Goal: Transaction & Acquisition: Book appointment/travel/reservation

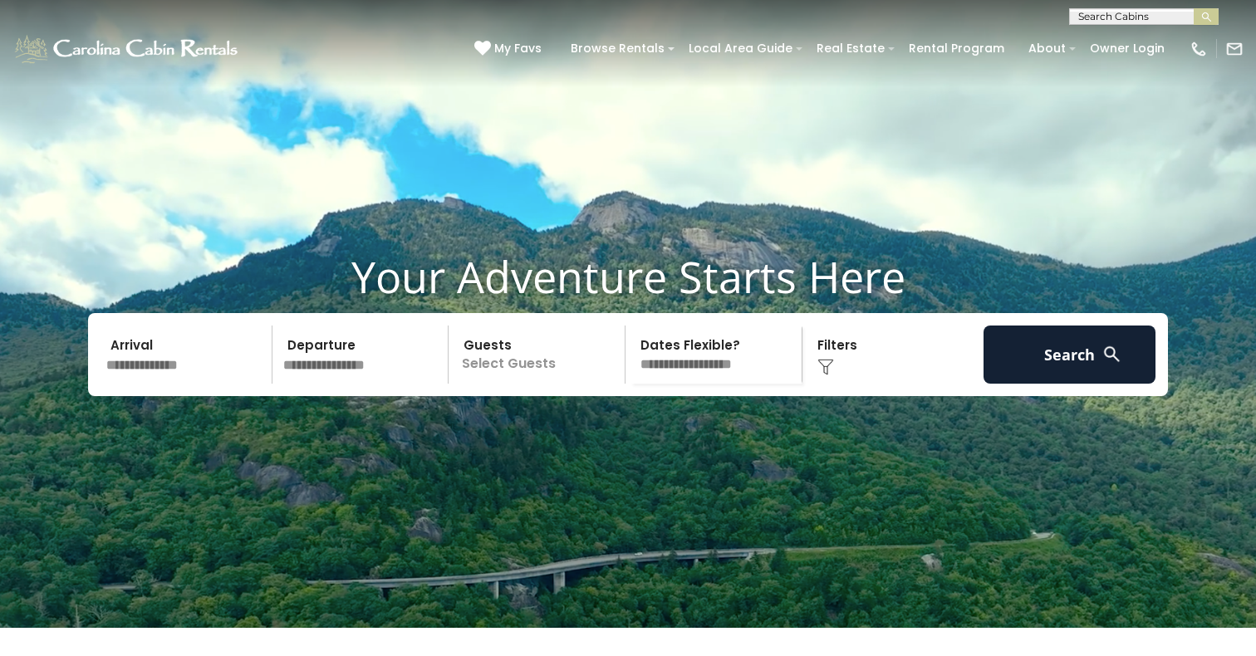
click at [120, 384] on input "text" at bounding box center [186, 355] width 172 height 58
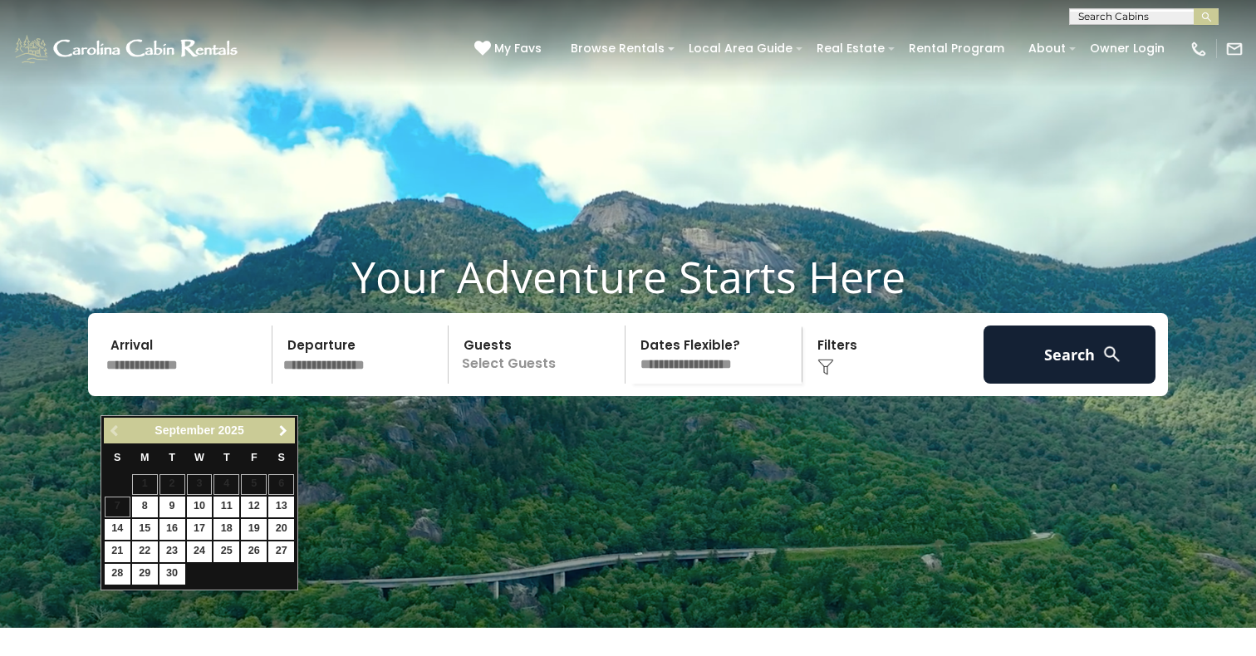
click at [282, 424] on span "Next" at bounding box center [283, 430] width 13 height 13
click at [282, 425] on span "Next" at bounding box center [283, 430] width 13 height 13
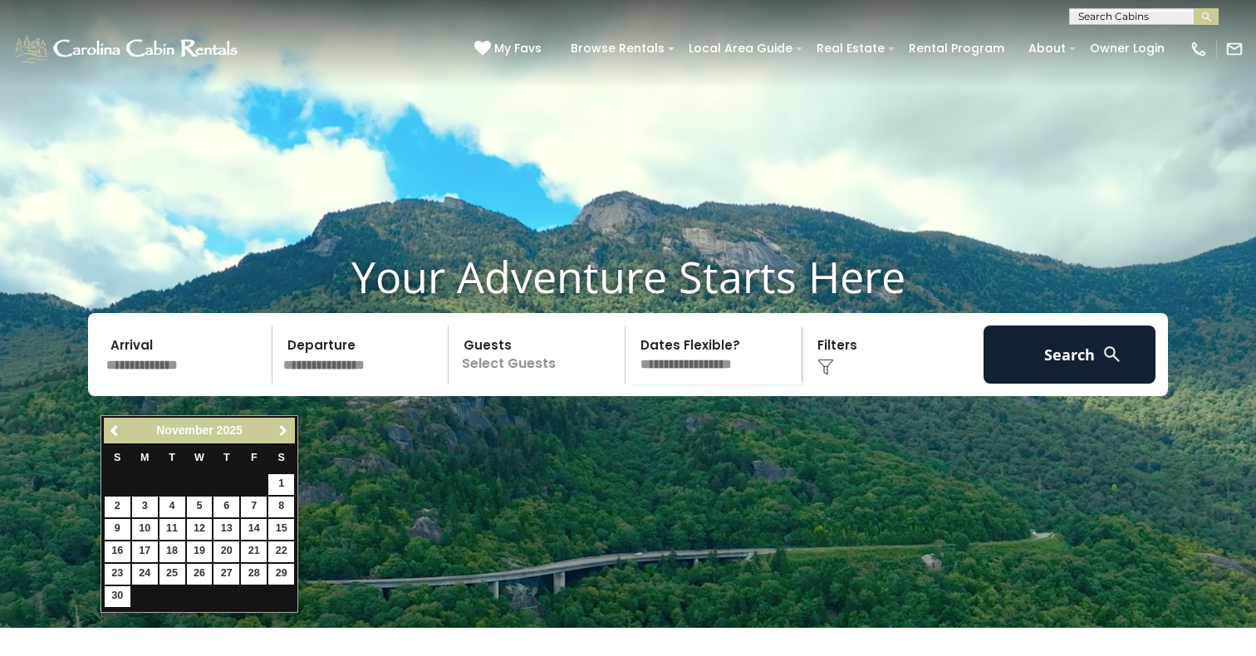
click at [282, 426] on span "Next" at bounding box center [283, 430] width 13 height 13
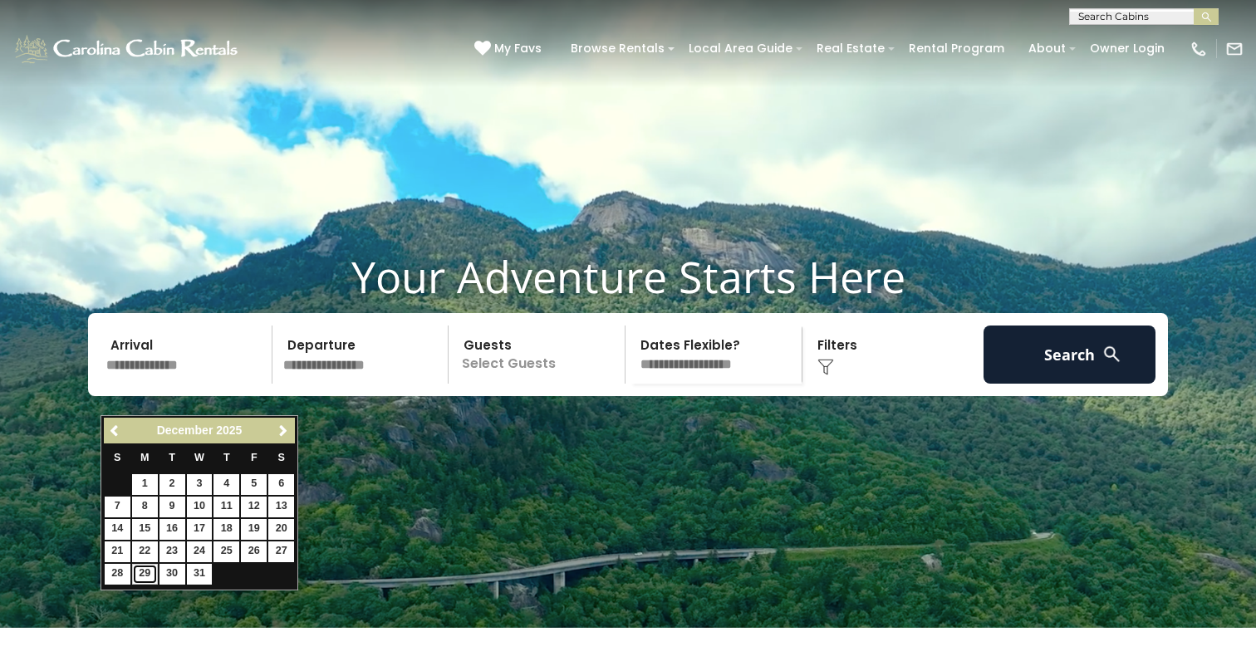
click at [135, 572] on link "29" at bounding box center [145, 574] width 26 height 21
type input "********"
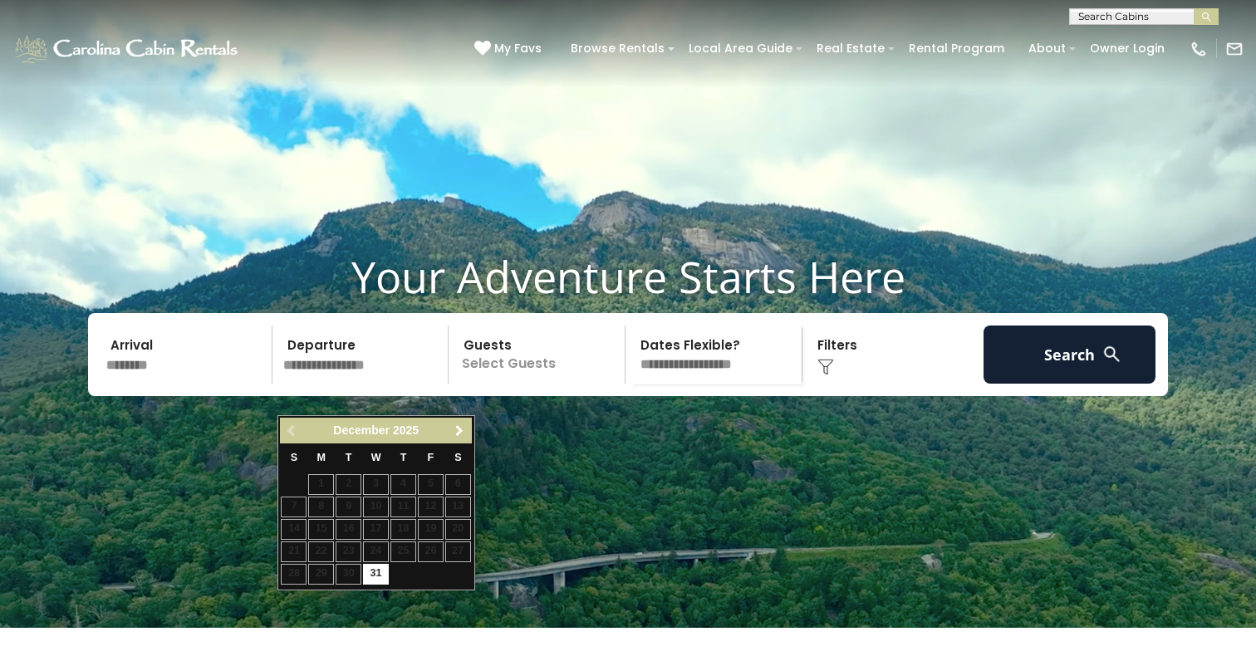
click at [459, 434] on span "Next" at bounding box center [459, 430] width 13 height 13
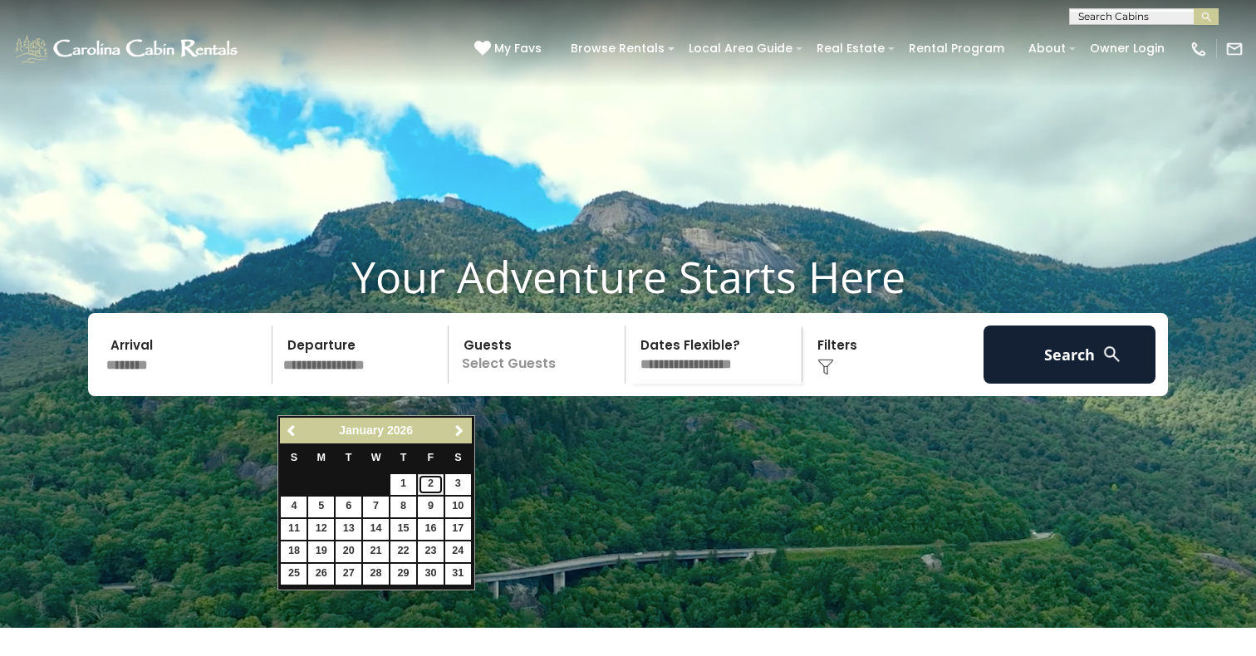
click at [433, 481] on link "2" at bounding box center [431, 484] width 26 height 21
type input "******"
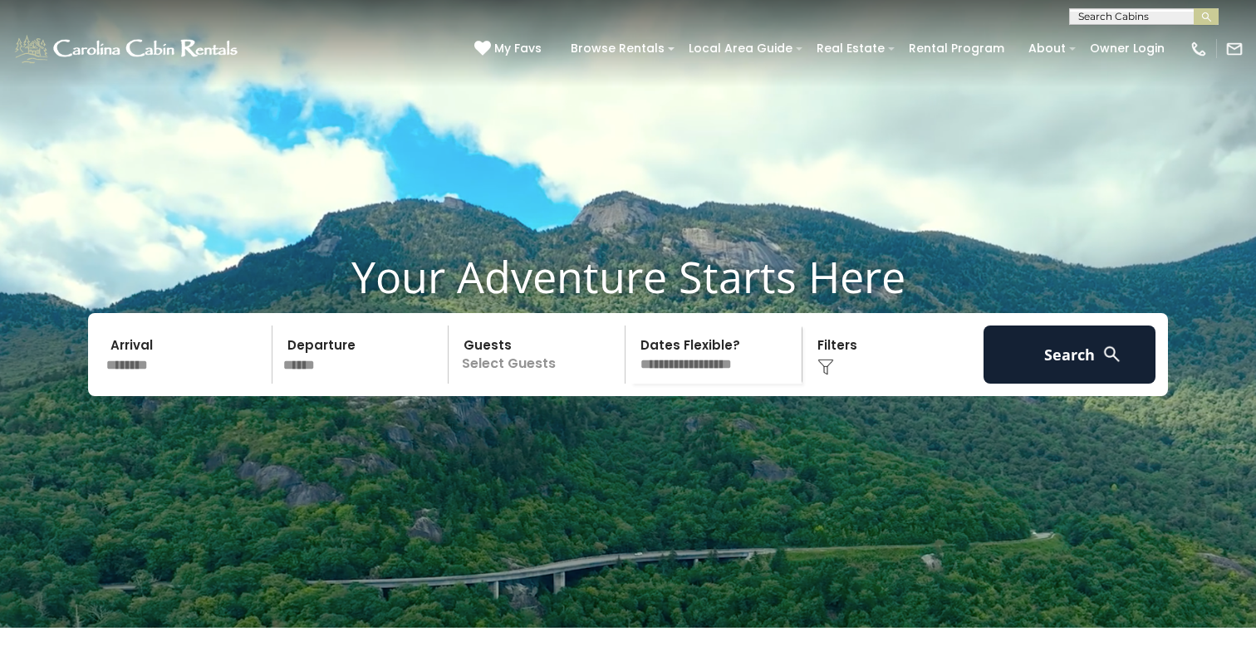
click at [552, 384] on p "Select Guests" at bounding box center [538, 355] width 171 height 58
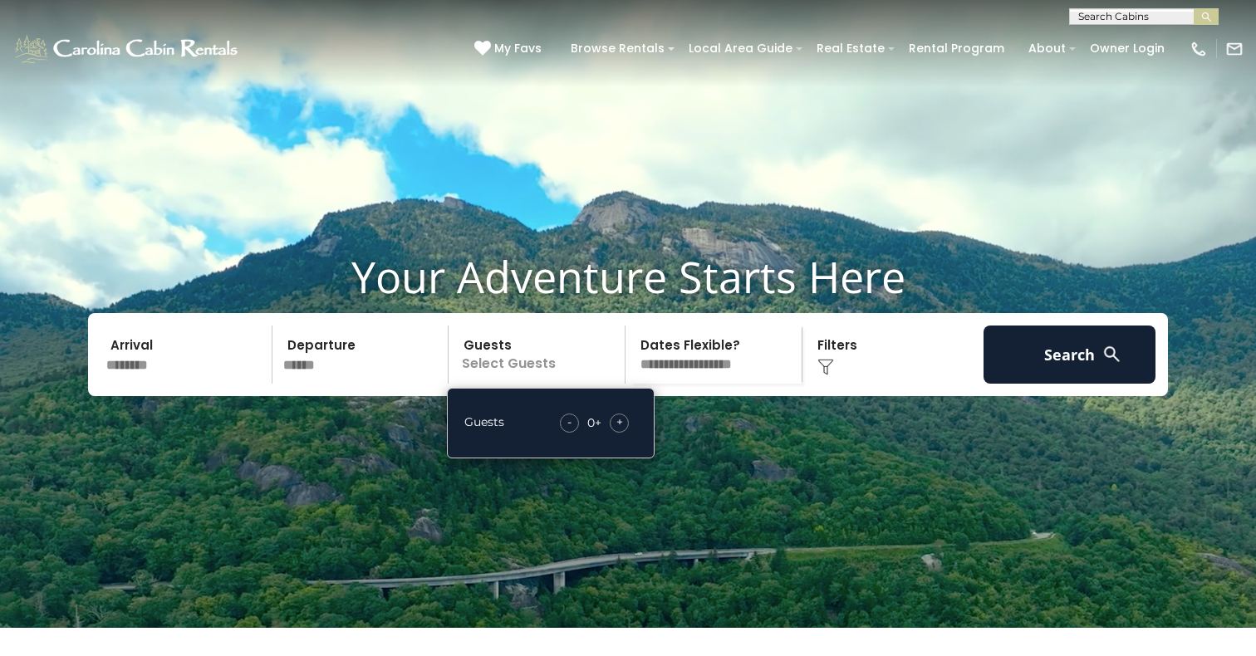
click at [623, 433] on div "+" at bounding box center [618, 423] width 19 height 19
click at [622, 430] on span "+" at bounding box center [619, 422] width 7 height 17
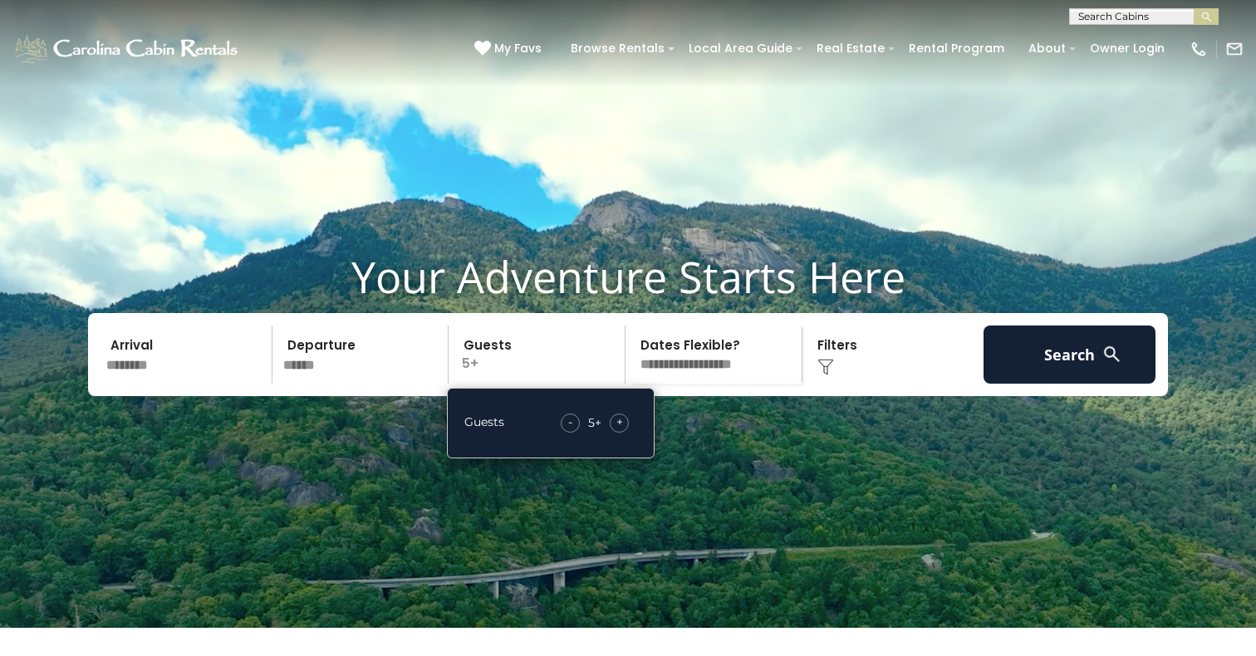
click at [622, 430] on span "+" at bounding box center [619, 422] width 7 height 17
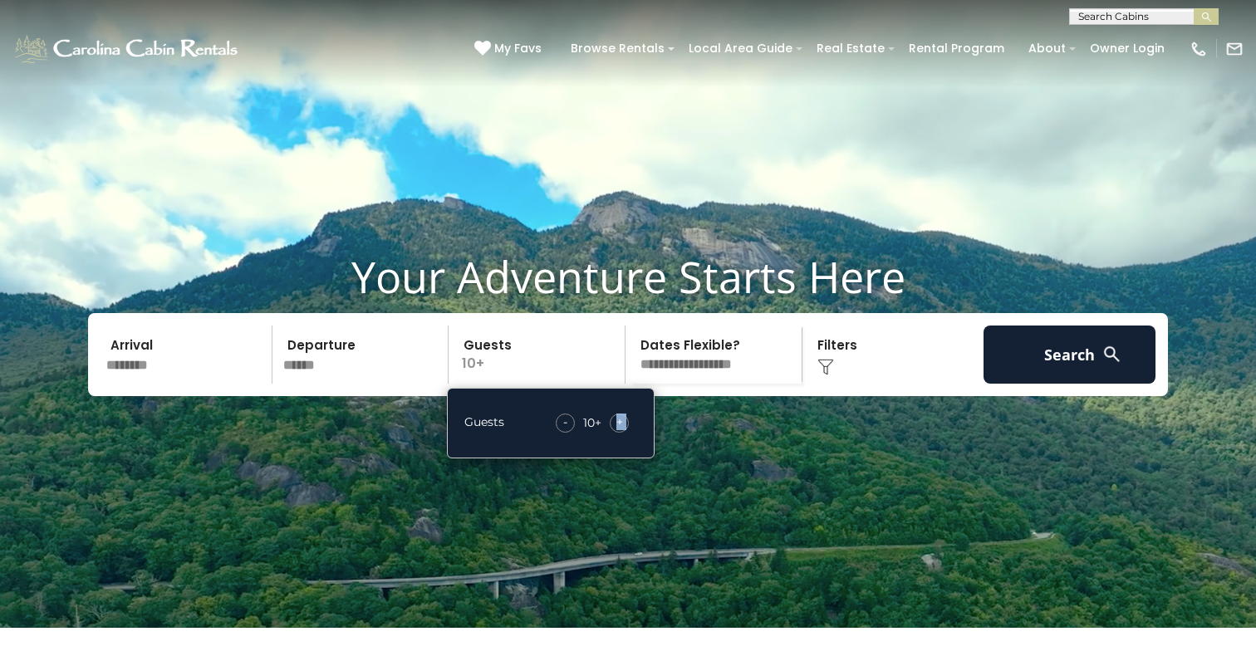
click at [770, 384] on select "**********" at bounding box center [715, 355] width 171 height 58
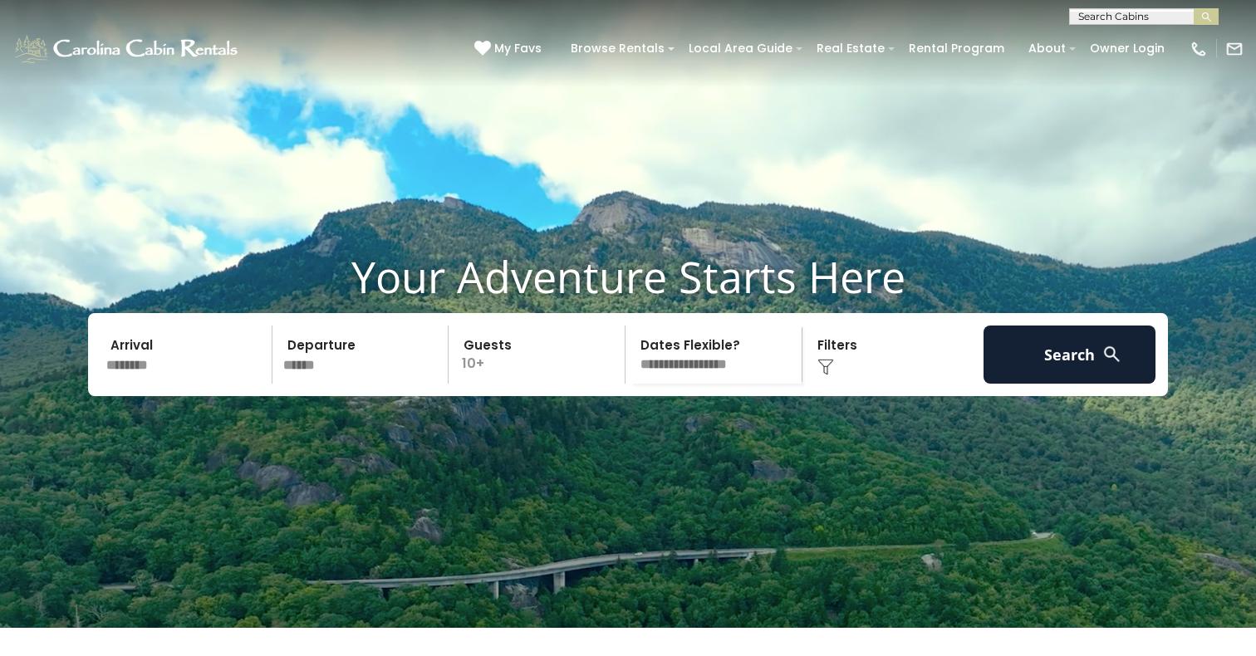
click at [630, 356] on select "**********" at bounding box center [715, 355] width 171 height 58
click at [710, 384] on select "**********" at bounding box center [715, 355] width 171 height 58
select select "*"
click at [630, 356] on select "**********" at bounding box center [715, 355] width 171 height 58
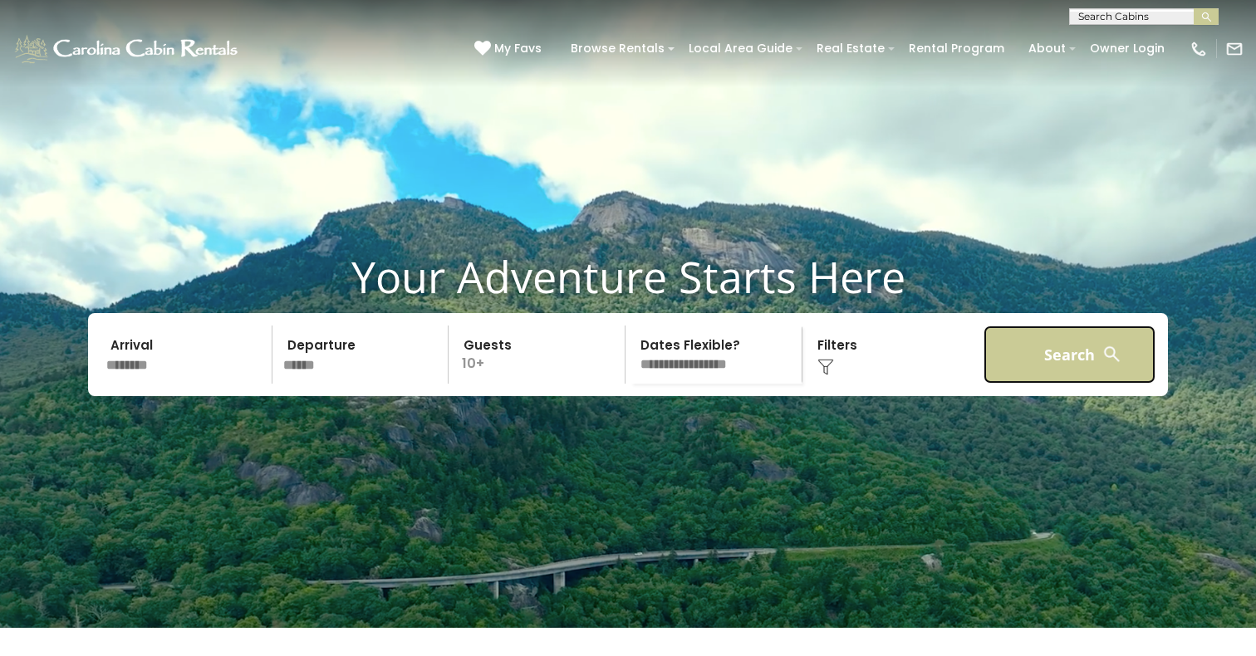
click at [1044, 384] on button "Search" at bounding box center [1069, 355] width 172 height 58
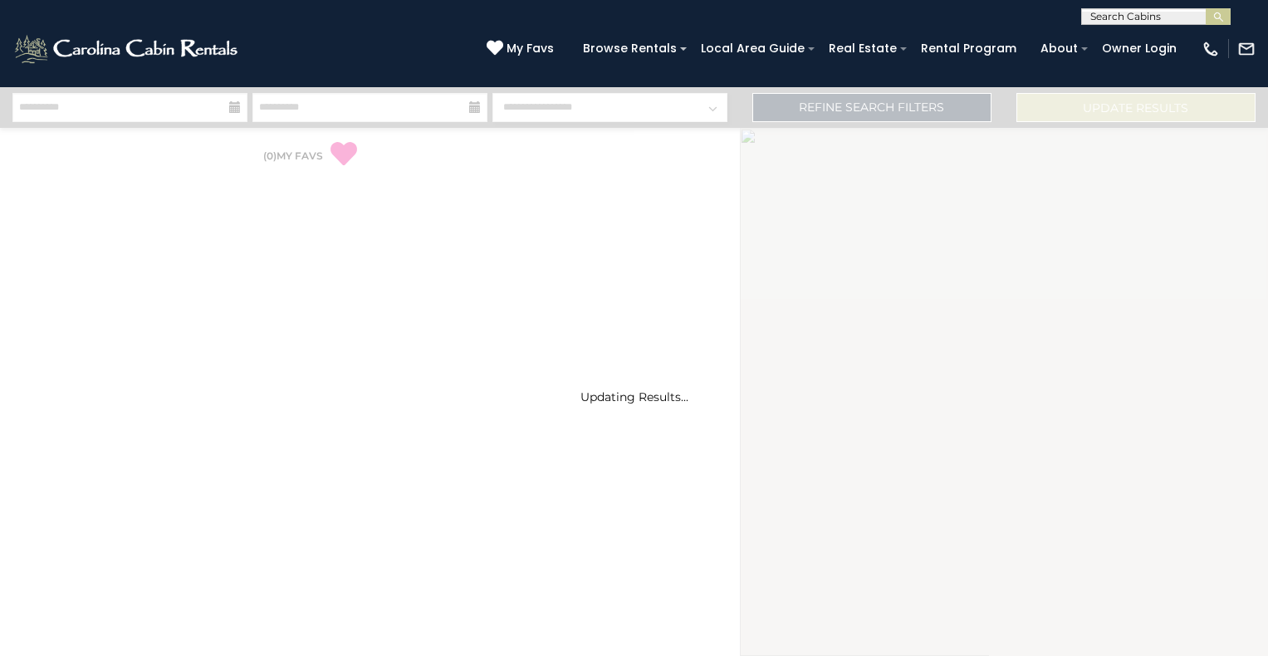
select select "*"
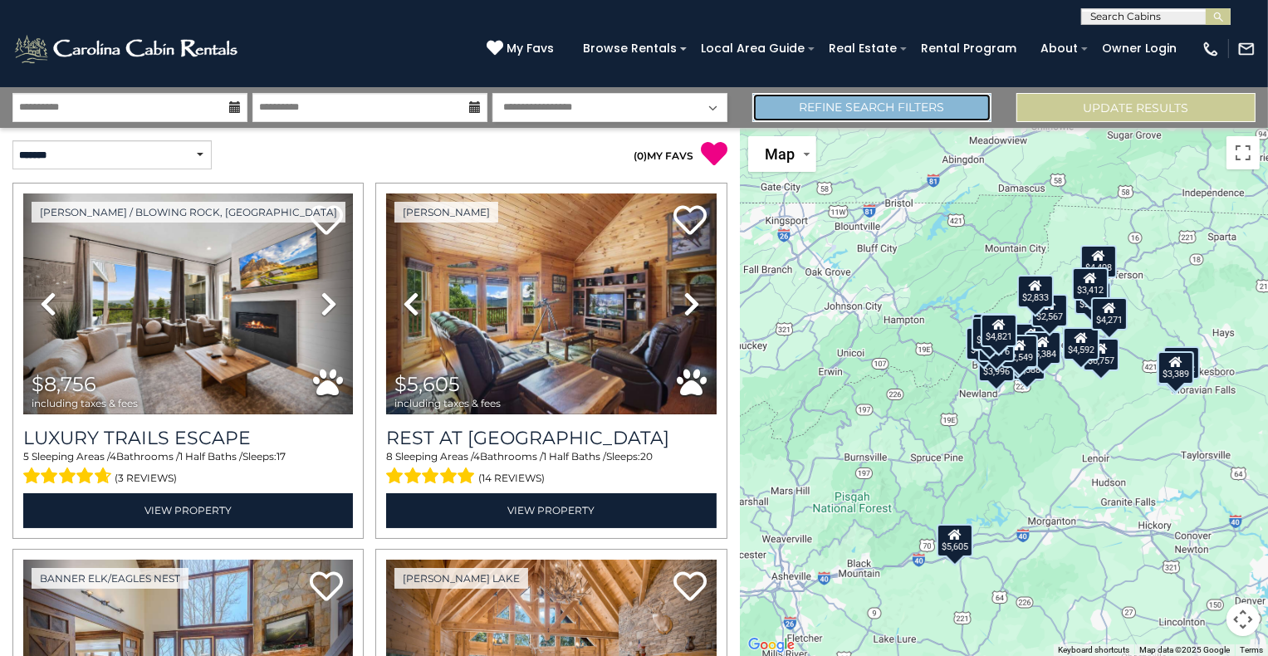
click at [965, 108] on link "Refine Search Filters" at bounding box center [871, 107] width 239 height 29
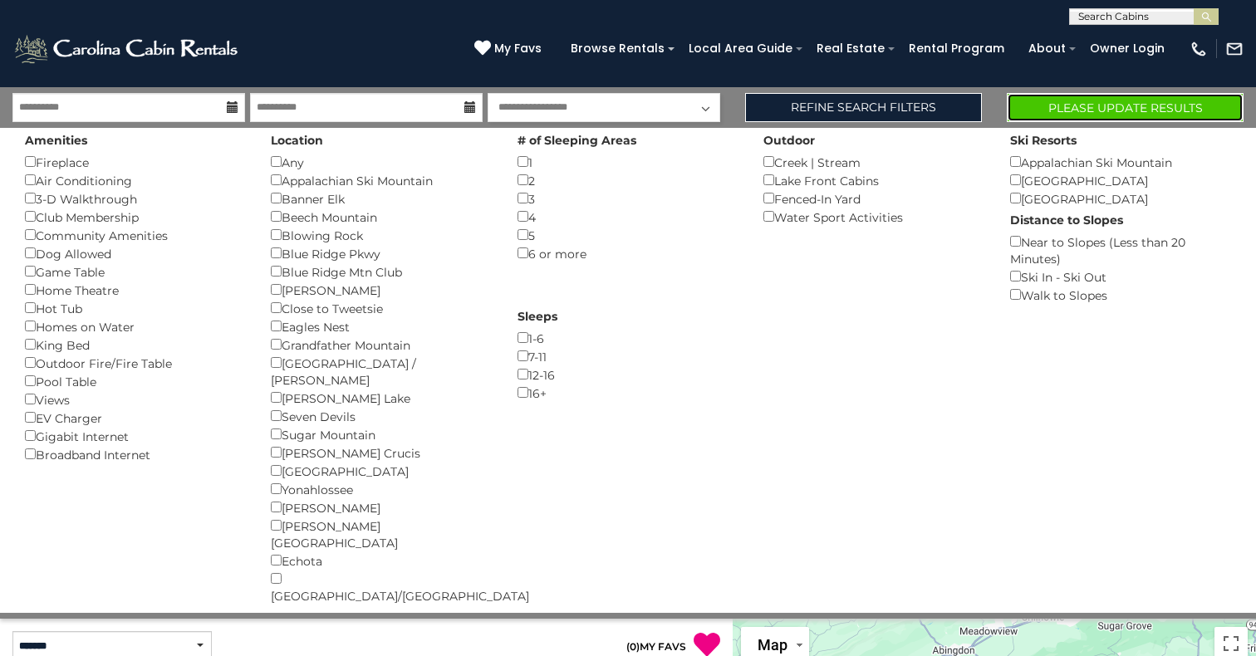
click at [1145, 105] on button "Please Update Results" at bounding box center [1124, 107] width 237 height 29
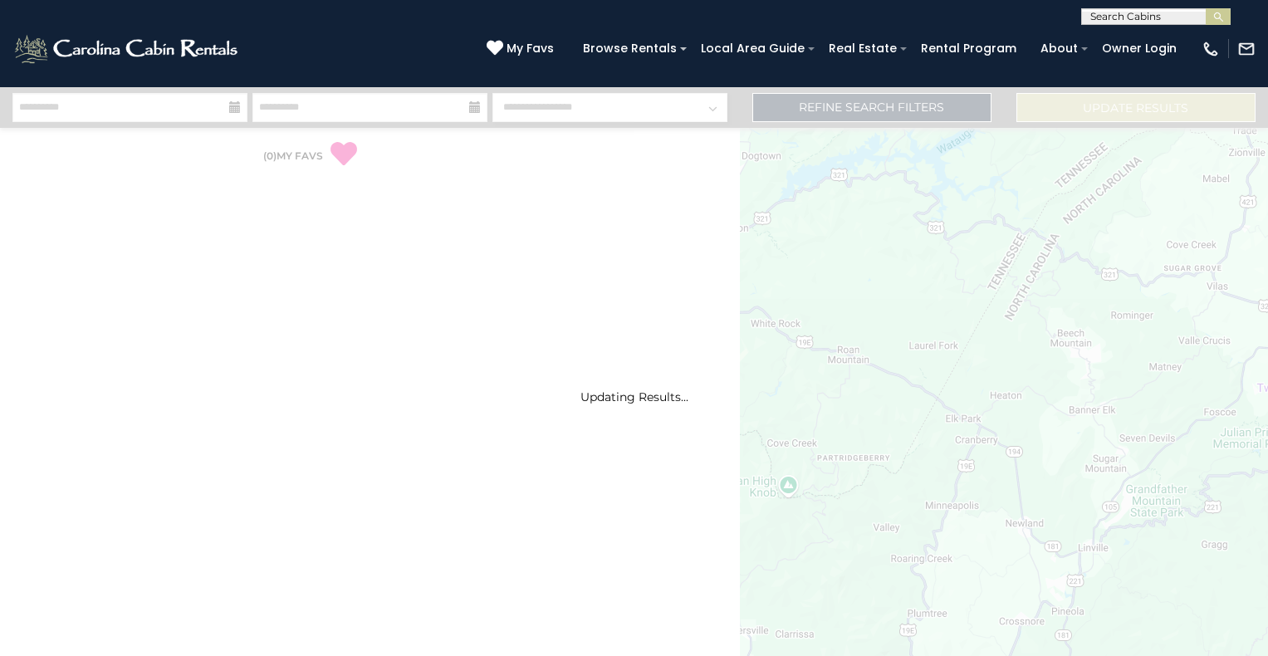
select select "*"
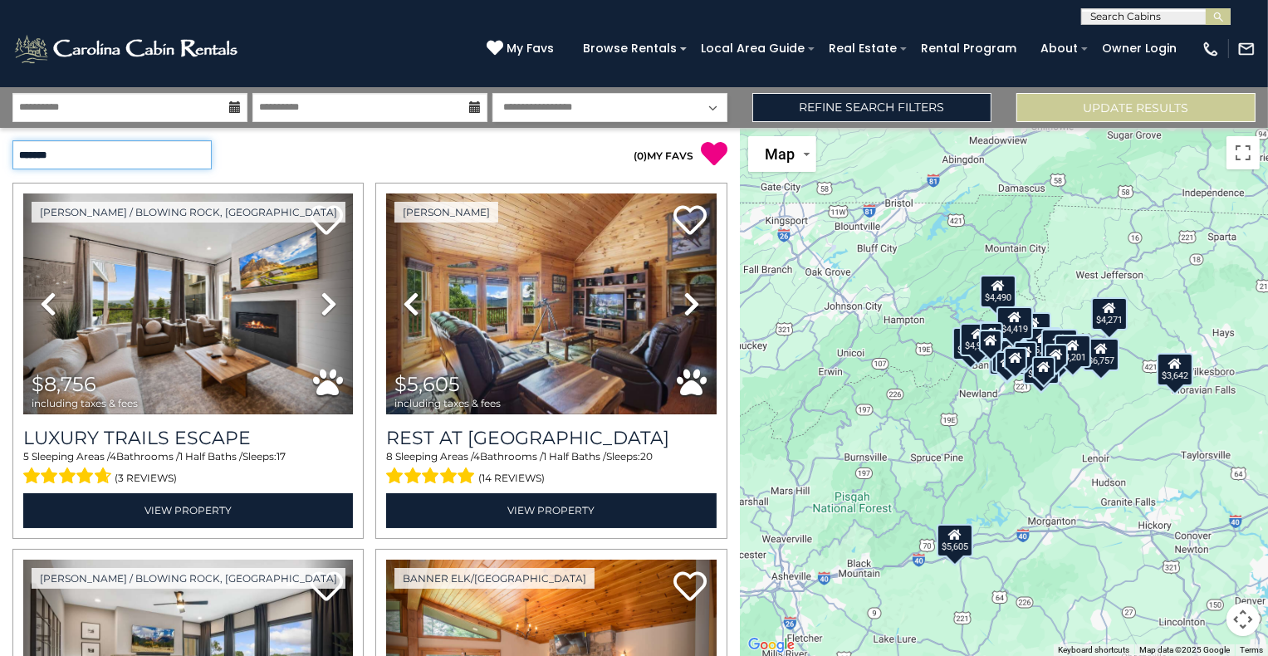
click at [148, 156] on select "**********" at bounding box center [111, 154] width 199 height 29
select select "*********"
click at [12, 140] on select "**********" at bounding box center [111, 154] width 199 height 29
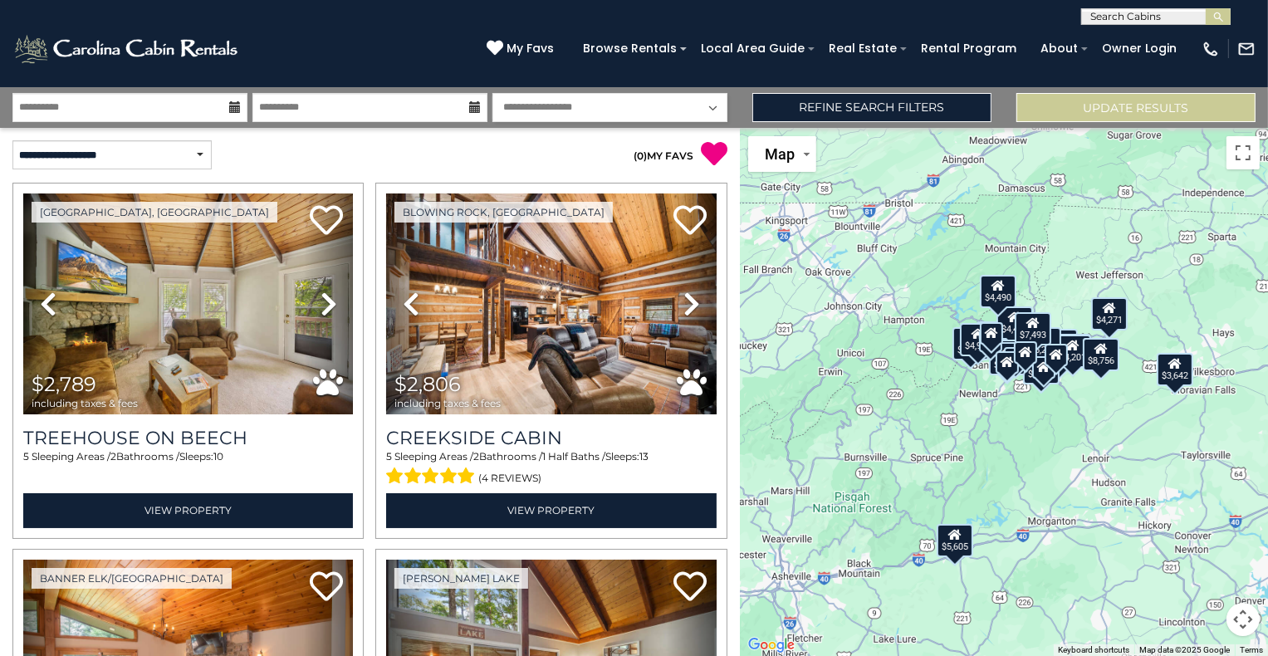
click at [1077, 401] on div "$2,789 $2,806 $3,534 $3,642 $3,861 $4,059 $4,201 $4,271 $4,401 $4,419 $4,422 $4…" at bounding box center [1004, 392] width 528 height 528
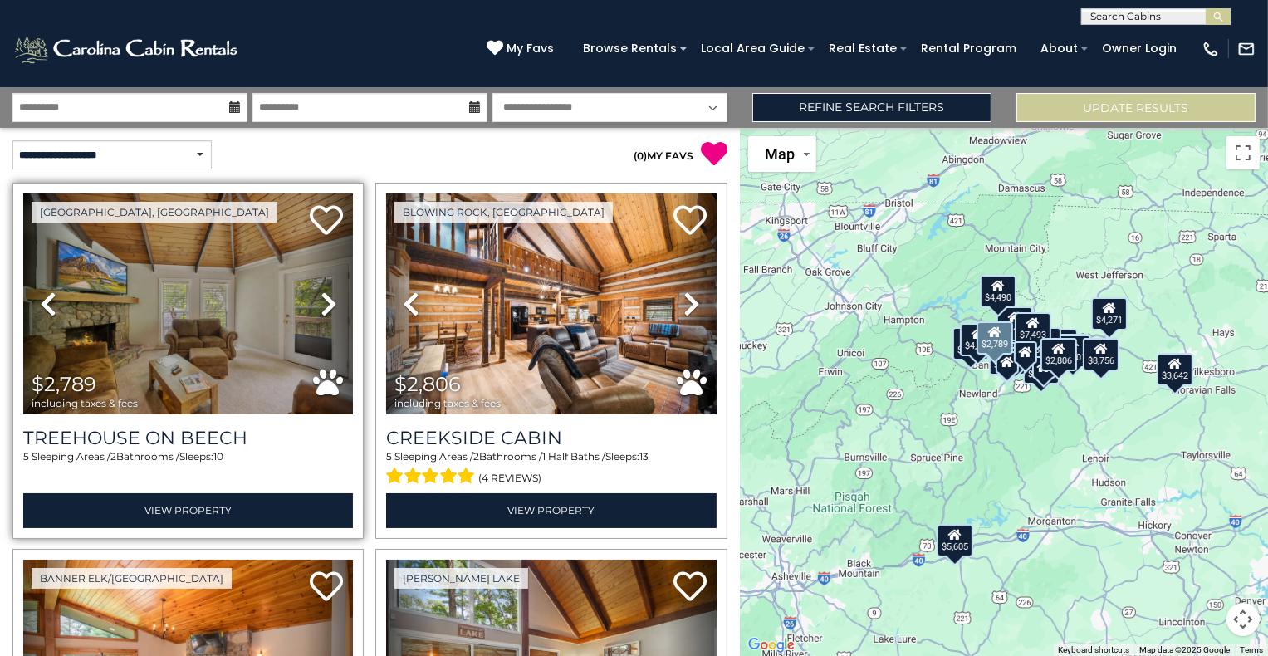
click at [321, 305] on icon at bounding box center [329, 304] width 17 height 27
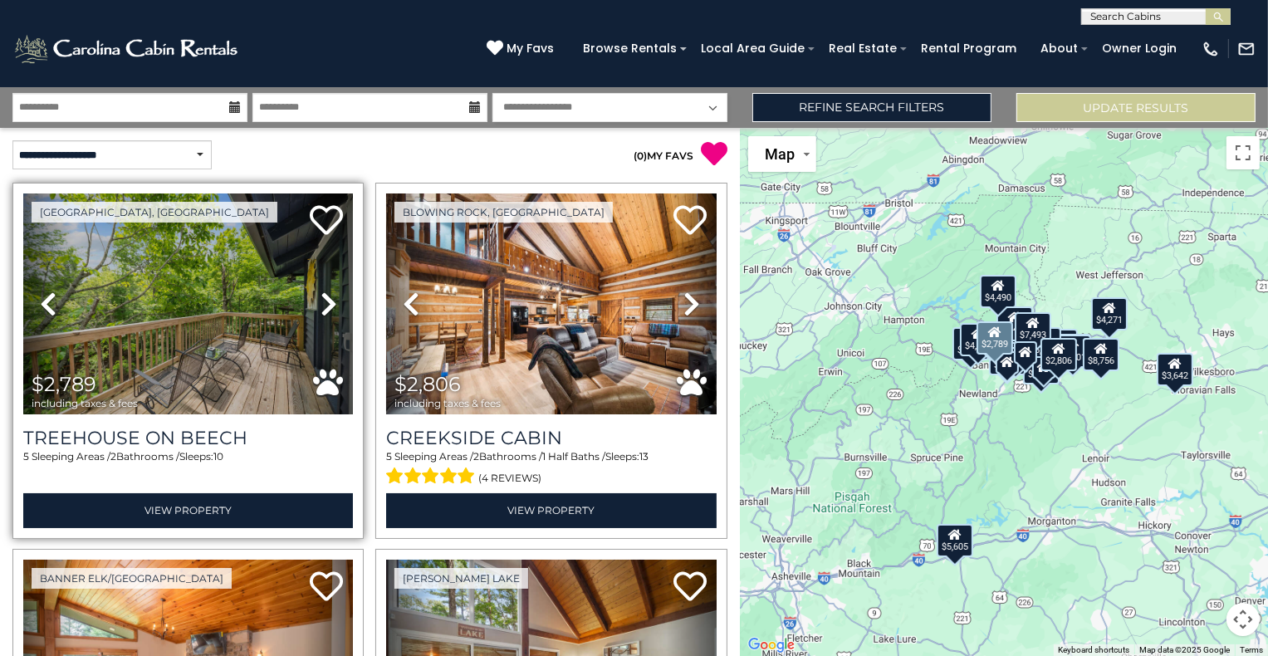
click at [321, 305] on icon at bounding box center [329, 304] width 17 height 27
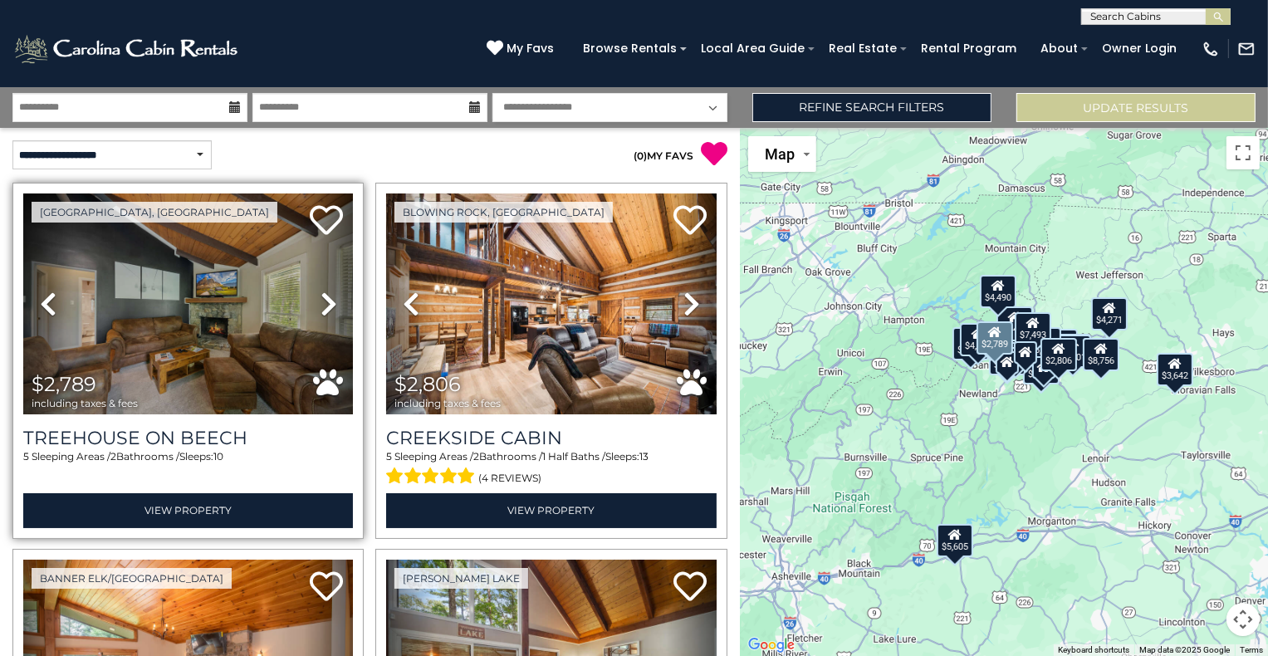
click at [321, 305] on icon at bounding box center [329, 304] width 17 height 27
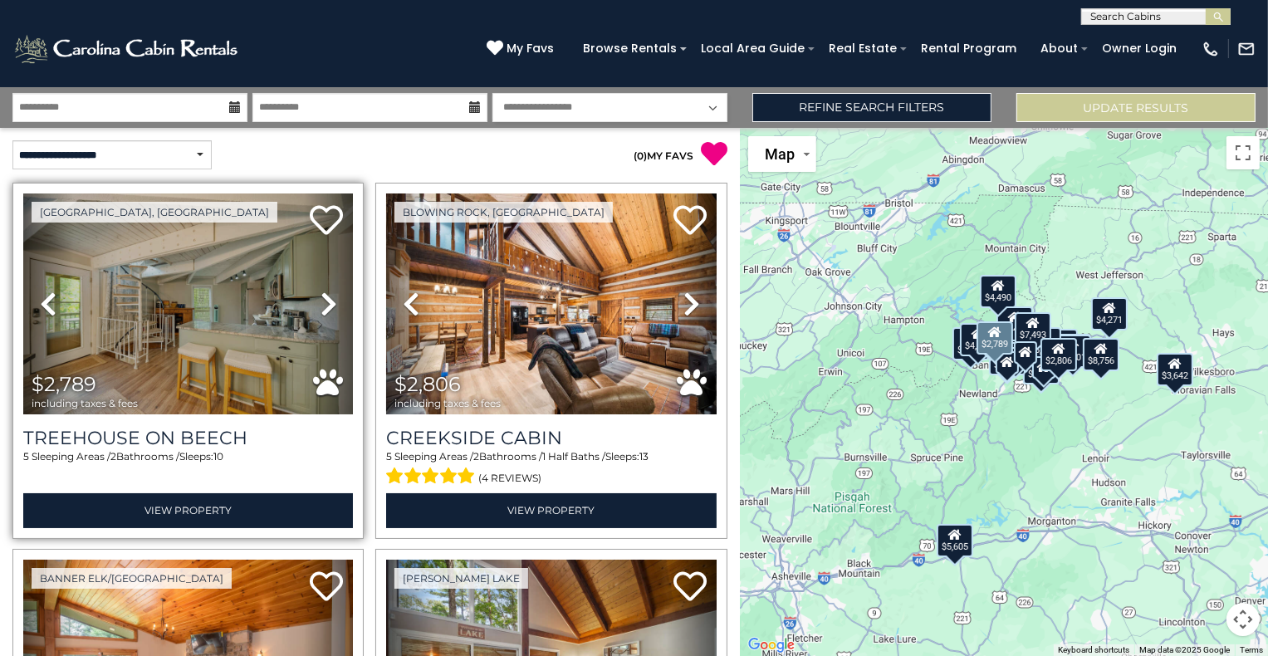
click at [321, 305] on icon at bounding box center [329, 304] width 17 height 27
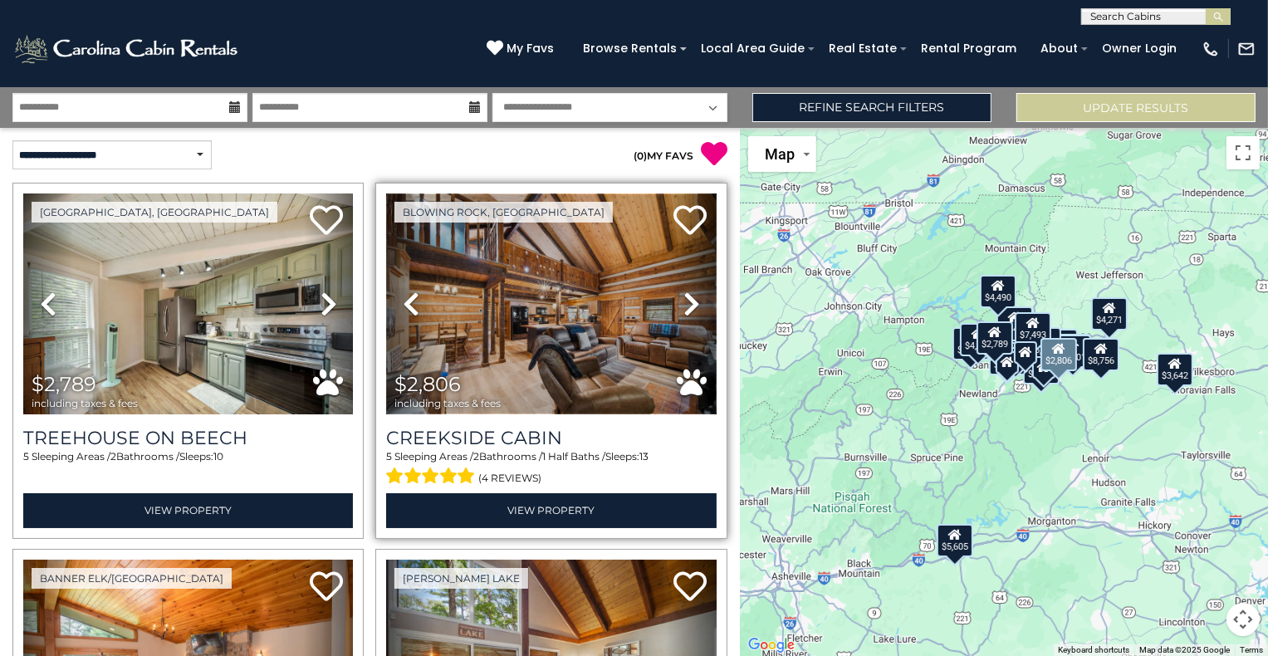
click at [550, 315] on img at bounding box center [551, 303] width 330 height 221
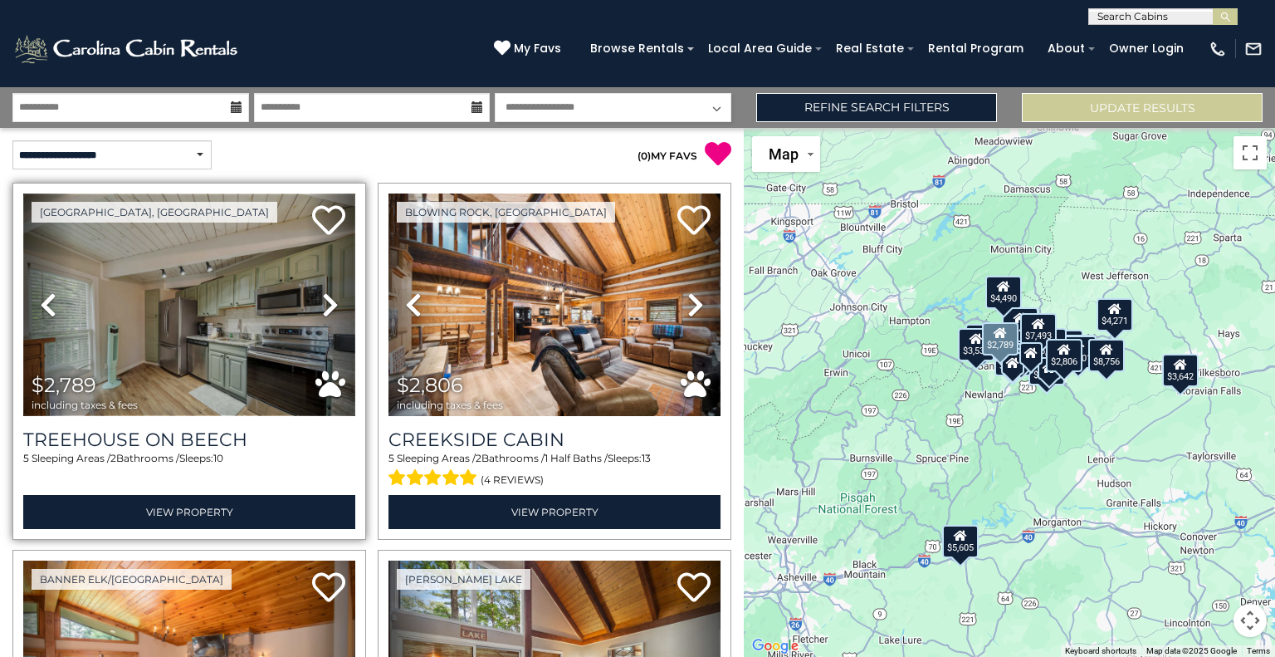
click at [173, 329] on img at bounding box center [189, 304] width 332 height 223
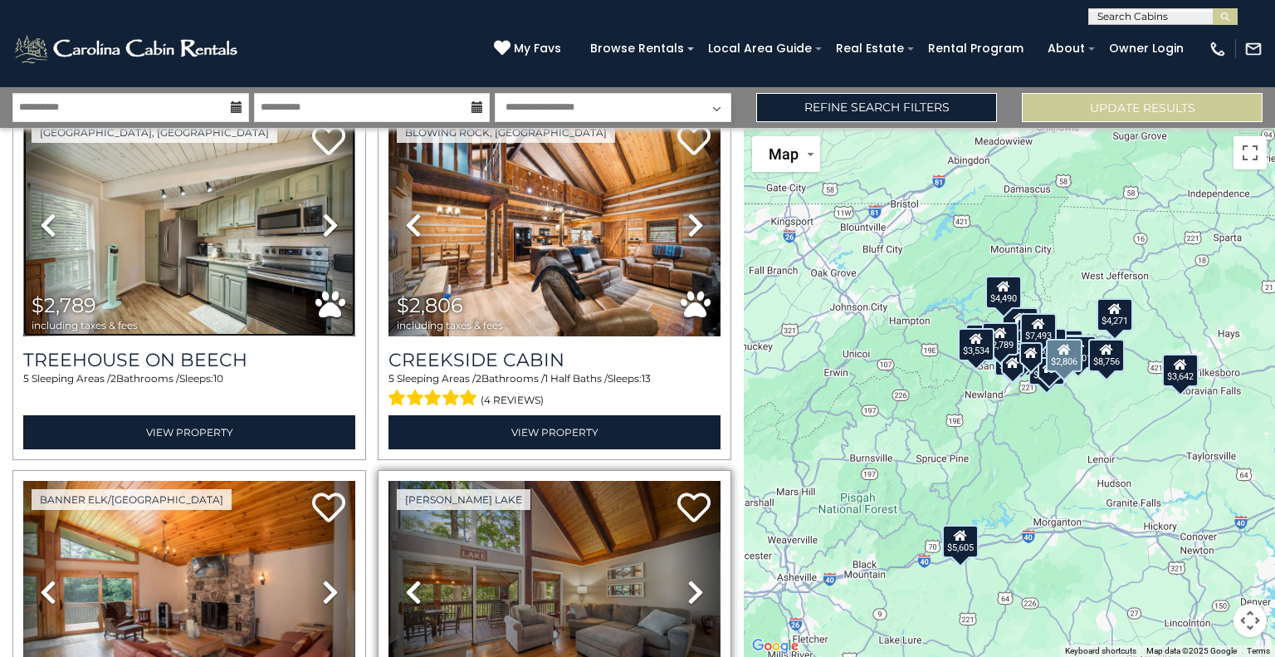
scroll to position [249, 0]
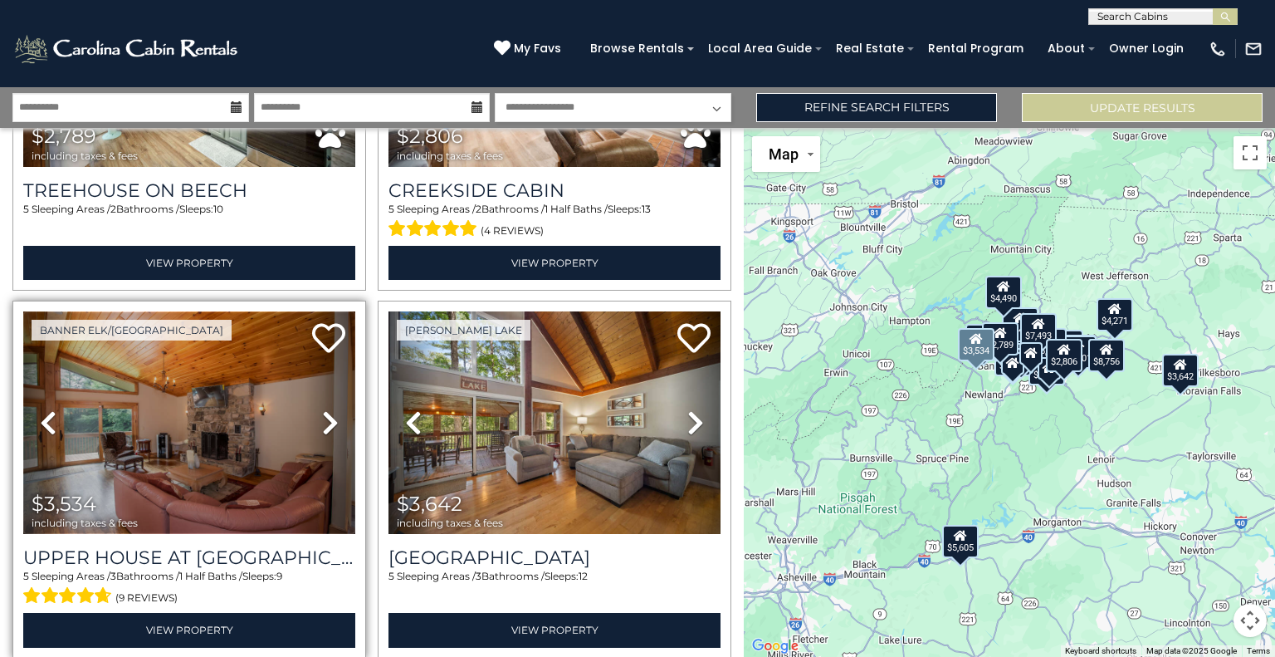
click at [176, 484] on img at bounding box center [189, 422] width 332 height 223
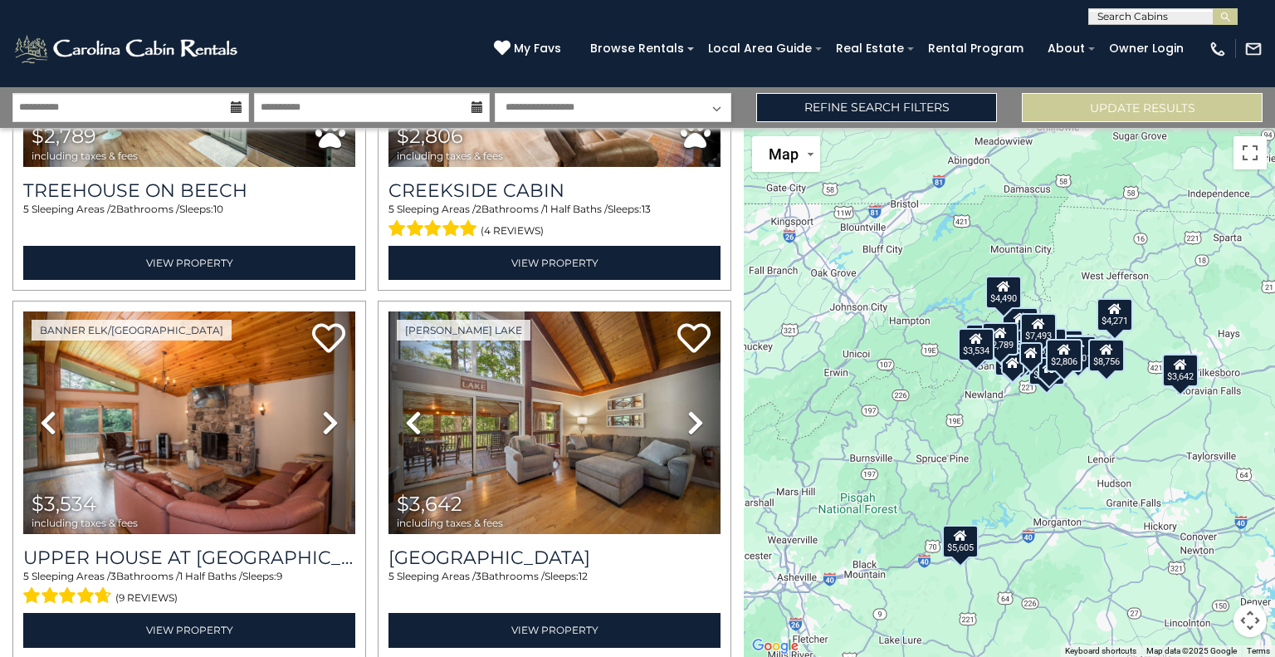
click at [1045, 451] on div "$2,789 $2,806 $3,534 $3,642 $3,861 $4,059 $4,201 $4,271 $4,401 $4,419 $4,422 $4…" at bounding box center [1009, 392] width 531 height 529
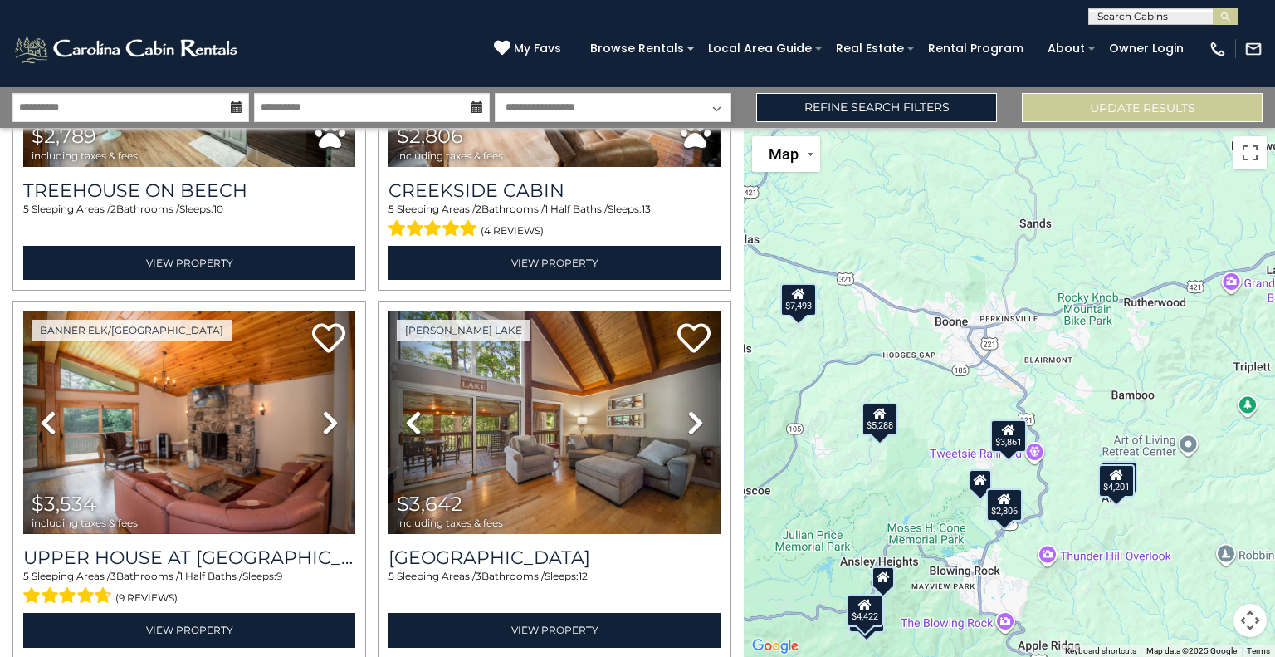
drag, startPoint x: 1053, startPoint y: 374, endPoint x: 1026, endPoint y: 406, distance: 41.8
click at [1026, 406] on div "$2,789 $2,806 $3,534 $3,642 $3,861 $4,059 $4,201 $4,271 $4,401 $4,419 $4,422 $4…" at bounding box center [1009, 392] width 531 height 529
click at [1006, 508] on div "$2,806" at bounding box center [1004, 504] width 37 height 33
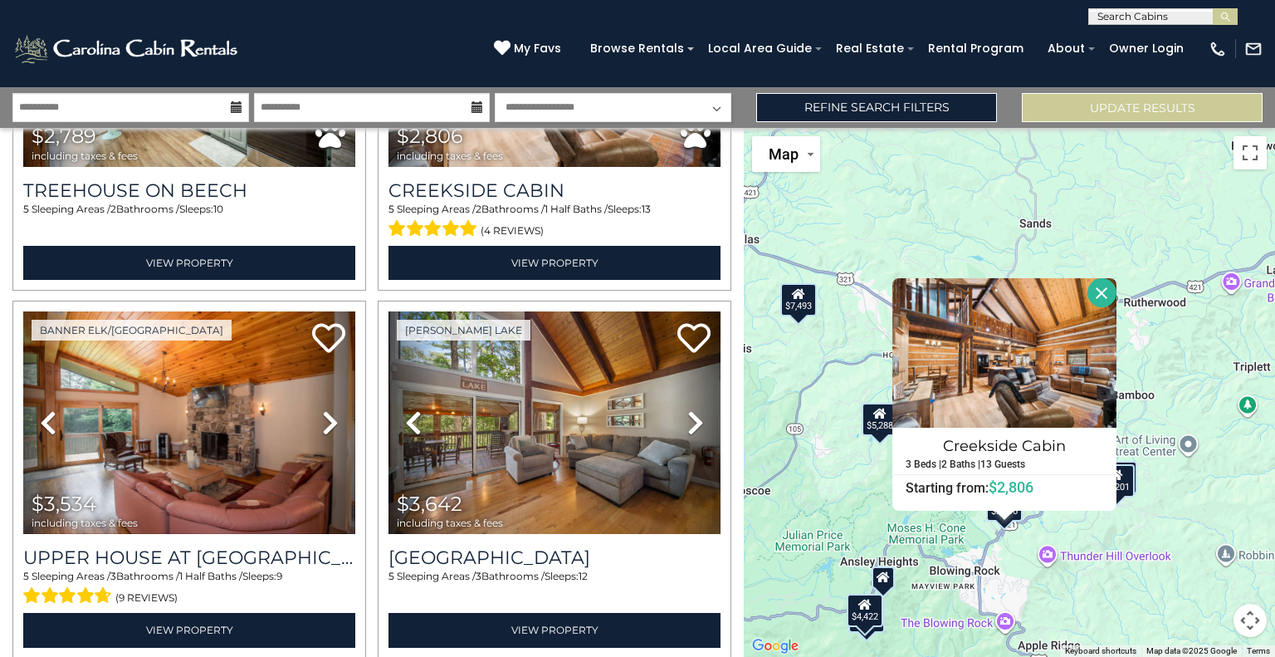
click at [1133, 575] on div "$2,789 $2,806 $3,534 $3,642 $3,861 $4,059 $4,201 $4,271 $4,401 $4,419 $4,422 $4…" at bounding box center [1009, 392] width 531 height 529
click at [1103, 294] on button "Close" at bounding box center [1102, 292] width 29 height 29
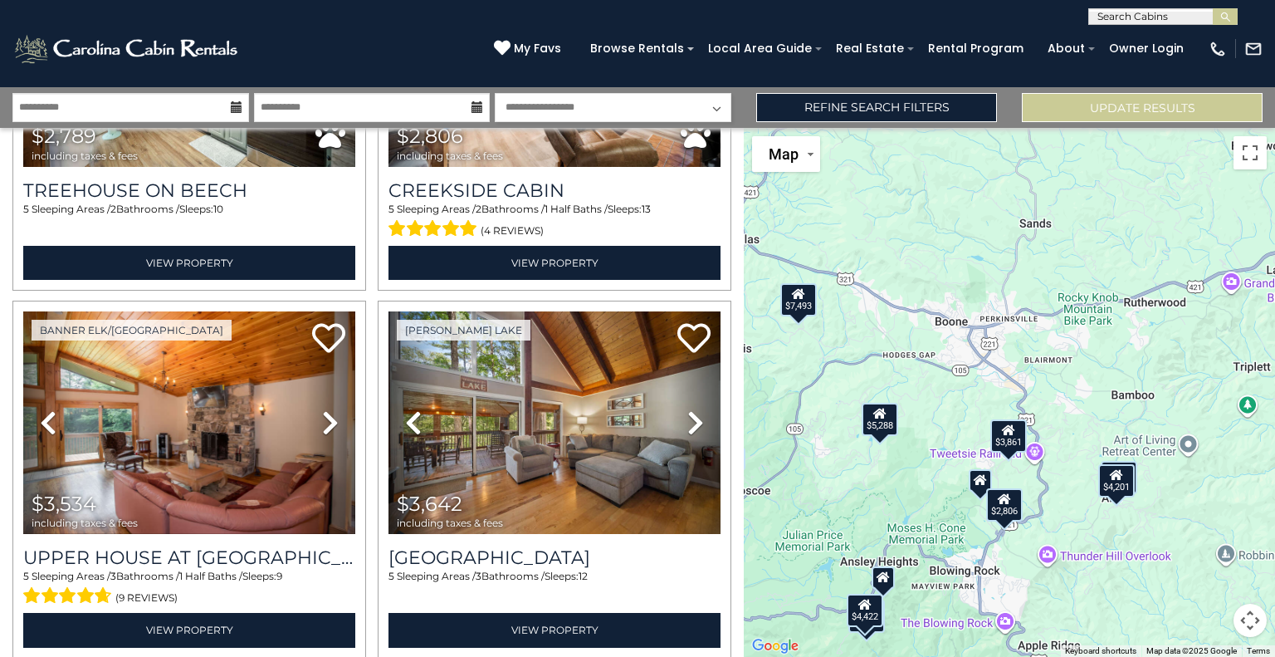
click at [1006, 435] on div "$3,861" at bounding box center [1009, 435] width 37 height 33
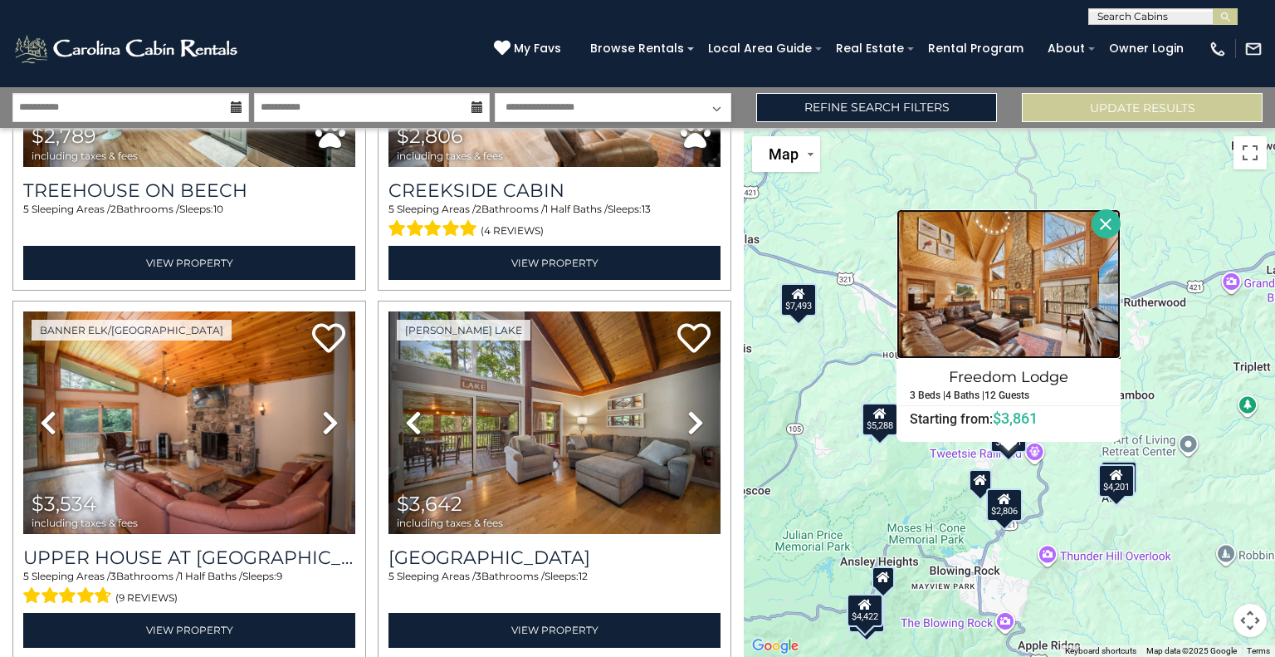
click at [1016, 281] on img at bounding box center [1009, 283] width 224 height 149
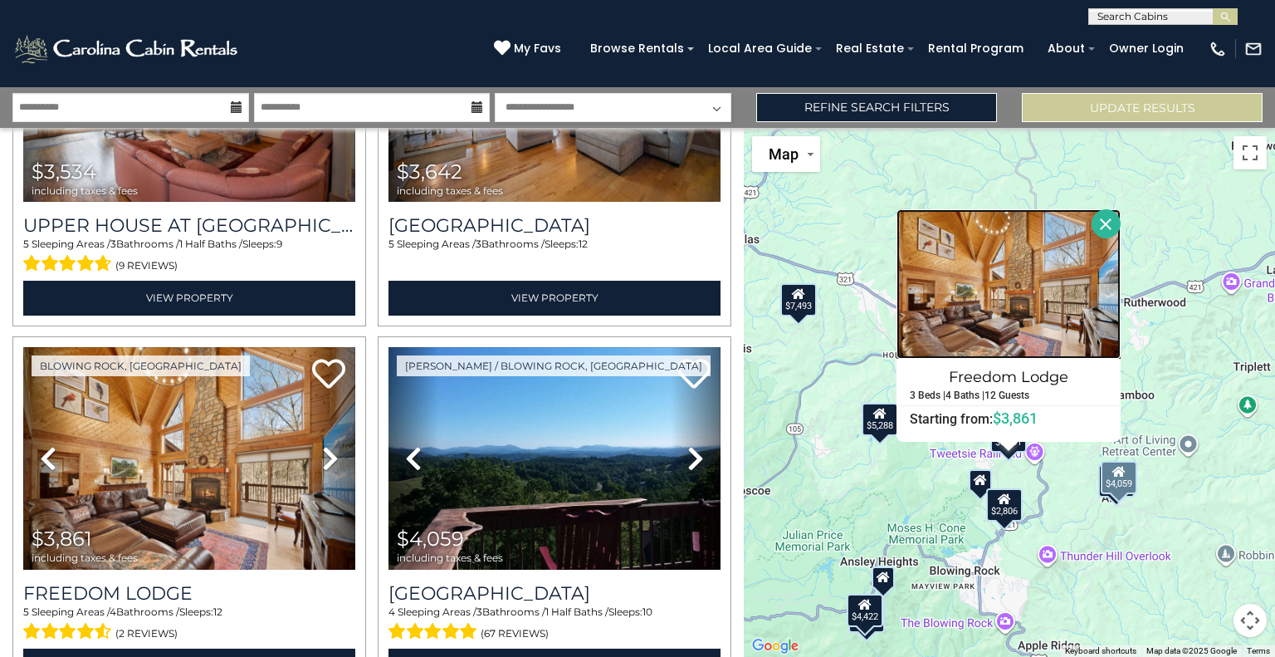
scroll to position [747, 0]
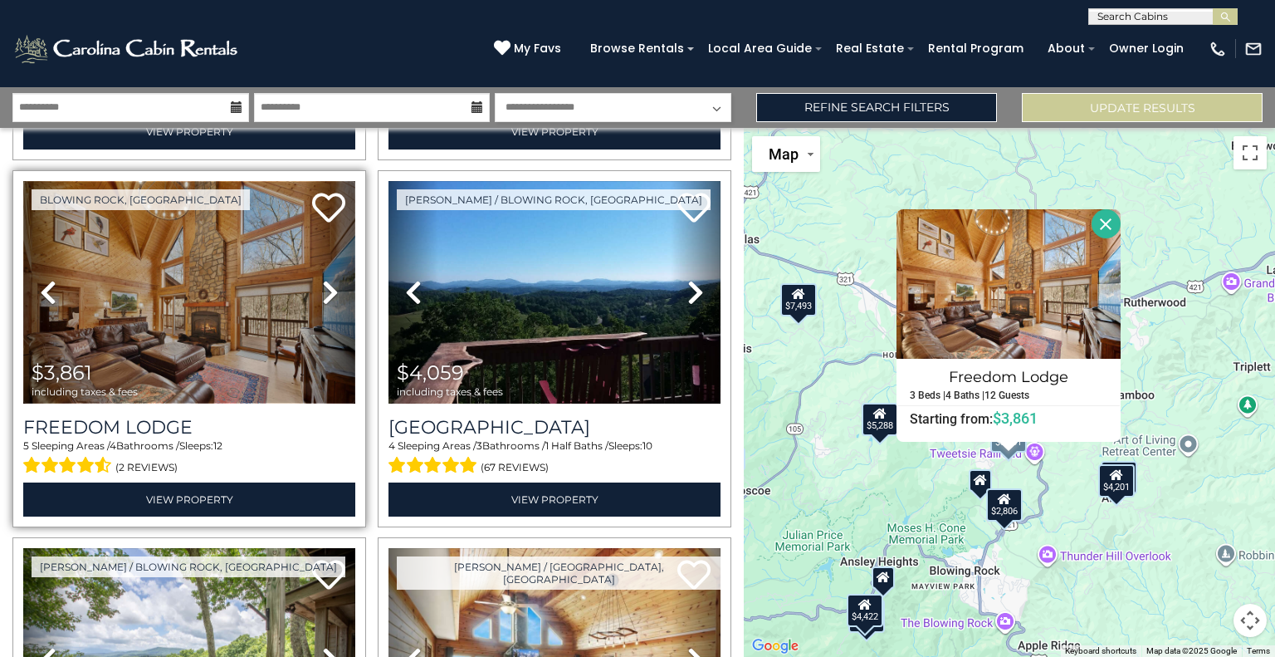
click at [161, 321] on img at bounding box center [189, 292] width 332 height 223
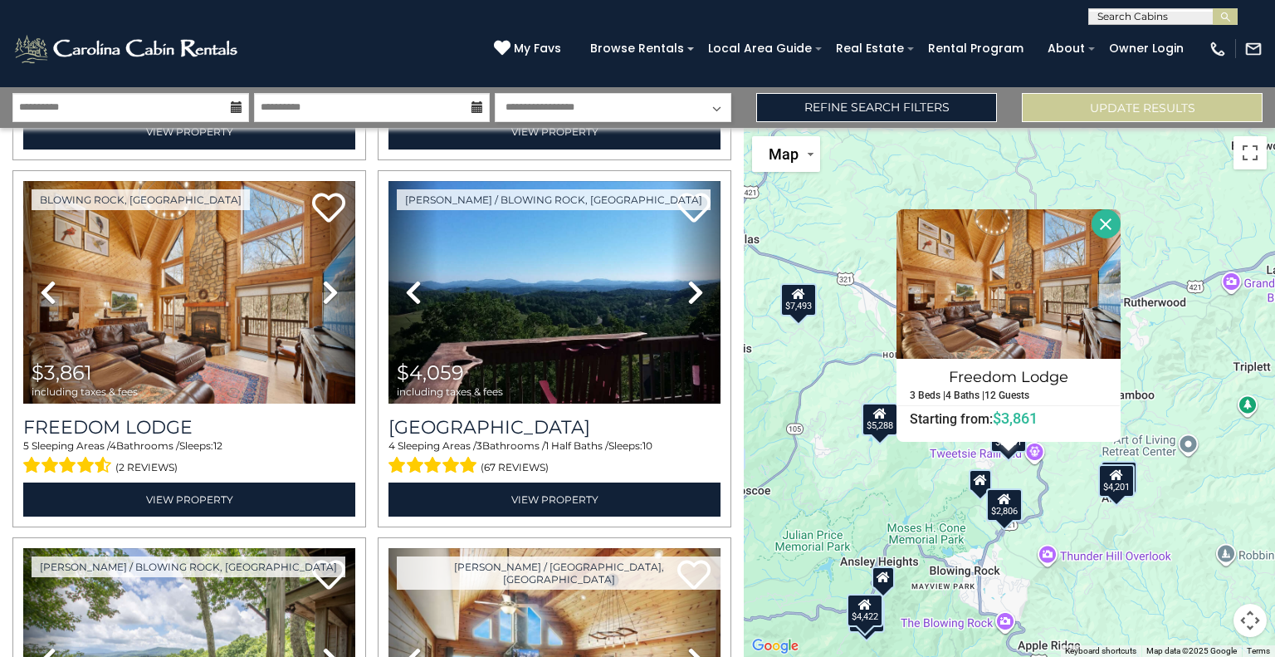
click at [1104, 228] on button "Close" at bounding box center [1106, 223] width 29 height 29
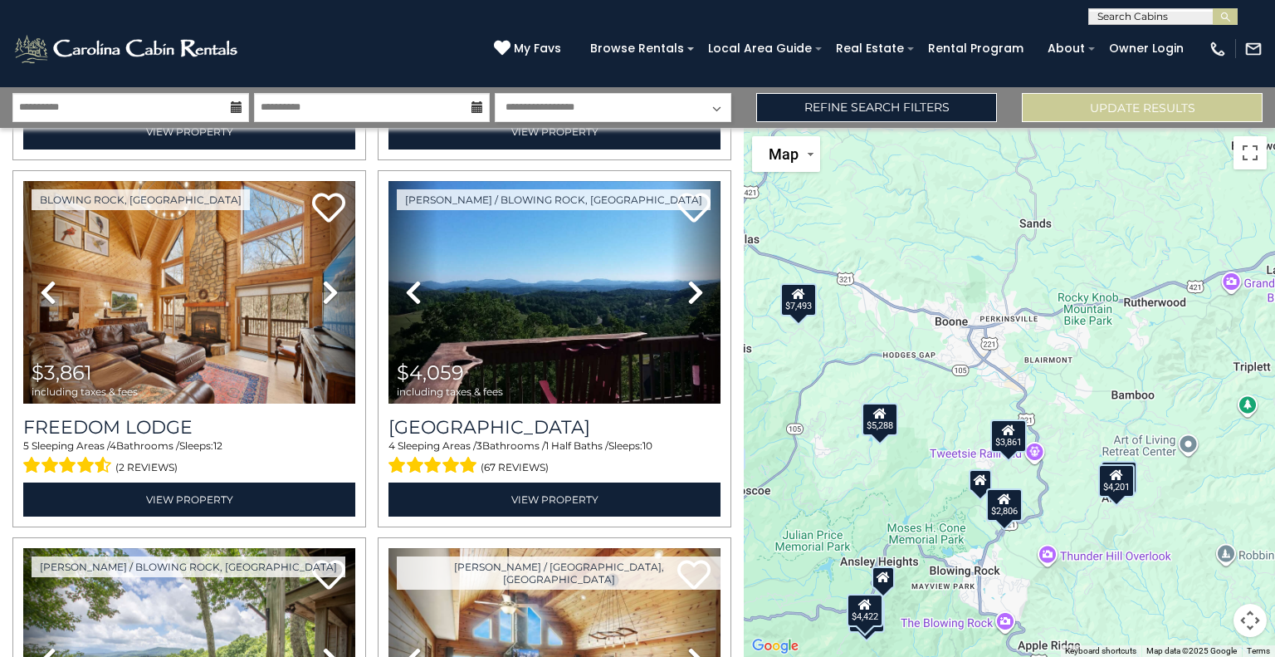
click at [884, 427] on div "$5,288" at bounding box center [880, 419] width 37 height 33
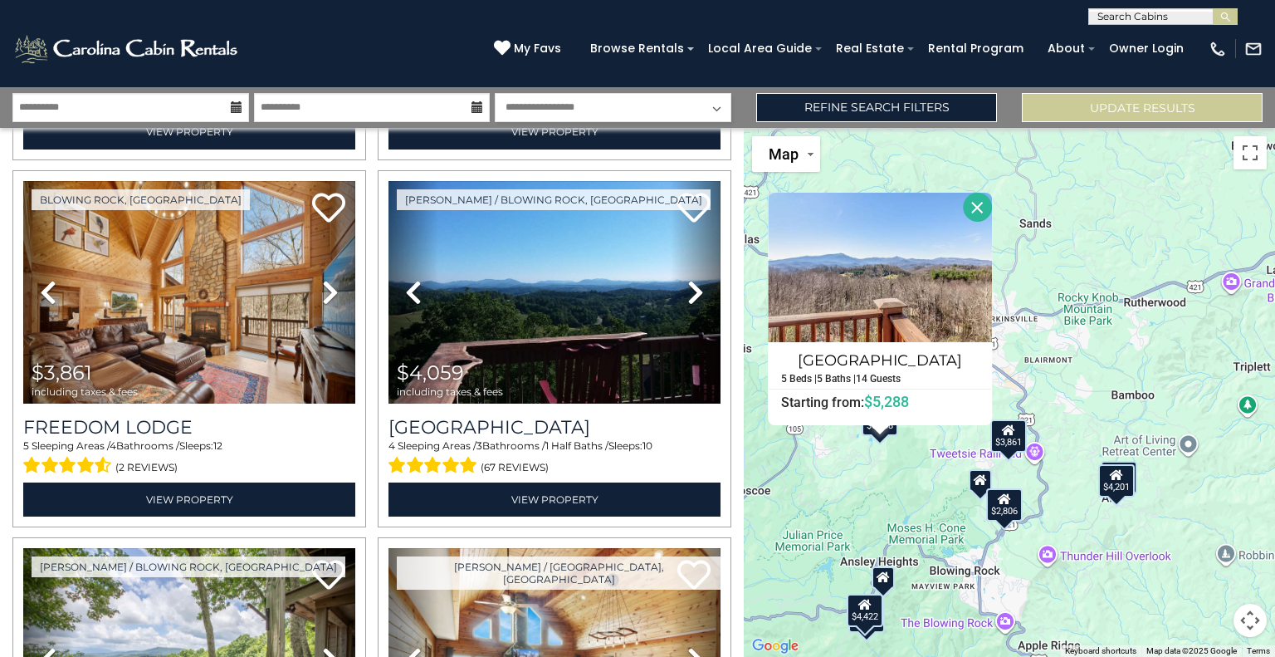
click at [1114, 219] on div "$2,789 $2,806 $3,534 $3,642 $3,861 $4,059 $4,201 $4,271 $4,401 $4,419 $4,422 $4…" at bounding box center [1009, 392] width 531 height 529
click at [978, 214] on button "Close" at bounding box center [977, 207] width 29 height 29
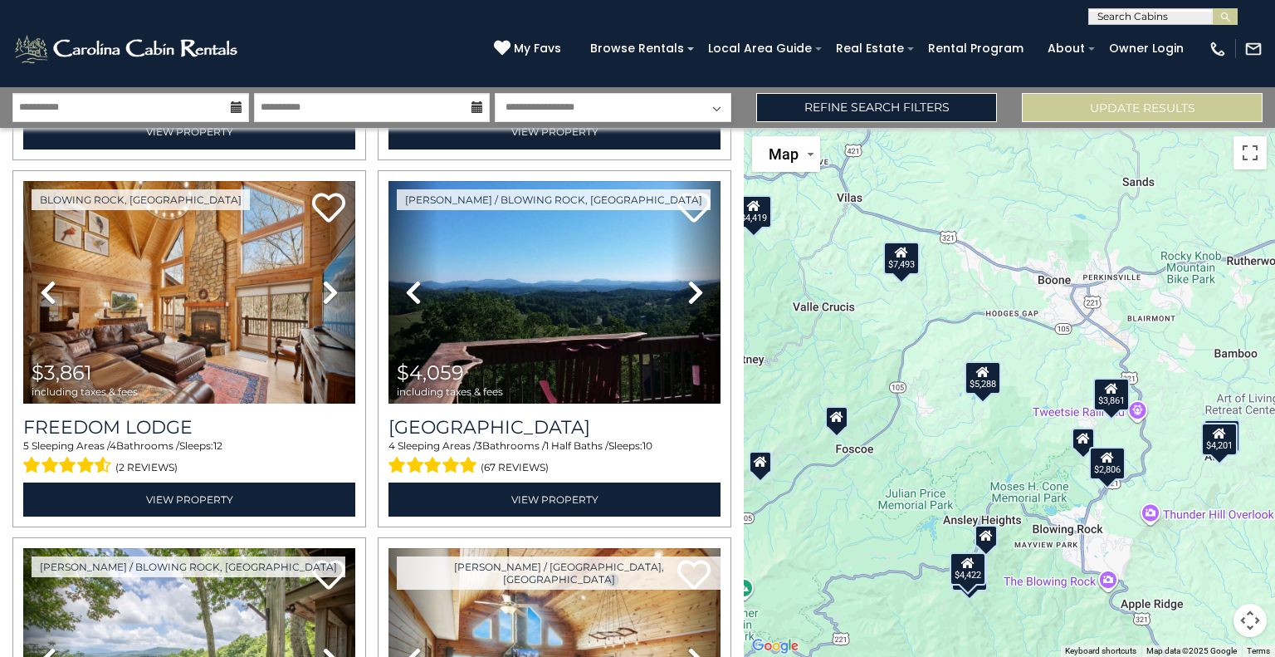
drag, startPoint x: 1066, startPoint y: 448, endPoint x: 1169, endPoint y: 409, distance: 110.4
click at [1169, 409] on div "$2,789 $2,806 $3,534 $3,642 $3,861 $4,059 $4,201 $4,271 $4,401 $4,419 $4,422 $4…" at bounding box center [1009, 392] width 531 height 529
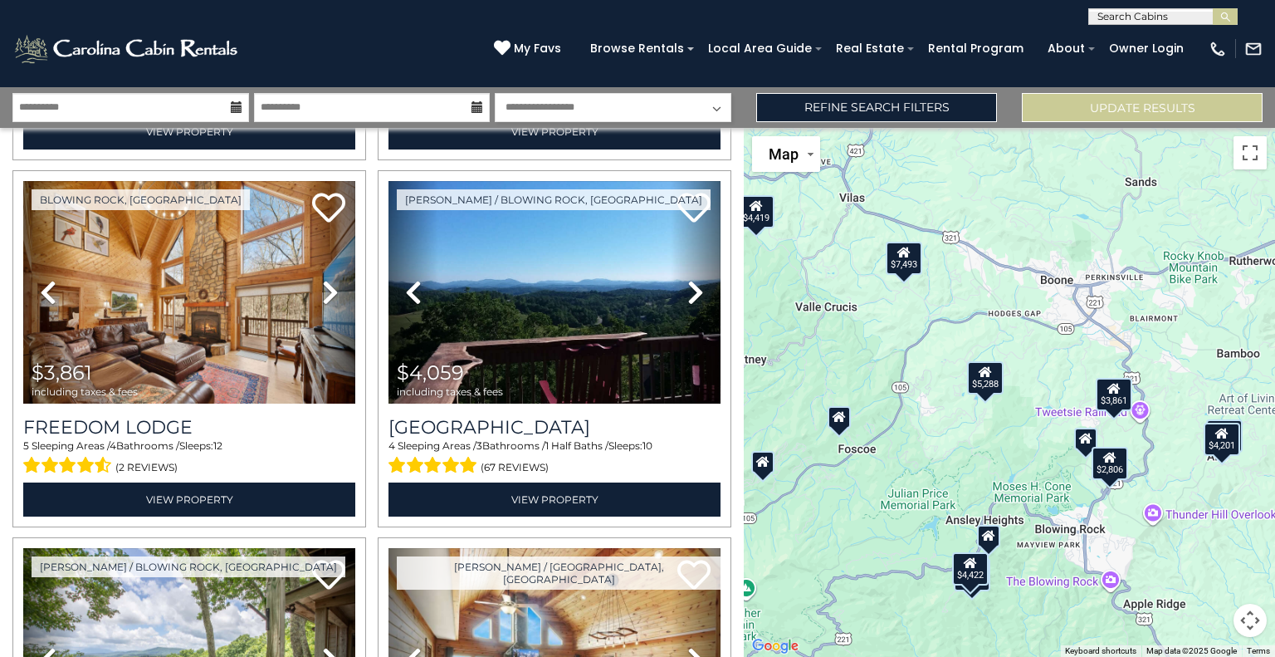
click at [840, 418] on icon at bounding box center [839, 416] width 13 height 12
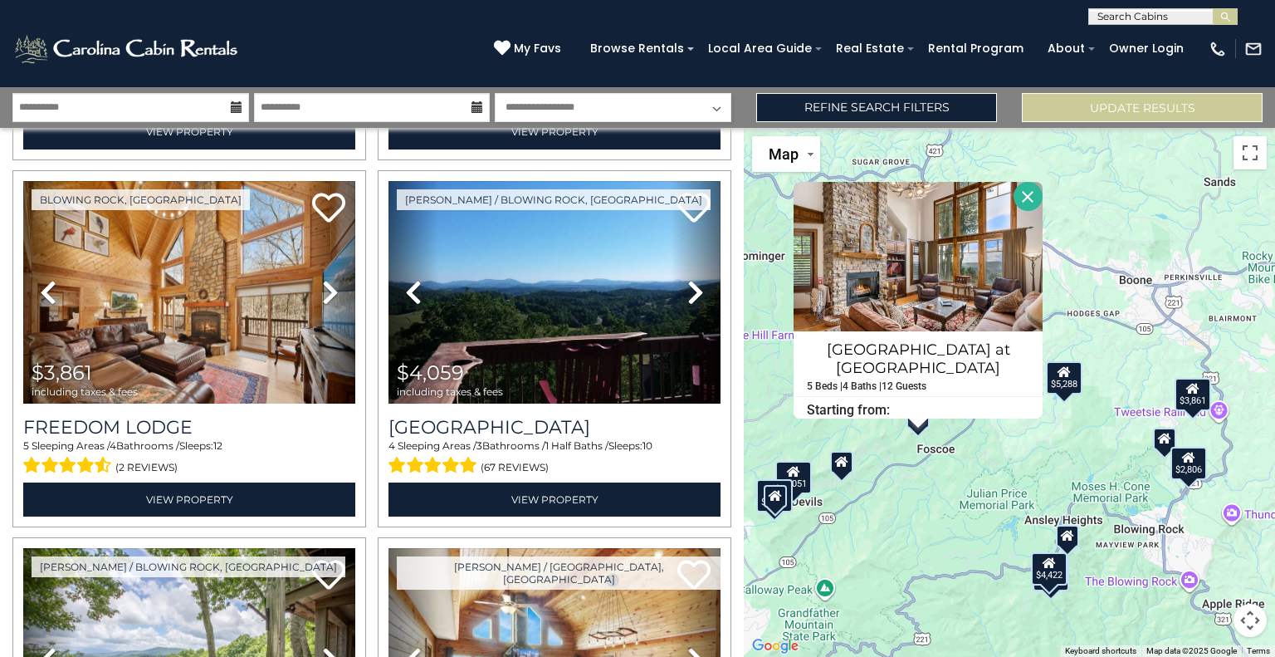
click at [1030, 201] on button "Close" at bounding box center [1028, 196] width 29 height 29
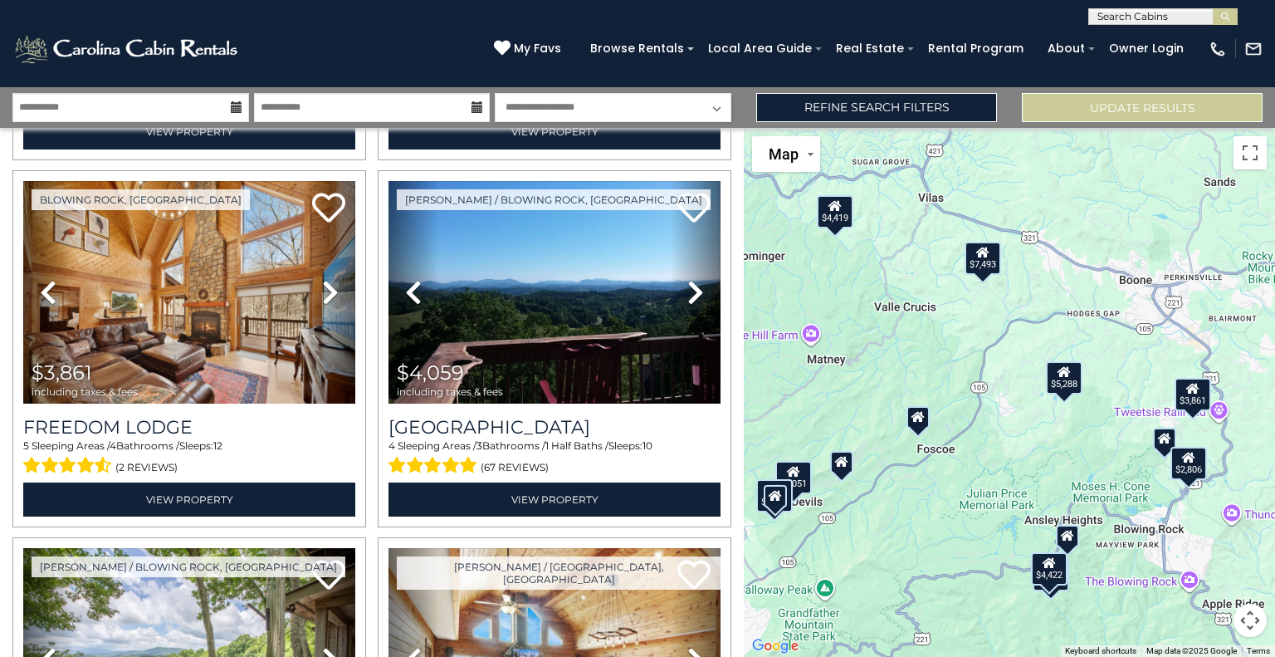
click at [804, 479] on div "$5,051" at bounding box center [794, 476] width 37 height 33
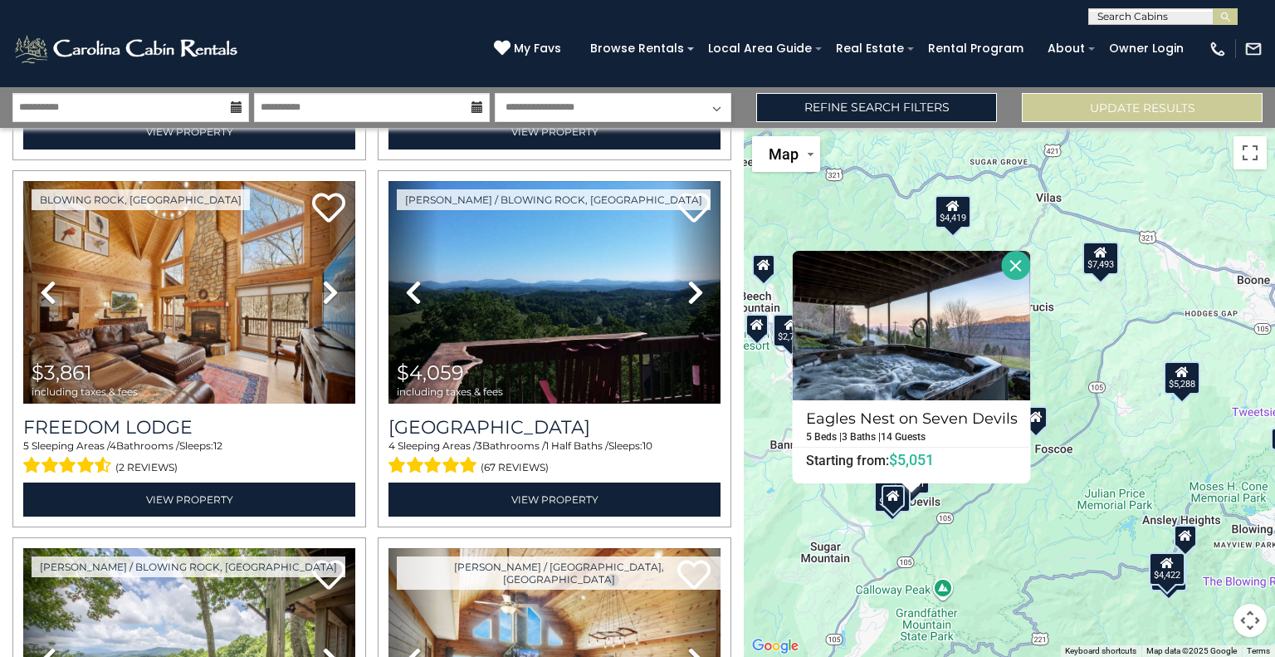
click at [1010, 272] on button "Close" at bounding box center [1016, 265] width 29 height 29
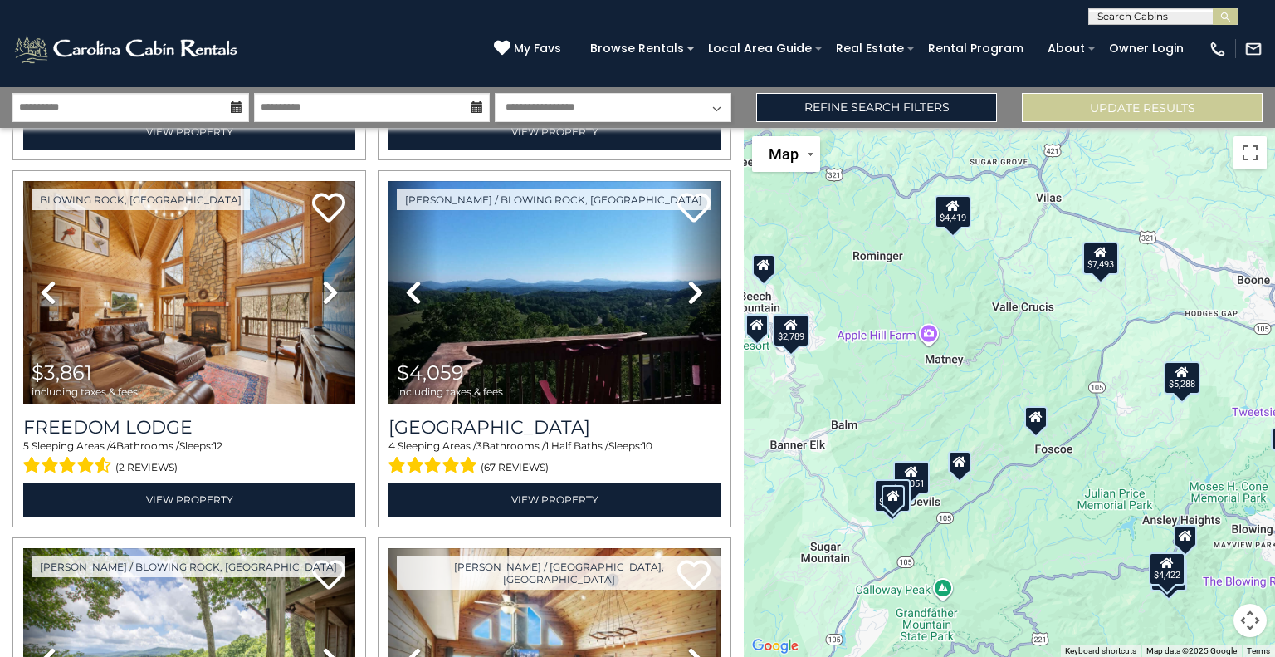
click at [800, 327] on div "$2,789" at bounding box center [791, 330] width 37 height 33
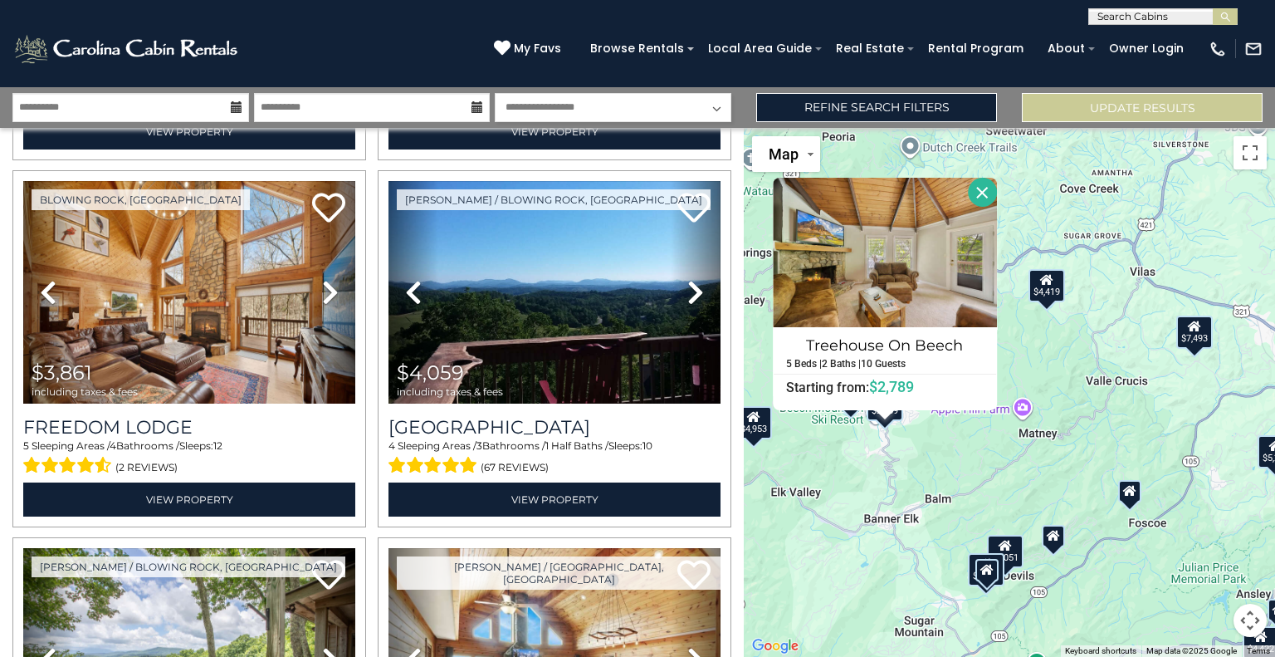
click at [988, 186] on button "Close" at bounding box center [982, 192] width 29 height 29
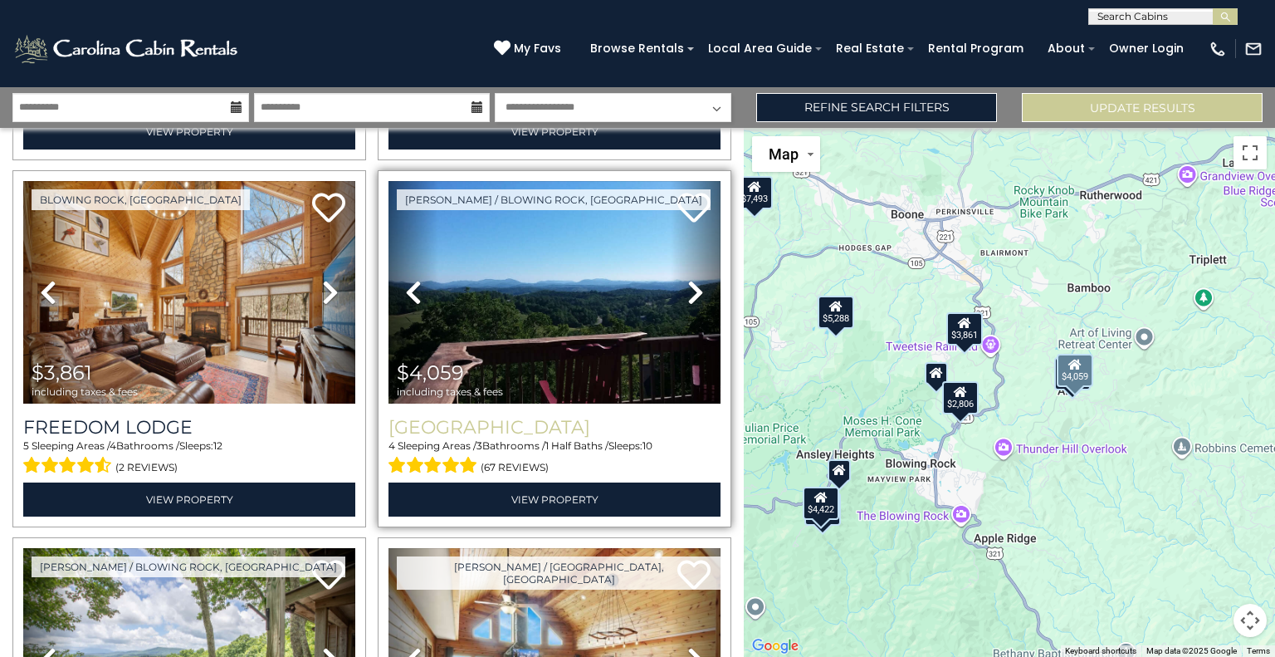
drag, startPoint x: 1086, startPoint y: 554, endPoint x: 644, endPoint y: 414, distance: 463.3
click at [644, 414] on div "**********" at bounding box center [637, 372] width 1275 height 570
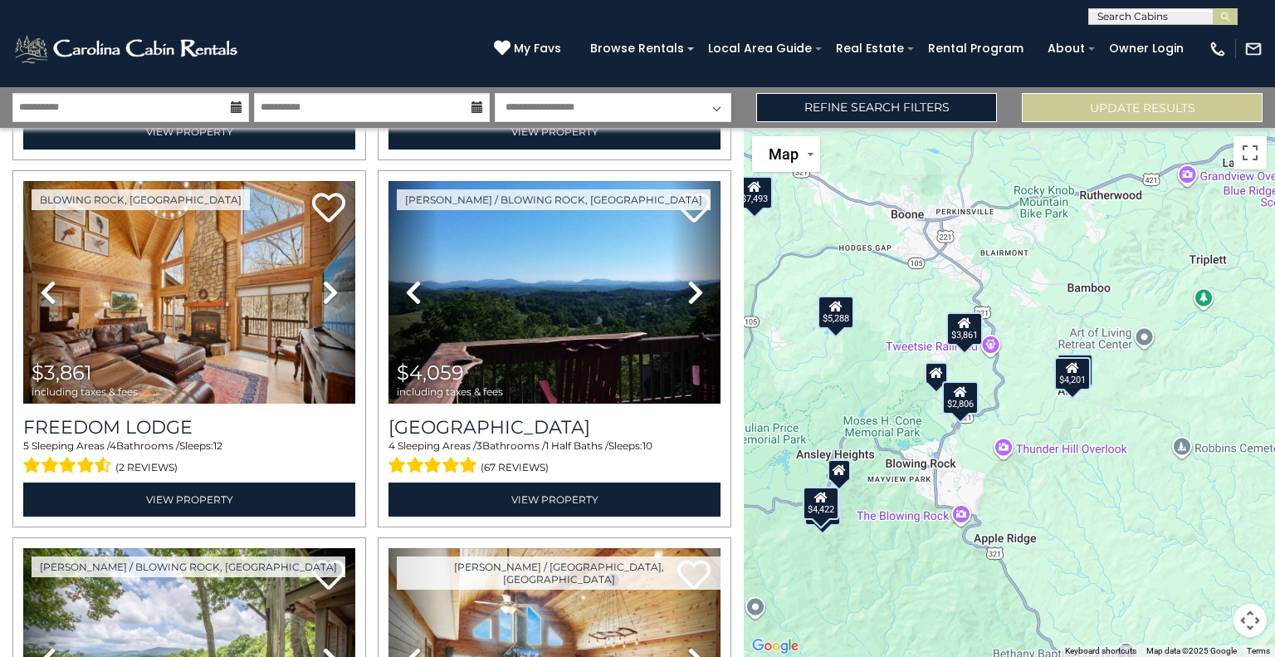
click at [1070, 381] on div "$4,201" at bounding box center [1073, 373] width 37 height 33
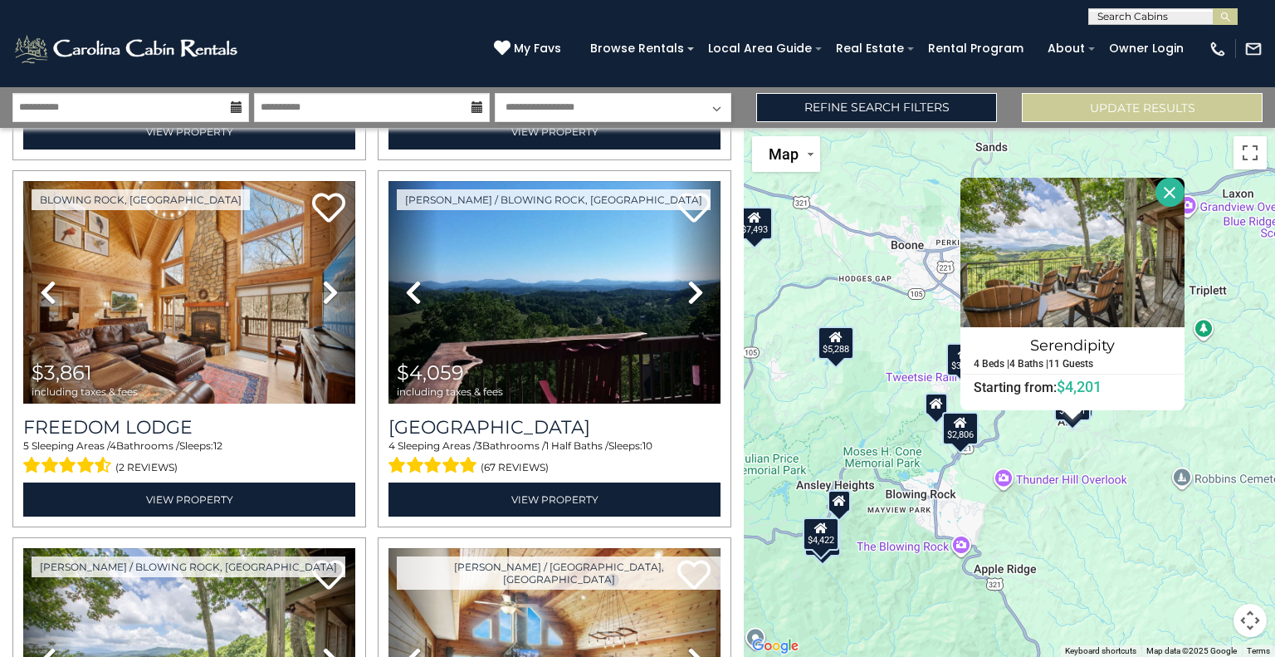
click at [1108, 523] on div "$2,789 $2,806 $3,534 $3,642 $3,861 $4,059 $4,201 $4,271 $4,401 $4,419 $4,422 $4…" at bounding box center [1009, 392] width 531 height 529
click at [1172, 192] on button "Close" at bounding box center [1170, 192] width 29 height 29
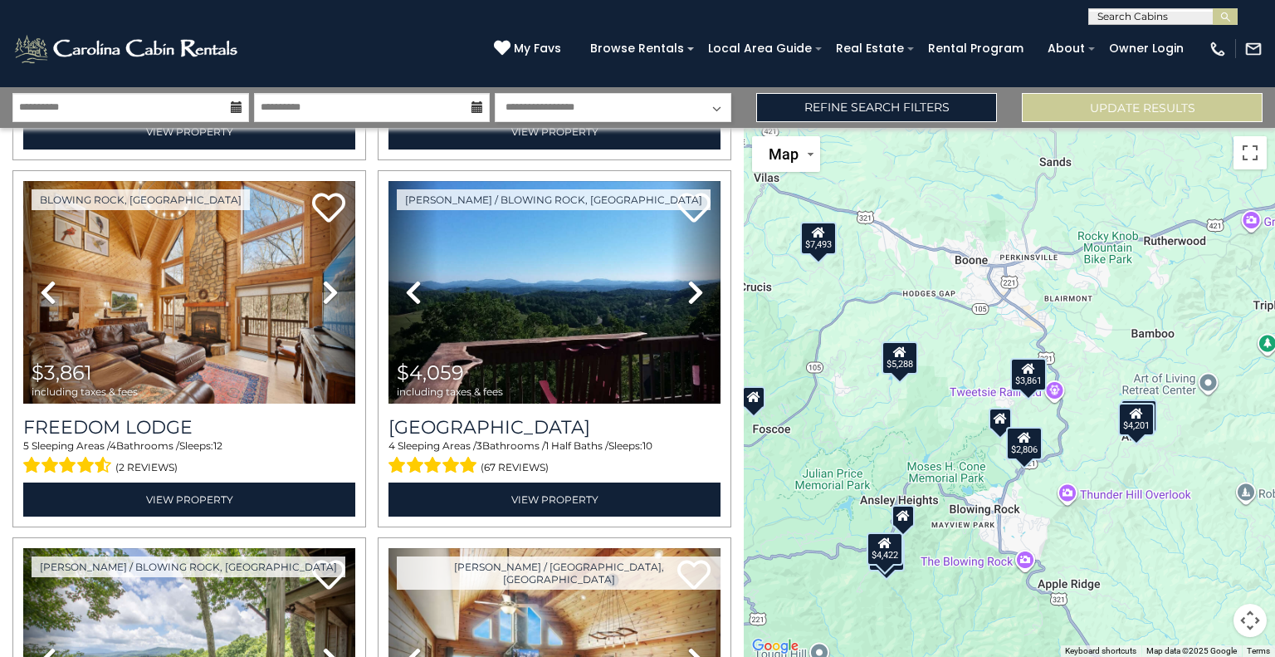
drag, startPoint x: 1128, startPoint y: 456, endPoint x: 1192, endPoint y: 471, distance: 65.7
click at [1192, 471] on div "$2,789 $2,806 $3,534 $3,642 $3,861 $4,059 $4,201 $4,271 $4,401 $4,419 $4,422 $4…" at bounding box center [1009, 392] width 531 height 529
click at [651, 109] on select "**********" at bounding box center [613, 107] width 237 height 29
select select "*"
click at [495, 93] on select "**********" at bounding box center [613, 107] width 237 height 29
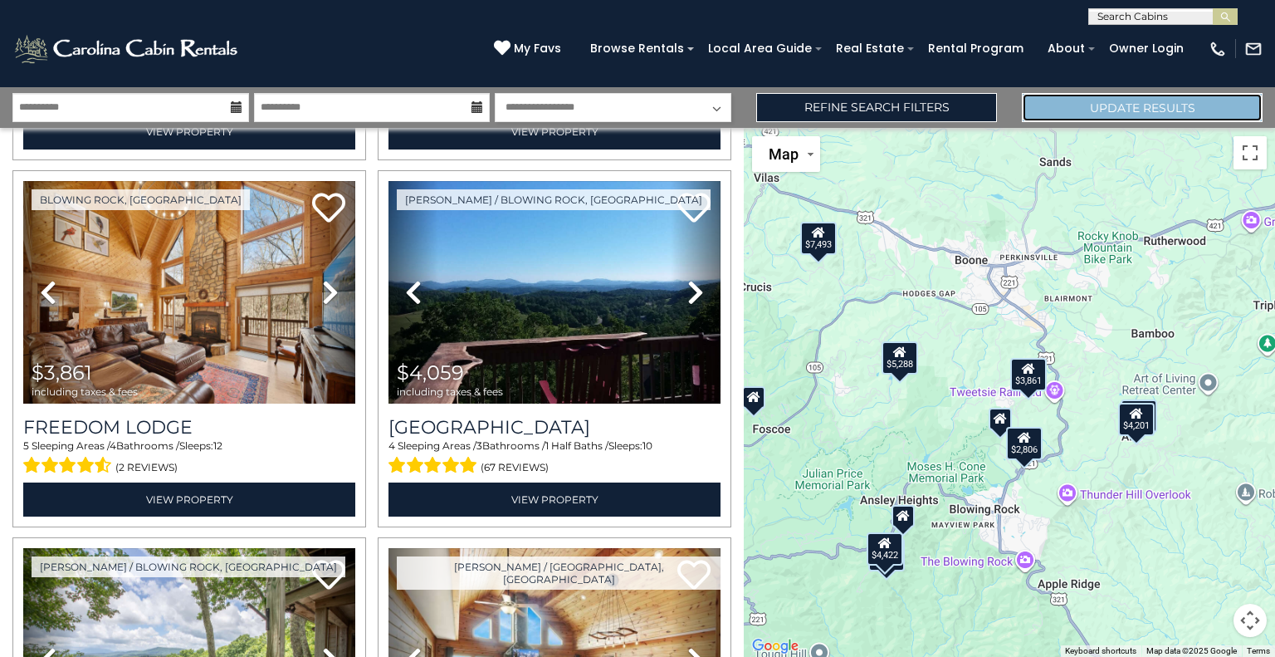
click at [1133, 109] on button "Update Results" at bounding box center [1142, 107] width 241 height 29
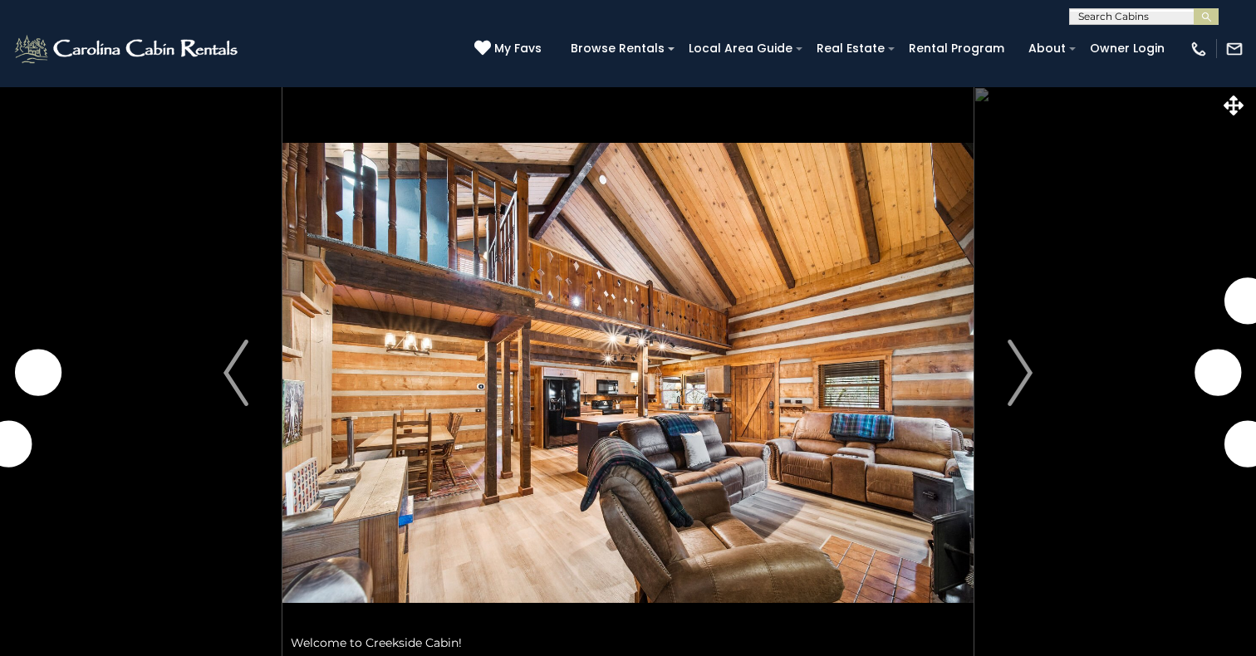
click at [1028, 371] on img "Next" at bounding box center [1019, 373] width 25 height 66
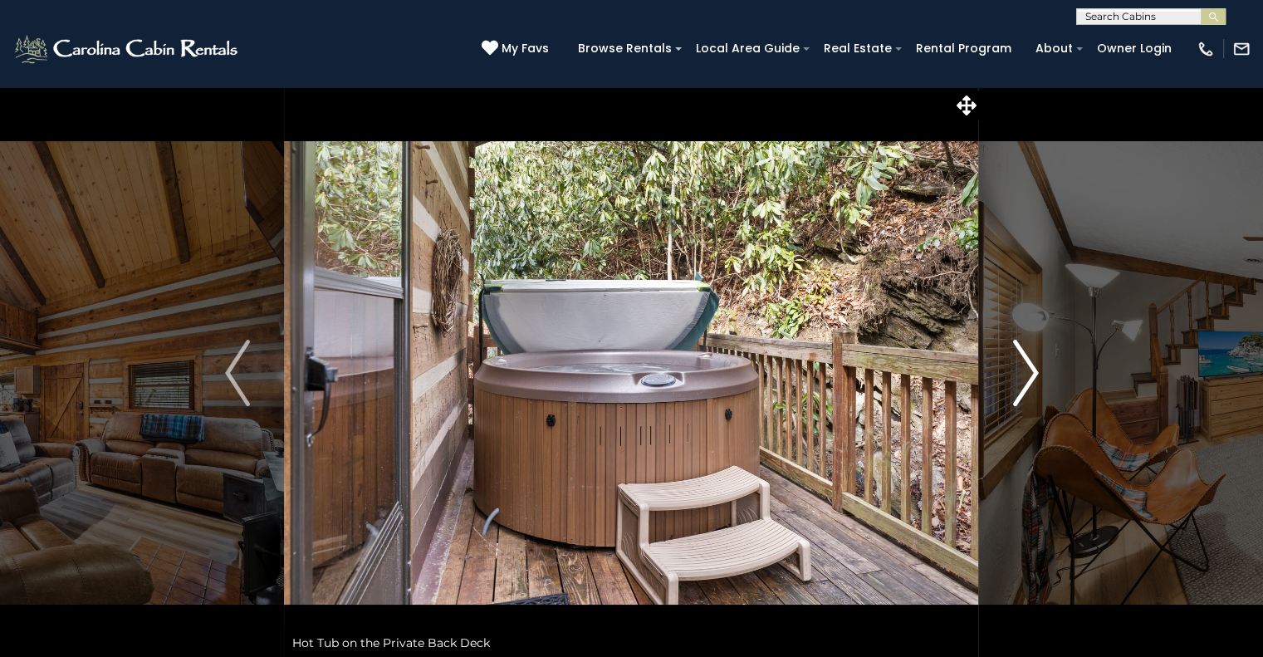
click at [1026, 369] on img "Next" at bounding box center [1025, 373] width 25 height 66
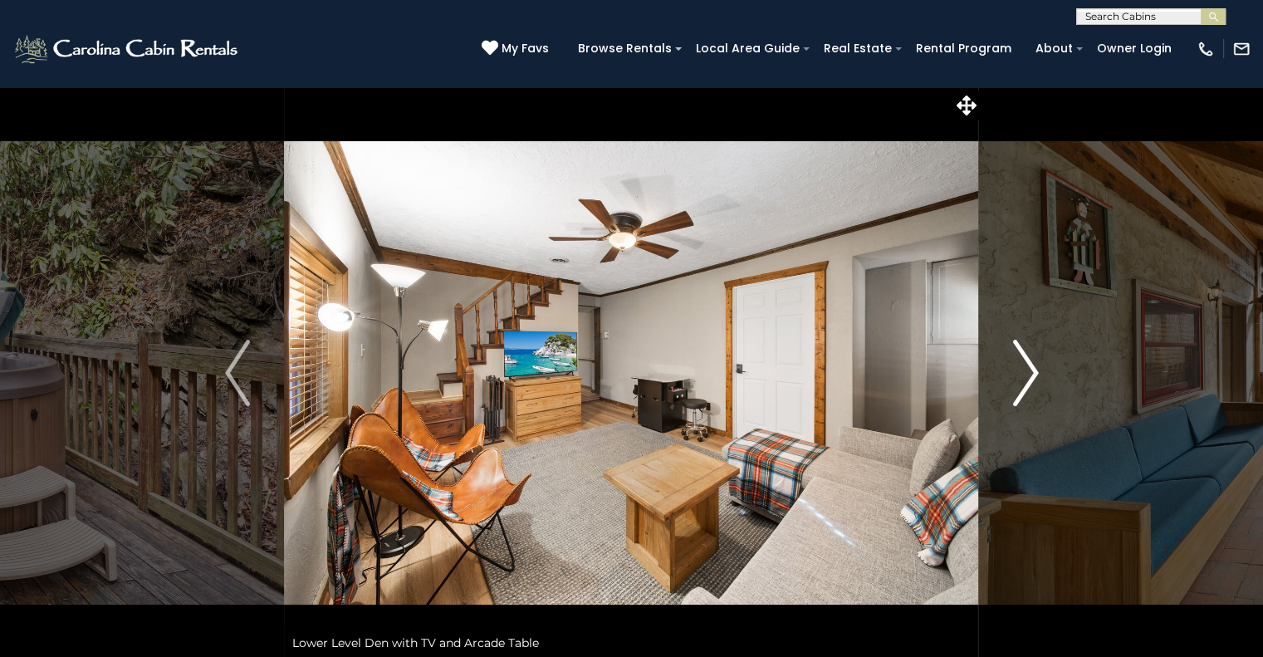
click at [1026, 370] on img "Next" at bounding box center [1025, 373] width 25 height 66
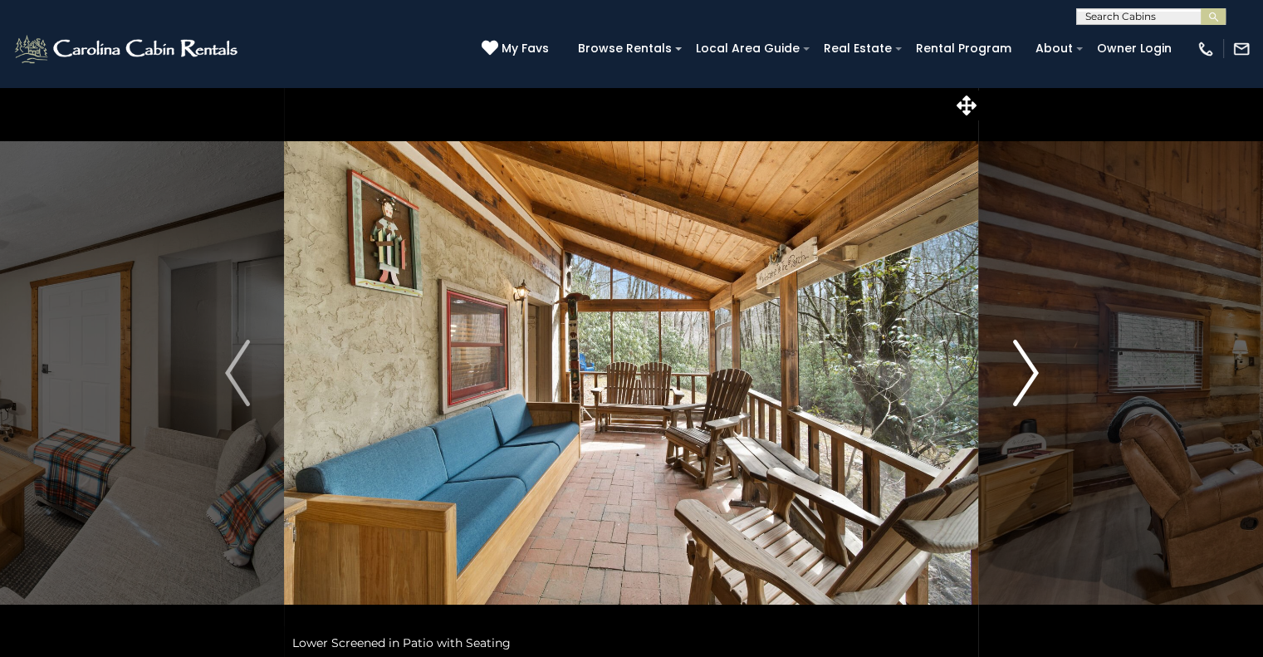
click at [1026, 370] on img "Next" at bounding box center [1025, 373] width 25 height 66
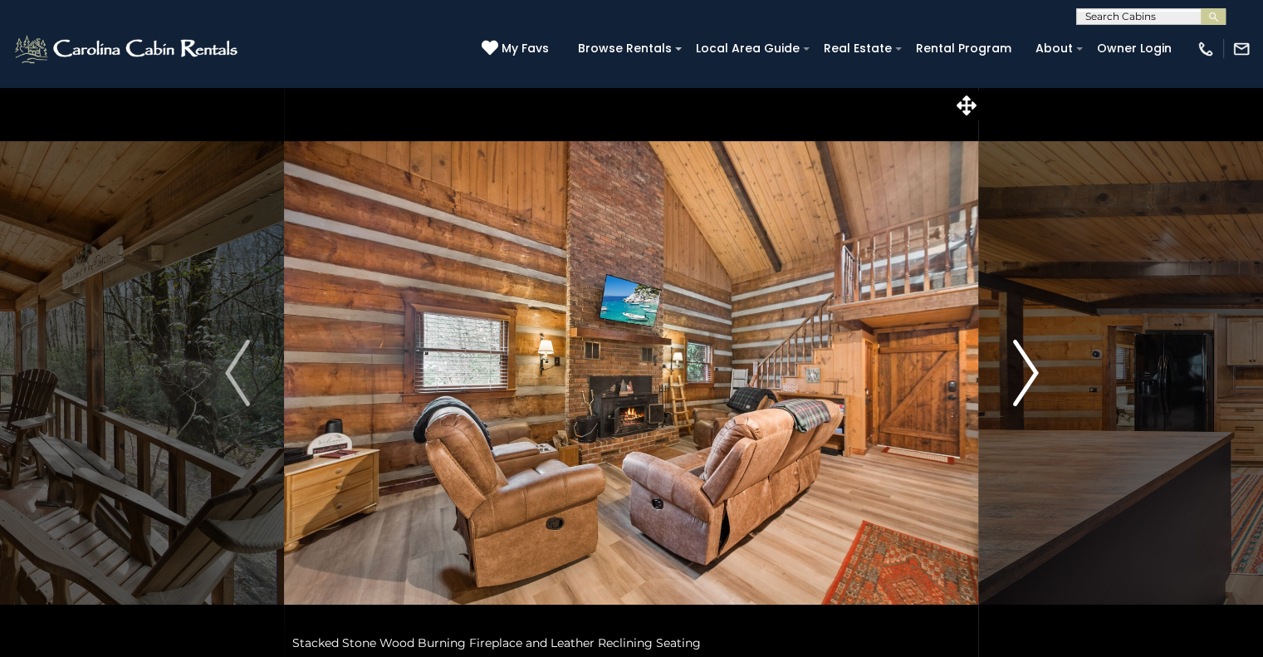
click at [1026, 370] on img "Next" at bounding box center [1025, 373] width 25 height 66
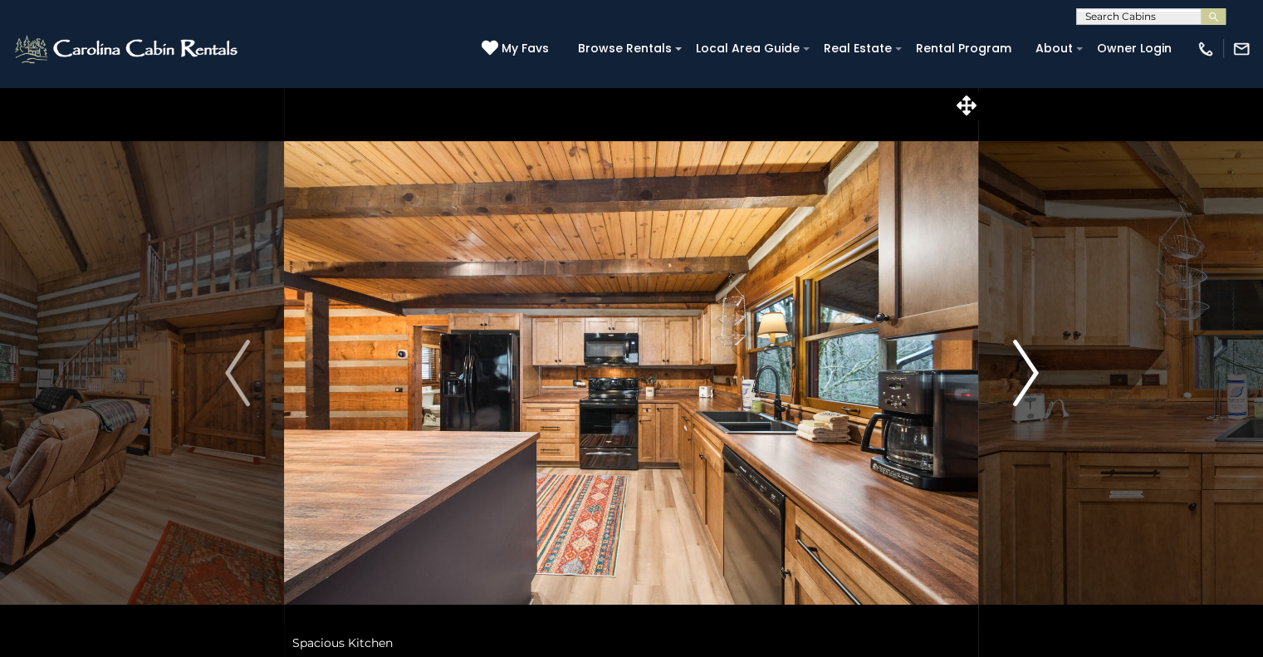
click at [1026, 370] on img "Next" at bounding box center [1025, 373] width 25 height 66
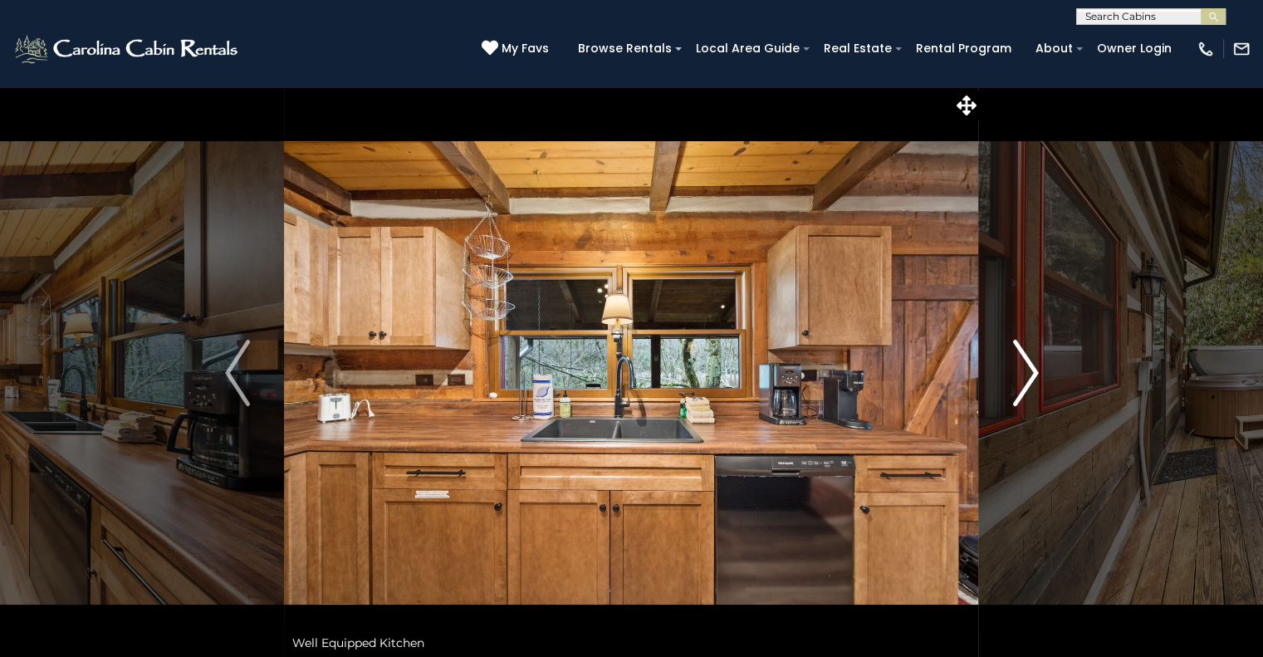
click at [1026, 370] on img "Next" at bounding box center [1025, 373] width 25 height 66
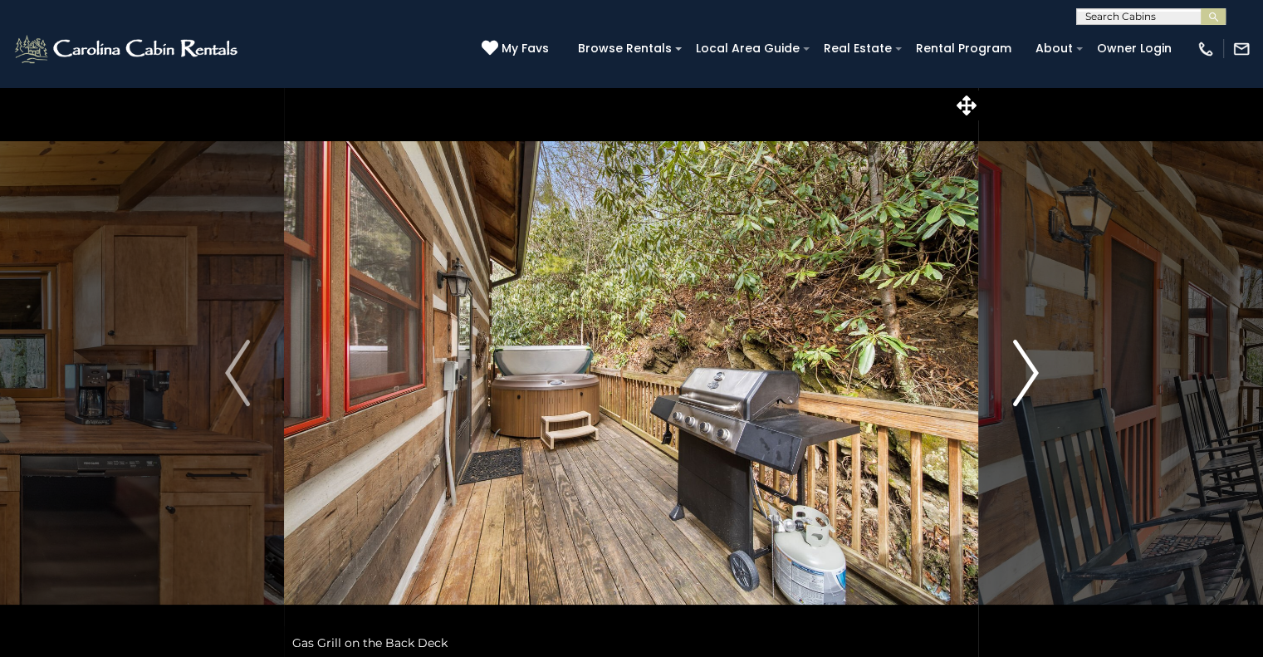
click at [1026, 370] on img "Next" at bounding box center [1025, 373] width 25 height 66
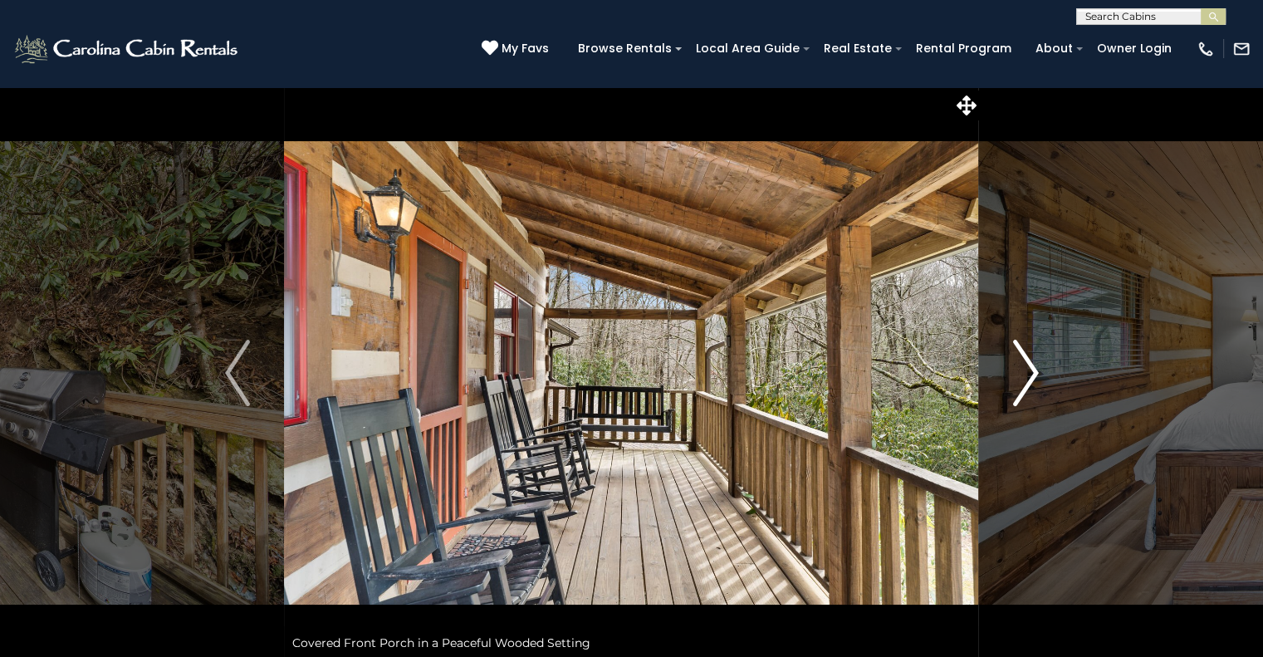
click at [1026, 370] on img "Next" at bounding box center [1025, 373] width 25 height 66
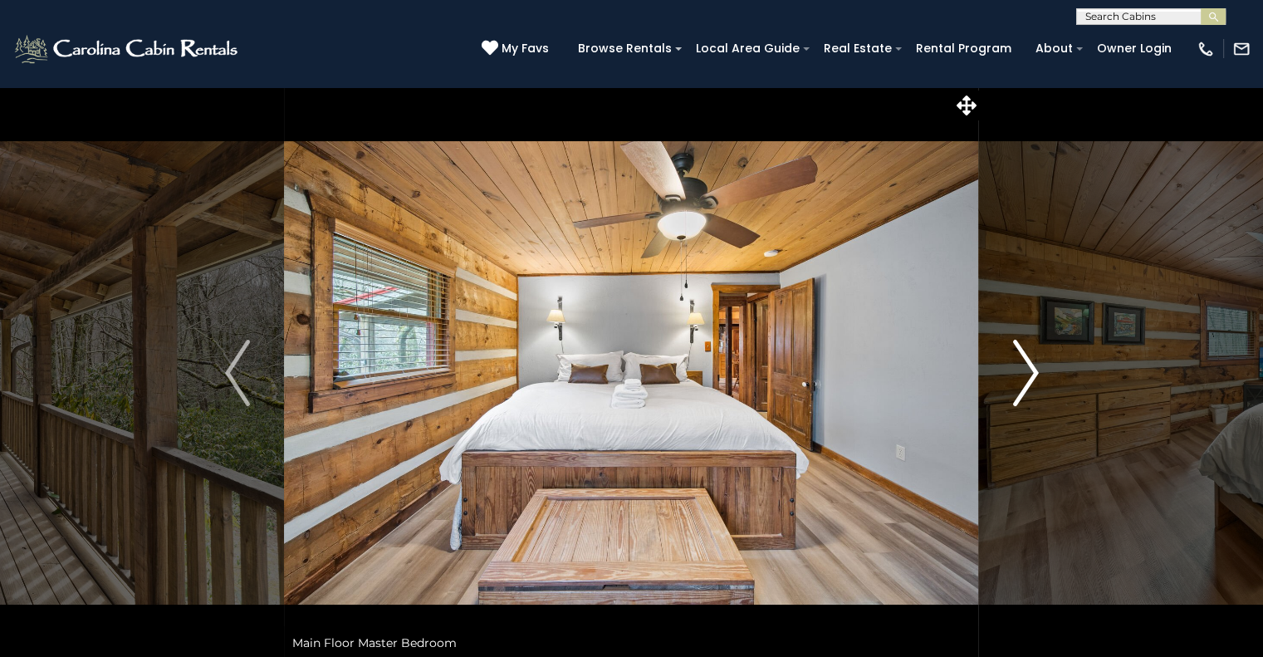
click at [1026, 370] on img "Next" at bounding box center [1025, 373] width 25 height 66
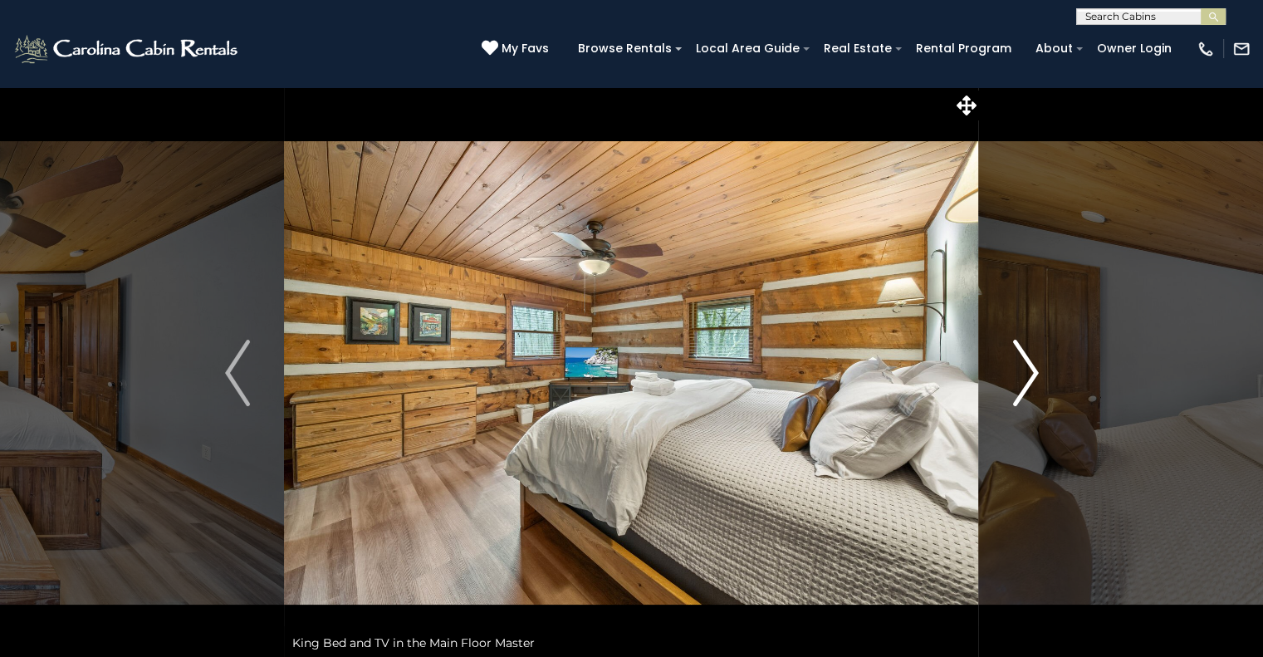
click at [1026, 370] on img "Next" at bounding box center [1025, 373] width 25 height 66
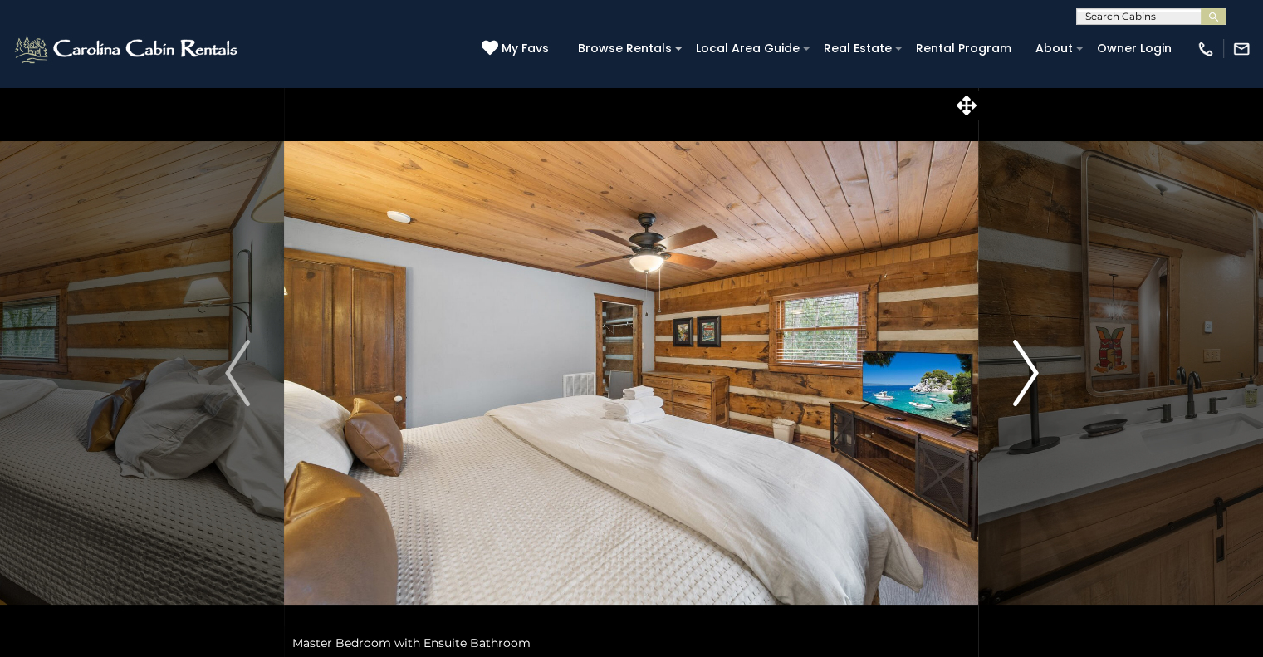
click at [1026, 370] on img "Next" at bounding box center [1025, 373] width 25 height 66
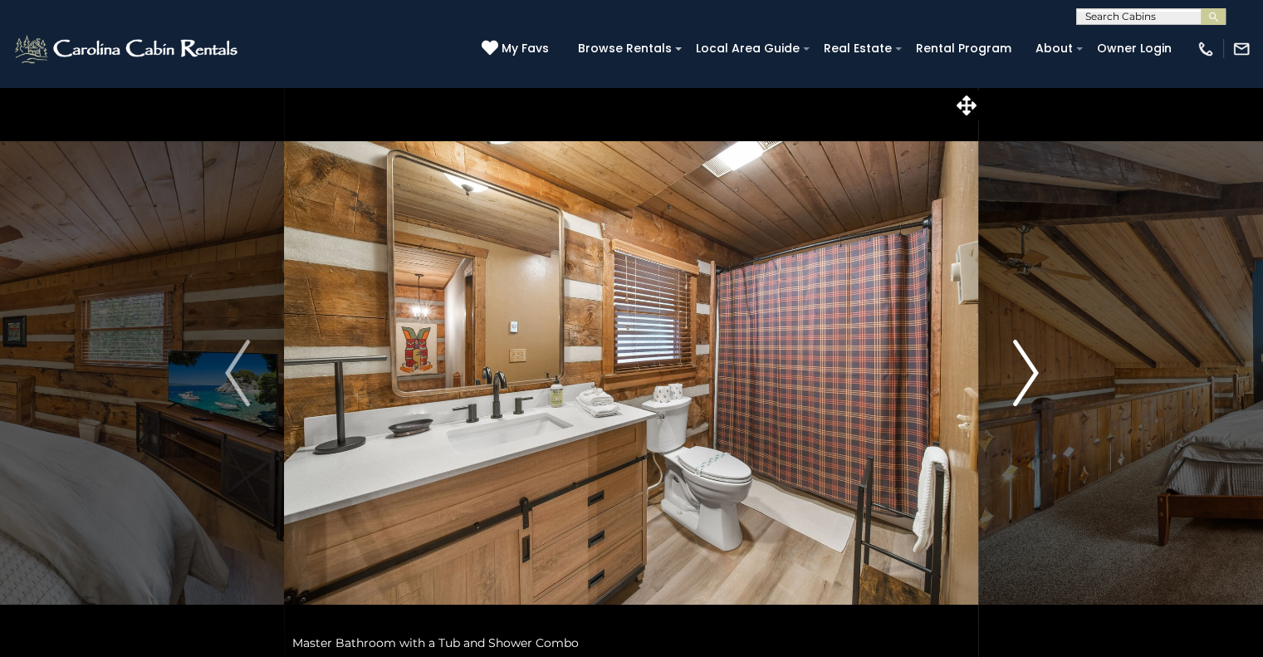
click at [1026, 370] on img "Next" at bounding box center [1025, 373] width 25 height 66
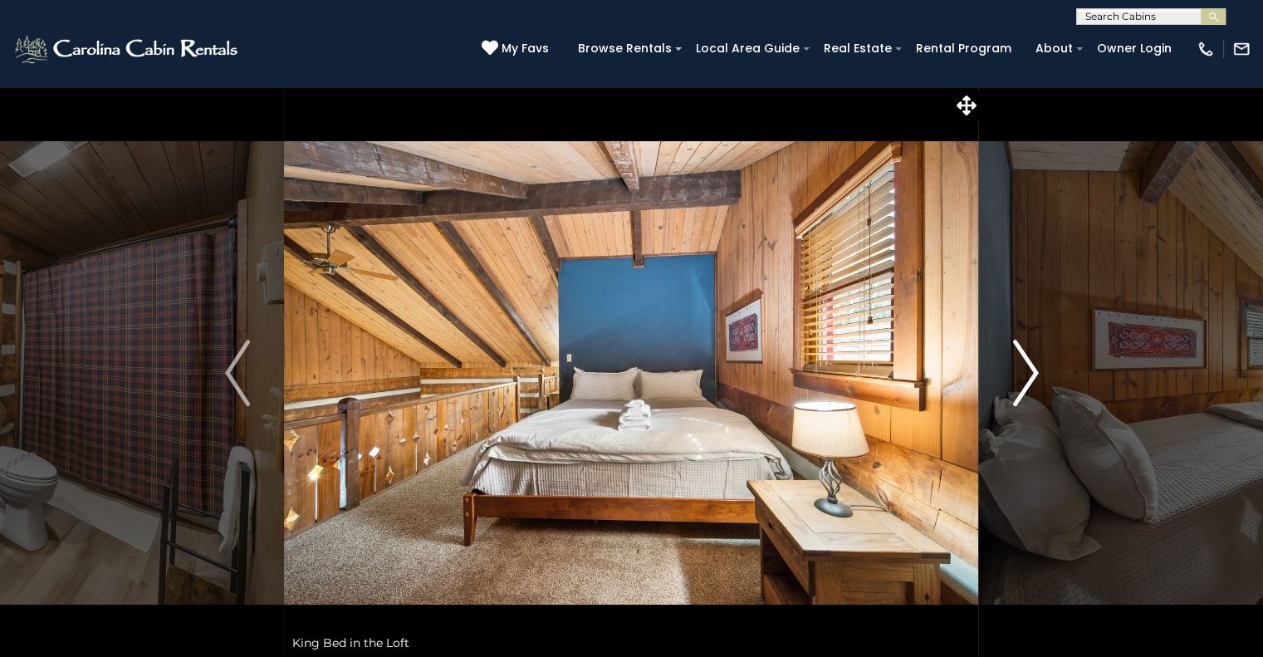
click at [1026, 370] on img "Next" at bounding box center [1025, 373] width 25 height 66
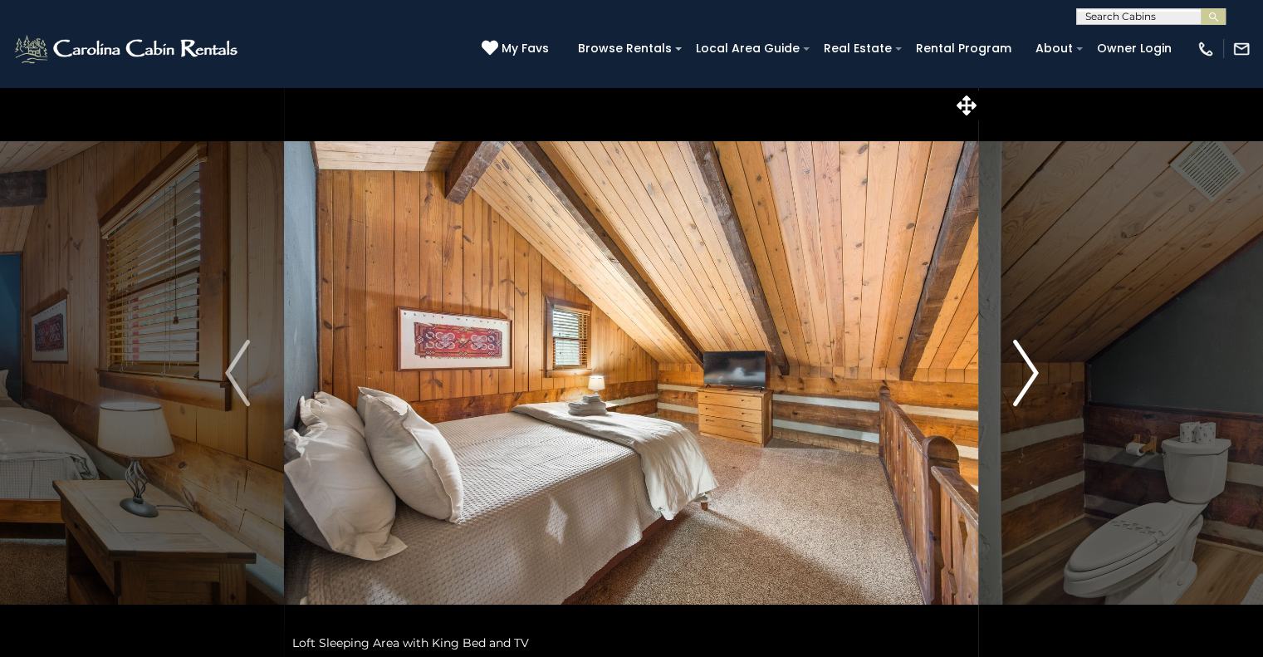
click at [1026, 370] on img "Next" at bounding box center [1025, 373] width 25 height 66
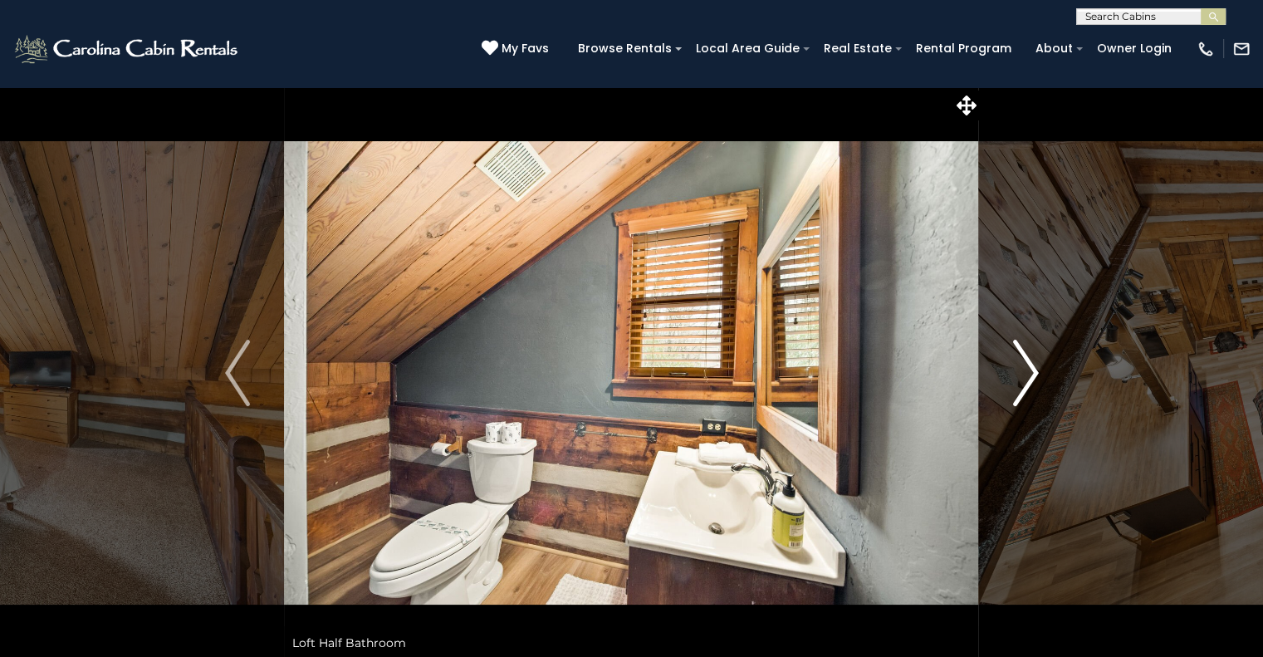
click at [1026, 370] on img "Next" at bounding box center [1025, 373] width 25 height 66
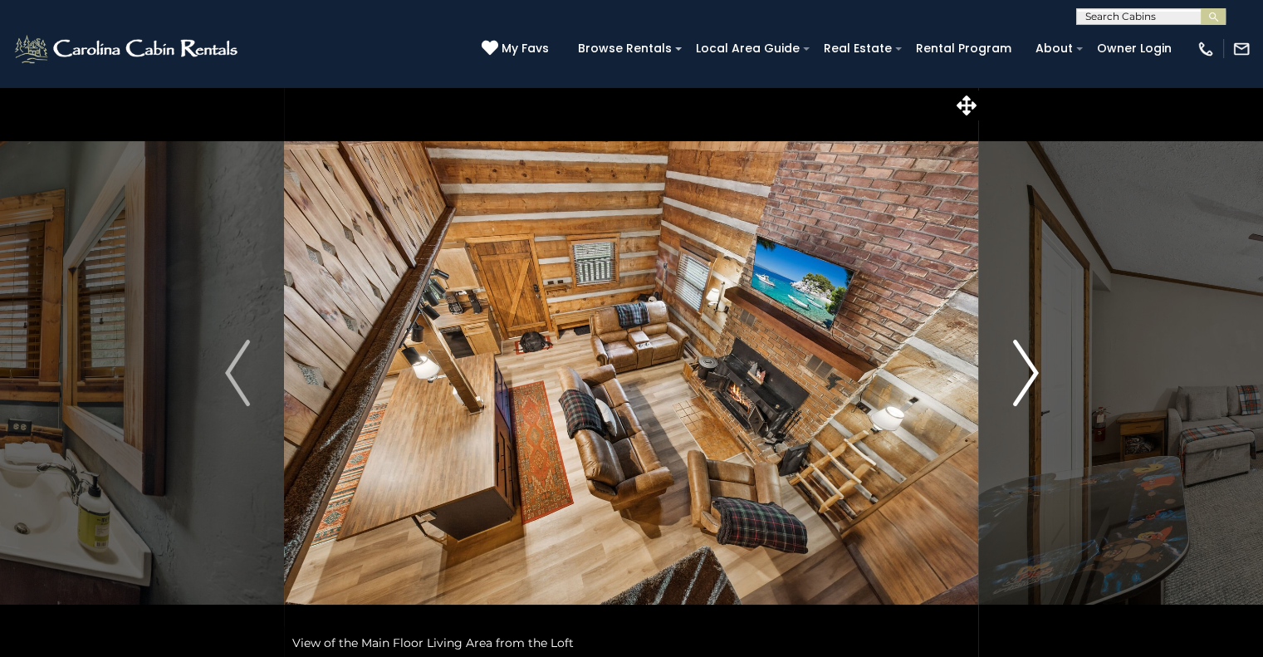
click at [1026, 370] on img "Next" at bounding box center [1025, 373] width 25 height 66
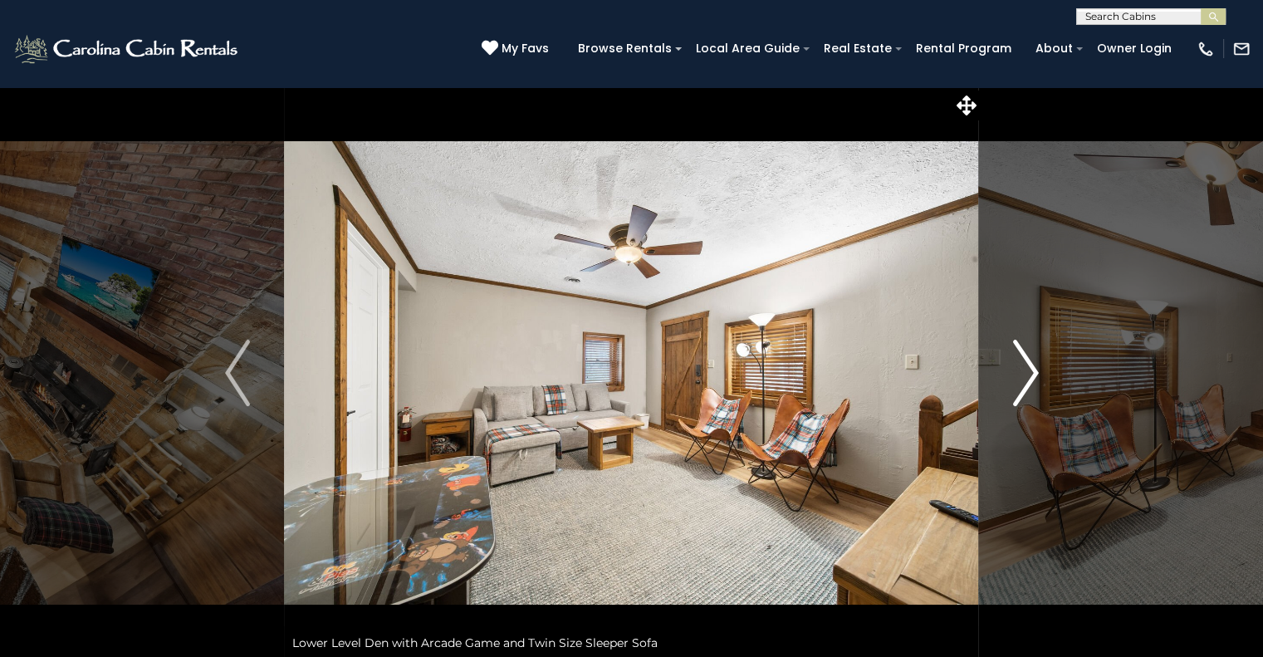
click at [1026, 370] on img "Next" at bounding box center [1025, 373] width 25 height 66
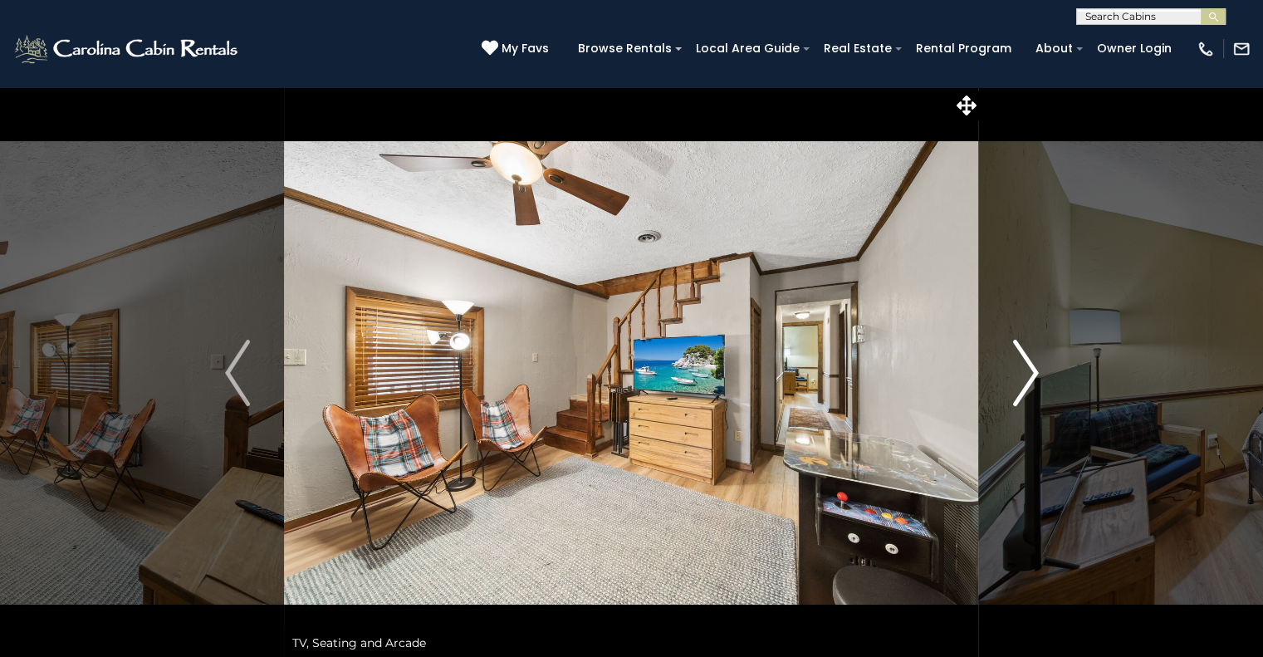
click at [1026, 370] on img "Next" at bounding box center [1025, 373] width 25 height 66
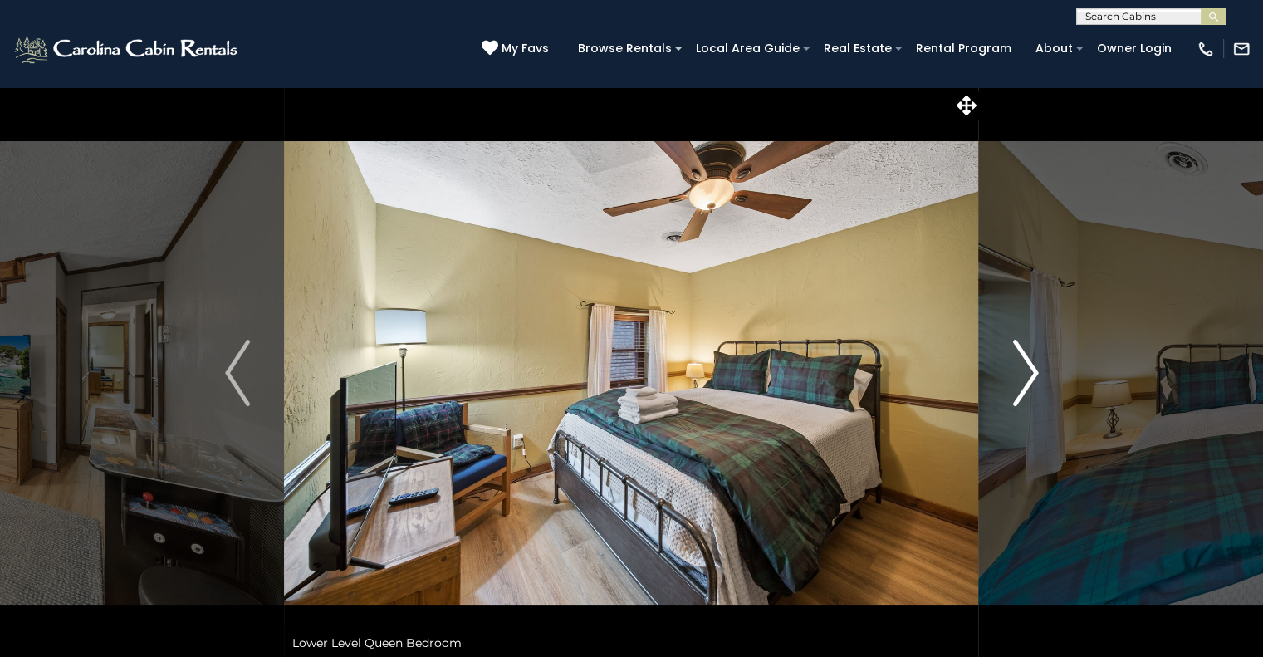
click at [1026, 370] on img "Next" at bounding box center [1025, 373] width 25 height 66
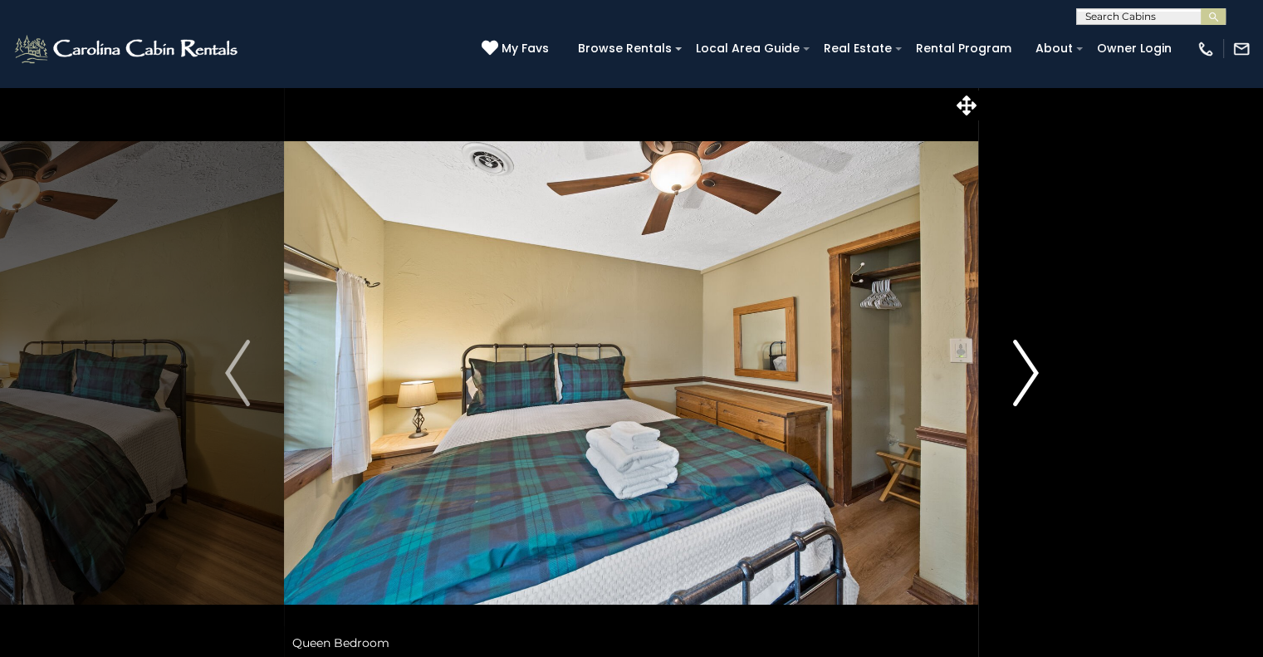
click at [1026, 370] on img "Next" at bounding box center [1025, 373] width 25 height 66
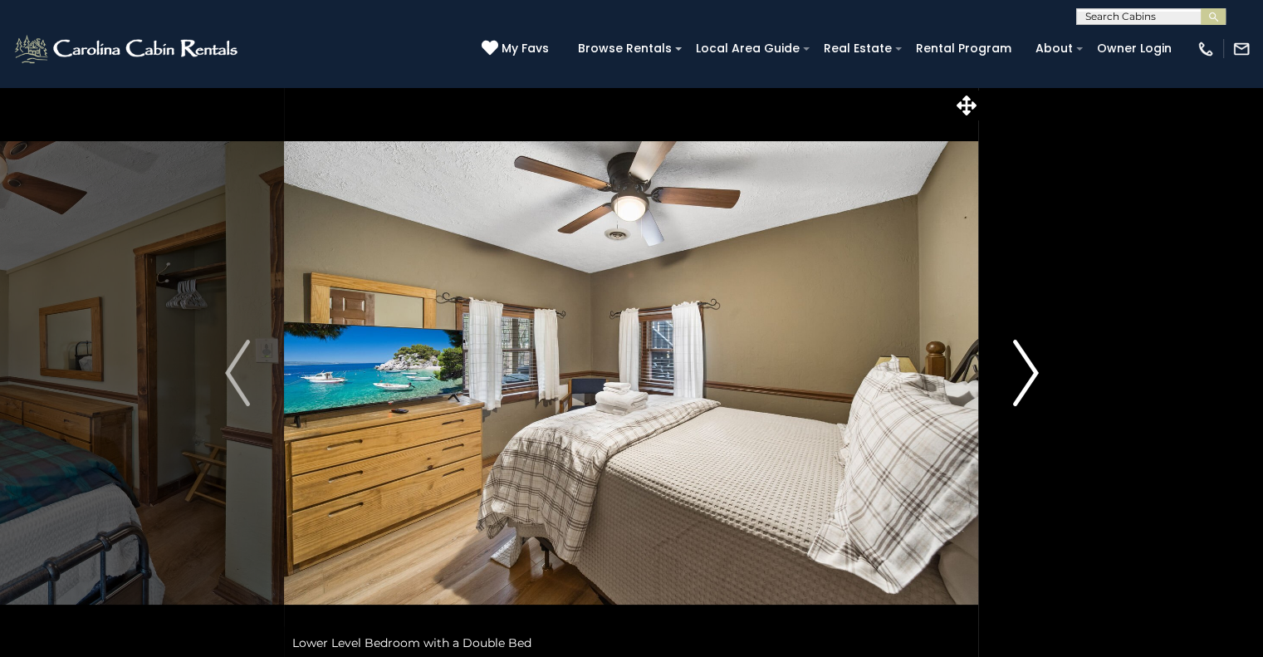
click at [1026, 370] on img "Next" at bounding box center [1025, 373] width 25 height 66
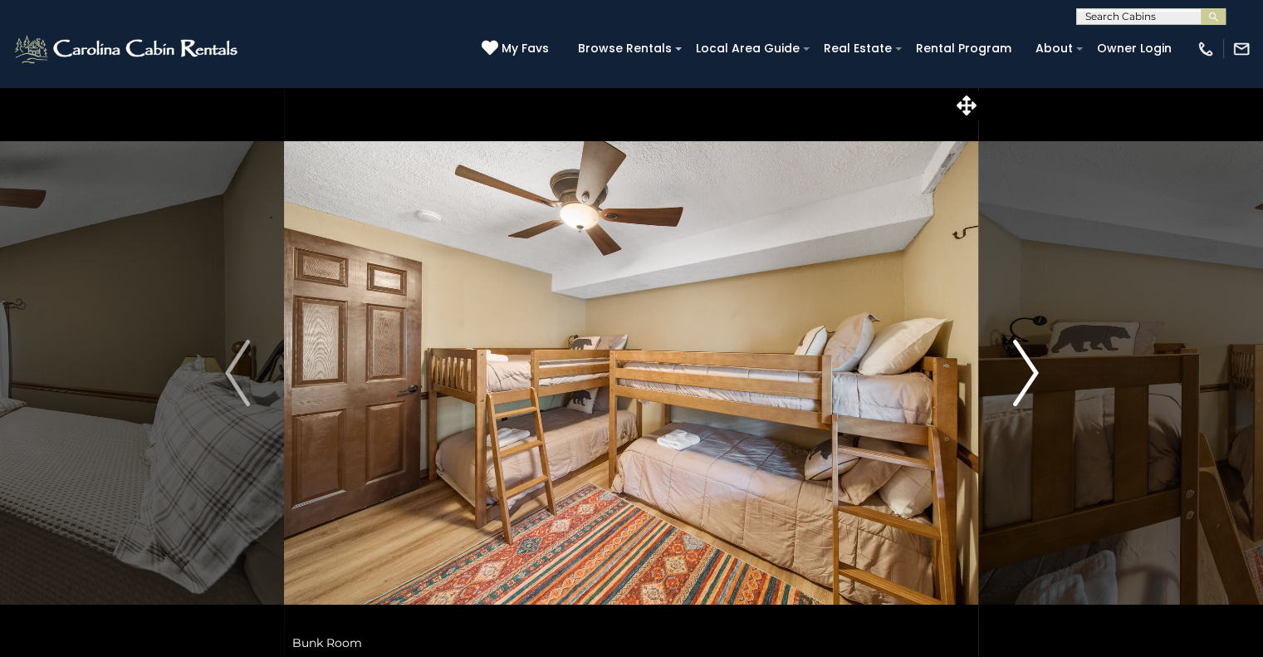
click at [1026, 370] on img "Next" at bounding box center [1025, 373] width 25 height 66
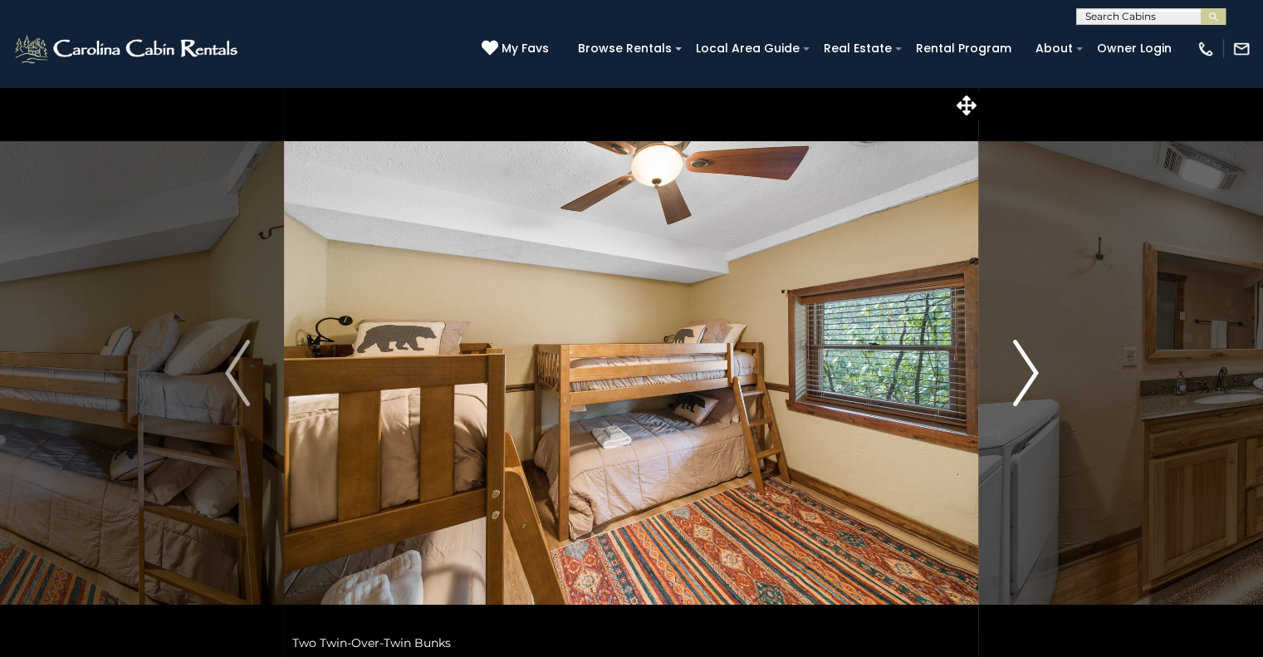
click at [1026, 370] on img "Next" at bounding box center [1025, 373] width 25 height 66
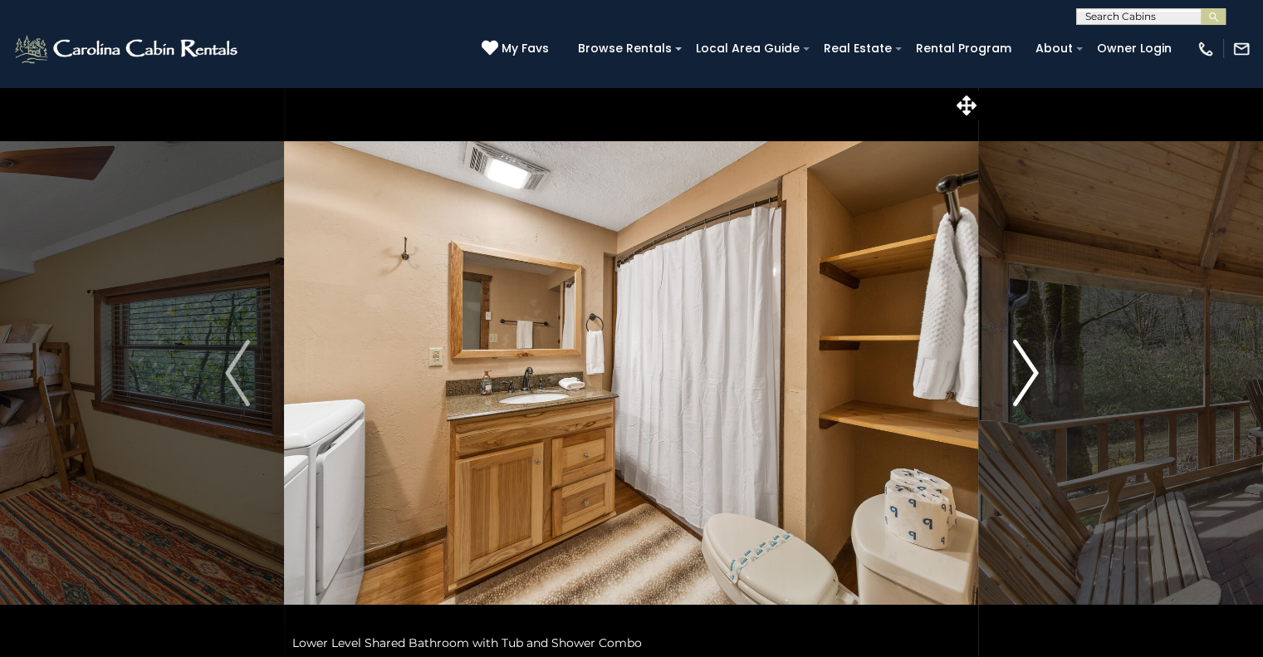
click at [1026, 370] on img "Next" at bounding box center [1025, 373] width 25 height 66
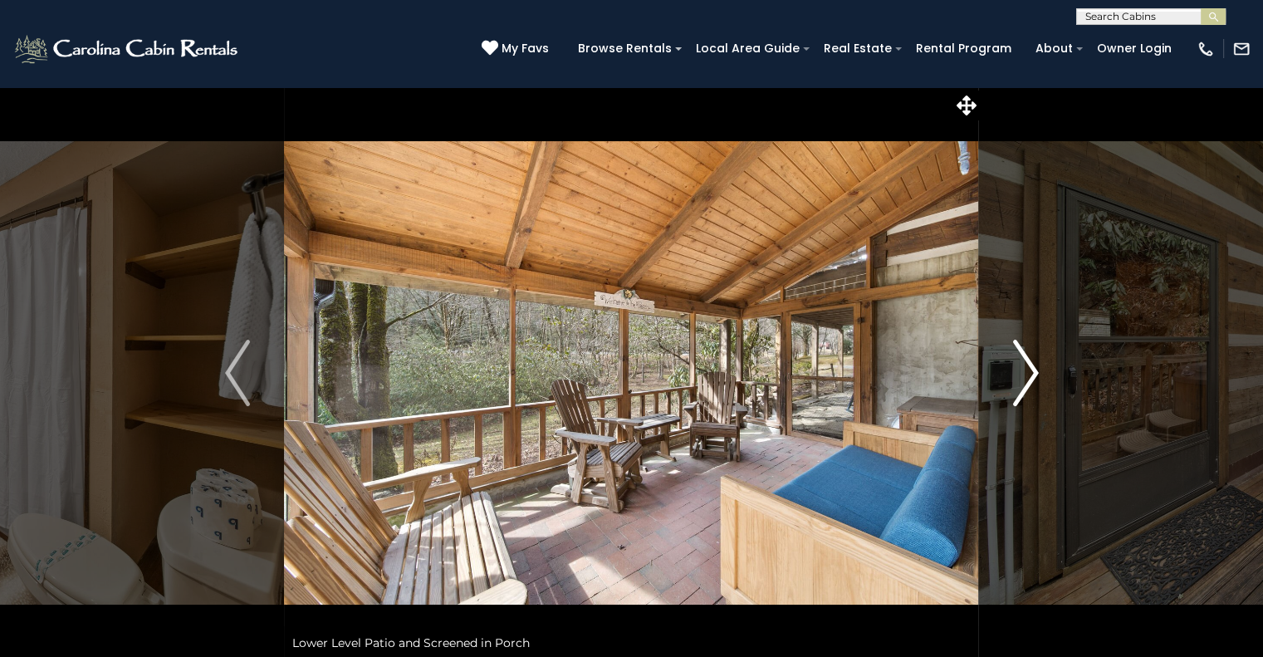
click at [1026, 370] on img "Next" at bounding box center [1025, 373] width 25 height 66
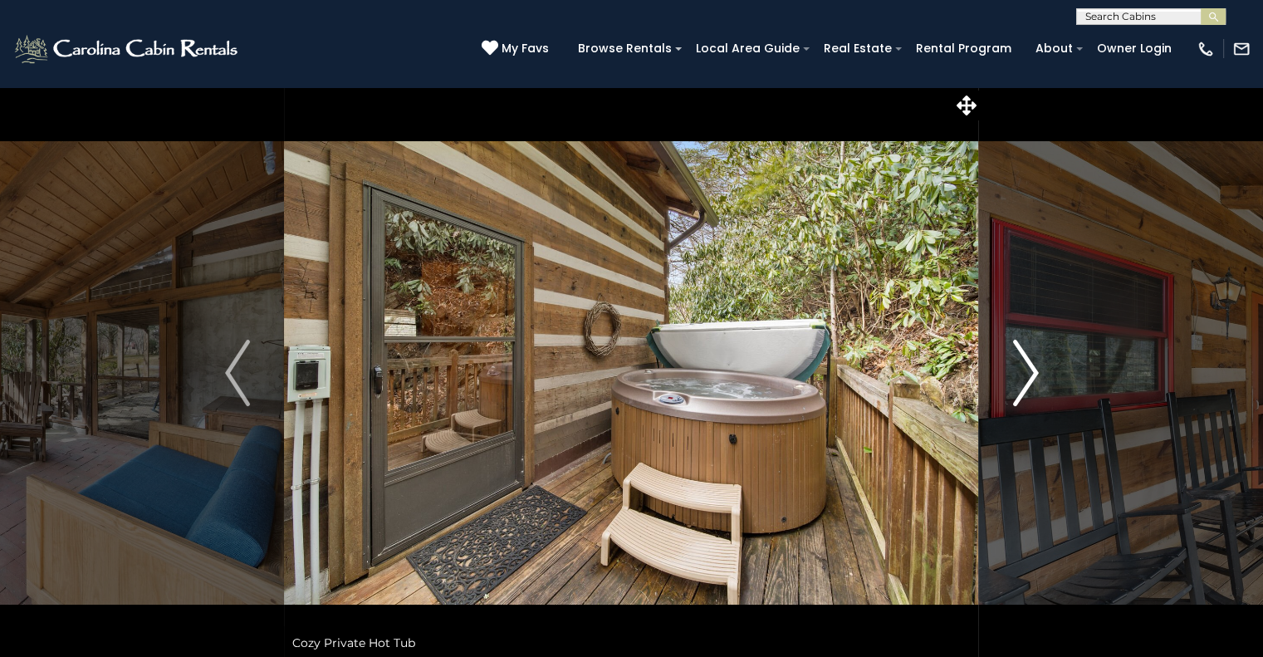
click at [1026, 370] on img "Next" at bounding box center [1025, 373] width 25 height 66
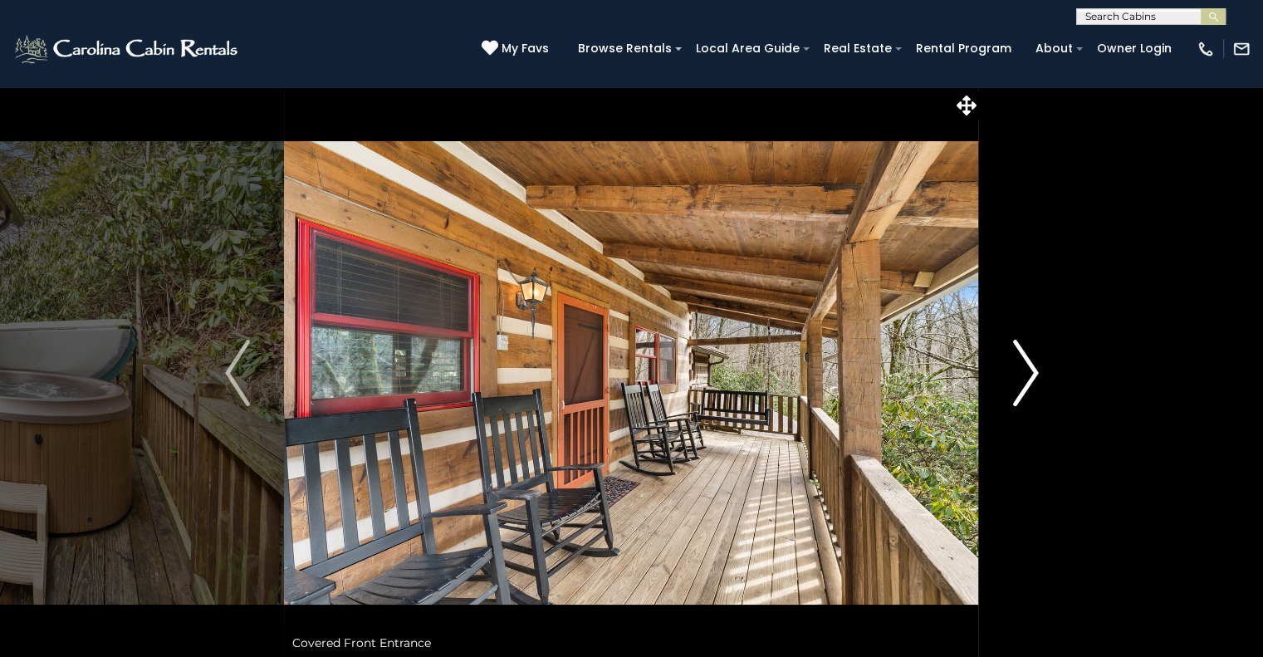
click at [1026, 370] on img "Next" at bounding box center [1025, 373] width 25 height 66
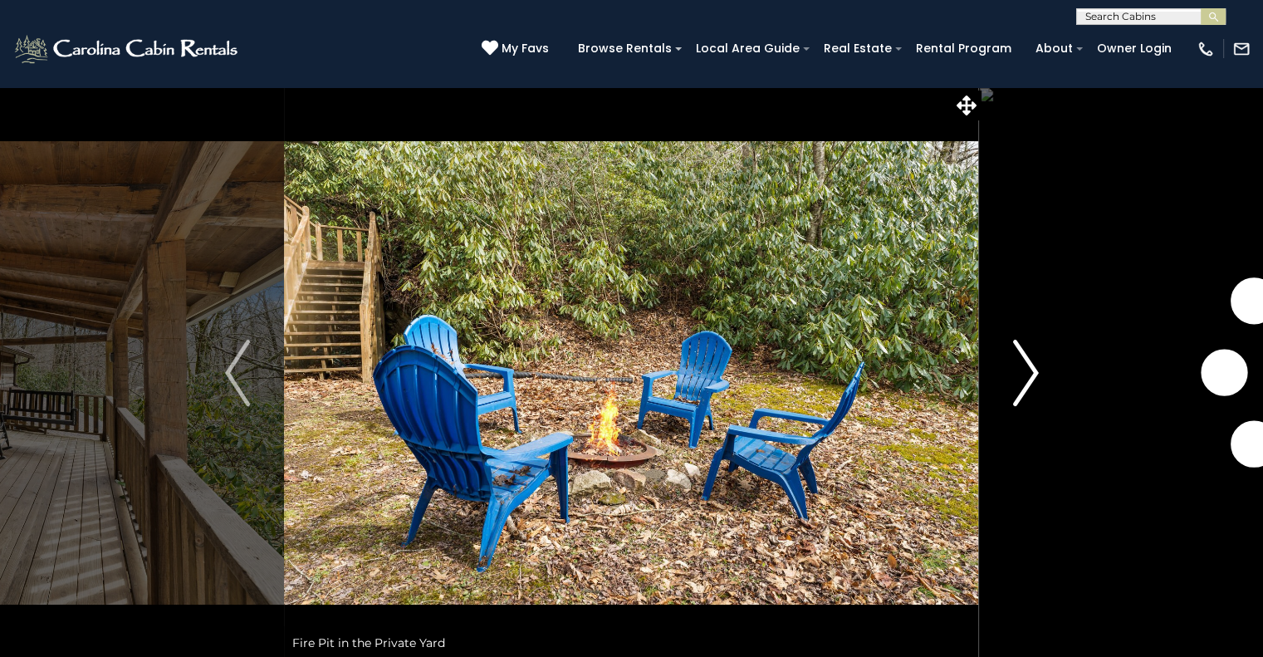
click at [1026, 370] on img "Next" at bounding box center [1025, 373] width 25 height 66
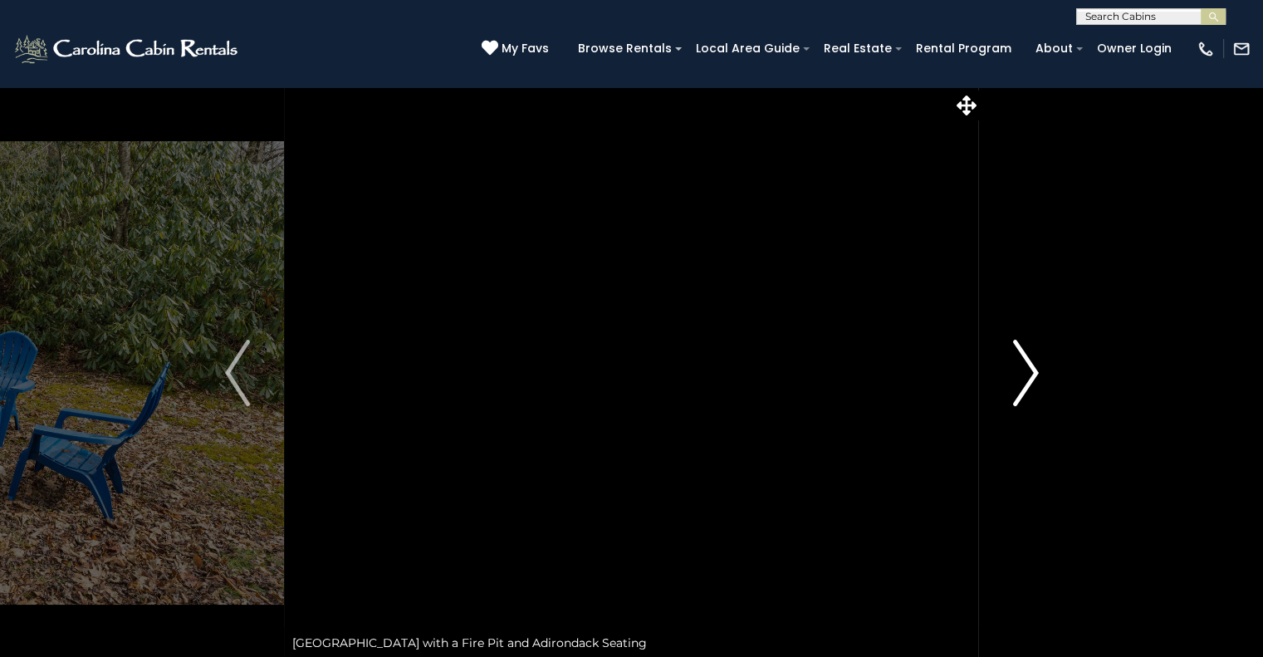
click at [1026, 370] on img "Next" at bounding box center [1025, 373] width 25 height 66
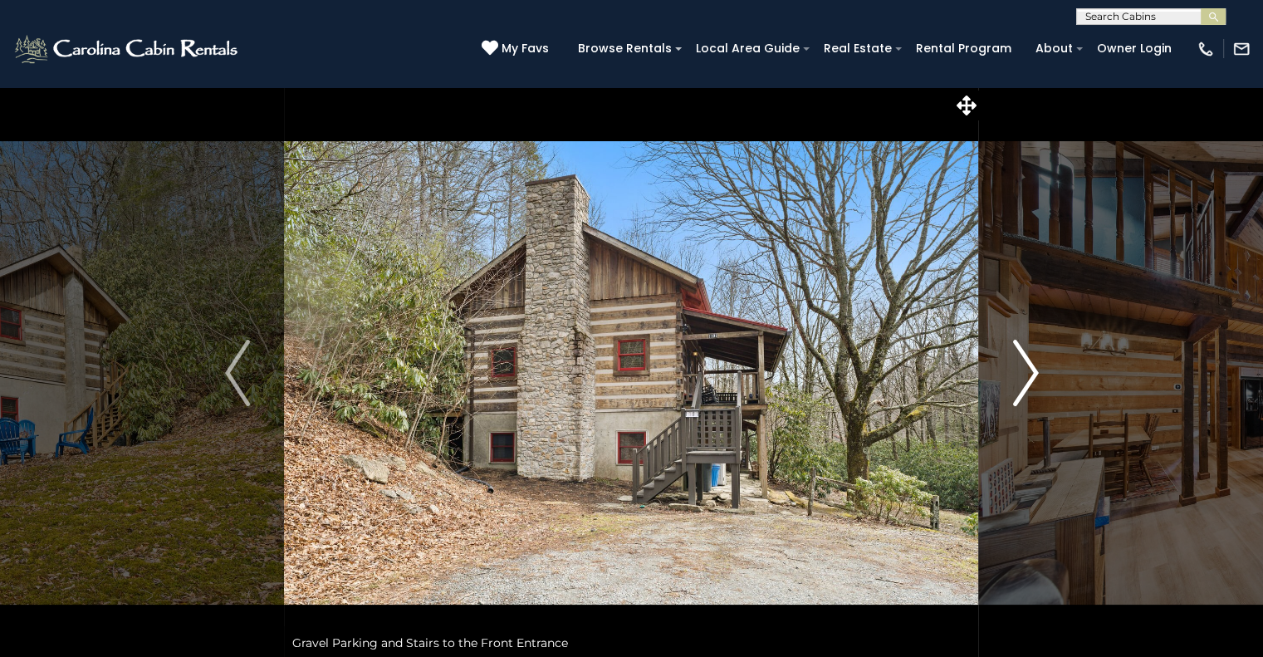
click at [1026, 370] on img "Next" at bounding box center [1025, 373] width 25 height 66
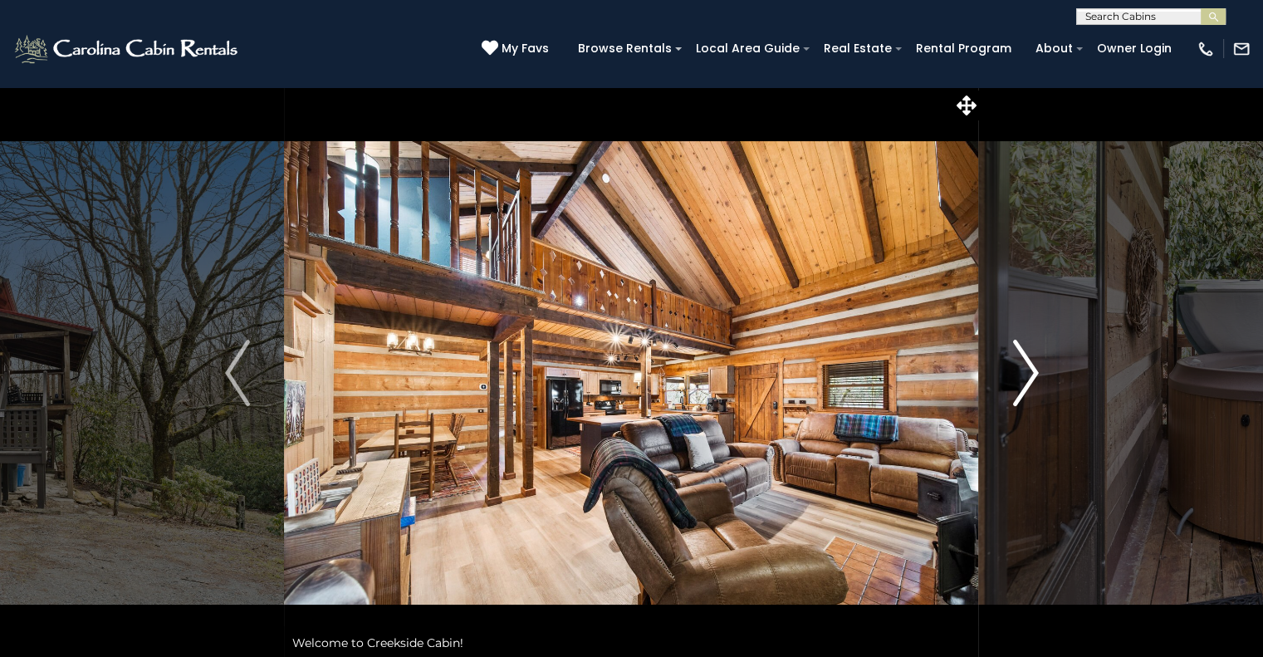
click at [1026, 370] on img "Next" at bounding box center [1025, 373] width 25 height 66
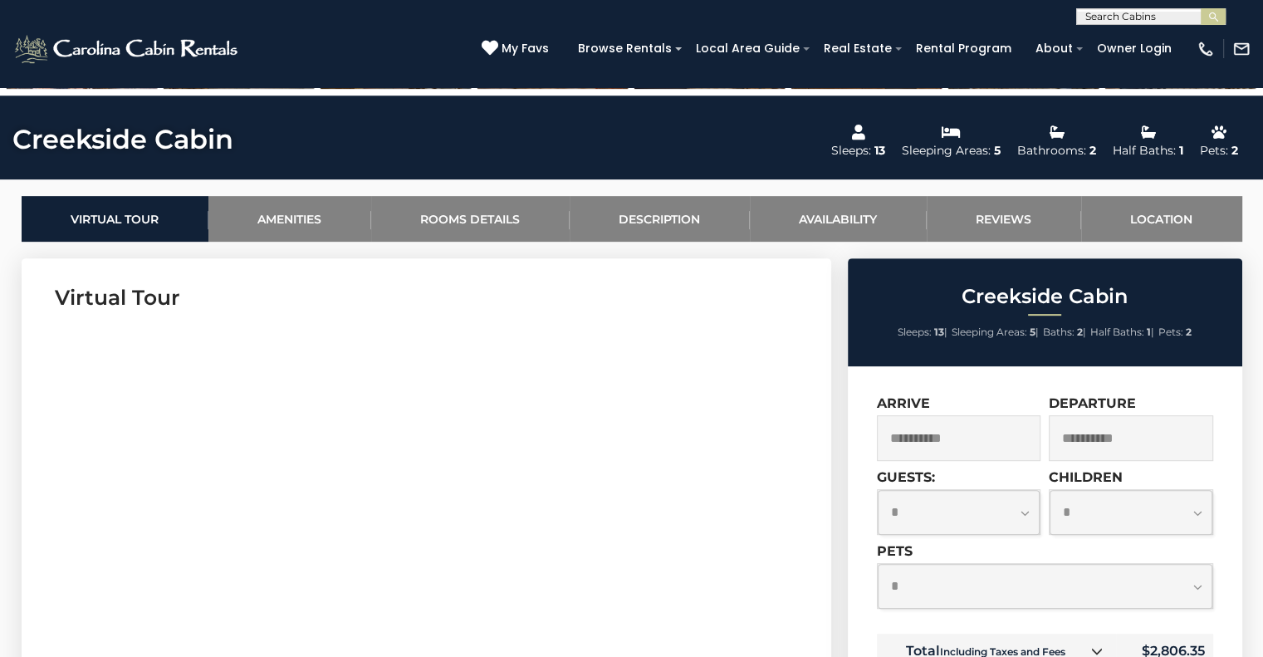
scroll to position [415, 0]
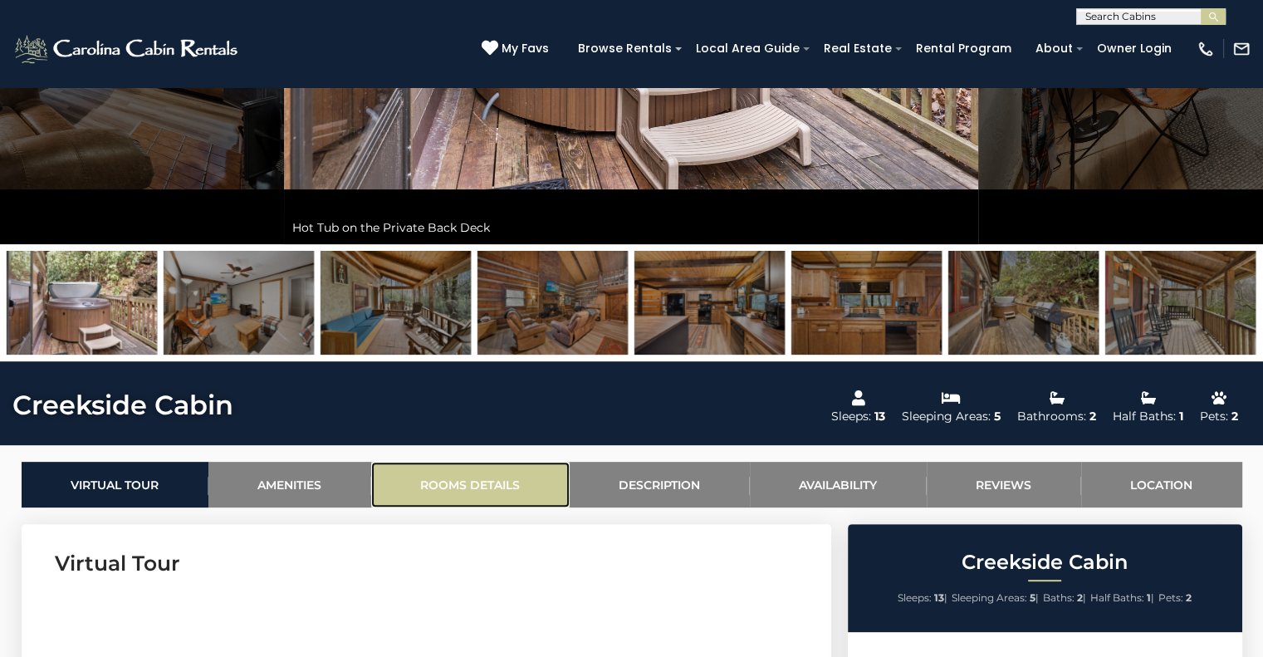
click at [500, 477] on link "Rooms Details" at bounding box center [470, 485] width 198 height 46
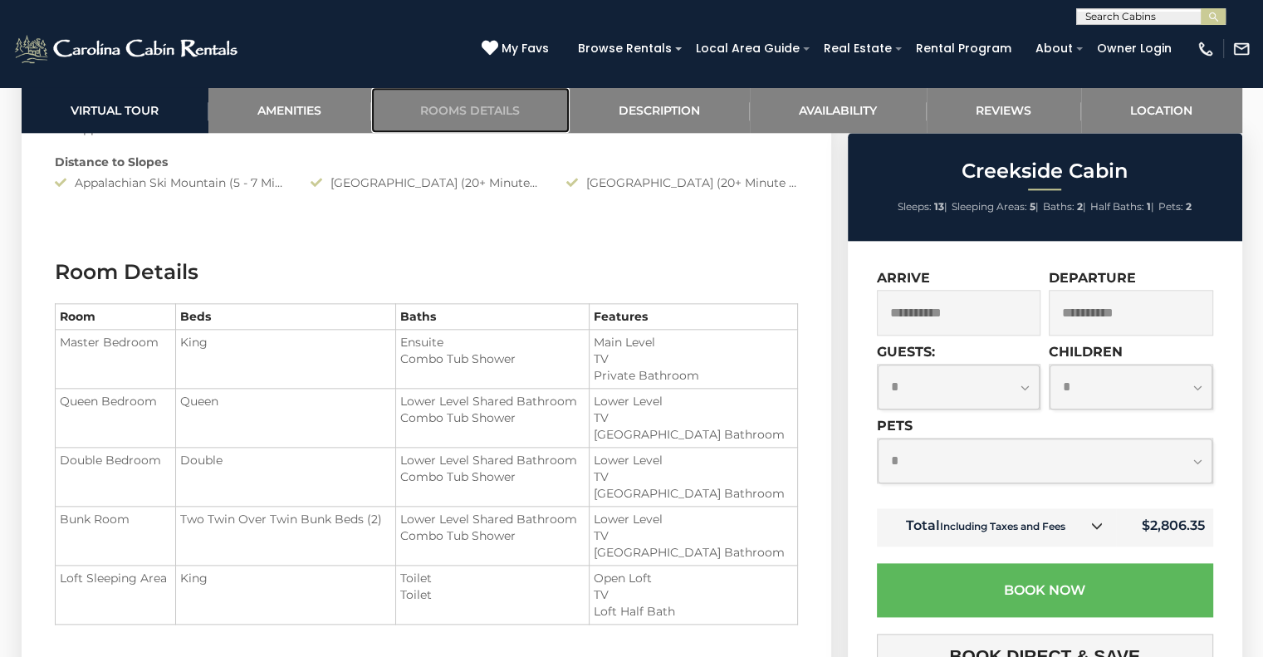
scroll to position [1730, 0]
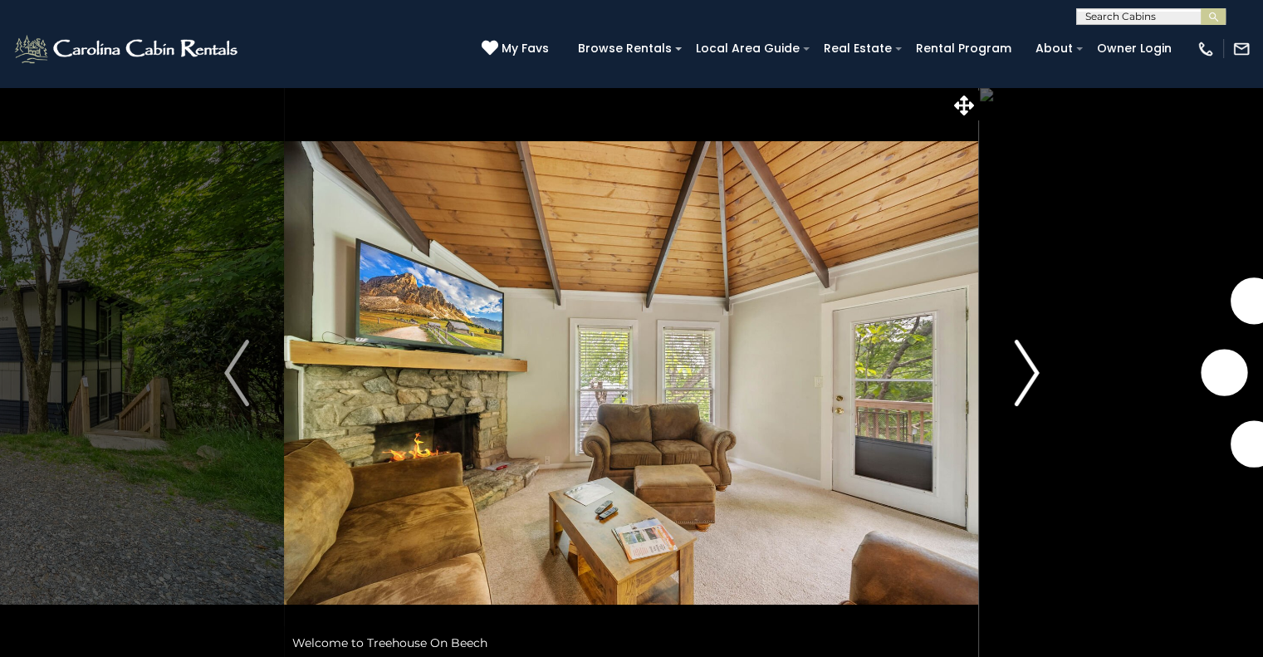
click at [1025, 380] on img "Next" at bounding box center [1026, 373] width 25 height 66
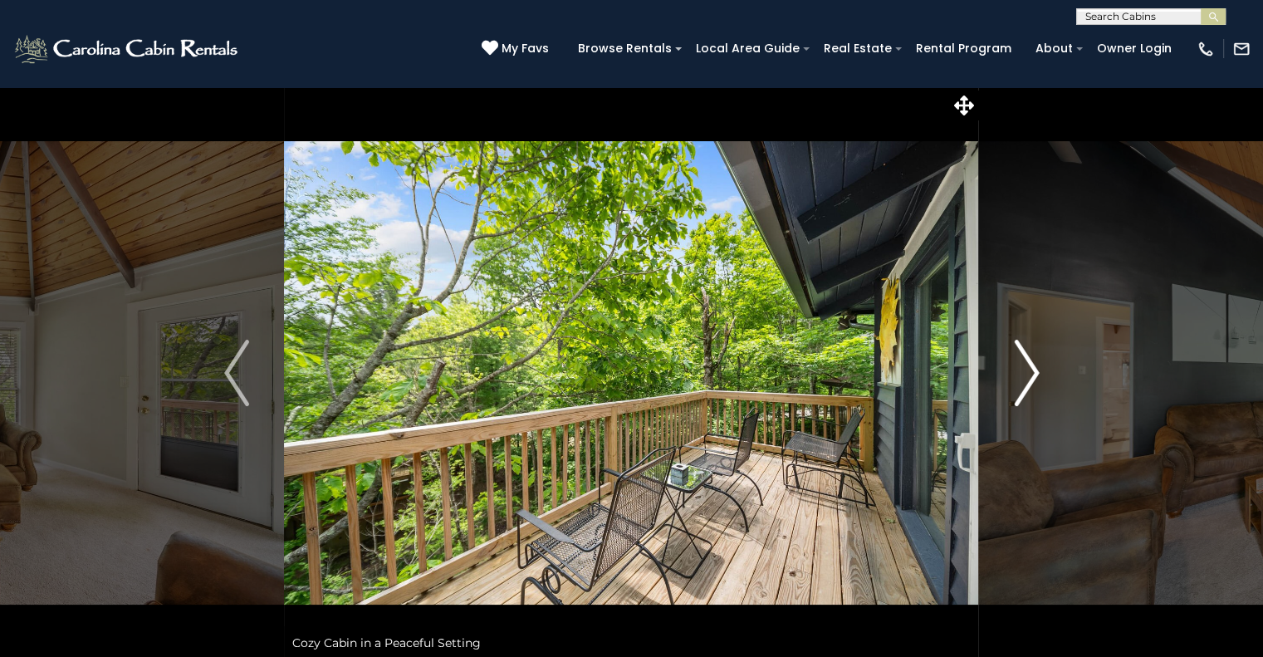
click at [1025, 375] on img "Next" at bounding box center [1026, 373] width 25 height 66
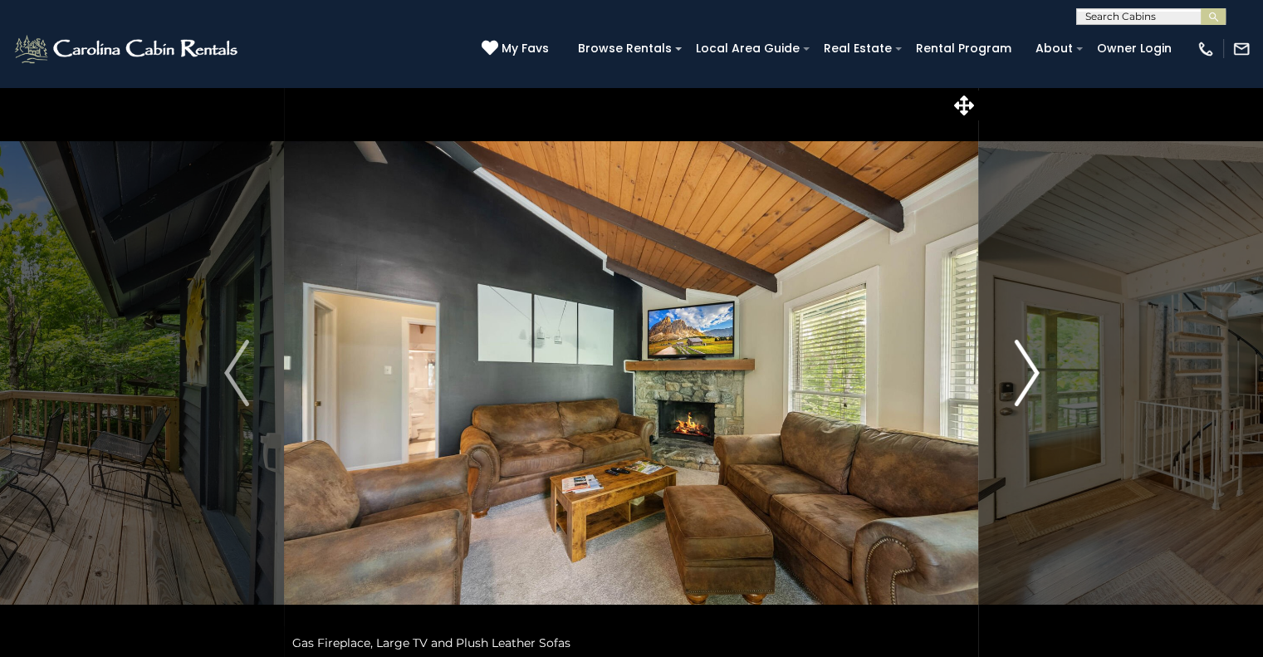
click at [1025, 375] on img "Next" at bounding box center [1026, 373] width 25 height 66
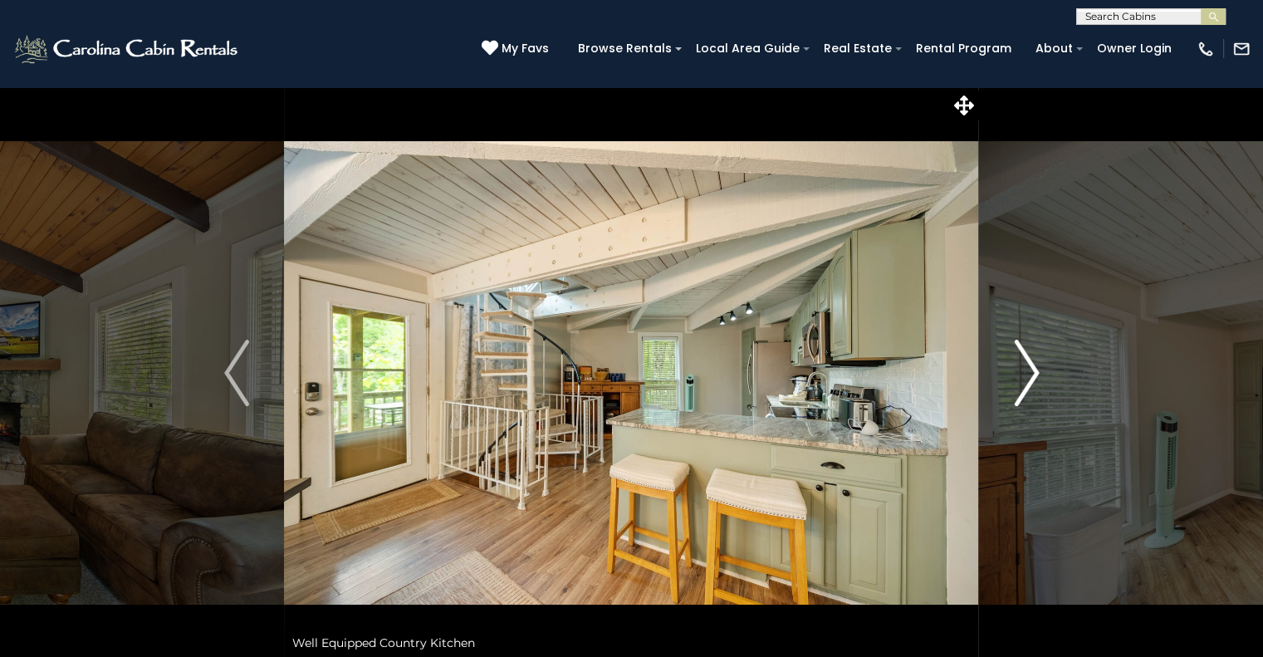
click at [1025, 375] on img "Next" at bounding box center [1026, 373] width 25 height 66
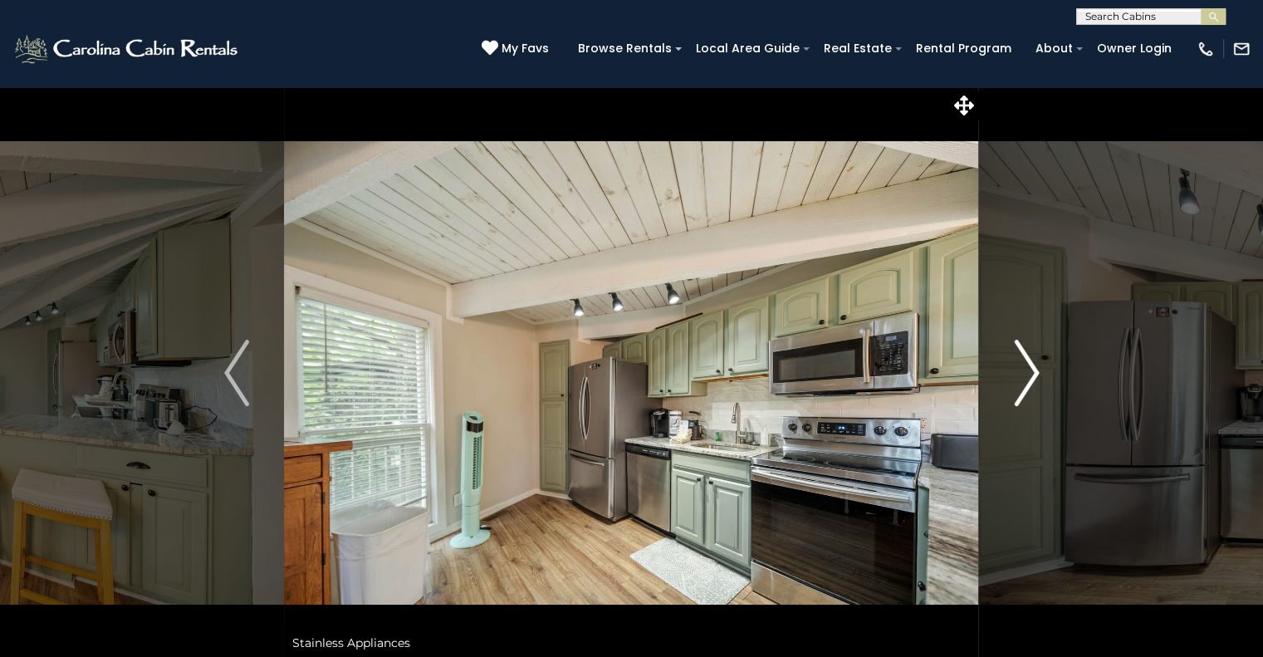
click at [1025, 375] on img "Next" at bounding box center [1026, 373] width 25 height 66
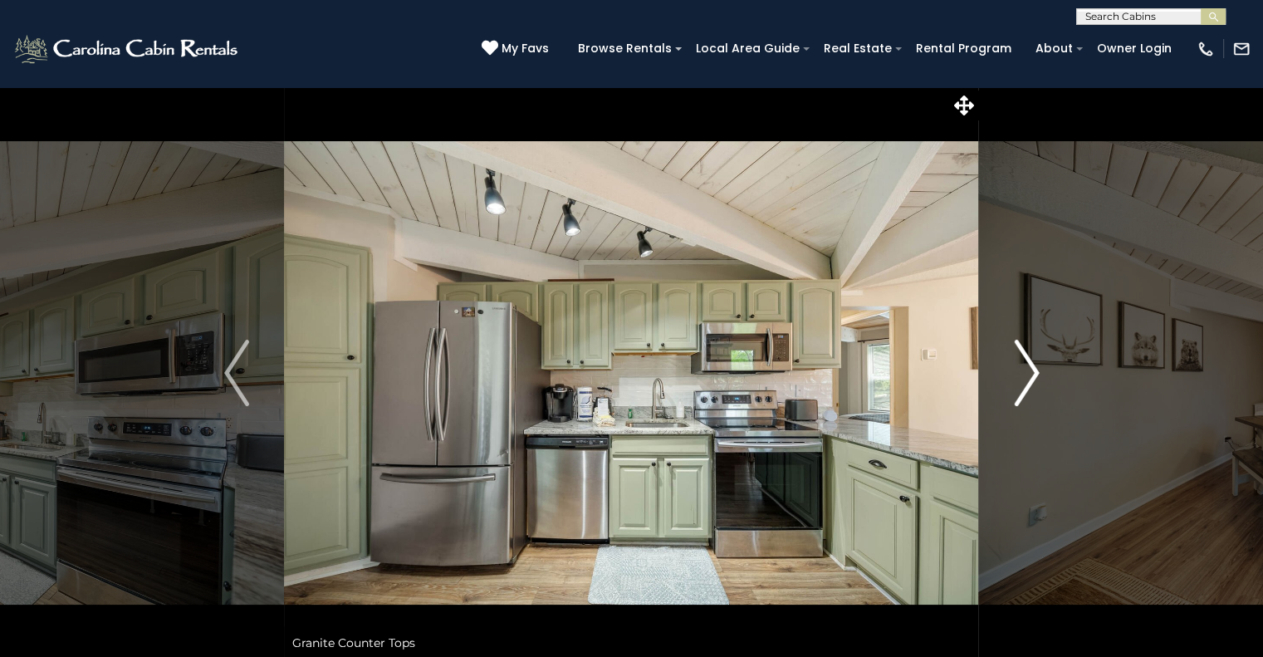
click at [1025, 375] on img "Next" at bounding box center [1026, 373] width 25 height 66
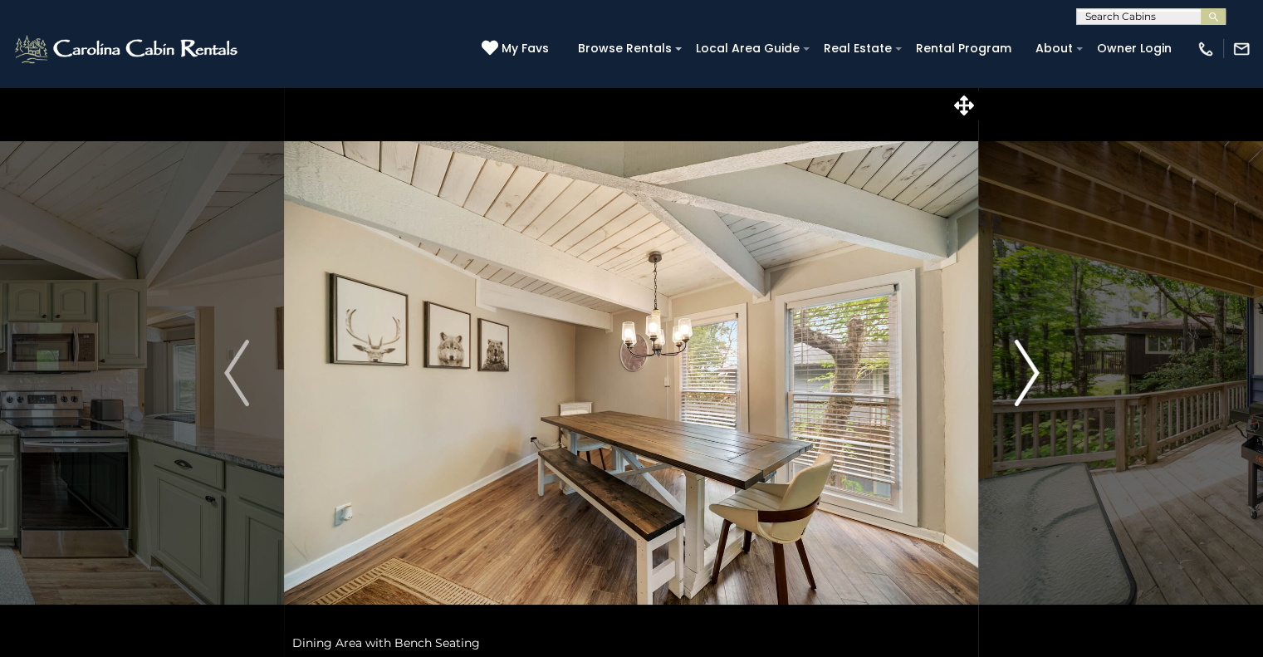
click at [1025, 375] on img "Next" at bounding box center [1026, 373] width 25 height 66
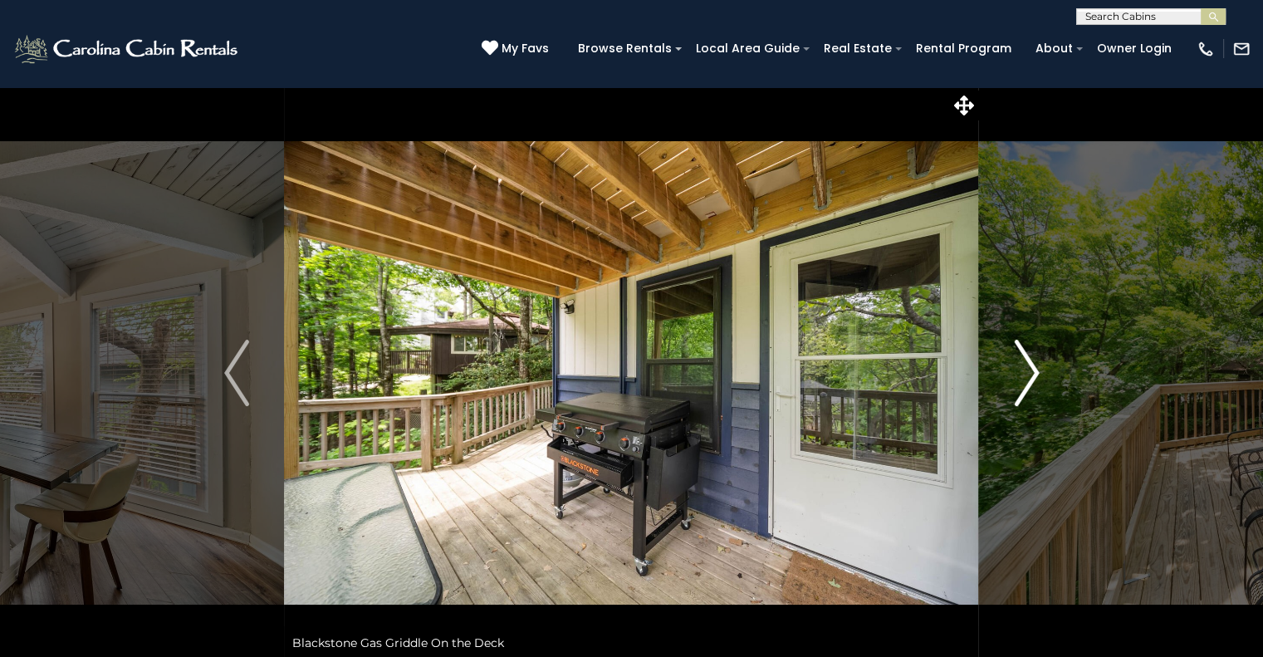
click at [1025, 375] on img "Next" at bounding box center [1026, 373] width 25 height 66
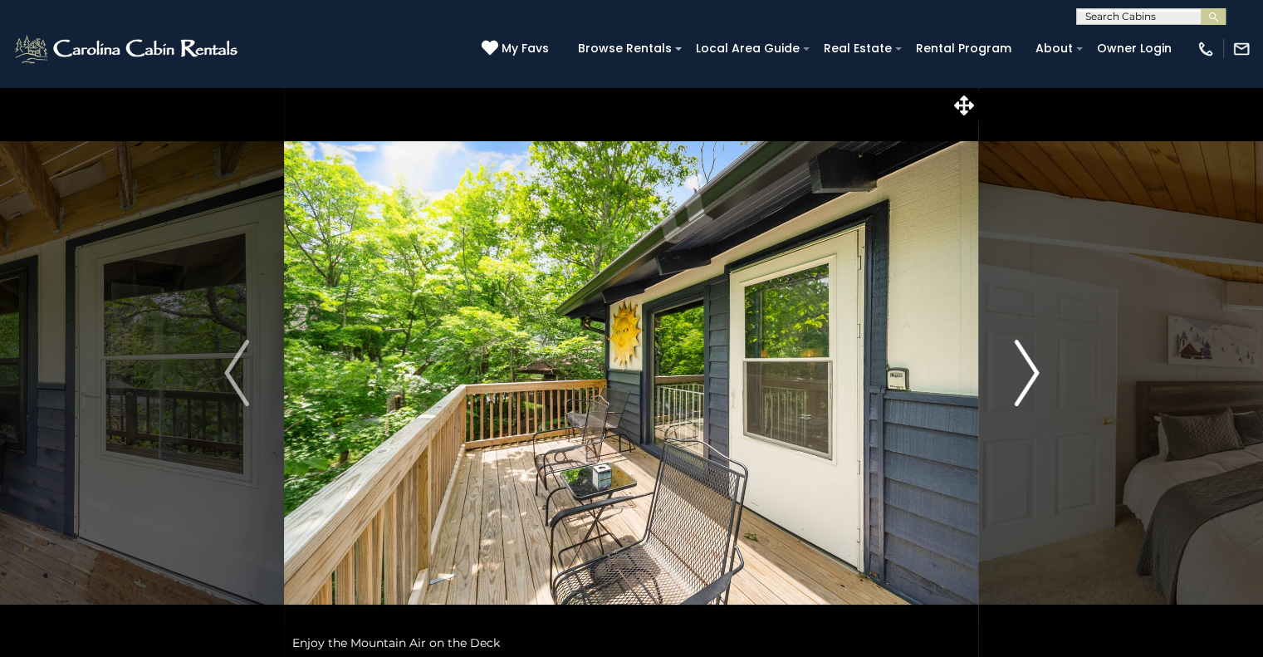
click at [1025, 375] on img "Next" at bounding box center [1026, 373] width 25 height 66
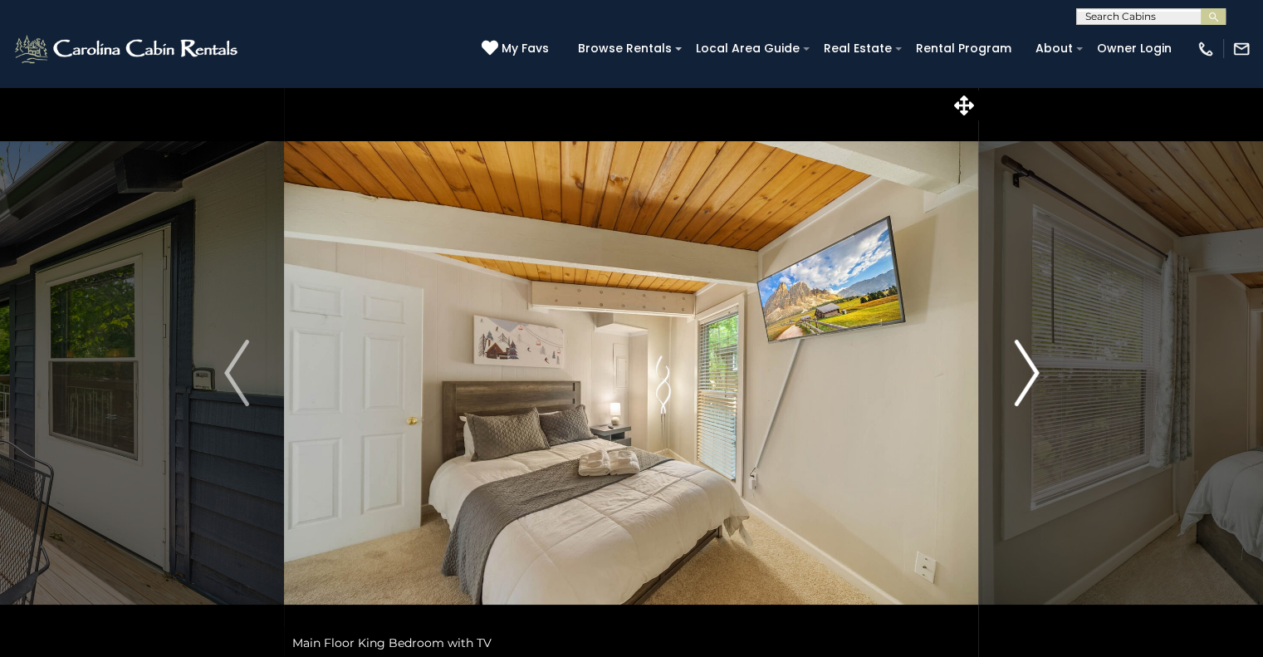
click at [1025, 375] on img "Next" at bounding box center [1026, 373] width 25 height 66
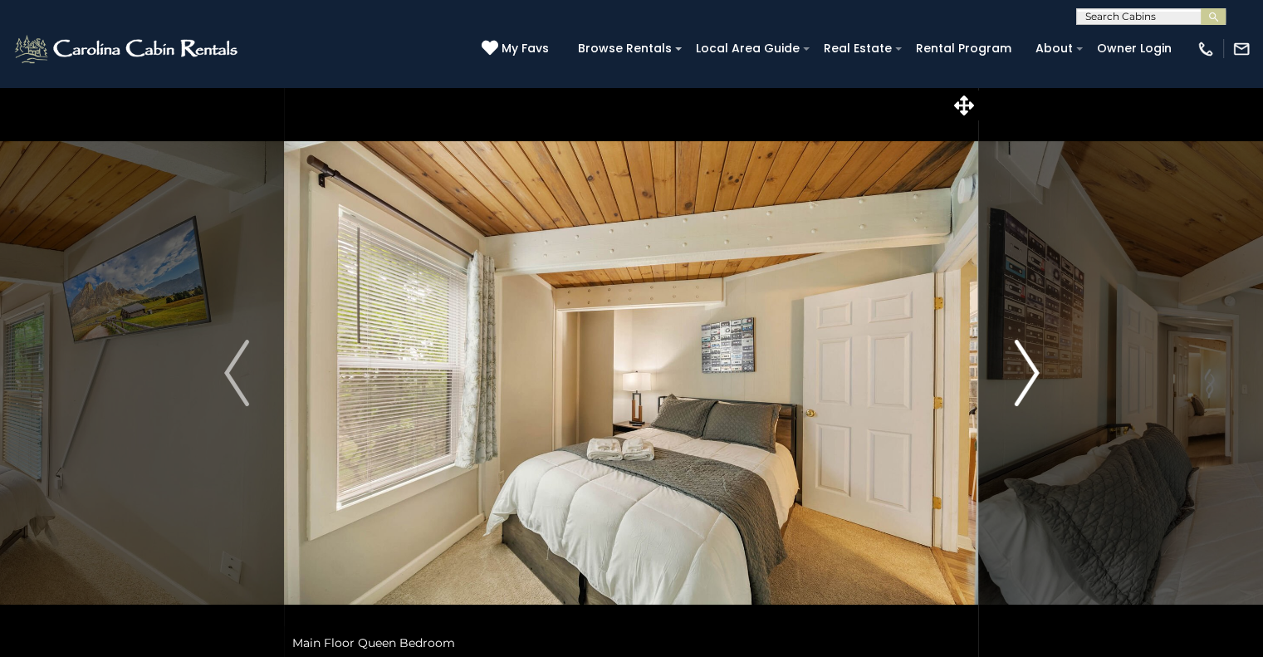
click at [1025, 375] on img "Next" at bounding box center [1026, 373] width 25 height 66
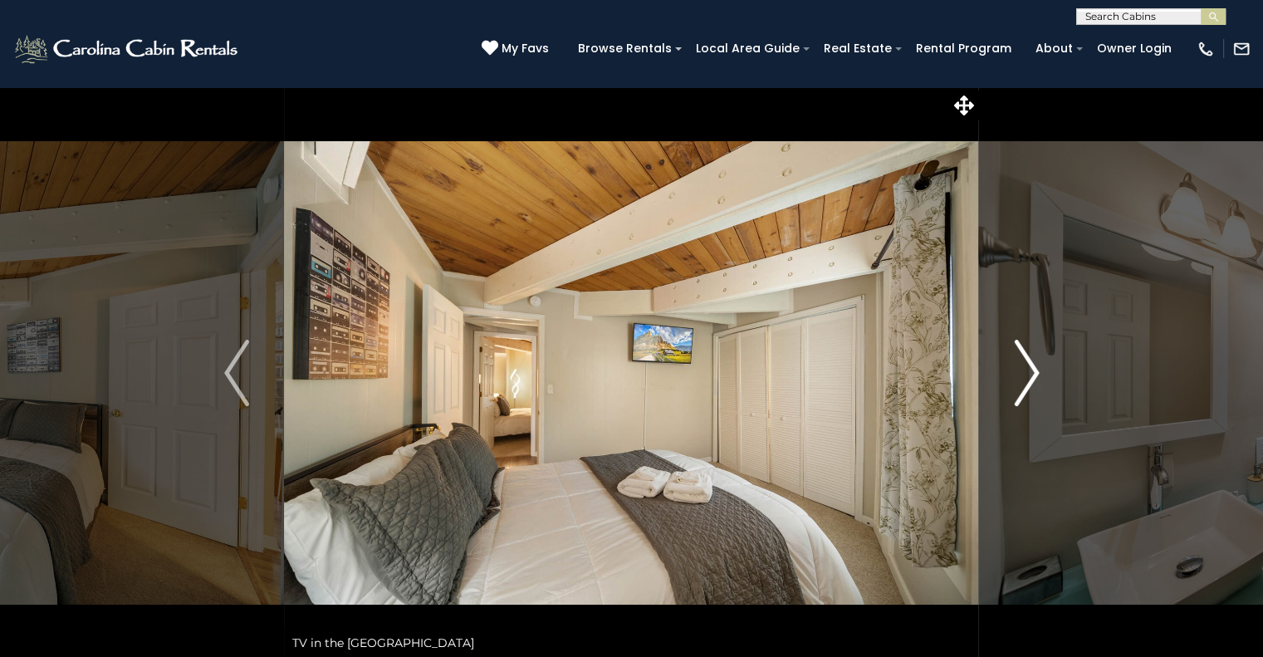
click at [1025, 375] on img "Next" at bounding box center [1026, 373] width 25 height 66
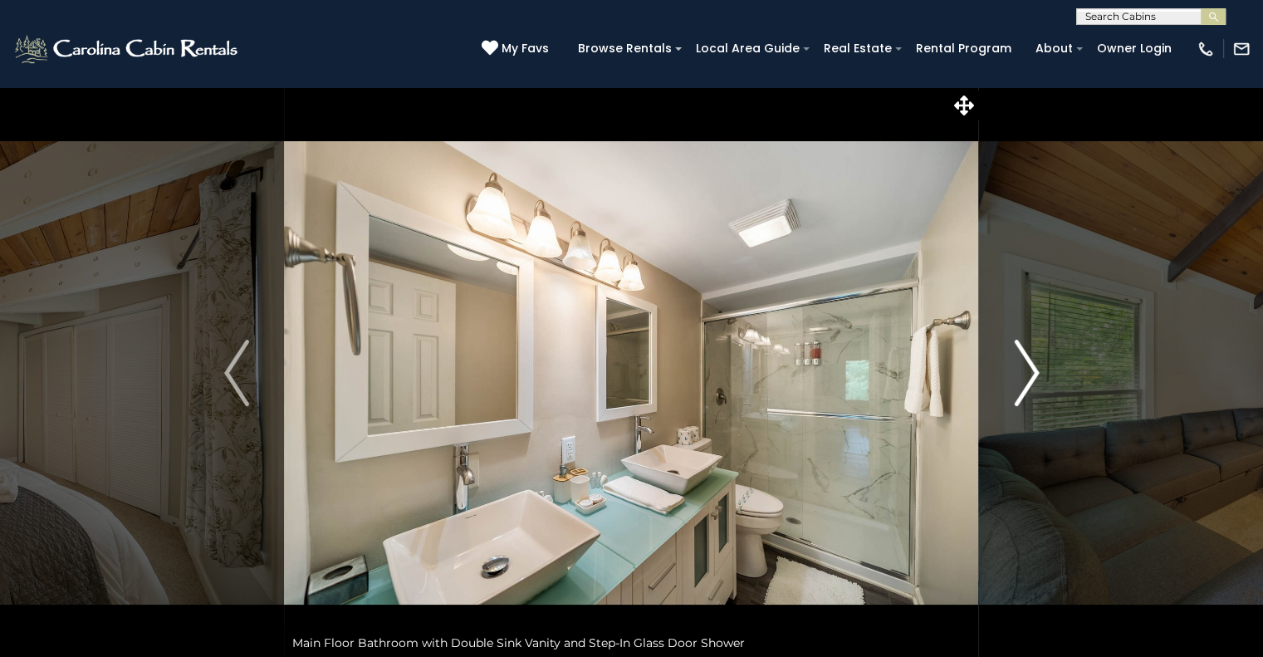
click at [1025, 375] on img "Next" at bounding box center [1026, 373] width 25 height 66
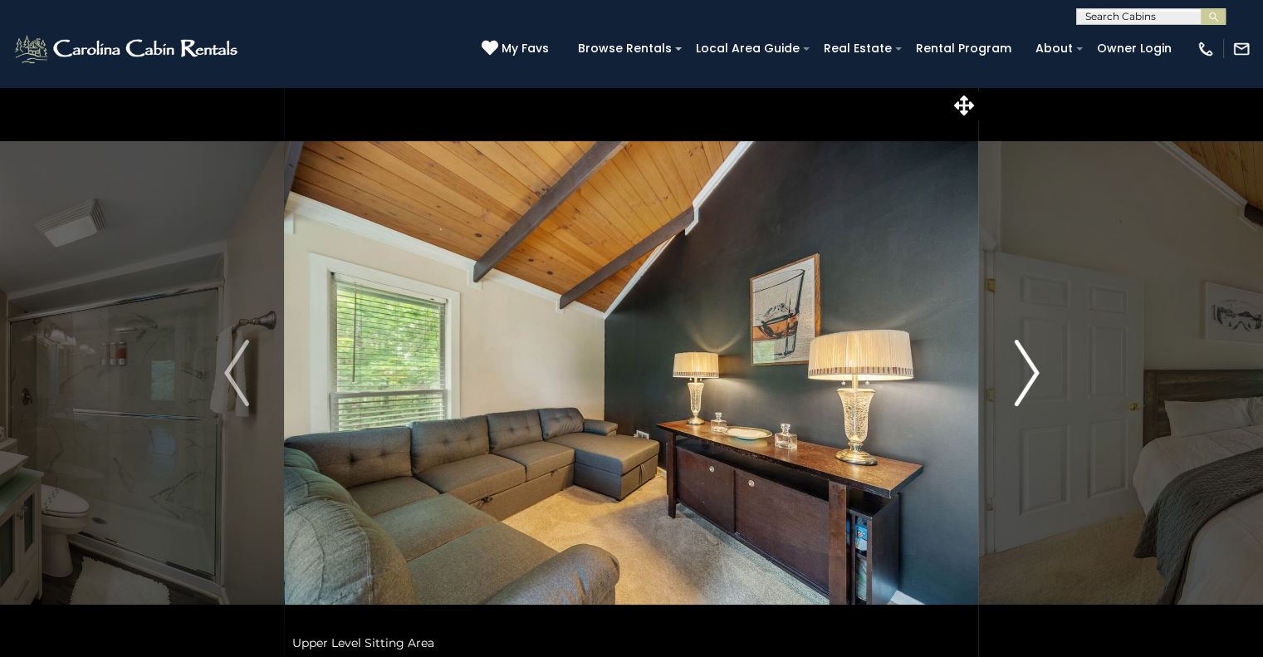
click at [1025, 375] on img "Next" at bounding box center [1026, 373] width 25 height 66
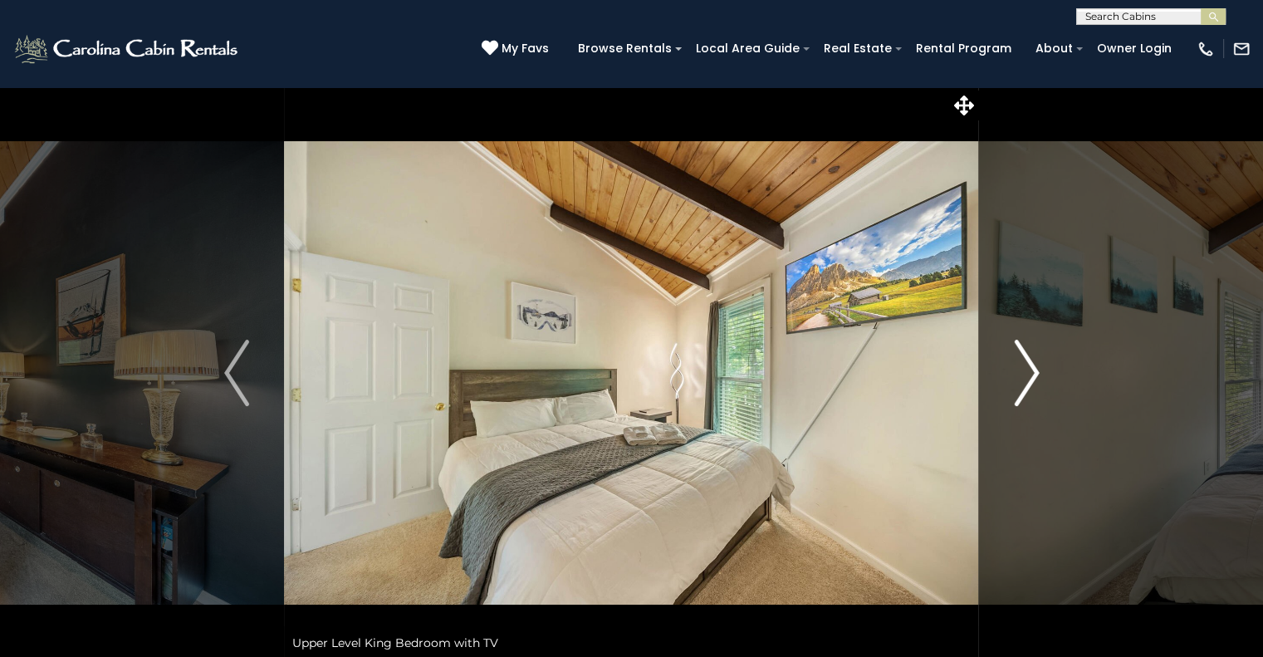
click at [1025, 375] on img "Next" at bounding box center [1026, 373] width 25 height 66
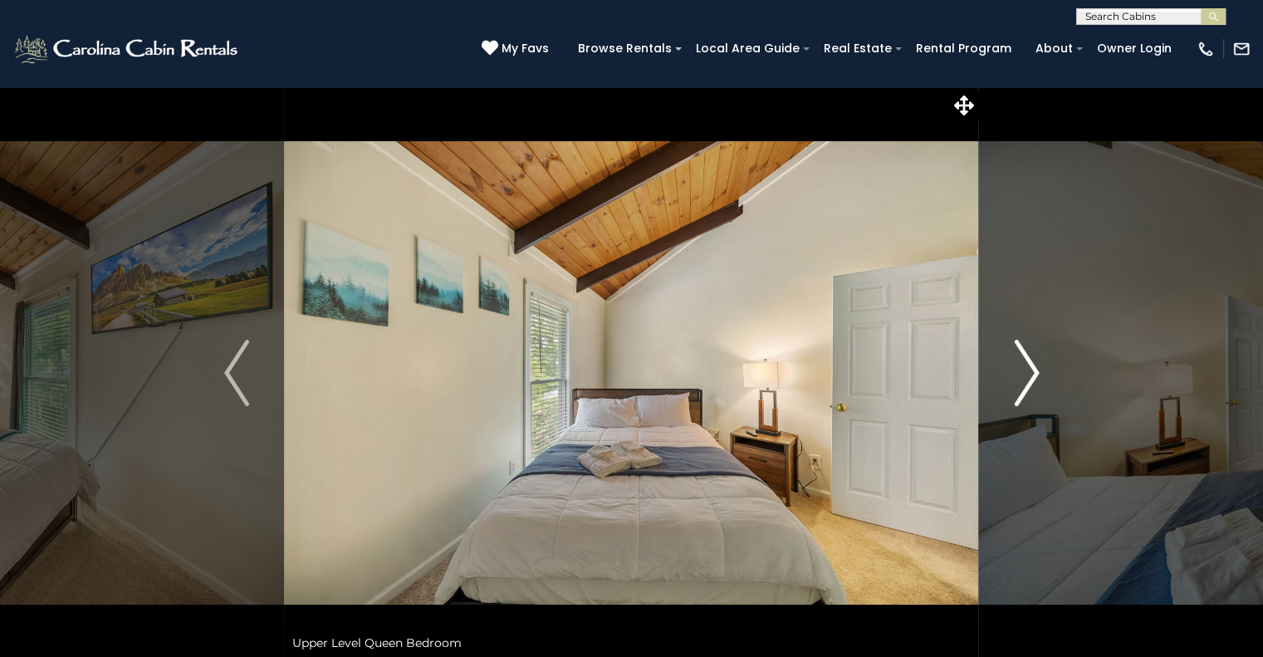
click at [1025, 375] on img "Next" at bounding box center [1026, 373] width 25 height 66
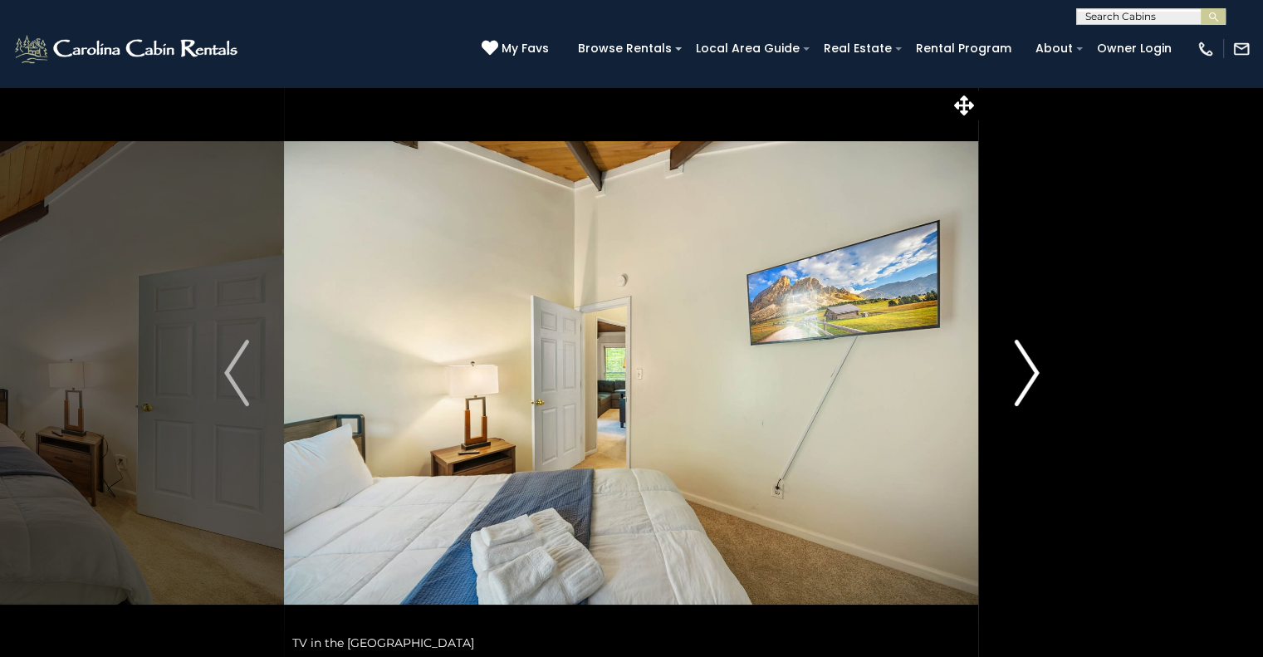
click at [1025, 375] on img "Next" at bounding box center [1026, 373] width 25 height 66
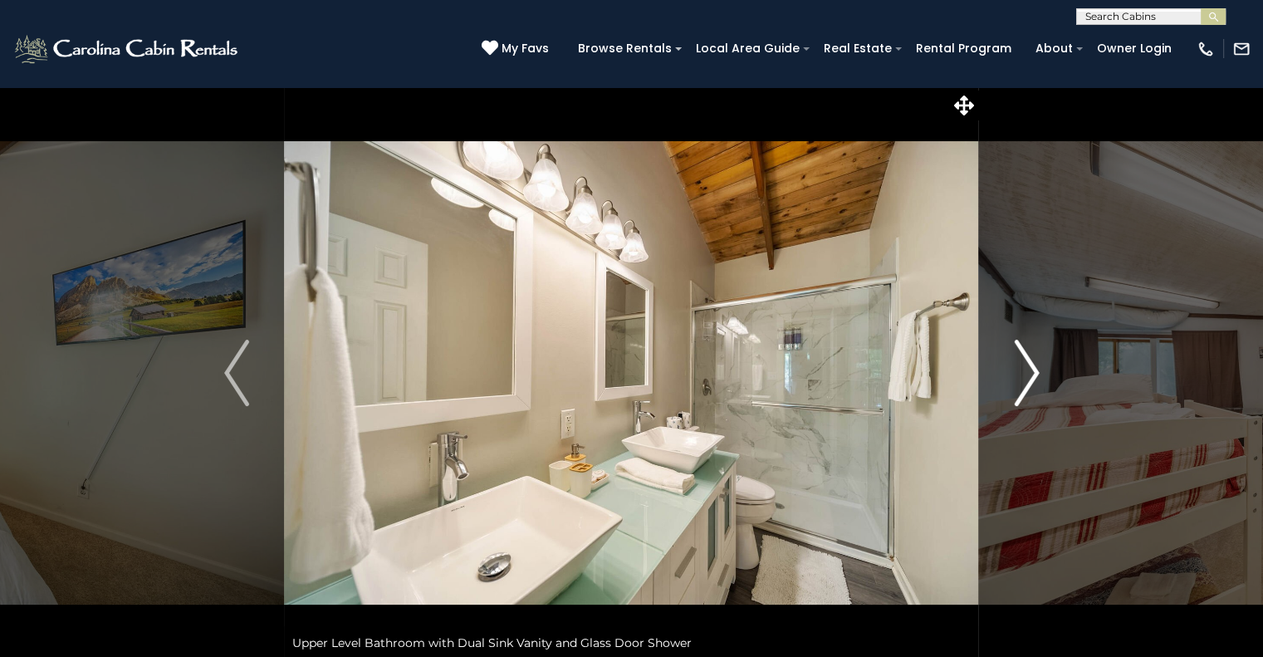
click at [1025, 375] on img "Next" at bounding box center [1026, 373] width 25 height 66
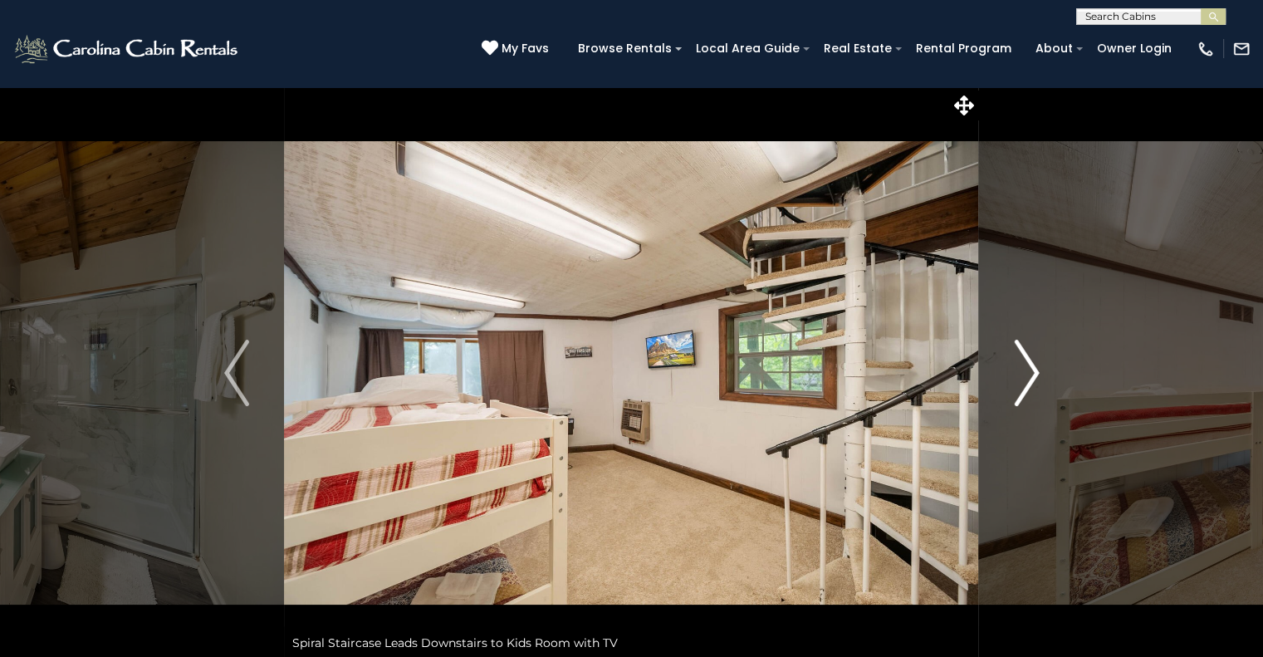
click at [1025, 375] on img "Next" at bounding box center [1026, 373] width 25 height 66
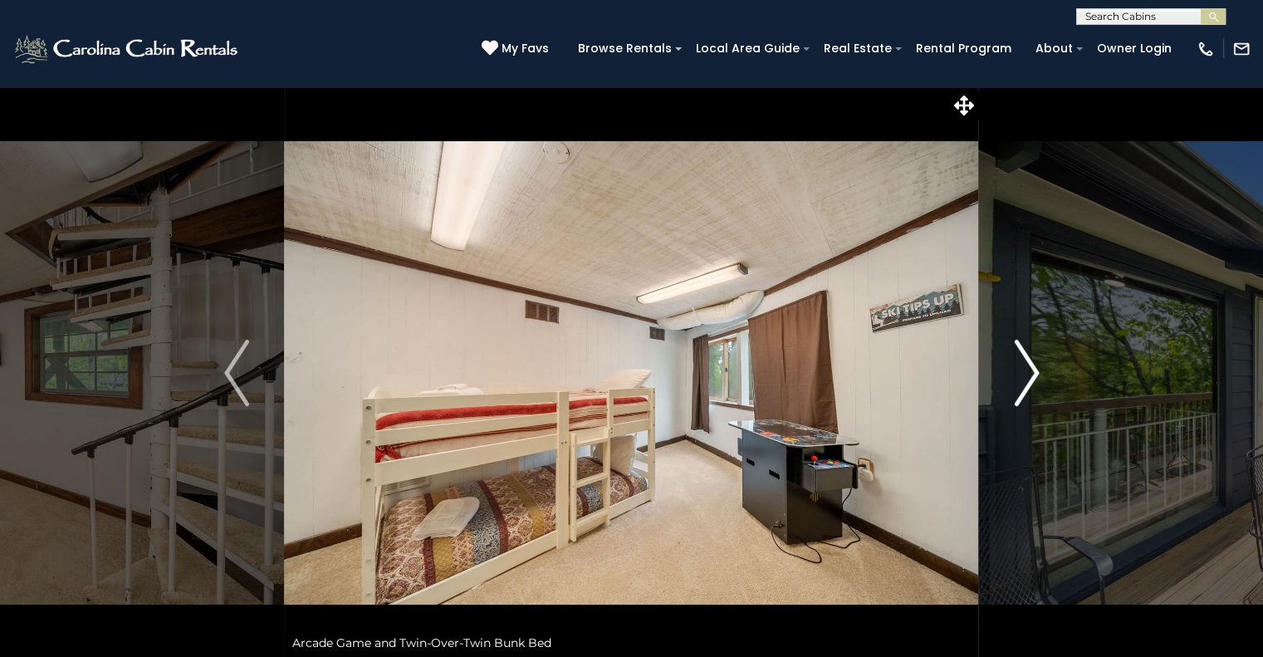
click at [1025, 375] on img "Next" at bounding box center [1026, 373] width 25 height 66
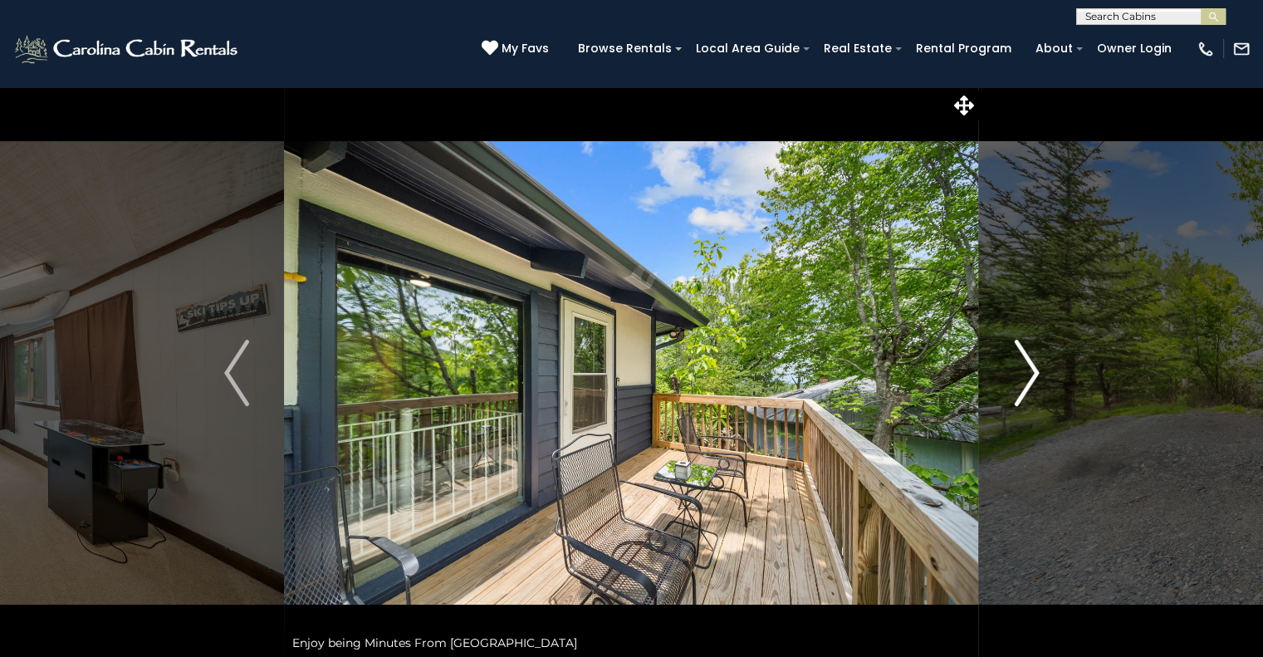
click at [1025, 375] on img "Next" at bounding box center [1026, 373] width 25 height 66
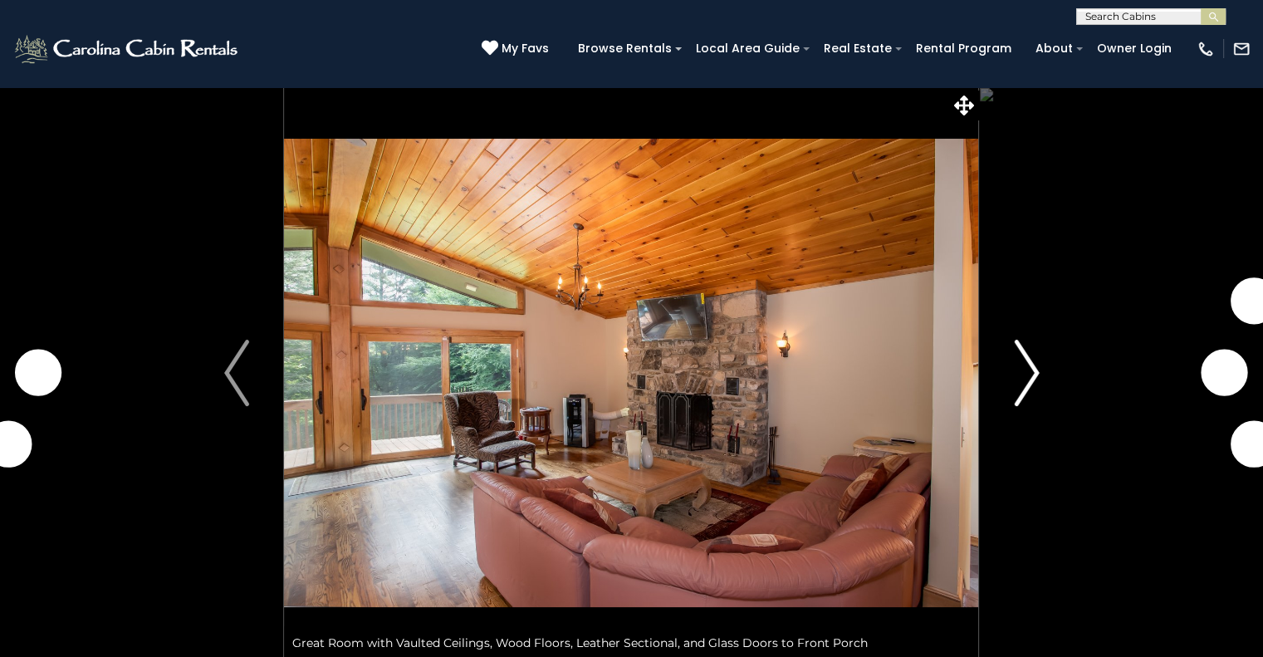
click at [1033, 374] on img "Next" at bounding box center [1026, 373] width 25 height 66
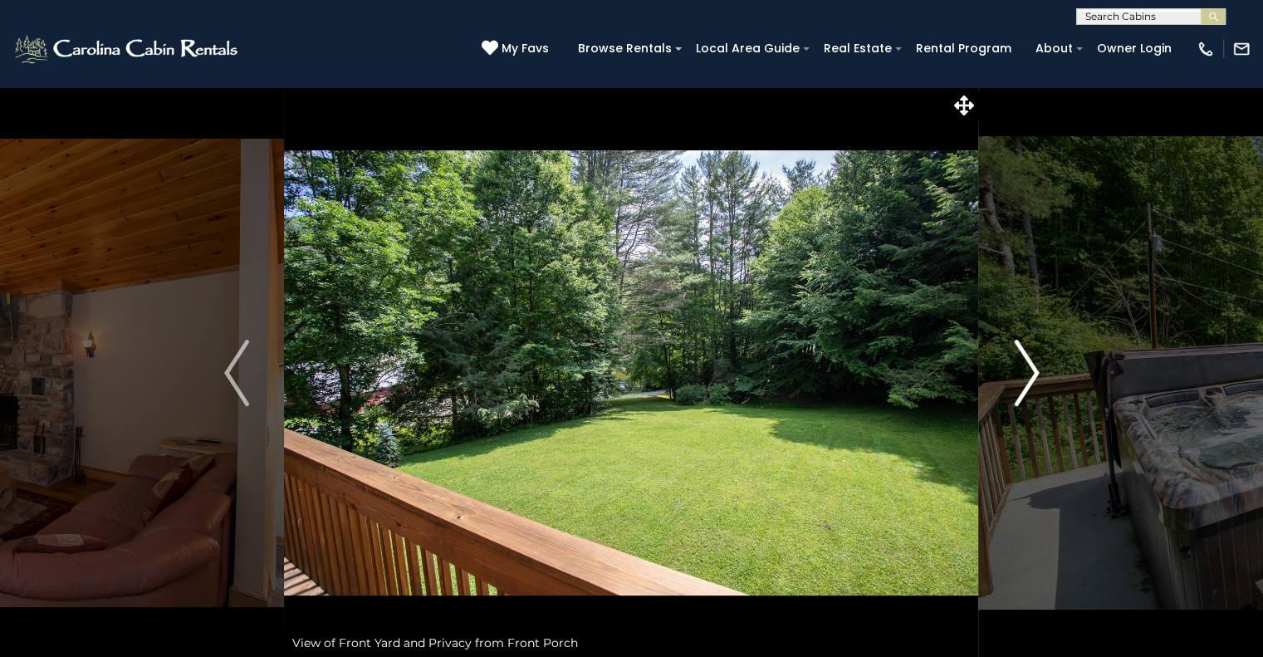
click at [1023, 375] on img "Next" at bounding box center [1026, 373] width 25 height 66
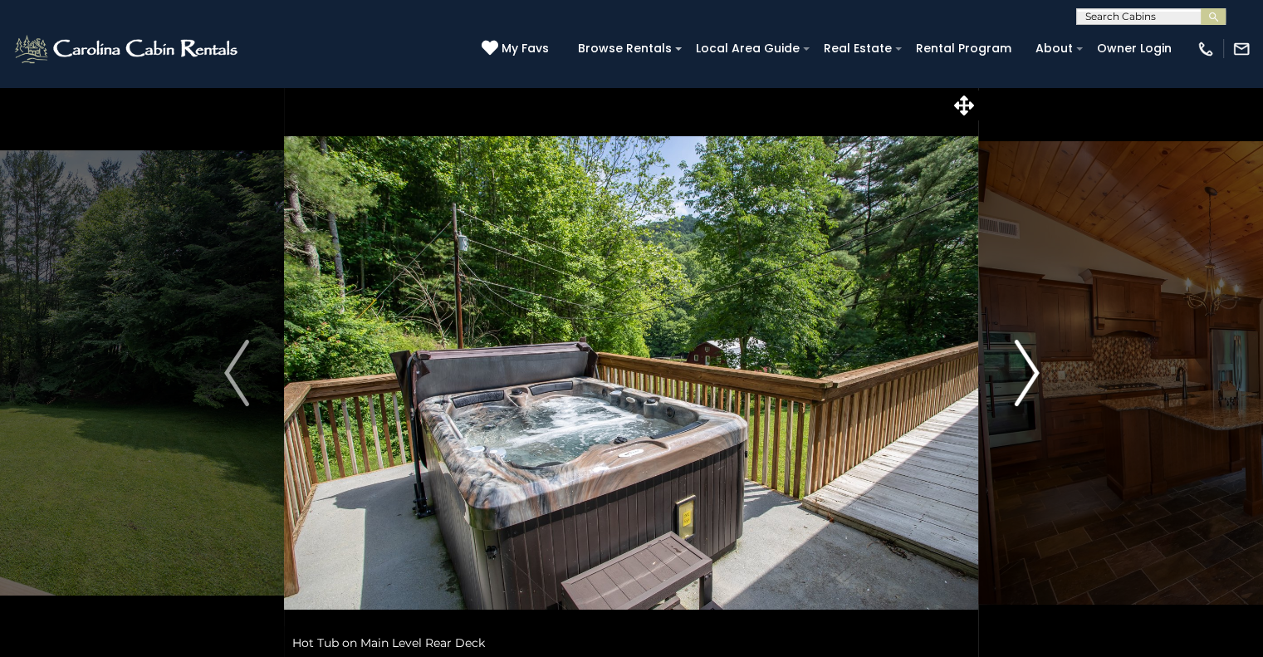
click at [1023, 375] on img "Next" at bounding box center [1026, 373] width 25 height 66
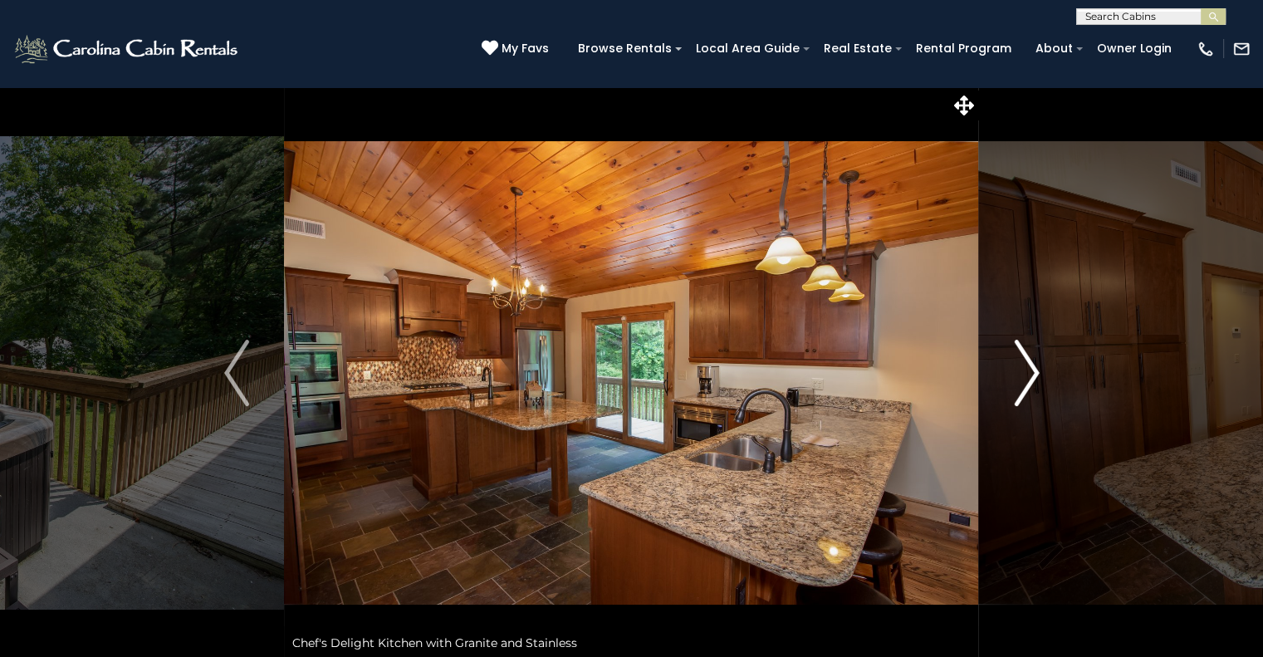
click at [1023, 375] on img "Next" at bounding box center [1026, 373] width 25 height 66
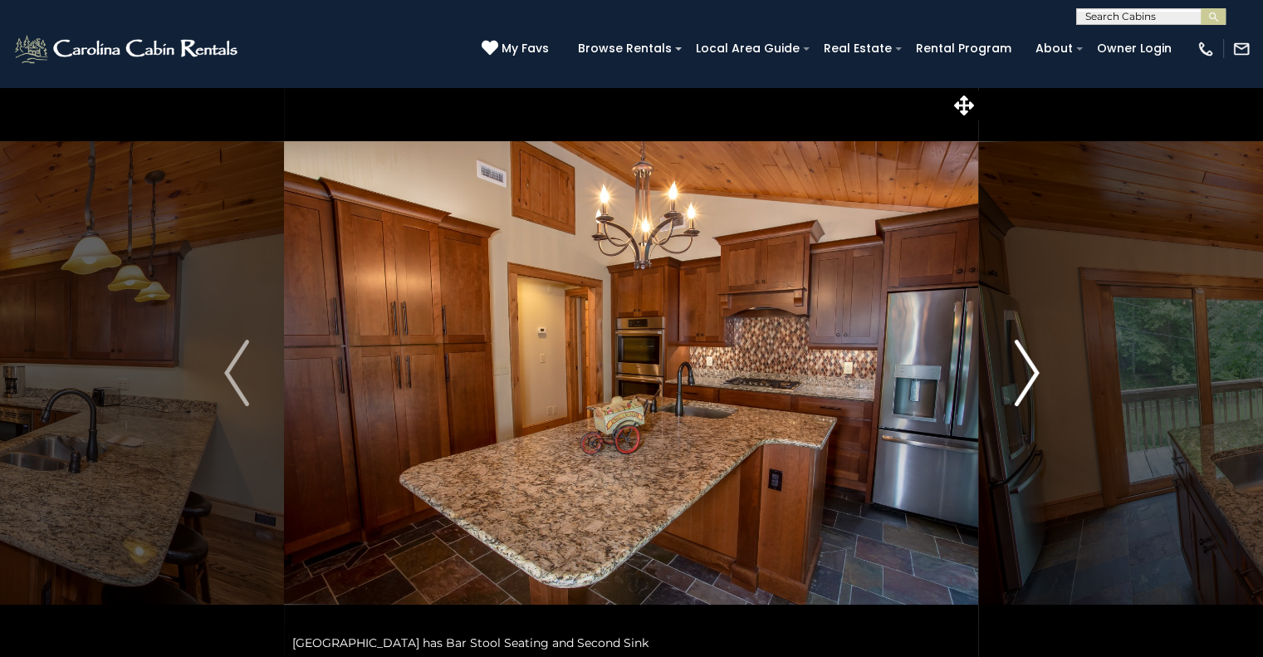
click at [1023, 375] on img "Next" at bounding box center [1026, 373] width 25 height 66
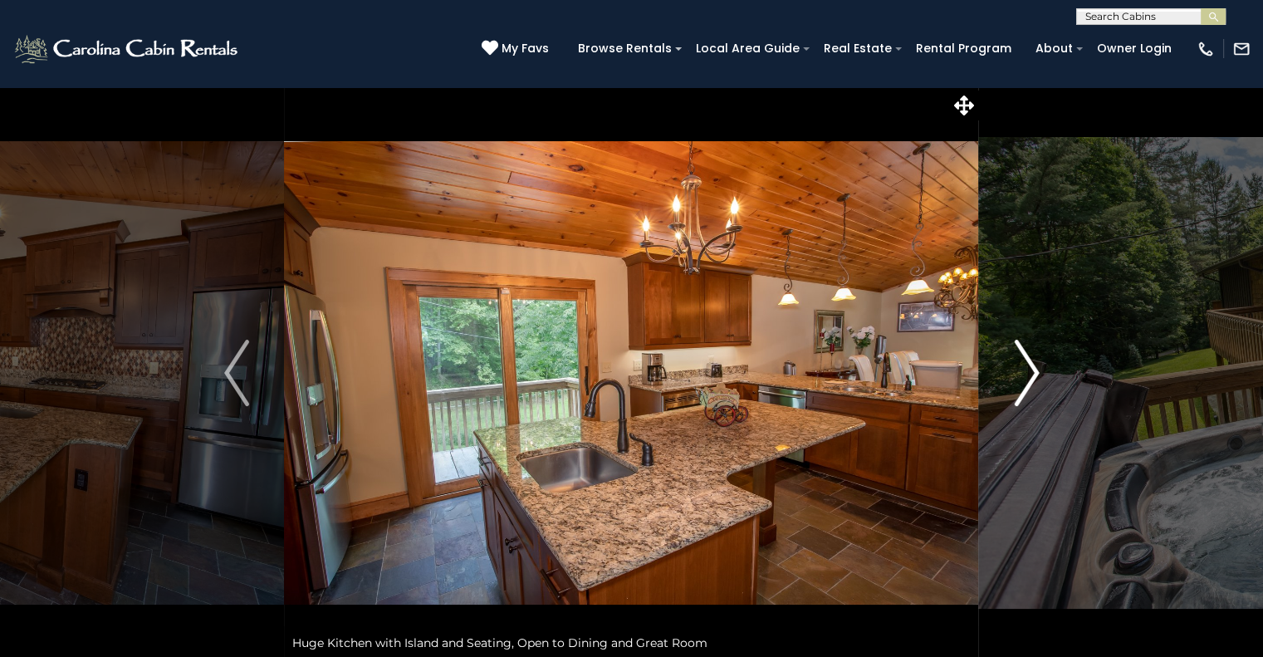
click at [1023, 375] on img "Next" at bounding box center [1026, 373] width 25 height 66
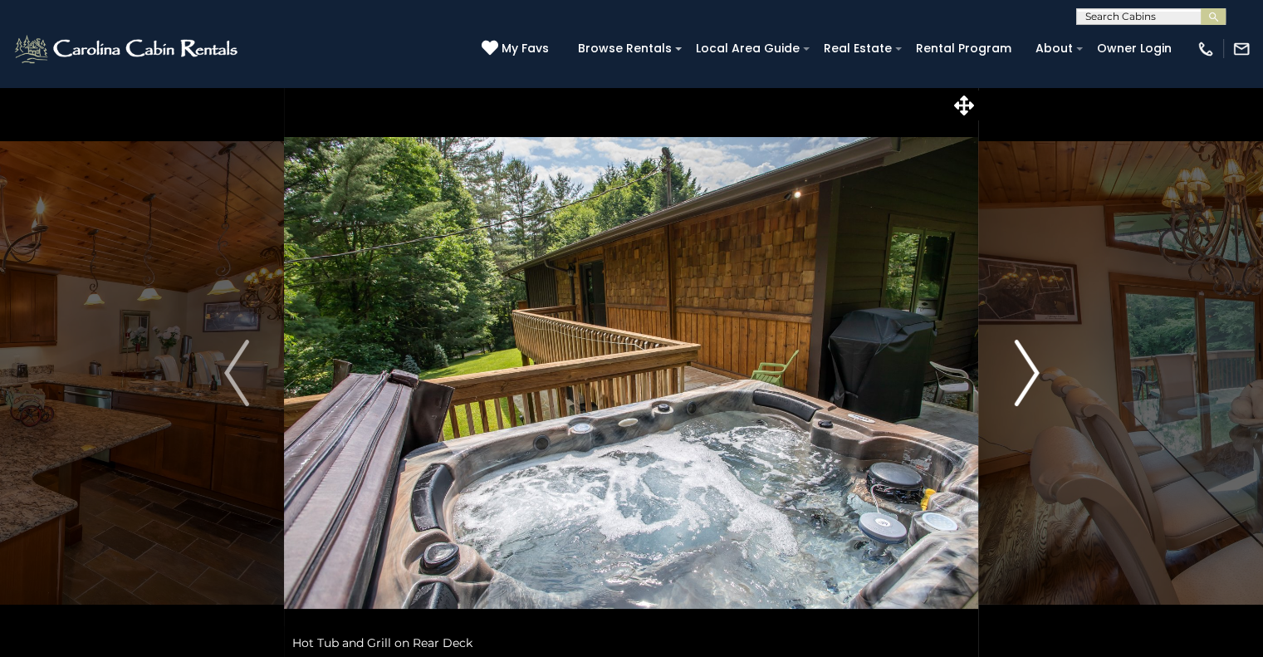
click at [1023, 375] on img "Next" at bounding box center [1026, 373] width 25 height 66
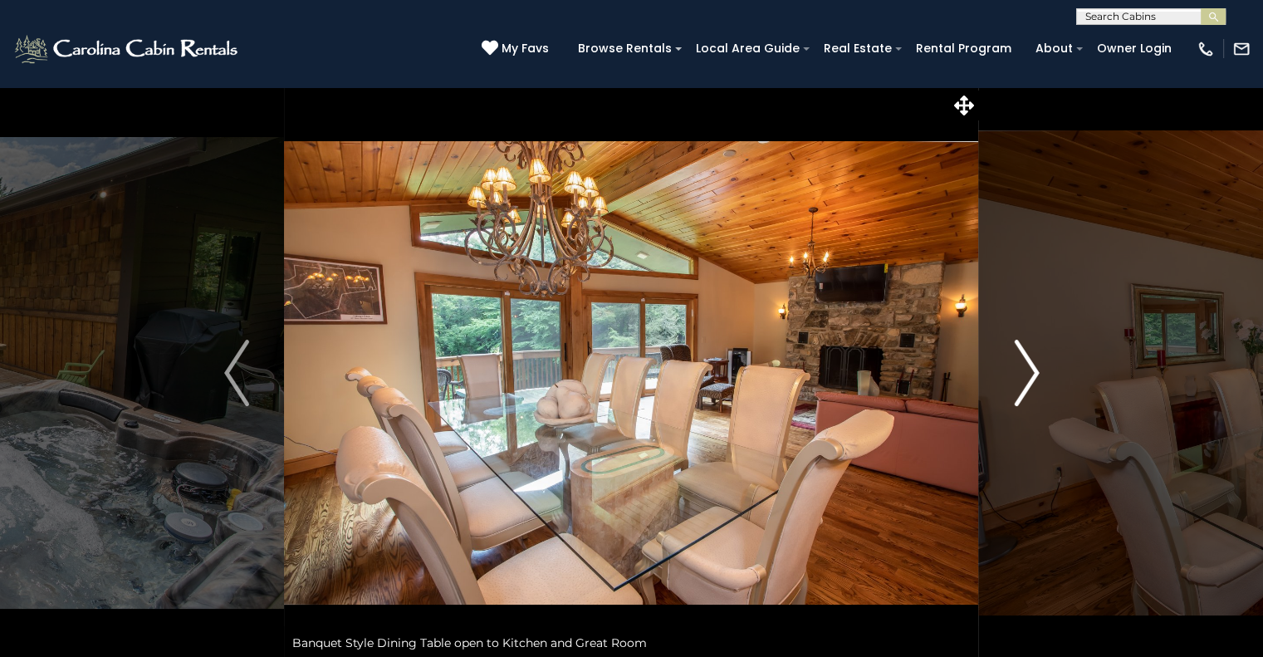
click at [1023, 375] on img "Next" at bounding box center [1026, 373] width 25 height 66
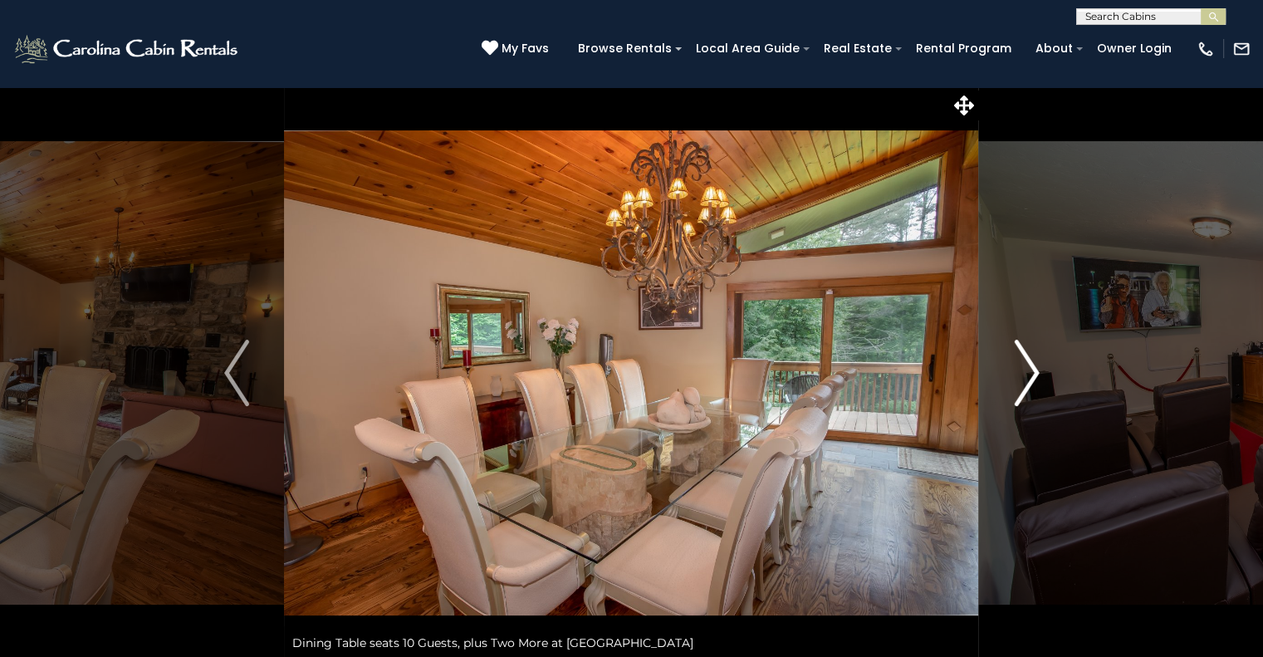
click at [1023, 375] on img "Next" at bounding box center [1026, 373] width 25 height 66
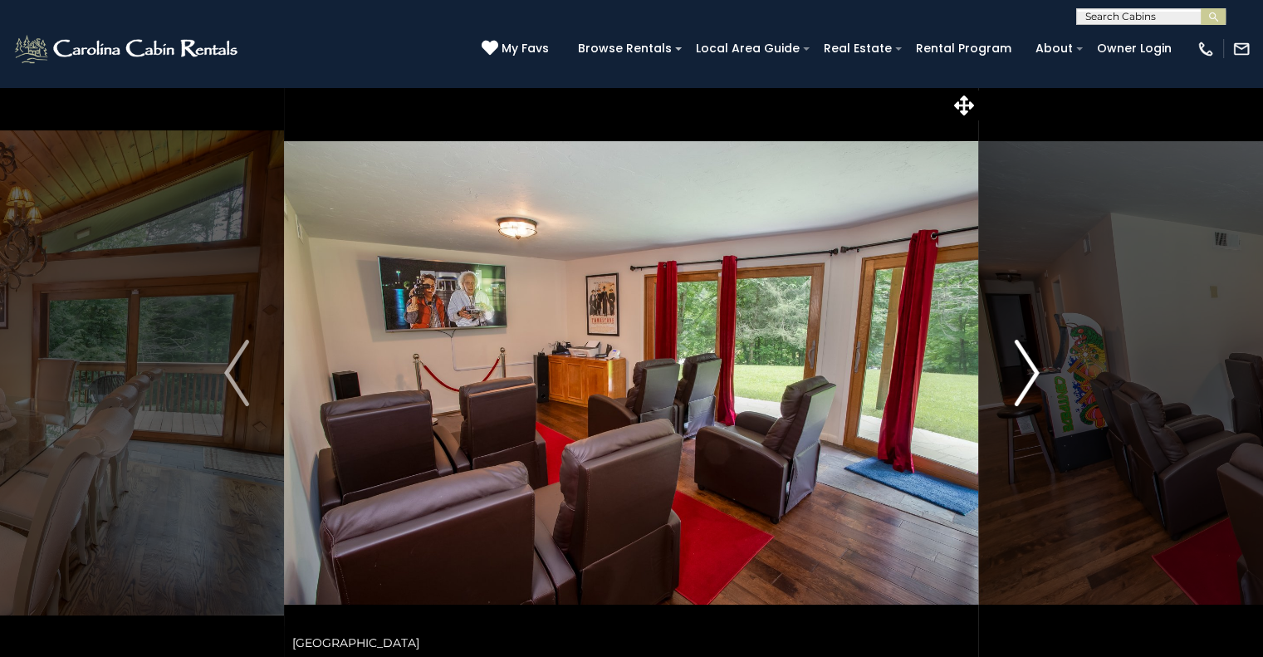
click at [1023, 375] on img "Next" at bounding box center [1026, 373] width 25 height 66
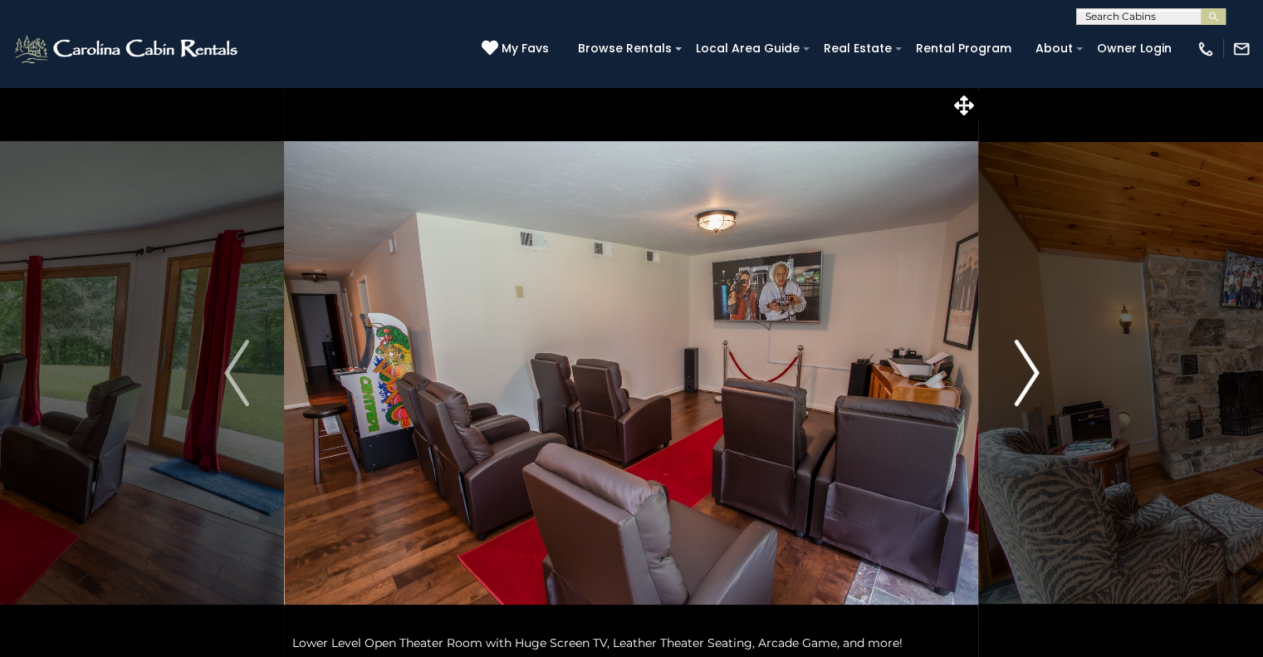
click at [1023, 375] on img "Next" at bounding box center [1026, 373] width 25 height 66
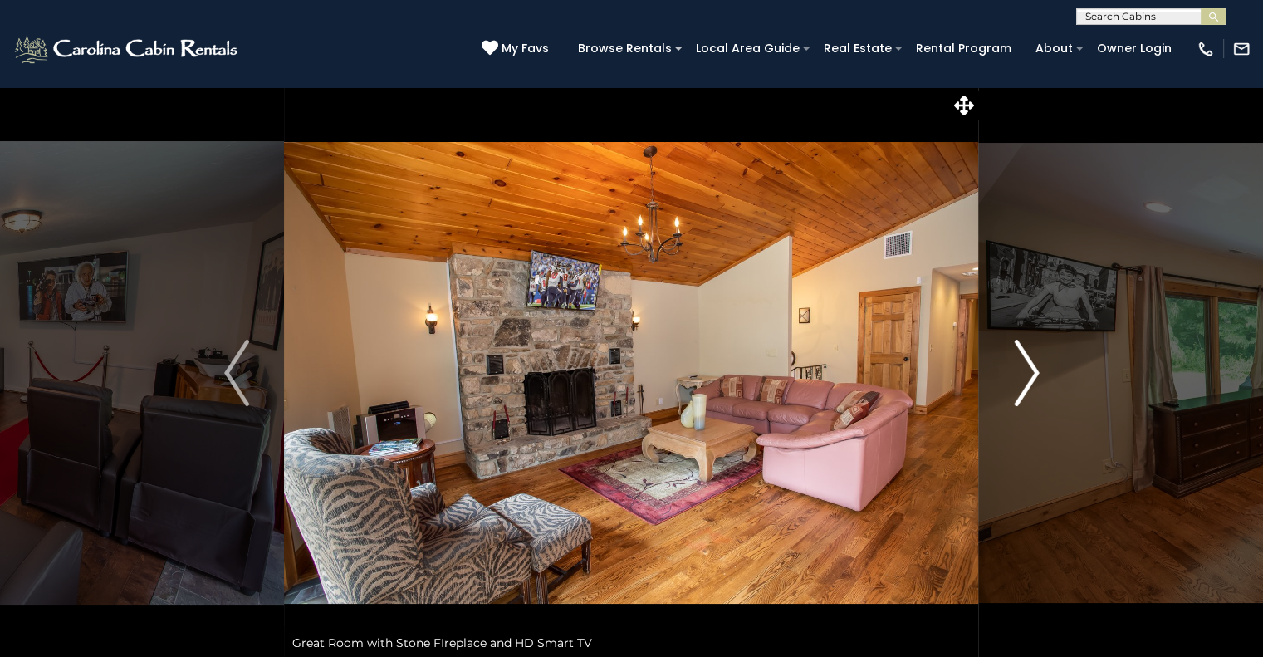
click at [1023, 375] on img "Next" at bounding box center [1026, 373] width 25 height 66
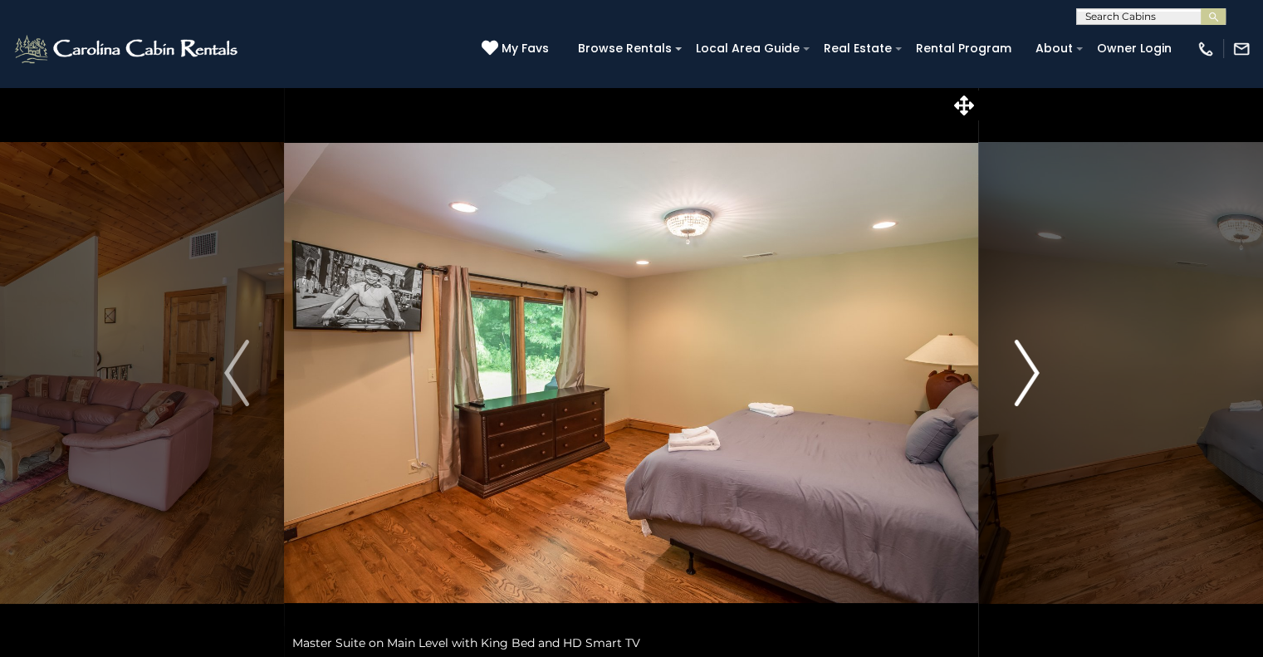
click at [1023, 375] on img "Next" at bounding box center [1026, 373] width 25 height 66
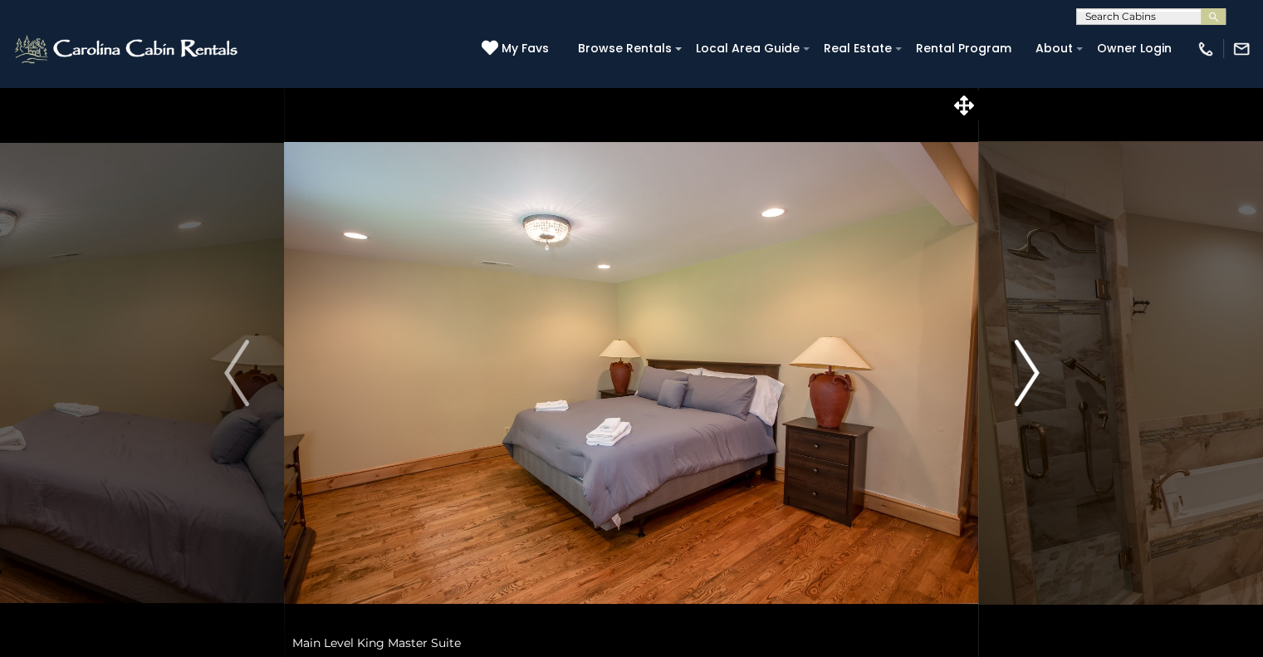
click at [1023, 375] on img "Next" at bounding box center [1026, 373] width 25 height 66
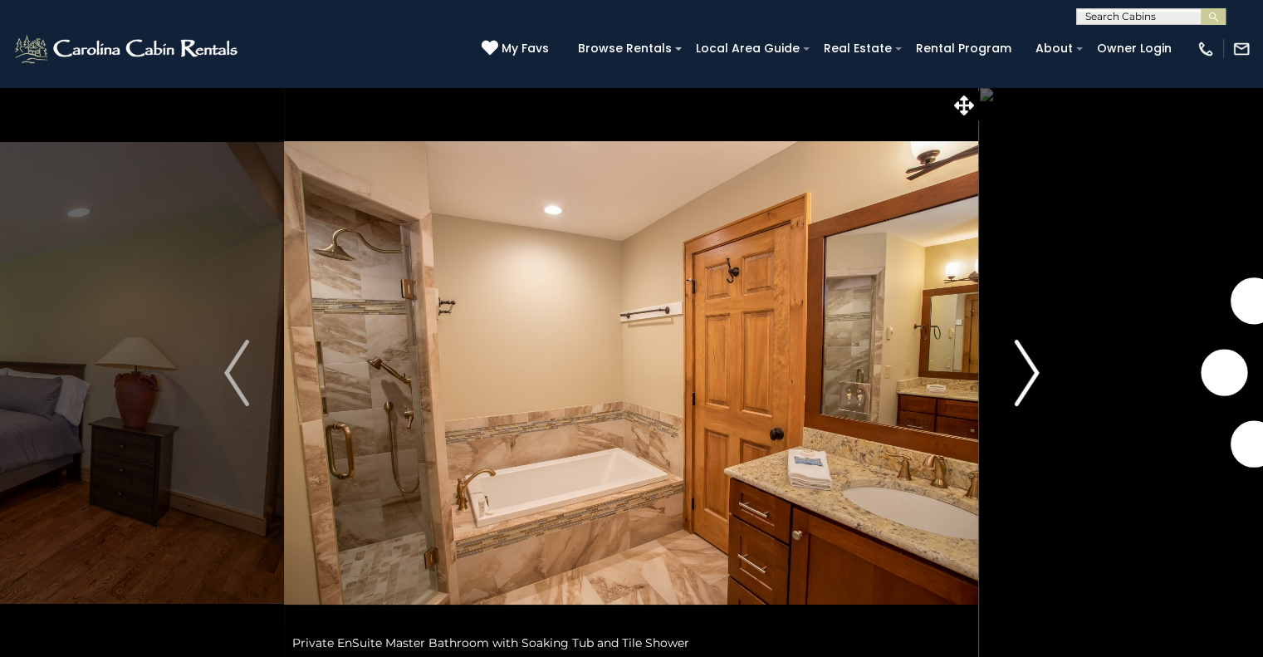
click at [1023, 375] on img "Next" at bounding box center [1026, 373] width 25 height 66
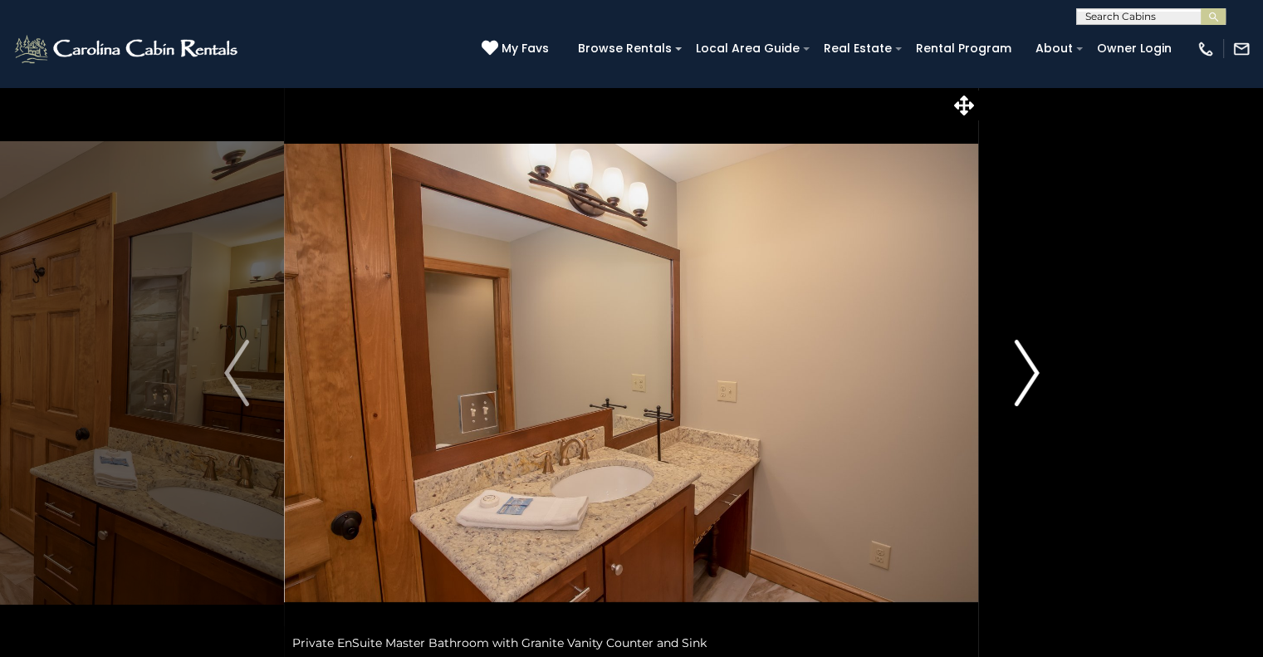
click at [1023, 375] on img "Next" at bounding box center [1026, 373] width 25 height 66
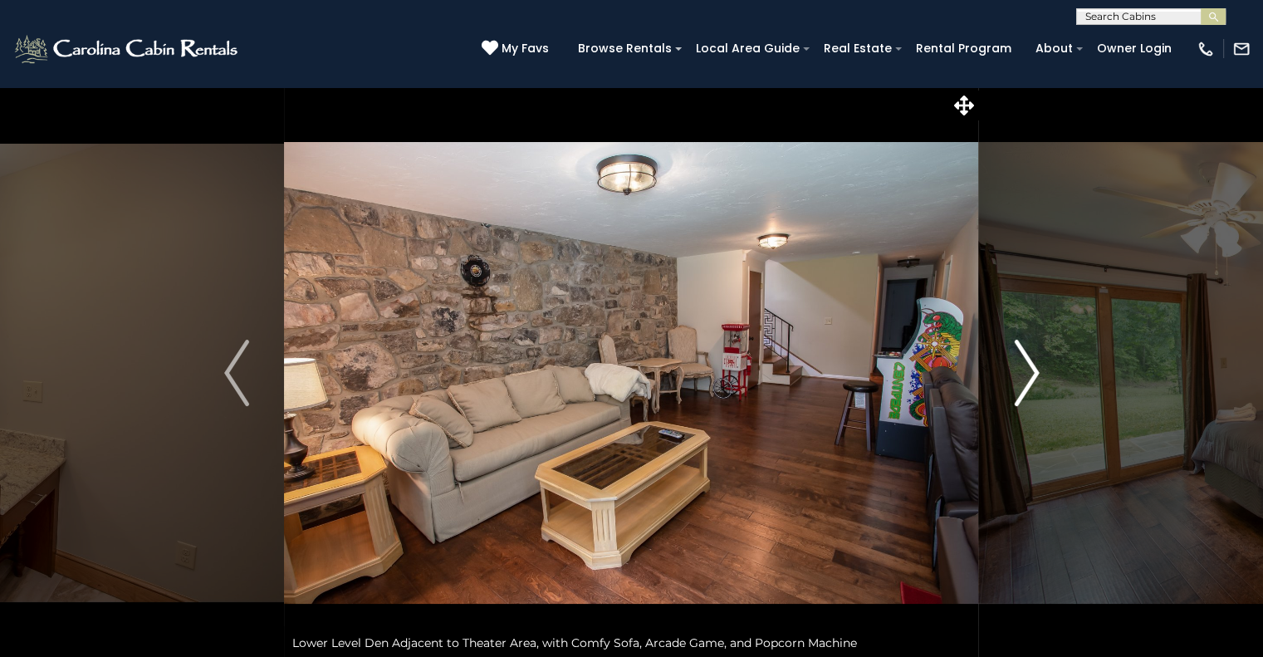
click at [1023, 375] on img "Next" at bounding box center [1026, 373] width 25 height 66
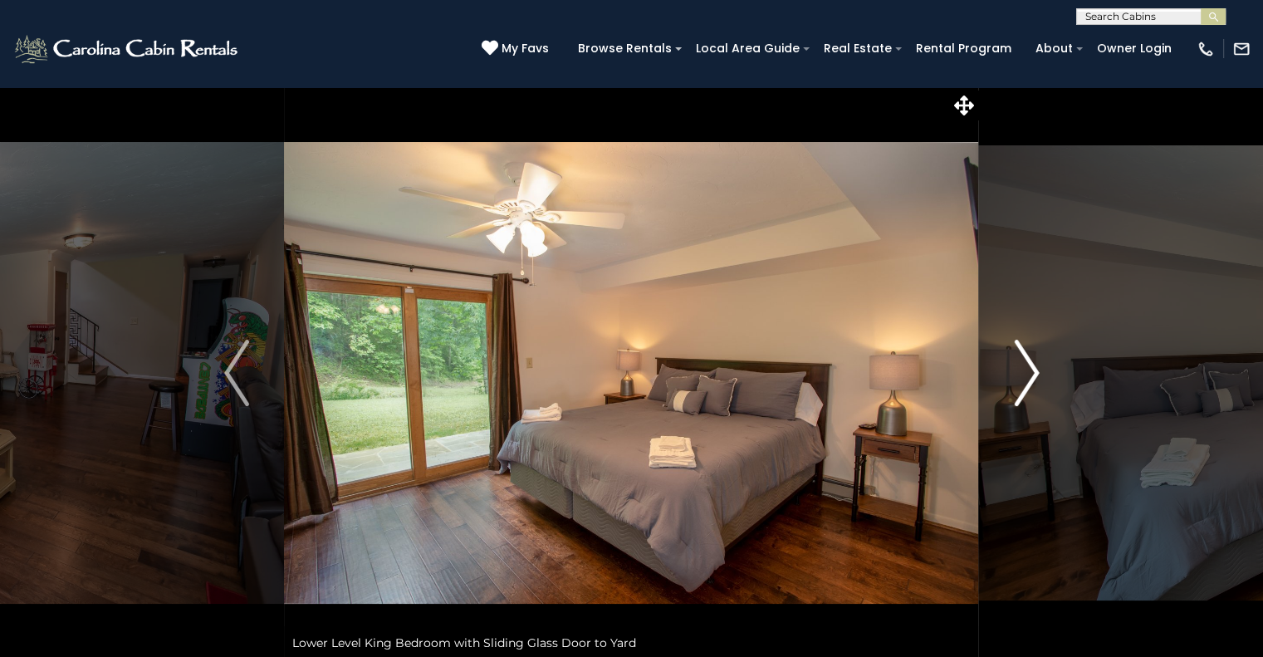
click at [1023, 375] on img "Next" at bounding box center [1026, 373] width 25 height 66
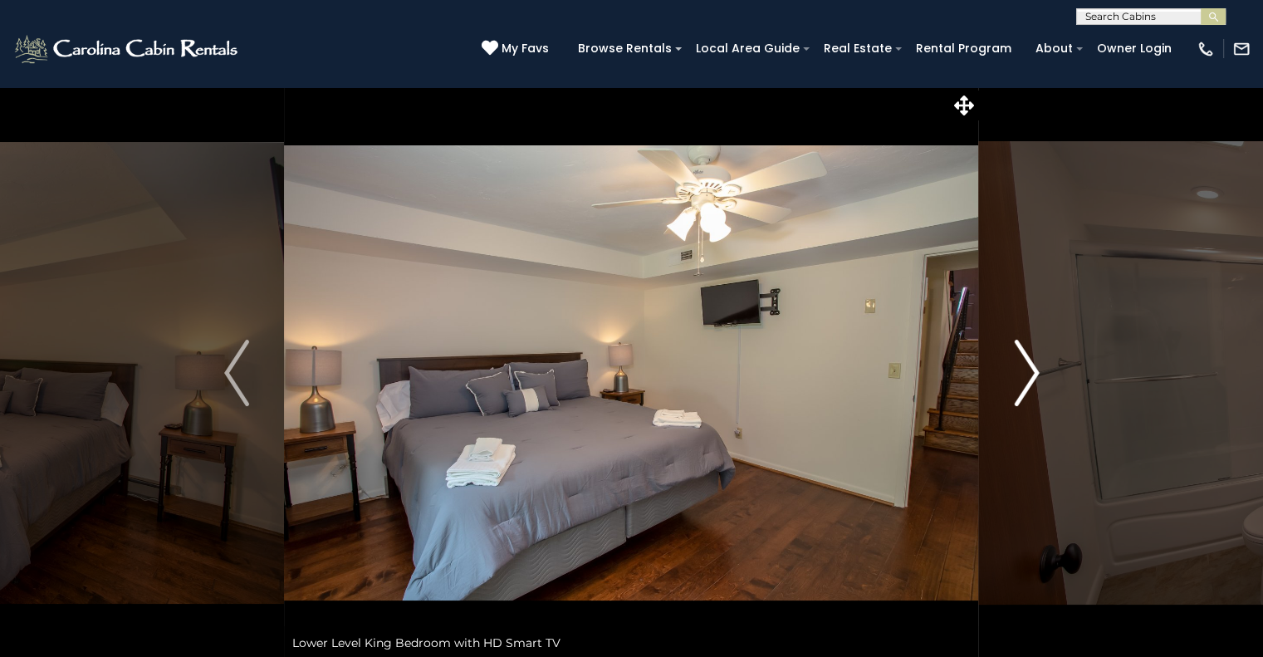
click at [1023, 375] on img "Next" at bounding box center [1026, 373] width 25 height 66
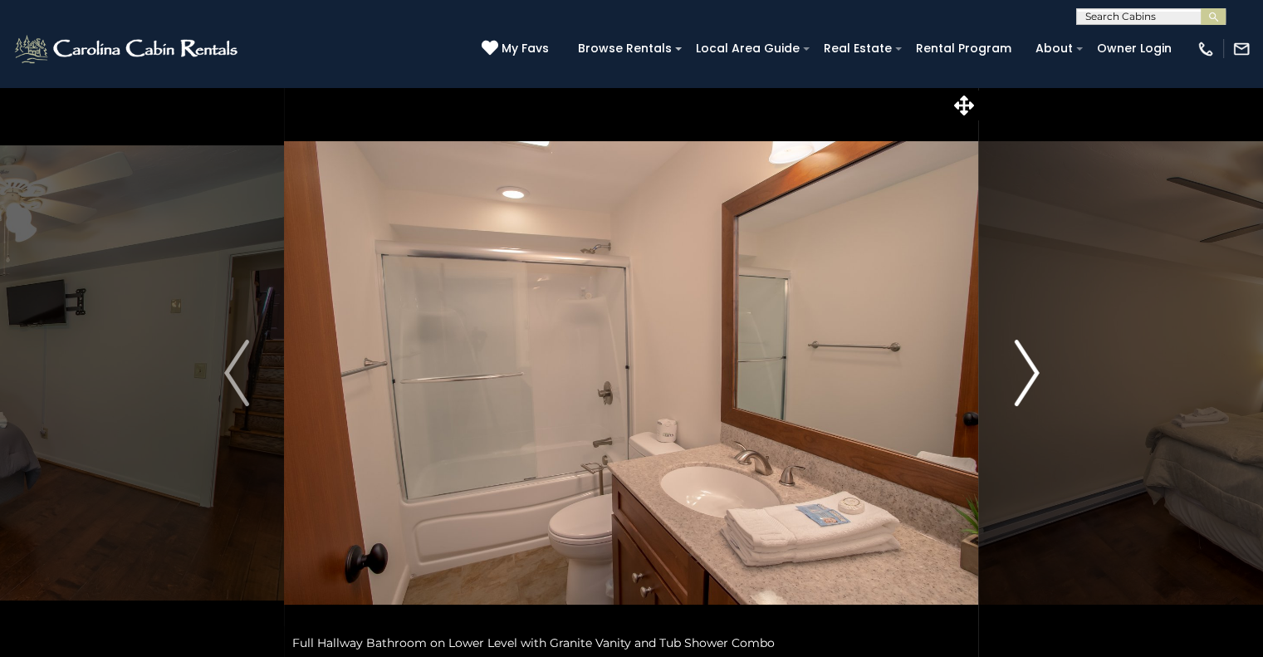
click at [1023, 375] on img "Next" at bounding box center [1026, 373] width 25 height 66
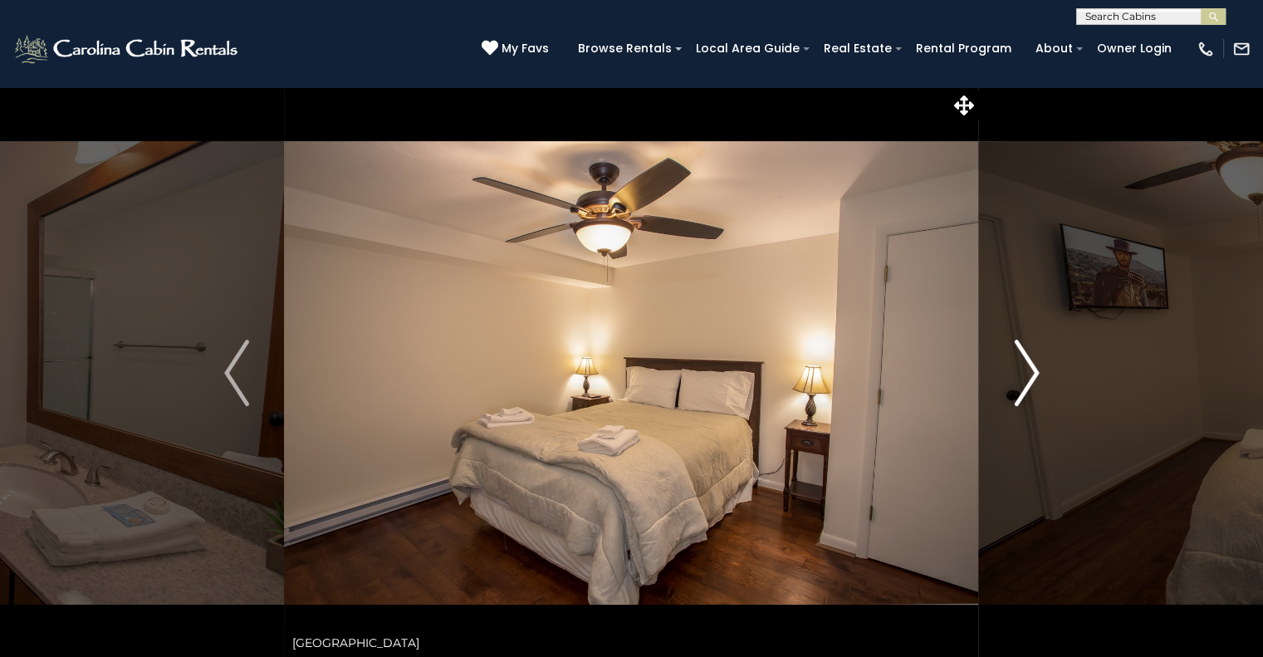
click at [1023, 375] on img "Next" at bounding box center [1026, 373] width 25 height 66
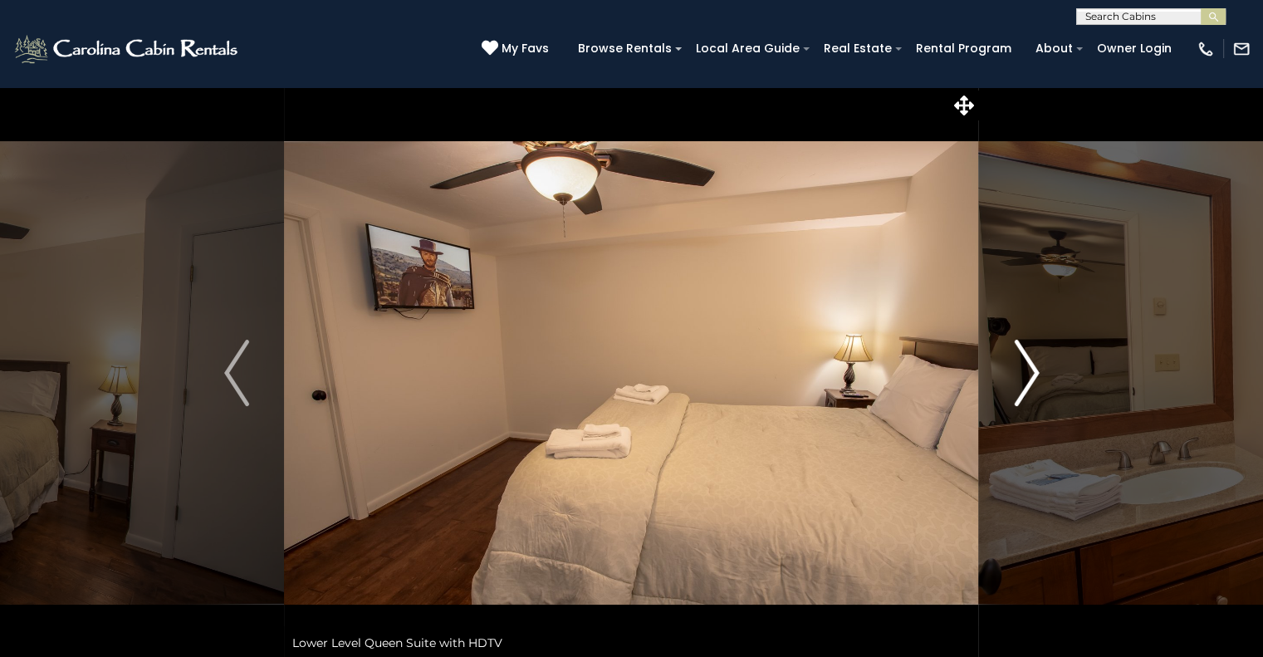
click at [1023, 375] on img "Next" at bounding box center [1026, 373] width 25 height 66
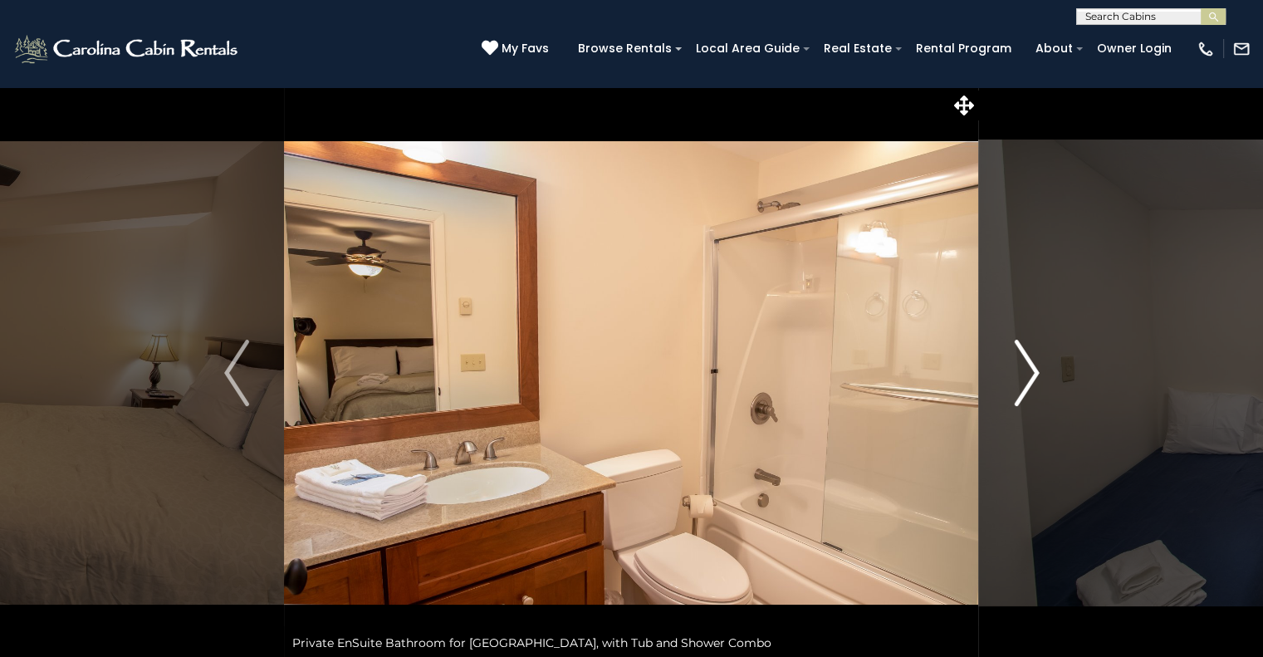
click at [1023, 375] on img "Next" at bounding box center [1026, 373] width 25 height 66
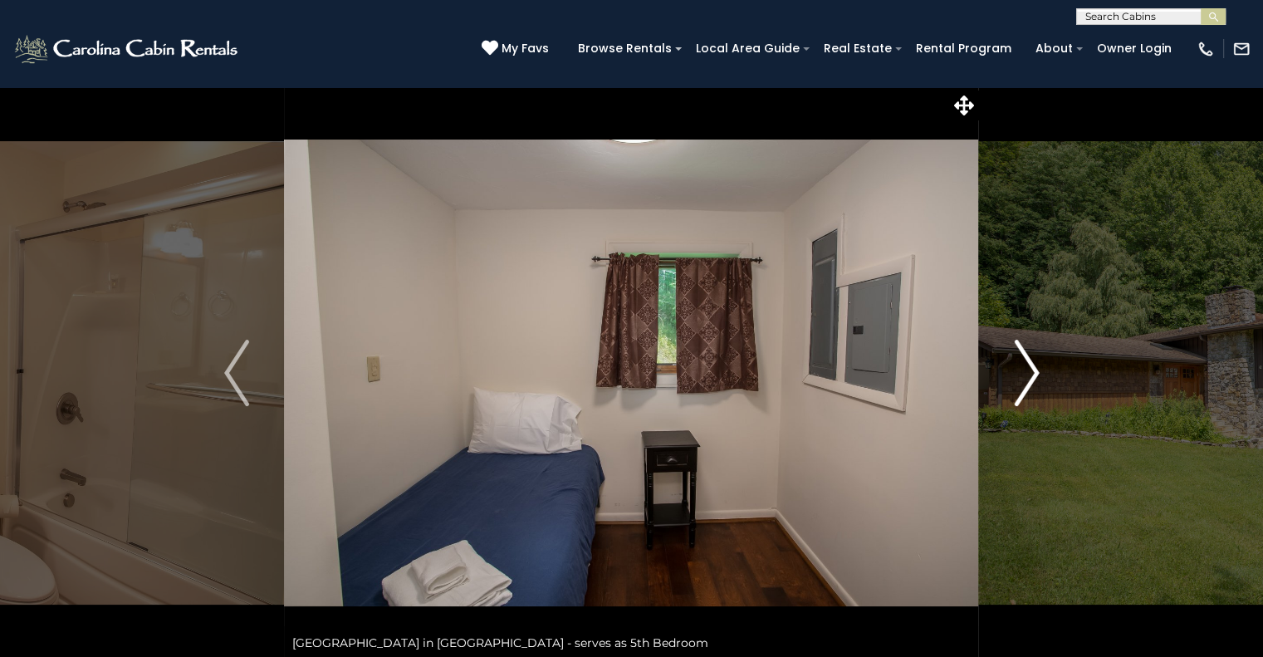
click at [1023, 375] on img "Next" at bounding box center [1026, 373] width 25 height 66
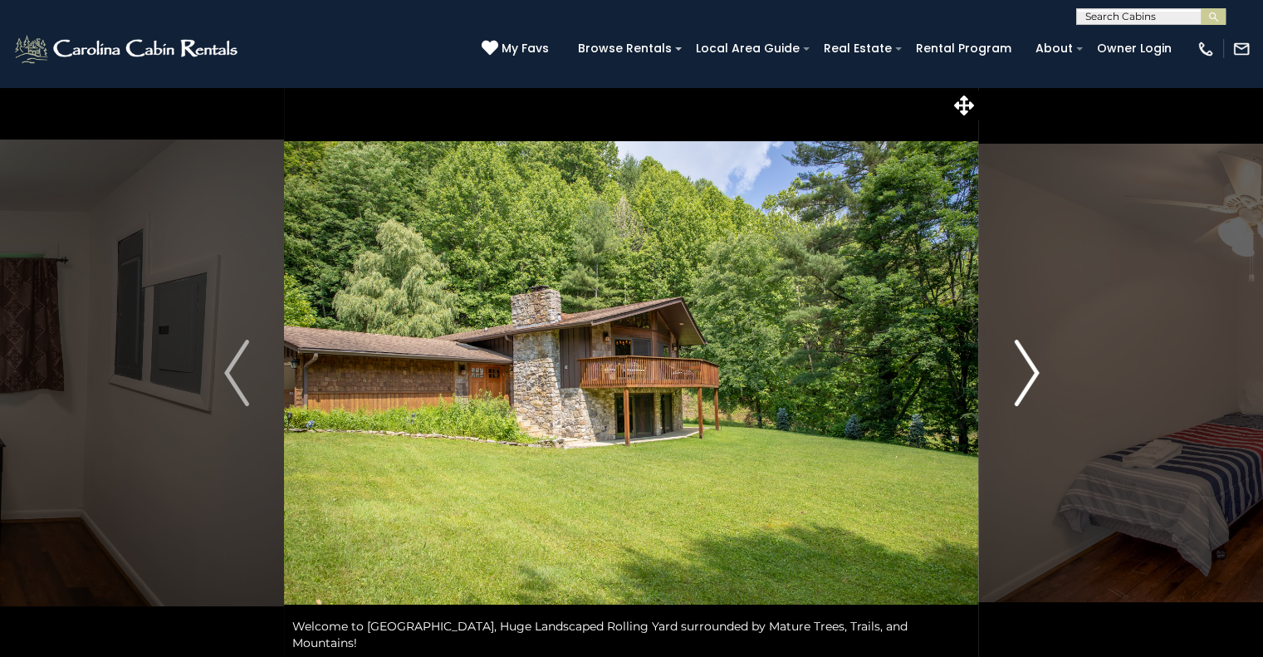
click at [1023, 375] on img "Next" at bounding box center [1026, 373] width 25 height 66
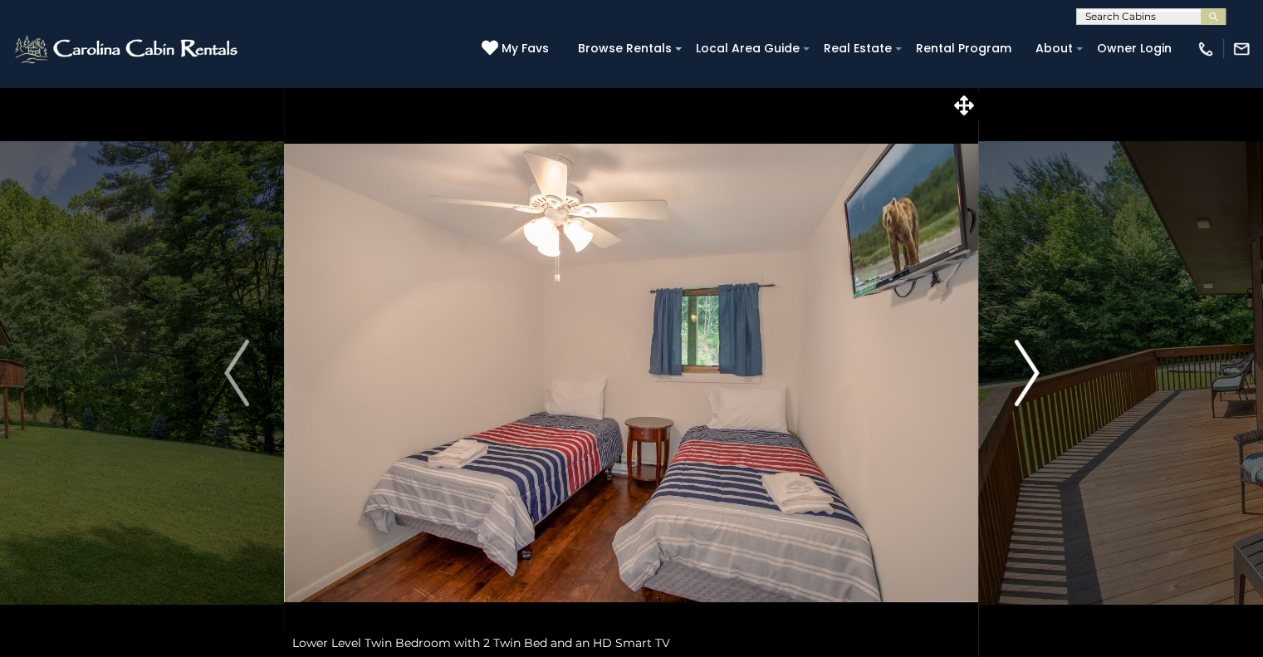
click at [1023, 375] on img "Next" at bounding box center [1026, 373] width 25 height 66
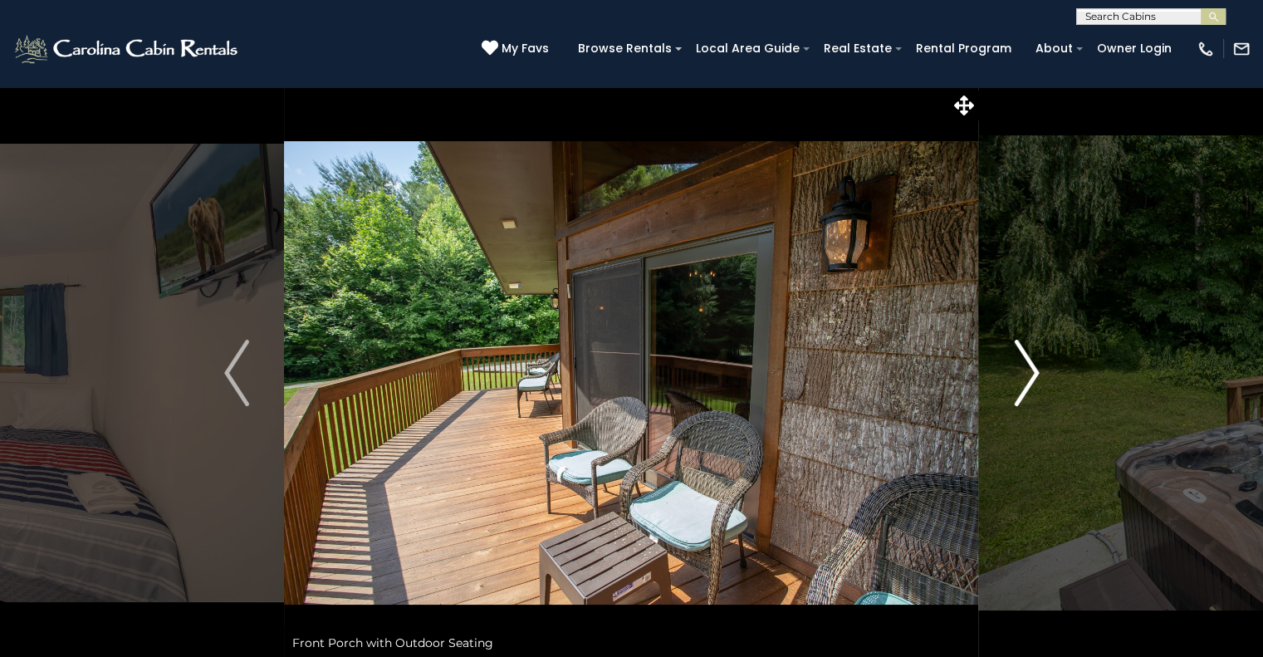
click at [1023, 375] on img "Next" at bounding box center [1026, 373] width 25 height 66
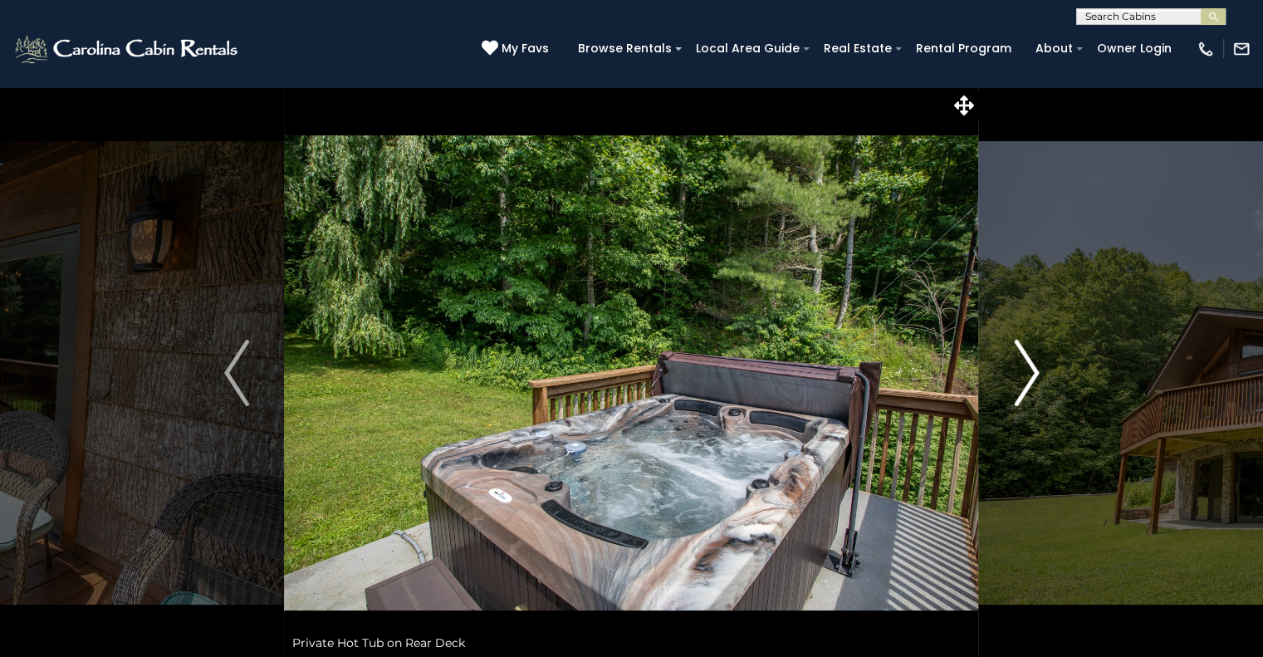
click at [1023, 375] on img "Next" at bounding box center [1026, 373] width 25 height 66
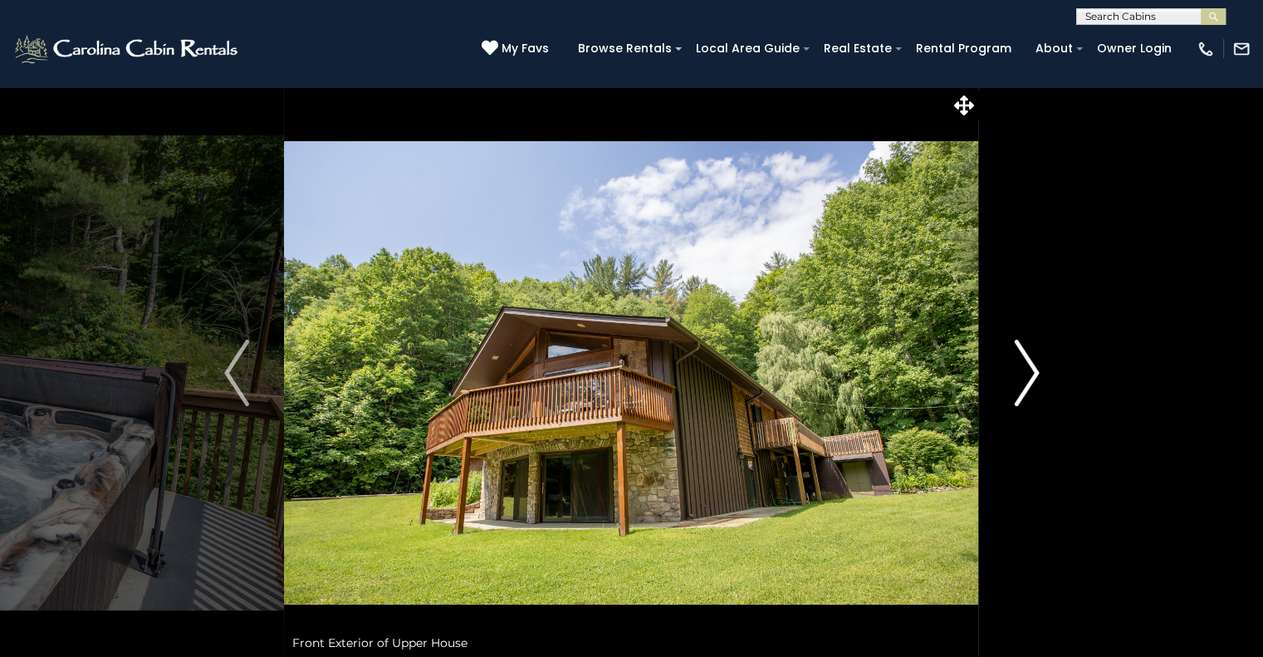
click at [1030, 378] on img "Next" at bounding box center [1026, 373] width 25 height 66
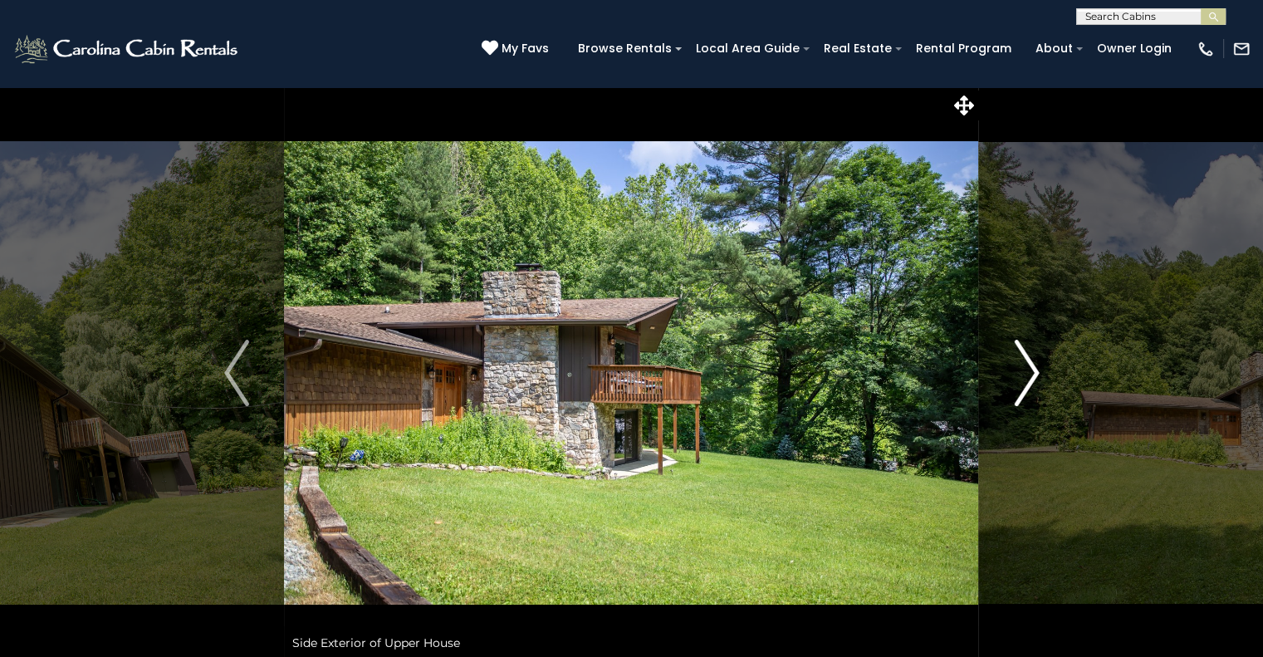
click at [1030, 378] on img "Next" at bounding box center [1026, 373] width 25 height 66
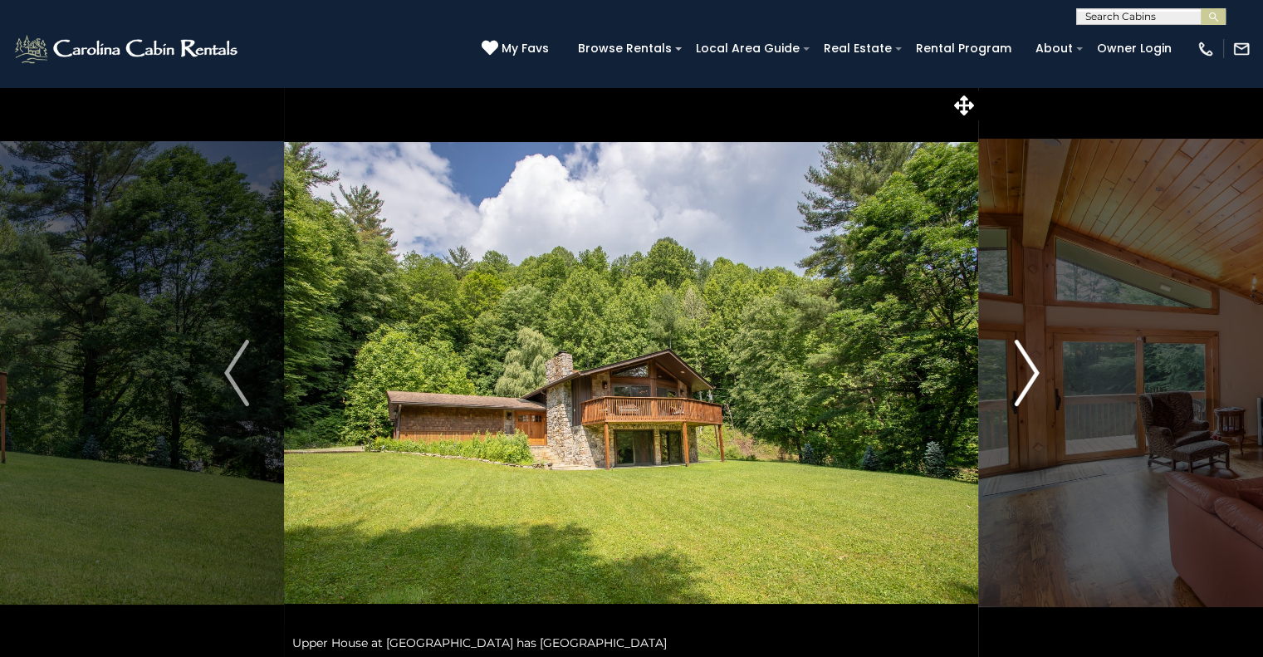
click at [1030, 378] on img "Next" at bounding box center [1026, 373] width 25 height 66
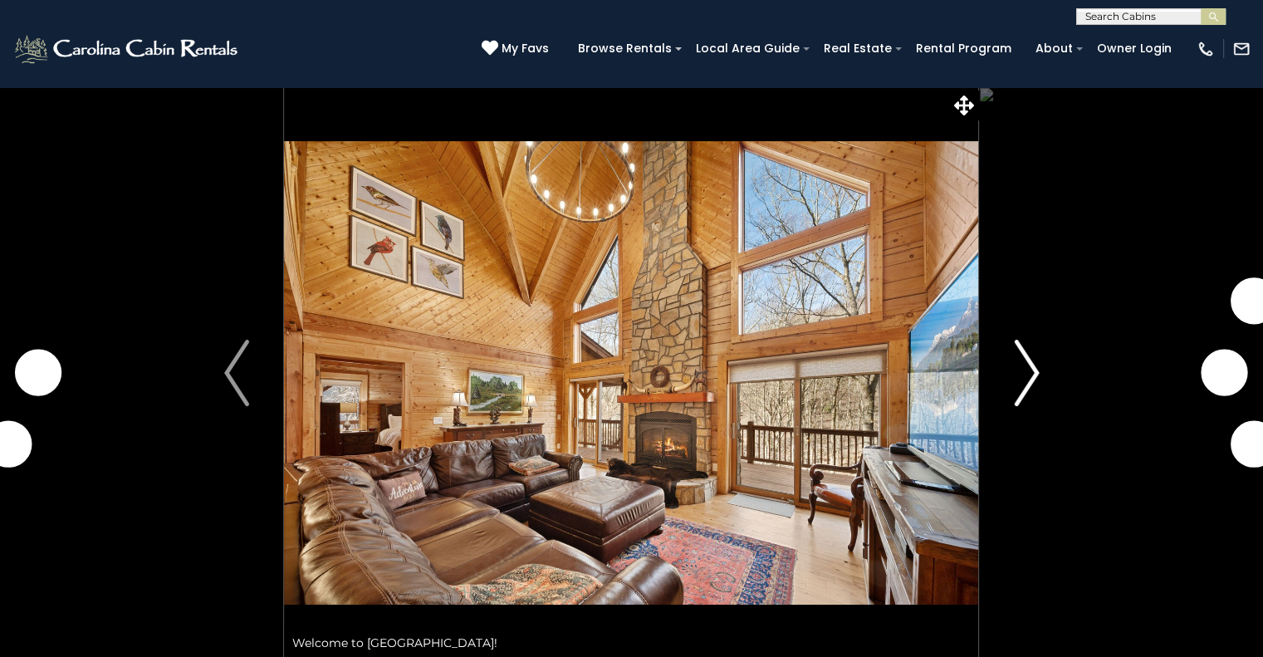
click at [1037, 380] on img "Next" at bounding box center [1026, 373] width 25 height 66
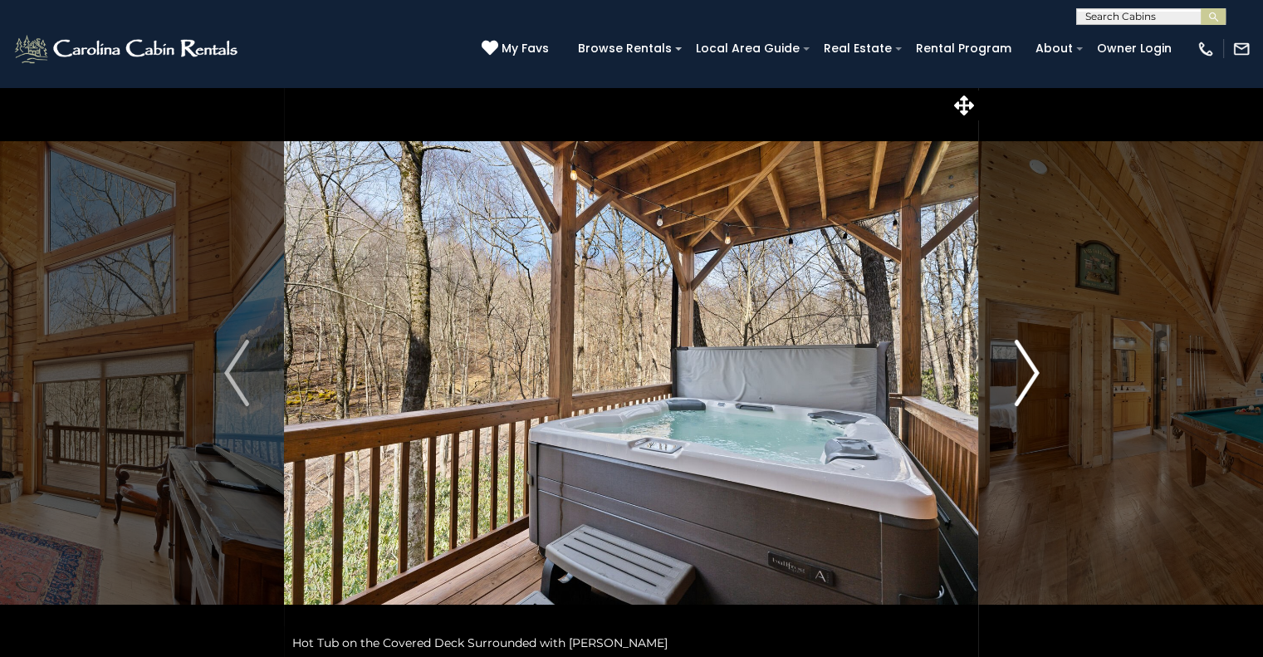
click at [1029, 370] on img "Next" at bounding box center [1026, 373] width 25 height 66
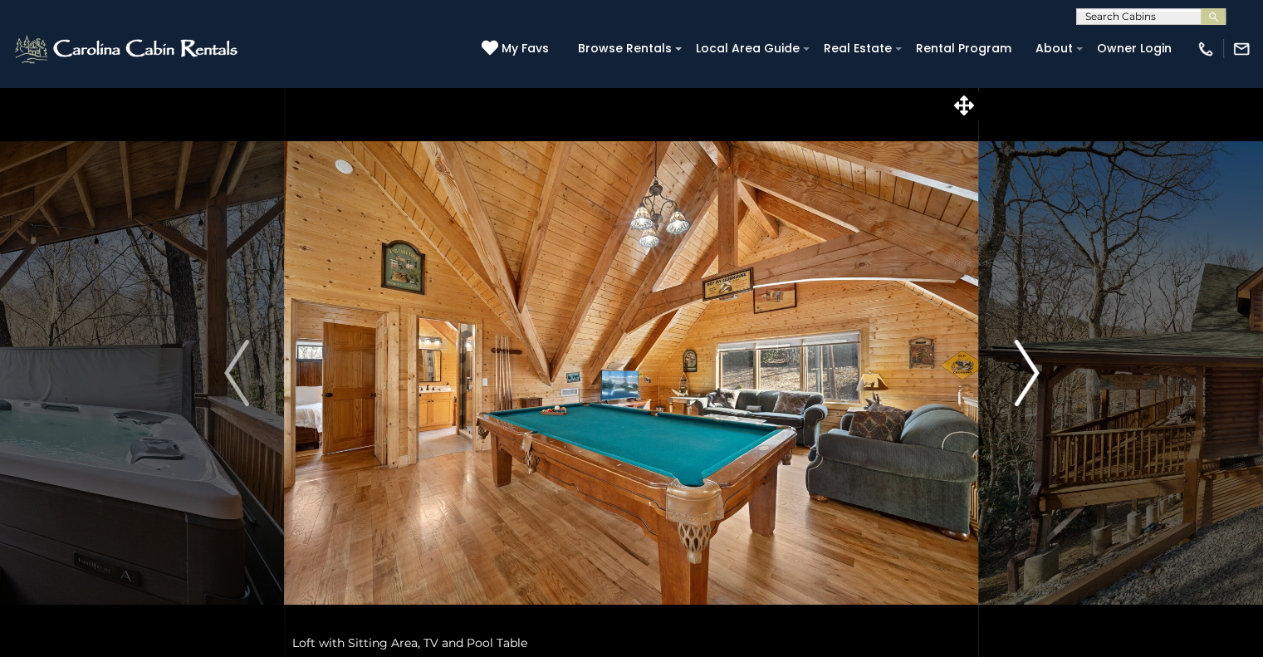
click at [1029, 370] on img "Next" at bounding box center [1026, 373] width 25 height 66
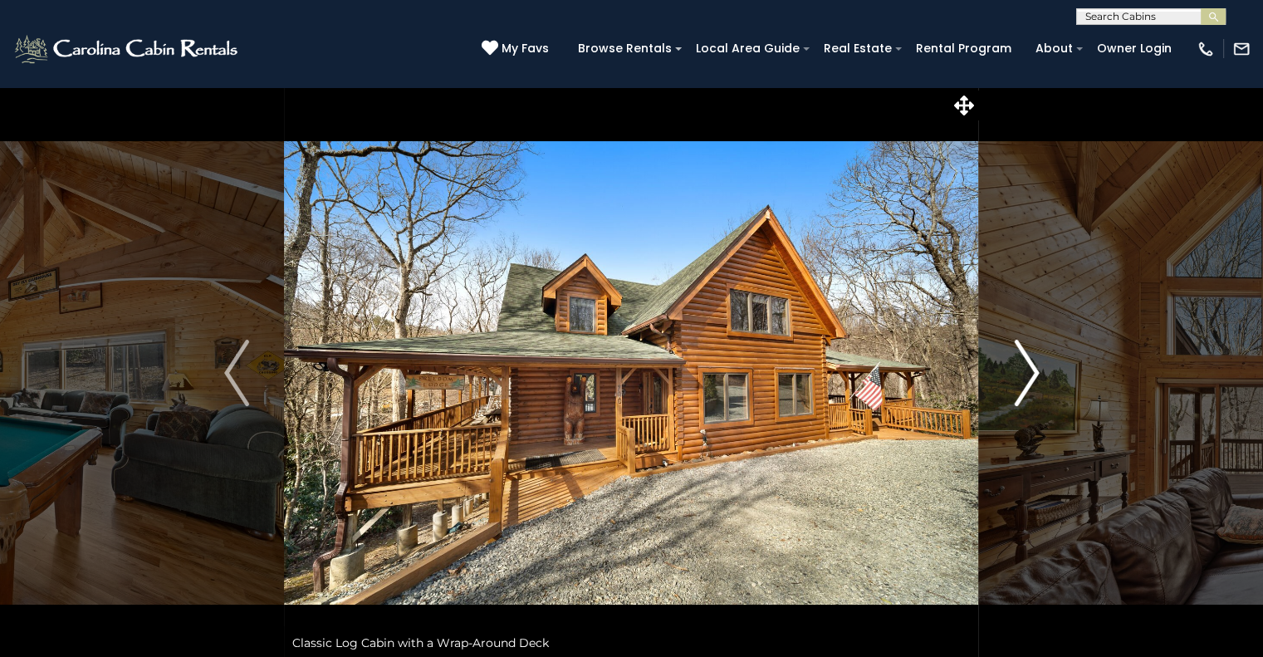
click at [1029, 370] on img "Next" at bounding box center [1026, 373] width 25 height 66
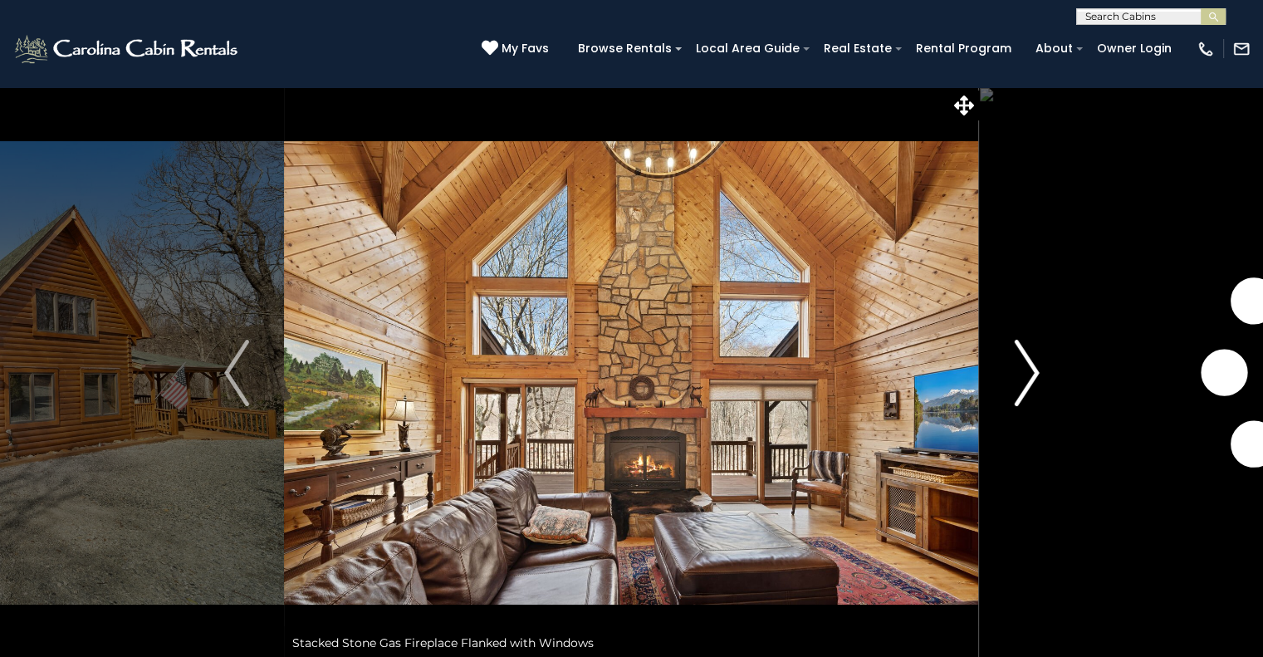
click at [1029, 370] on img "Next" at bounding box center [1026, 373] width 25 height 66
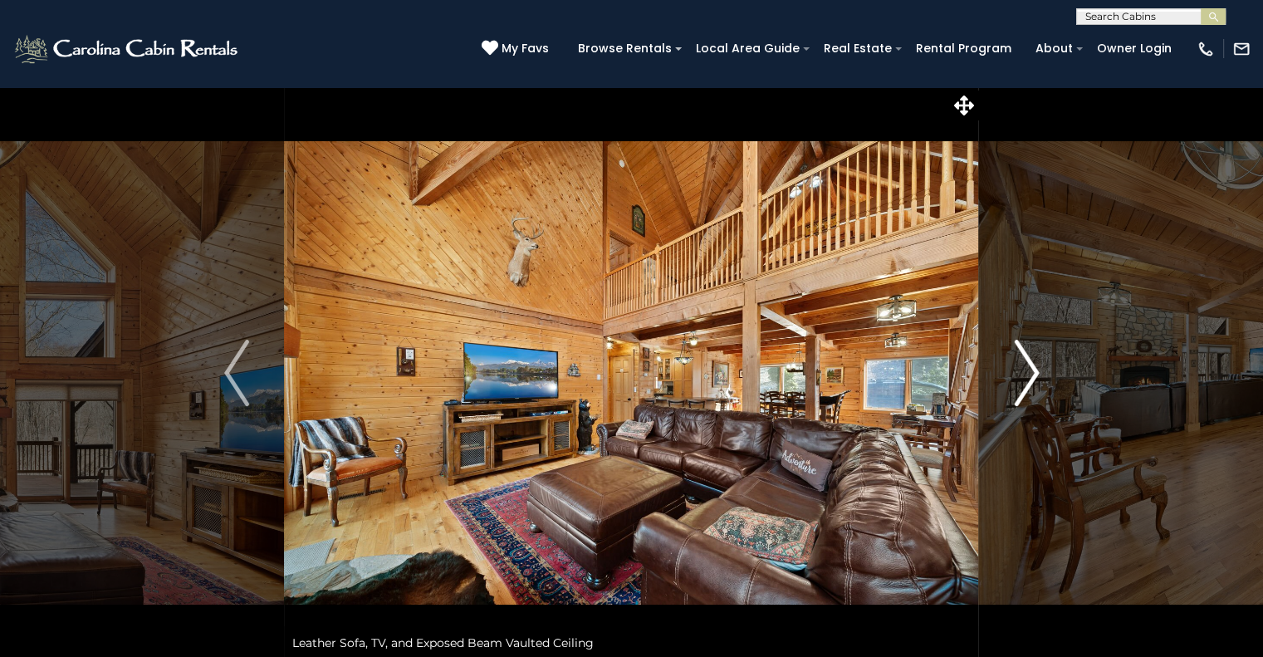
click at [1029, 370] on img "Next" at bounding box center [1026, 373] width 25 height 66
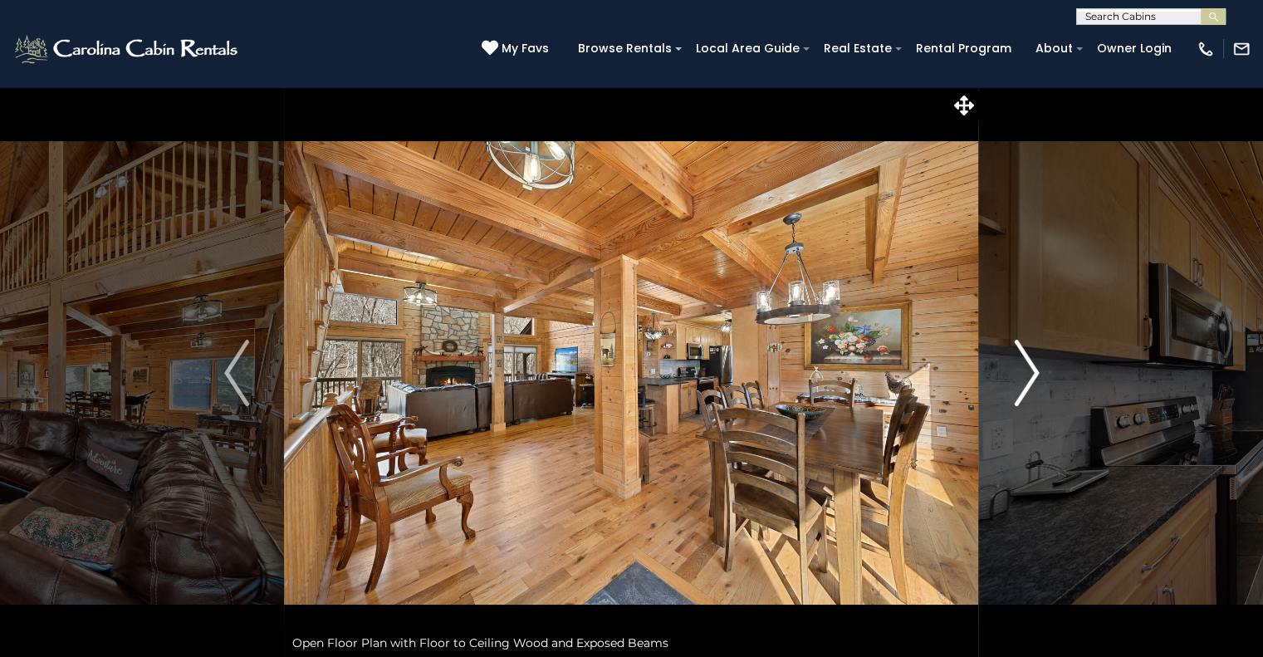
click at [1029, 370] on img "Next" at bounding box center [1026, 373] width 25 height 66
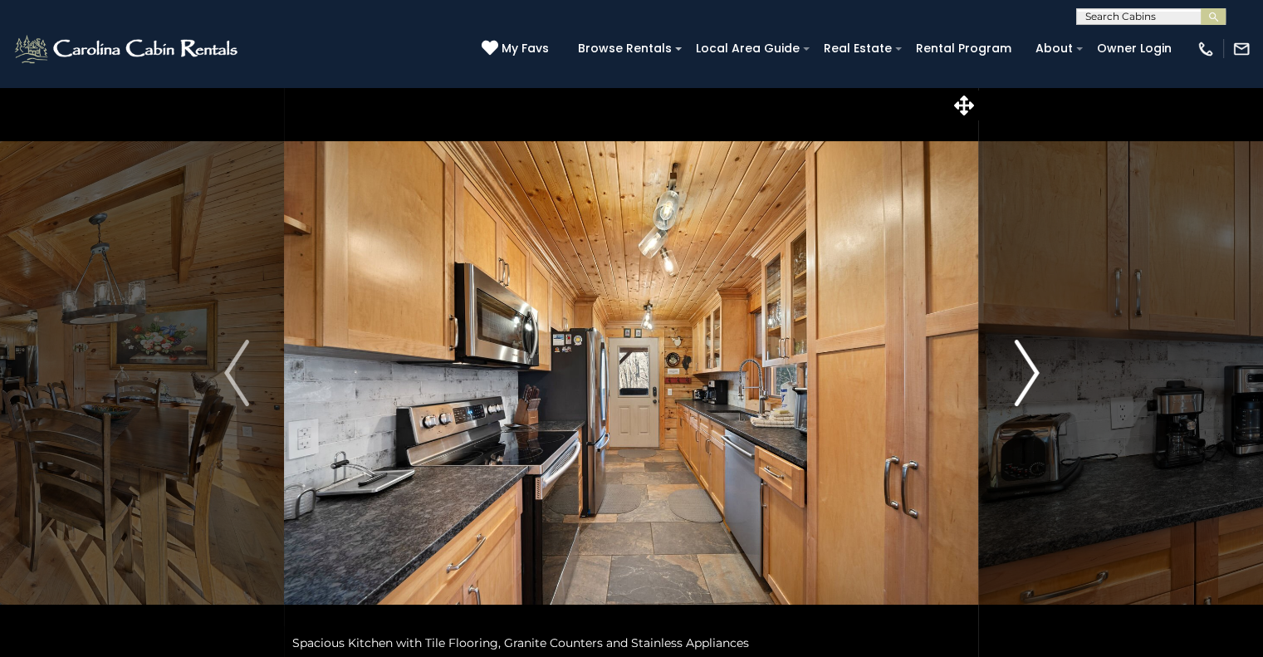
click at [1029, 370] on img "Next" at bounding box center [1026, 373] width 25 height 66
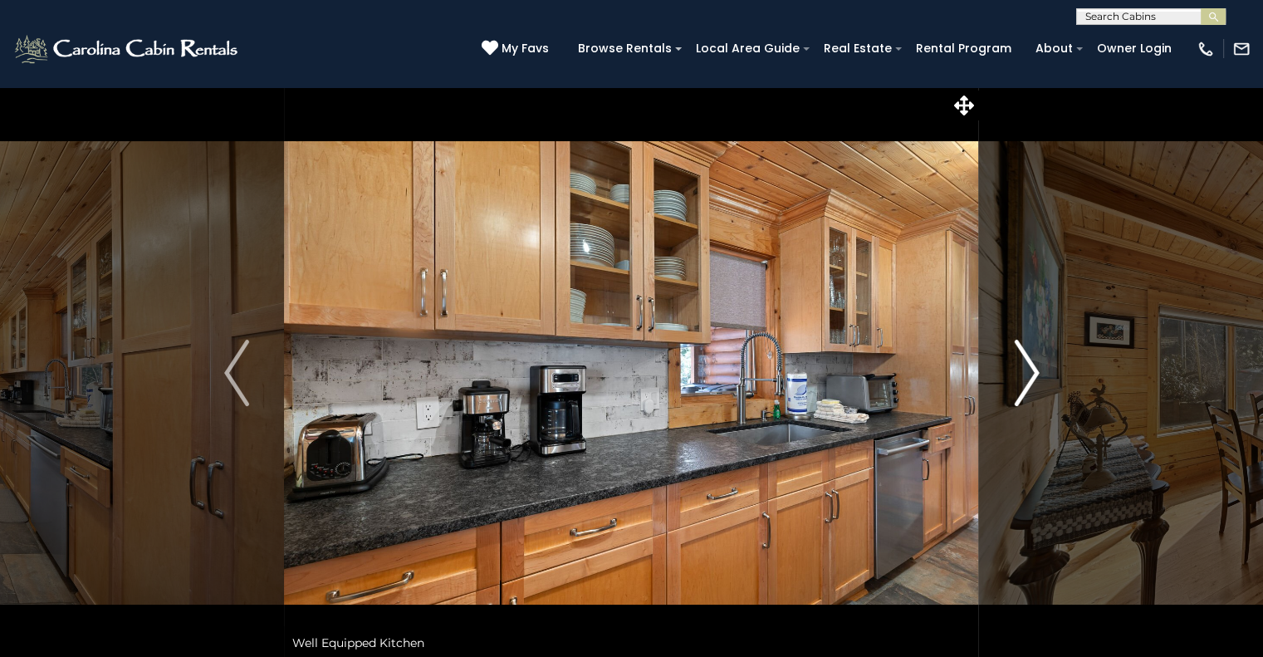
click at [1029, 370] on img "Next" at bounding box center [1026, 373] width 25 height 66
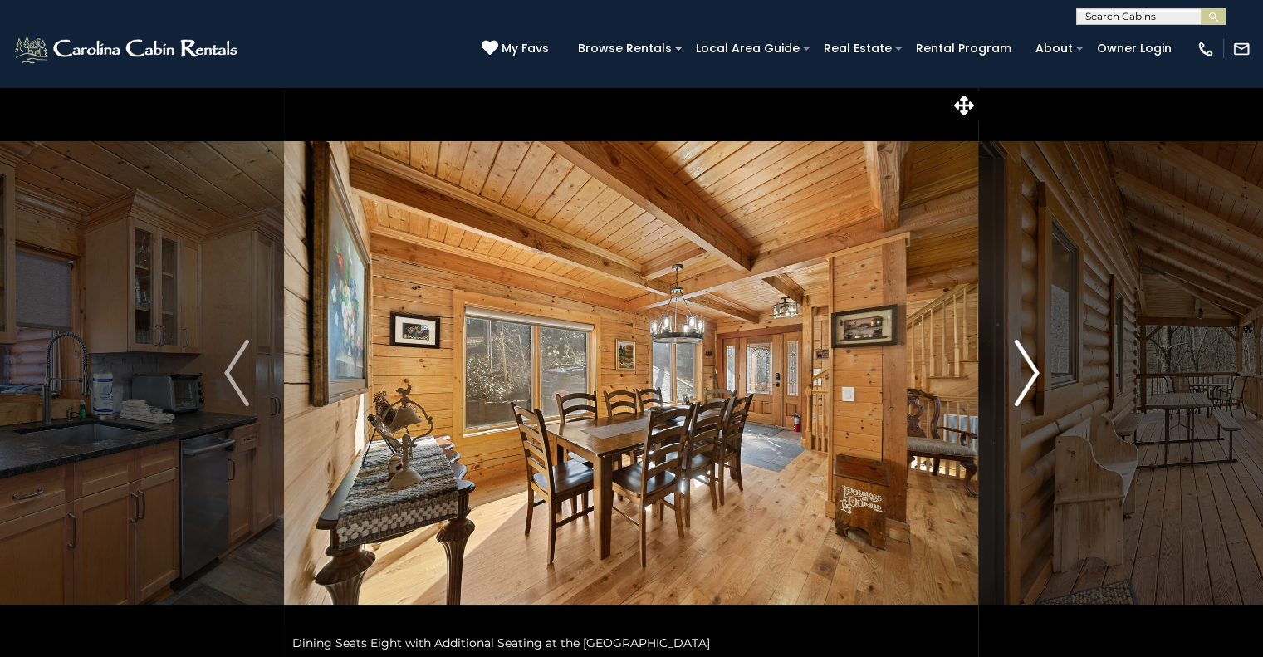
click at [1029, 370] on img "Next" at bounding box center [1026, 373] width 25 height 66
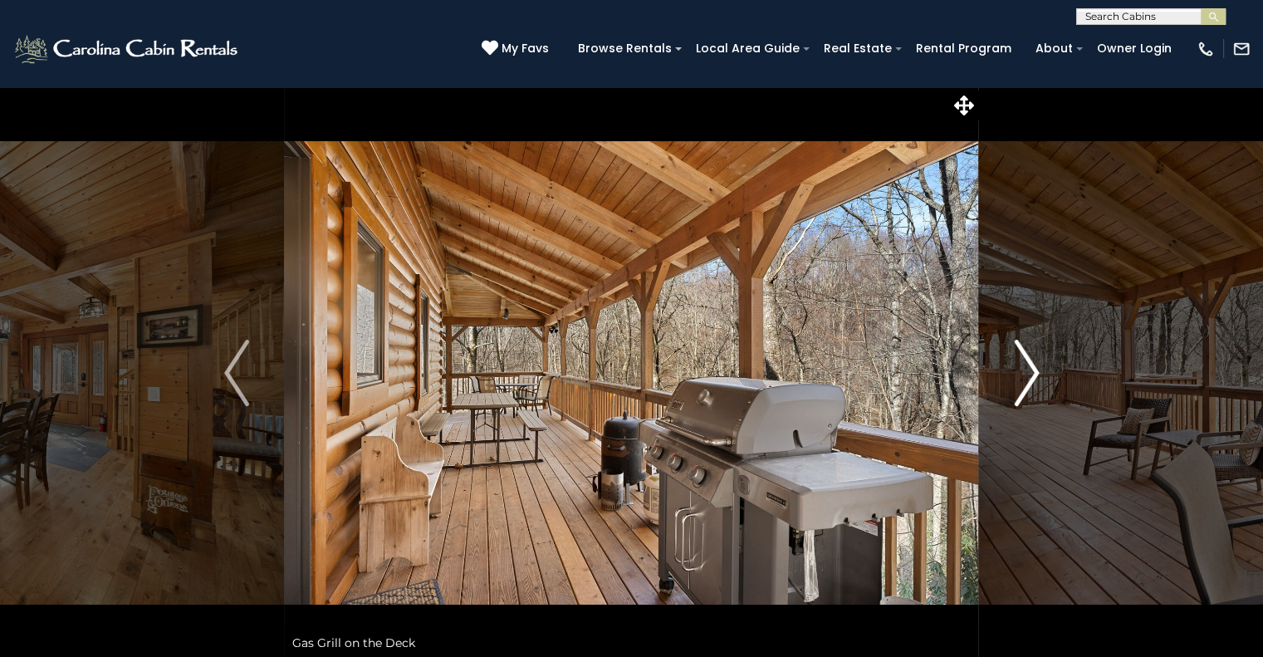
click at [1029, 370] on img "Next" at bounding box center [1026, 373] width 25 height 66
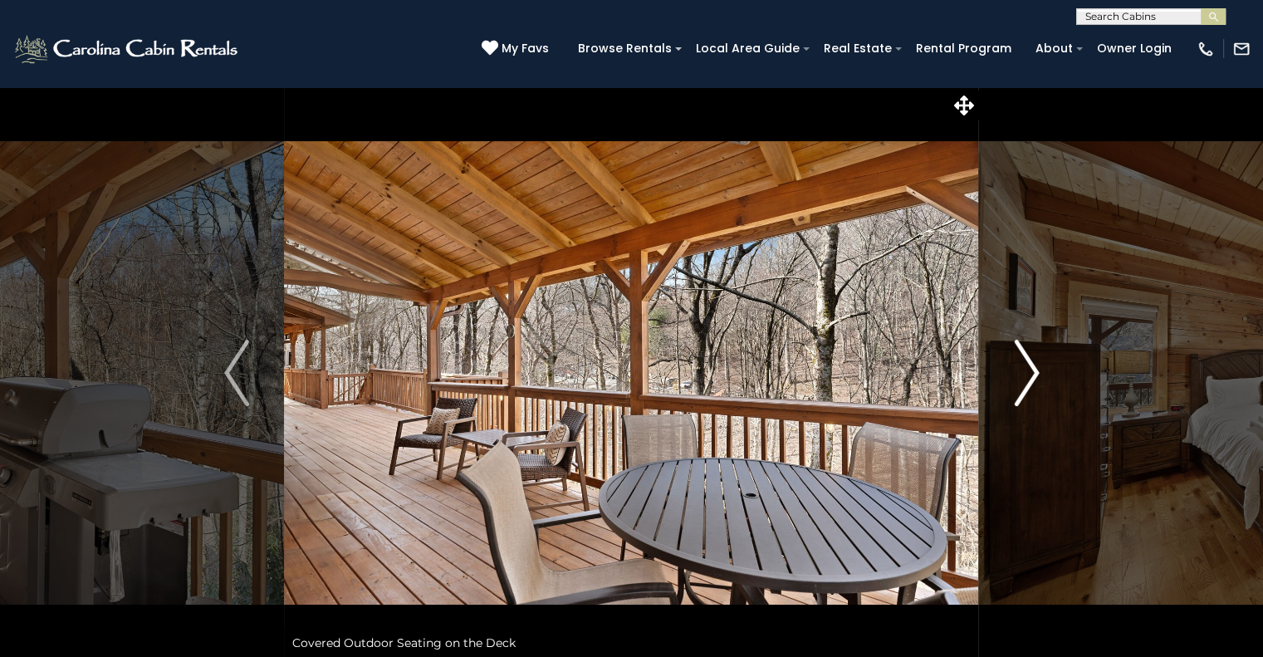
click at [1029, 370] on img "Next" at bounding box center [1026, 373] width 25 height 66
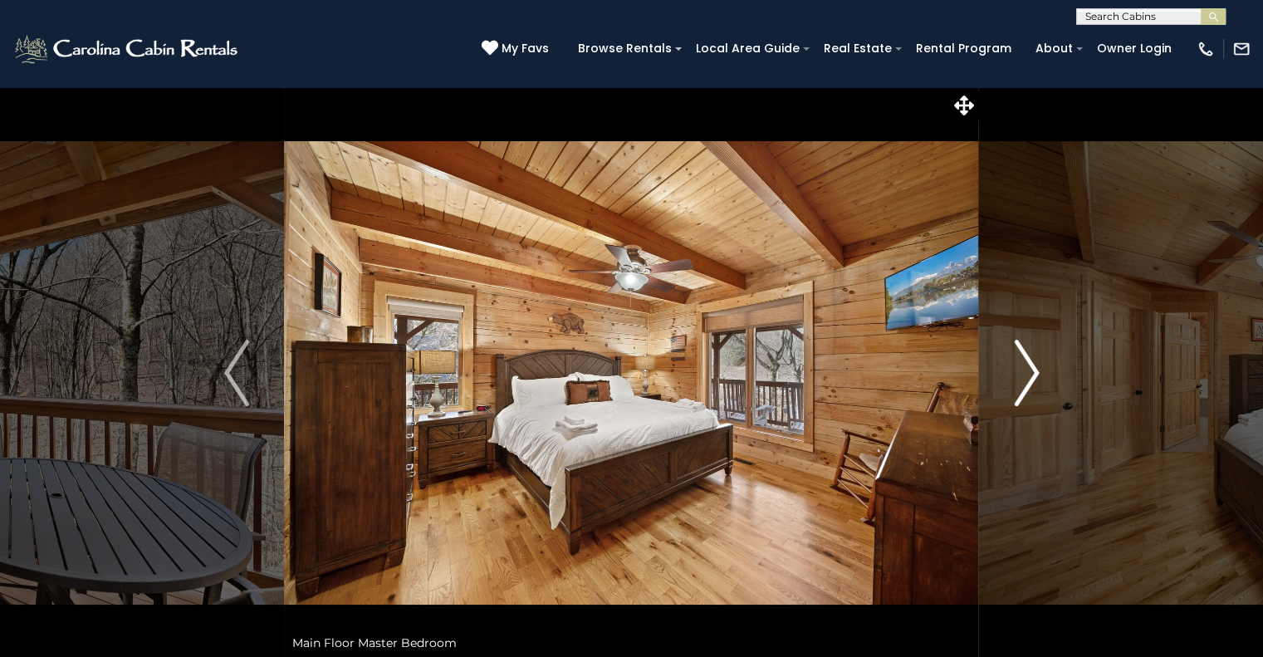
click at [1029, 370] on img "Next" at bounding box center [1026, 373] width 25 height 66
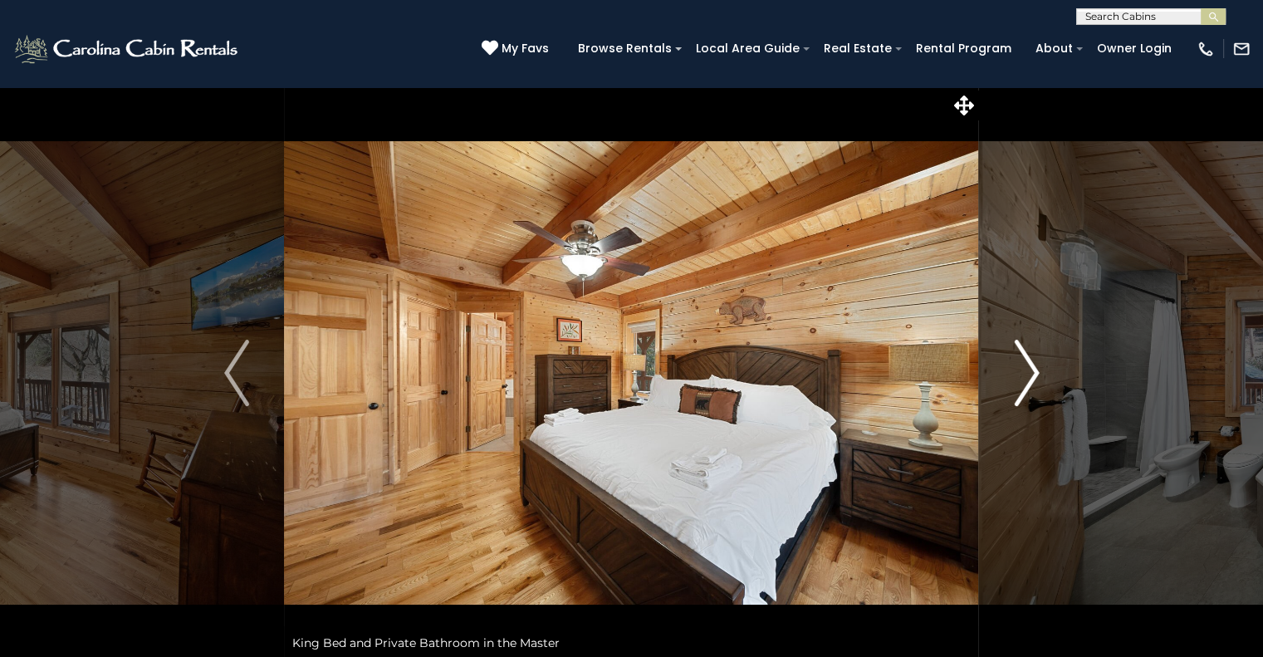
click at [1029, 370] on img "Next" at bounding box center [1026, 373] width 25 height 66
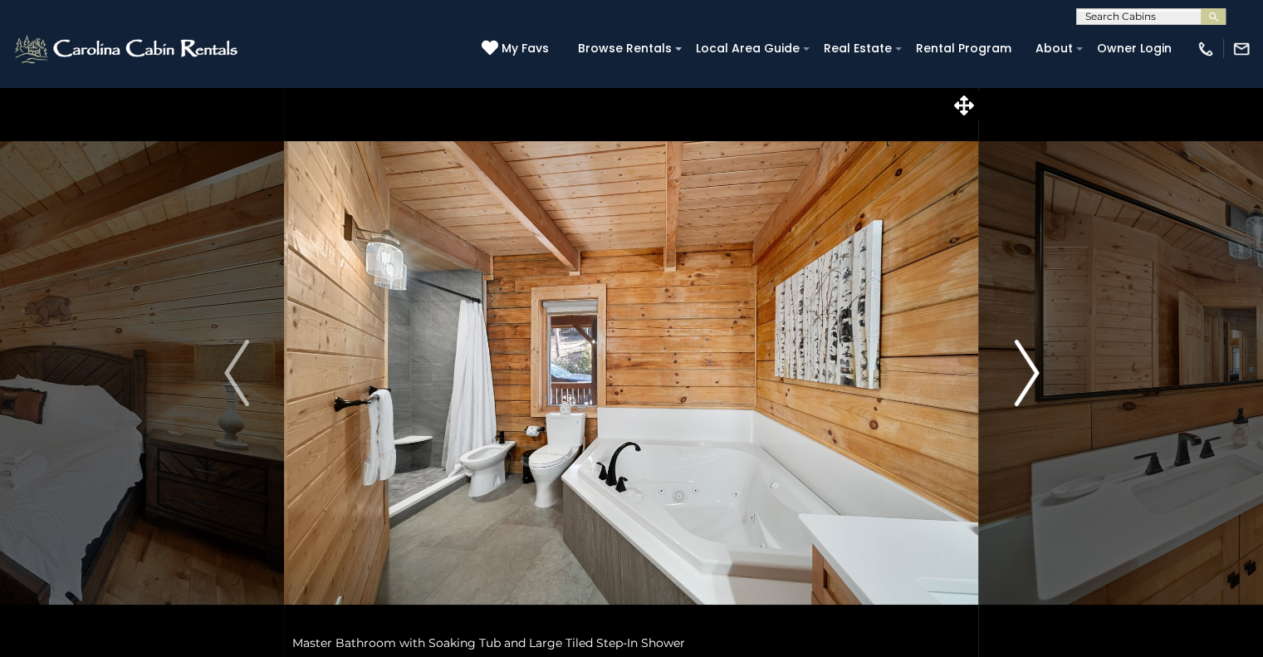
click at [1029, 370] on img "Next" at bounding box center [1026, 373] width 25 height 66
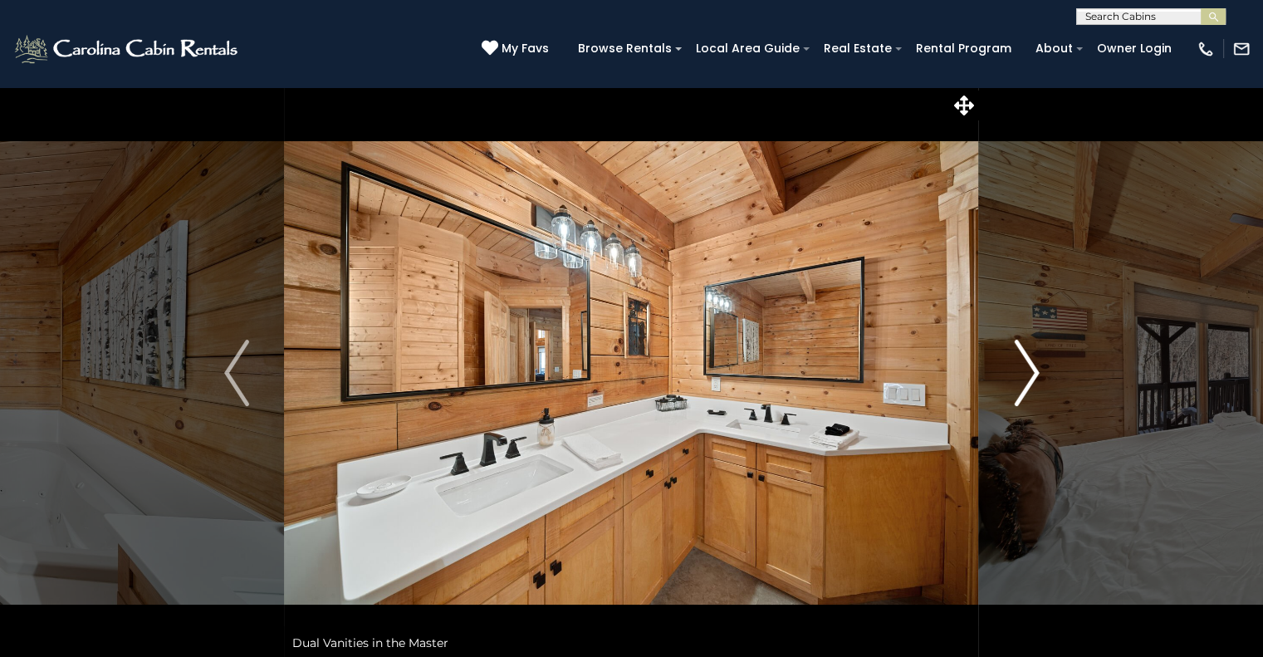
click at [1029, 370] on img "Next" at bounding box center [1026, 373] width 25 height 66
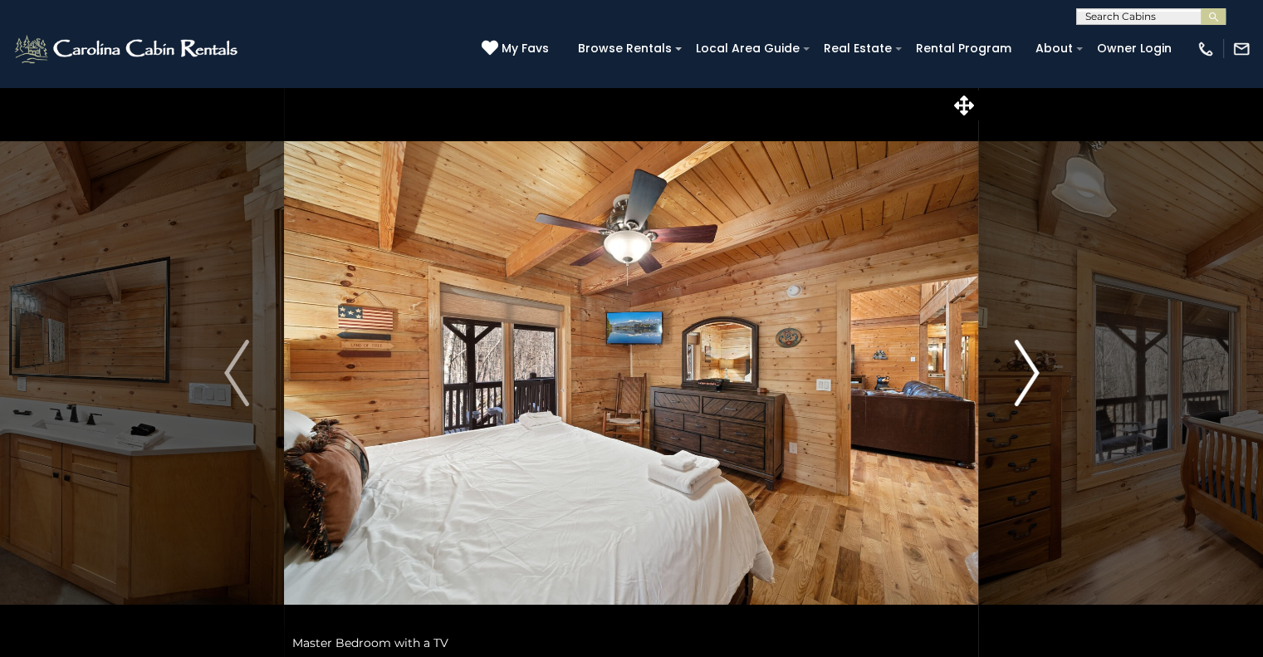
click at [1029, 370] on img "Next" at bounding box center [1026, 373] width 25 height 66
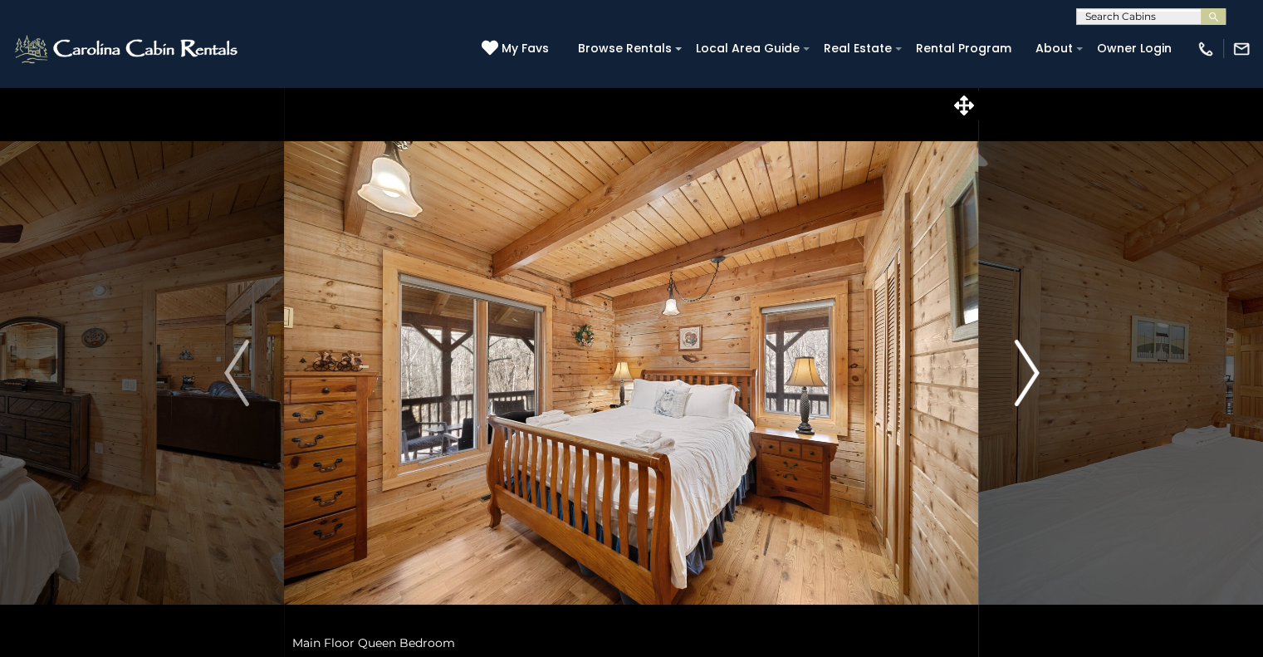
click at [1029, 370] on img "Next" at bounding box center [1026, 373] width 25 height 66
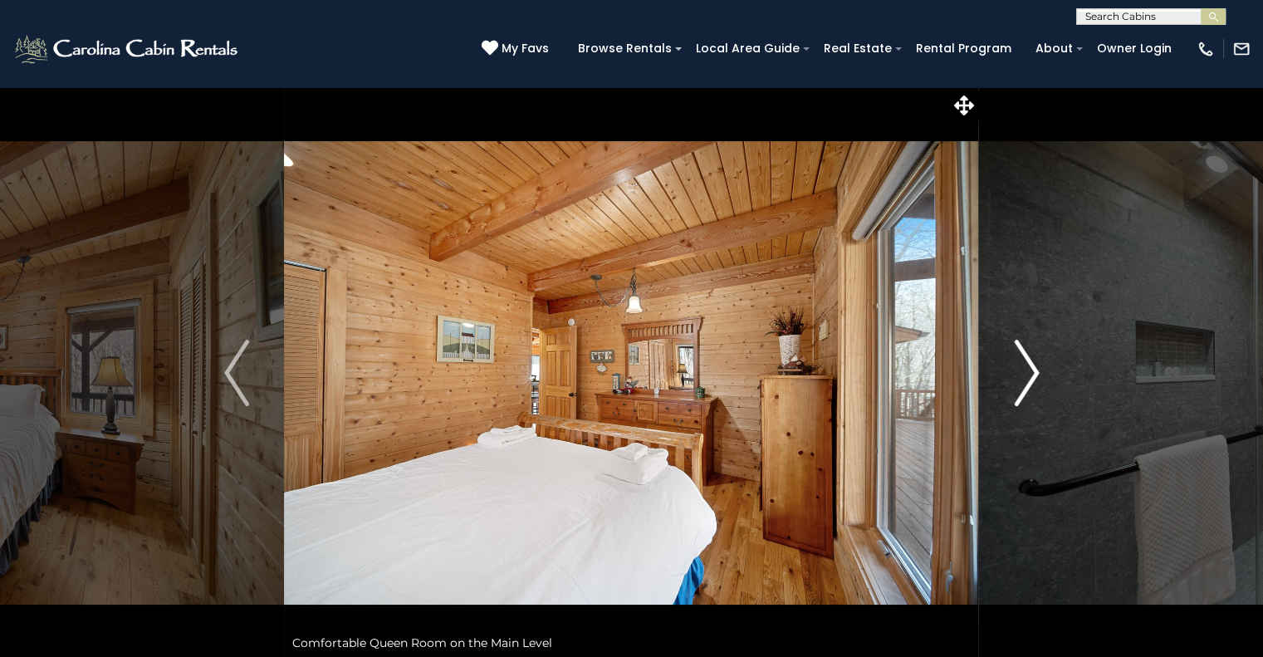
click at [1029, 370] on img "Next" at bounding box center [1026, 373] width 25 height 66
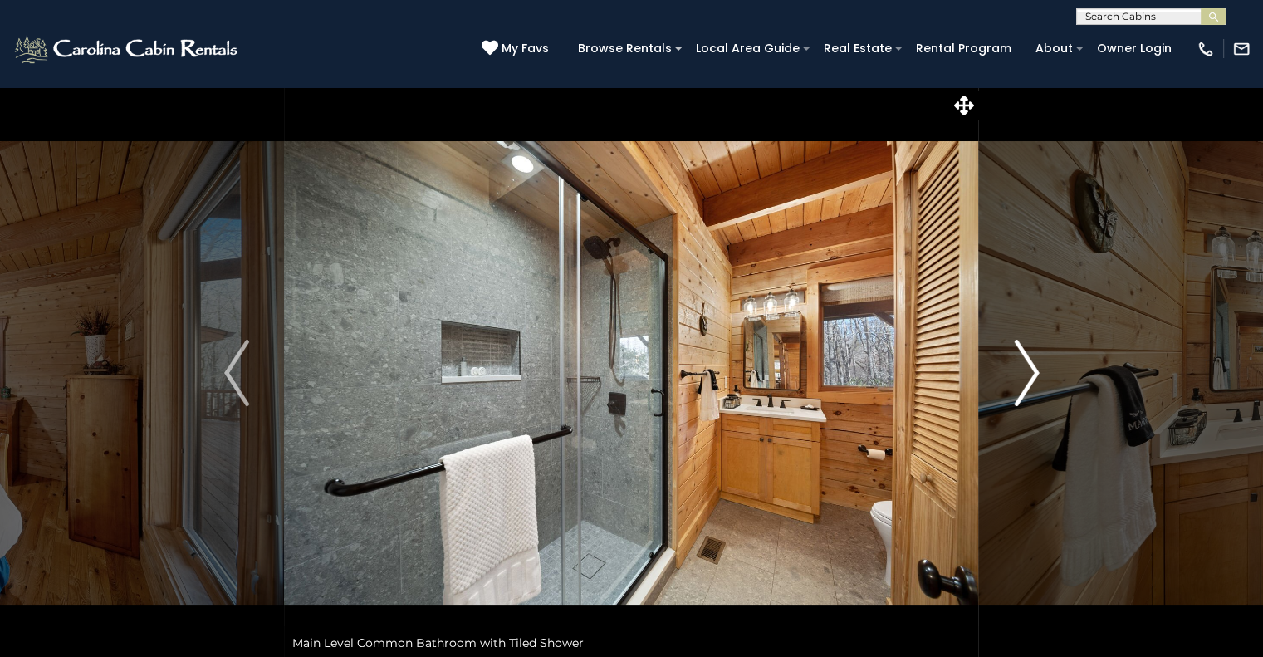
click at [1029, 370] on img "Next" at bounding box center [1026, 373] width 25 height 66
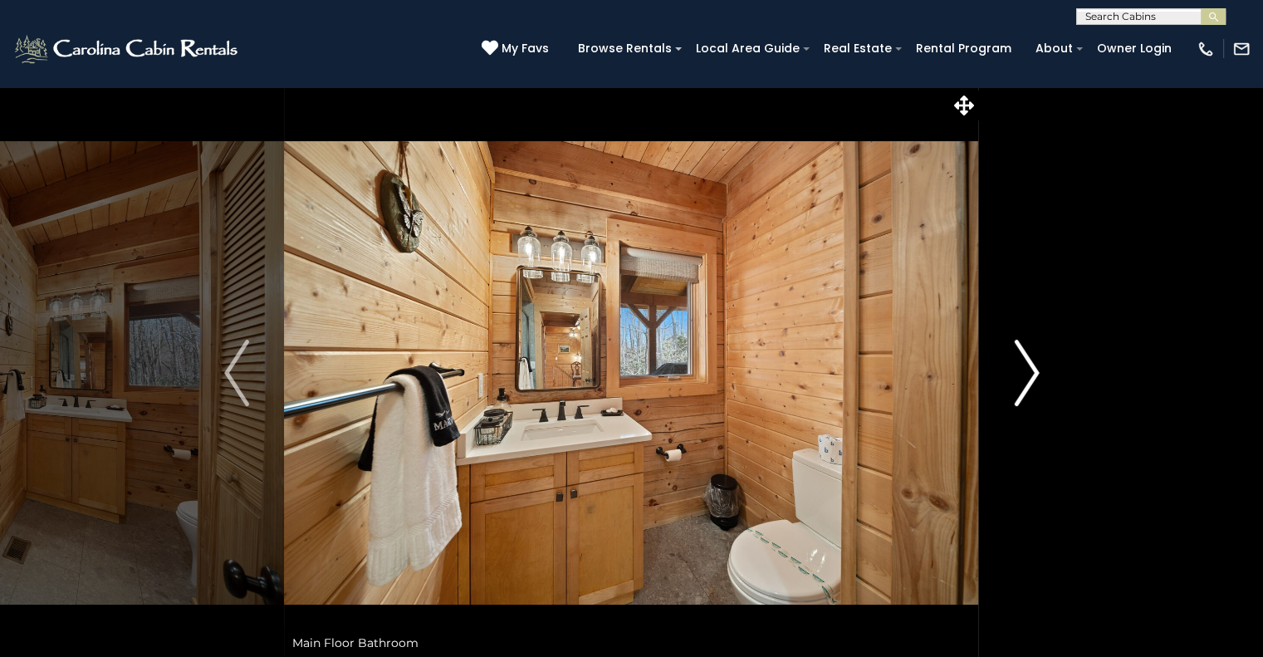
click at [1029, 370] on img "Next" at bounding box center [1026, 373] width 25 height 66
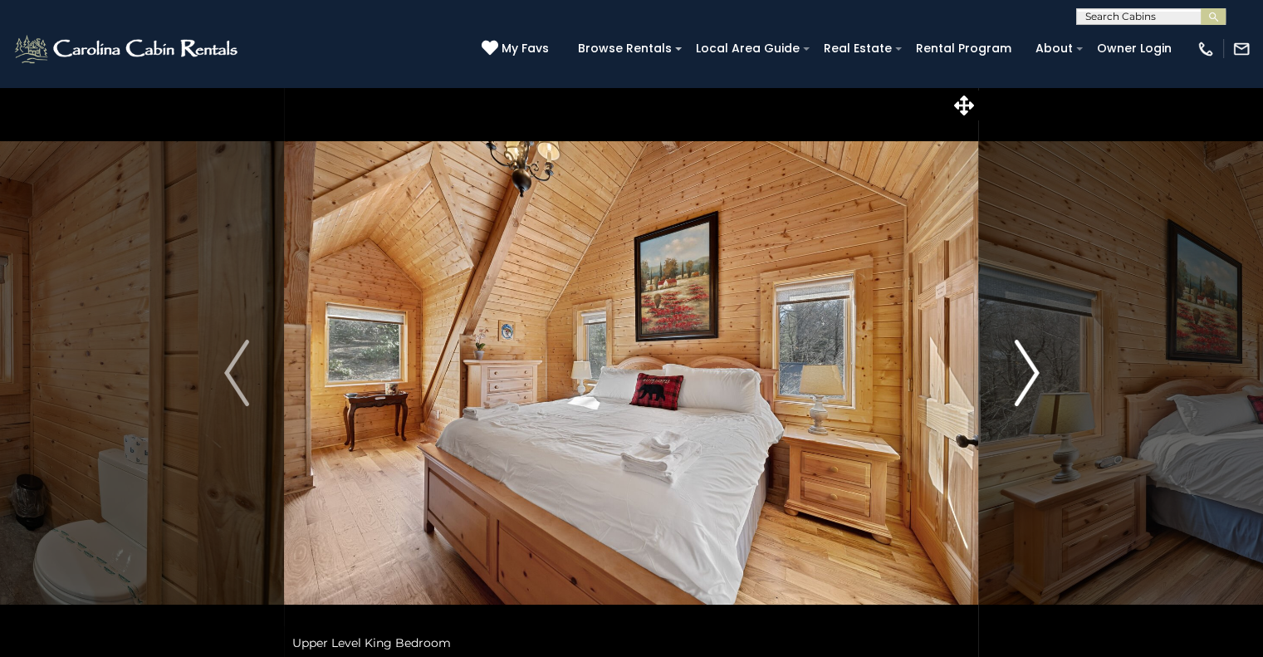
click at [1029, 370] on img "Next" at bounding box center [1026, 373] width 25 height 66
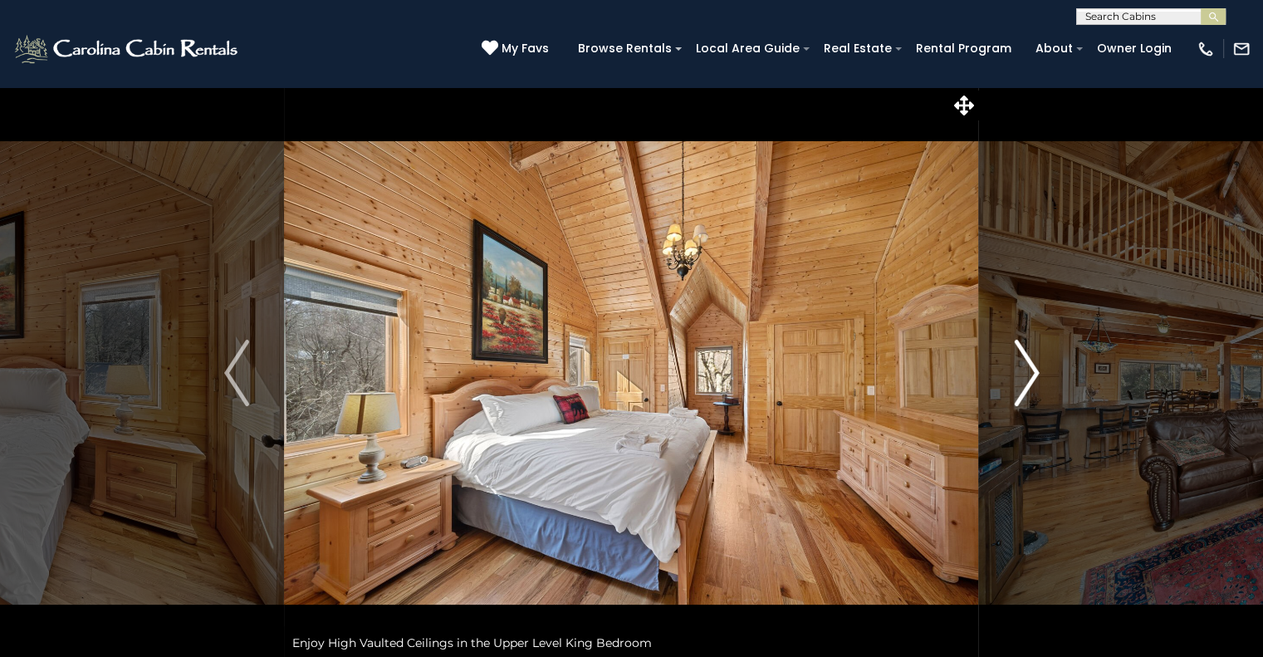
click at [1029, 370] on img "Next" at bounding box center [1026, 373] width 25 height 66
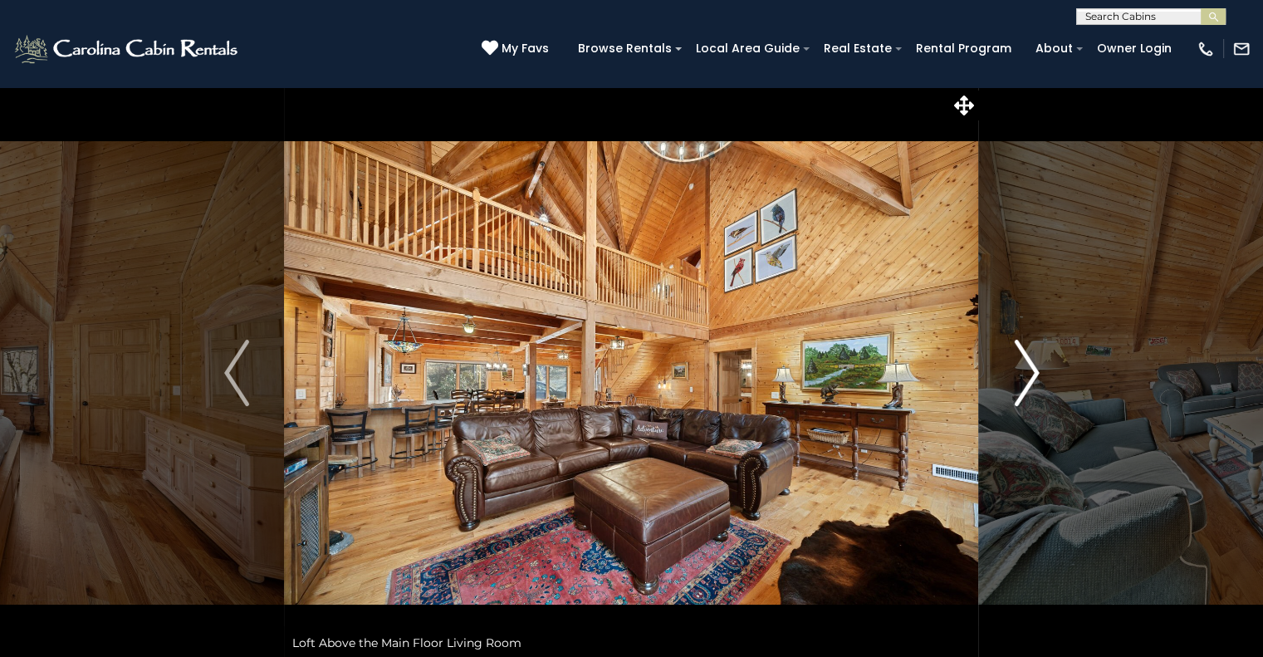
click at [1029, 370] on img "Next" at bounding box center [1026, 373] width 25 height 66
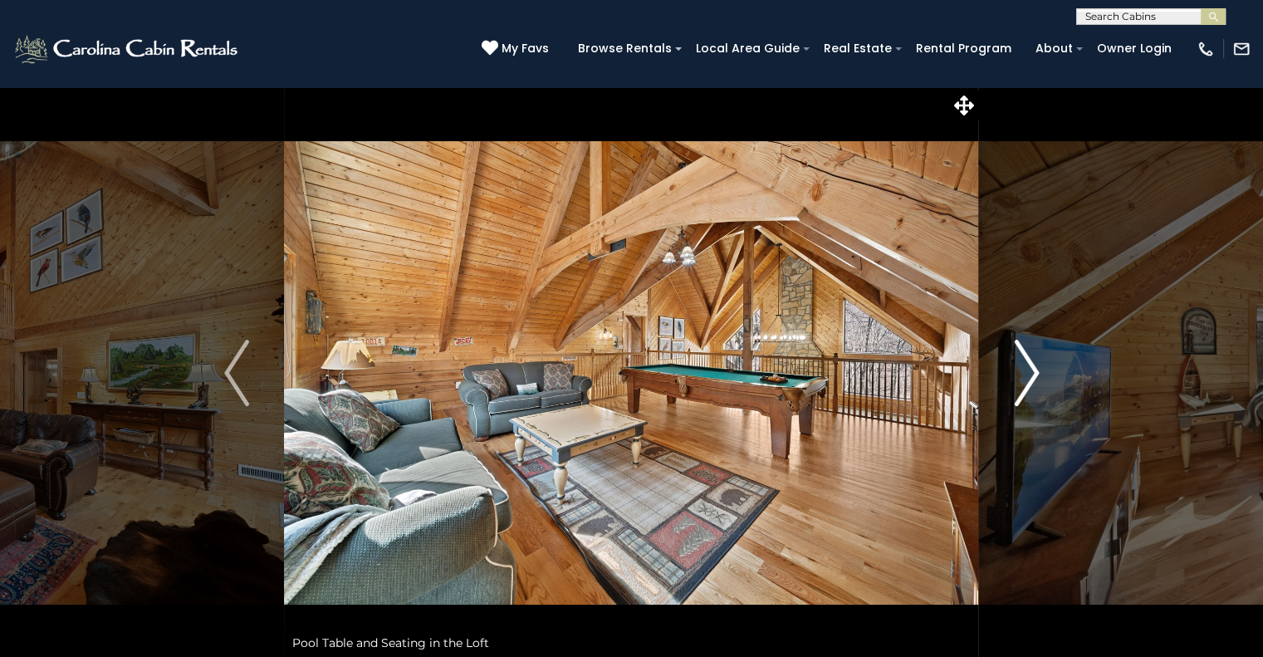
click at [1029, 370] on img "Next" at bounding box center [1026, 373] width 25 height 66
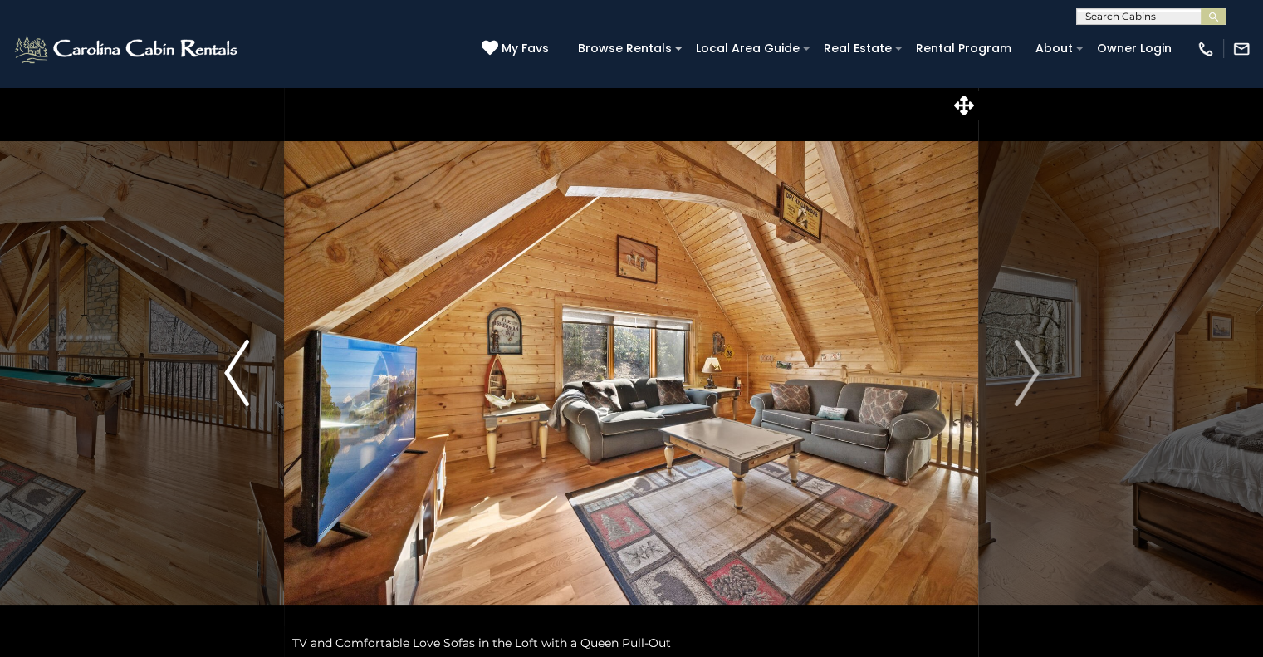
click at [237, 373] on img "Previous" at bounding box center [236, 373] width 25 height 66
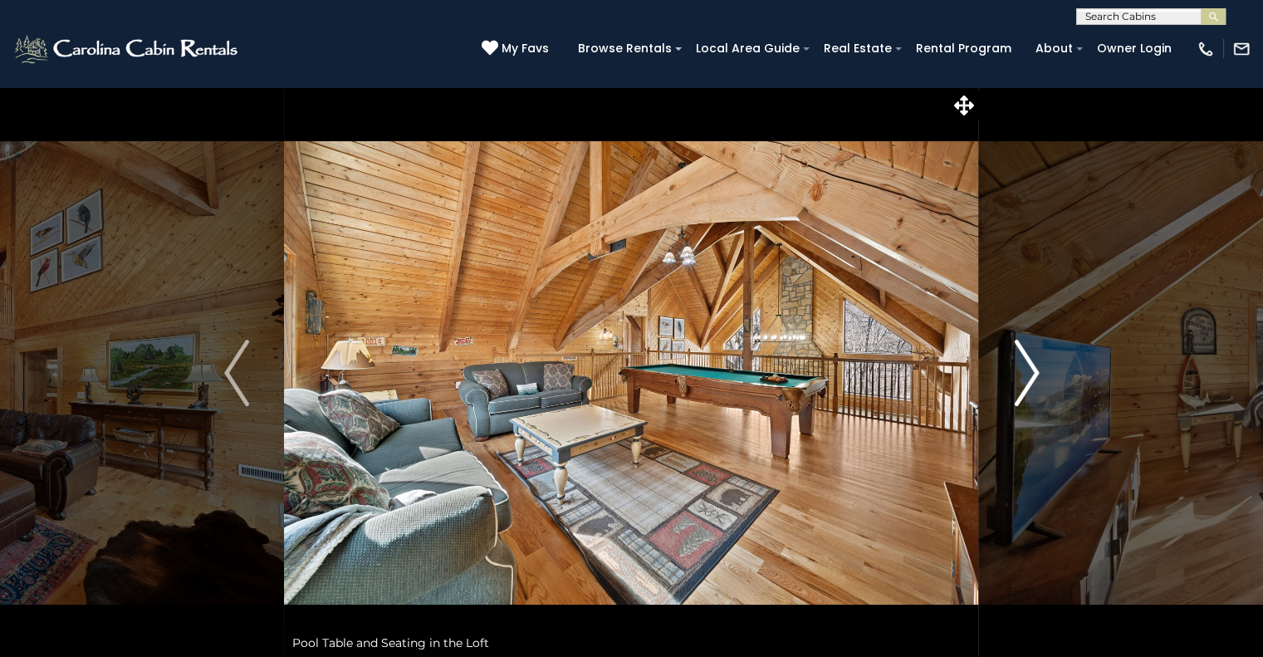
click at [1030, 374] on img "Next" at bounding box center [1026, 373] width 25 height 66
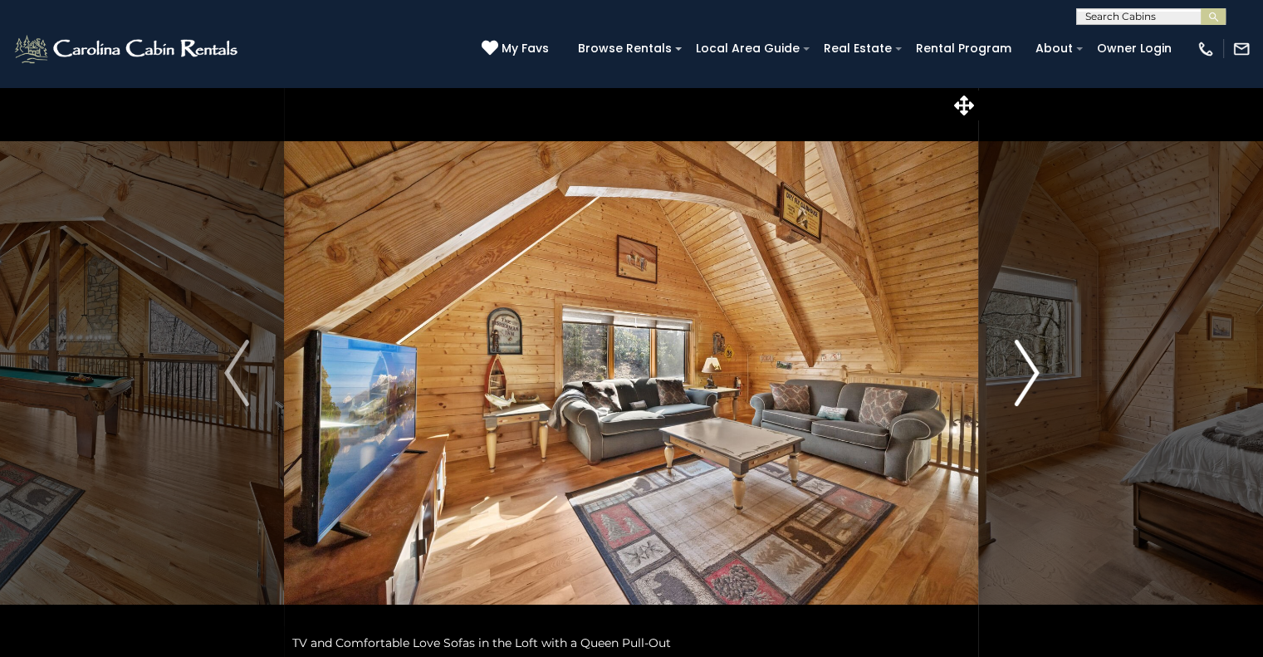
click at [1030, 374] on img "Next" at bounding box center [1026, 373] width 25 height 66
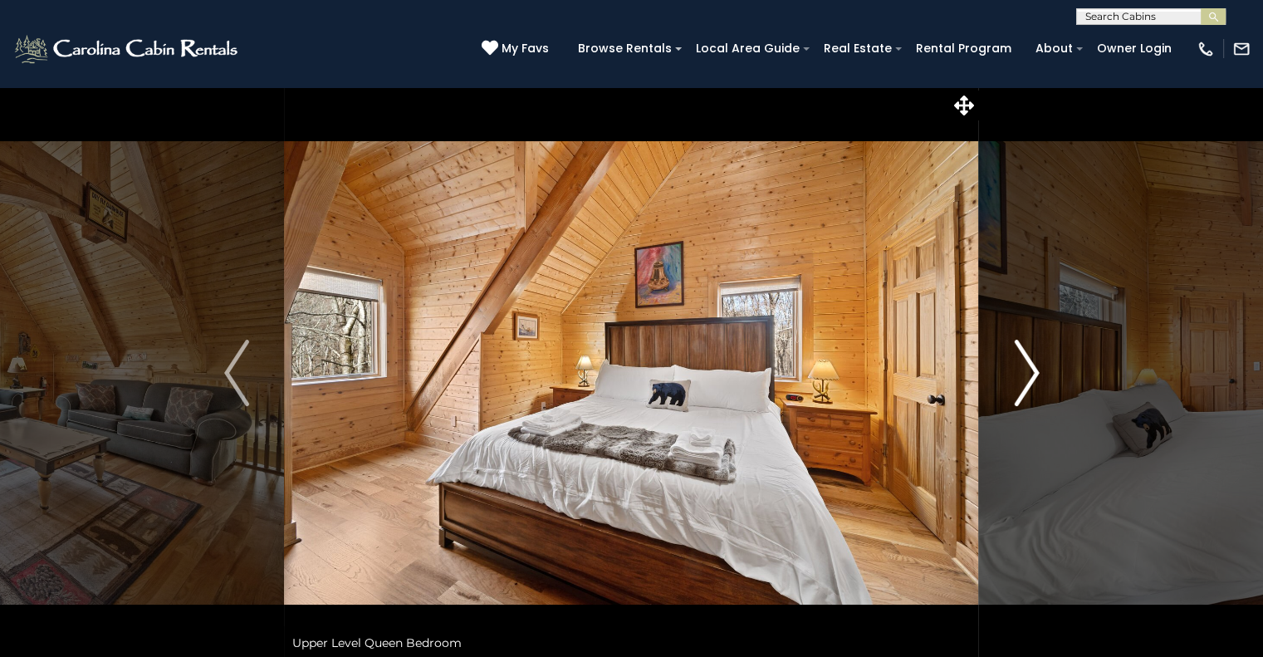
click at [1030, 374] on img "Next" at bounding box center [1026, 373] width 25 height 66
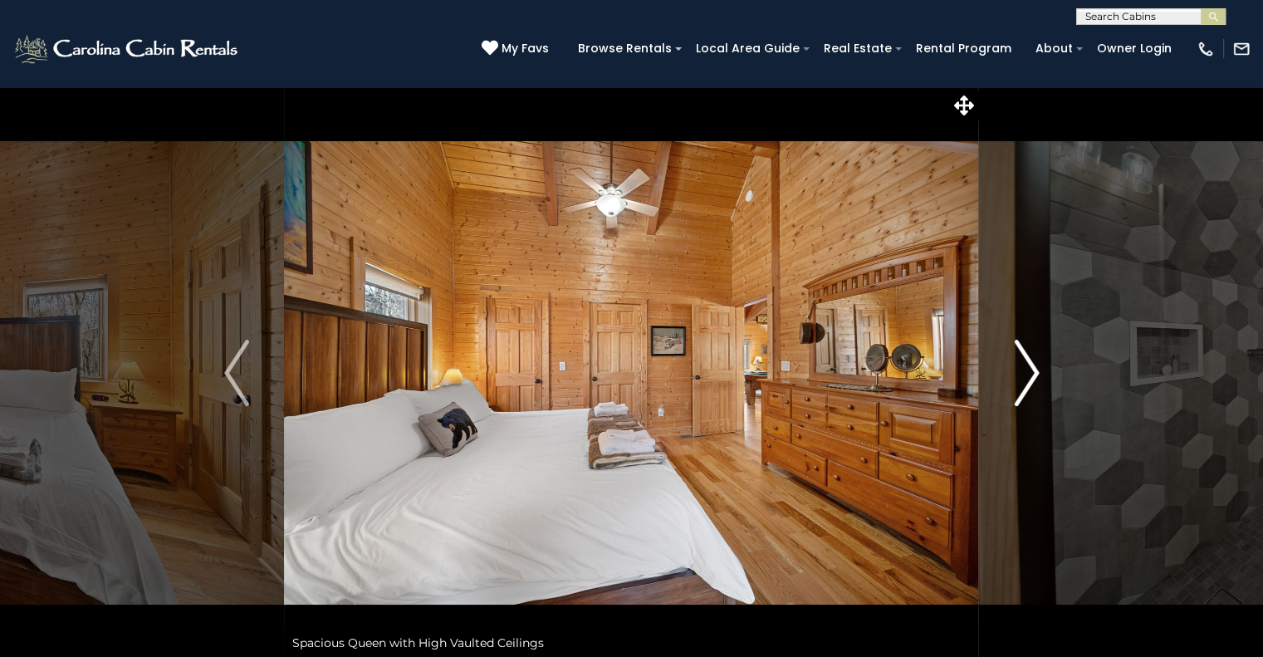
click at [1030, 374] on img "Next" at bounding box center [1026, 373] width 25 height 66
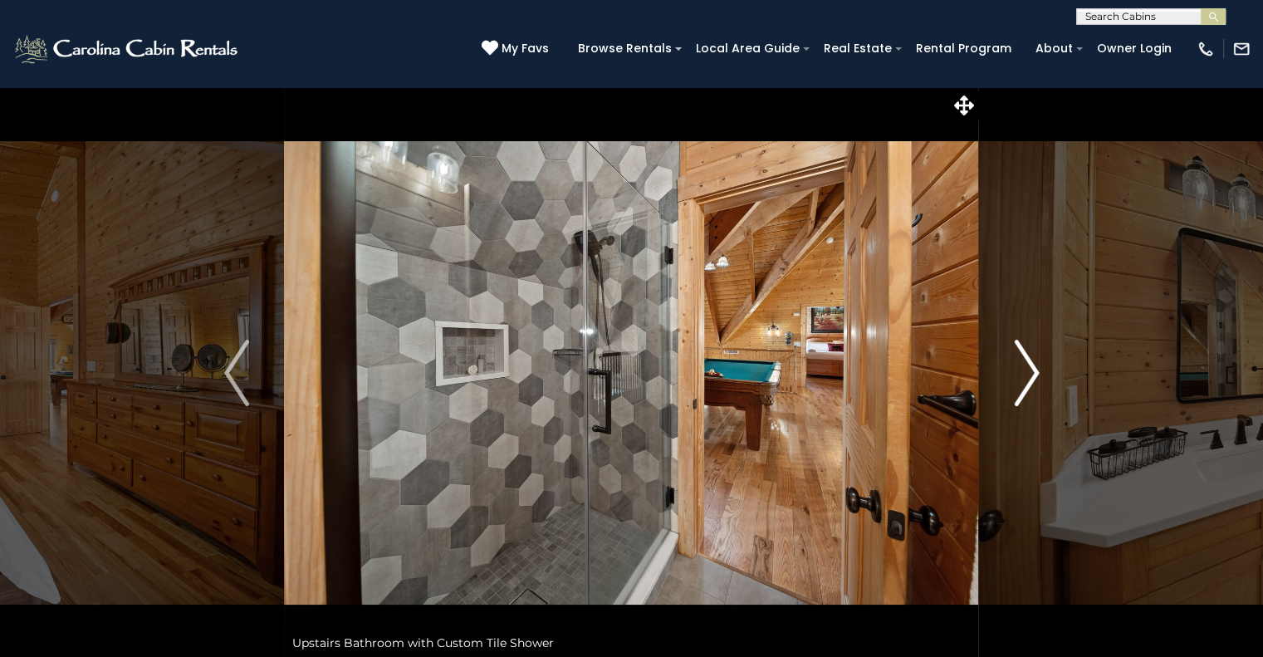
click at [1030, 374] on img "Next" at bounding box center [1026, 373] width 25 height 66
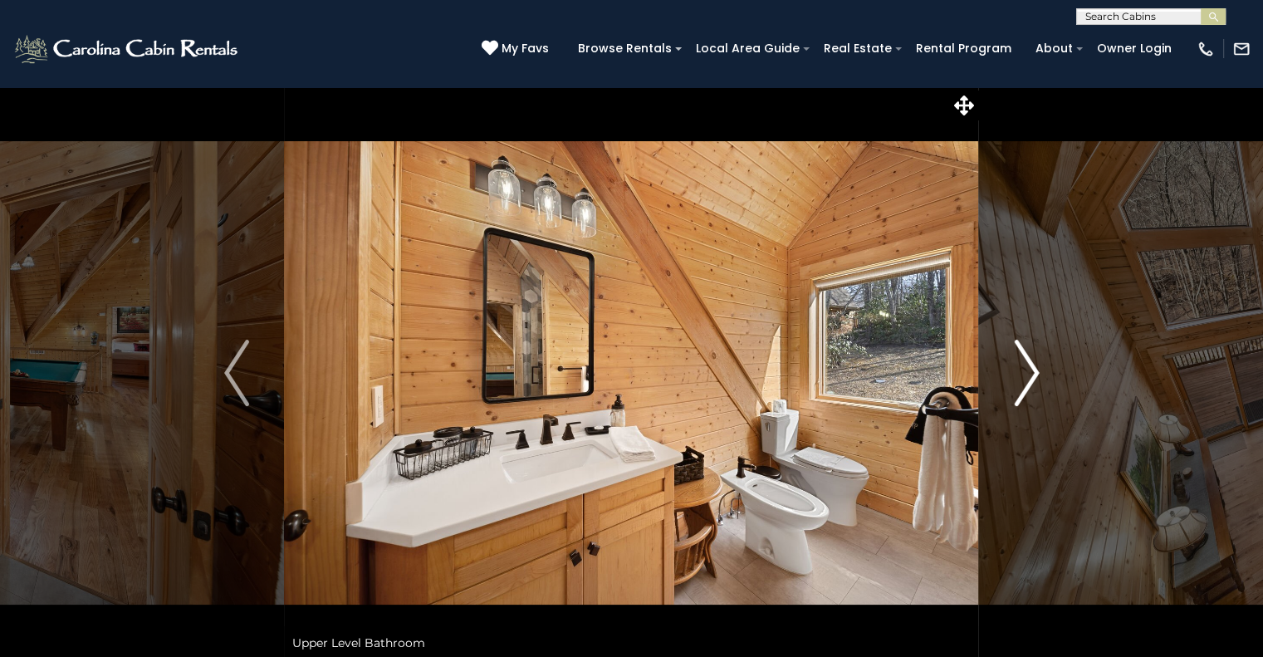
click at [1030, 374] on img "Next" at bounding box center [1026, 373] width 25 height 66
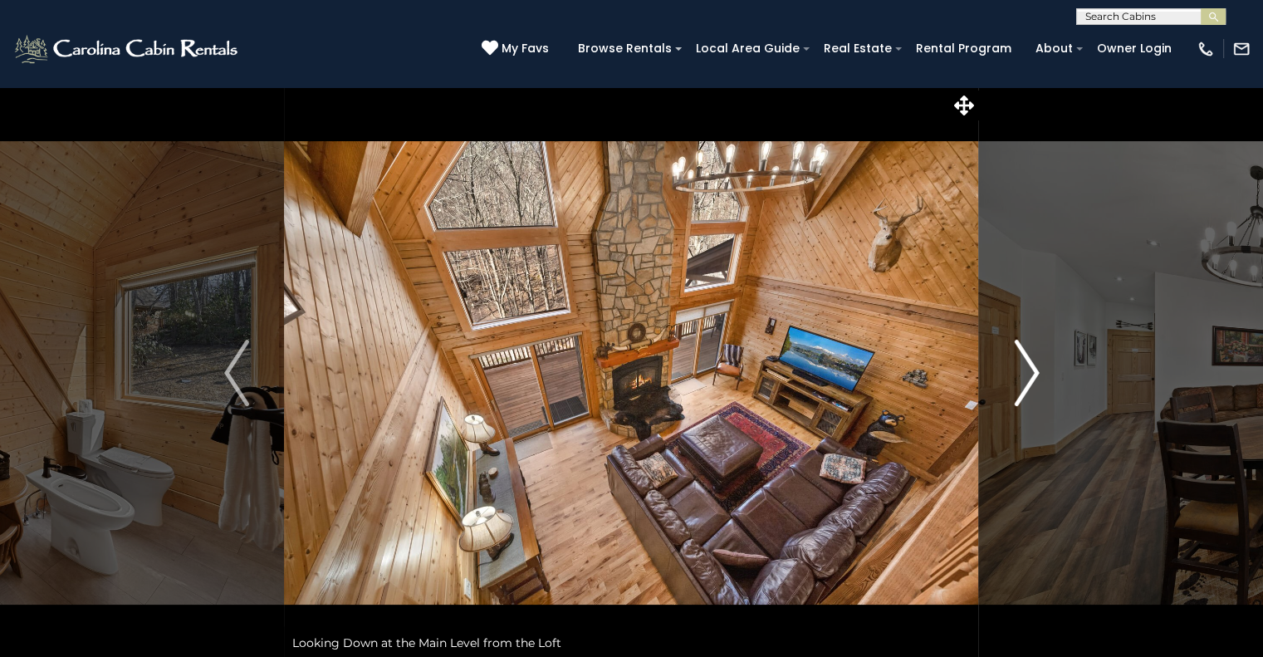
click at [1030, 374] on img "Next" at bounding box center [1026, 373] width 25 height 66
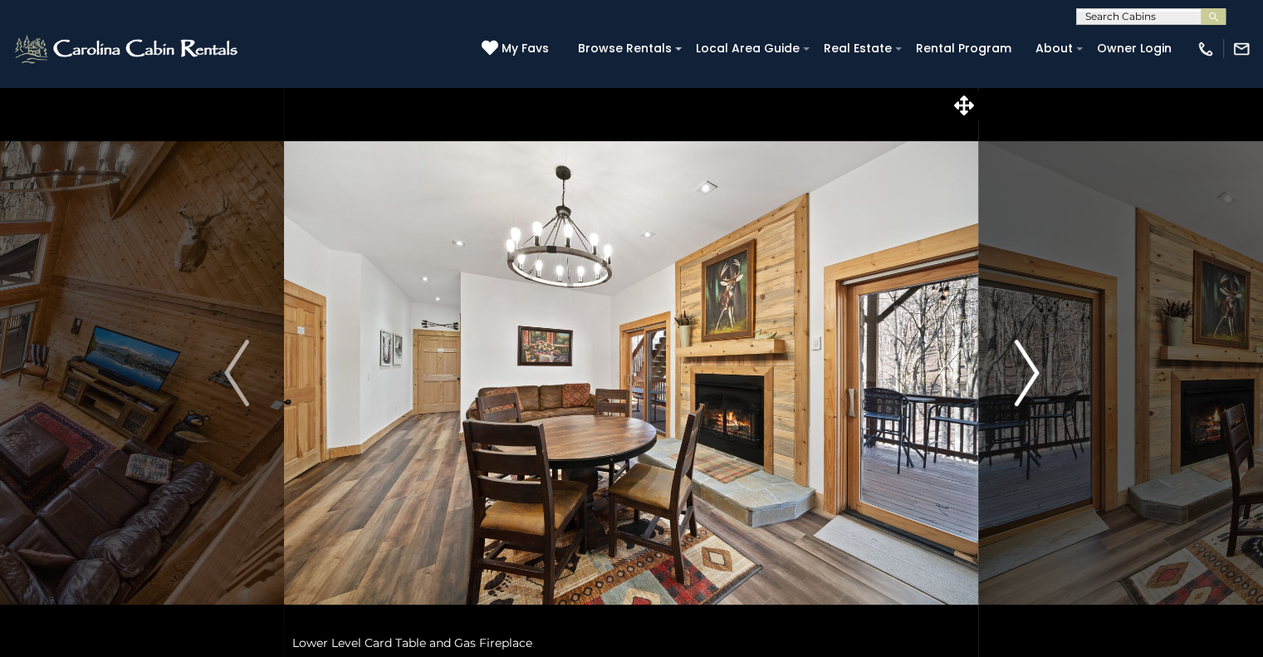
click at [1030, 374] on img "Next" at bounding box center [1026, 373] width 25 height 66
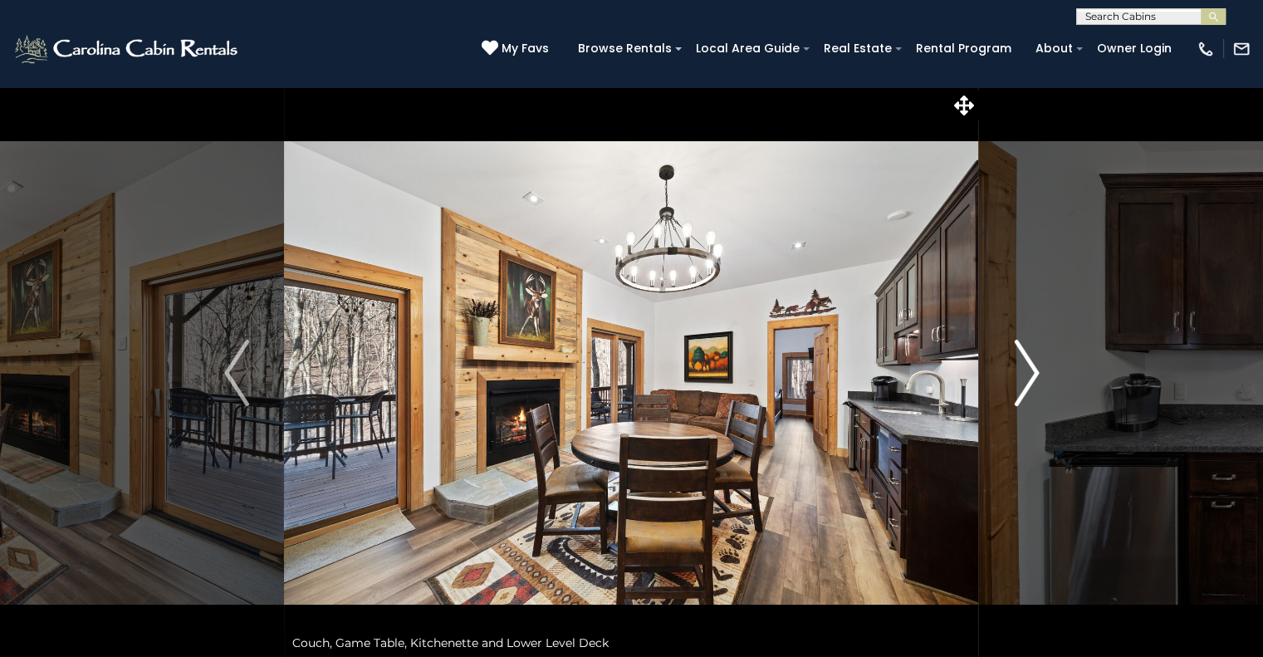
click at [1030, 374] on img "Next" at bounding box center [1026, 373] width 25 height 66
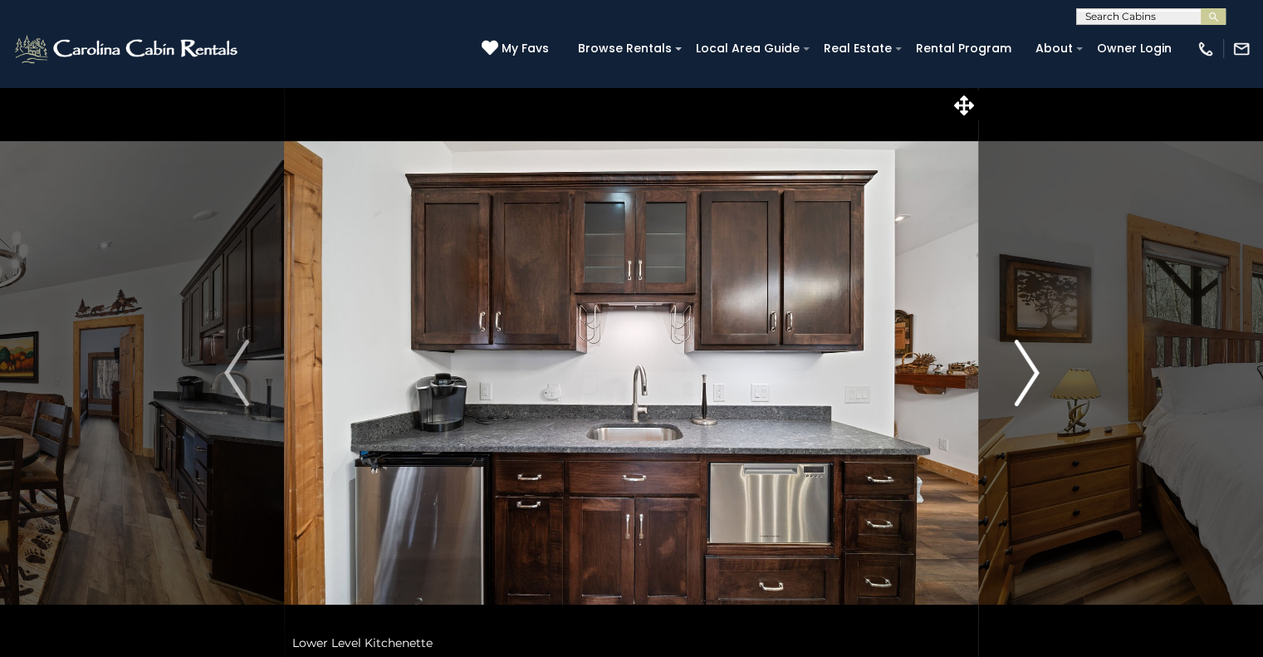
click at [1030, 374] on img "Next" at bounding box center [1026, 373] width 25 height 66
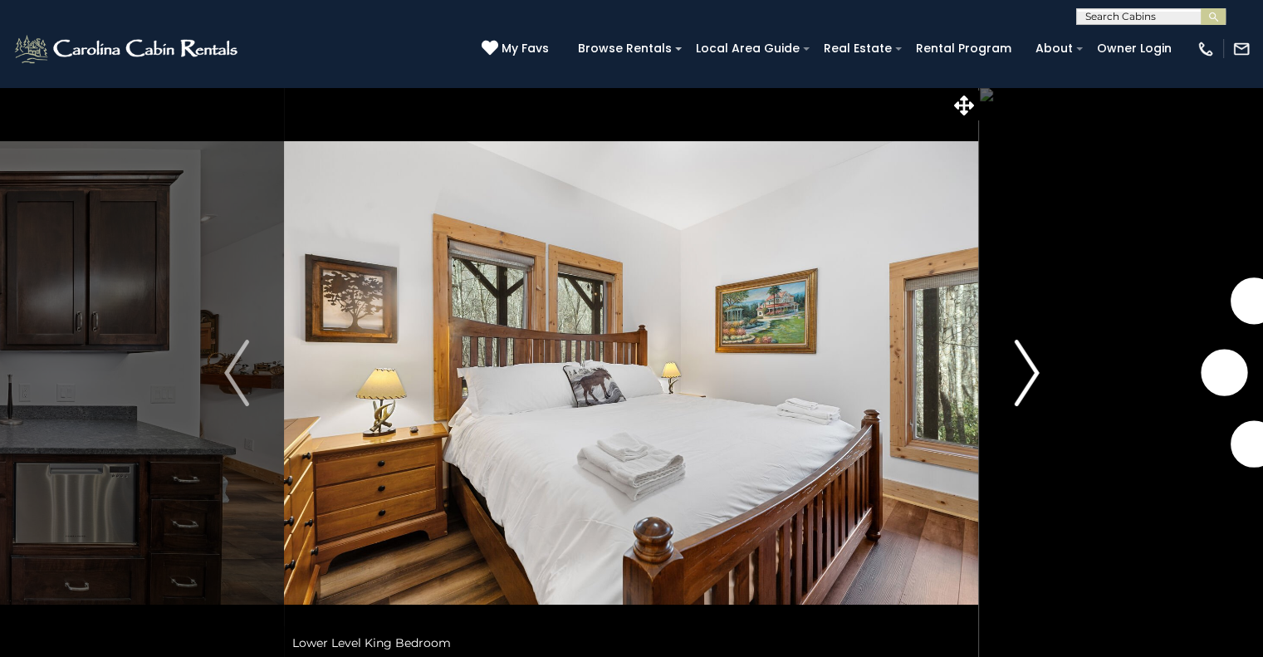
click at [1030, 374] on img "Next" at bounding box center [1026, 373] width 25 height 66
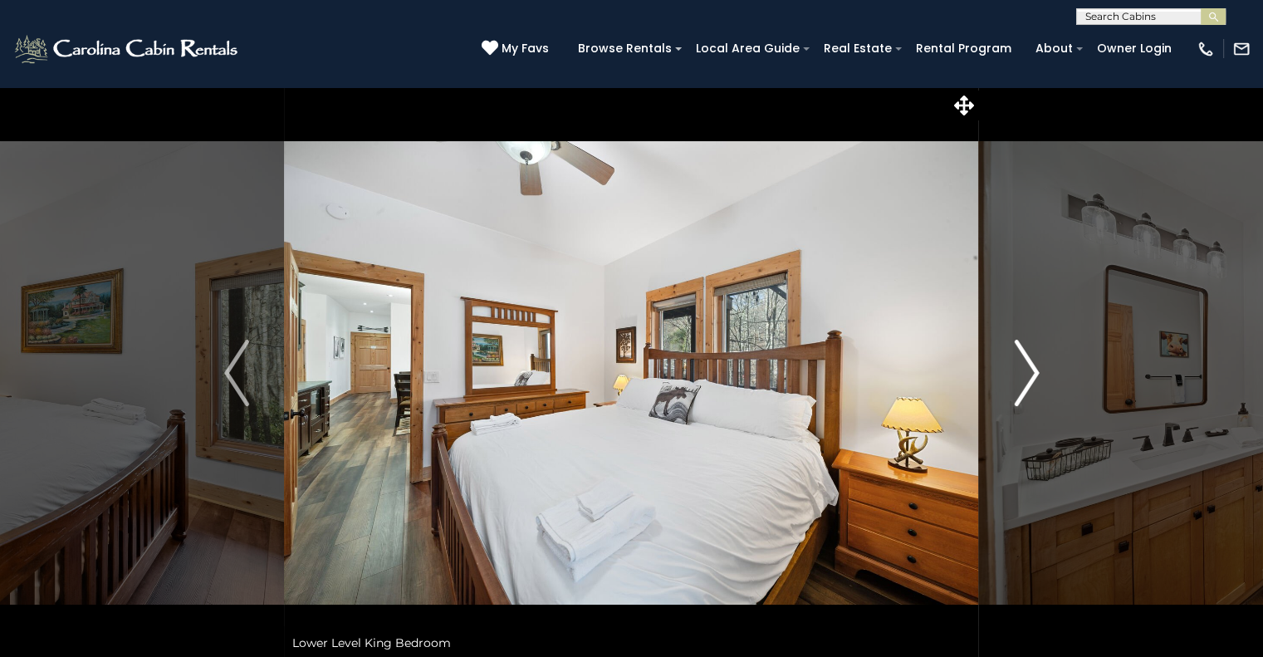
click at [1030, 374] on img "Next" at bounding box center [1026, 373] width 25 height 66
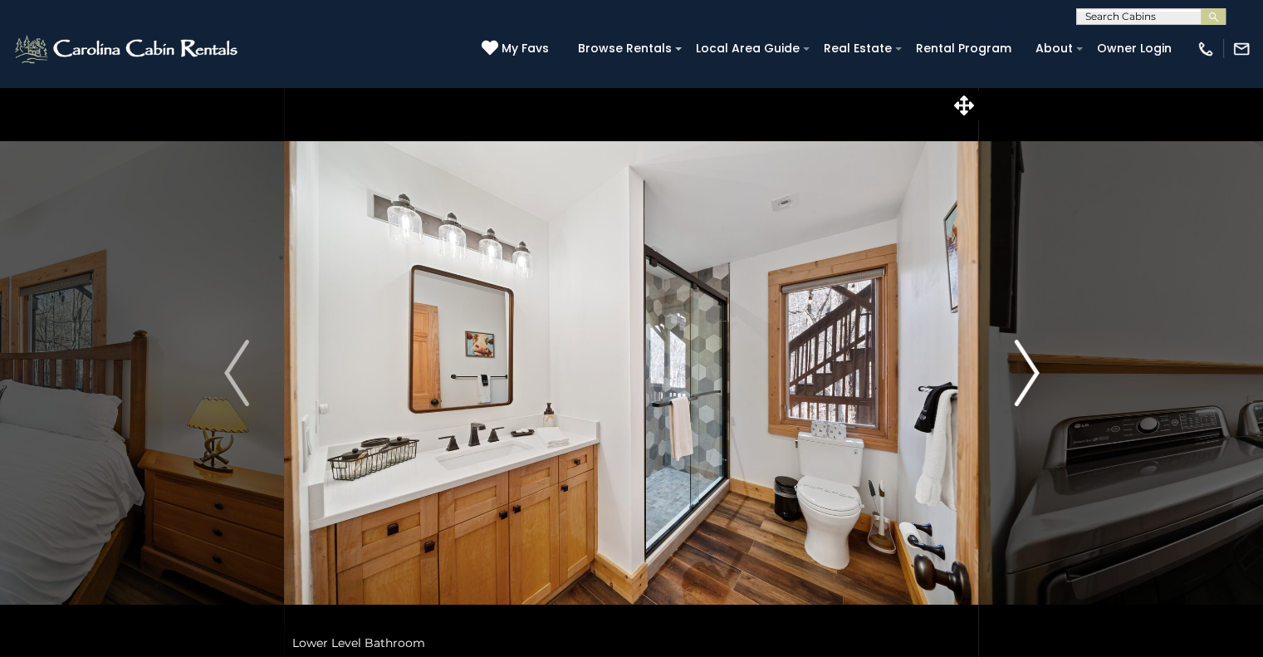
click at [1030, 374] on img "Next" at bounding box center [1026, 373] width 25 height 66
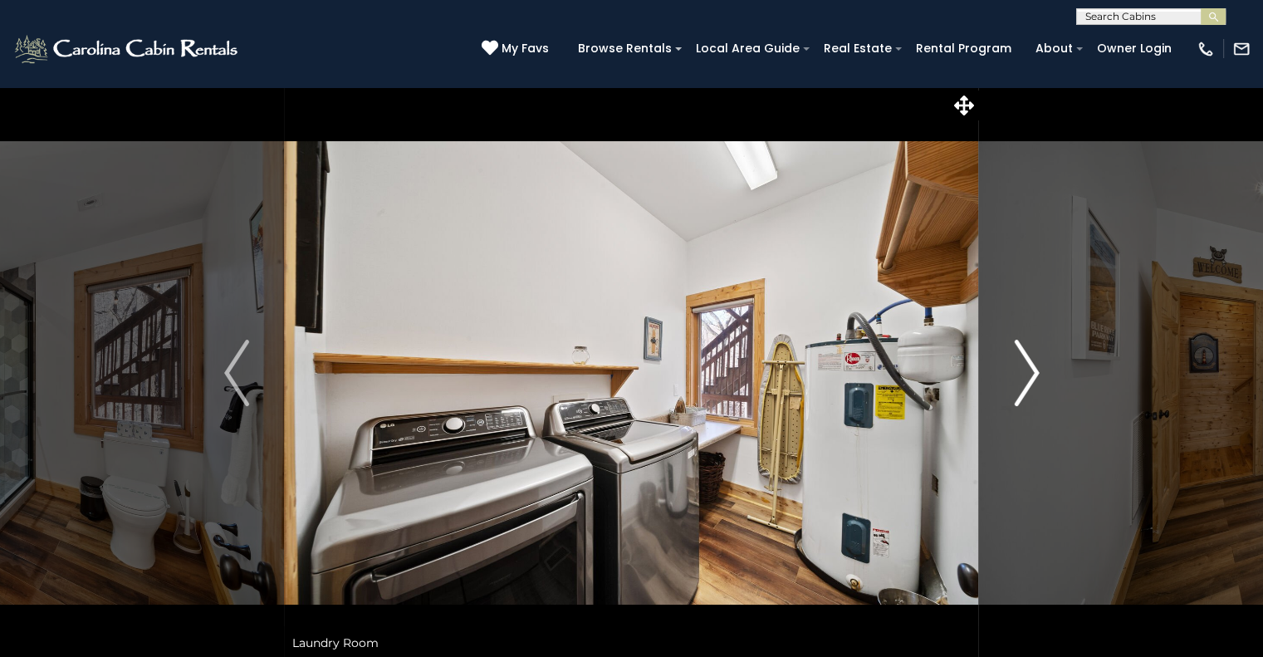
click at [1030, 374] on img "Next" at bounding box center [1026, 373] width 25 height 66
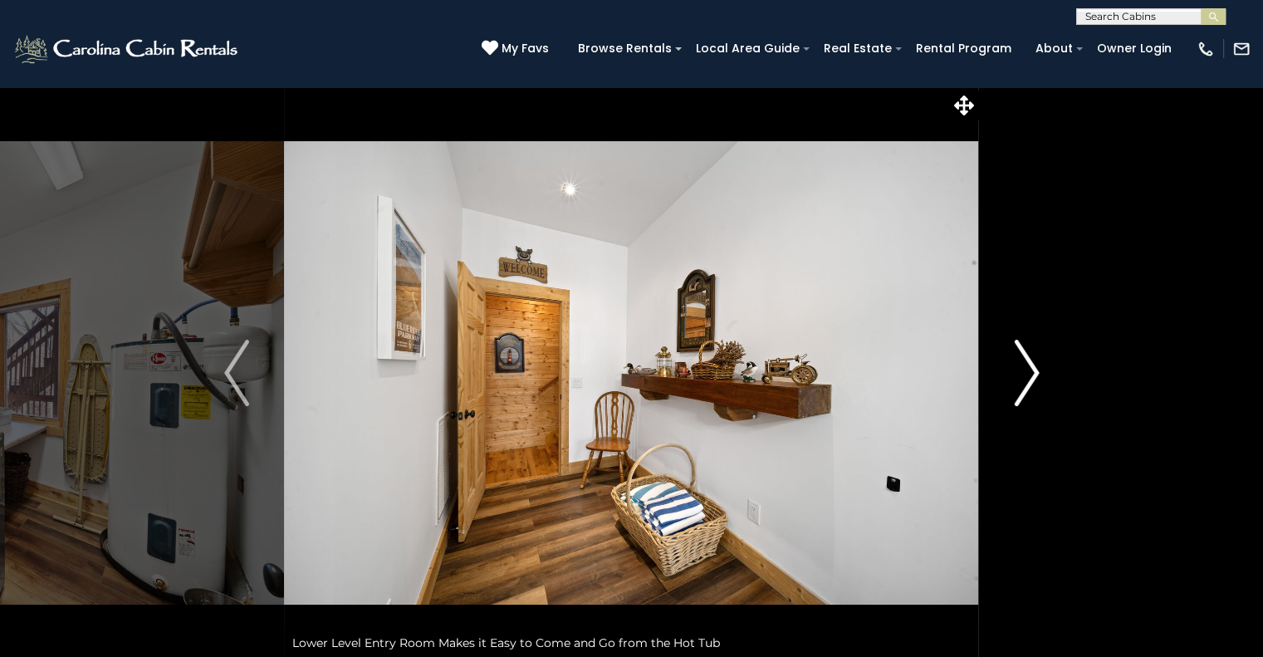
click at [1030, 374] on img "Next" at bounding box center [1026, 373] width 25 height 66
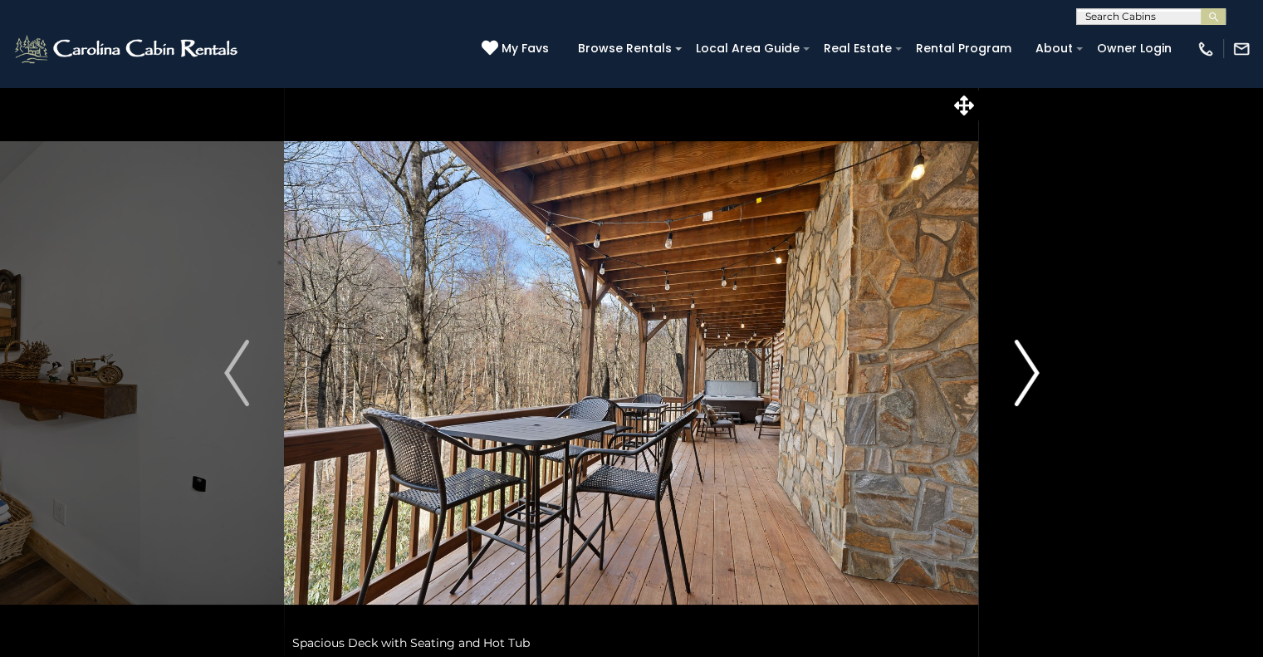
click at [1030, 374] on img "Next" at bounding box center [1026, 373] width 25 height 66
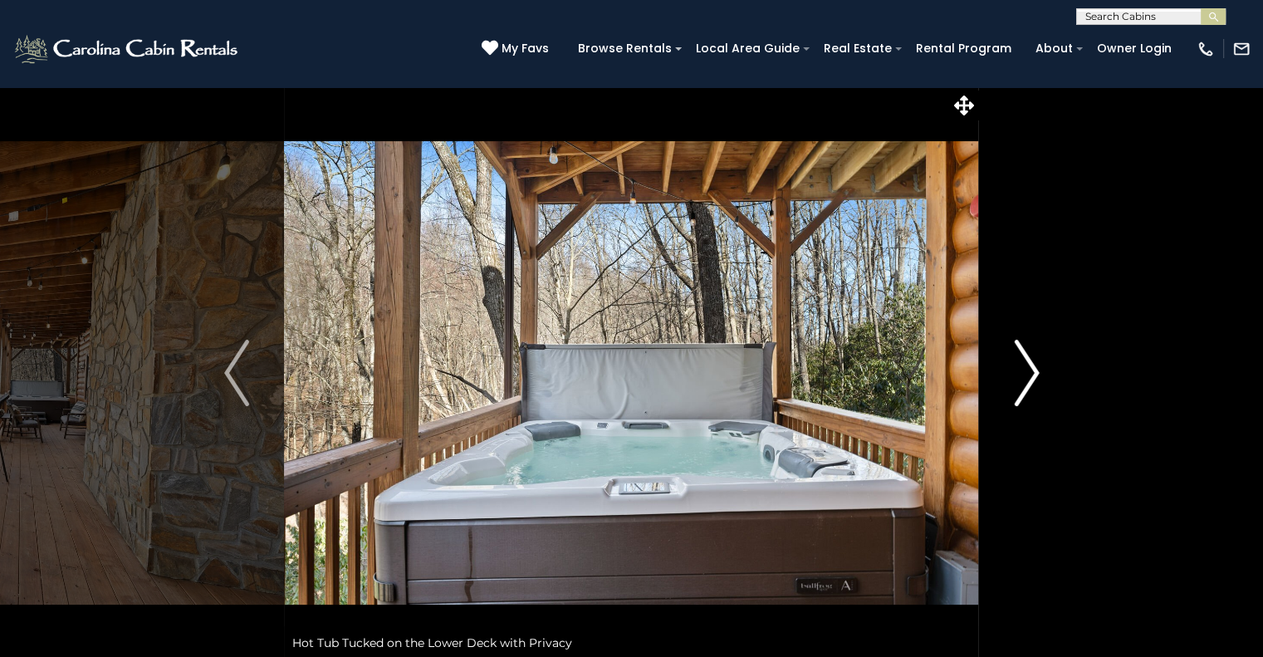
click at [1030, 374] on img "Next" at bounding box center [1026, 373] width 25 height 66
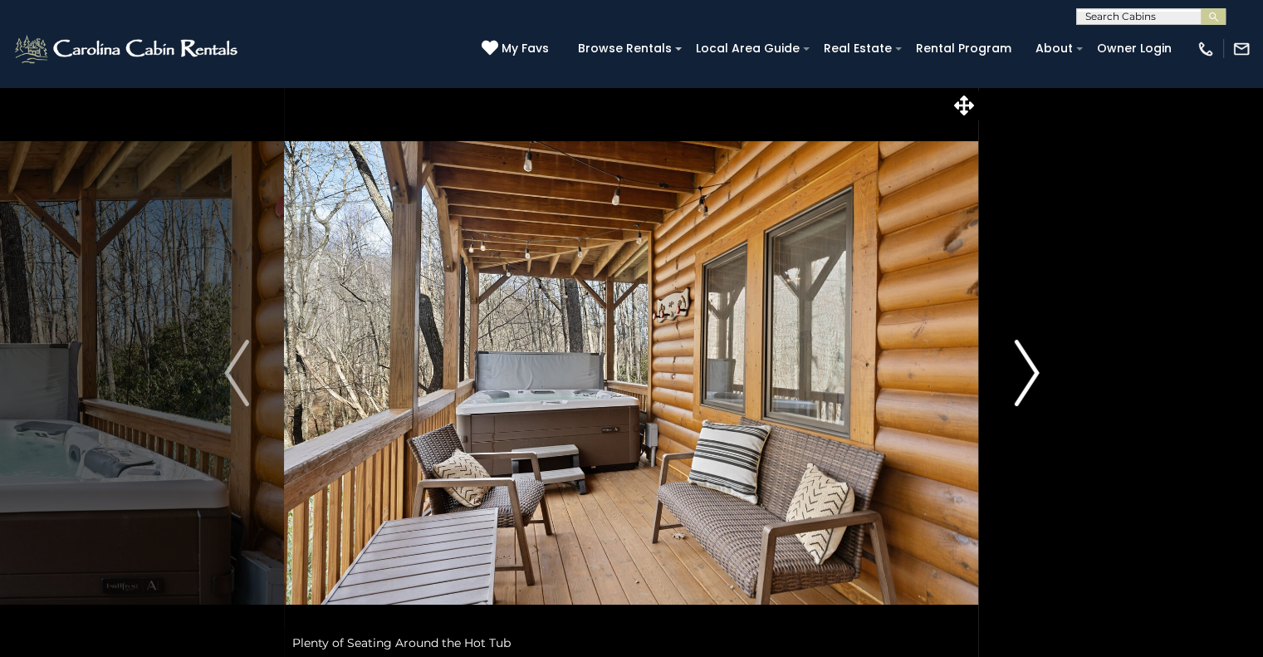
click at [1030, 374] on img "Next" at bounding box center [1026, 373] width 25 height 66
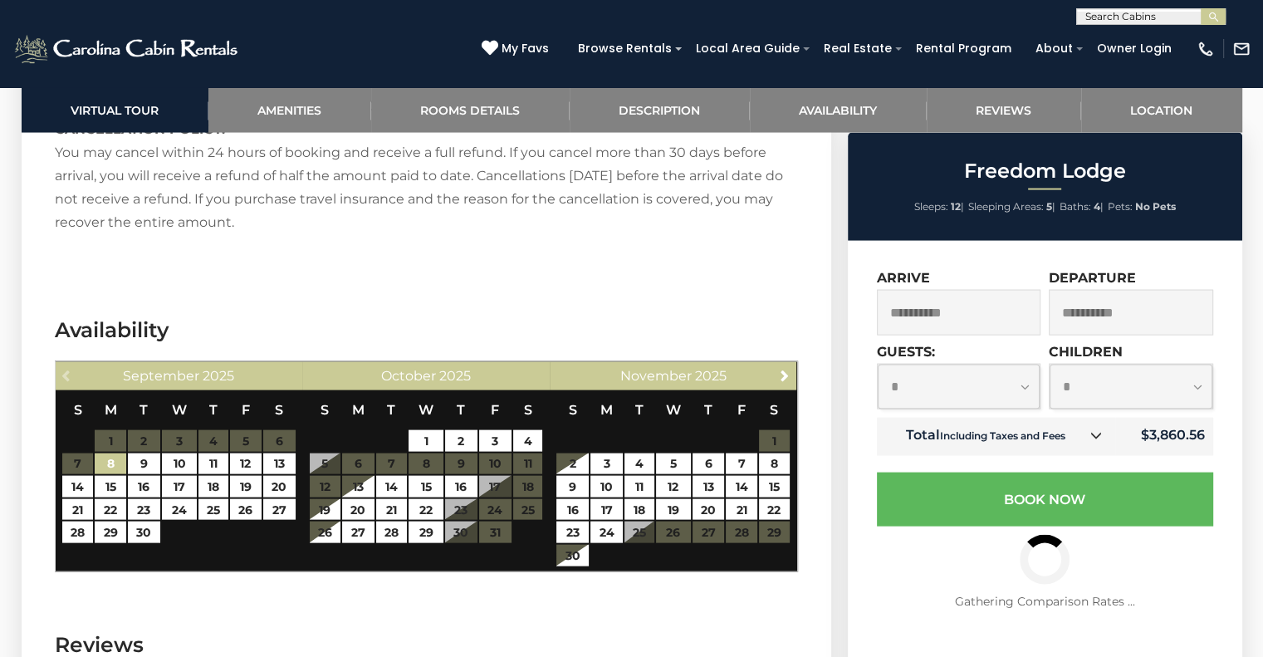
scroll to position [3338, 0]
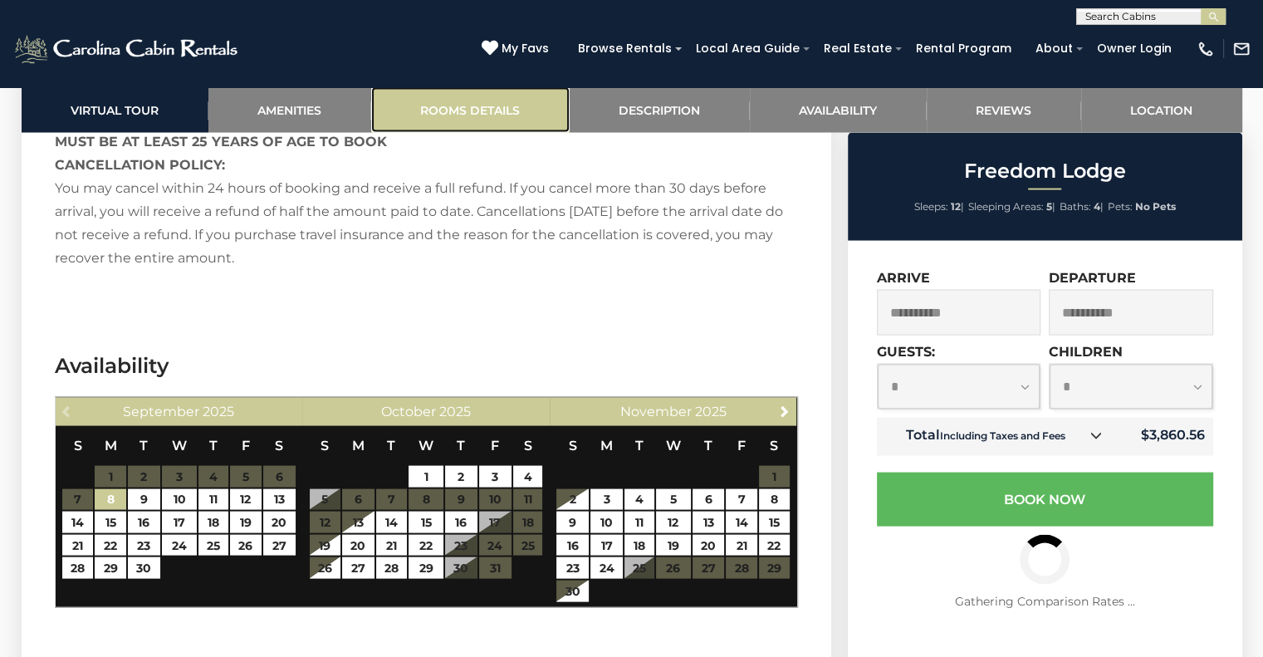
click at [472, 102] on link "Rooms Details" at bounding box center [470, 110] width 198 height 46
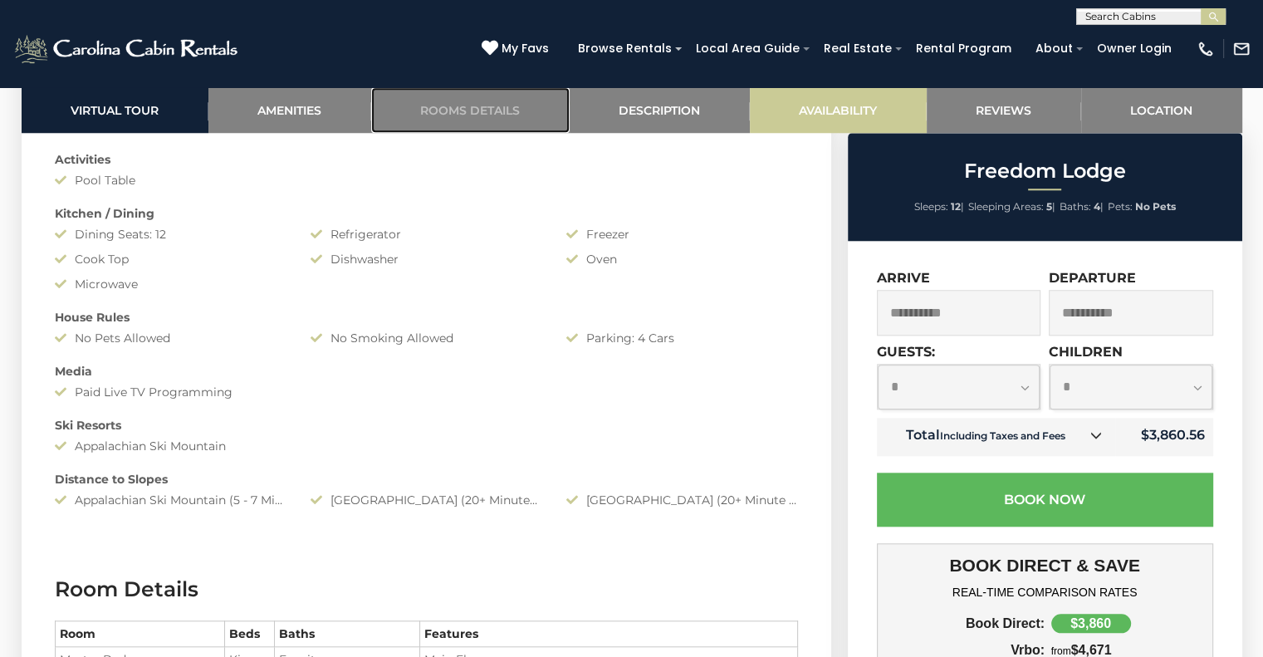
scroll to position [1398, 0]
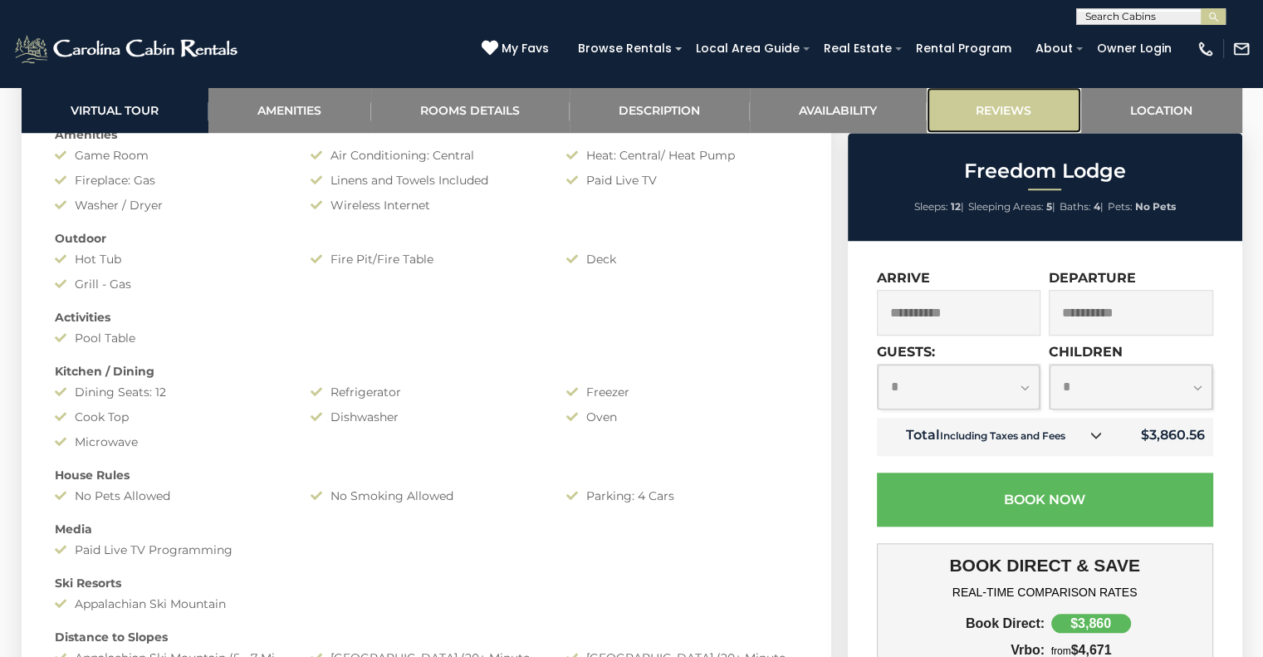
click at [995, 103] on link "Reviews" at bounding box center [1004, 110] width 154 height 46
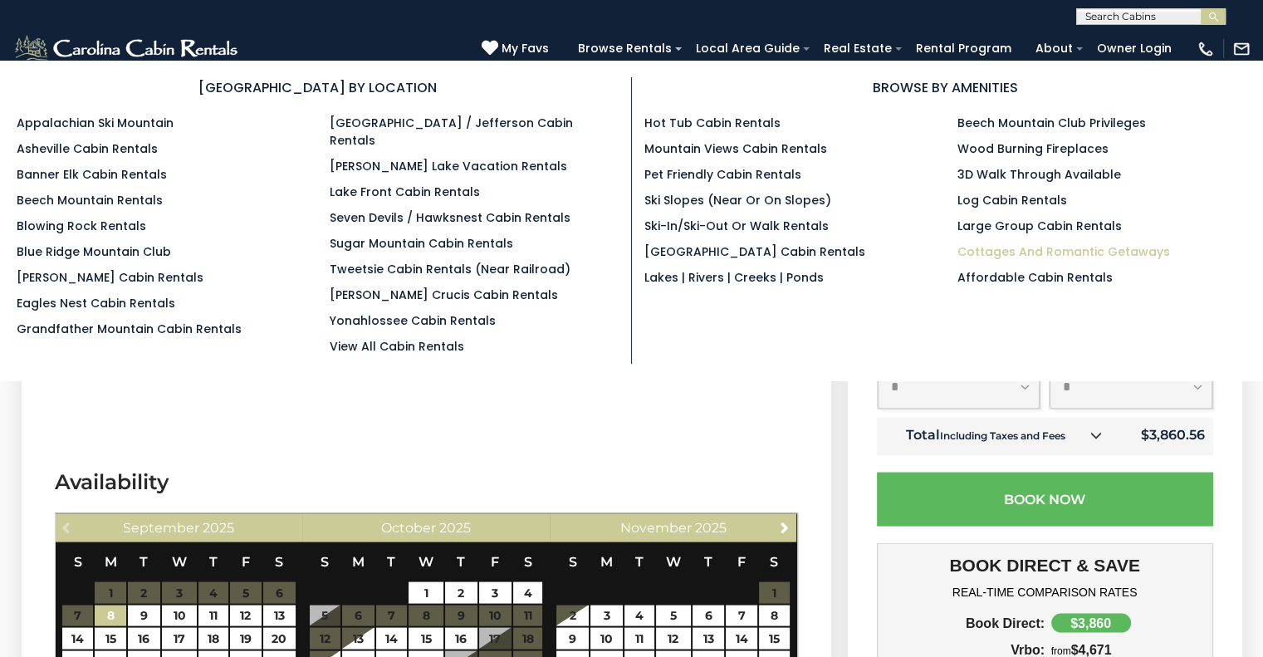
scroll to position [3210, 0]
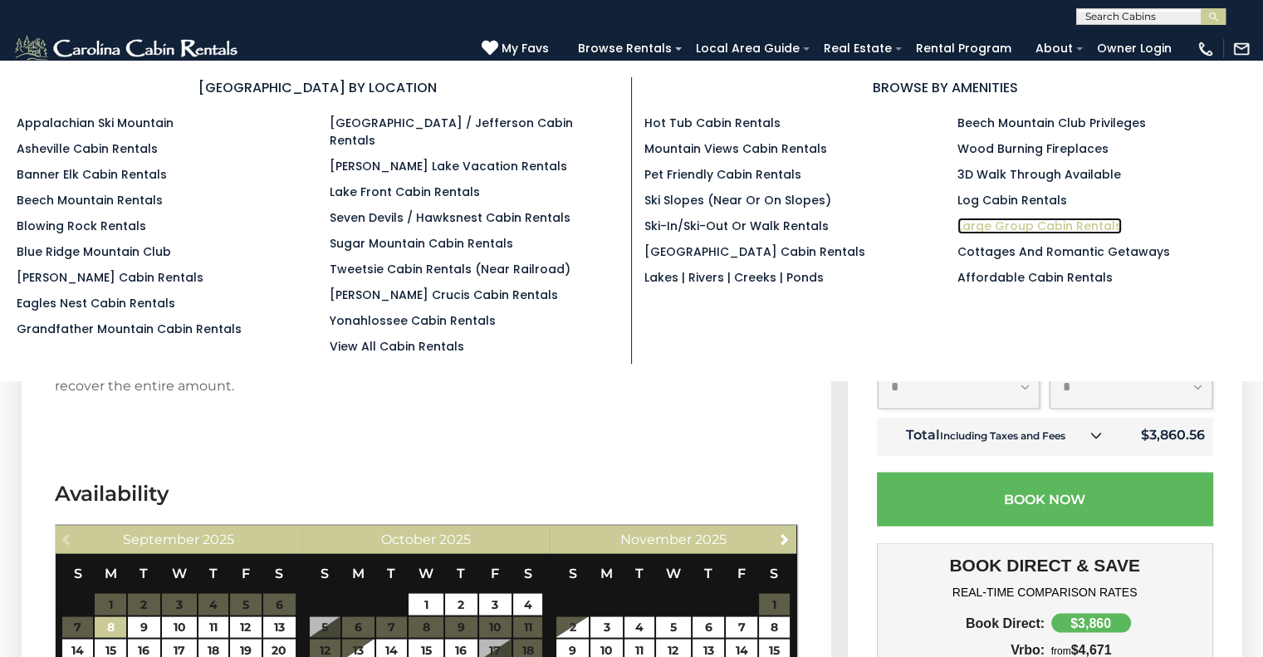
click at [1114, 223] on link "Large Group Cabin Rentals" at bounding box center [1039, 226] width 164 height 17
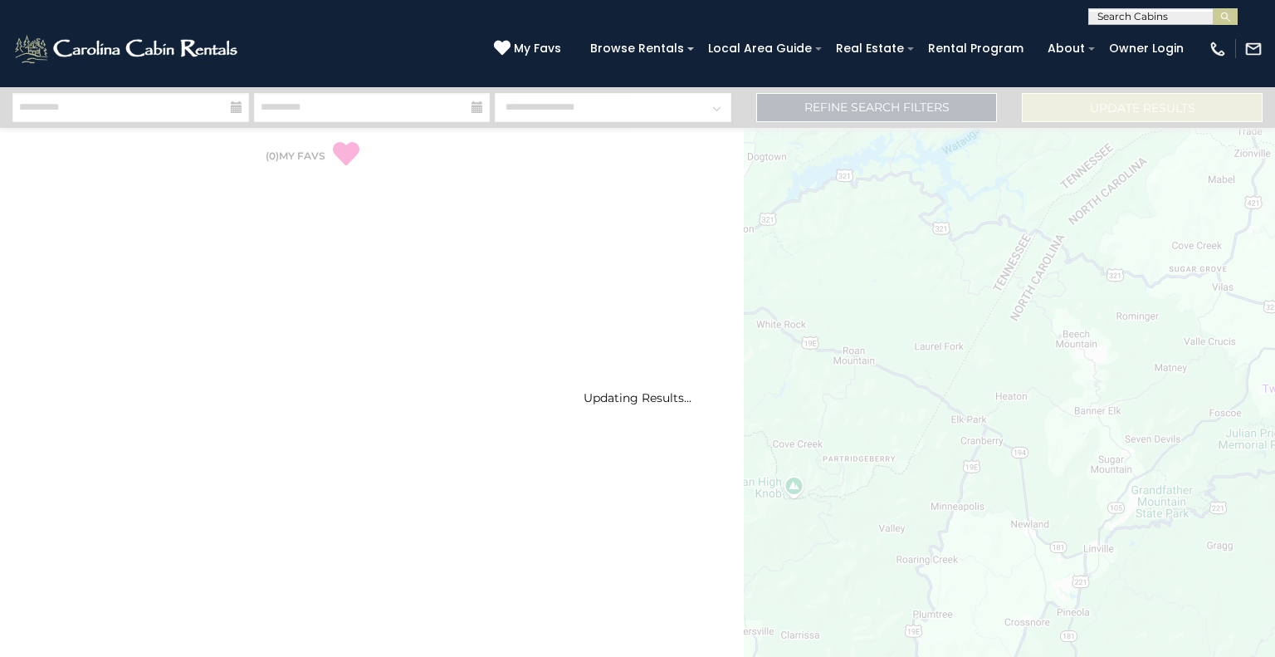
select select "*"
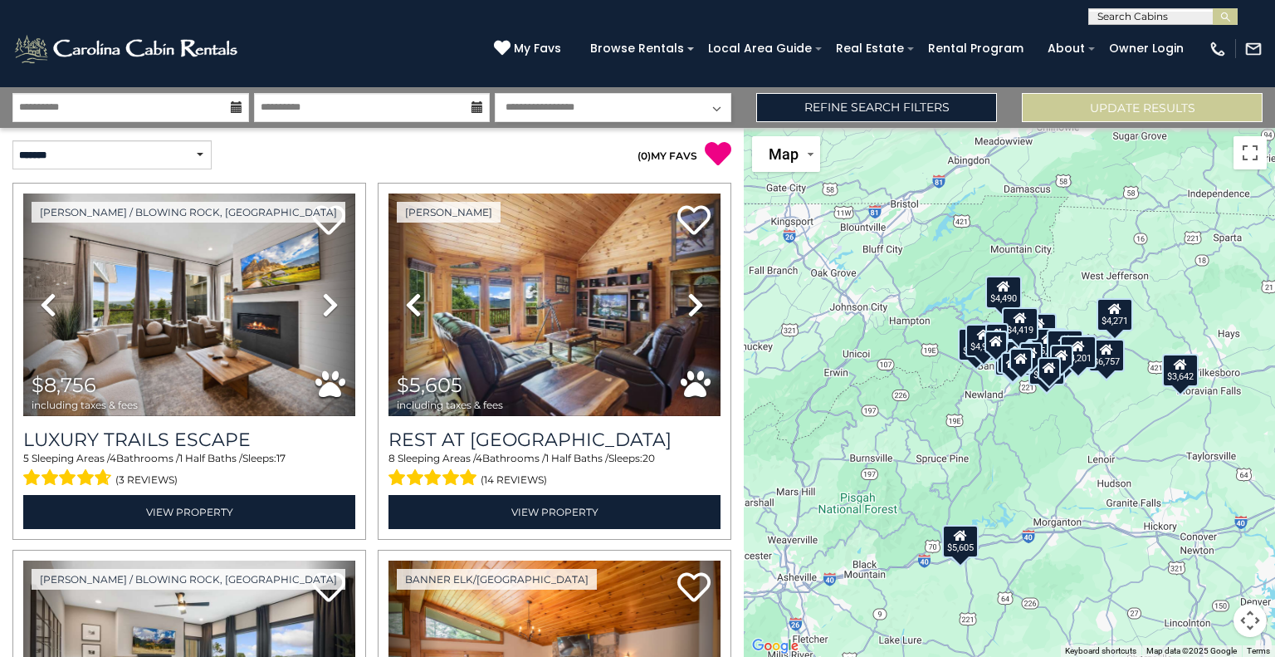
click at [231, 107] on icon at bounding box center [237, 107] width 12 height 12
click at [236, 105] on icon at bounding box center [237, 107] width 12 height 12
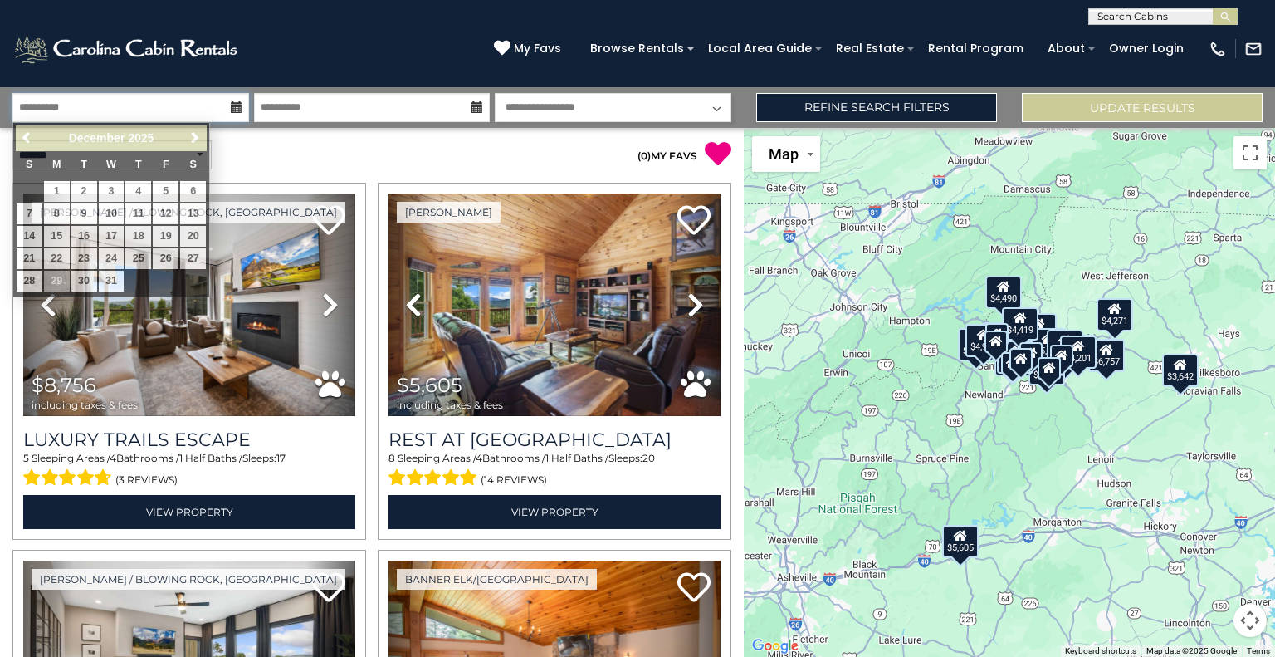
click at [179, 101] on input "**********" at bounding box center [130, 107] width 237 height 29
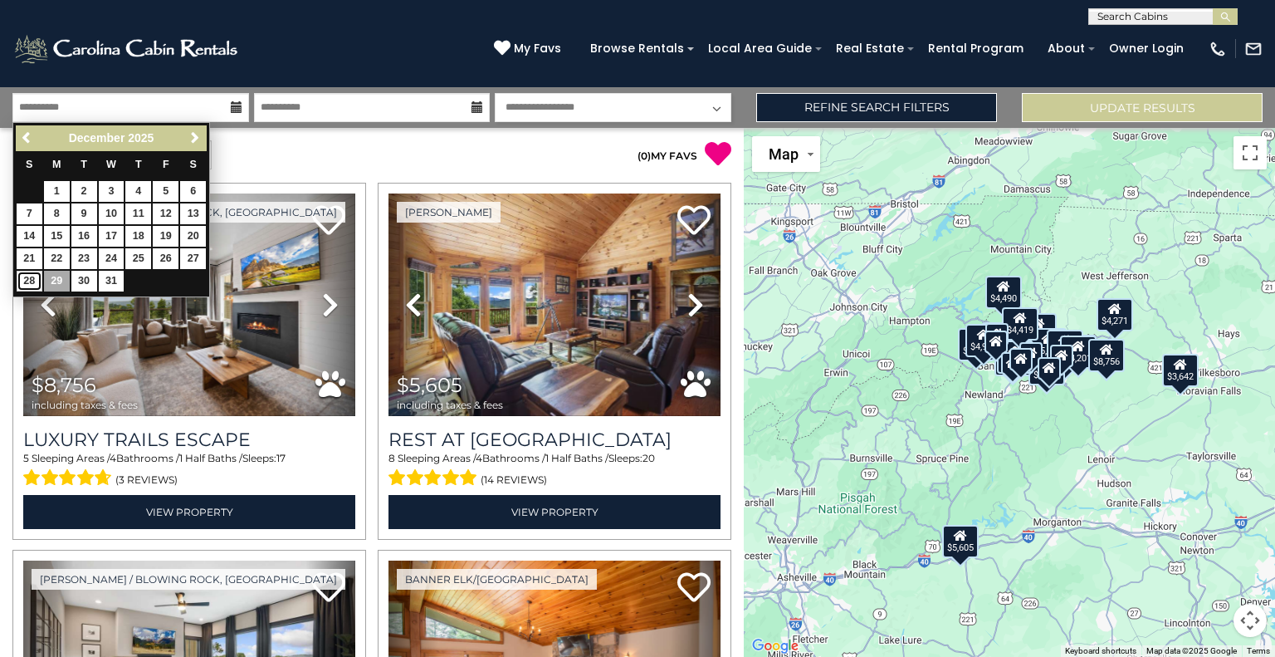
click at [30, 274] on link "28" at bounding box center [30, 281] width 26 height 21
type input "********"
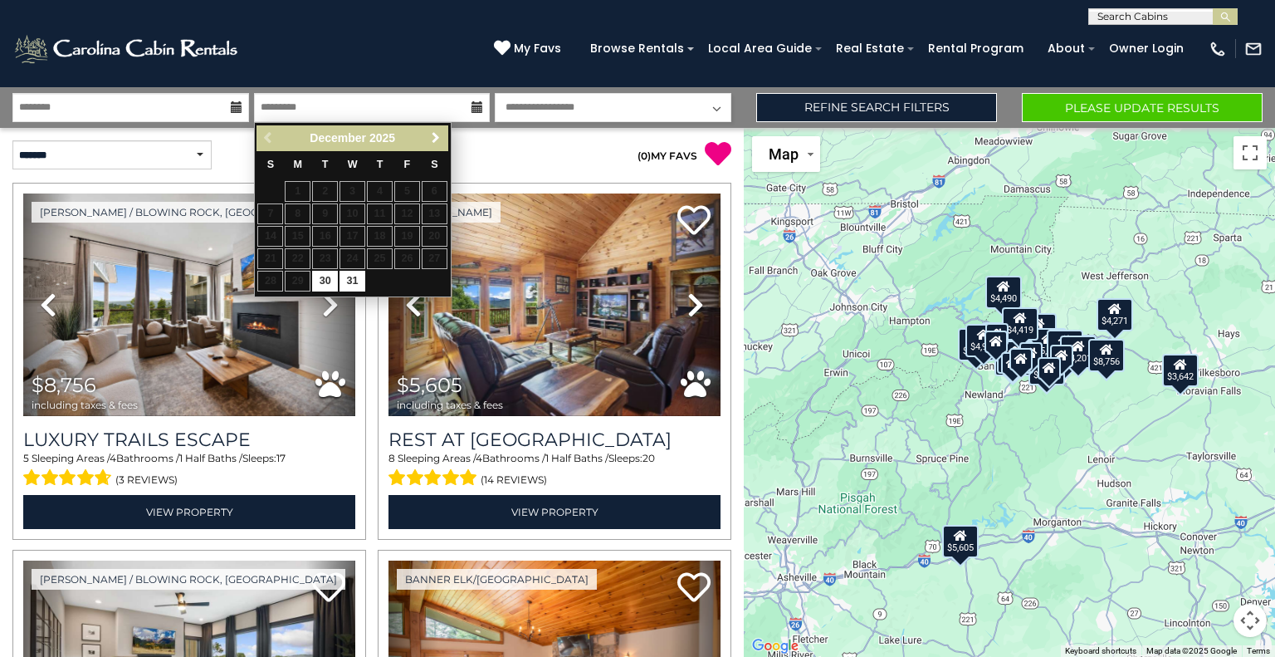
click at [427, 139] on link "Next" at bounding box center [436, 138] width 21 height 21
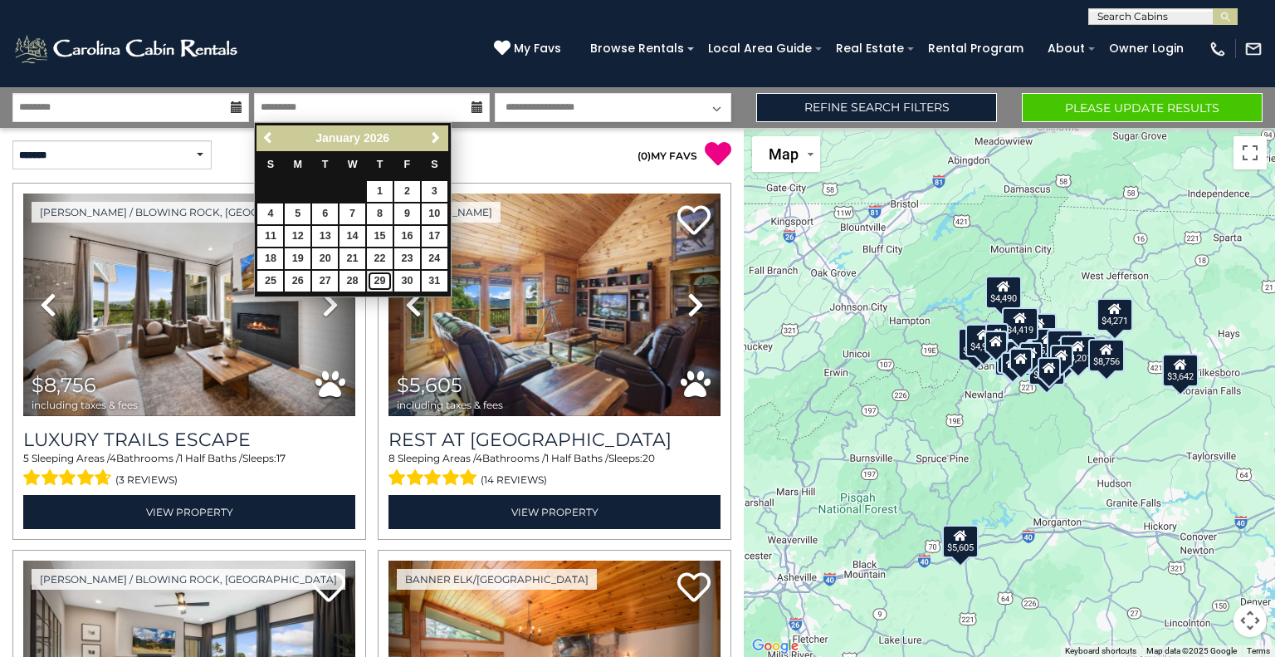
click at [379, 281] on link "29" at bounding box center [380, 281] width 26 height 21
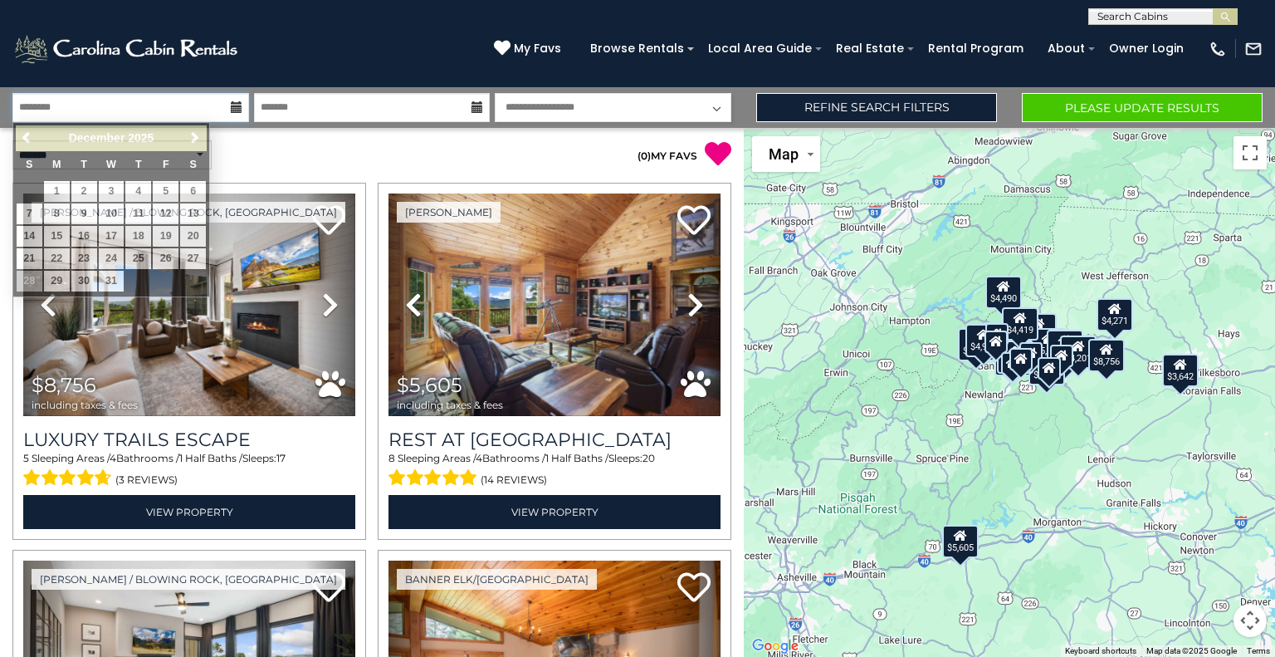
click at [49, 111] on input "********" at bounding box center [130, 107] width 237 height 29
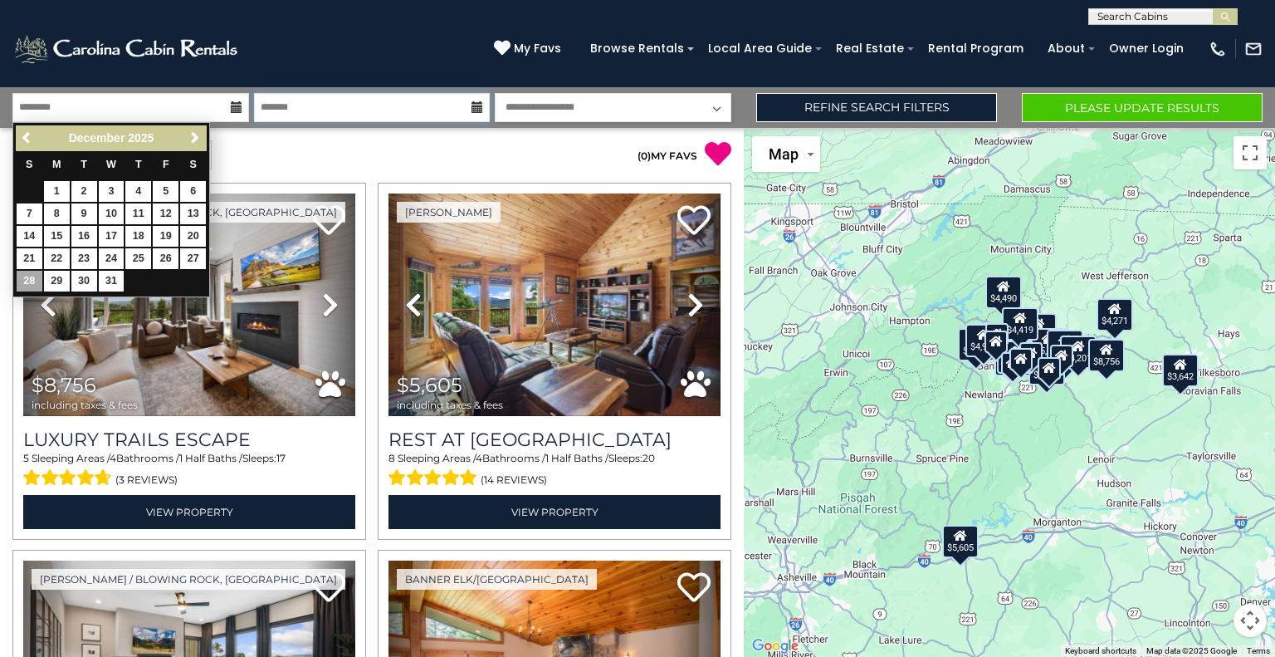
click at [438, 113] on input "*******" at bounding box center [372, 107] width 237 height 29
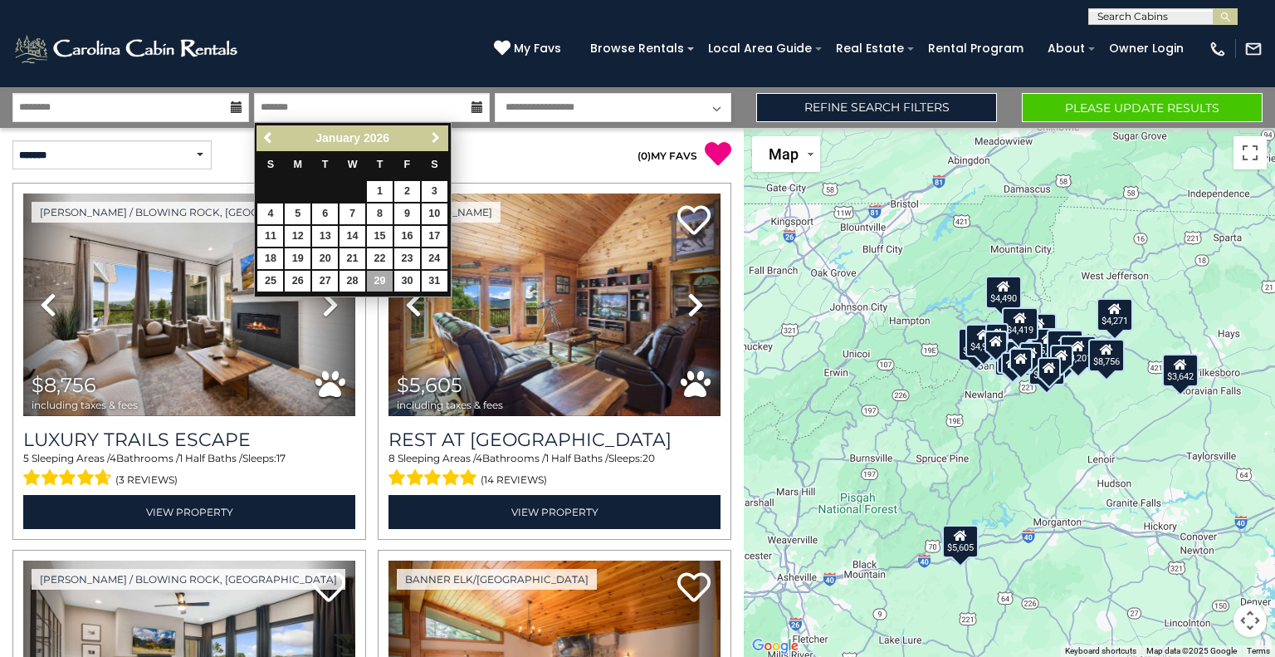
click at [436, 135] on span "Next" at bounding box center [435, 137] width 13 height 13
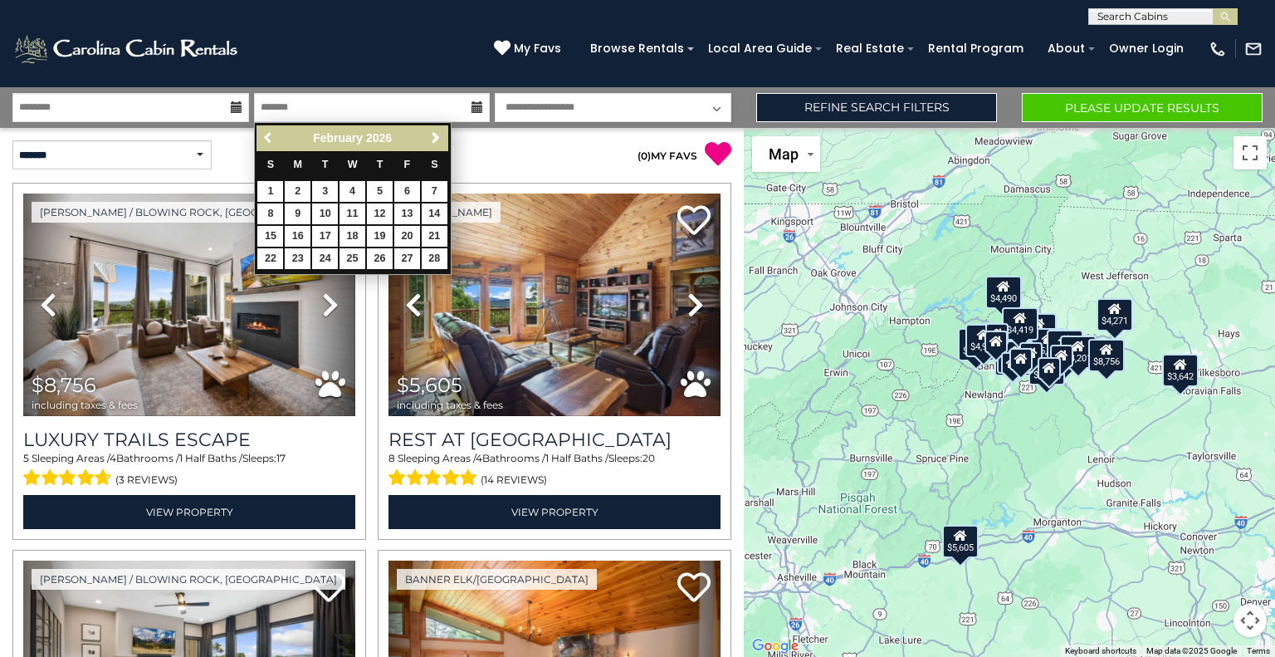
click at [271, 138] on span "Previous" at bounding box center [268, 137] width 13 height 13
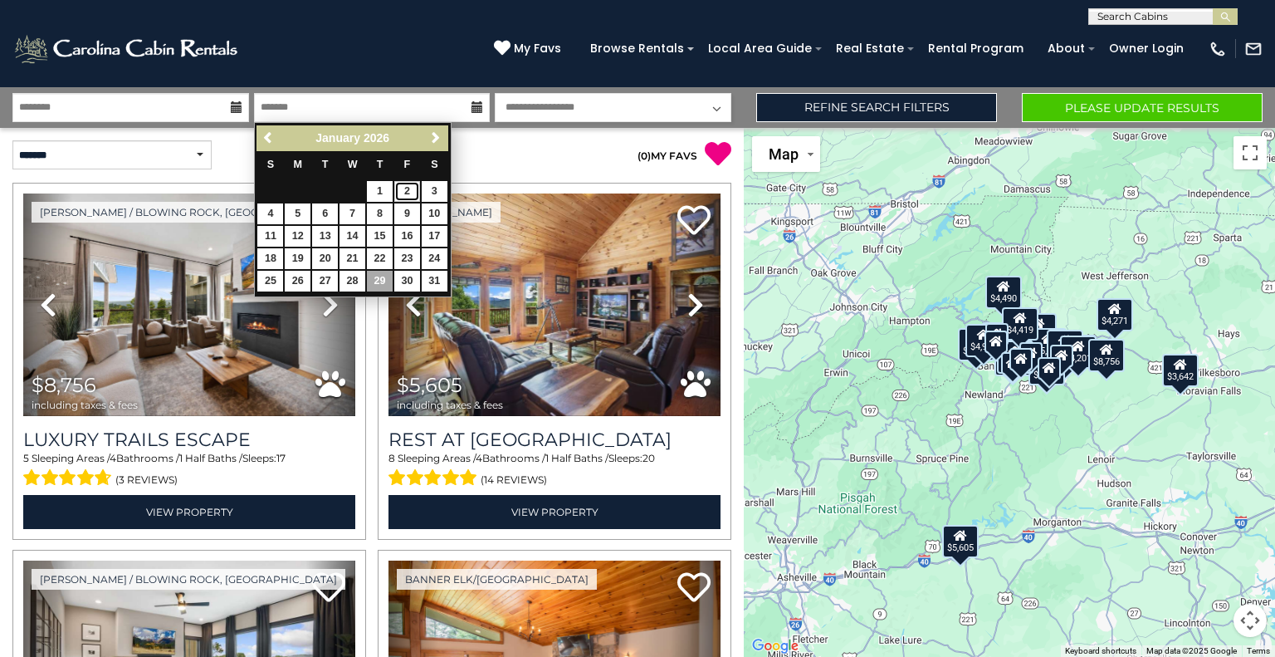
click at [406, 193] on link "2" at bounding box center [407, 191] width 26 height 21
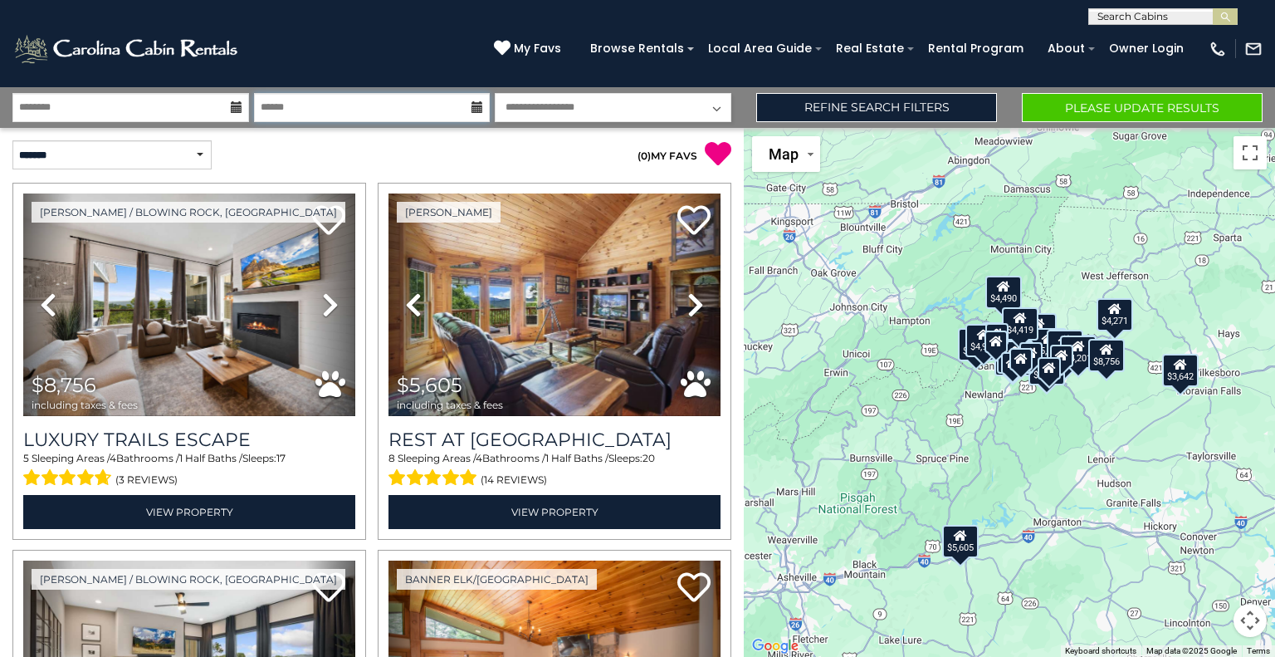
click at [329, 106] on input "******" at bounding box center [372, 107] width 237 height 29
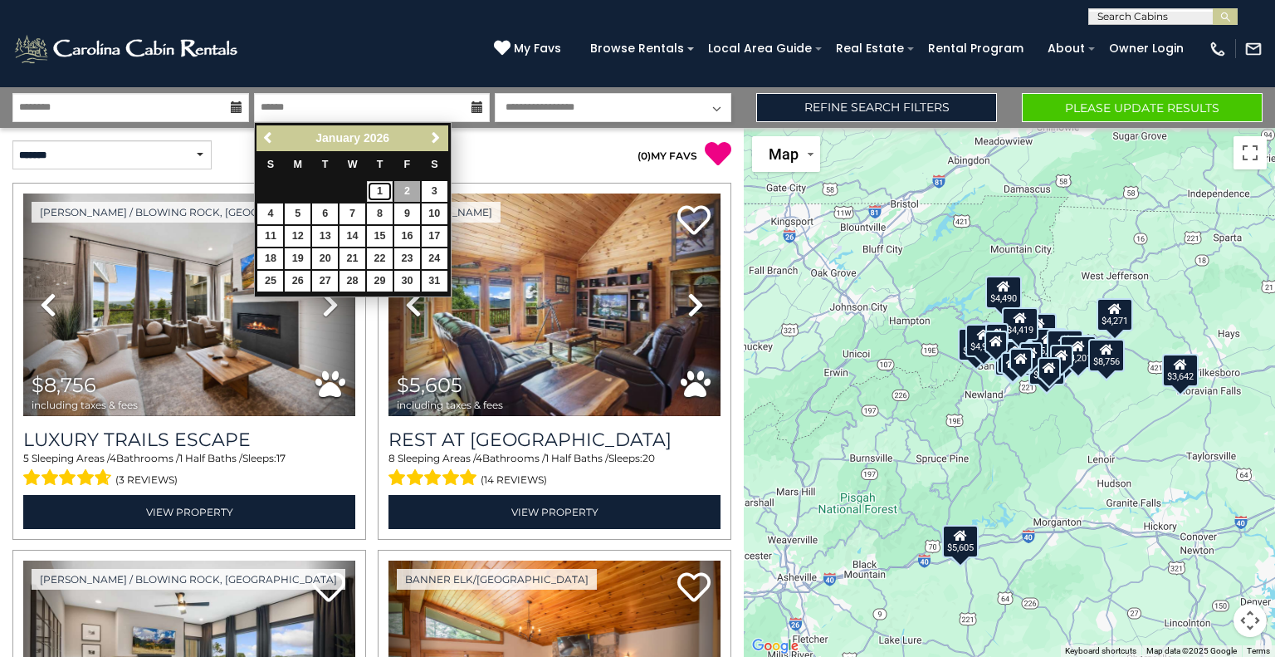
click at [383, 193] on link "1" at bounding box center [380, 191] width 26 height 21
type input "******"
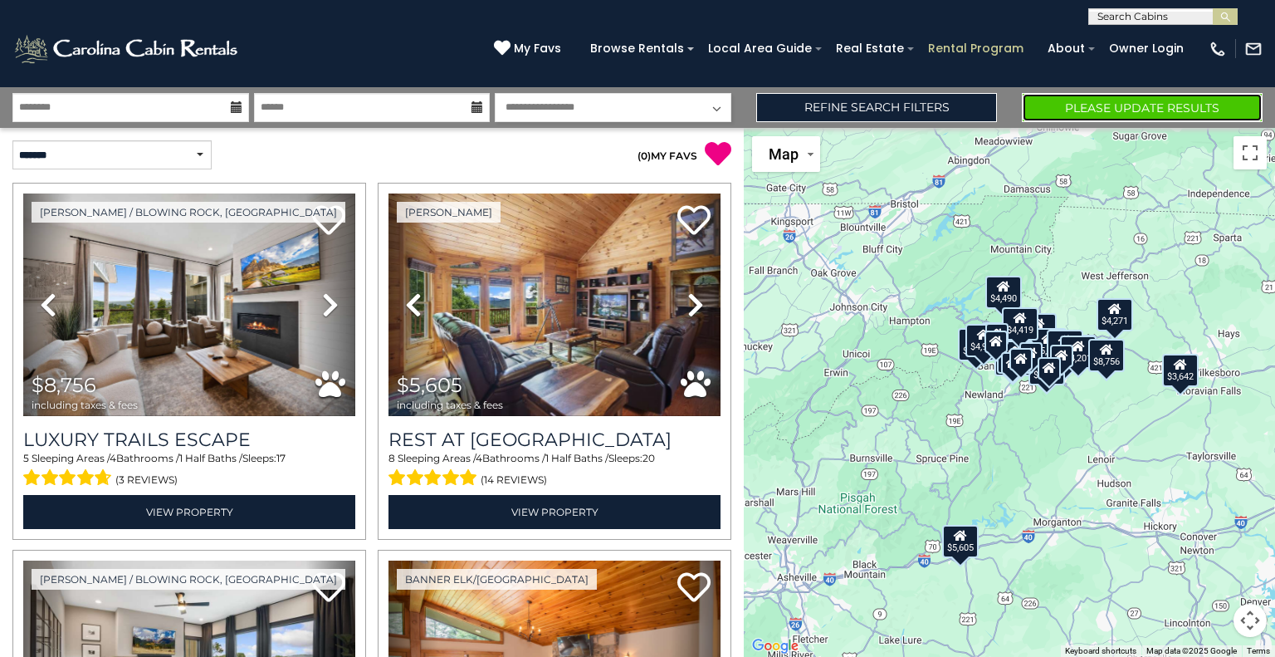
drag, startPoint x: 1132, startPoint y: 112, endPoint x: 1012, endPoint y: 47, distance: 136.4
click at [1012, 47] on body "**********" at bounding box center [637, 328] width 1275 height 657
click at [720, 99] on select "**********" at bounding box center [613, 107] width 237 height 29
select select "*"
click at [495, 93] on select "**********" at bounding box center [613, 107] width 237 height 29
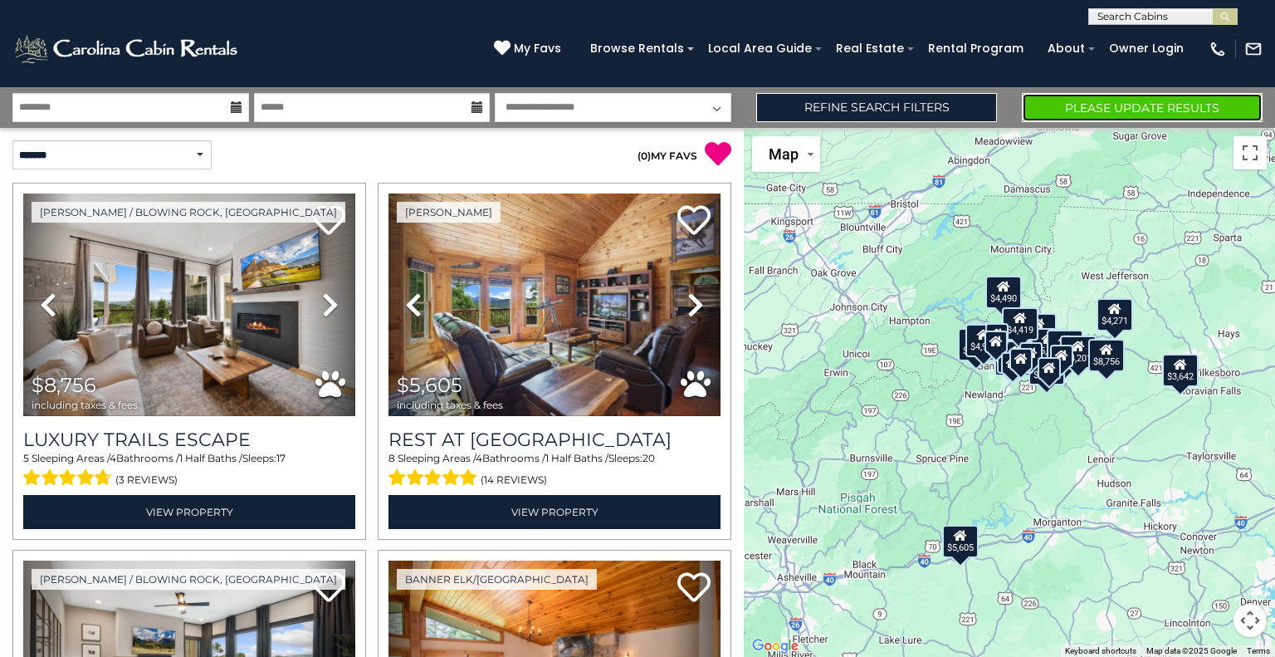
click at [1130, 105] on button "Please Update Results" at bounding box center [1142, 107] width 241 height 29
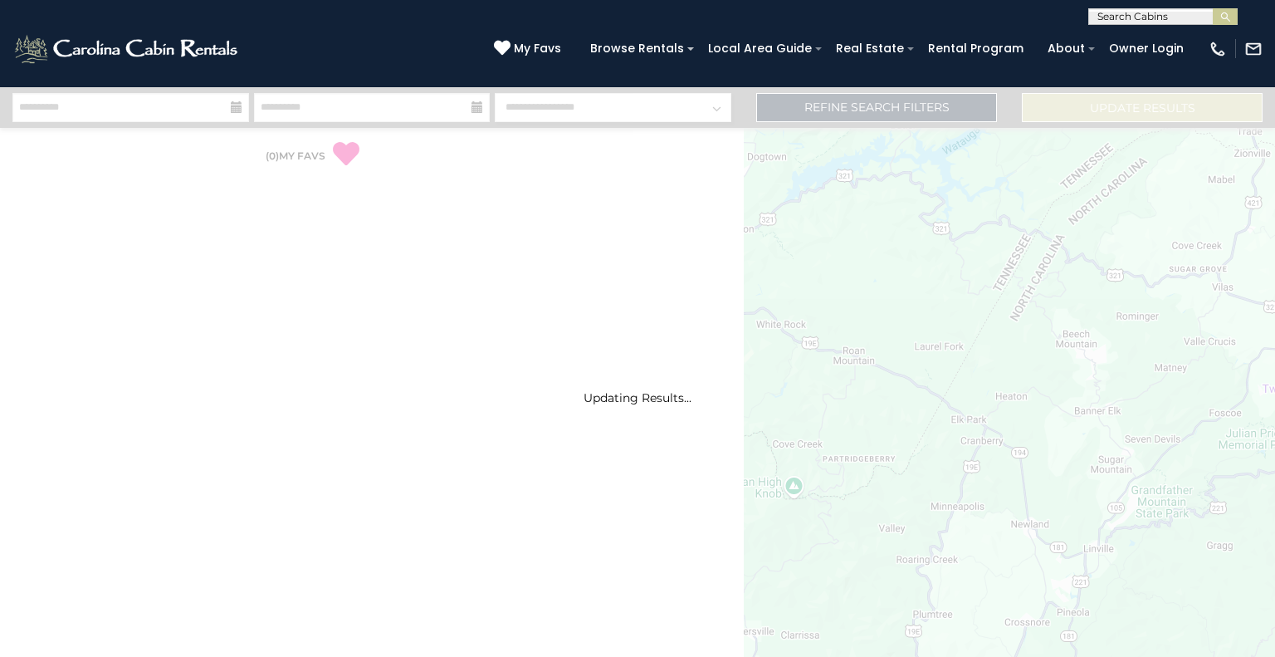
select select "*"
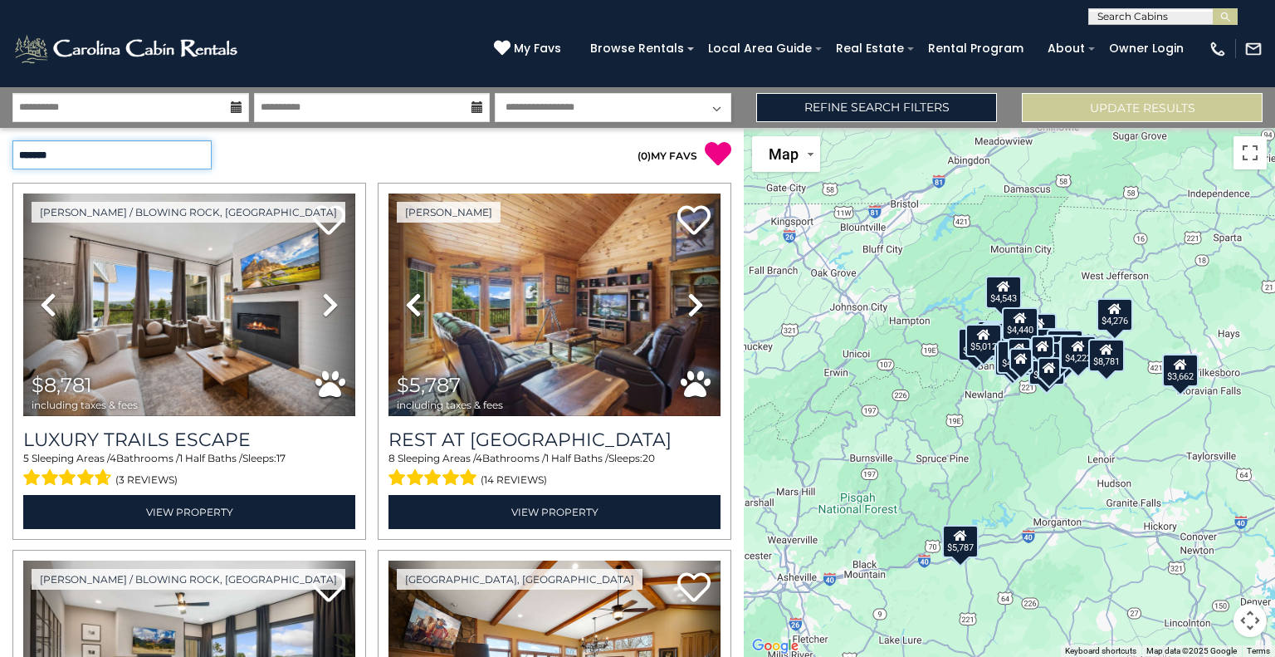
click at [163, 150] on select "**********" at bounding box center [111, 154] width 199 height 29
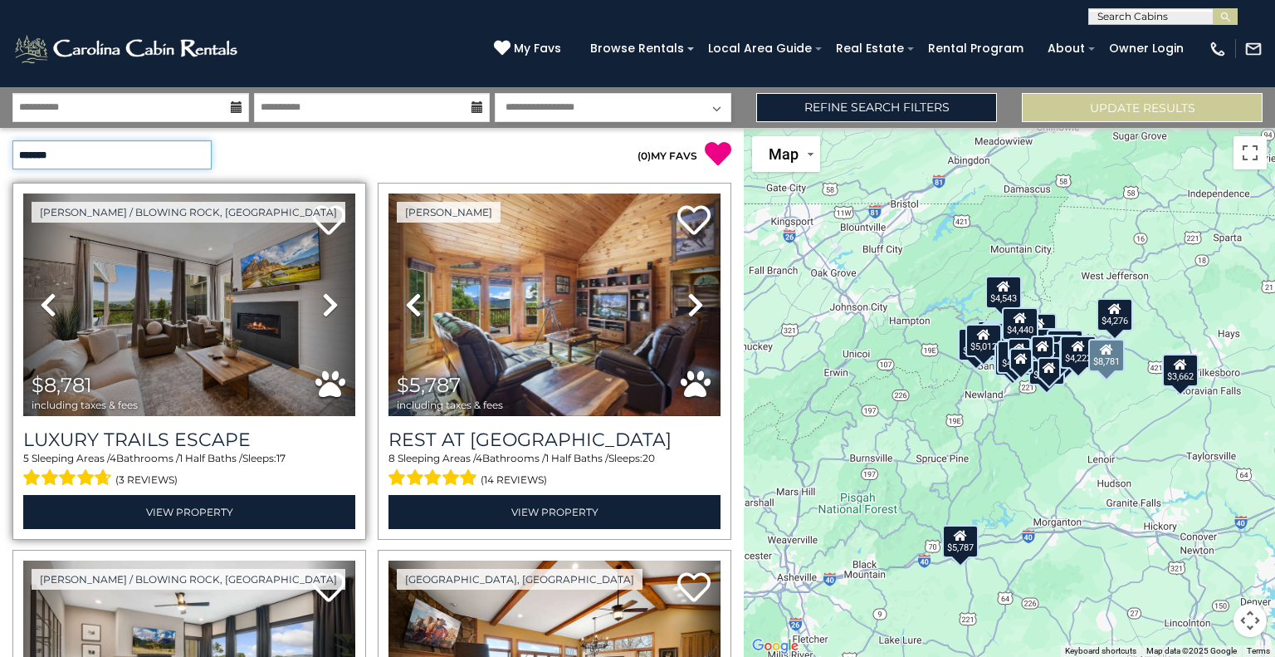
select select "*********"
click at [12, 140] on select "**********" at bounding box center [111, 154] width 199 height 29
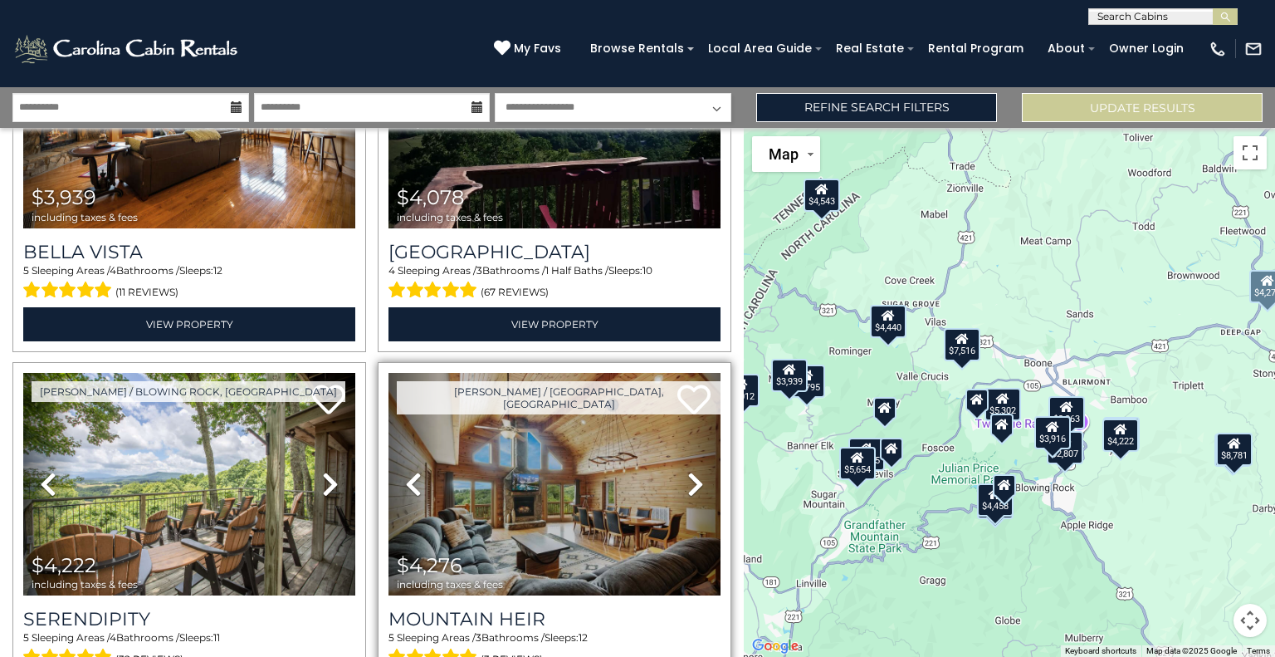
scroll to position [1329, 0]
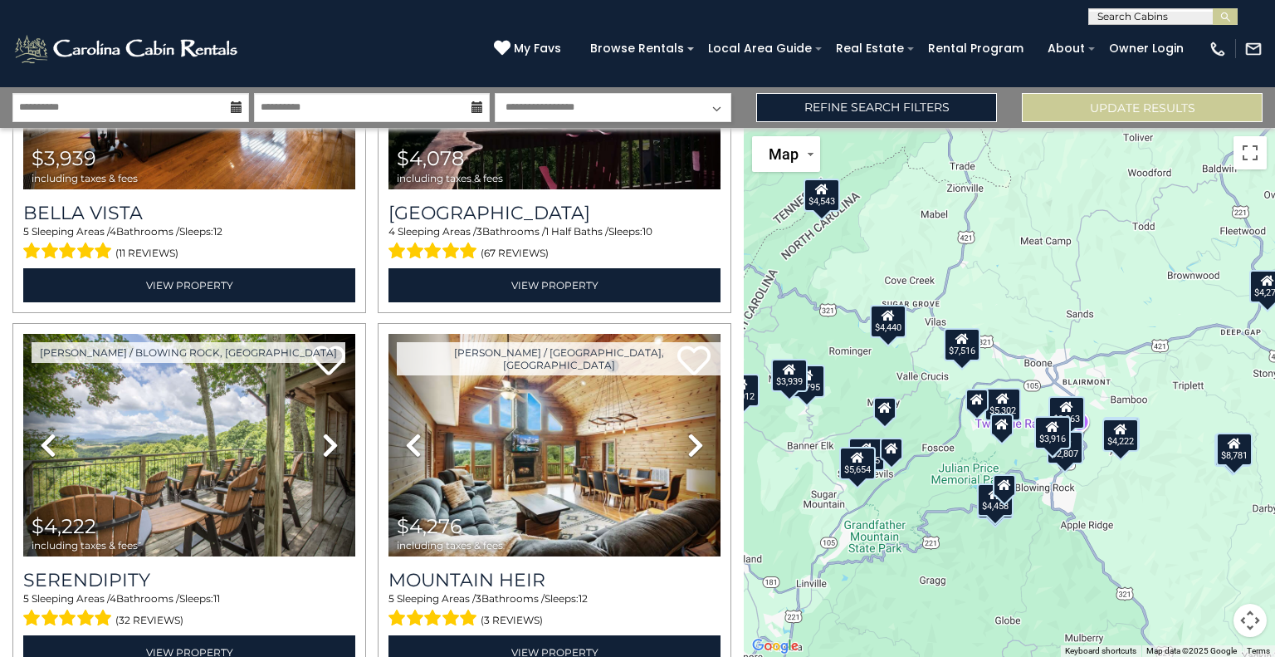
click at [1055, 434] on div "$3,916" at bounding box center [1053, 431] width 37 height 33
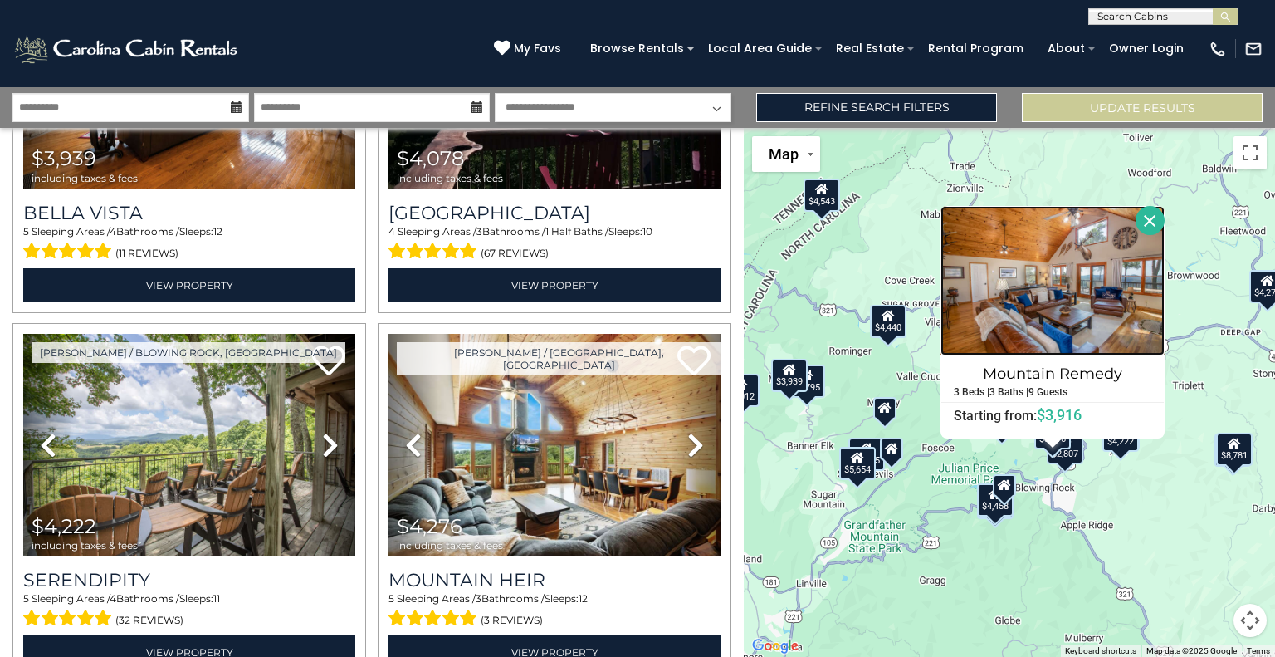
click at [1042, 312] on img at bounding box center [1053, 280] width 224 height 149
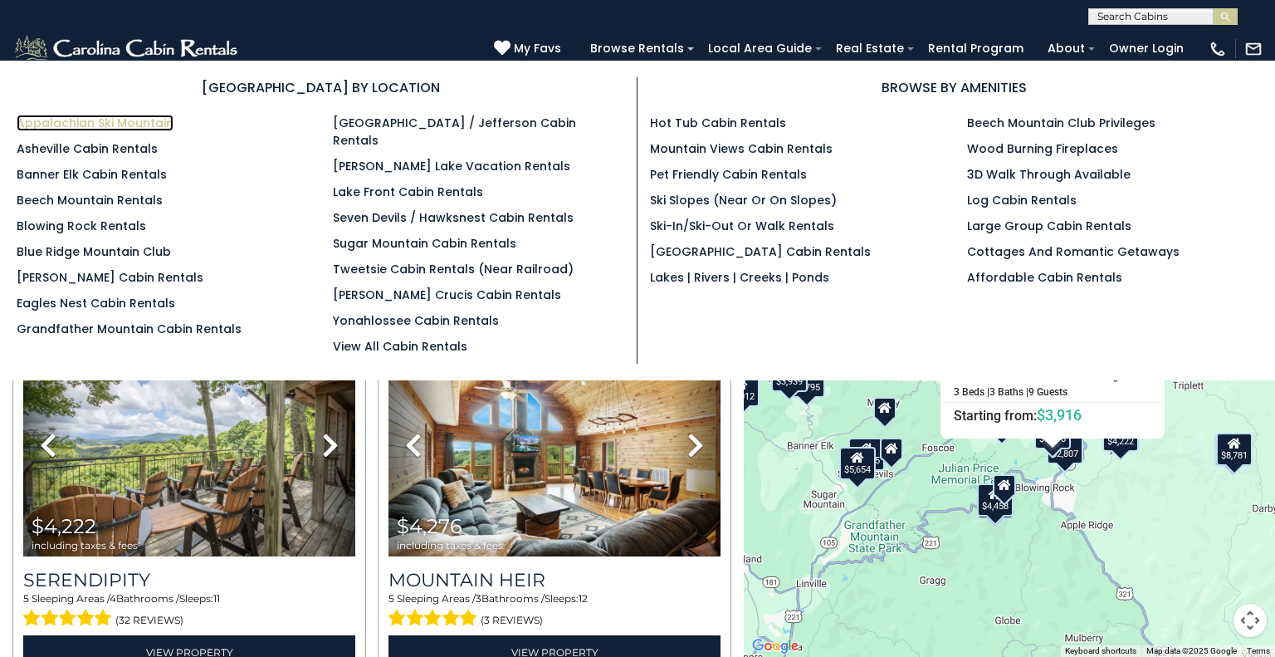
click at [101, 120] on link "Appalachian Ski Mountain" at bounding box center [95, 123] width 157 height 17
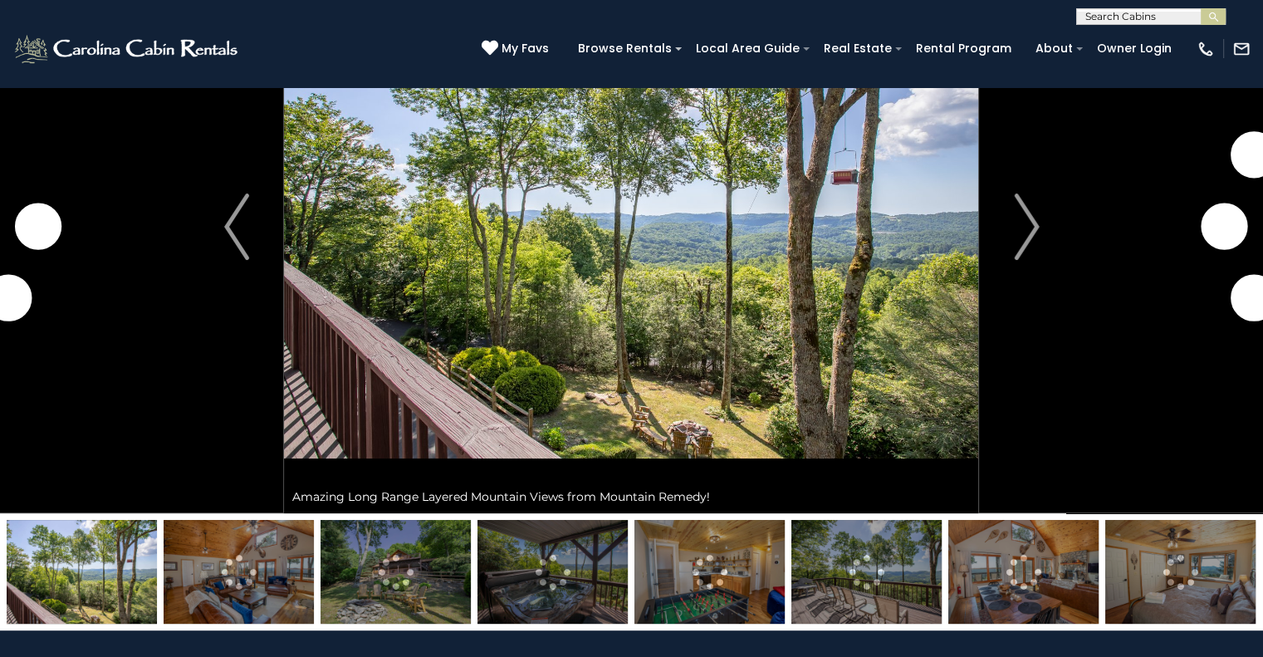
scroll to position [166, 0]
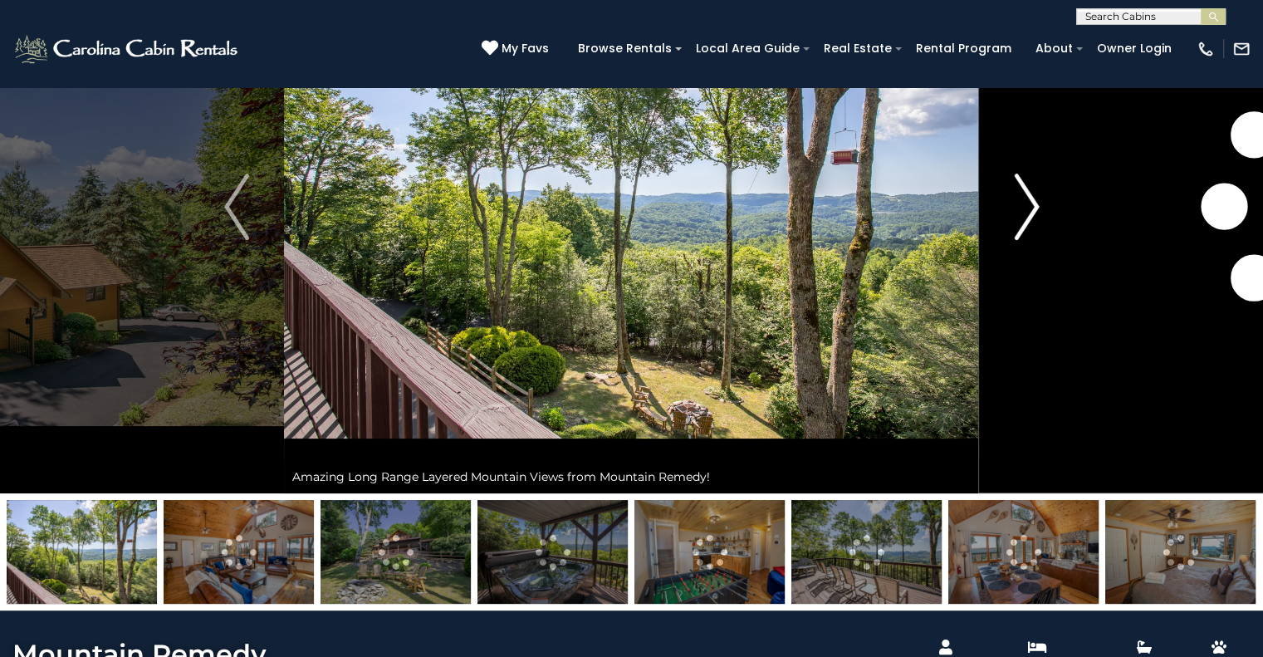
click at [1030, 205] on img "Next" at bounding box center [1026, 207] width 25 height 66
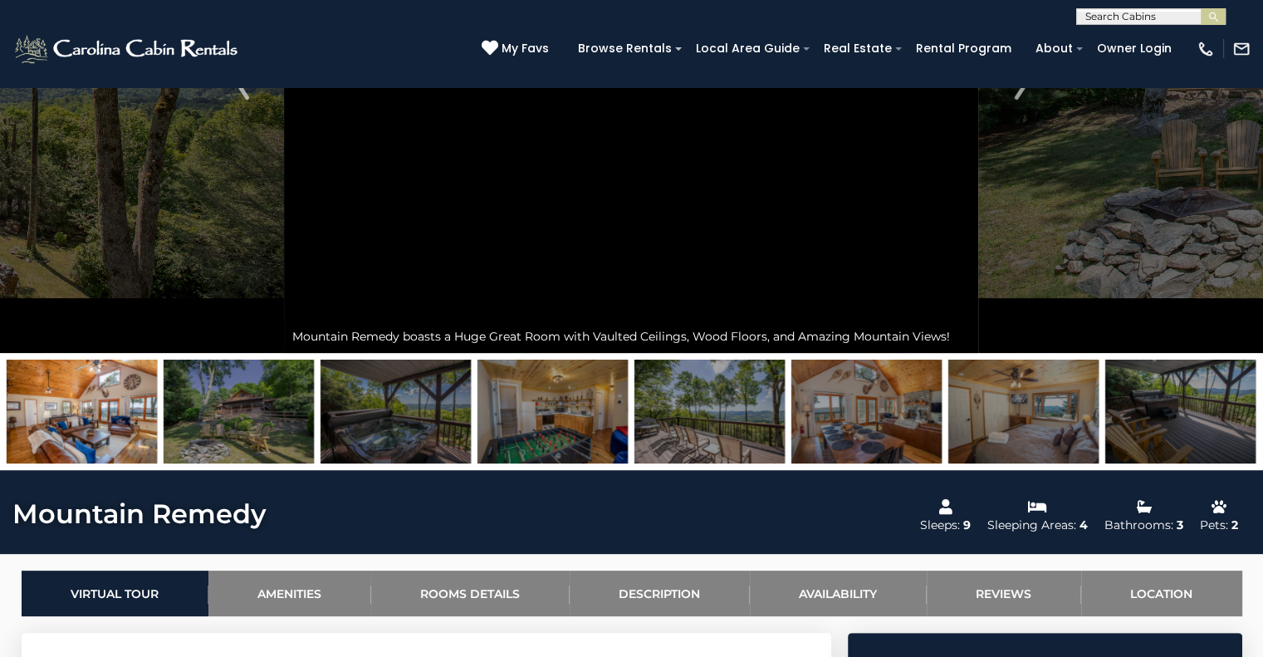
scroll to position [249, 0]
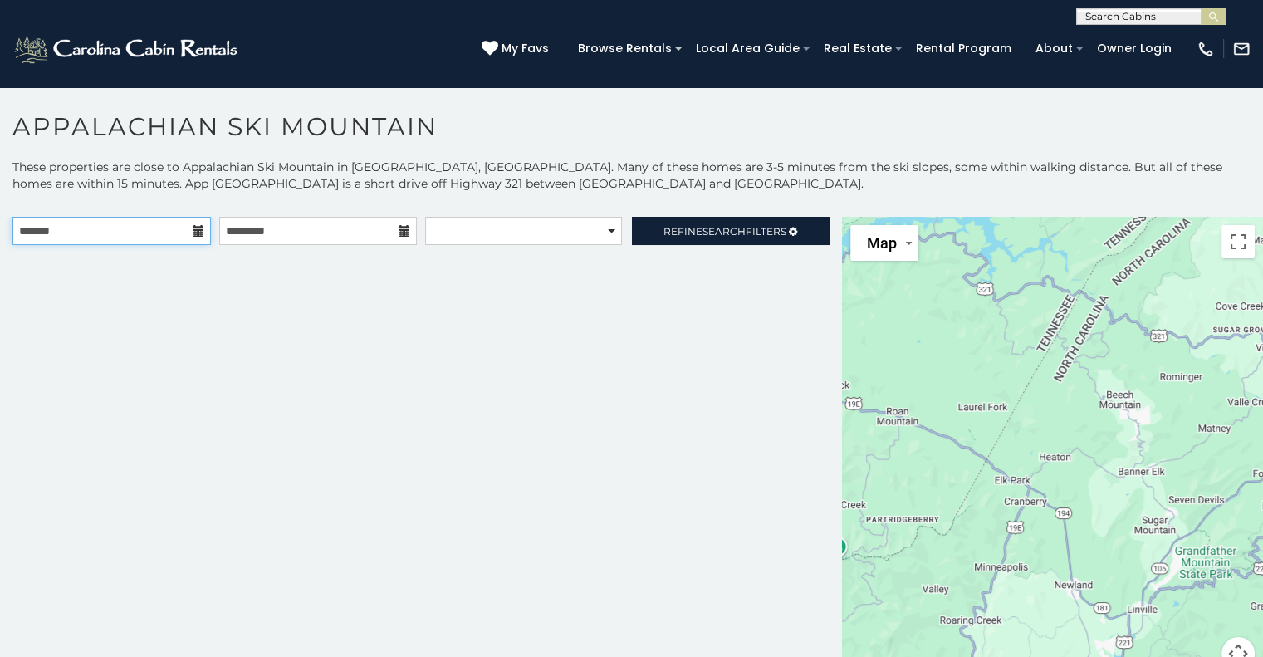
click at [121, 227] on input "text" at bounding box center [111, 231] width 198 height 28
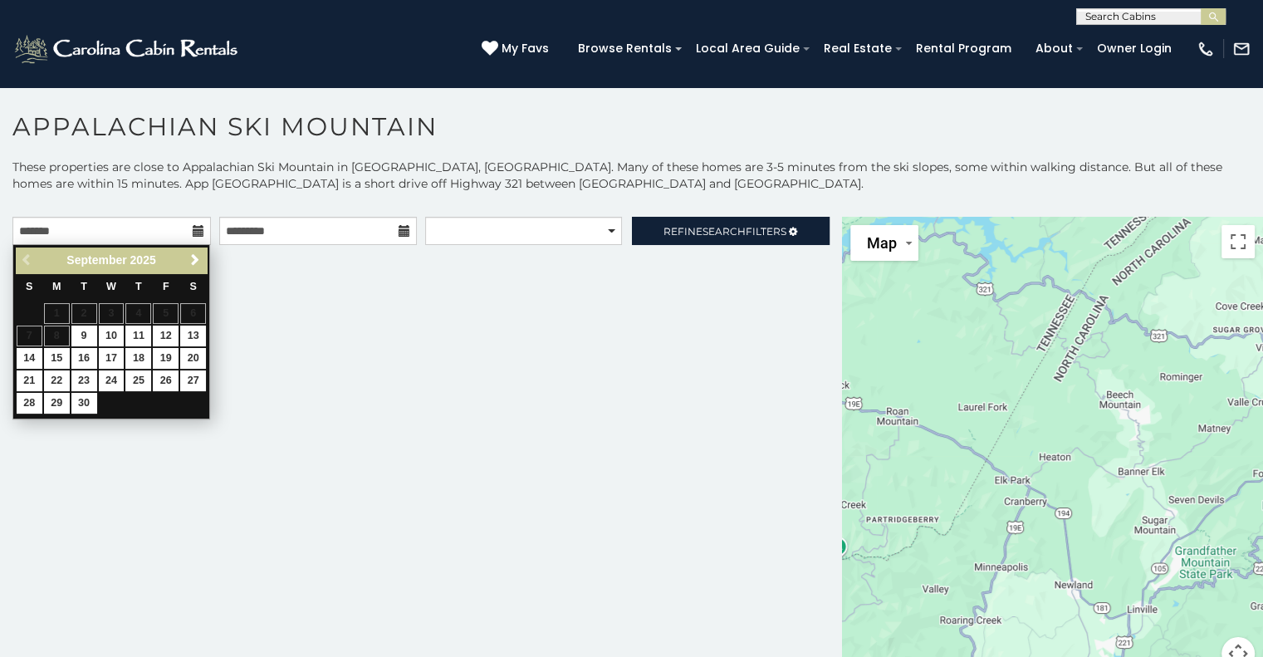
click at [180, 258] on div "Previous Next [DATE]" at bounding box center [111, 260] width 191 height 26
click at [195, 257] on span "Next" at bounding box center [194, 259] width 13 height 13
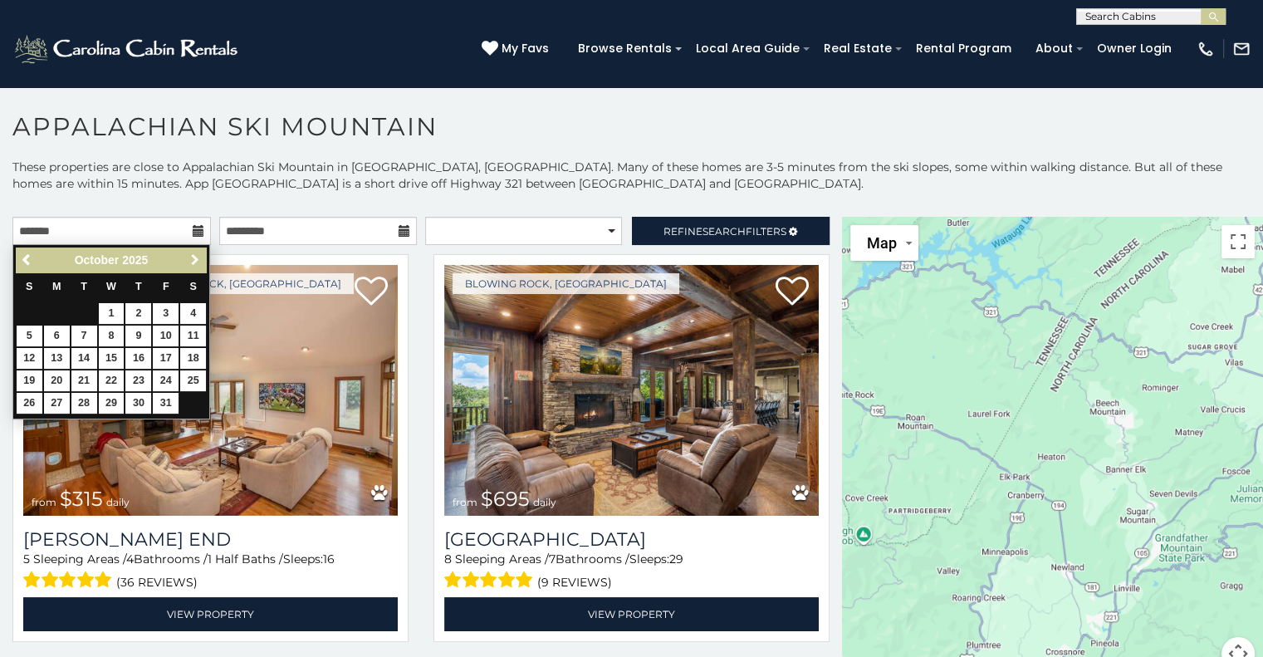
click at [195, 257] on span "Next" at bounding box center [194, 259] width 13 height 13
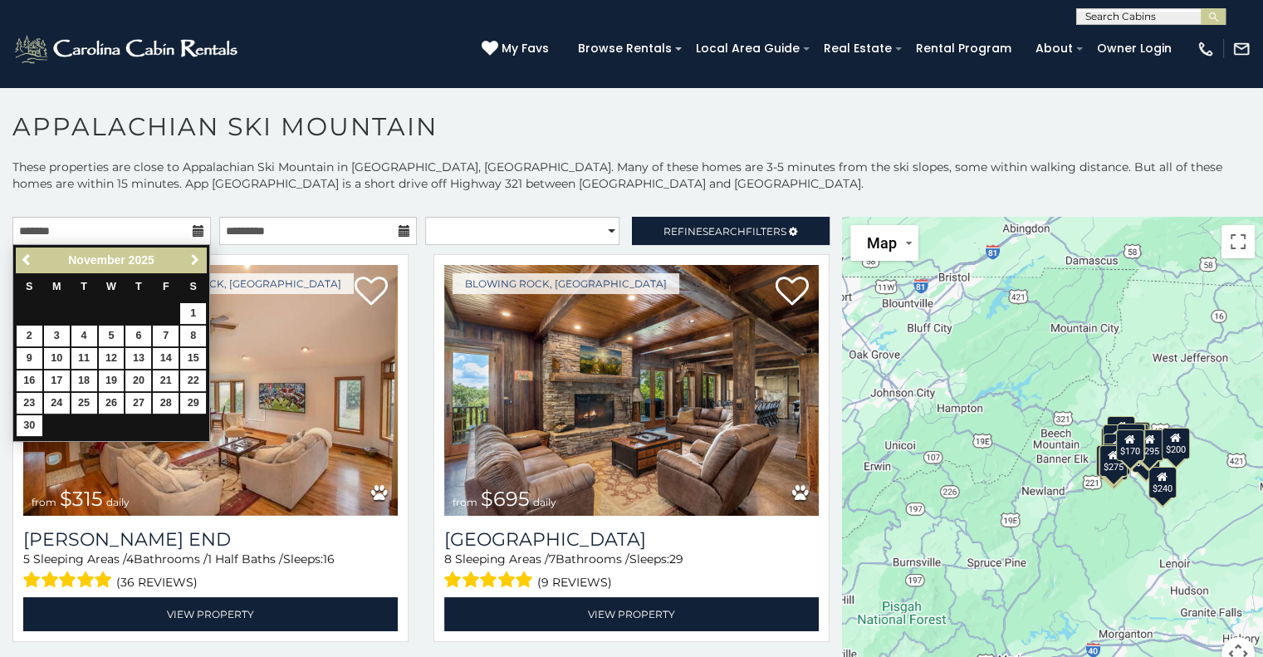
click at [195, 257] on span "Next" at bounding box center [194, 259] width 13 height 13
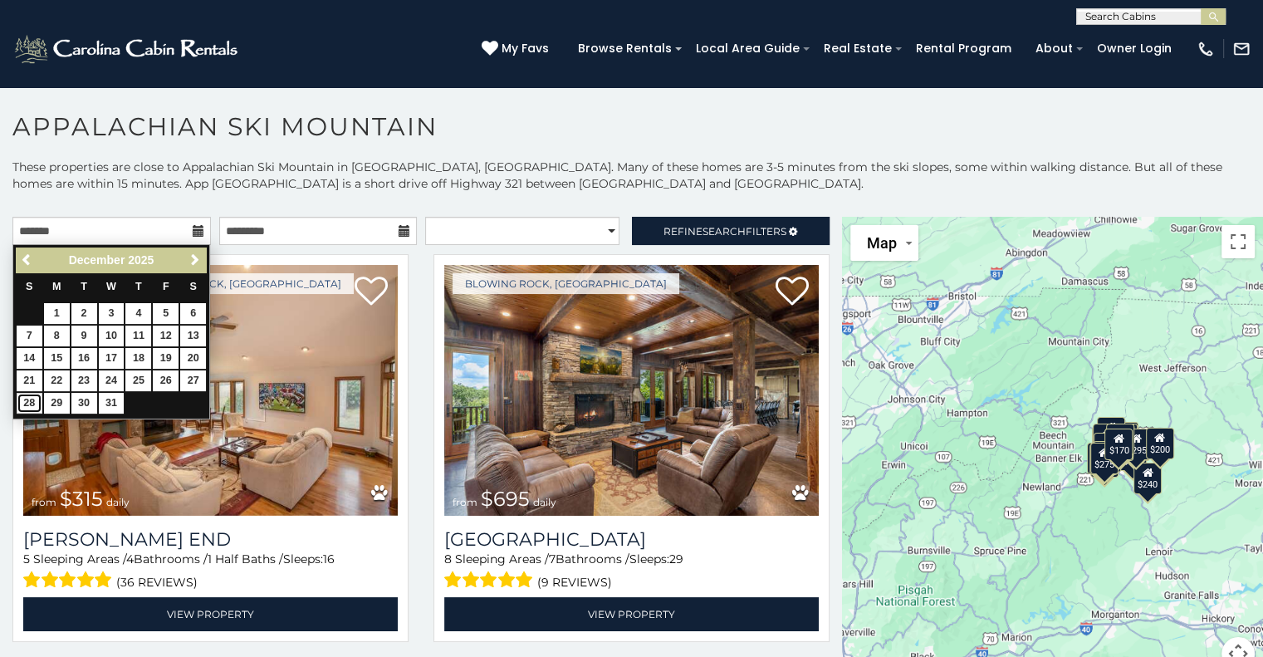
click at [27, 403] on link "28" at bounding box center [30, 403] width 26 height 21
type input "**********"
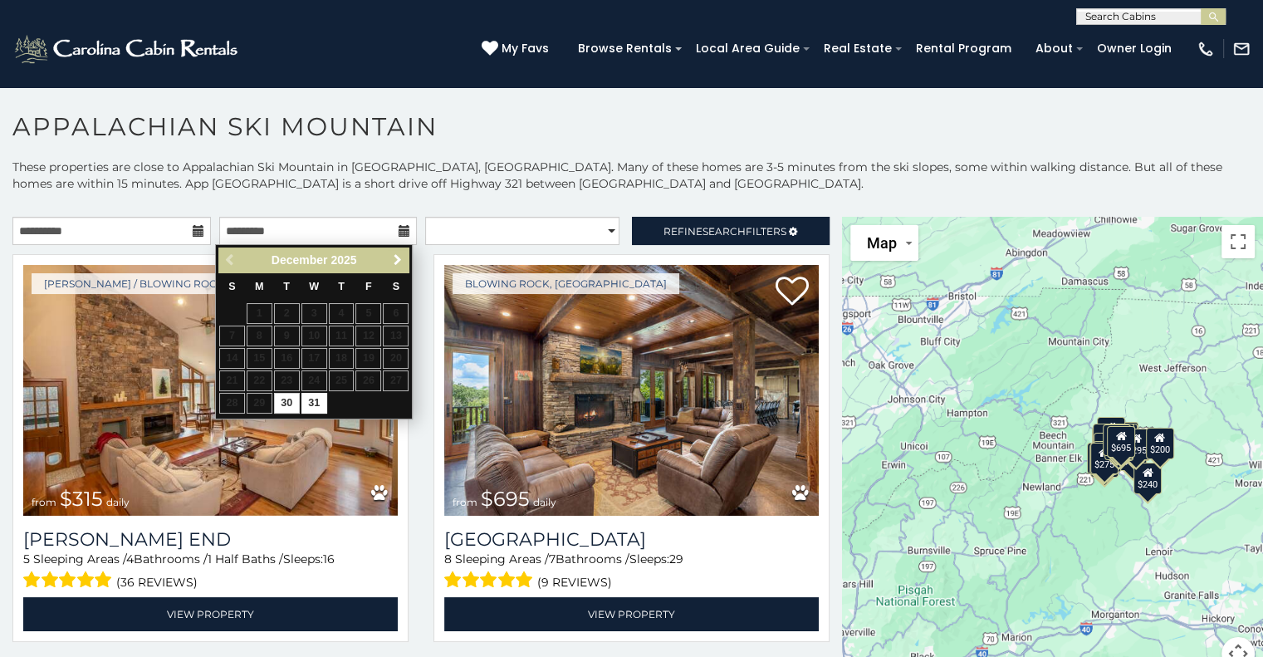
click at [395, 261] on span "Next" at bounding box center [397, 259] width 13 height 13
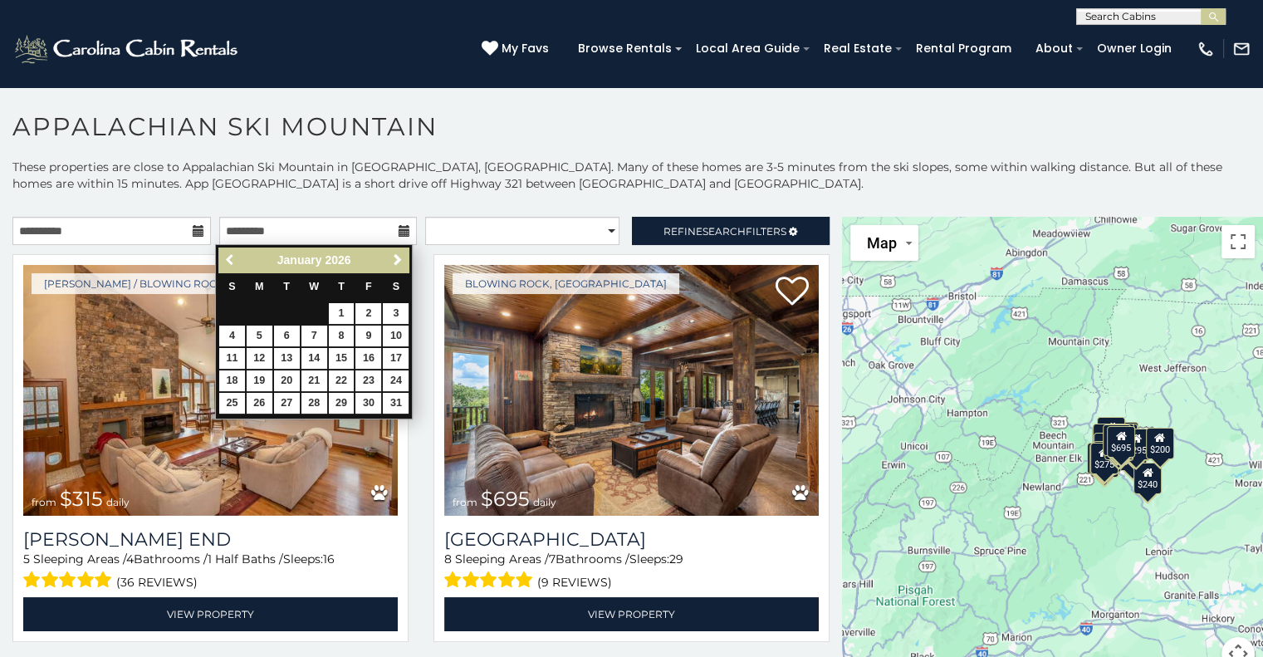
click at [230, 258] on span "Previous" at bounding box center [230, 259] width 13 height 13
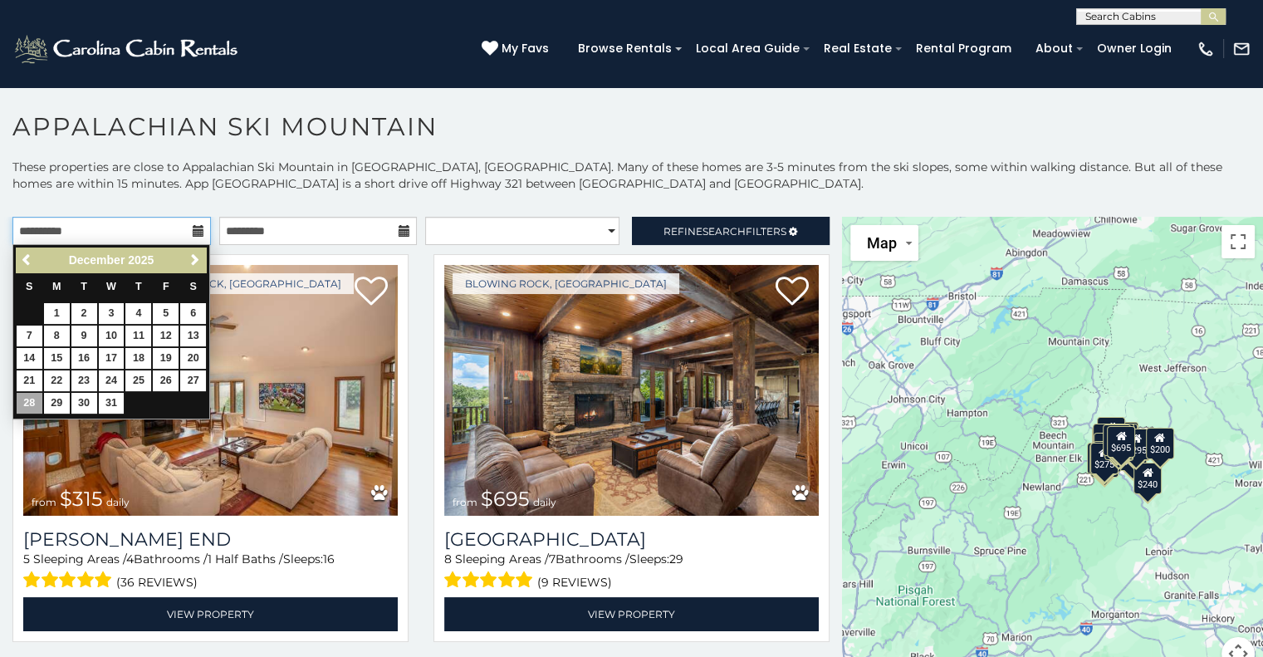
click at [83, 229] on input "**********" at bounding box center [111, 231] width 198 height 28
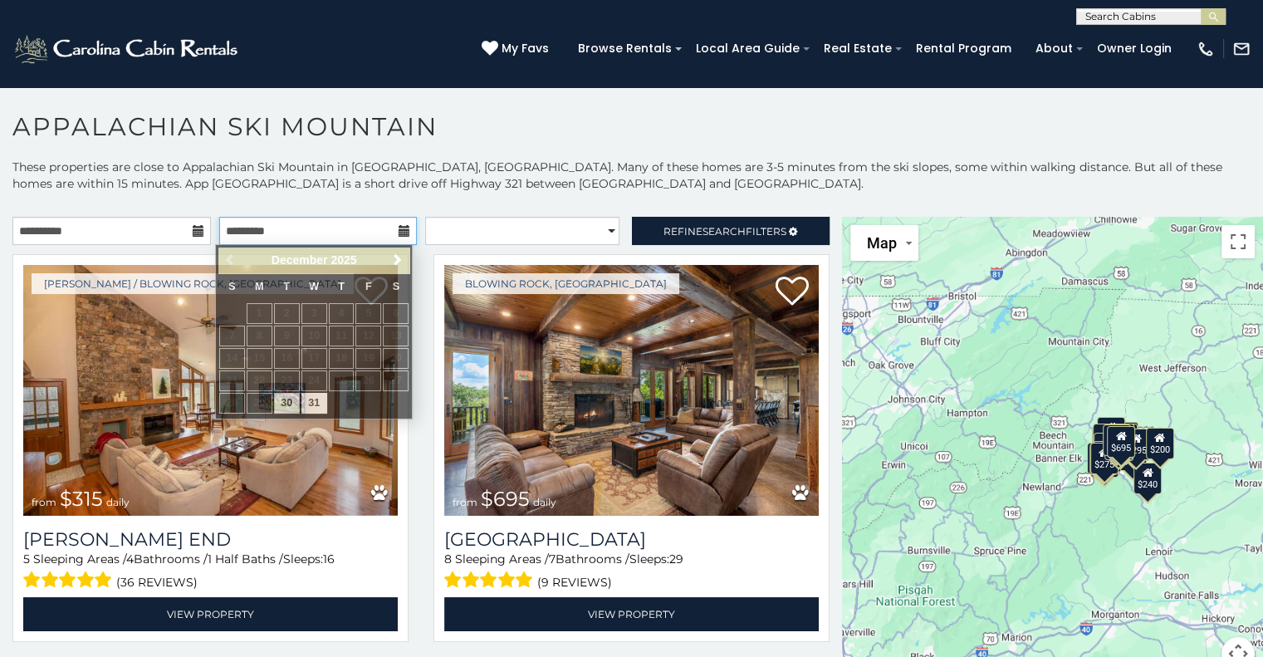
click at [334, 242] on input "text" at bounding box center [318, 231] width 198 height 28
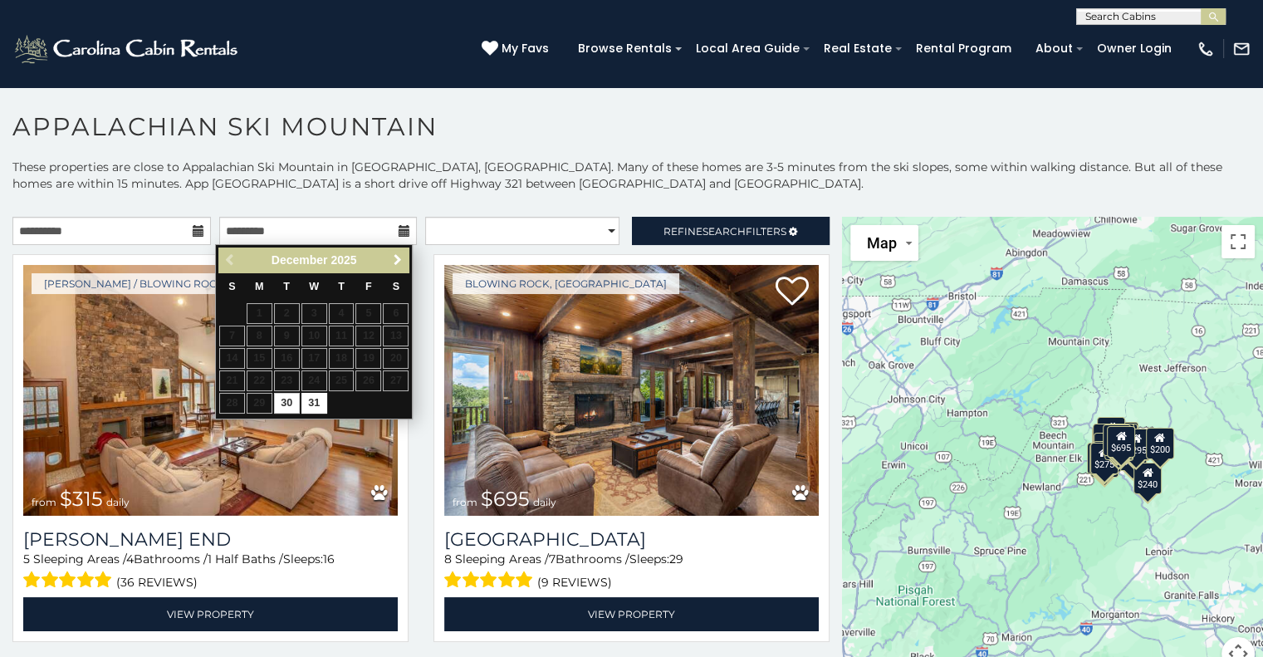
click at [391, 258] on span "Next" at bounding box center [397, 259] width 13 height 13
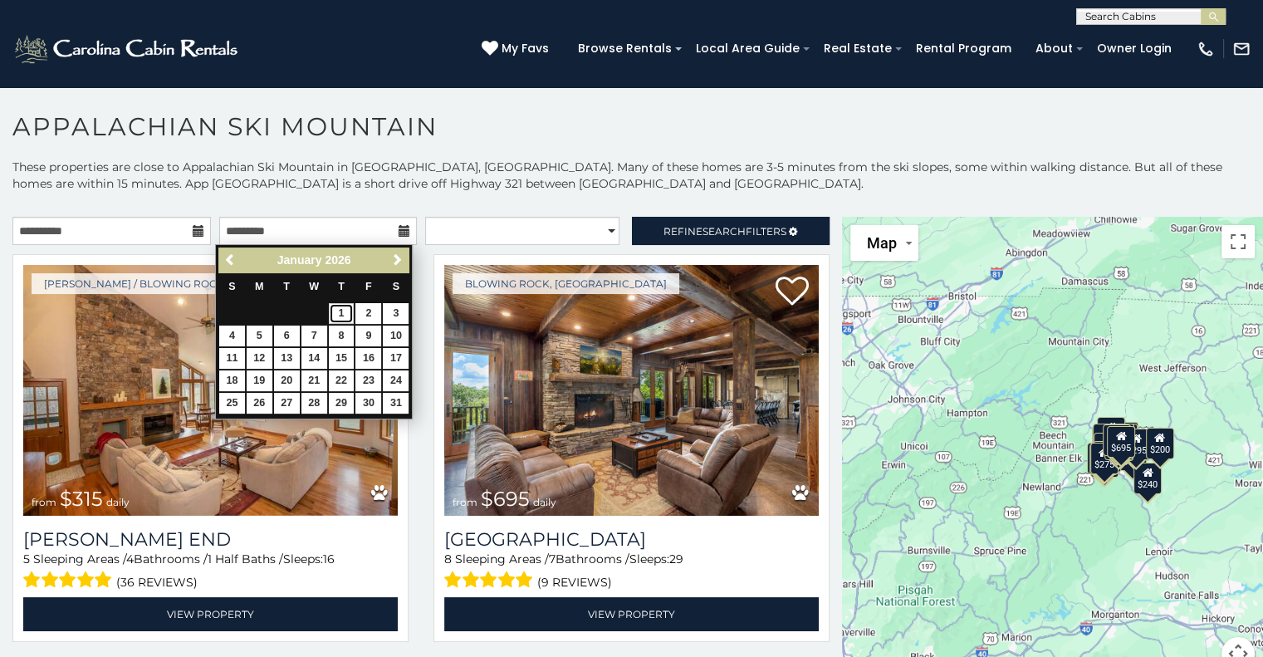
click at [340, 319] on link "1" at bounding box center [342, 313] width 26 height 21
type input "**********"
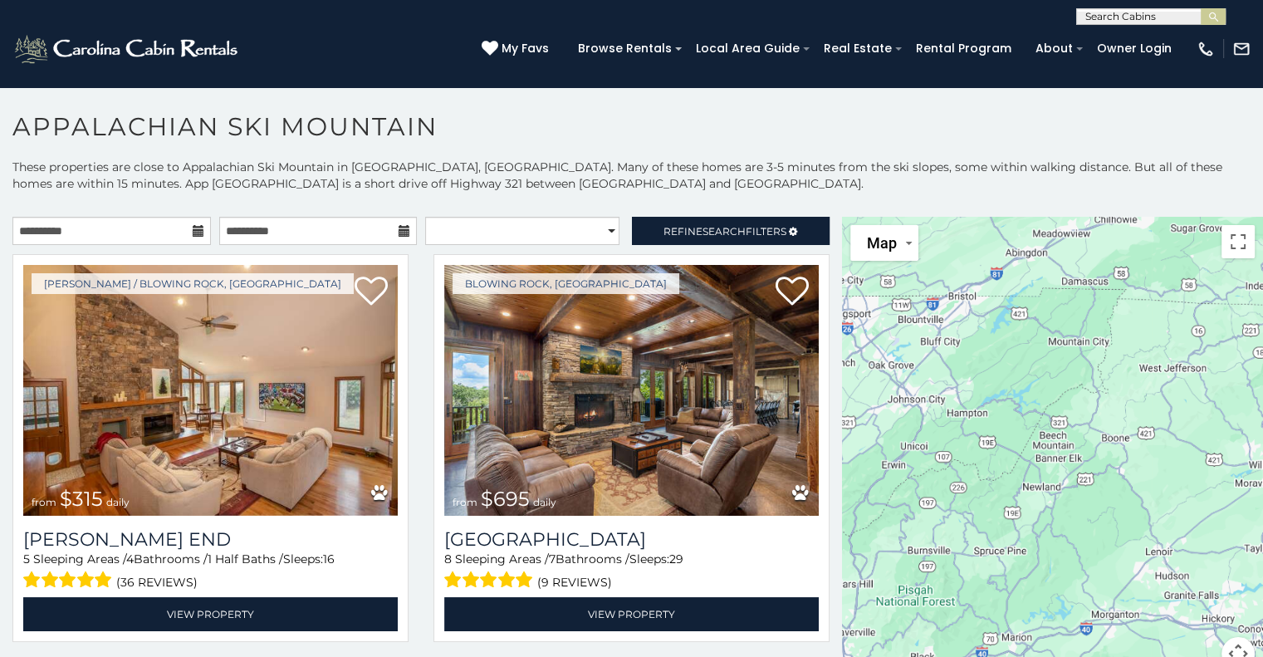
click at [399, 231] on icon at bounding box center [405, 231] width 12 height 12
click at [306, 237] on input "**********" at bounding box center [318, 231] width 198 height 28
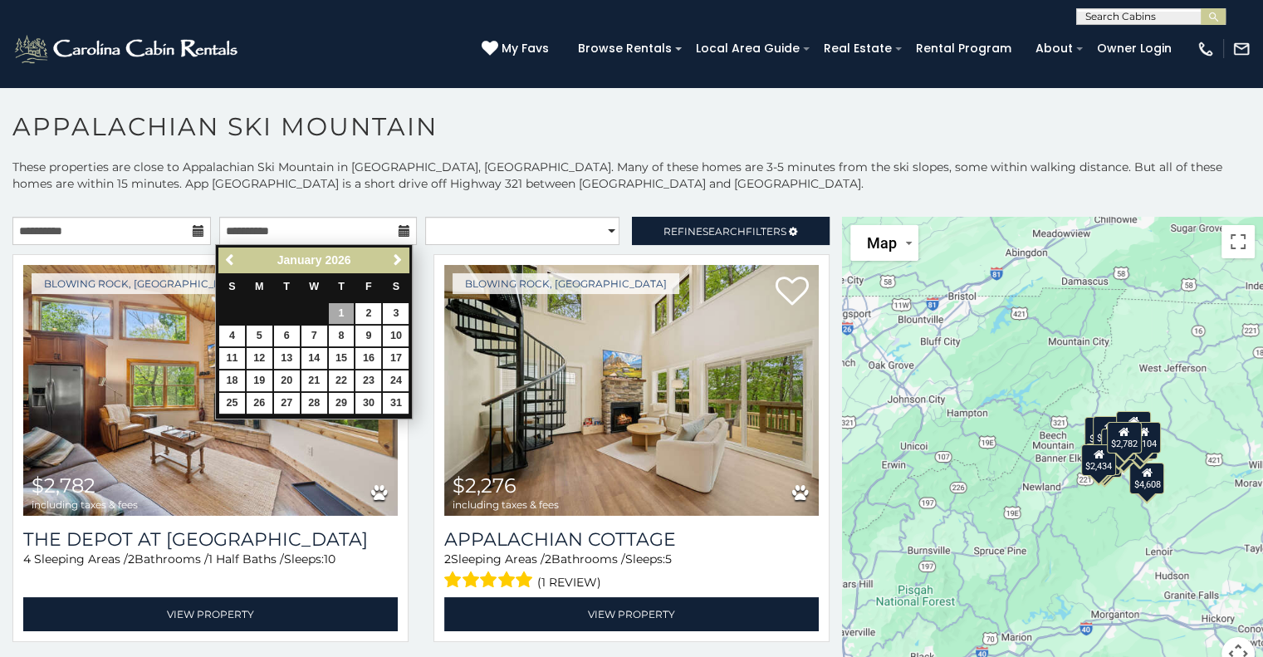
click at [193, 227] on icon at bounding box center [199, 231] width 12 height 12
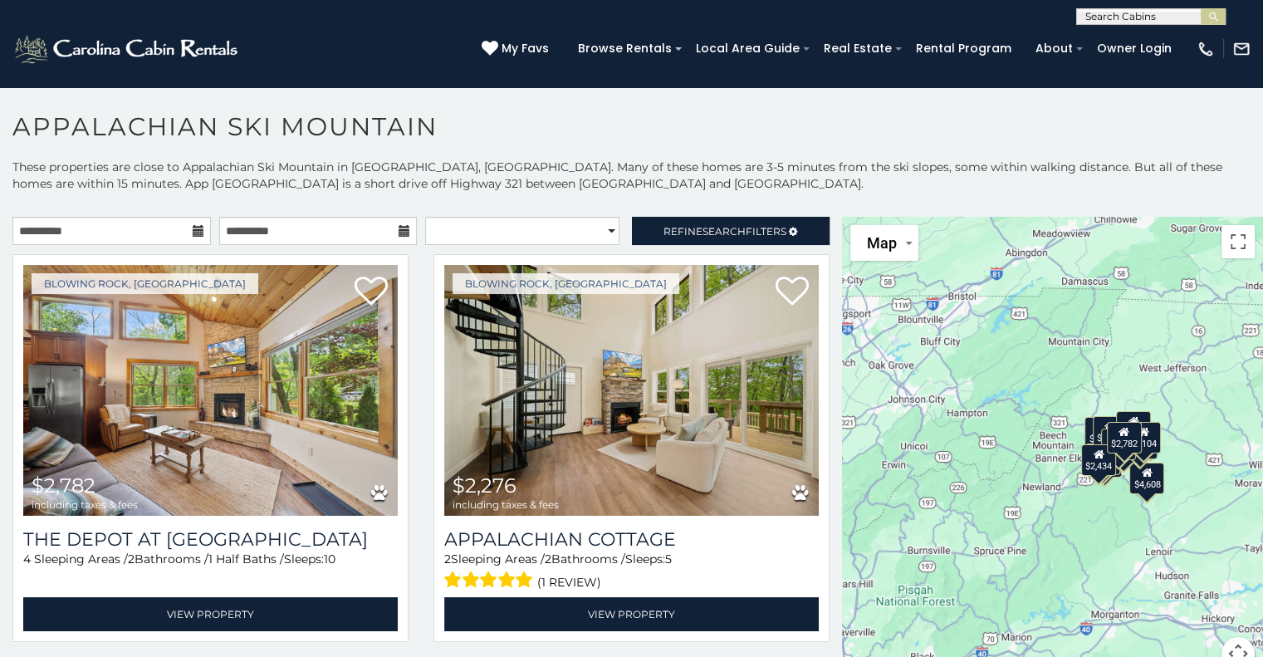
click at [193, 227] on icon at bounding box center [199, 231] width 12 height 12
click at [165, 232] on input "**********" at bounding box center [111, 231] width 198 height 28
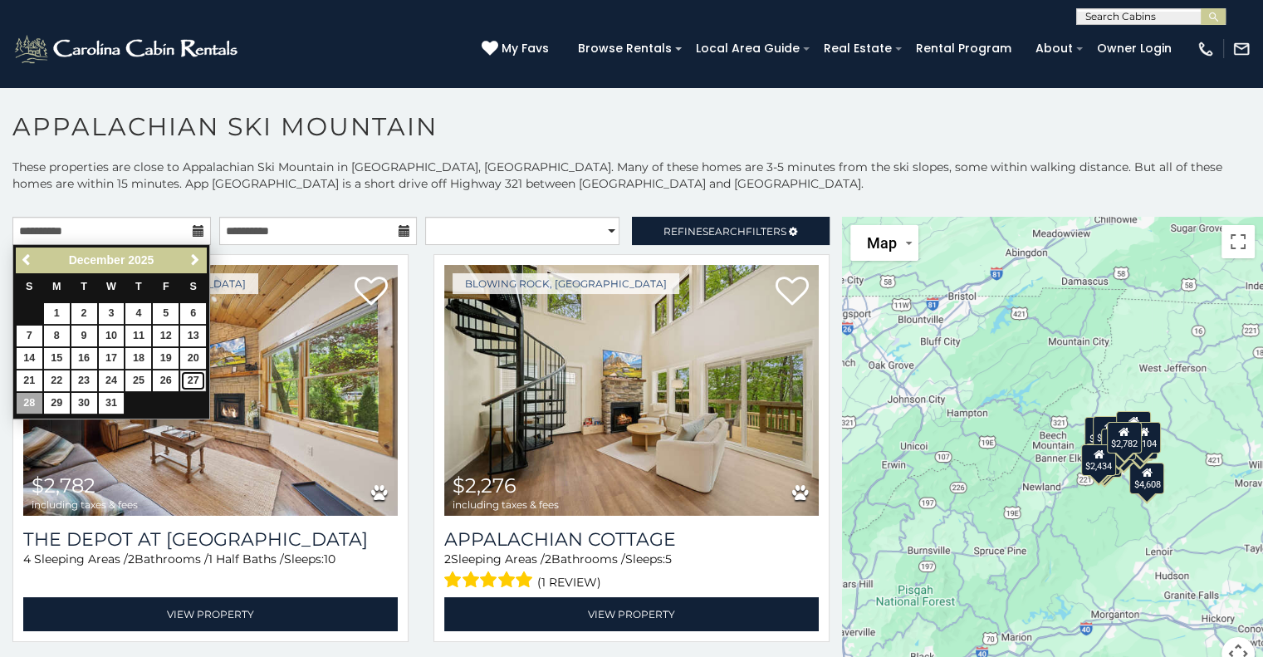
click at [192, 381] on link "27" at bounding box center [193, 380] width 26 height 21
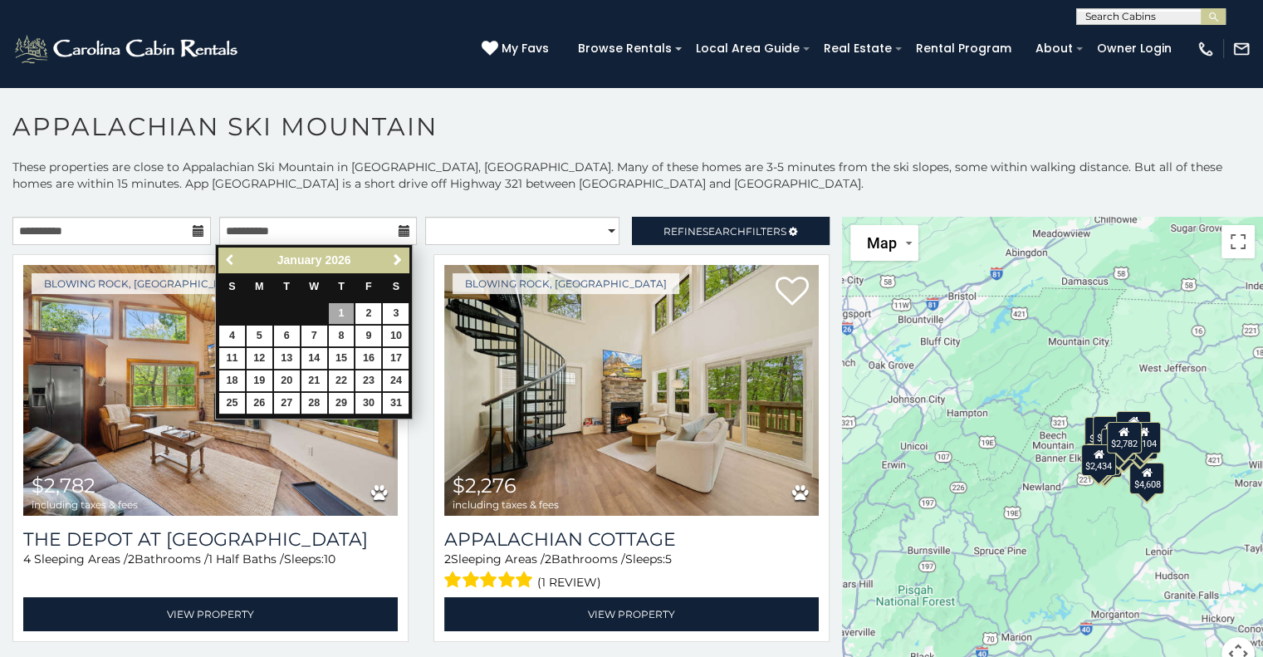
click at [233, 265] on span "Previous" at bounding box center [230, 259] width 13 height 13
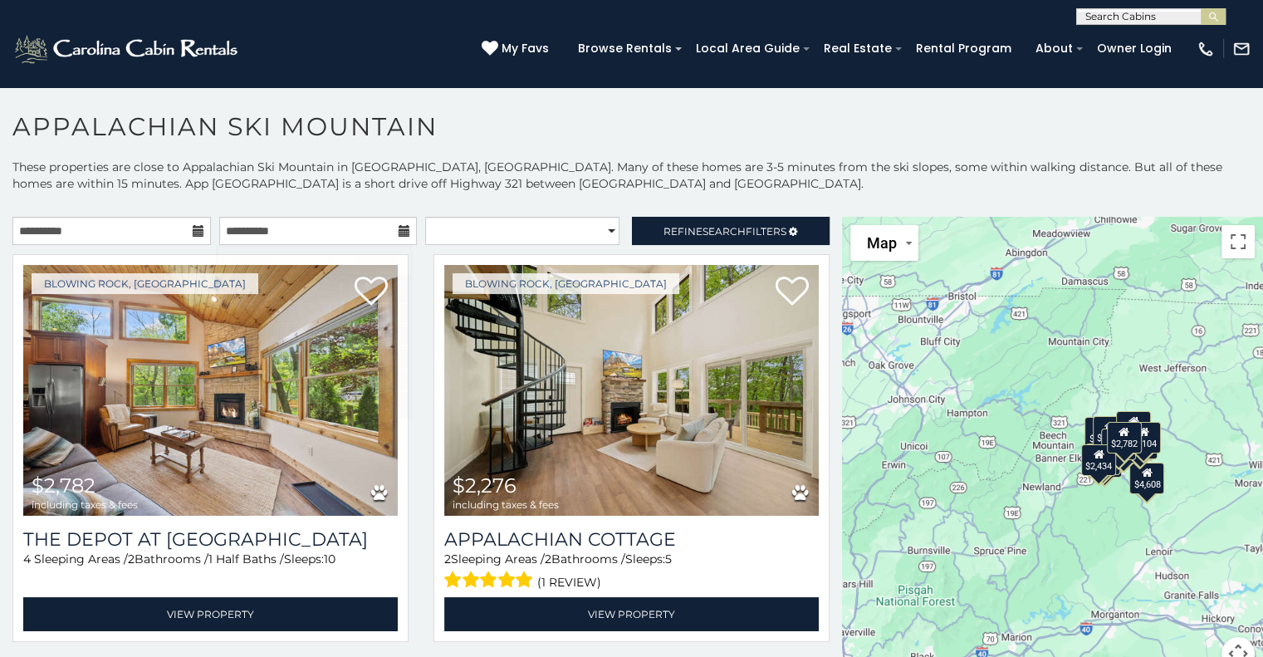
click at [193, 232] on icon at bounding box center [199, 231] width 12 height 12
click at [176, 229] on input "**********" at bounding box center [111, 231] width 198 height 28
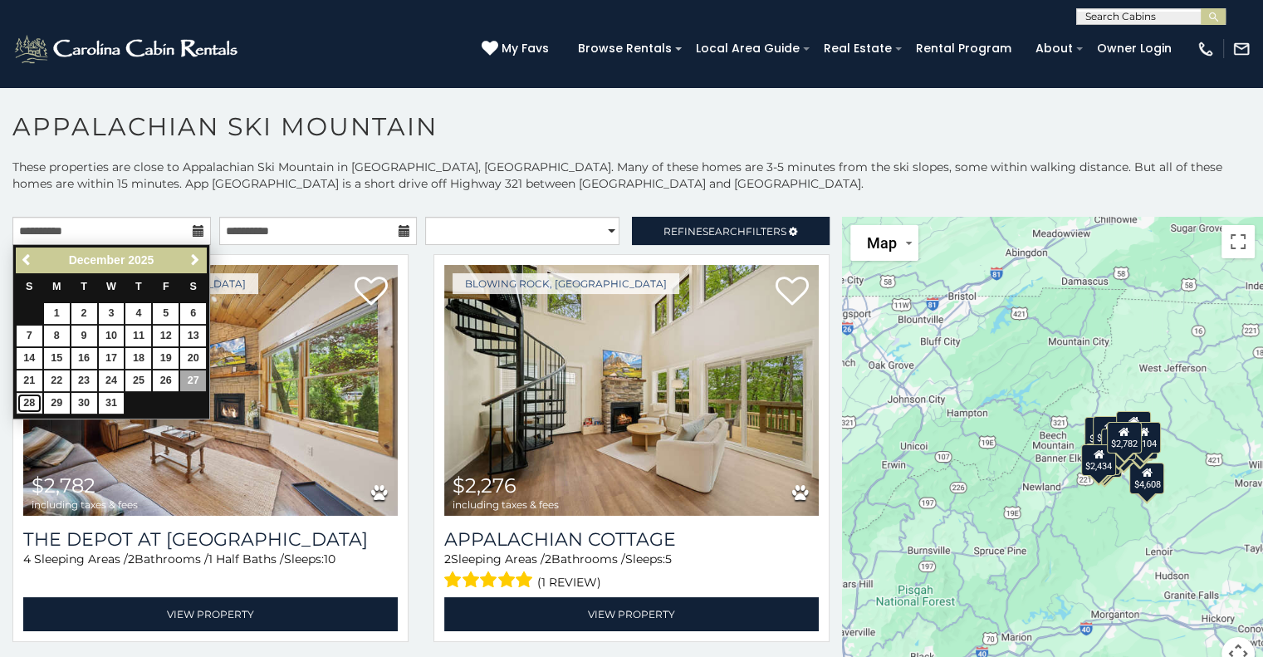
click at [27, 403] on link "28" at bounding box center [30, 403] width 26 height 21
type input "**********"
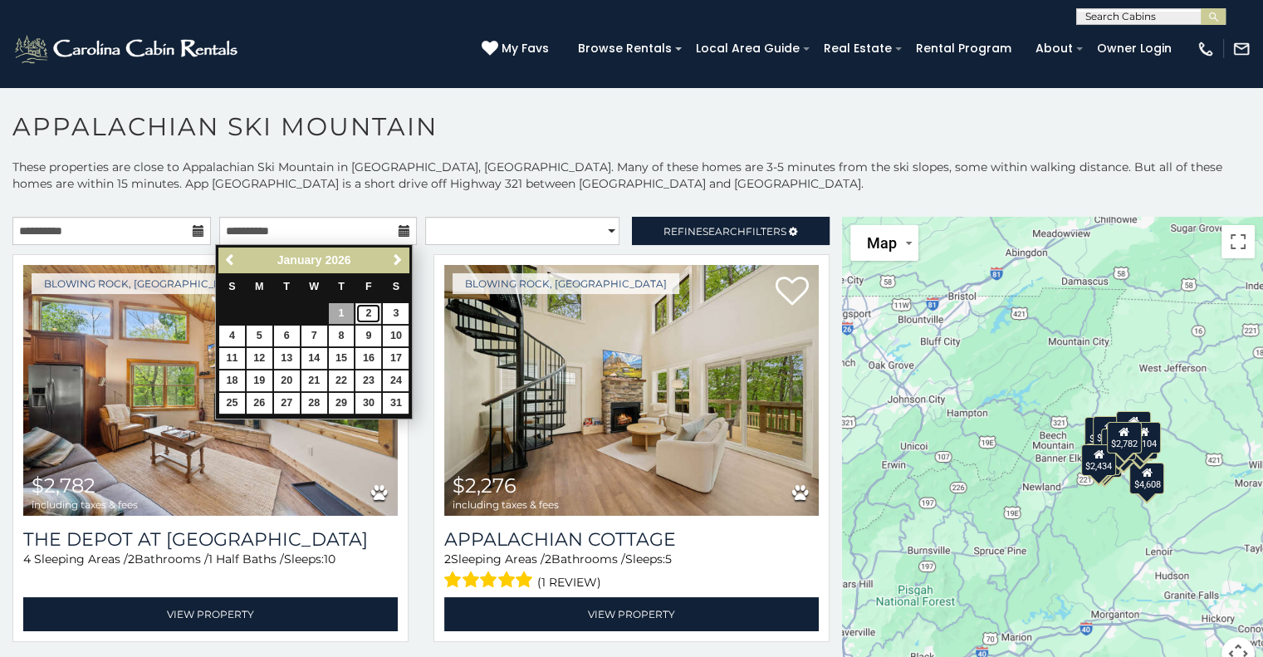
click at [363, 310] on link "2" at bounding box center [368, 313] width 26 height 21
type input "**********"
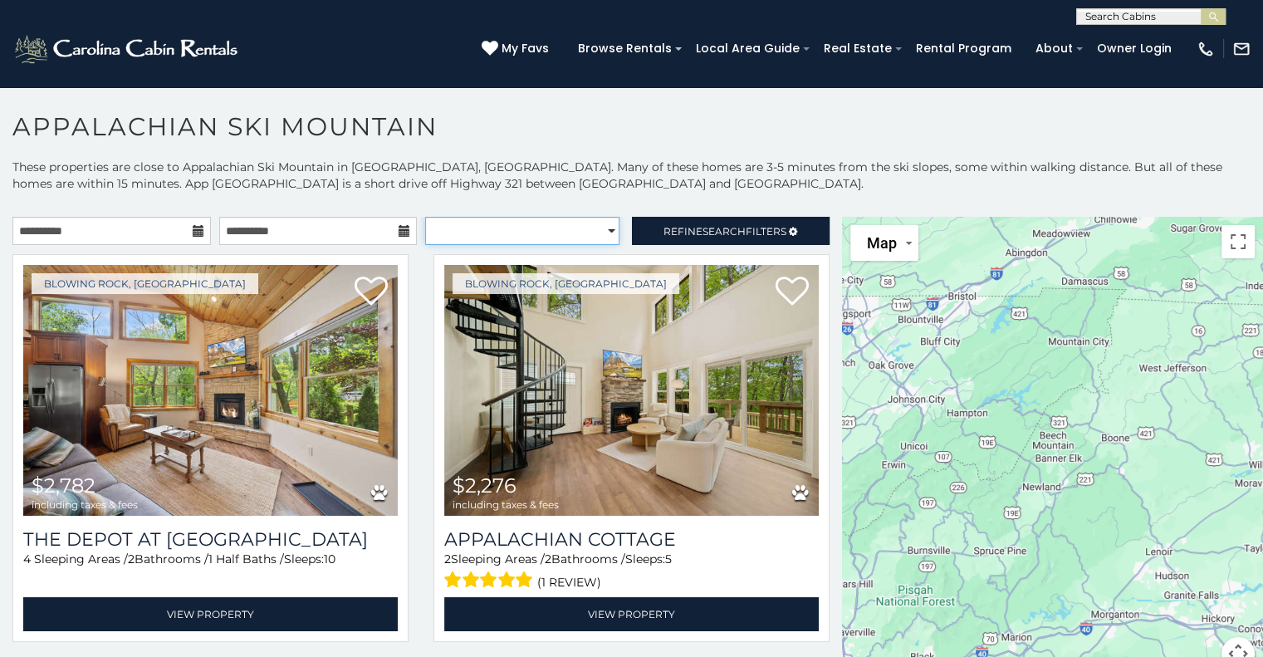
click at [561, 225] on select "**********" at bounding box center [522, 231] width 194 height 28
click at [551, 169] on p "These properties are close to Appalachian Ski Mountain in [GEOGRAPHIC_DATA], [G…" at bounding box center [631, 184] width 1263 height 50
click at [193, 233] on icon at bounding box center [199, 231] width 12 height 12
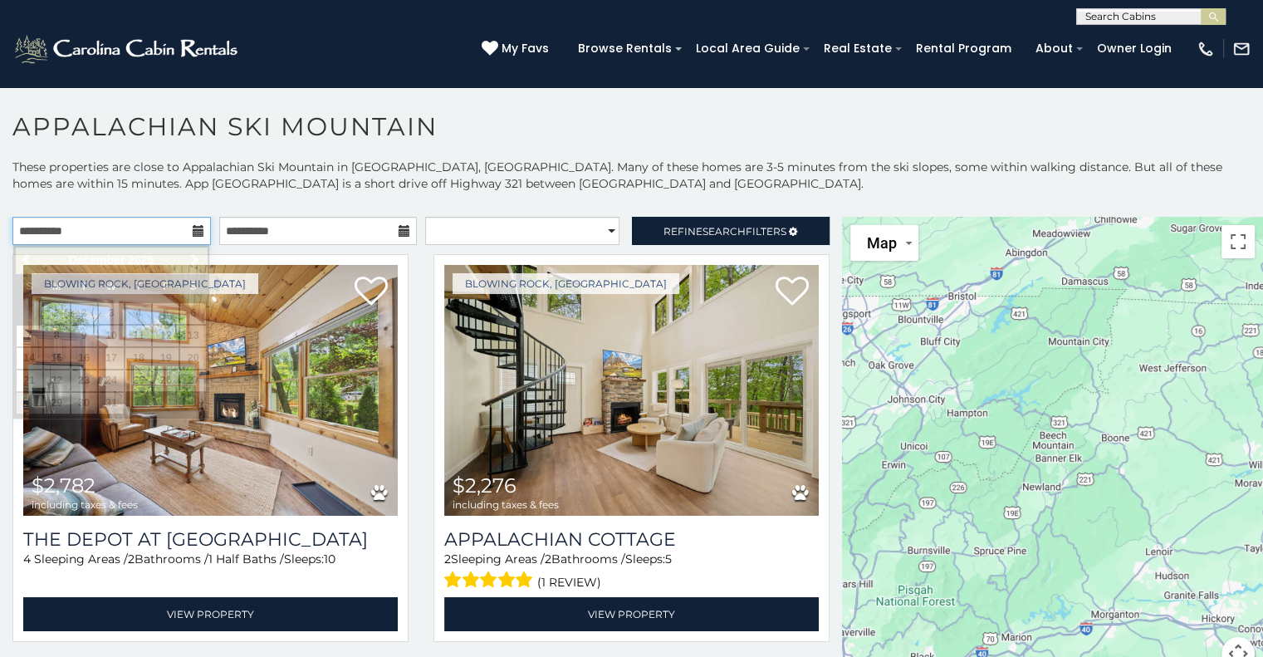
click at [140, 232] on input "**********" at bounding box center [111, 231] width 198 height 28
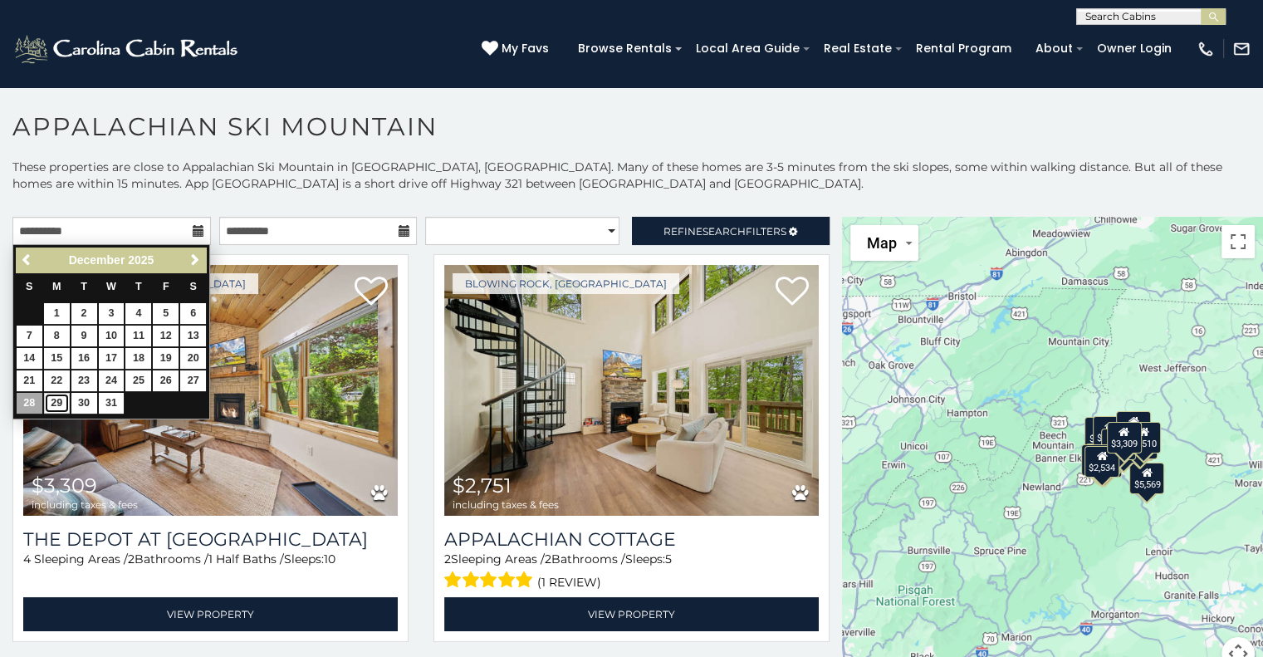
click at [54, 403] on link "29" at bounding box center [57, 403] width 26 height 21
type input "**********"
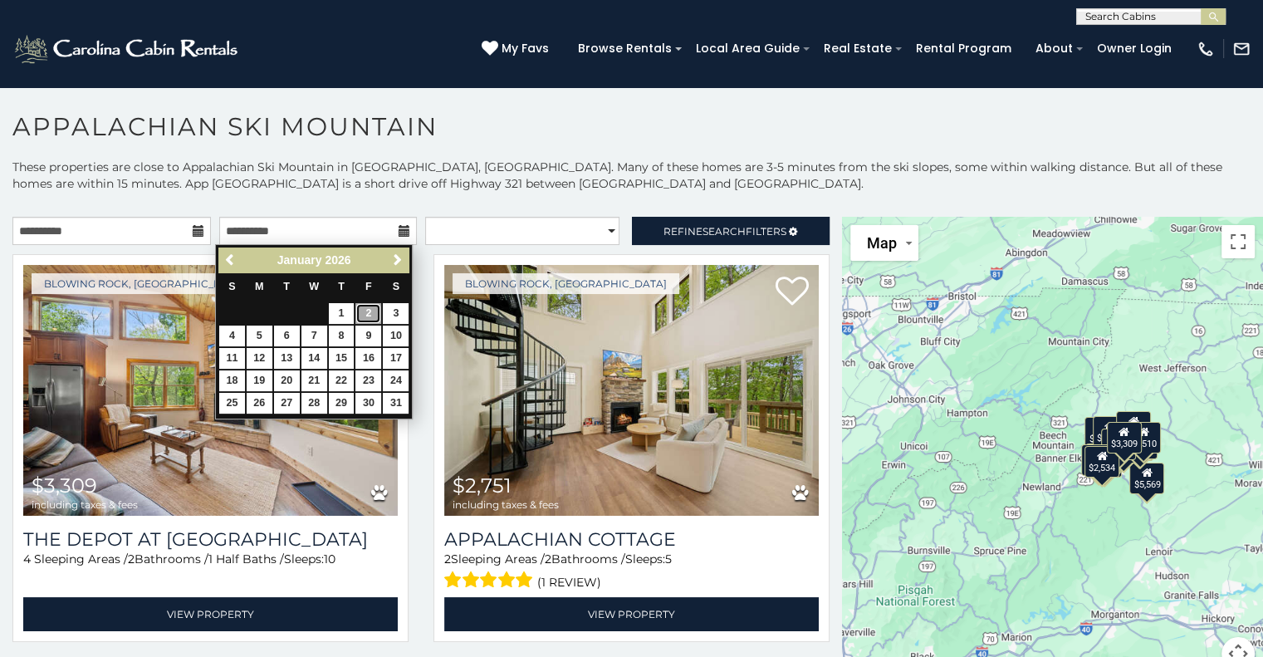
click at [363, 311] on link "2" at bounding box center [368, 313] width 26 height 21
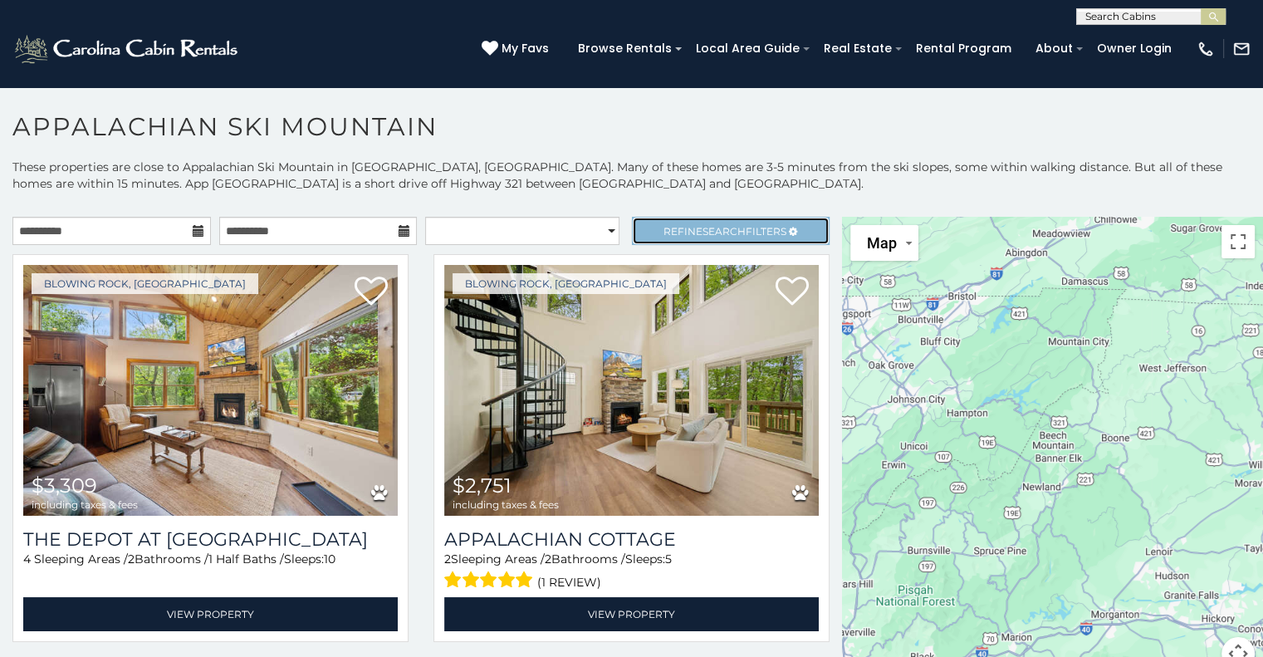
click at [716, 228] on span "Search" at bounding box center [723, 231] width 43 height 12
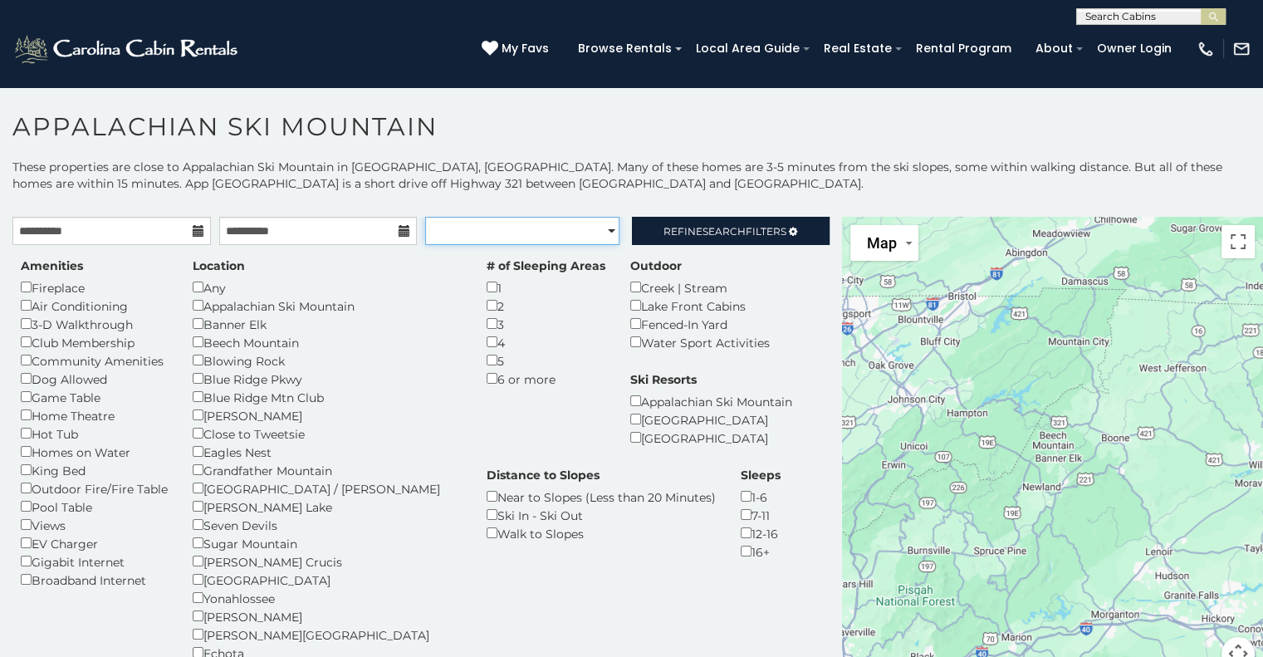
click at [589, 225] on select "**********" at bounding box center [522, 231] width 194 height 28
click at [425, 217] on select "**********" at bounding box center [522, 231] width 194 height 28
click at [722, 228] on span "Search" at bounding box center [723, 231] width 43 height 12
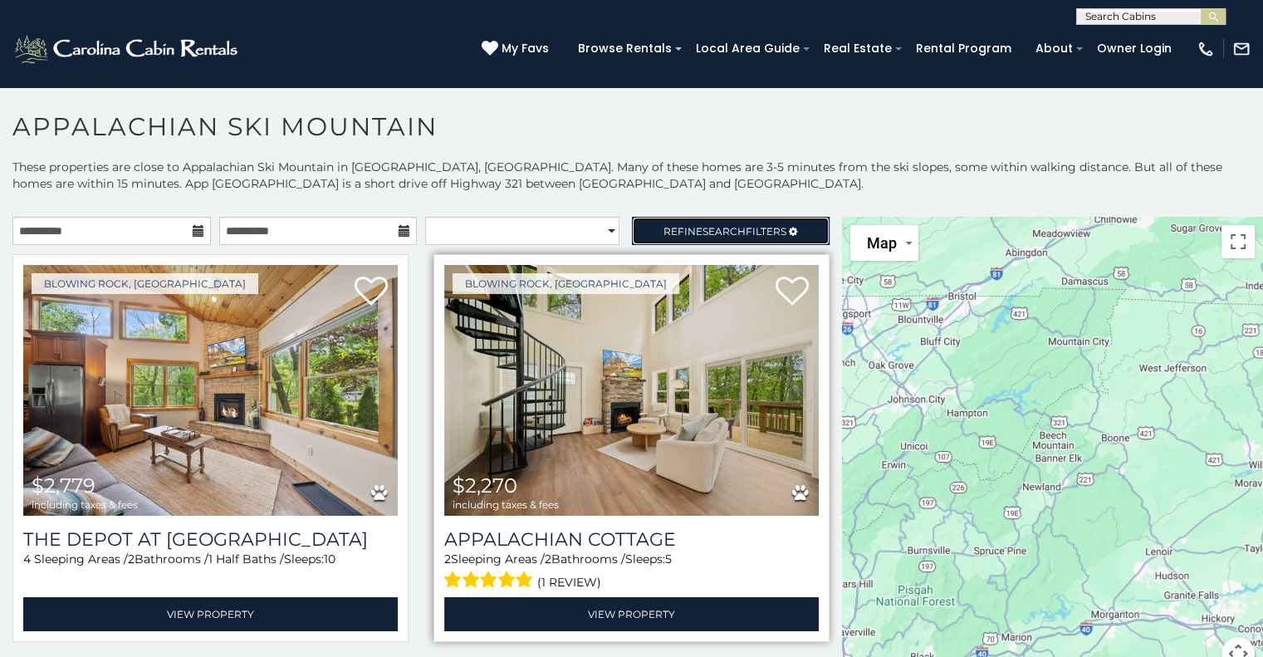
select select "*********"
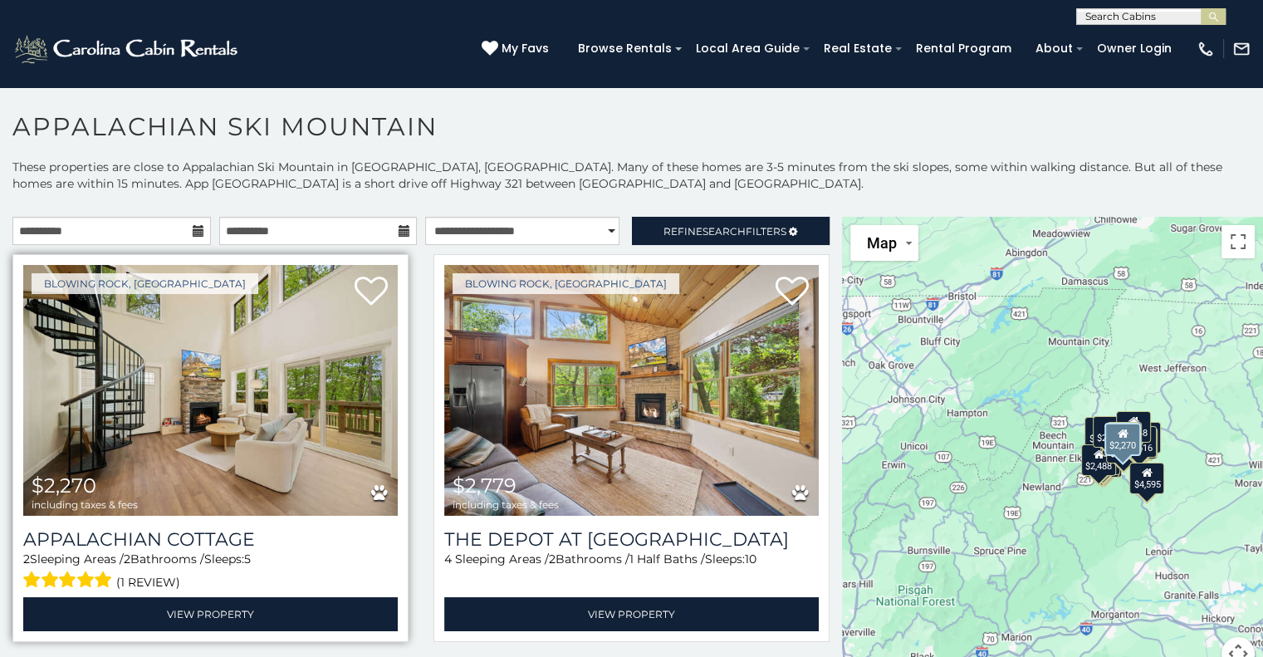
click at [212, 399] on img at bounding box center [210, 390] width 374 height 251
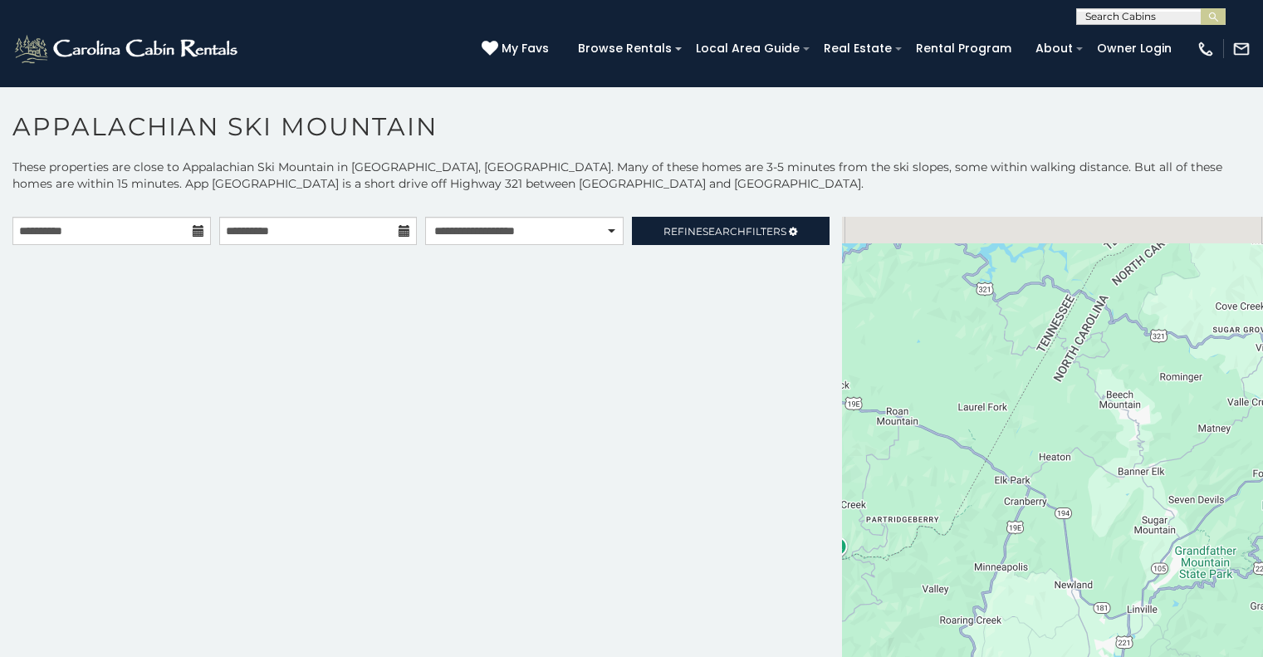
select select "*********"
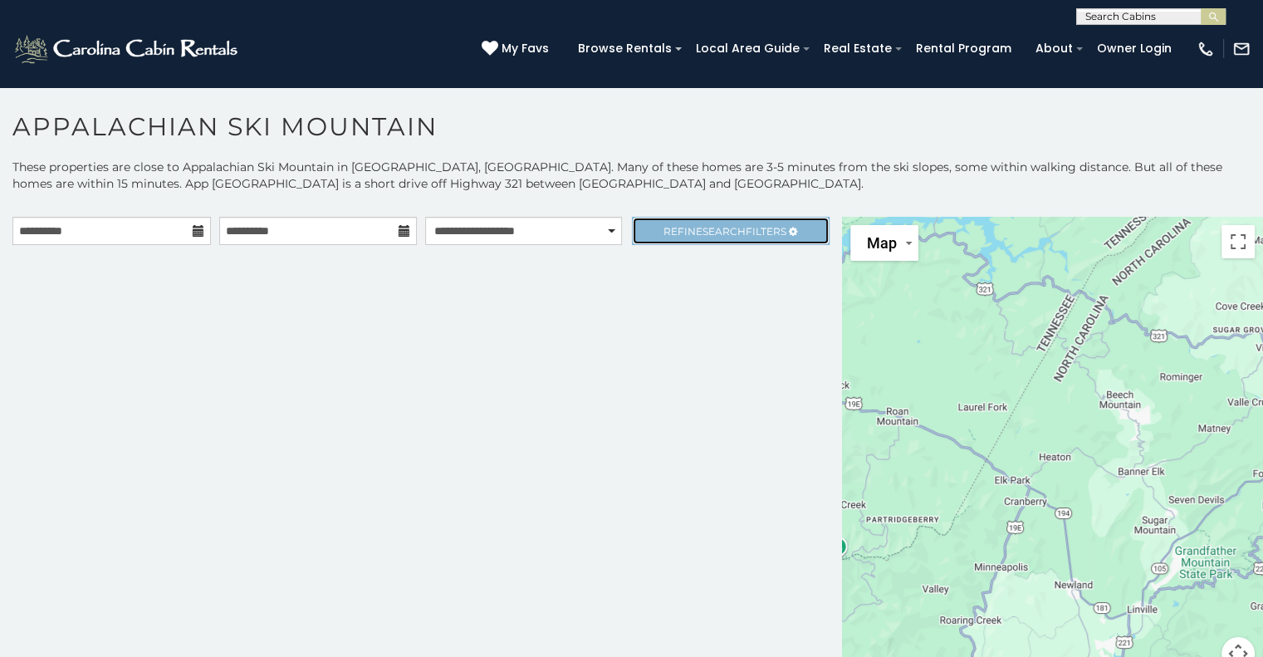
click at [711, 228] on span "Search" at bounding box center [723, 231] width 43 height 12
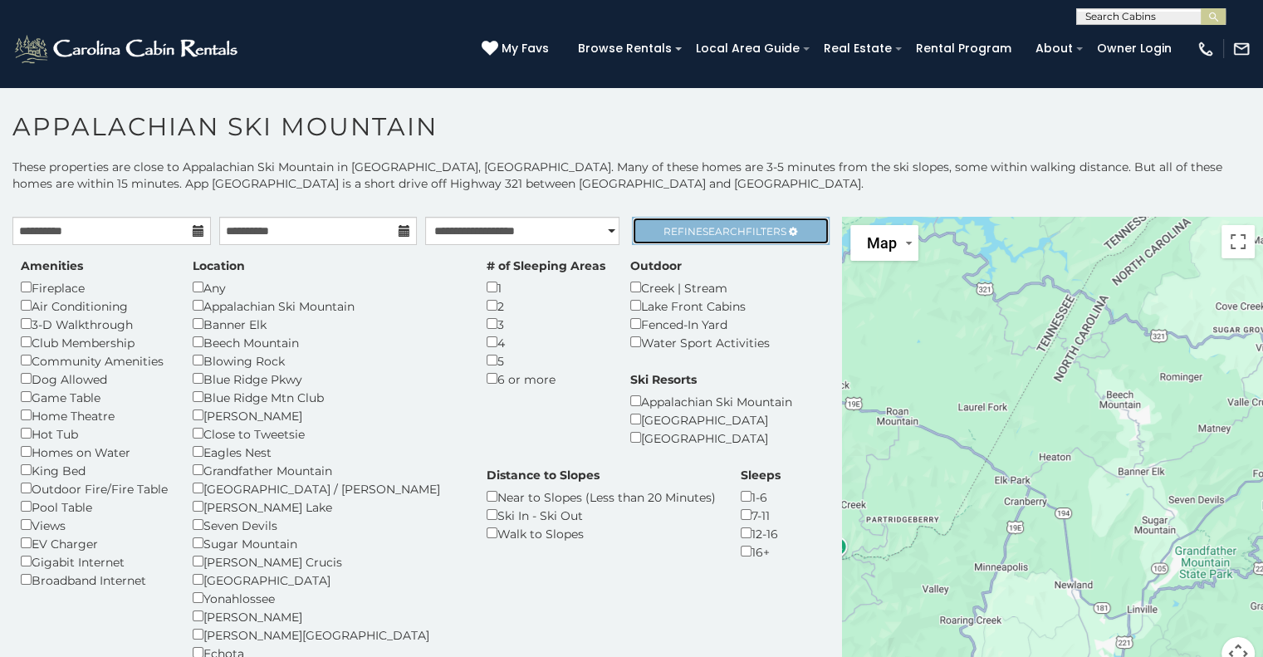
click at [757, 228] on span "Refine Search Filters" at bounding box center [724, 231] width 123 height 12
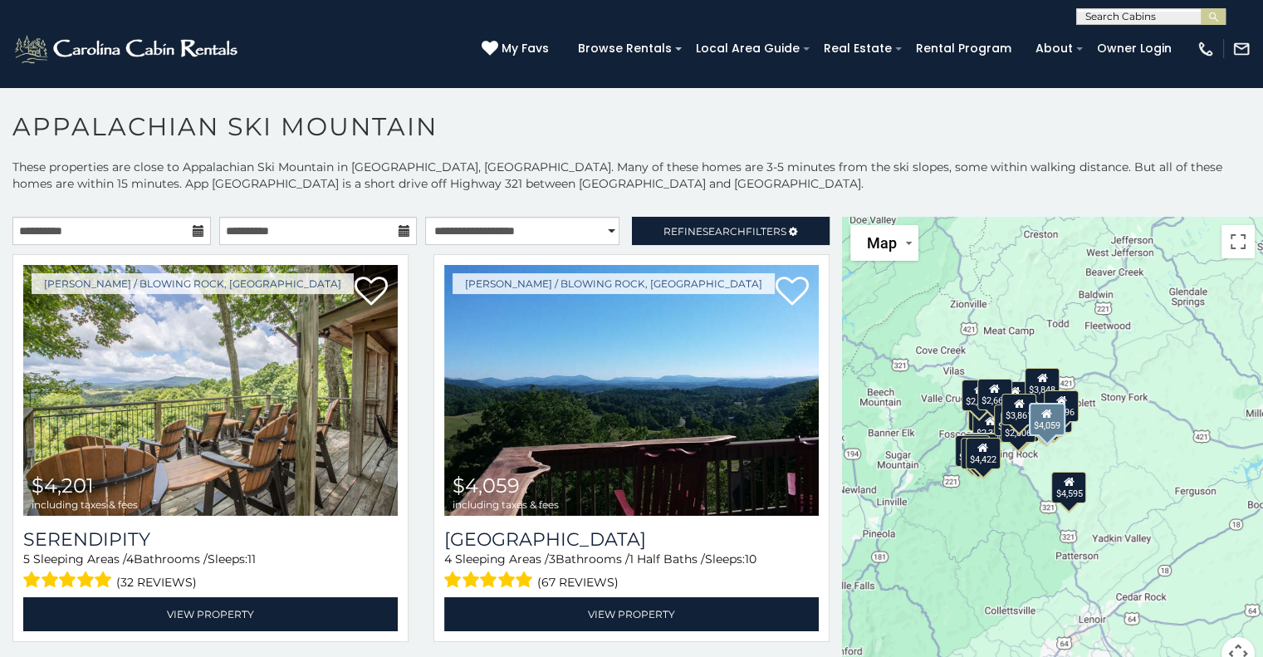
drag, startPoint x: 996, startPoint y: 491, endPoint x: 819, endPoint y: 459, distance: 180.5
click at [819, 217] on main "**********" at bounding box center [631, 217] width 1263 height 0
drag, startPoint x: 756, startPoint y: 560, endPoint x: 907, endPoint y: 639, distance: 170.5
click at [907, 217] on main "**********" at bounding box center [631, 217] width 1263 height 0
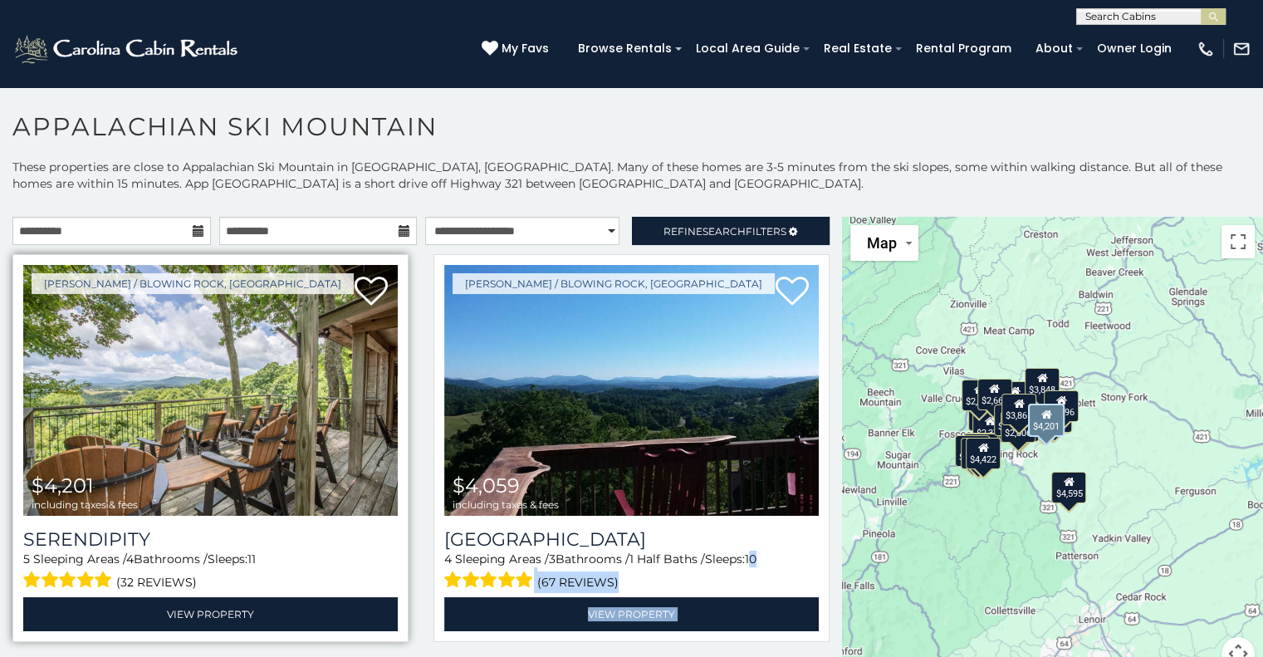
click at [160, 416] on img at bounding box center [210, 390] width 374 height 251
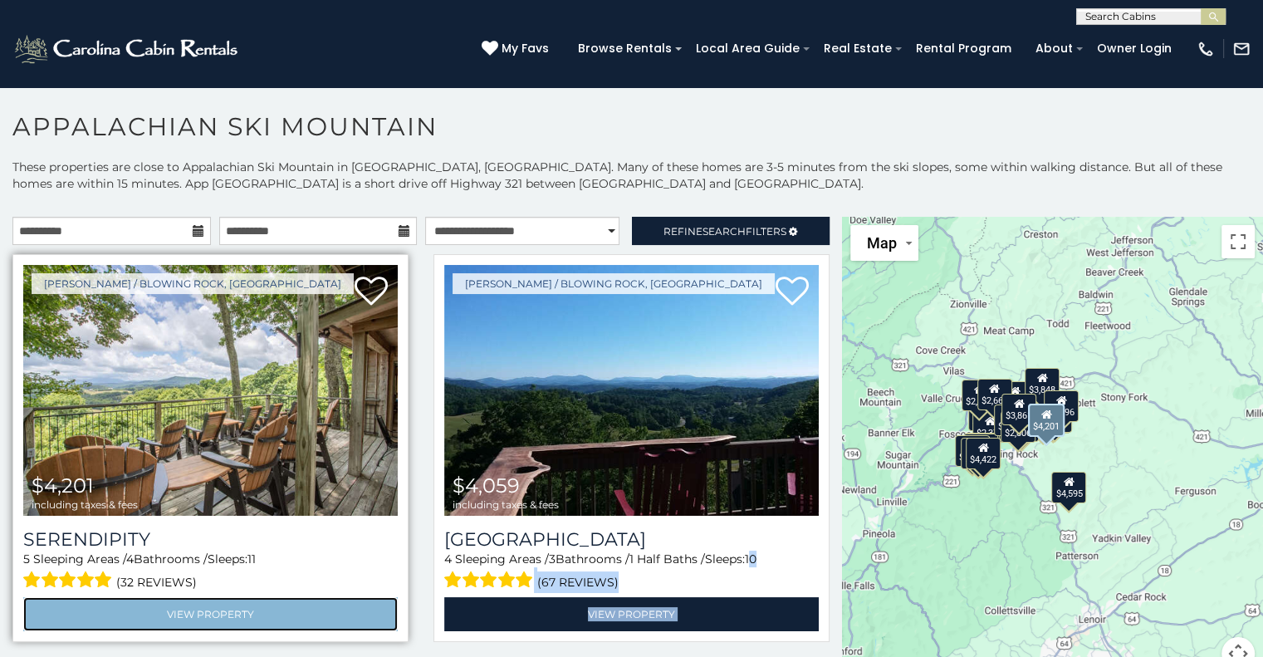
click at [186, 609] on link "View Property" at bounding box center [210, 614] width 374 height 34
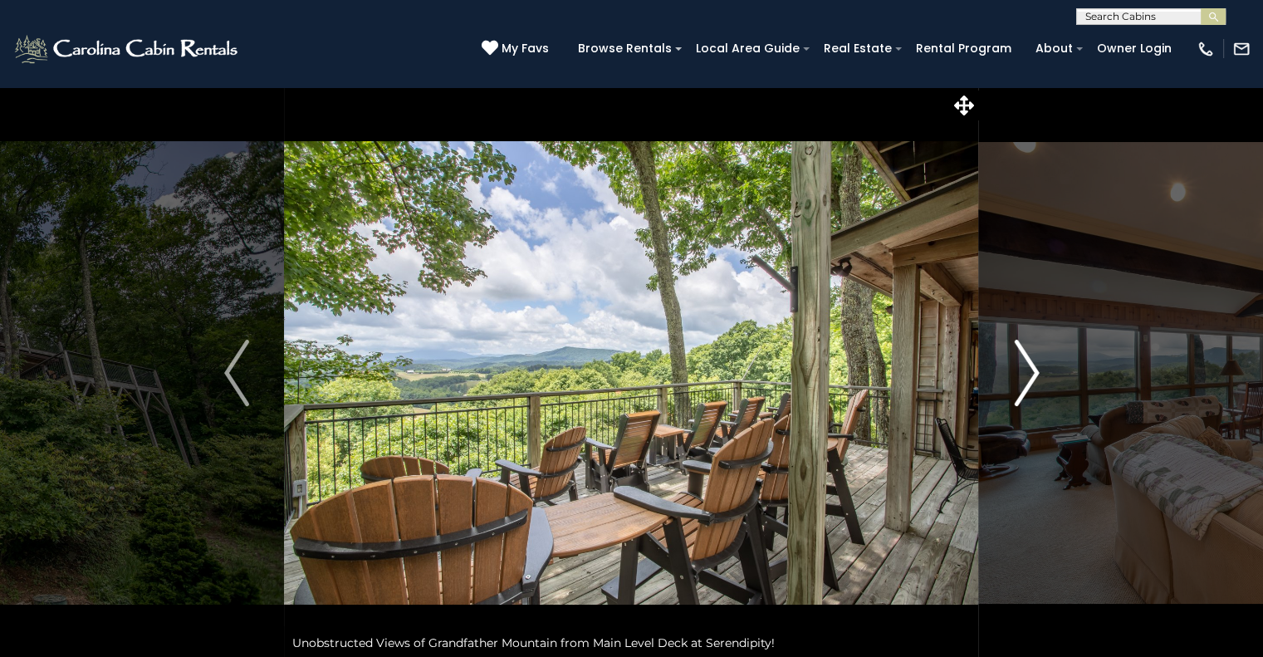
click at [1033, 378] on img "Next" at bounding box center [1026, 373] width 25 height 66
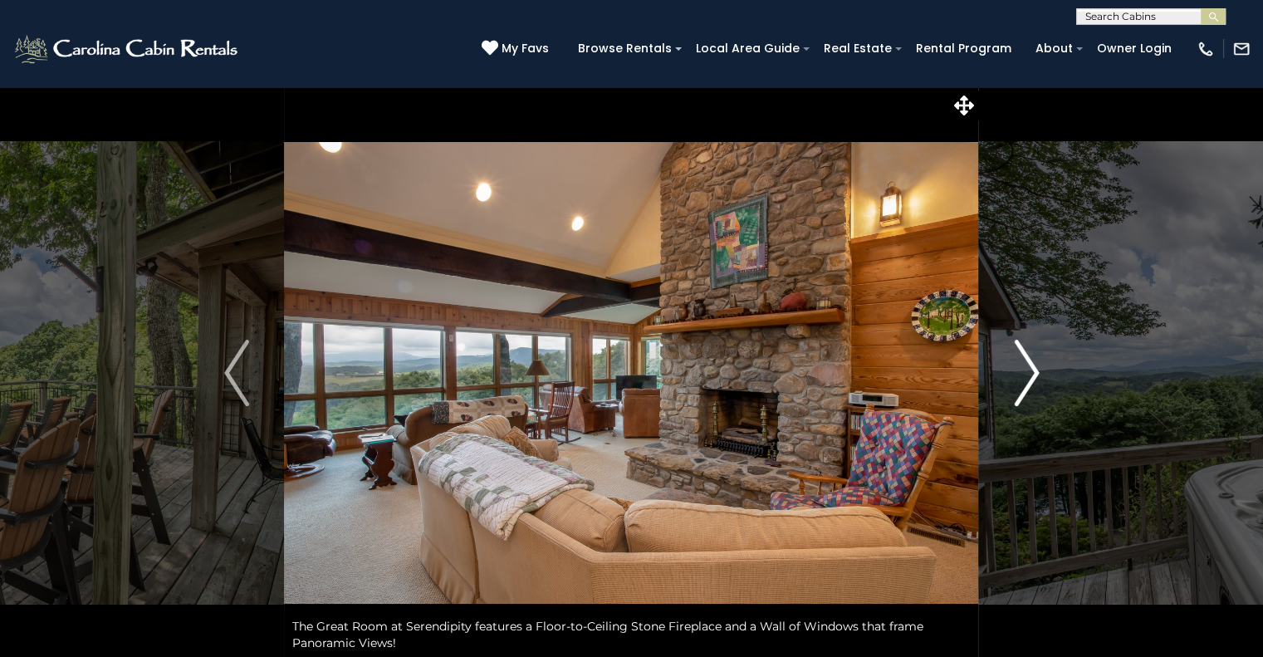
click at [1033, 378] on img "Next" at bounding box center [1026, 373] width 25 height 66
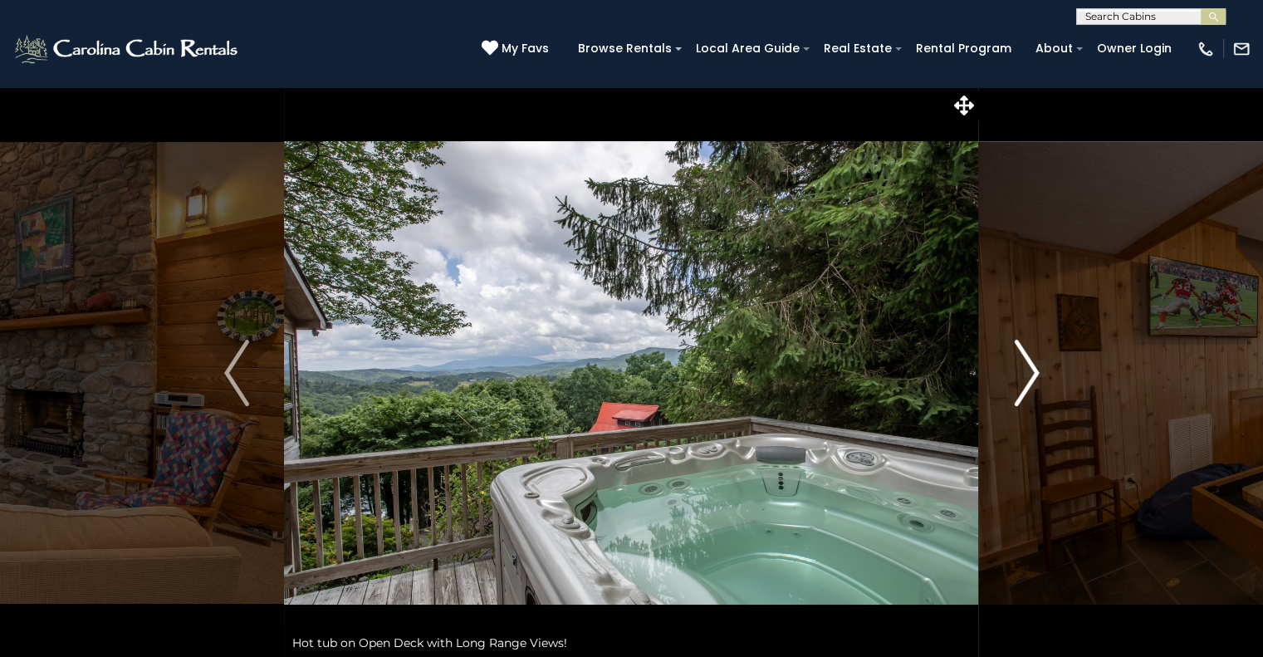
click at [1033, 378] on img "Next" at bounding box center [1026, 373] width 25 height 66
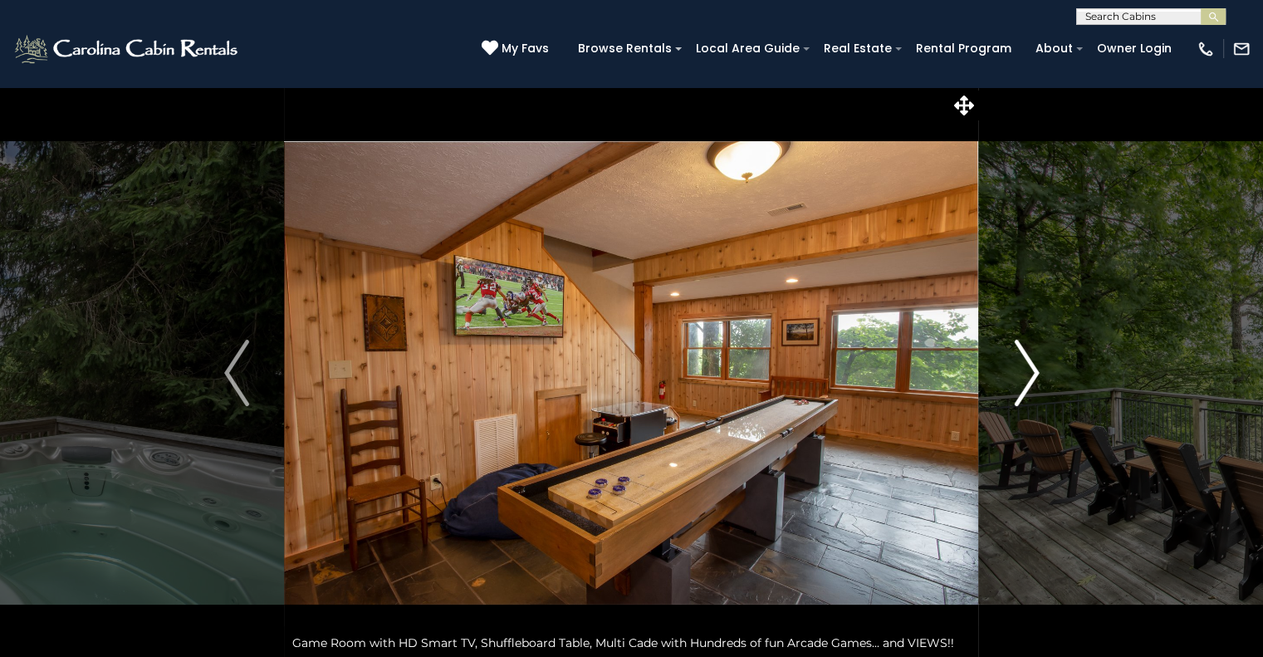
click at [1033, 378] on img "Next" at bounding box center [1026, 373] width 25 height 66
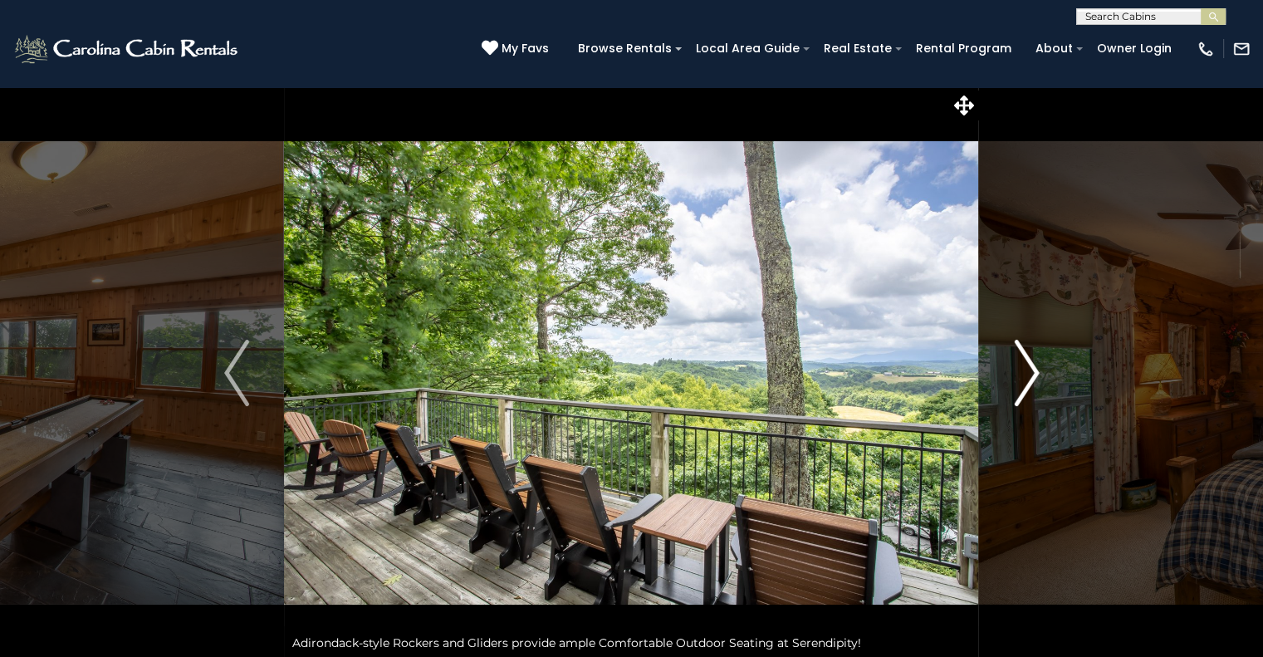
click at [1033, 378] on img "Next" at bounding box center [1026, 373] width 25 height 66
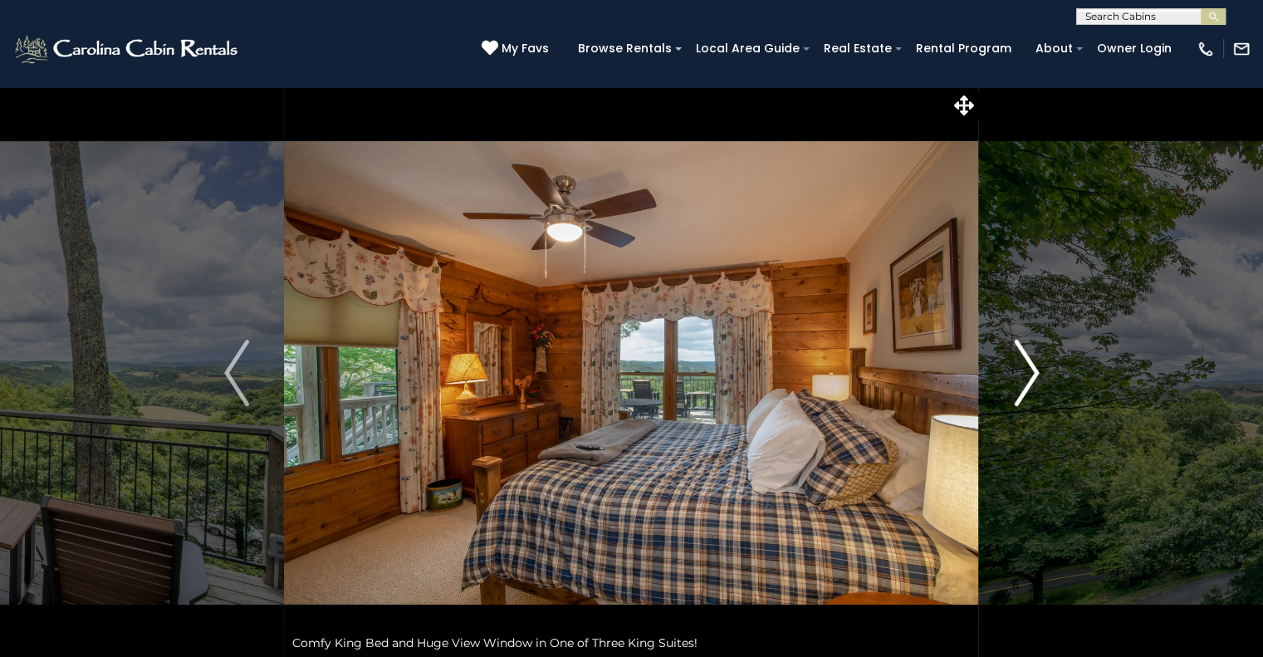
click at [1033, 377] on img "Next" at bounding box center [1026, 373] width 25 height 66
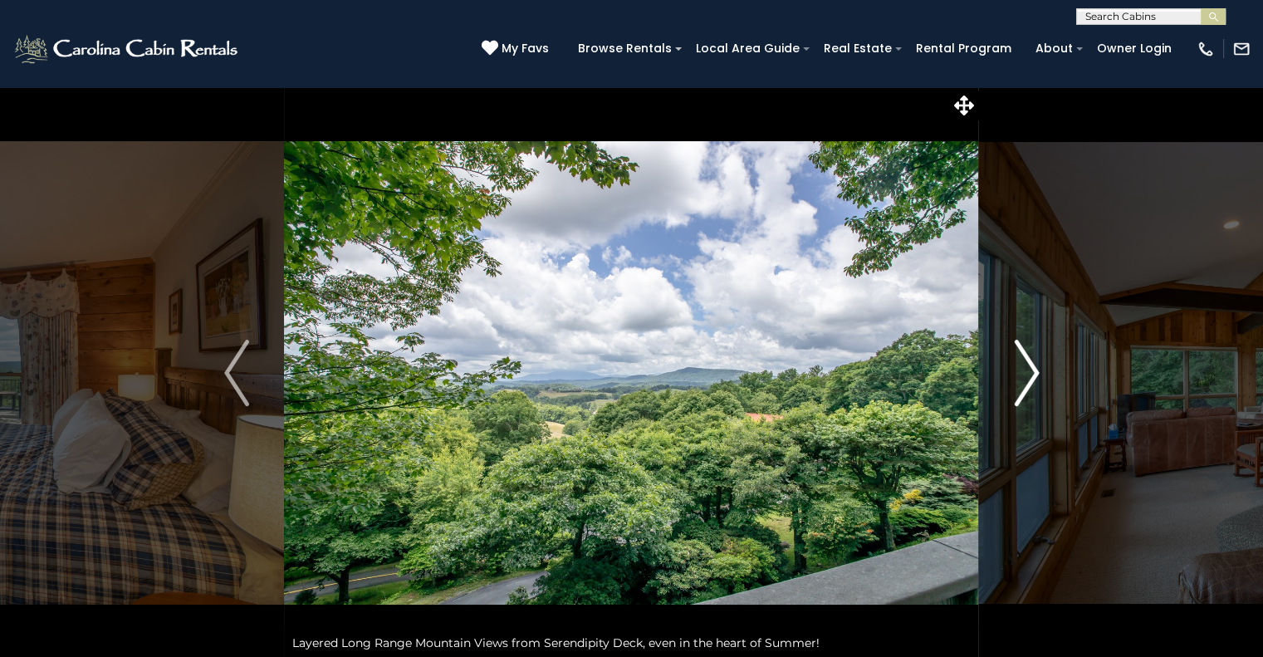
click at [1032, 377] on img "Next" at bounding box center [1026, 373] width 25 height 66
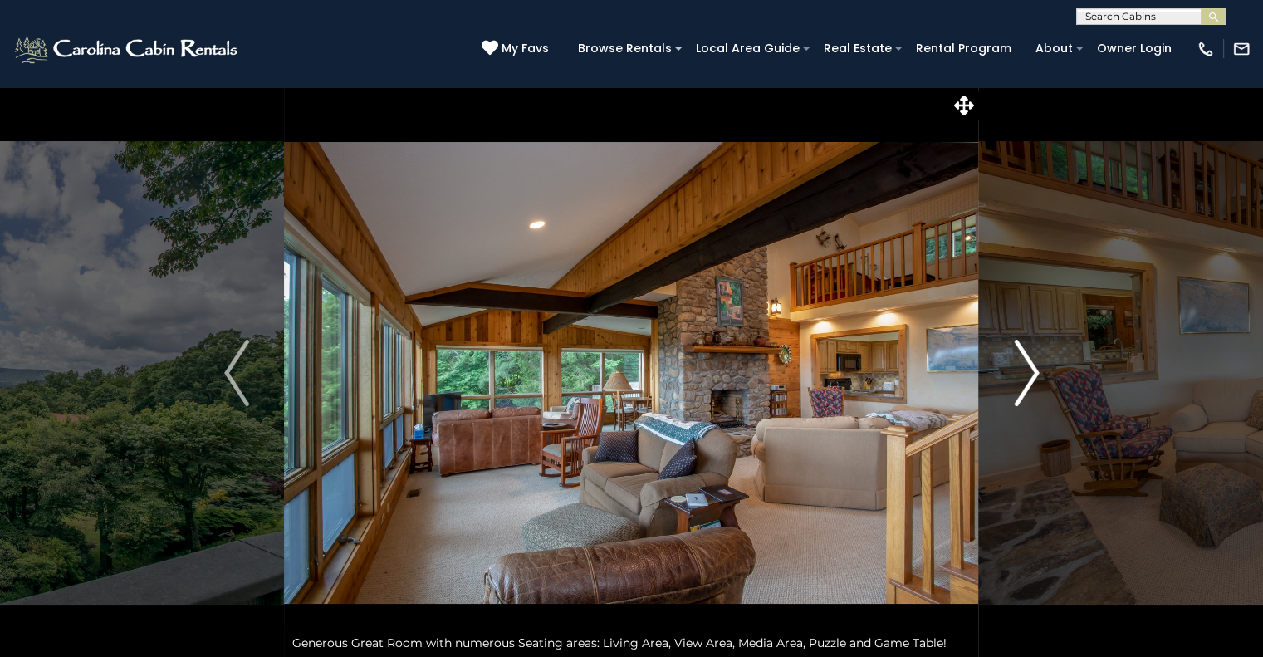
click at [1032, 377] on img "Next" at bounding box center [1026, 373] width 25 height 66
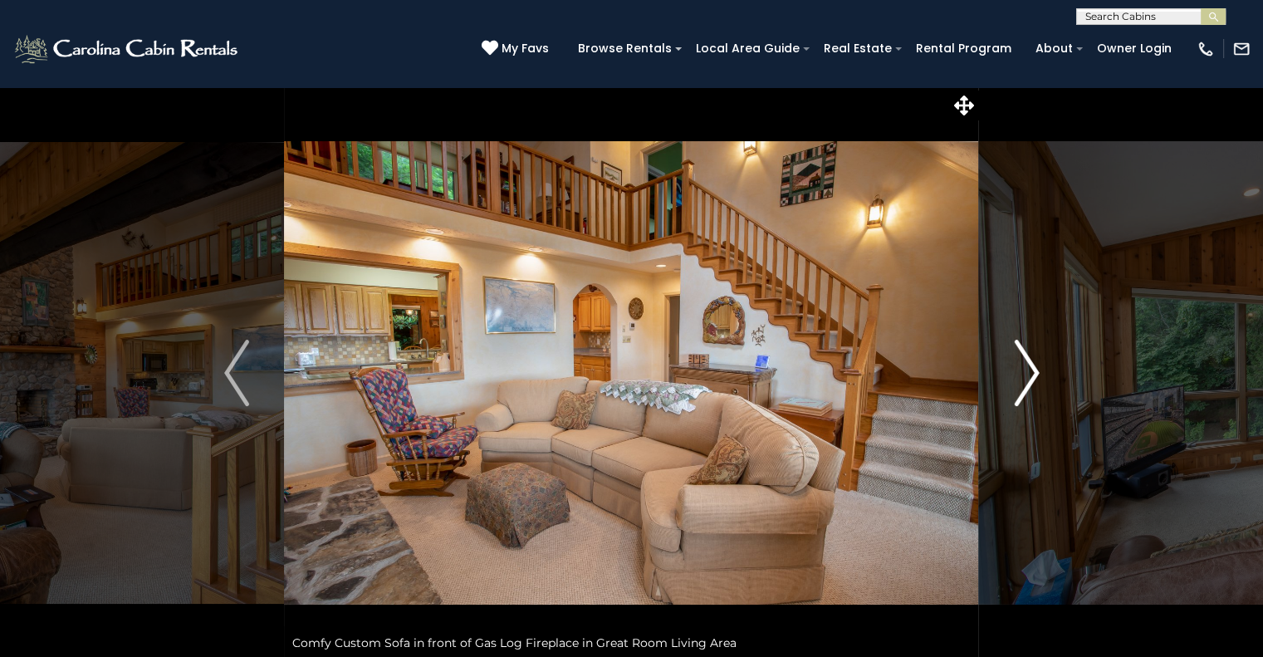
click at [1032, 377] on img "Next" at bounding box center [1026, 373] width 25 height 66
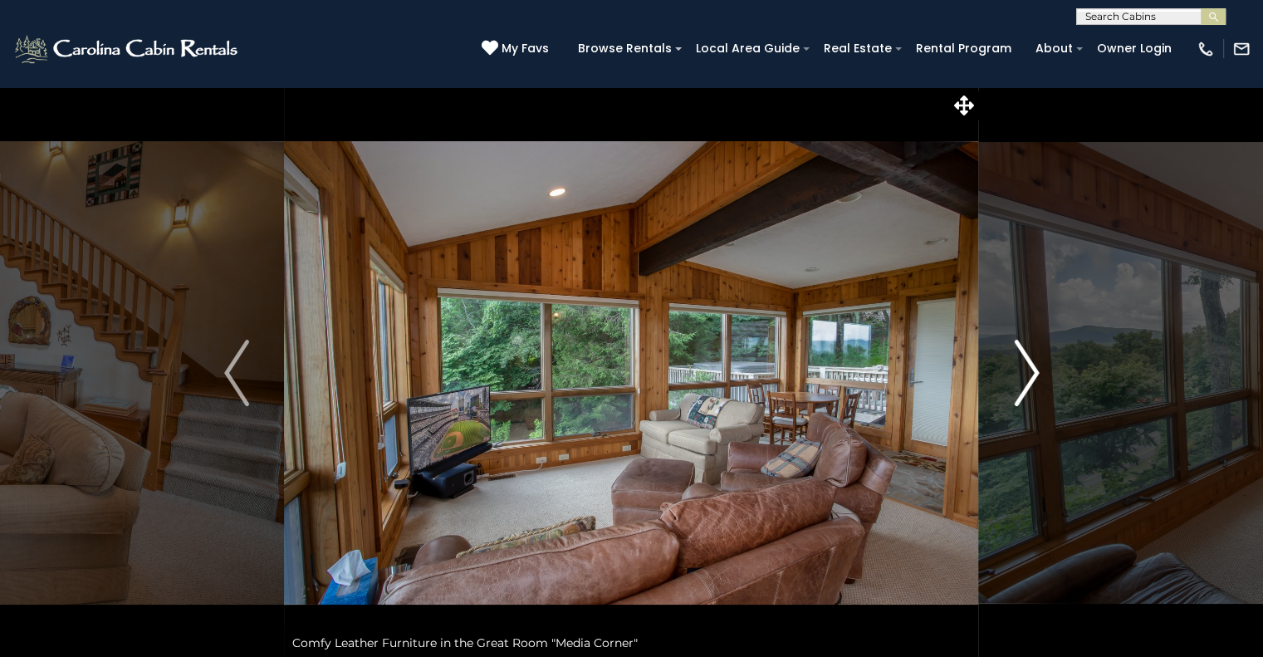
click at [1032, 377] on img "Next" at bounding box center [1026, 373] width 25 height 66
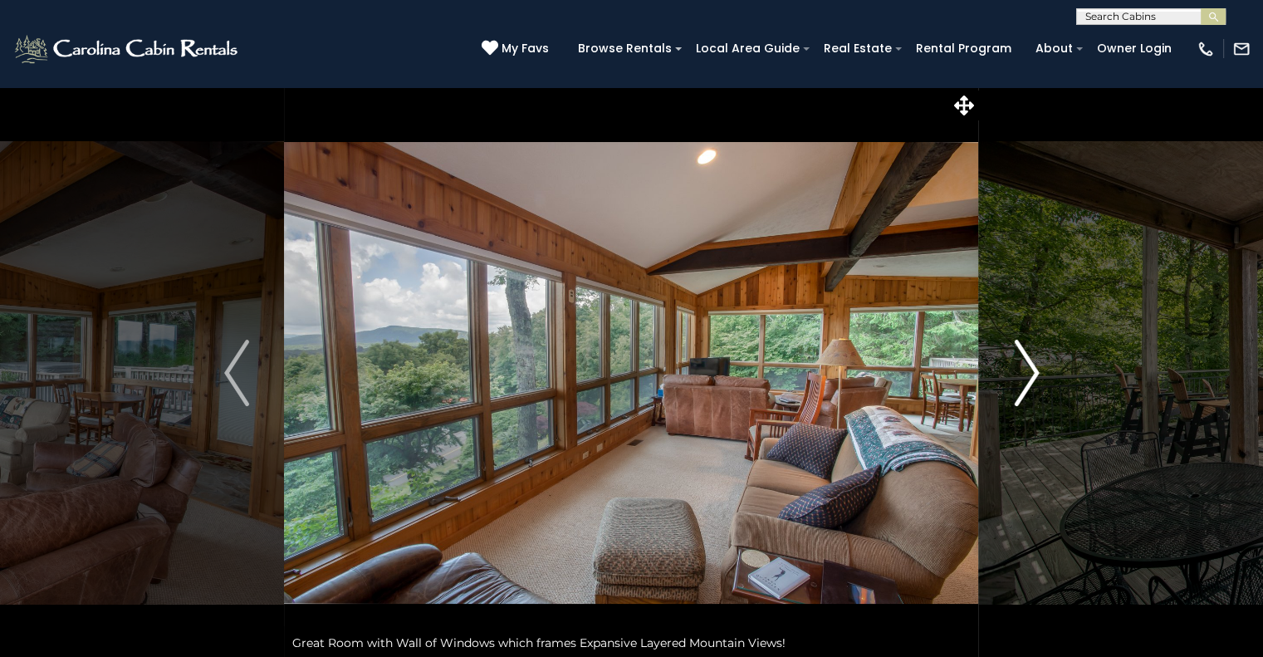
click at [1032, 377] on img "Next" at bounding box center [1026, 373] width 25 height 66
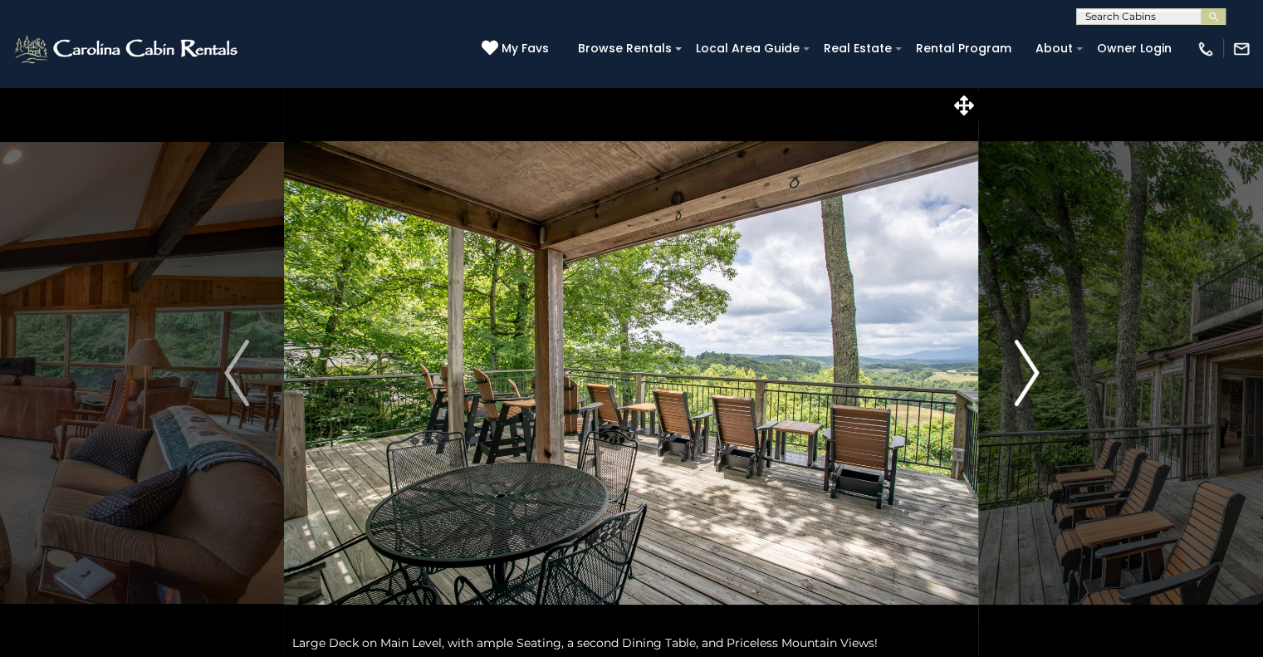
click at [1032, 377] on img "Next" at bounding box center [1026, 373] width 25 height 66
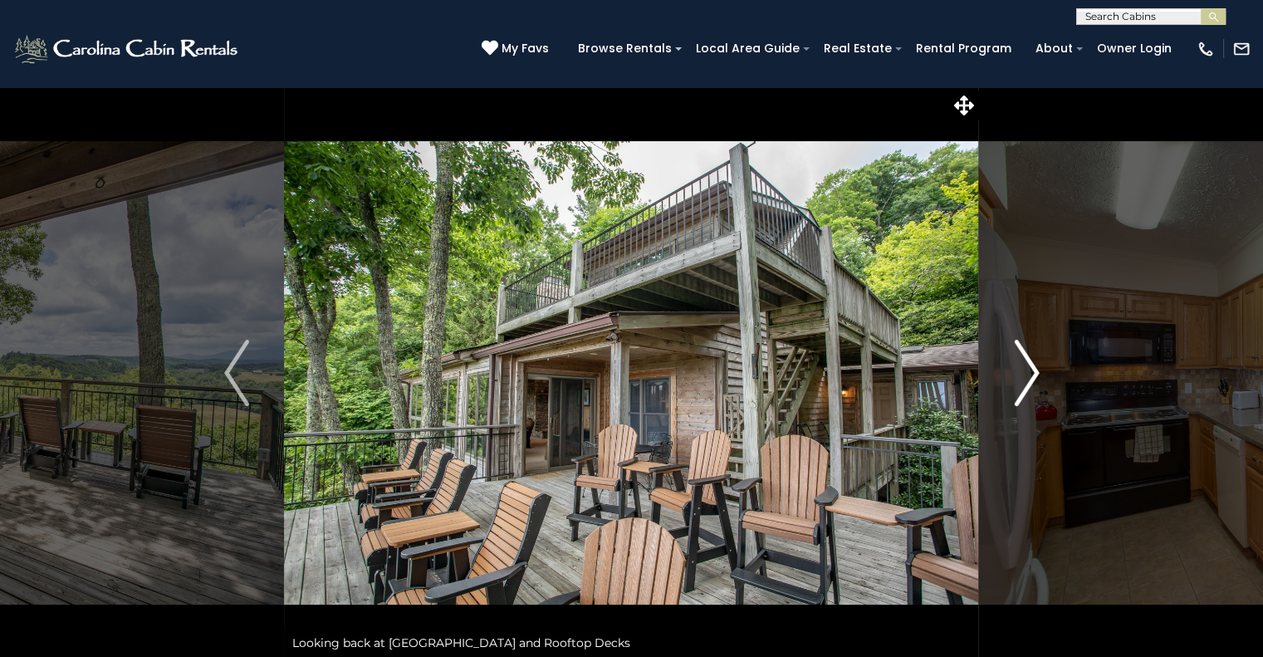
click at [1032, 377] on img "Next" at bounding box center [1026, 373] width 25 height 66
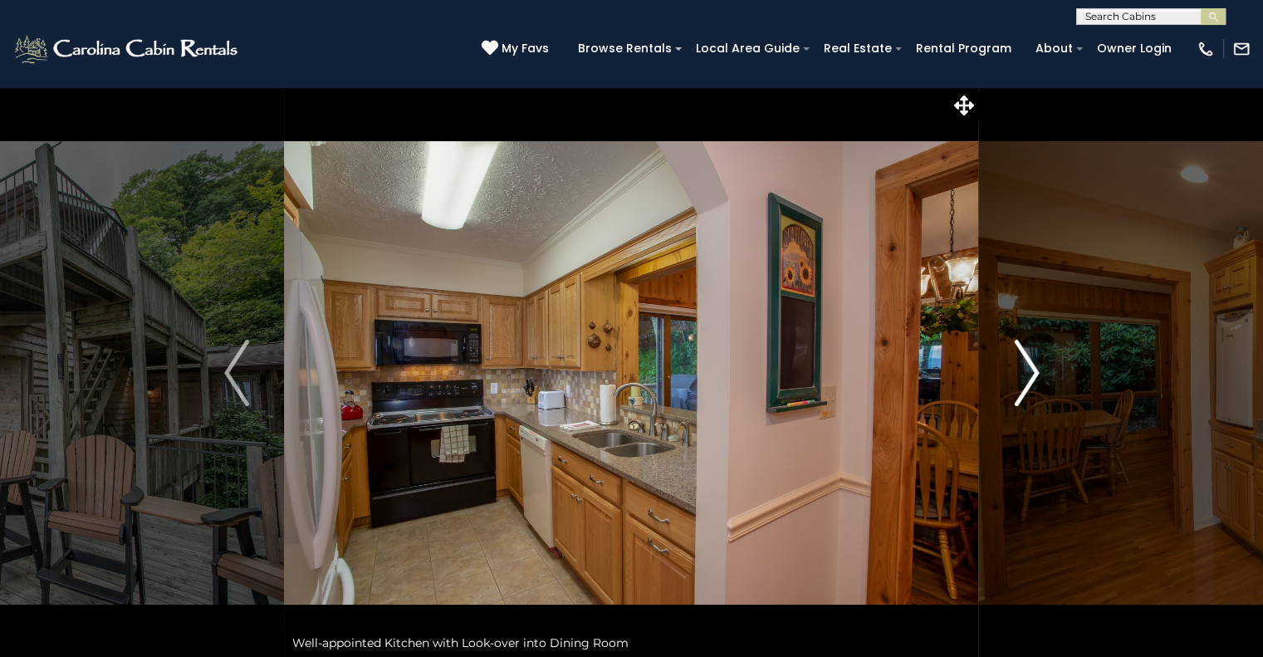
click at [1032, 377] on img "Next" at bounding box center [1026, 373] width 25 height 66
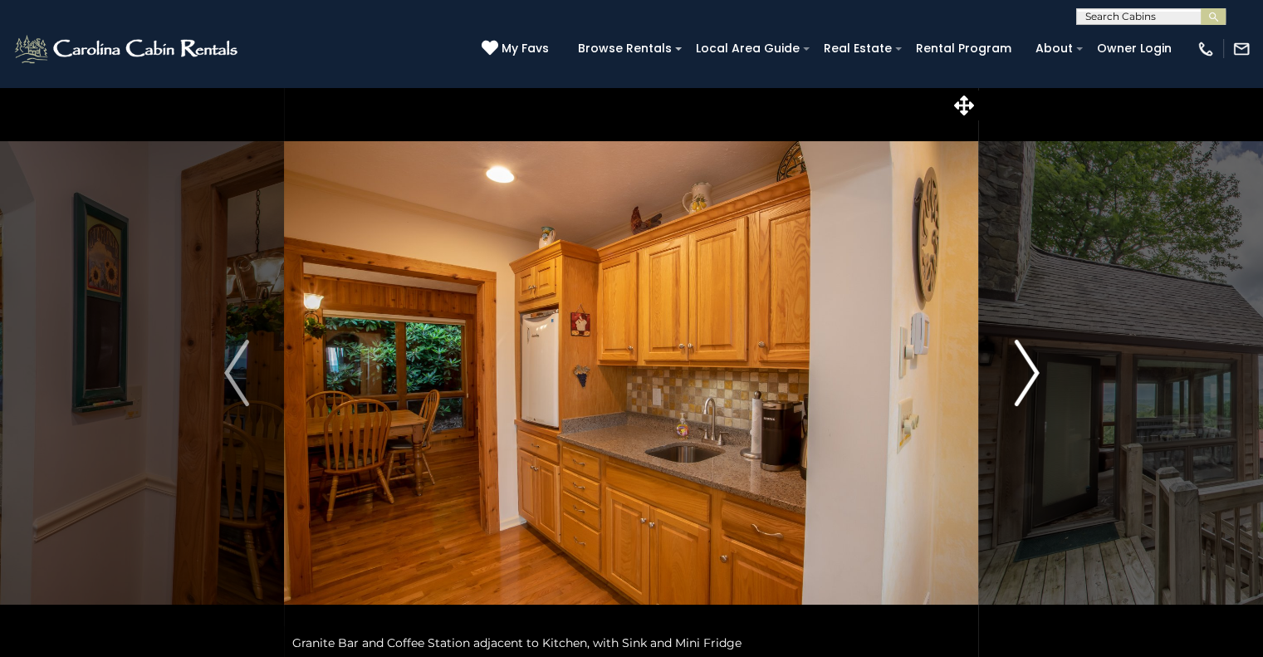
click at [1032, 377] on img "Next" at bounding box center [1026, 373] width 25 height 66
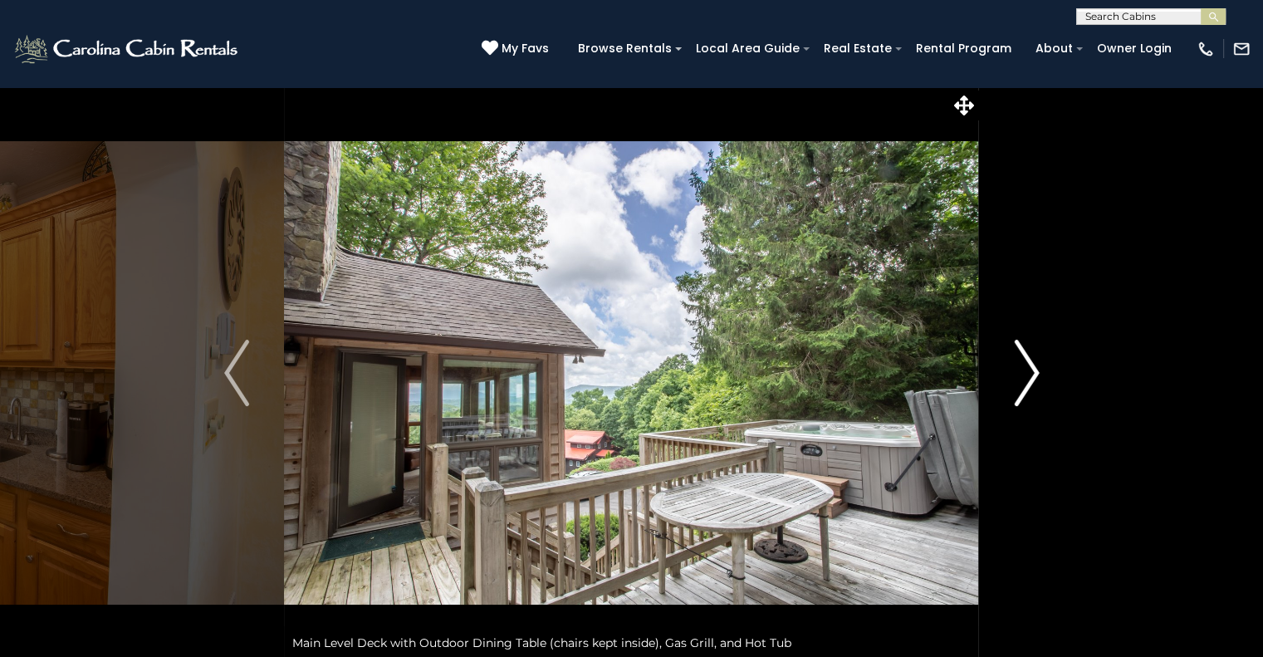
click at [1032, 377] on img "Next" at bounding box center [1026, 373] width 25 height 66
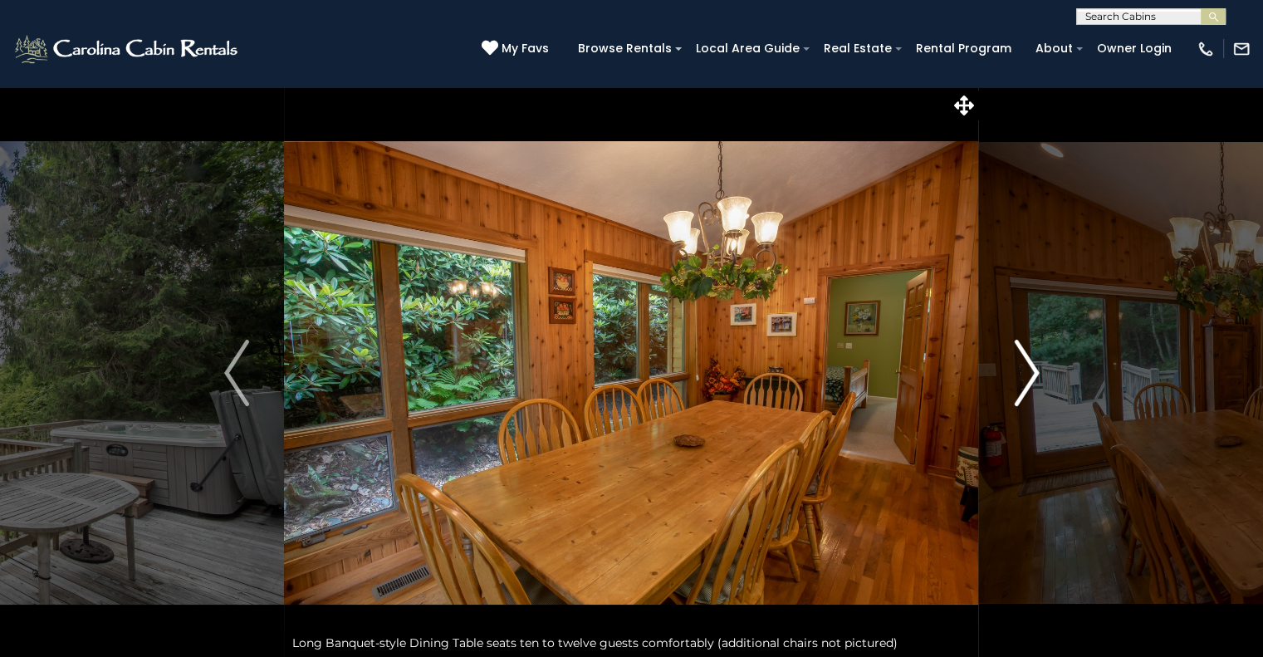
click at [1032, 377] on img "Next" at bounding box center [1026, 373] width 25 height 66
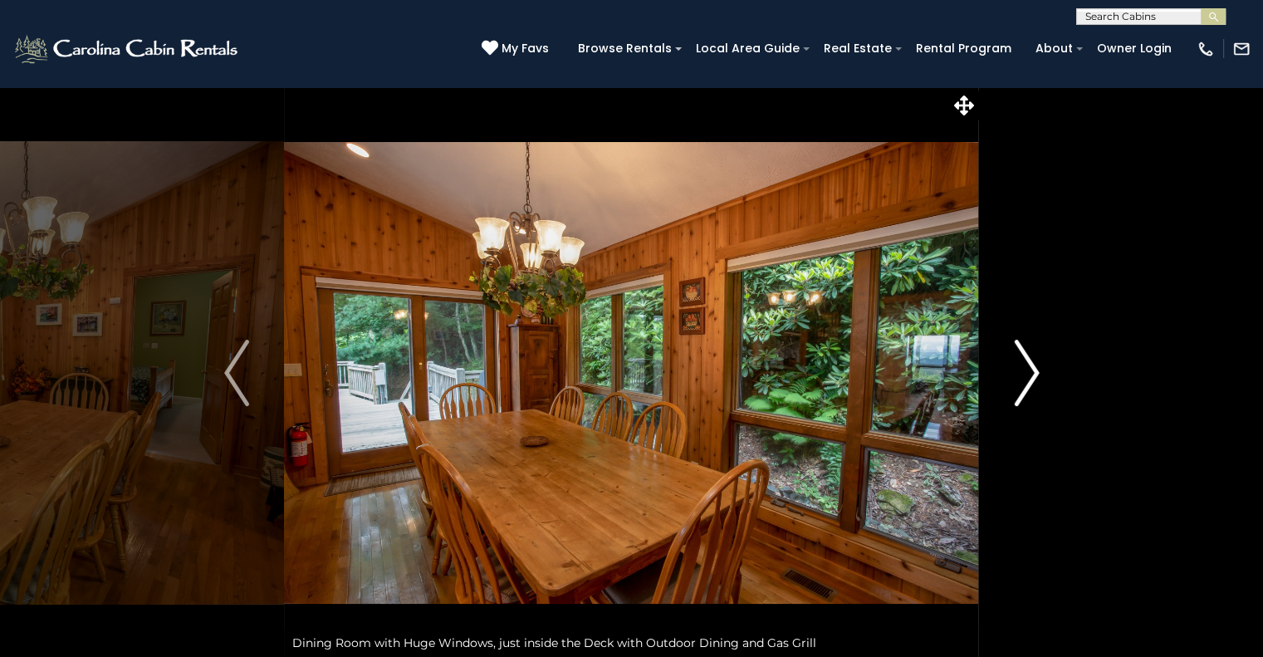
click at [1032, 377] on img "Next" at bounding box center [1026, 373] width 25 height 66
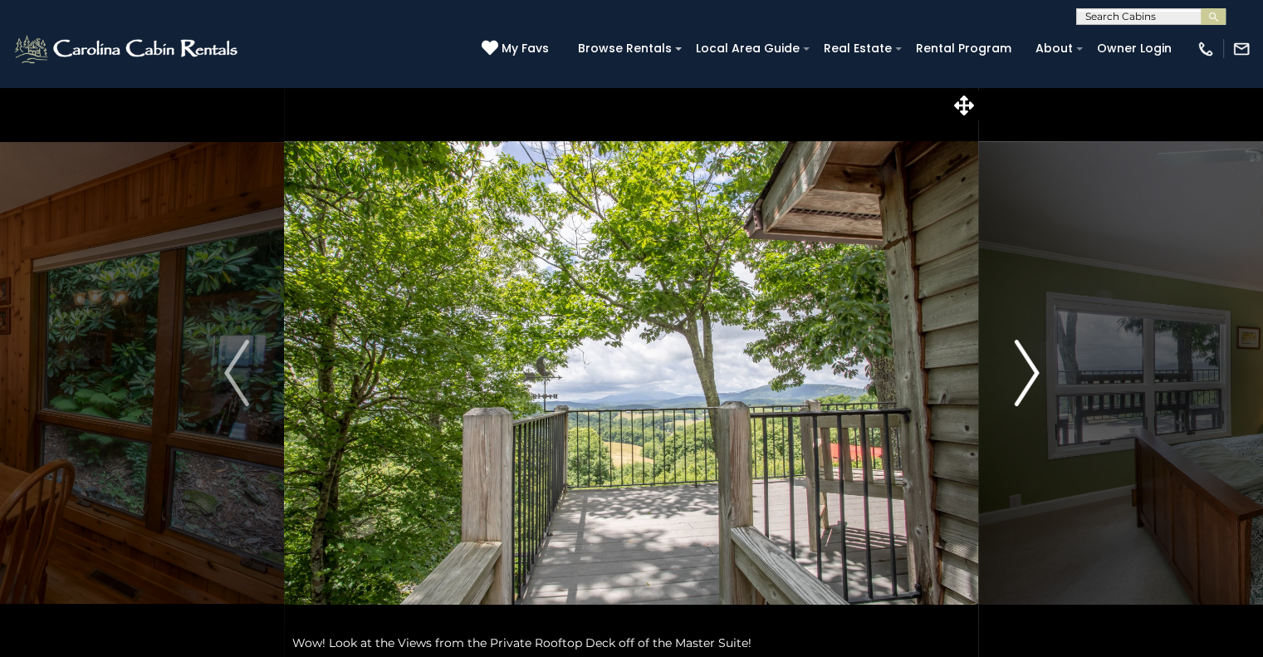
click at [1032, 377] on img "Next" at bounding box center [1026, 373] width 25 height 66
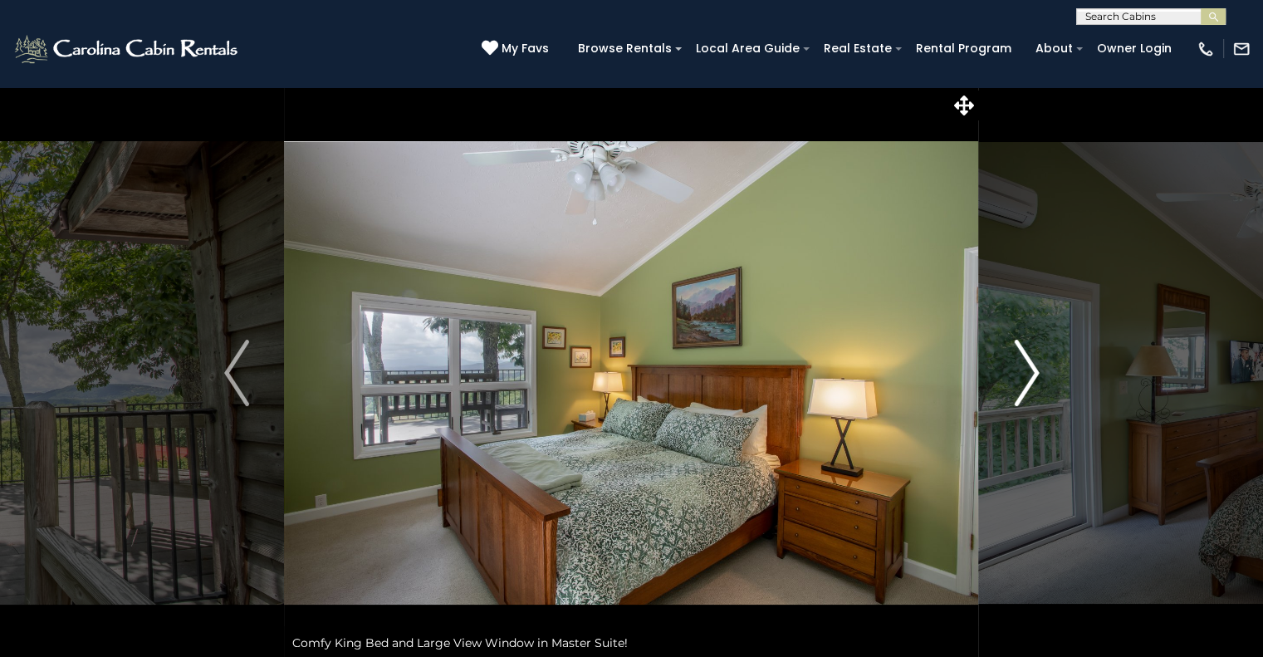
click at [1032, 377] on img "Next" at bounding box center [1026, 373] width 25 height 66
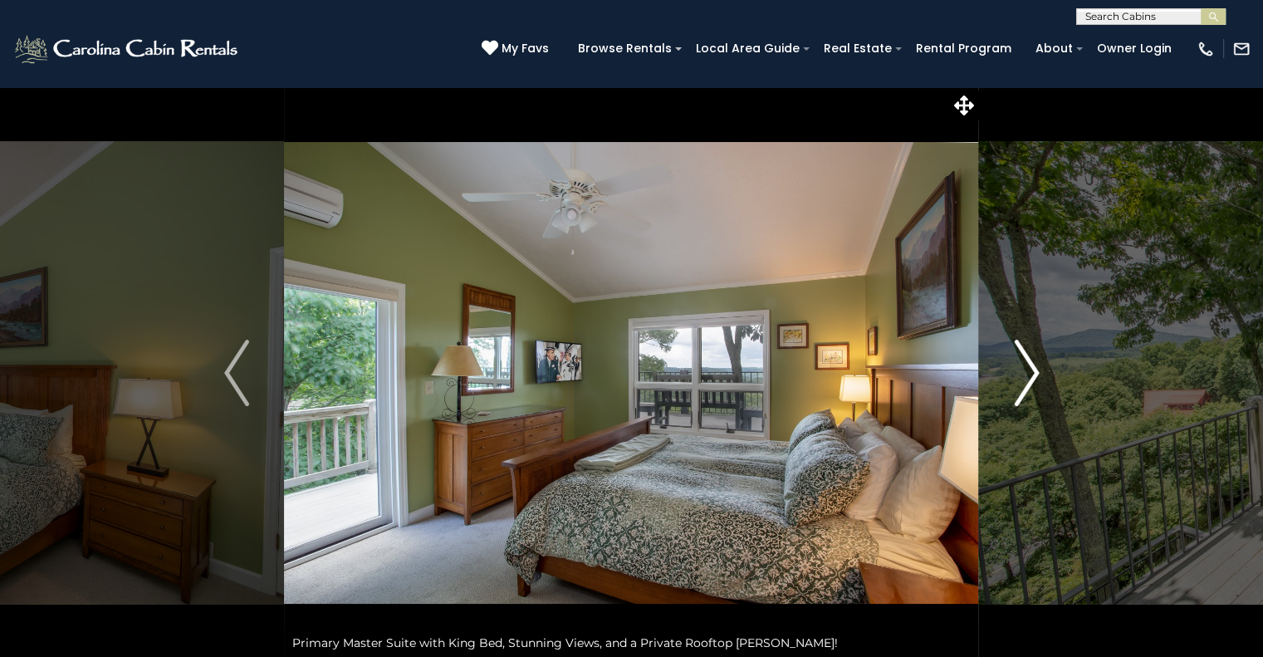
click at [1032, 377] on img "Next" at bounding box center [1026, 373] width 25 height 66
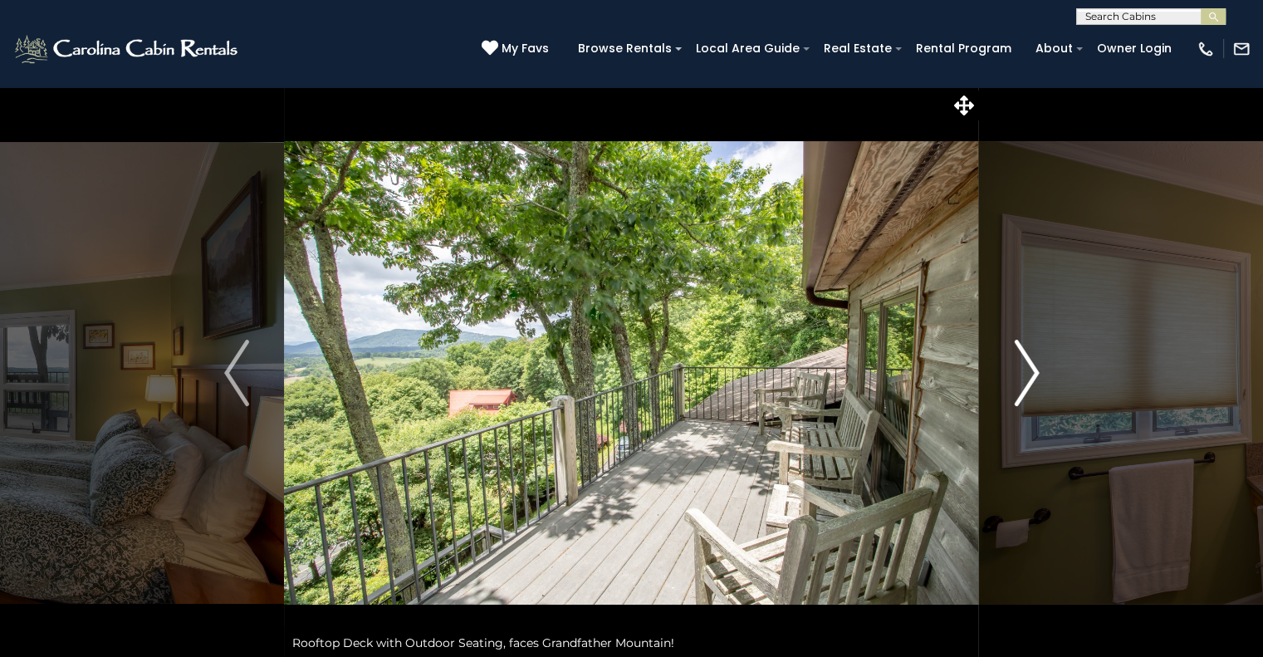
click at [1032, 377] on img "Next" at bounding box center [1026, 373] width 25 height 66
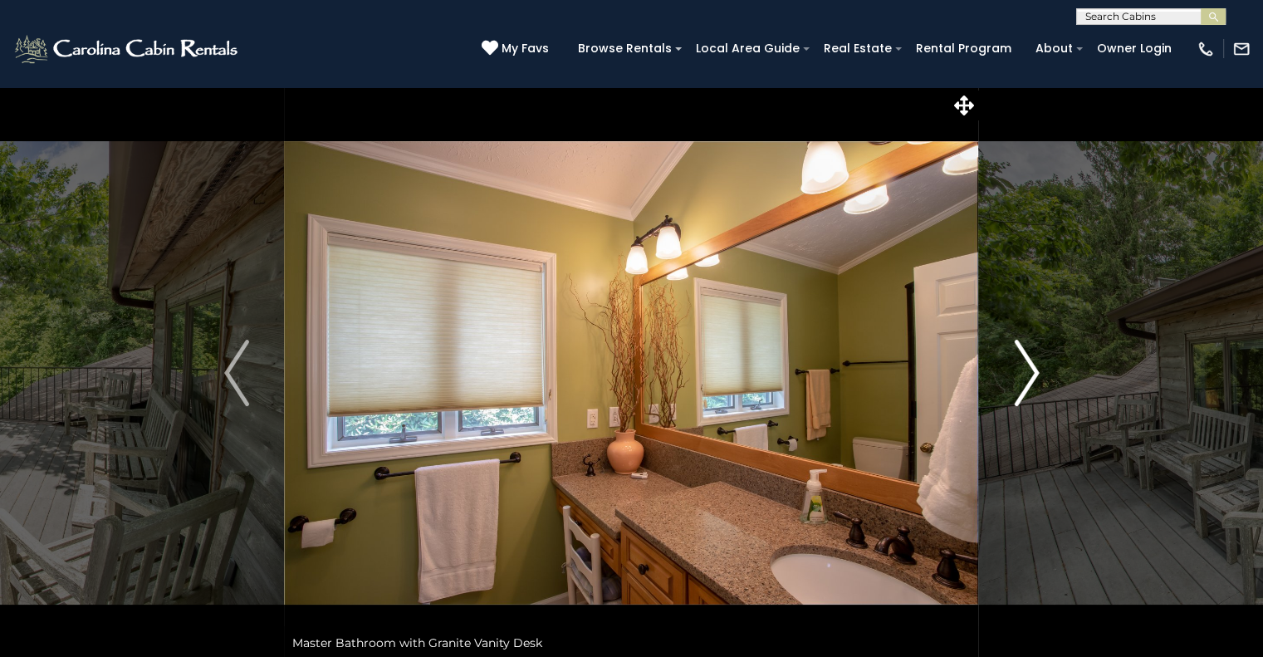
click at [1032, 377] on img "Next" at bounding box center [1026, 373] width 25 height 66
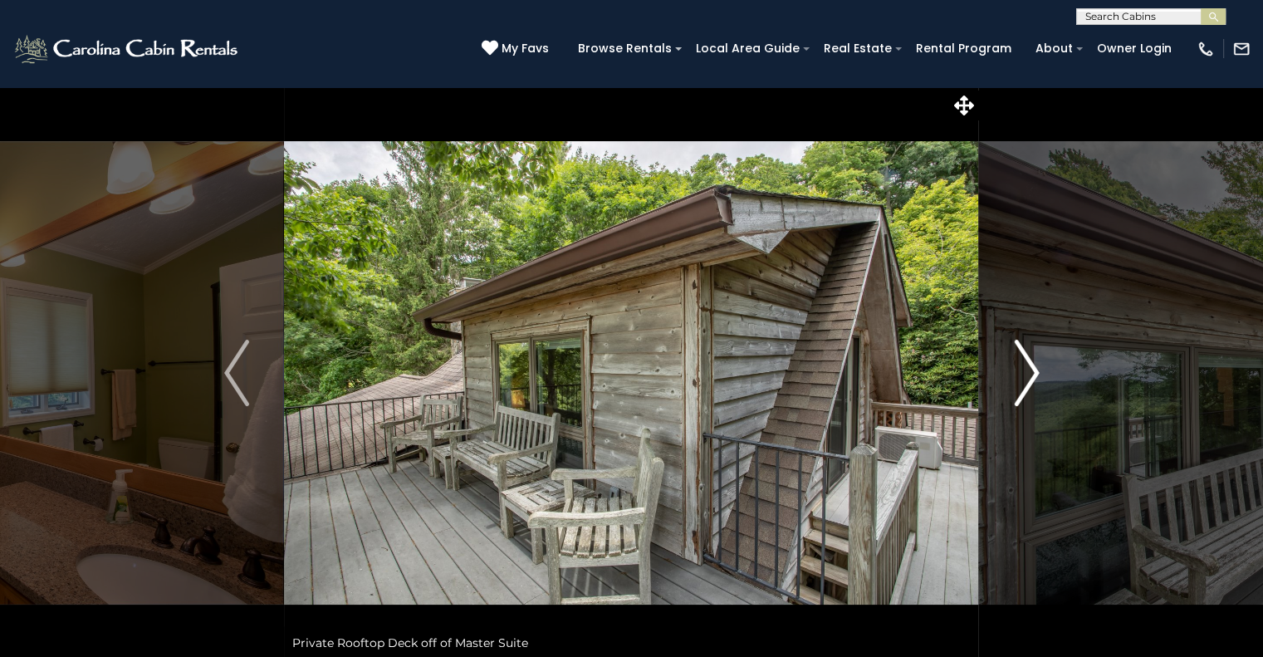
click at [1032, 377] on img "Next" at bounding box center [1026, 373] width 25 height 66
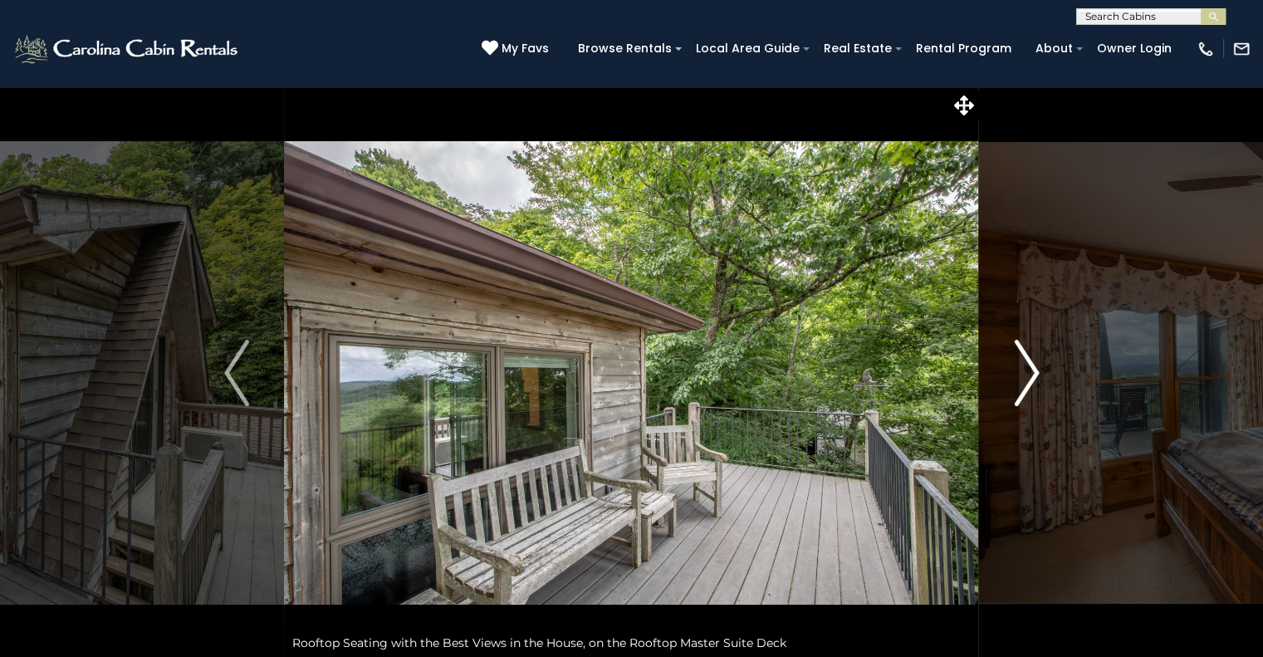
click at [1032, 377] on img "Next" at bounding box center [1026, 373] width 25 height 66
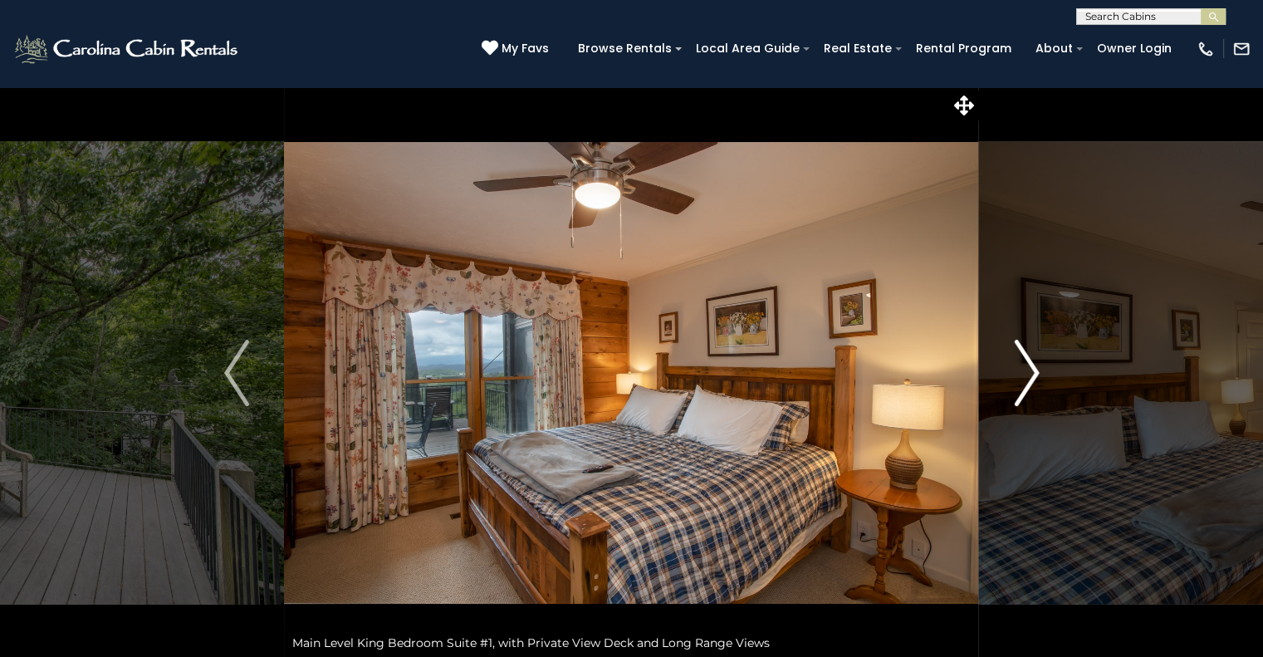
click at [1032, 377] on img "Next" at bounding box center [1026, 373] width 25 height 66
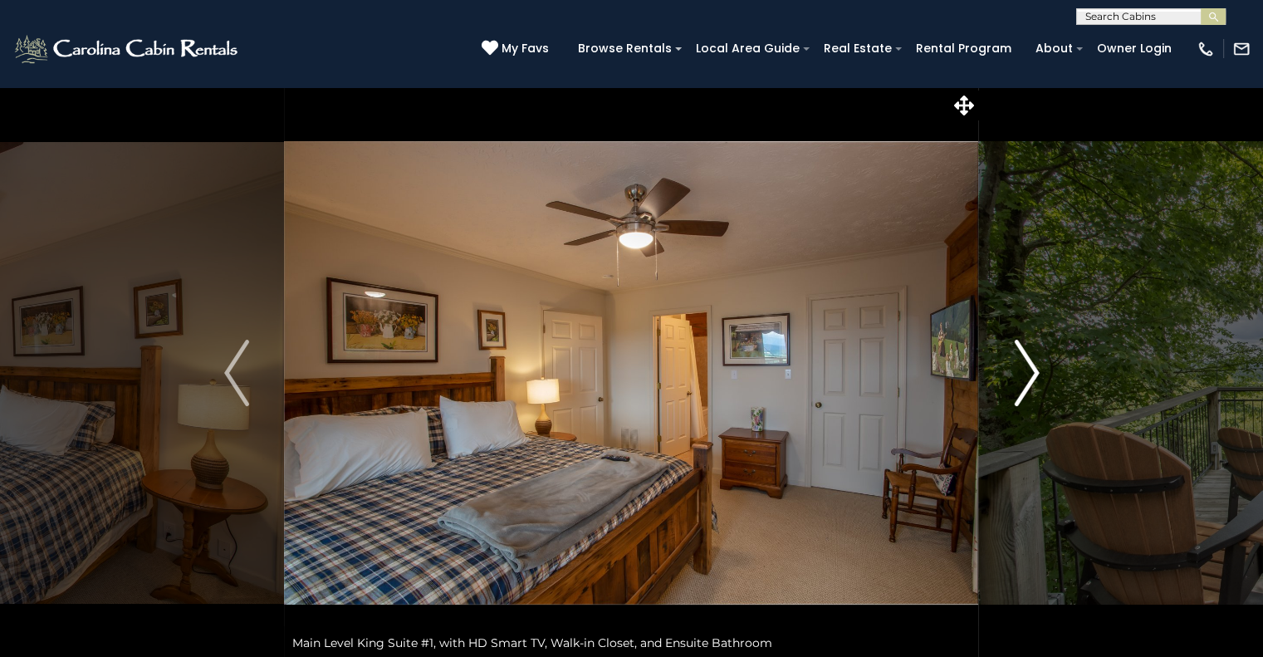
click at [1032, 377] on img "Next" at bounding box center [1026, 373] width 25 height 66
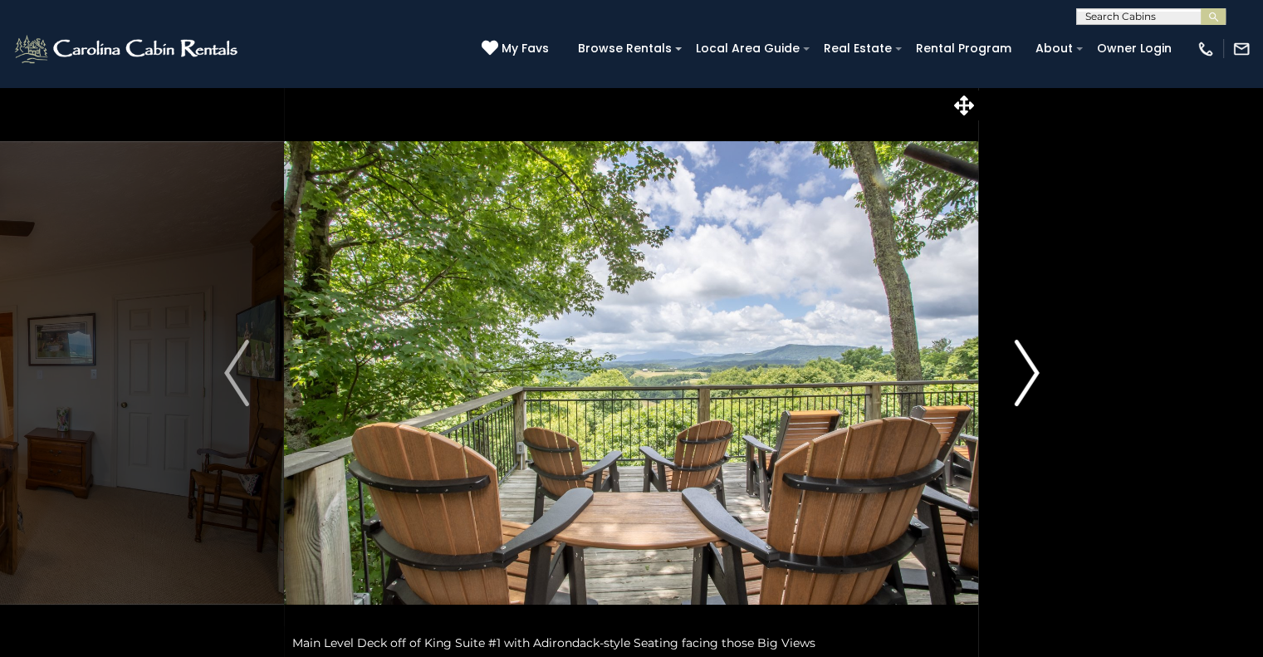
click at [1032, 377] on img "Next" at bounding box center [1026, 373] width 25 height 66
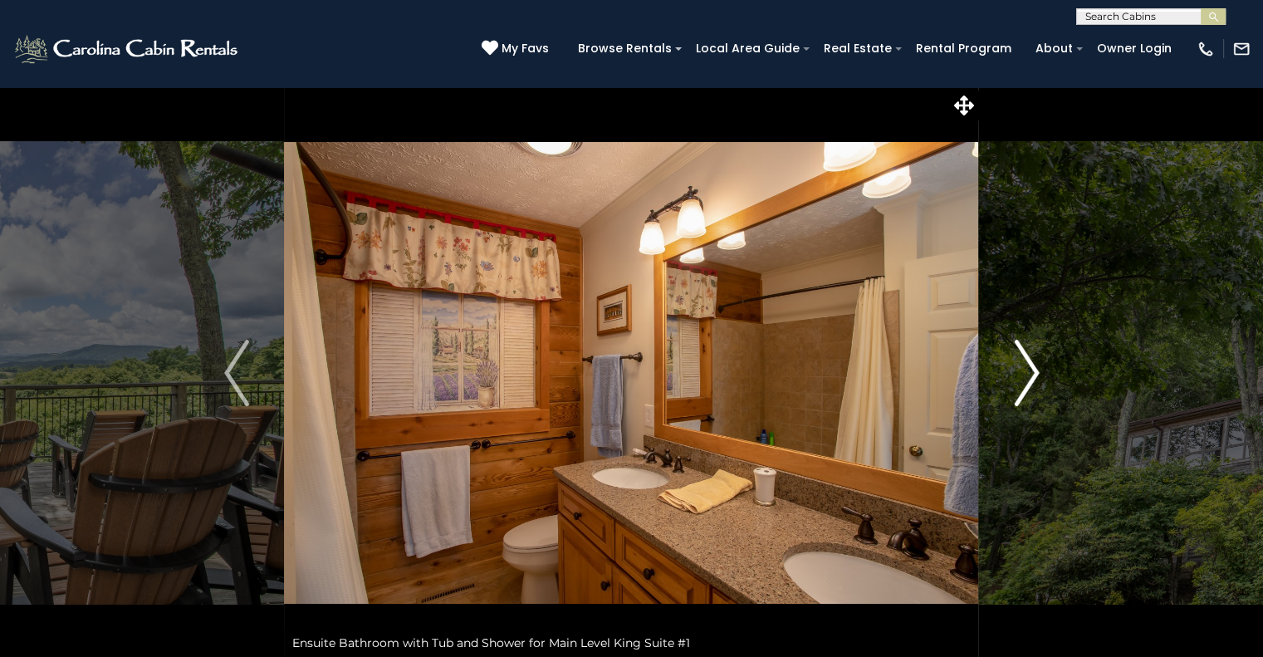
click at [1032, 377] on img "Next" at bounding box center [1026, 373] width 25 height 66
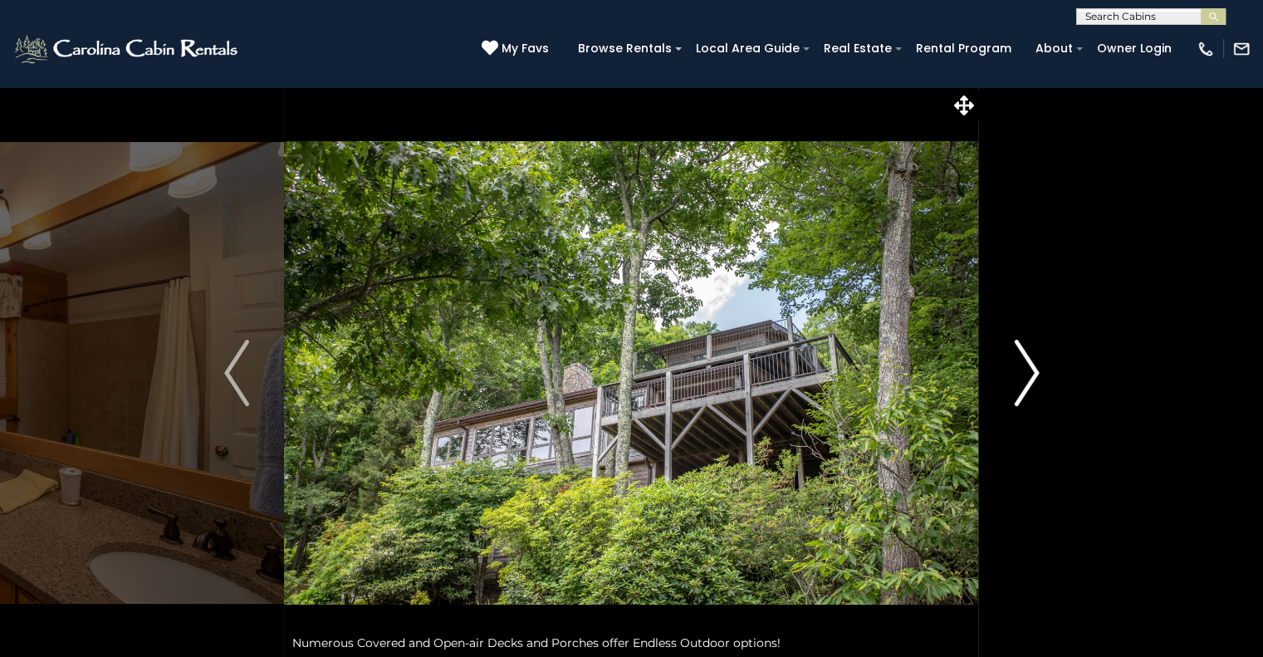
click at [1032, 377] on img "Next" at bounding box center [1026, 373] width 25 height 66
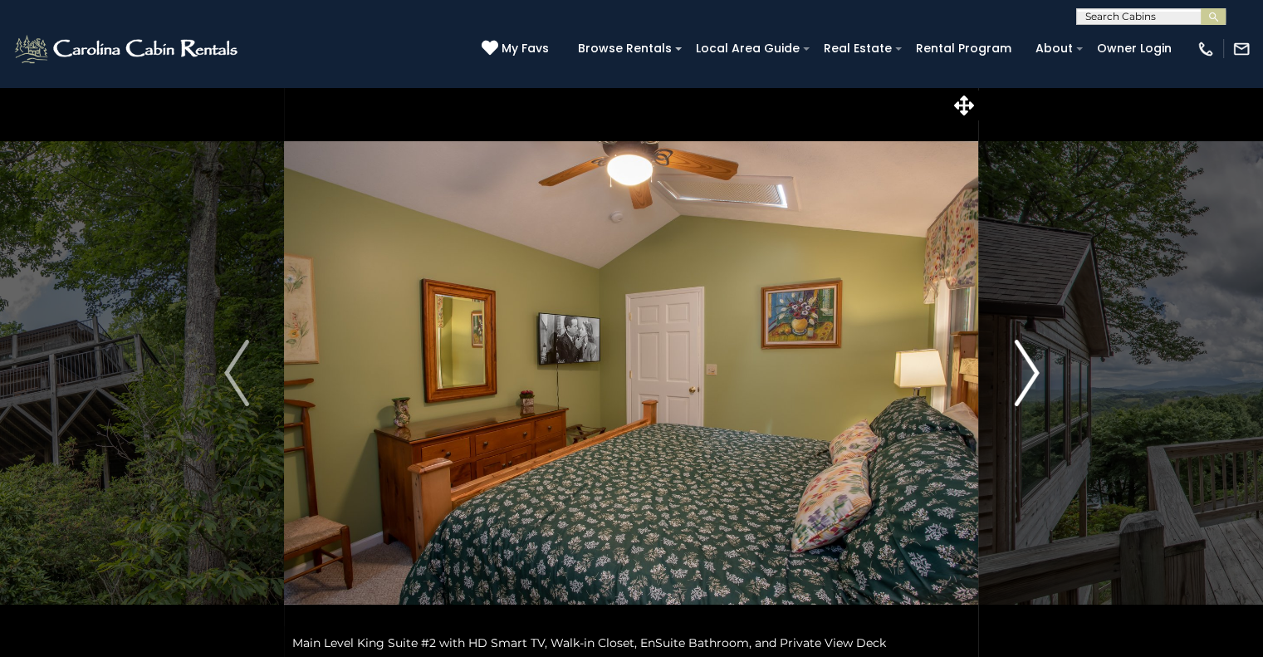
click at [1032, 377] on img "Next" at bounding box center [1026, 373] width 25 height 66
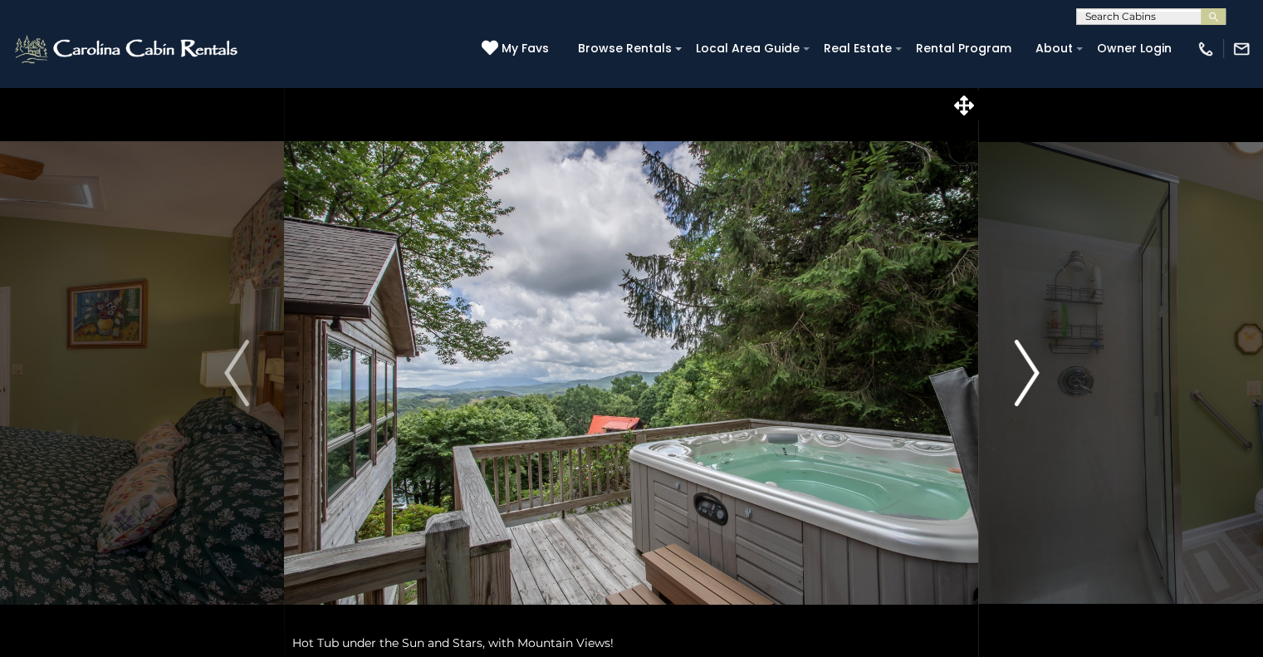
click at [1032, 377] on img "Next" at bounding box center [1026, 373] width 25 height 66
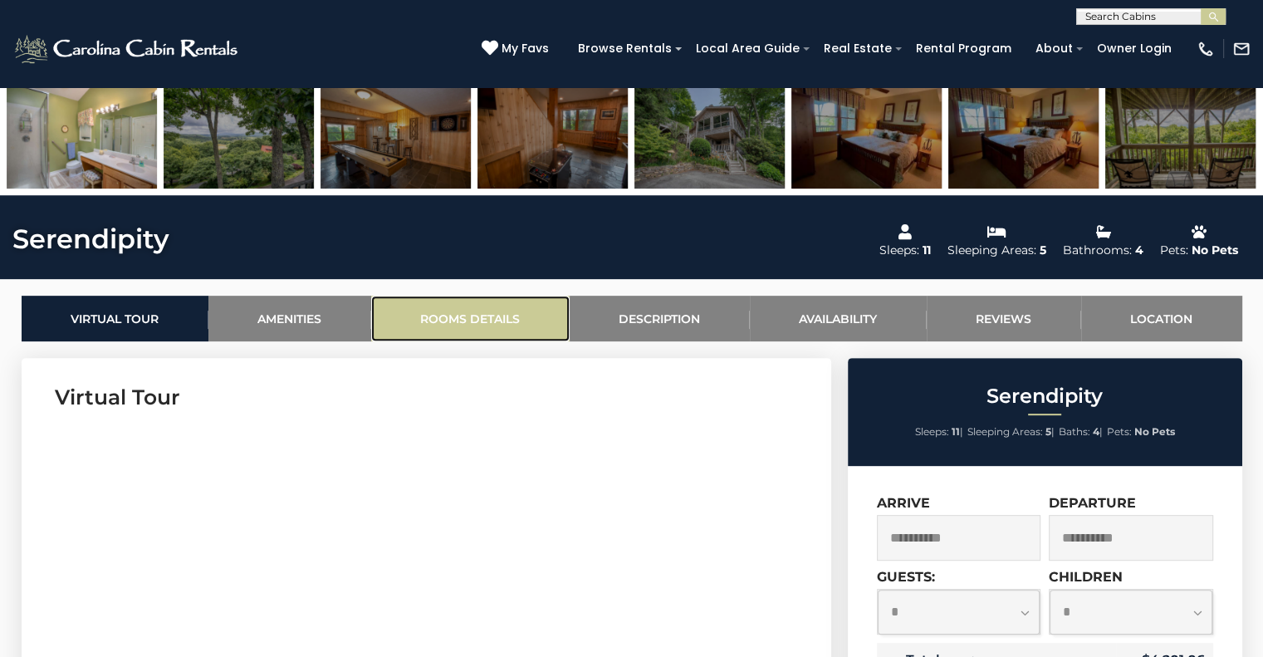
click at [475, 321] on link "Rooms Details" at bounding box center [470, 319] width 198 height 46
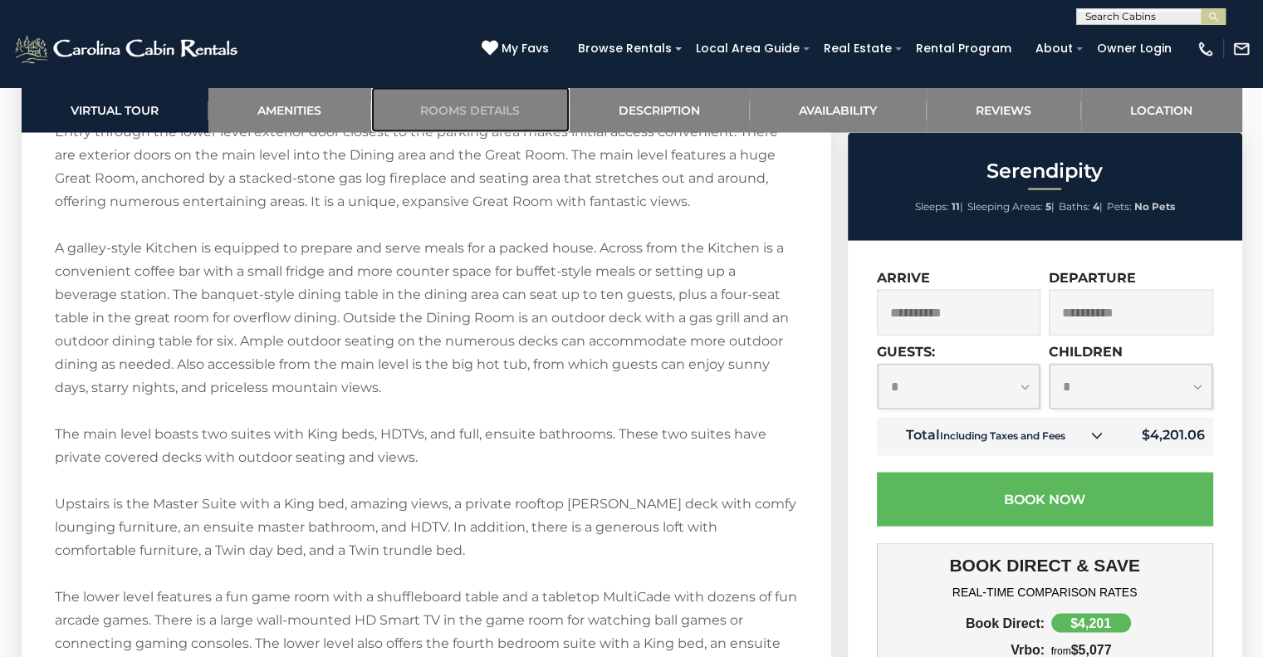
scroll to position [3267, 0]
click at [1000, 110] on link "Reviews" at bounding box center [1004, 110] width 154 height 46
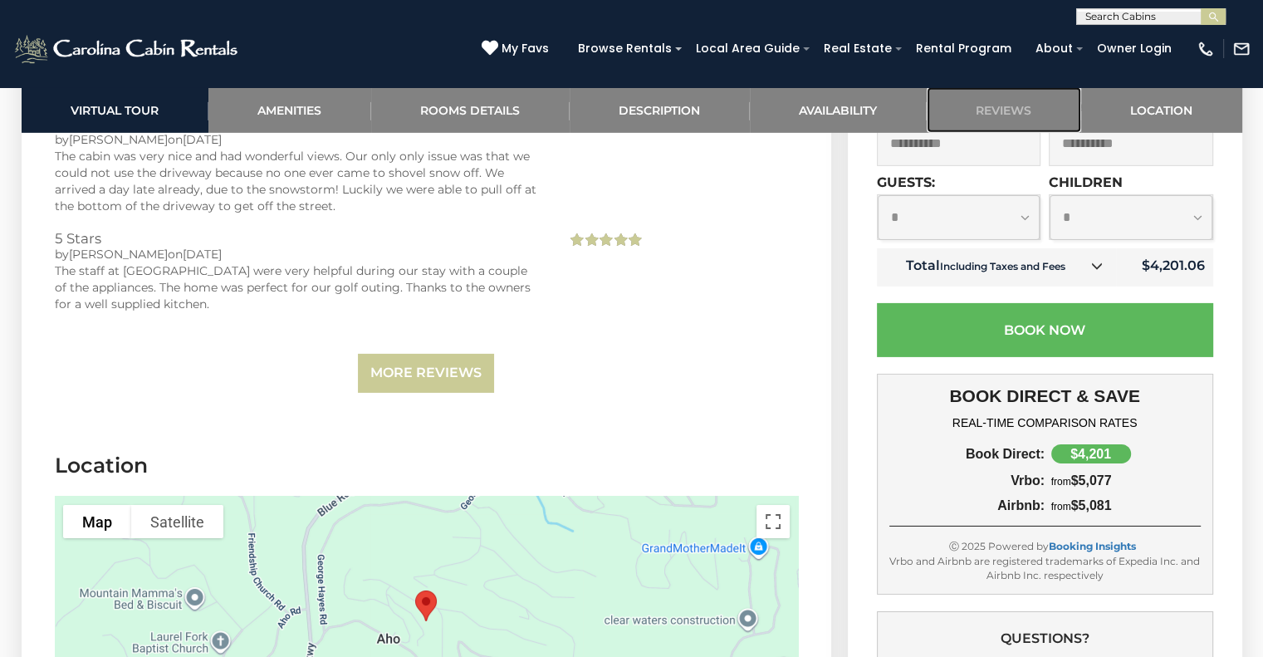
scroll to position [5417, 0]
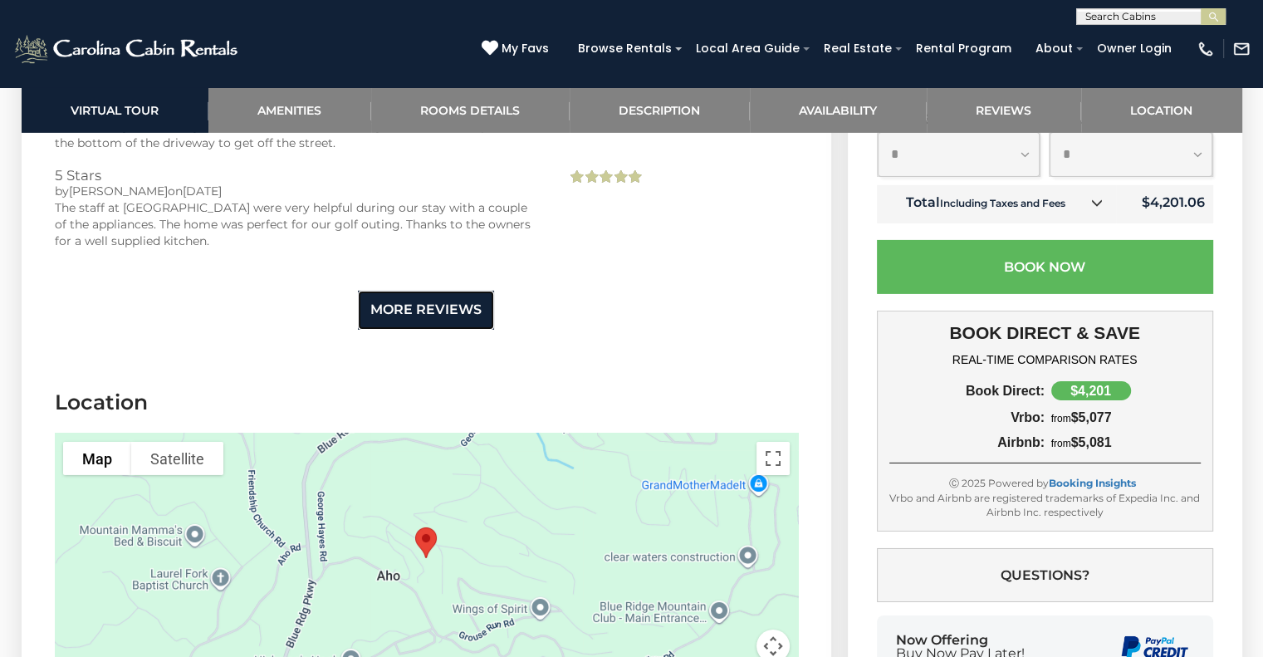
click at [418, 291] on link "More Reviews" at bounding box center [426, 310] width 136 height 39
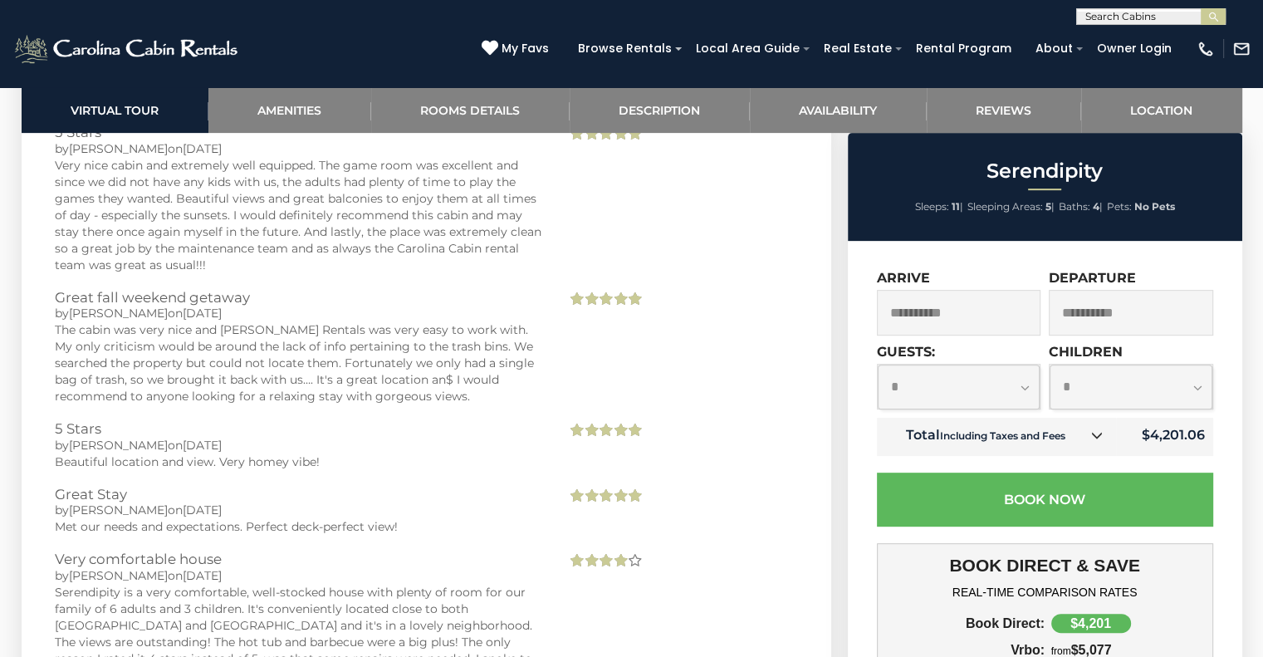
scroll to position [6995, 0]
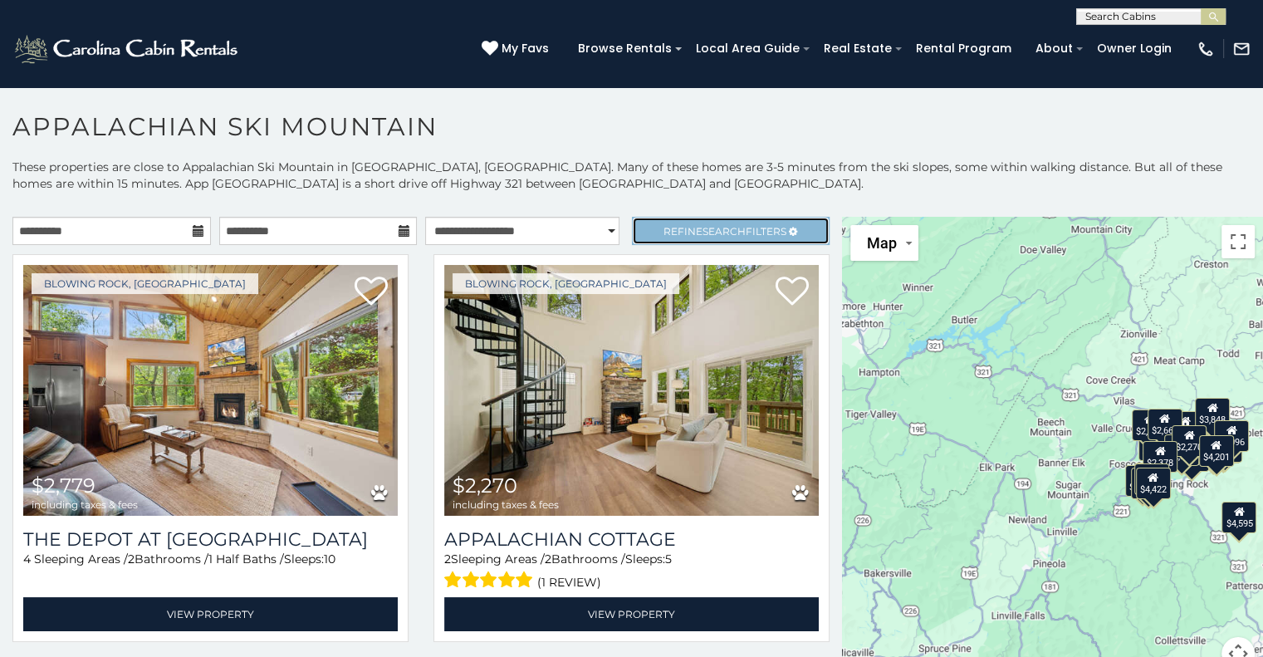
click at [658, 237] on link "Refine Search Filters" at bounding box center [731, 231] width 198 height 28
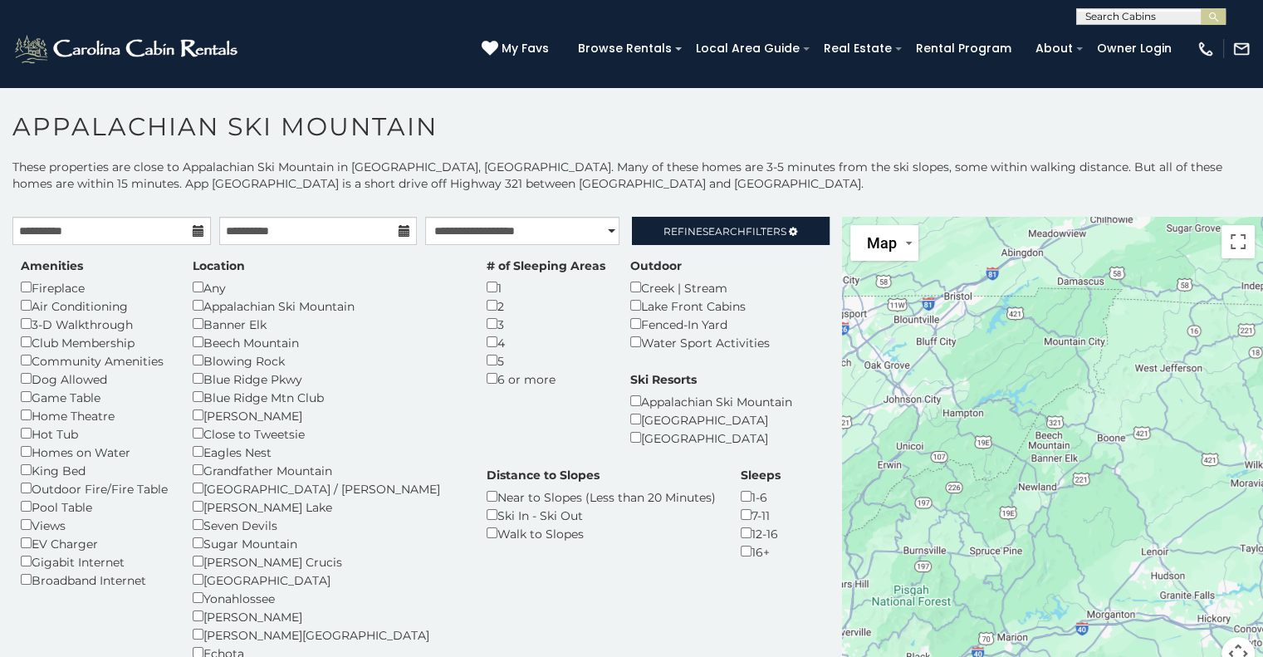
click at [374, 600] on div "Yonahlossee" at bounding box center [327, 598] width 269 height 18
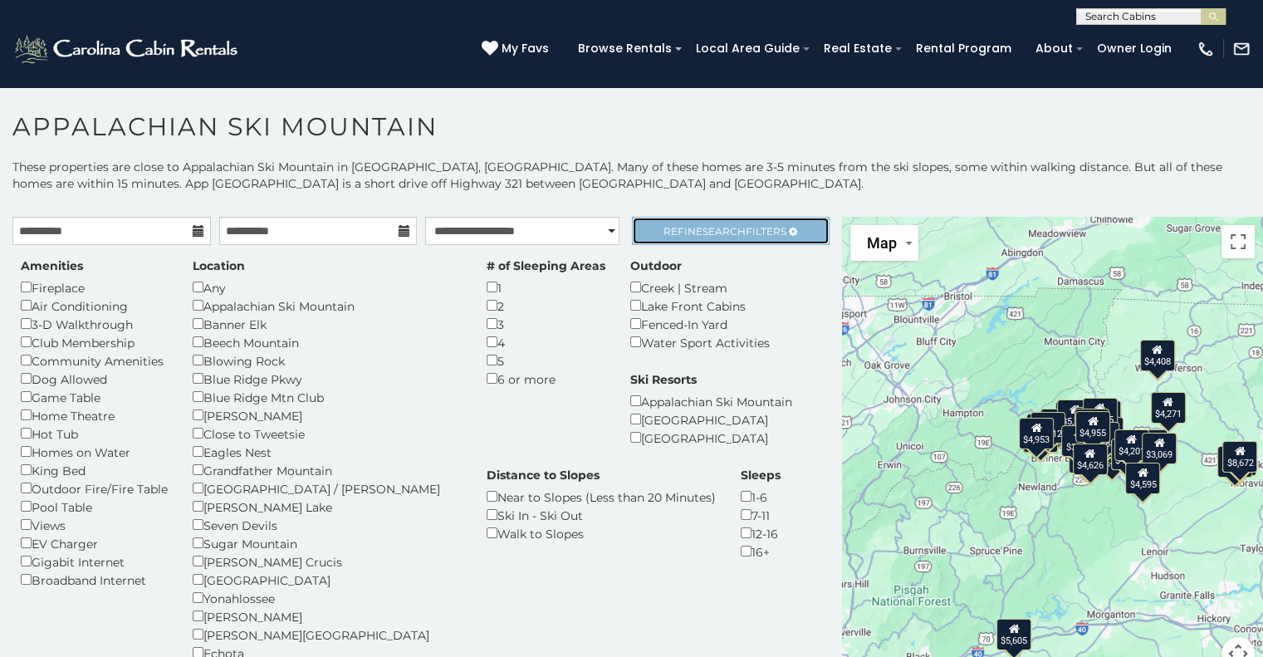
click at [685, 232] on span "Refine Search Filters" at bounding box center [724, 231] width 123 height 12
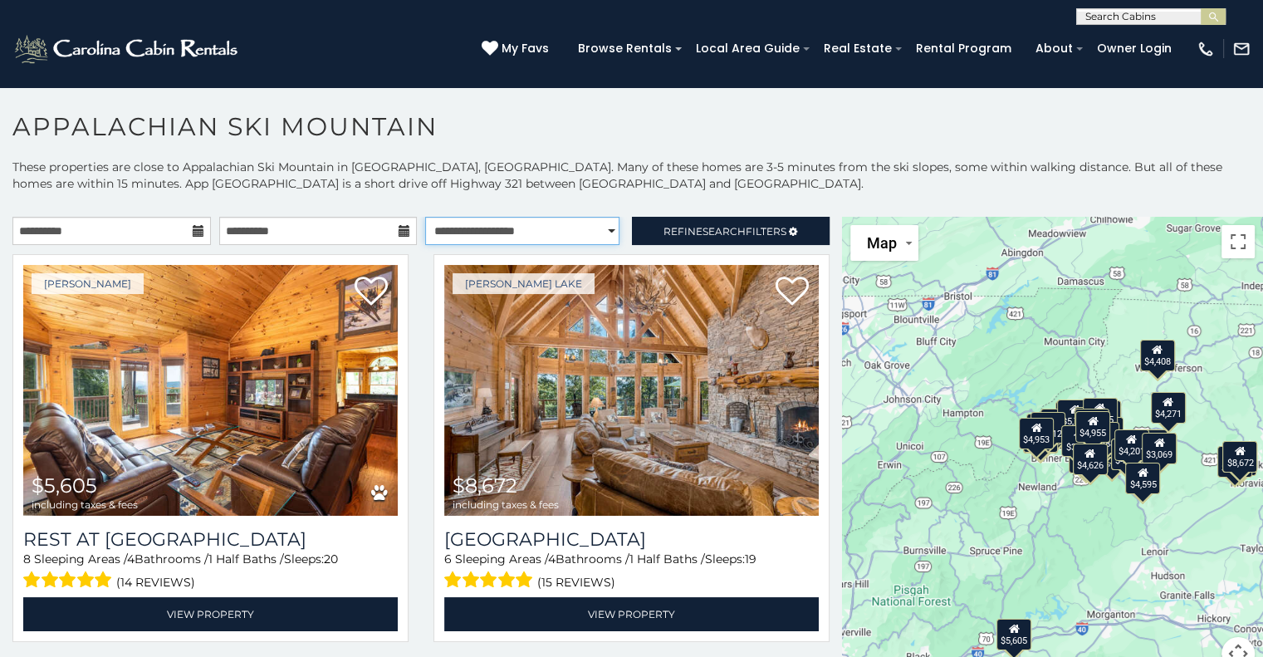
click at [591, 231] on select "**********" at bounding box center [522, 231] width 194 height 28
click at [425, 217] on select "**********" at bounding box center [522, 231] width 194 height 28
click at [722, 235] on span "Search" at bounding box center [723, 231] width 43 height 12
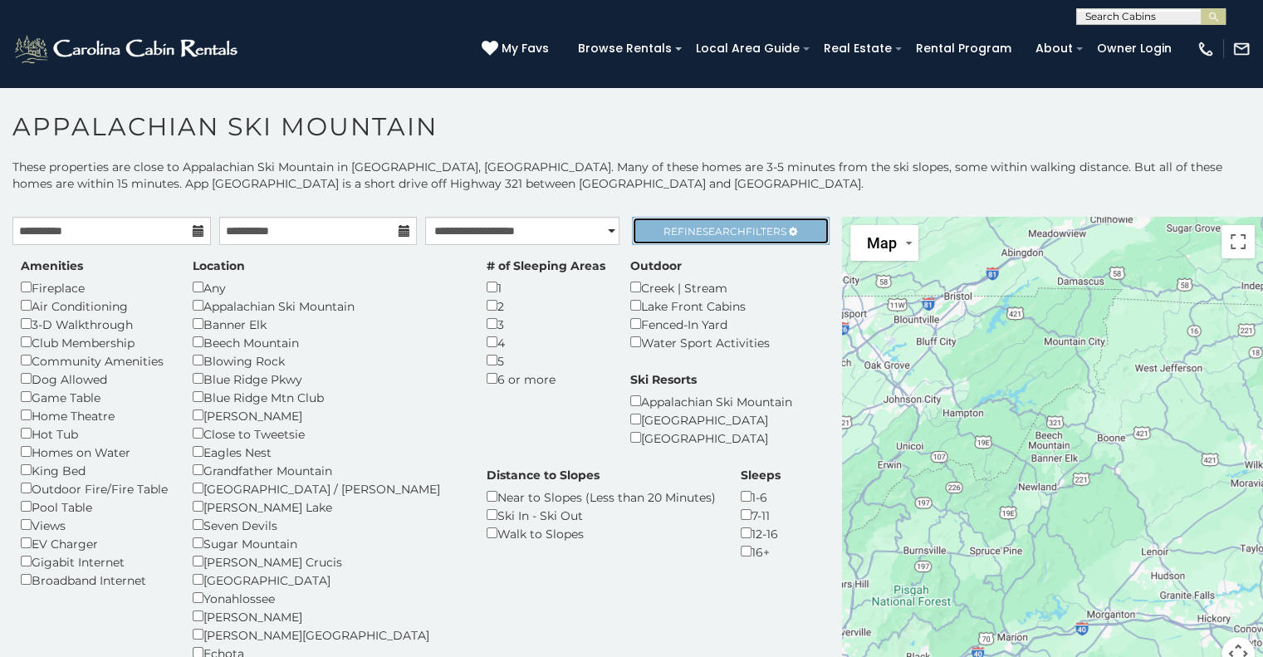
click at [744, 233] on span "Refine Search Filters" at bounding box center [724, 231] width 123 height 12
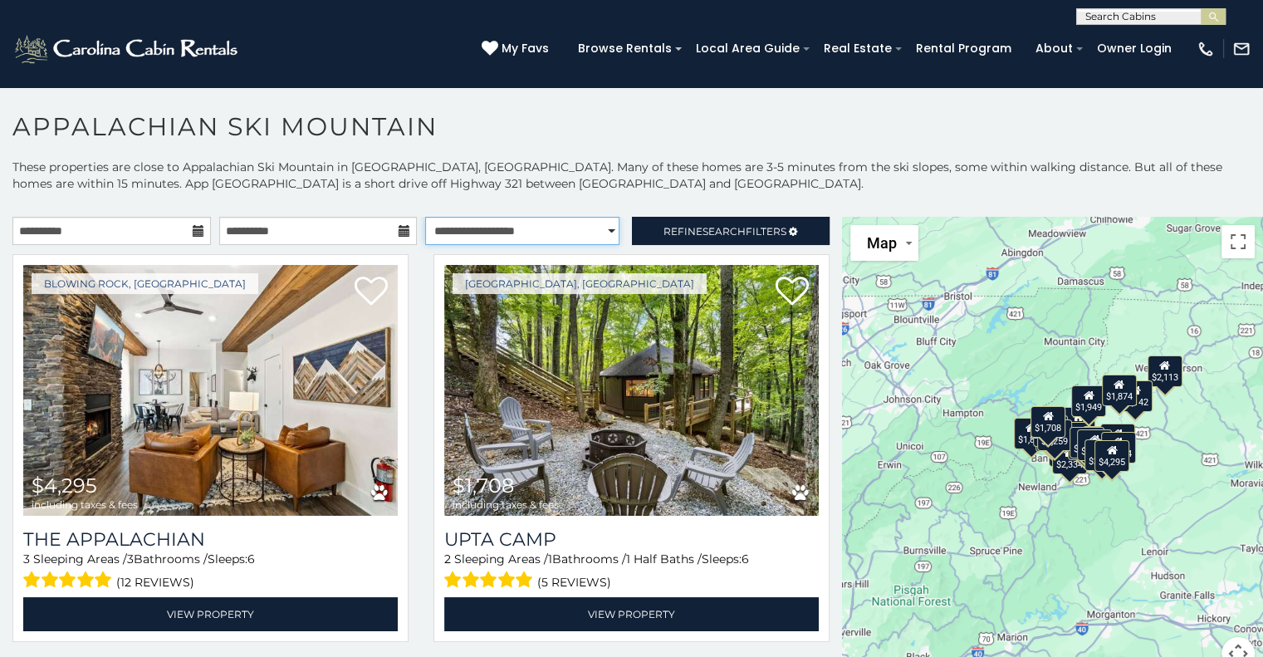
click at [525, 233] on select "**********" at bounding box center [522, 231] width 194 height 28
click at [722, 226] on span "Search" at bounding box center [723, 231] width 43 height 12
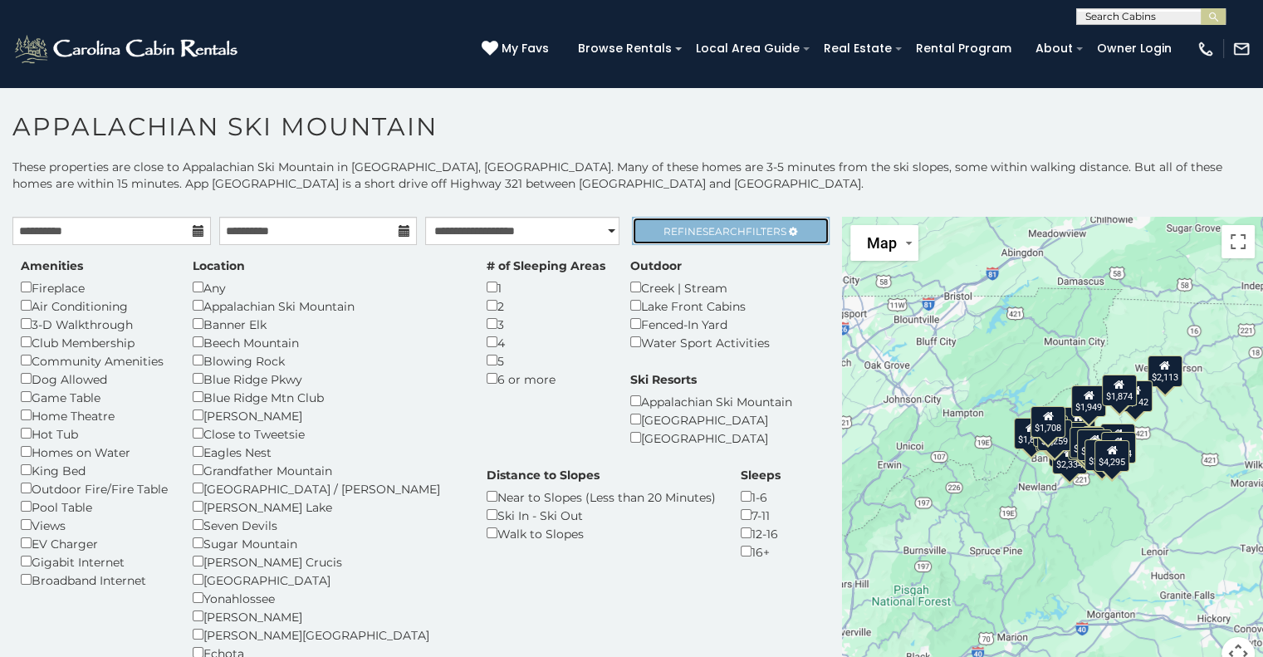
click at [717, 225] on span "Search" at bounding box center [723, 231] width 43 height 12
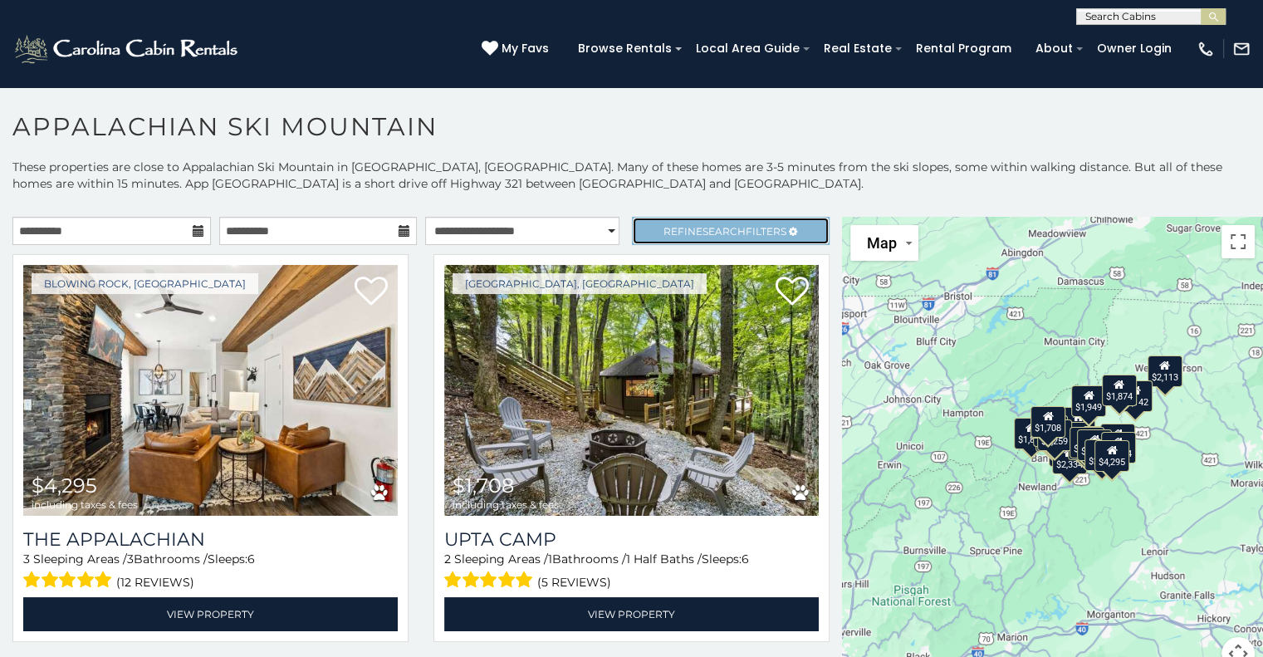
click at [710, 227] on span "Search" at bounding box center [723, 231] width 43 height 12
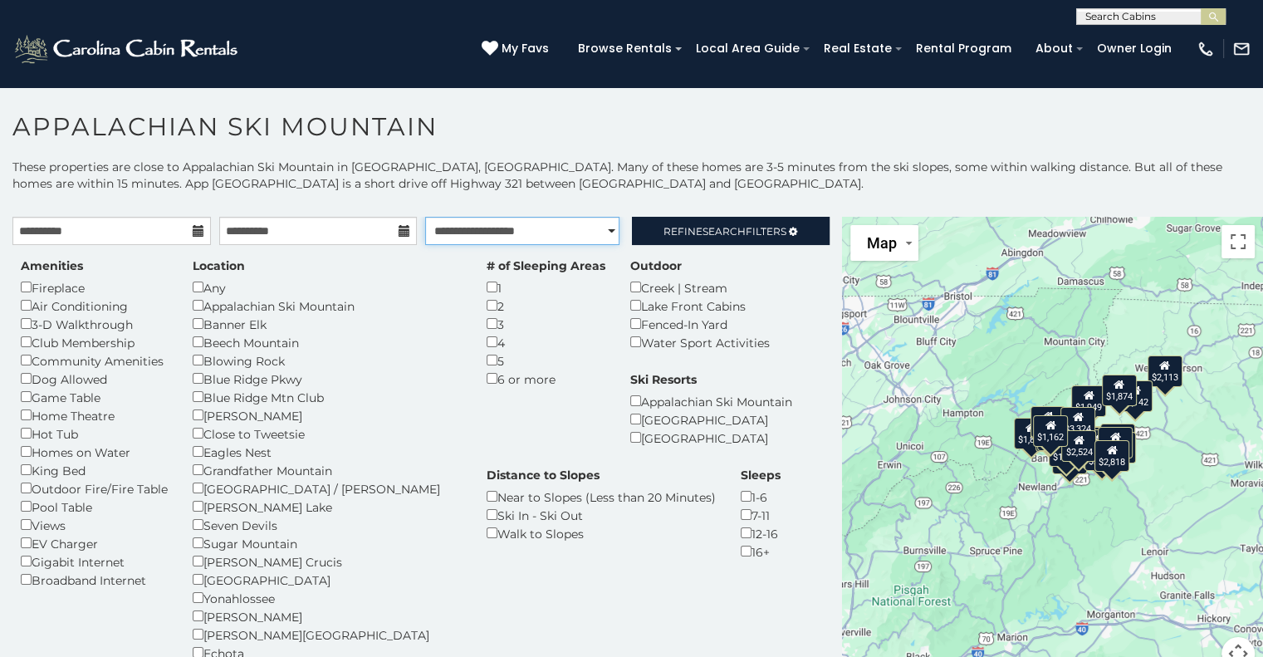
click at [572, 221] on select "**********" at bounding box center [522, 231] width 194 height 28
click at [425, 217] on select "**********" at bounding box center [522, 231] width 194 height 28
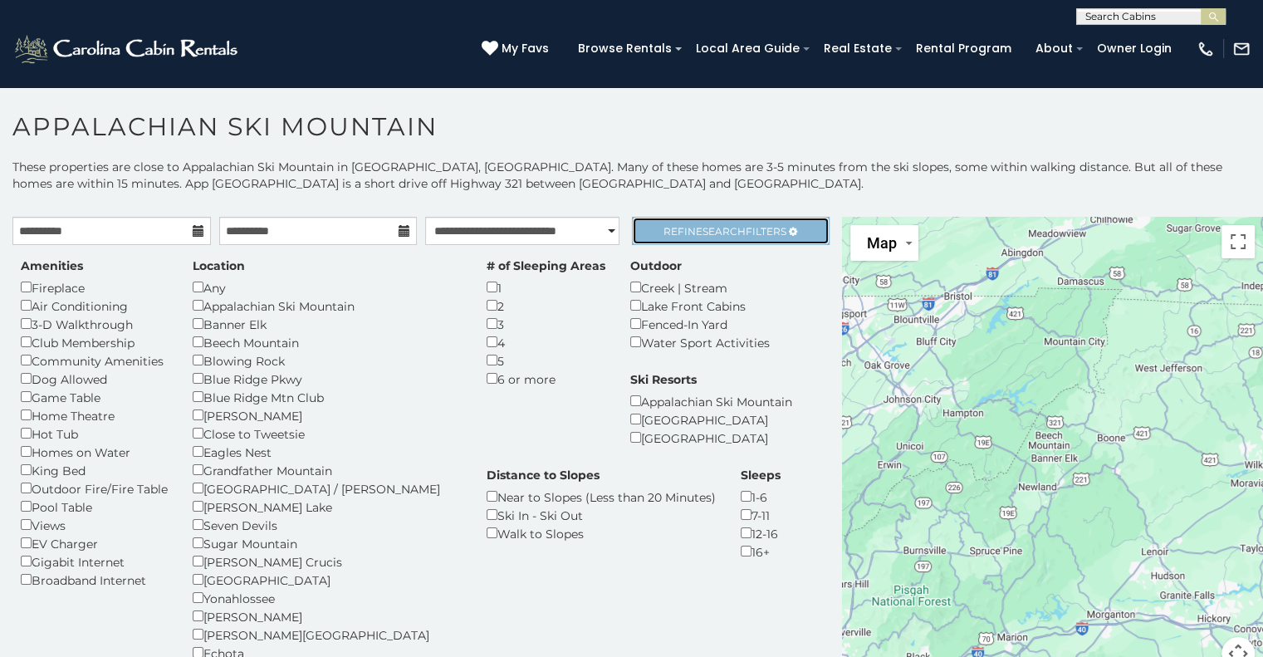
click at [789, 231] on icon at bounding box center [793, 232] width 8 height 10
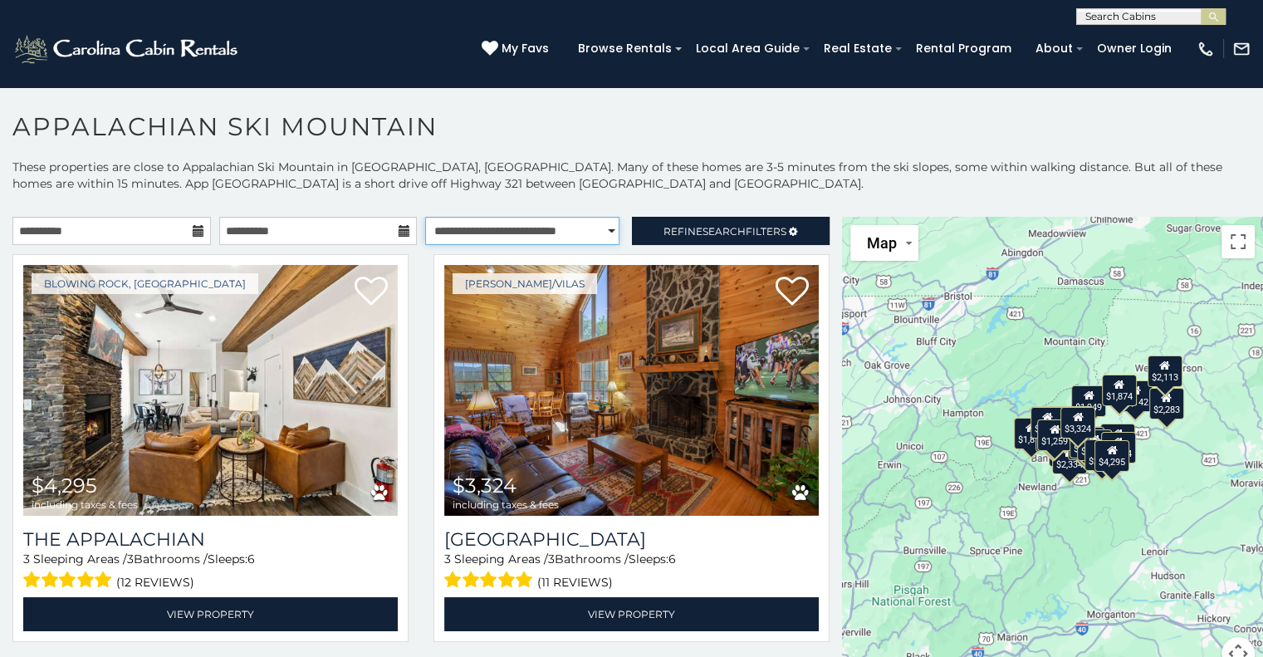
click at [576, 230] on select "**********" at bounding box center [522, 231] width 194 height 28
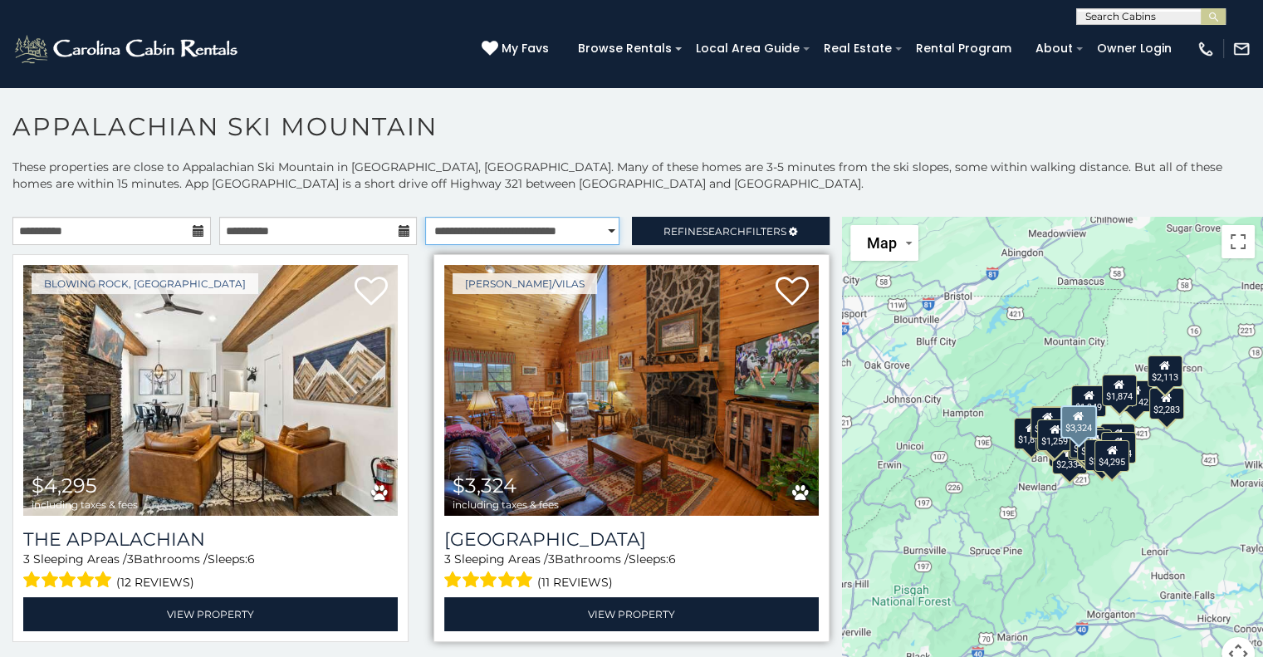
click at [425, 217] on select "**********" at bounding box center [522, 231] width 194 height 28
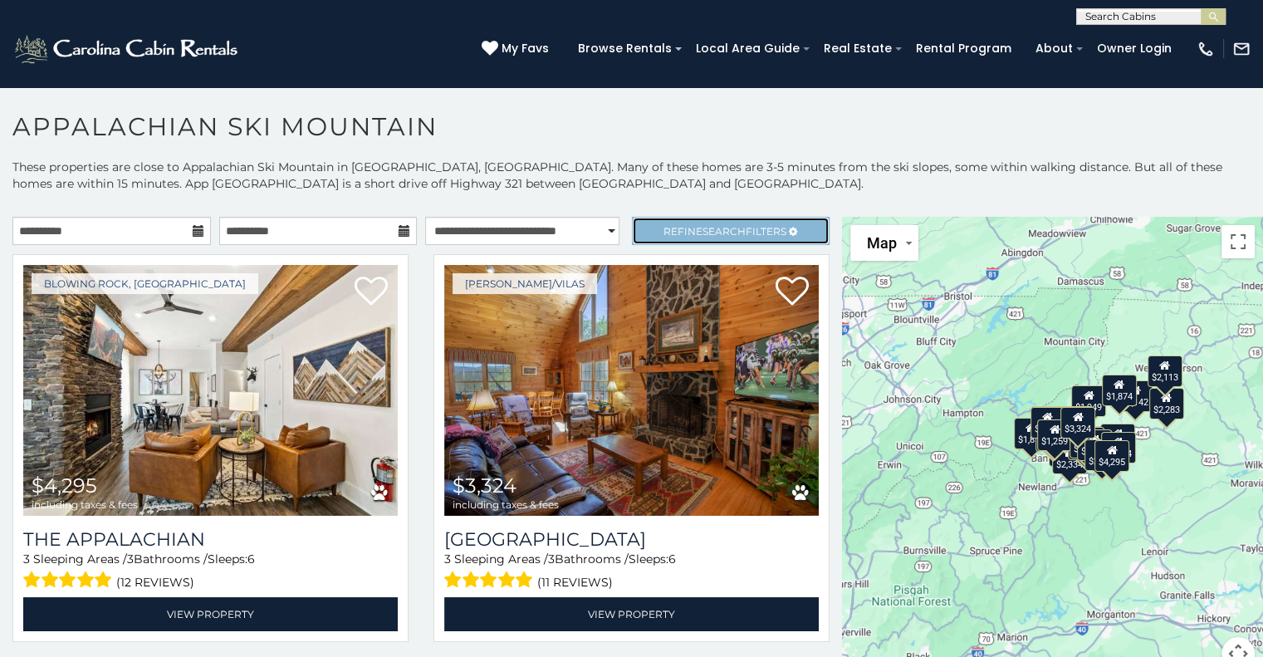
click at [725, 225] on span "Search" at bounding box center [723, 231] width 43 height 12
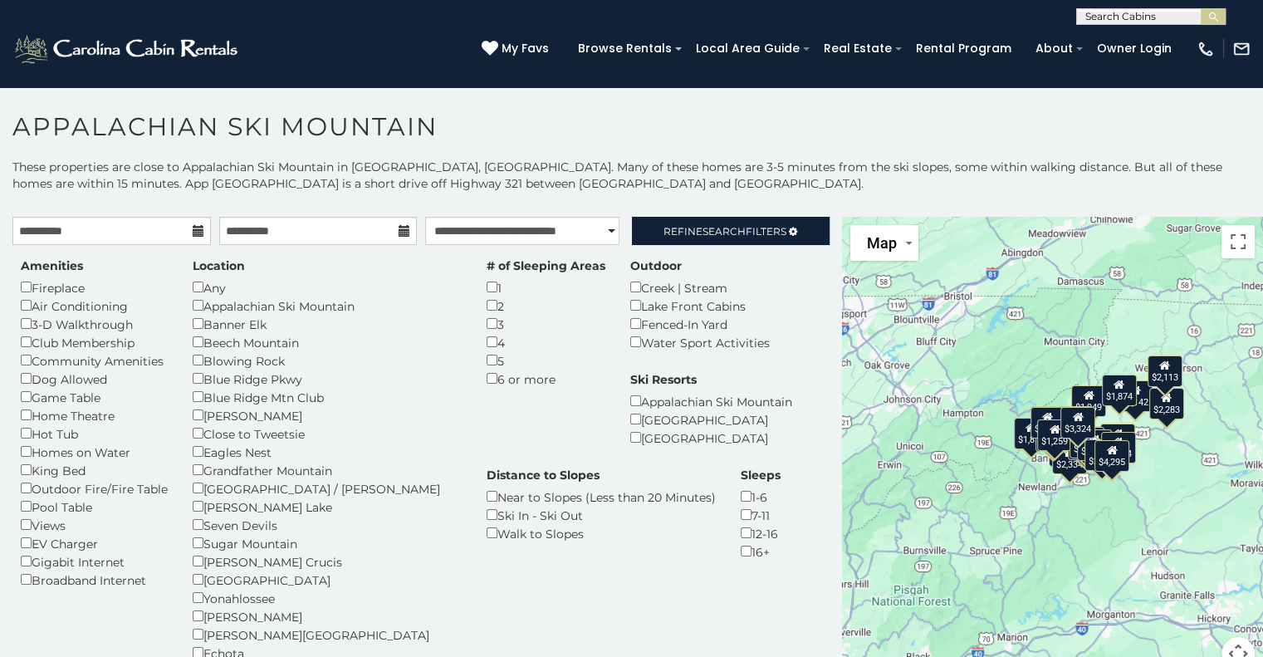
click at [741, 355] on div "Amenities Fireplace Air Conditioning 3-D Walkthrough Club Membership Community …" at bounding box center [420, 478] width 825 height 443
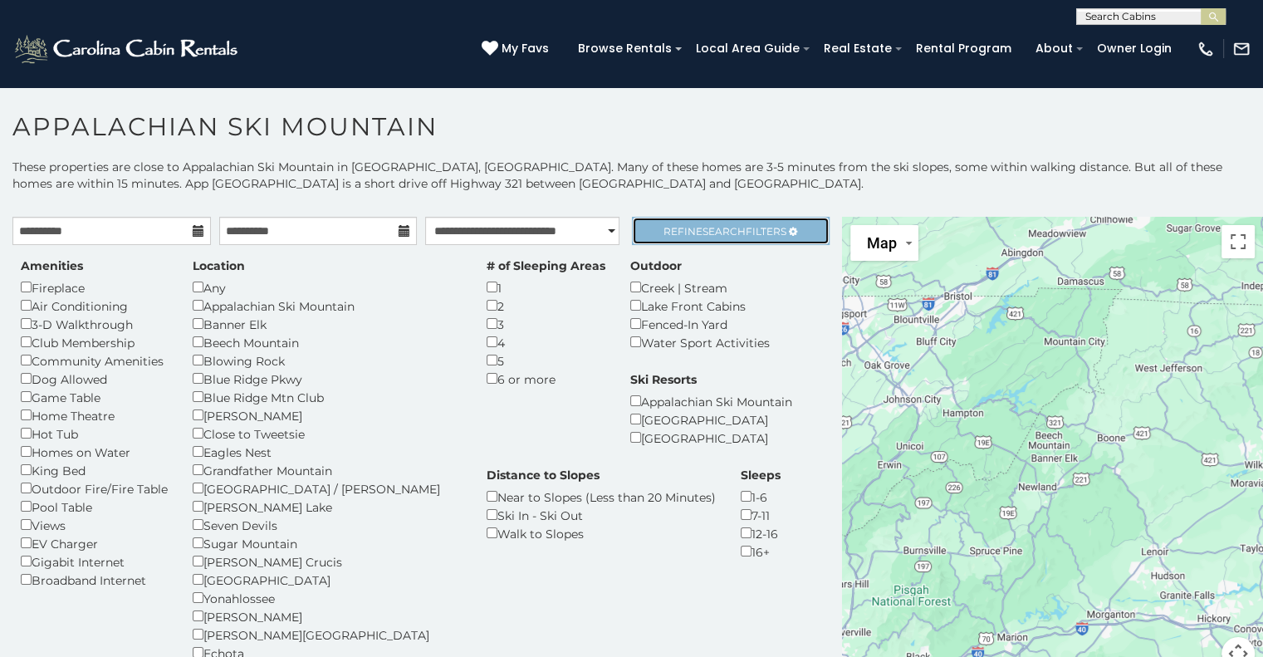
click at [668, 236] on link "Refine Search Filters" at bounding box center [731, 231] width 198 height 28
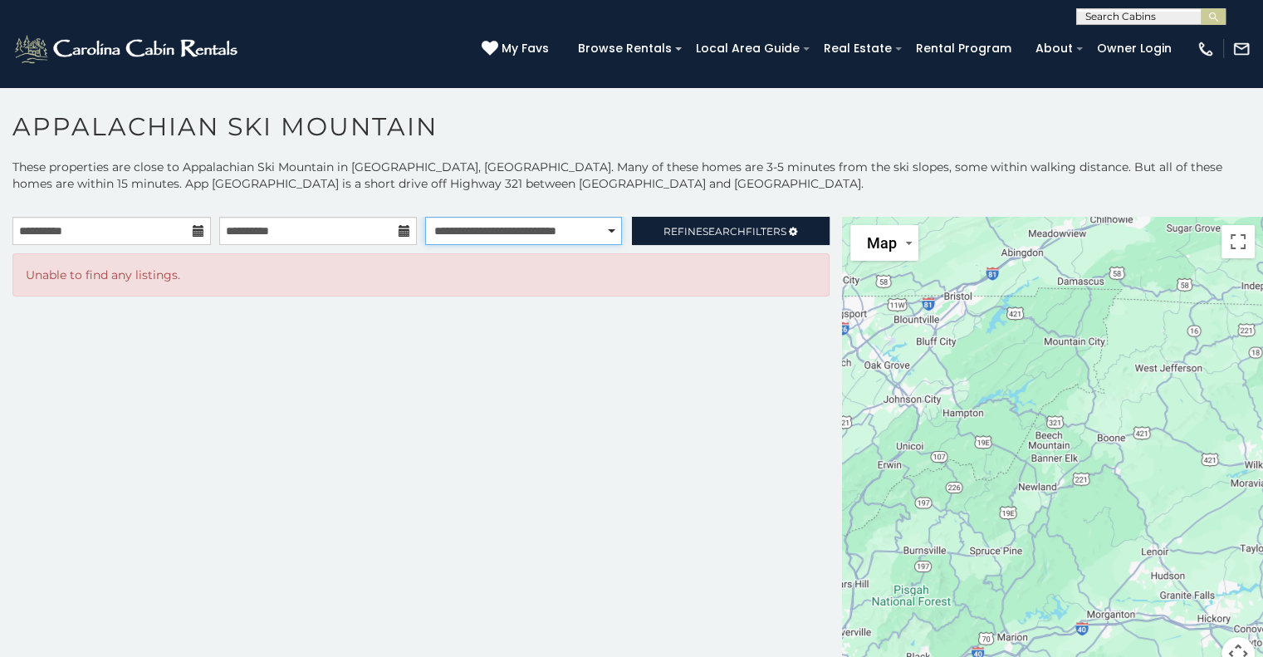
click at [578, 235] on select "**********" at bounding box center [523, 231] width 197 height 28
click at [425, 217] on select "**********" at bounding box center [523, 231] width 197 height 28
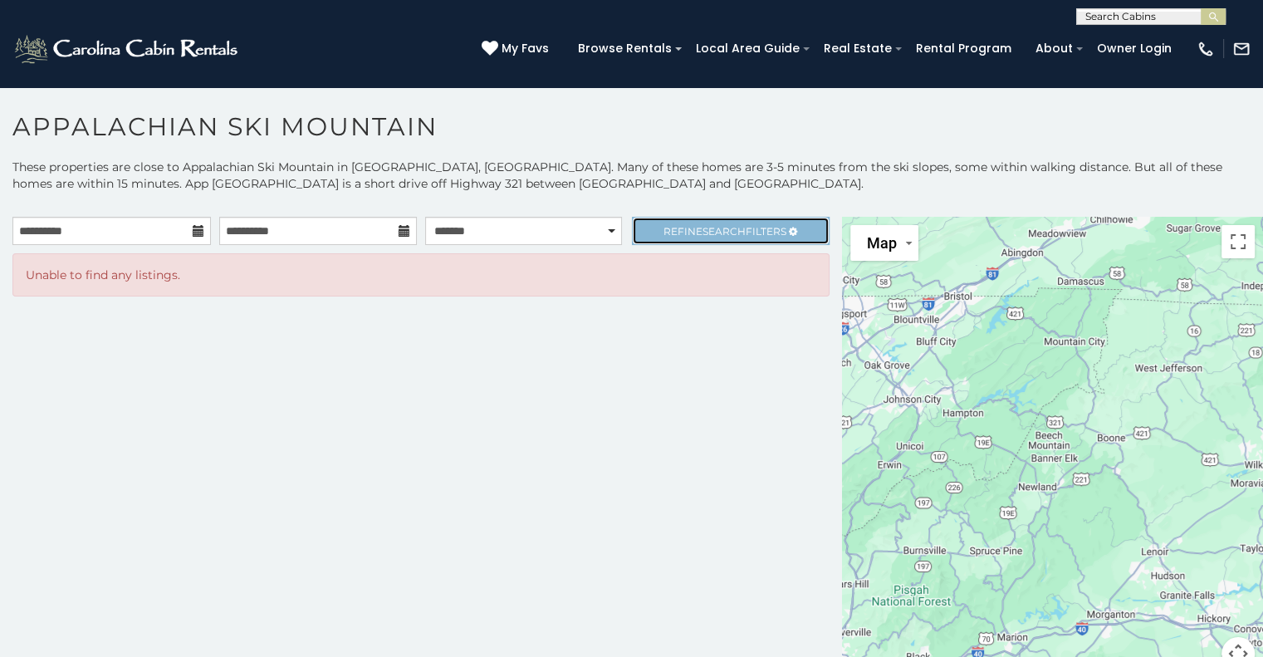
click at [643, 225] on link "Refine Search Filters" at bounding box center [731, 231] width 198 height 28
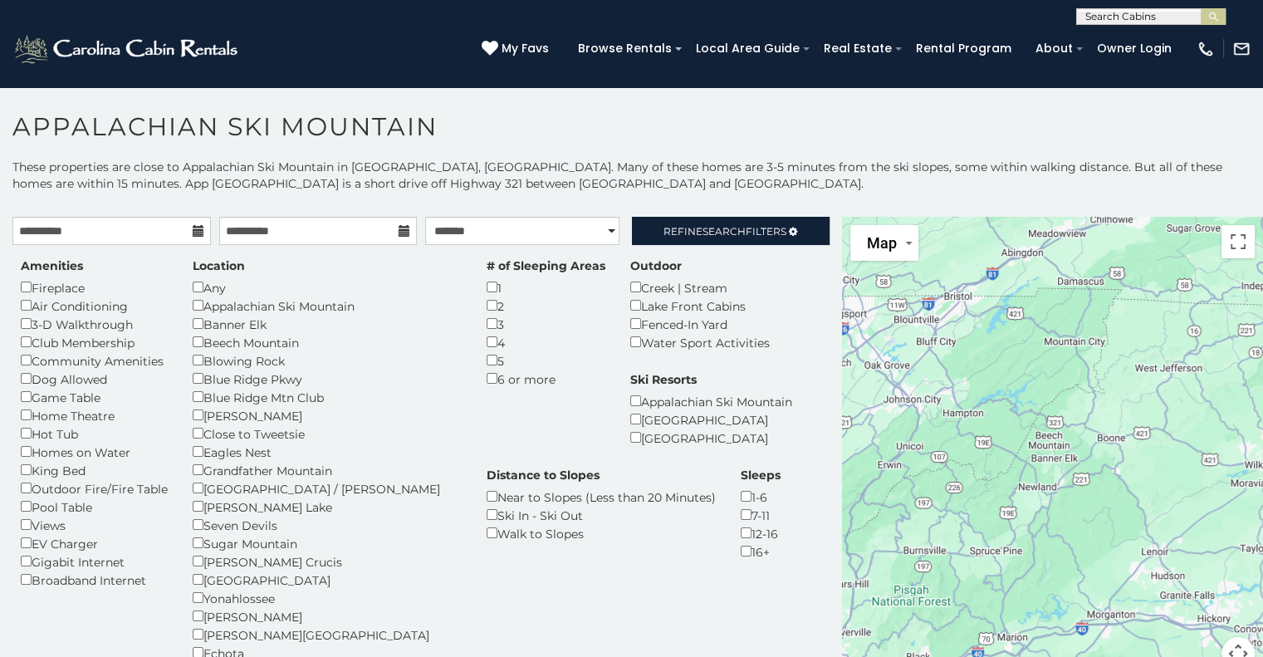
click at [741, 501] on div "1-6" at bounding box center [761, 496] width 40 height 18
click at [487, 356] on div "5" at bounding box center [546, 360] width 119 height 18
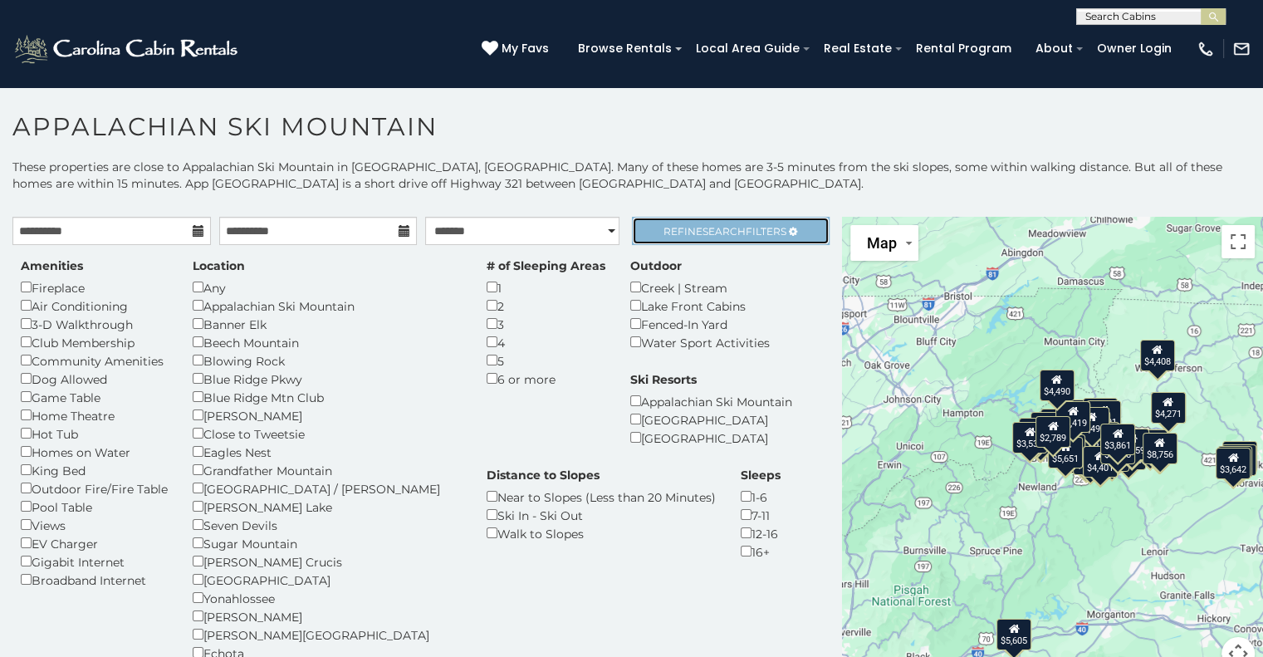
click at [714, 226] on span "Search" at bounding box center [723, 231] width 43 height 12
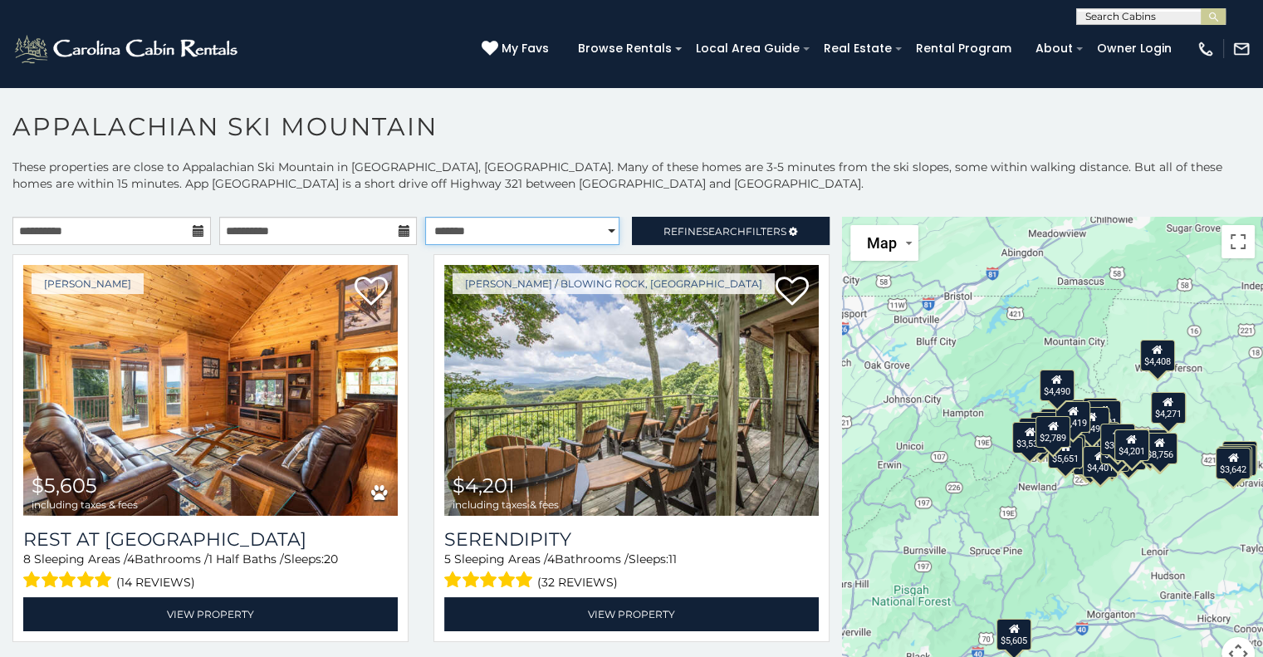
click at [567, 233] on select "**********" at bounding box center [522, 231] width 194 height 28
select select "*********"
click at [425, 217] on select "**********" at bounding box center [522, 231] width 194 height 28
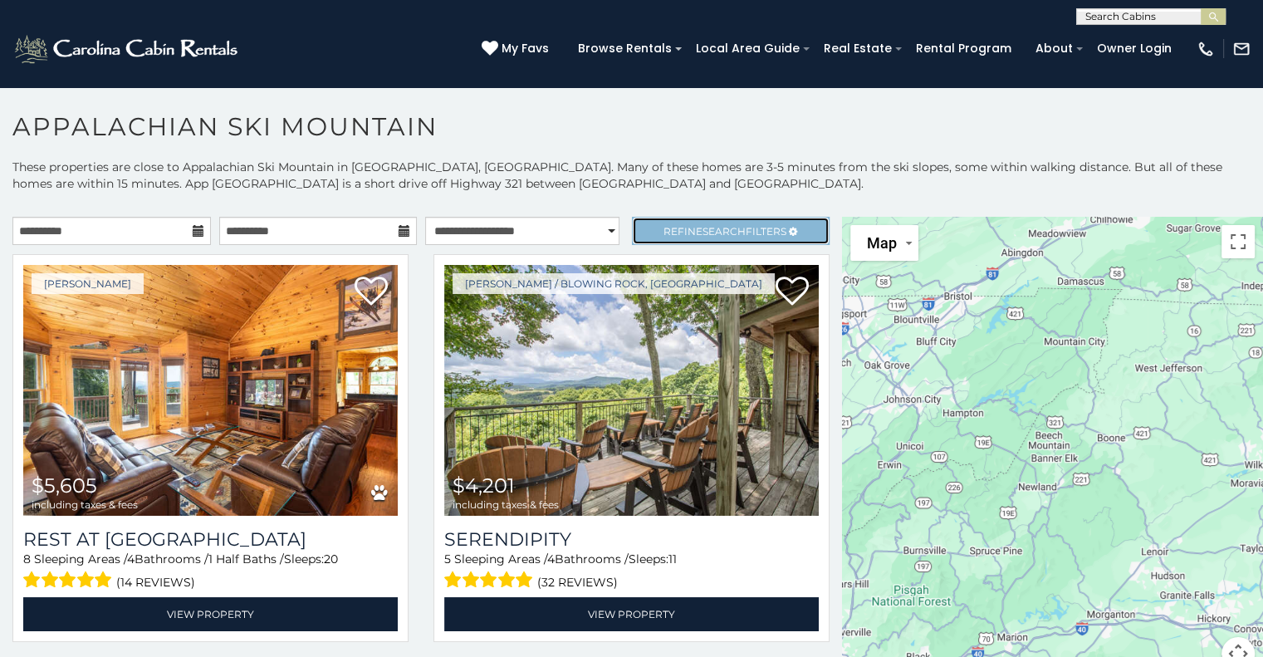
click at [670, 236] on link "Refine Search Filters" at bounding box center [731, 231] width 198 height 28
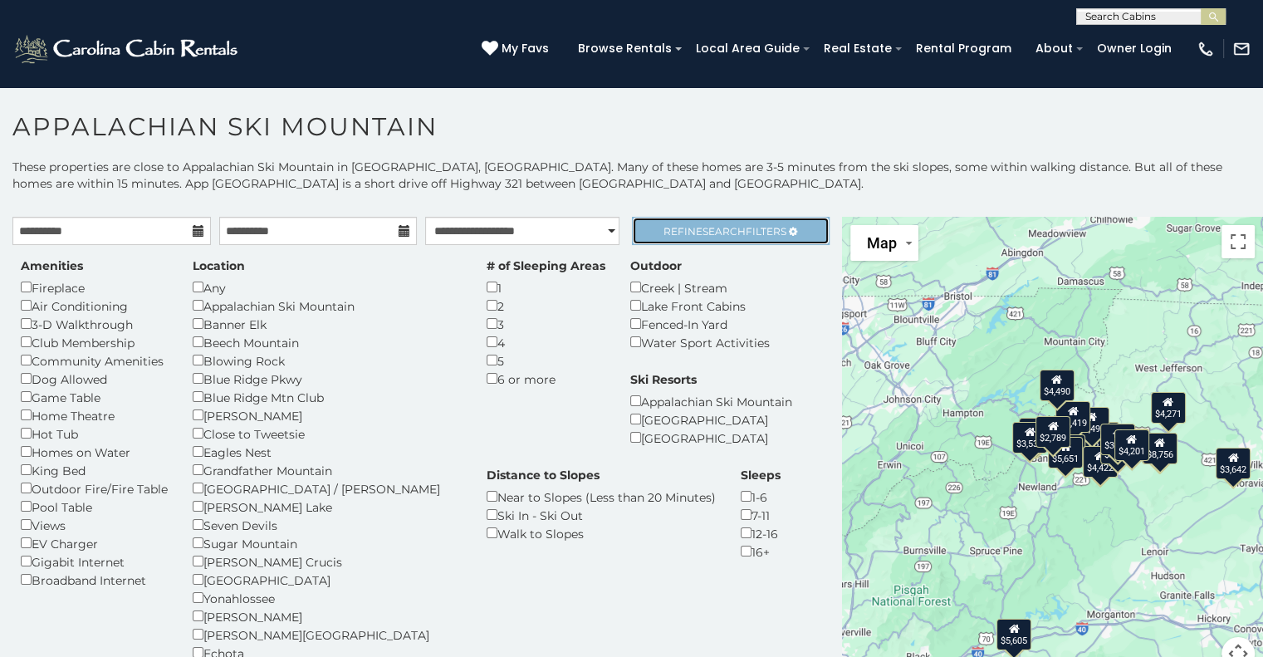
click at [669, 233] on span "Refine Search Filters" at bounding box center [724, 231] width 123 height 12
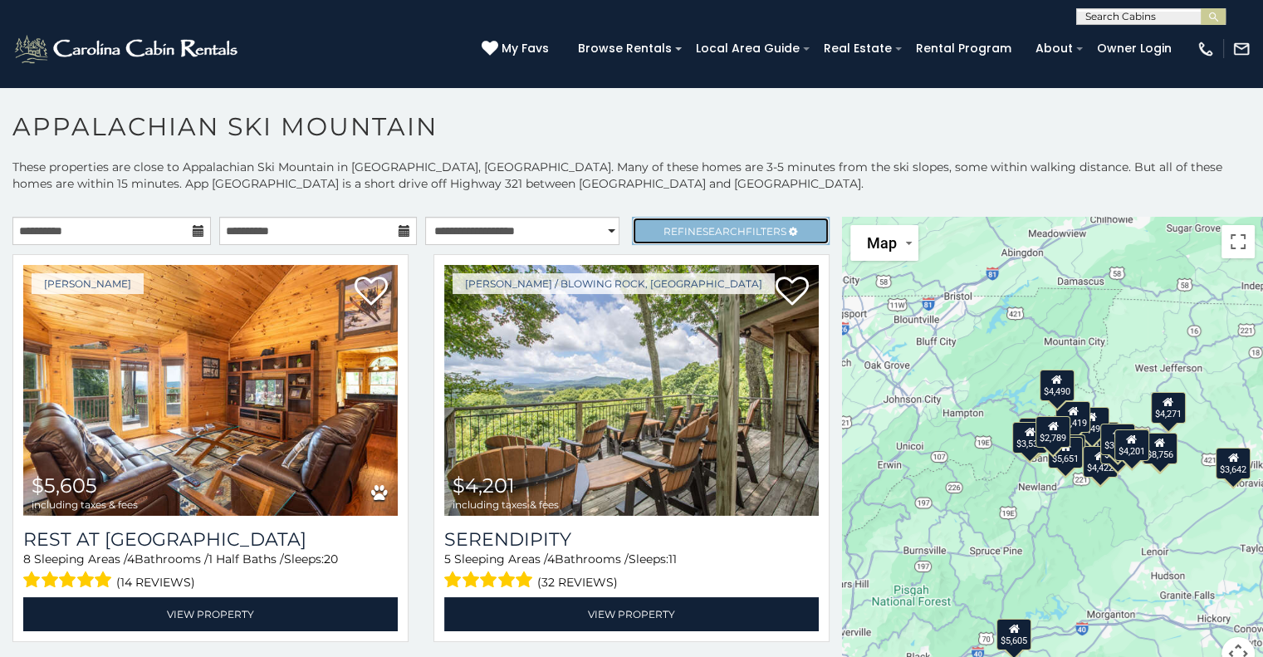
click at [671, 228] on span "Refine Search Filters" at bounding box center [724, 231] width 123 height 12
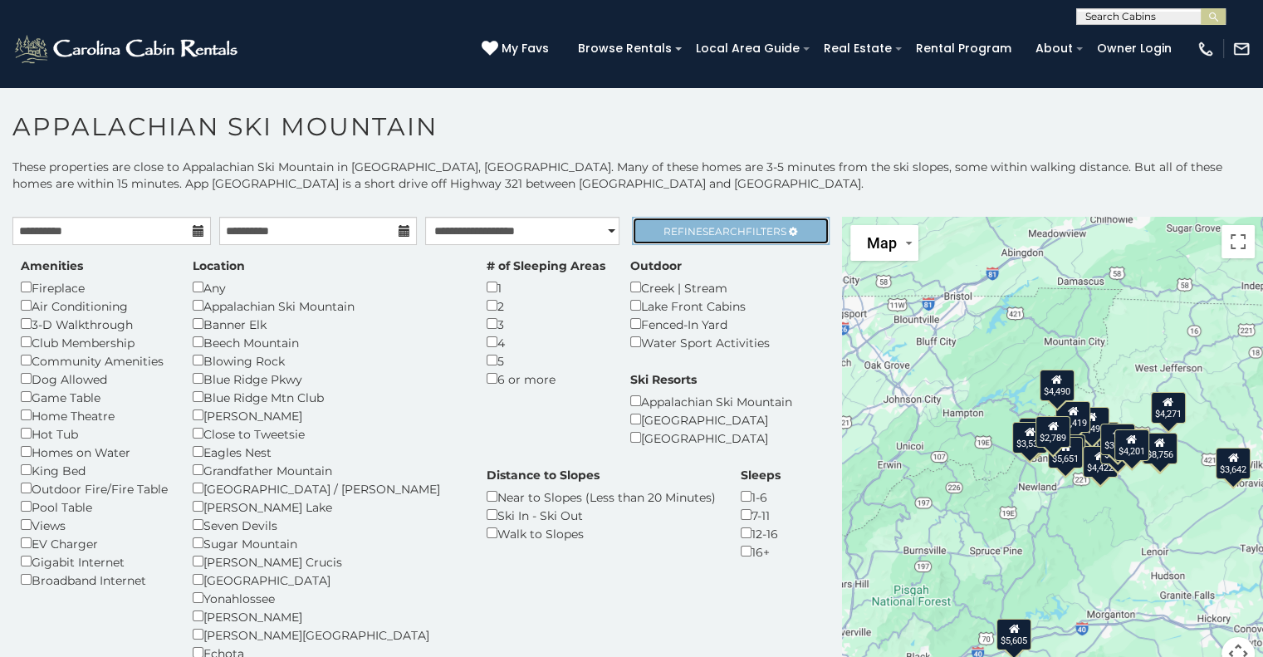
click at [671, 228] on span "Refine Search Filters" at bounding box center [724, 231] width 123 height 12
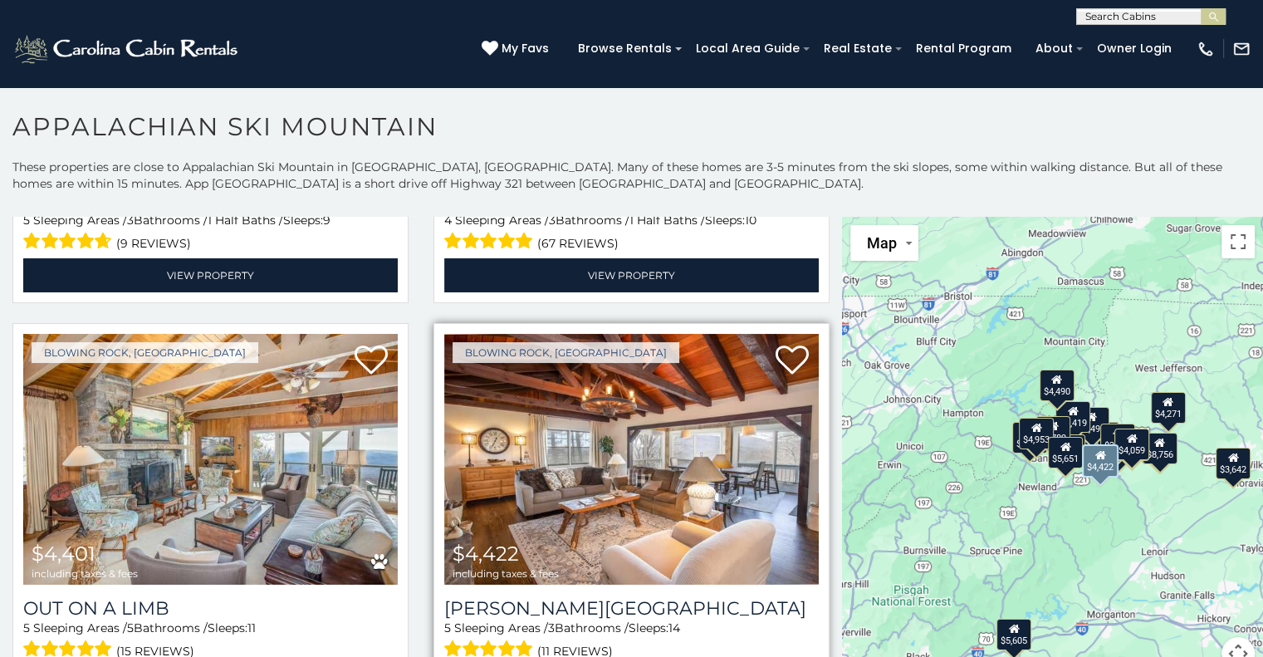
scroll to position [2408, 0]
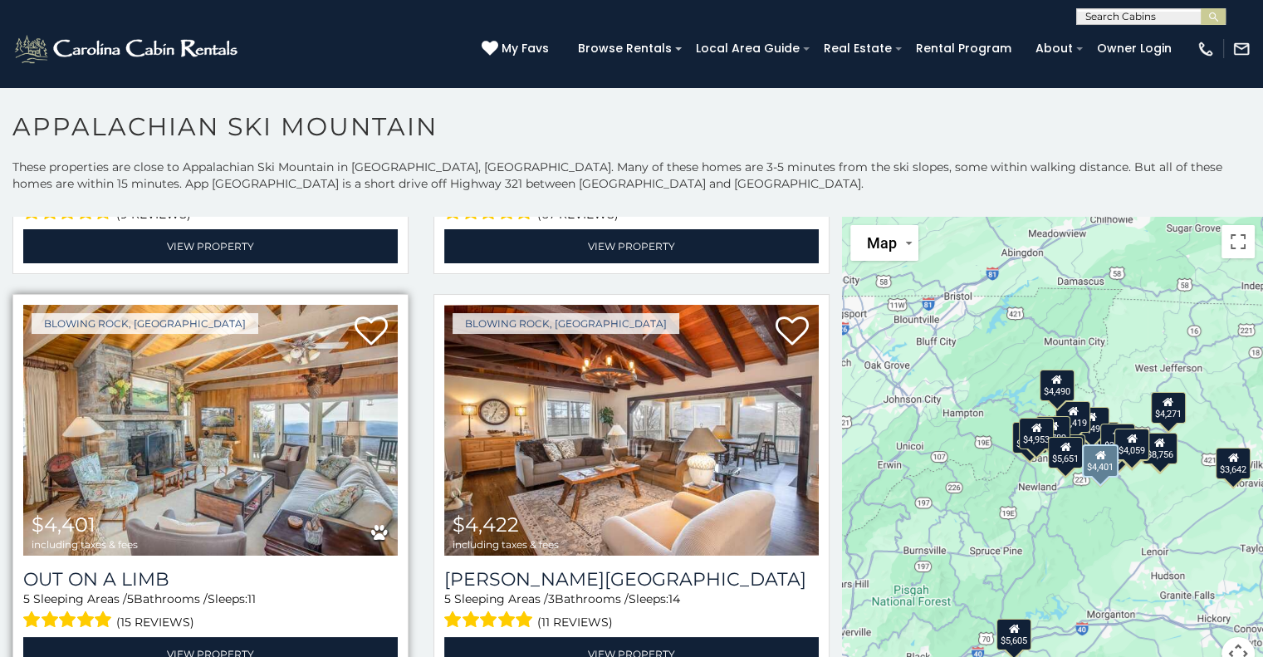
click at [231, 473] on img at bounding box center [210, 430] width 374 height 251
click at [213, 637] on link "View Property" at bounding box center [210, 654] width 374 height 34
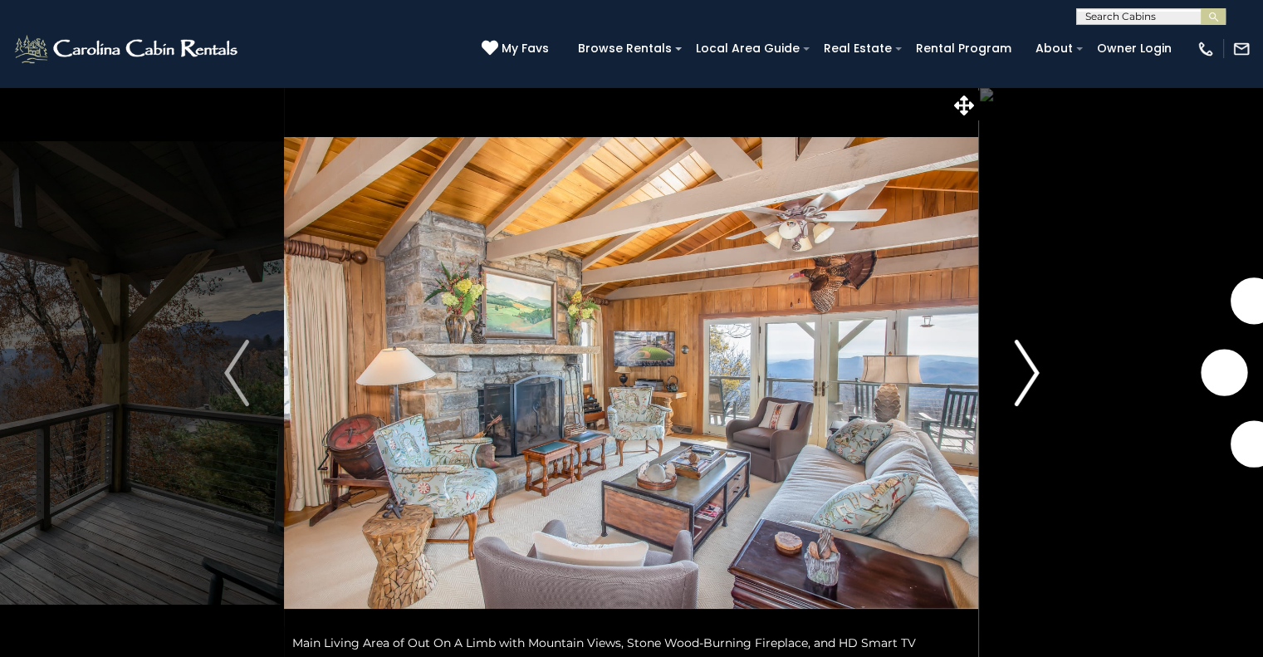
click at [1030, 377] on img "Next" at bounding box center [1026, 373] width 25 height 66
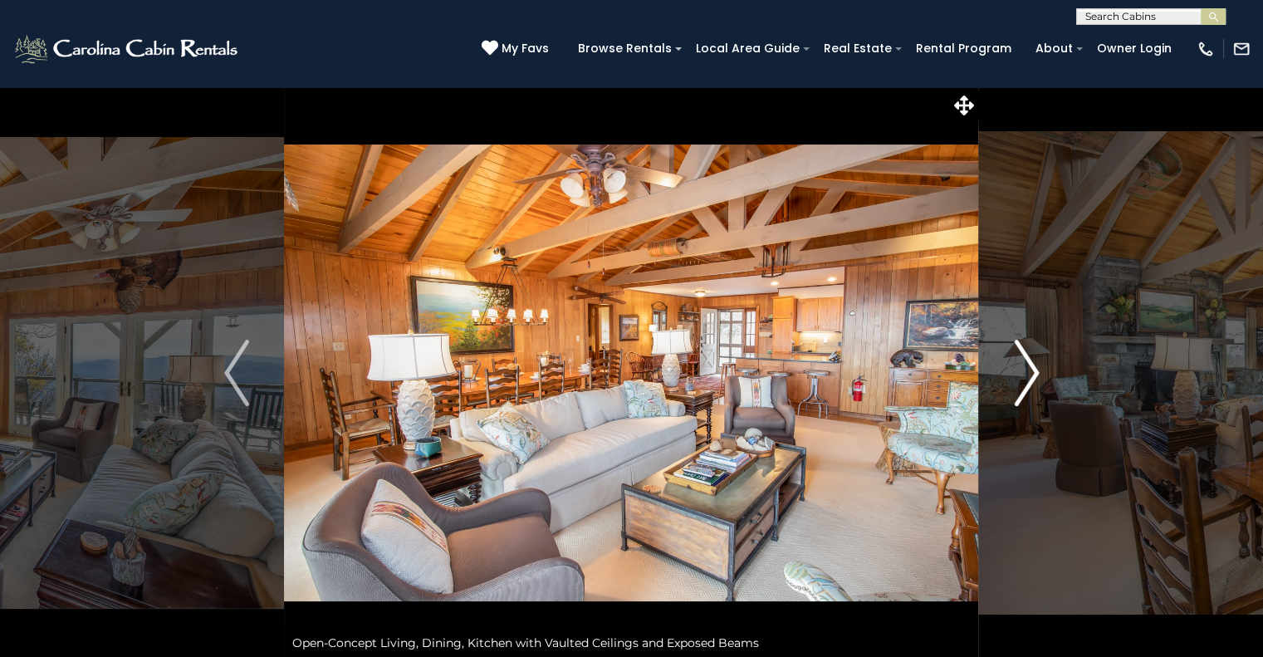
click at [1030, 377] on img "Next" at bounding box center [1026, 373] width 25 height 66
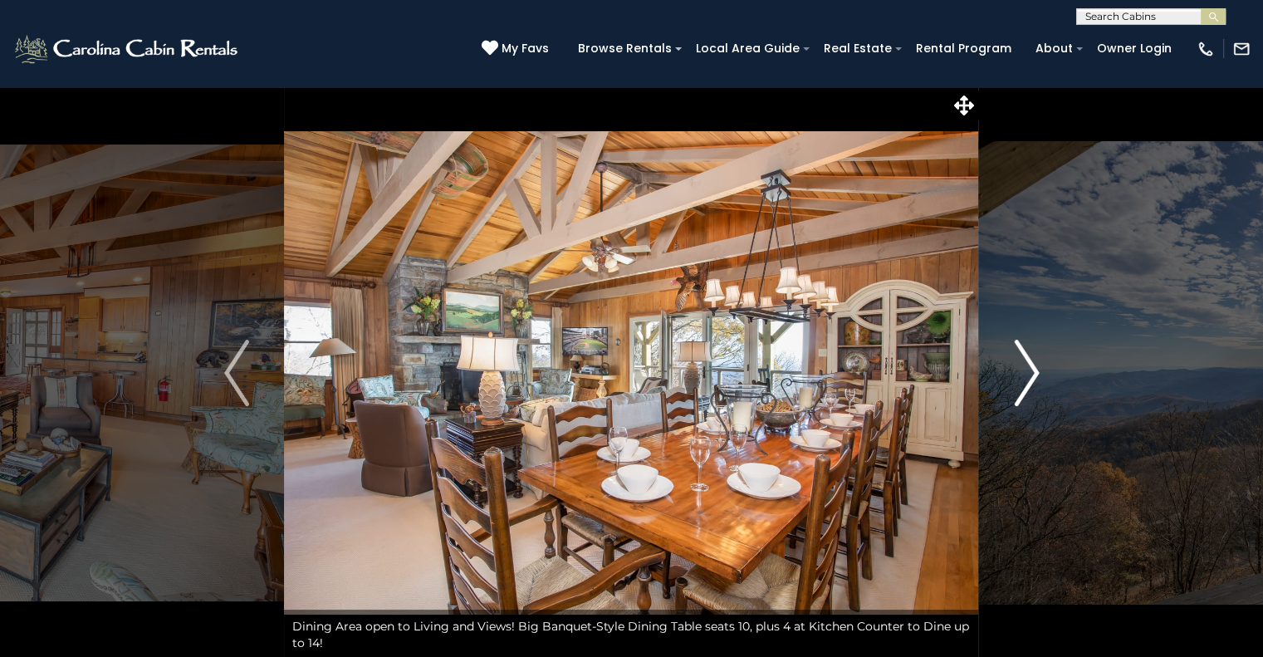
click at [1030, 377] on img "Next" at bounding box center [1026, 373] width 25 height 66
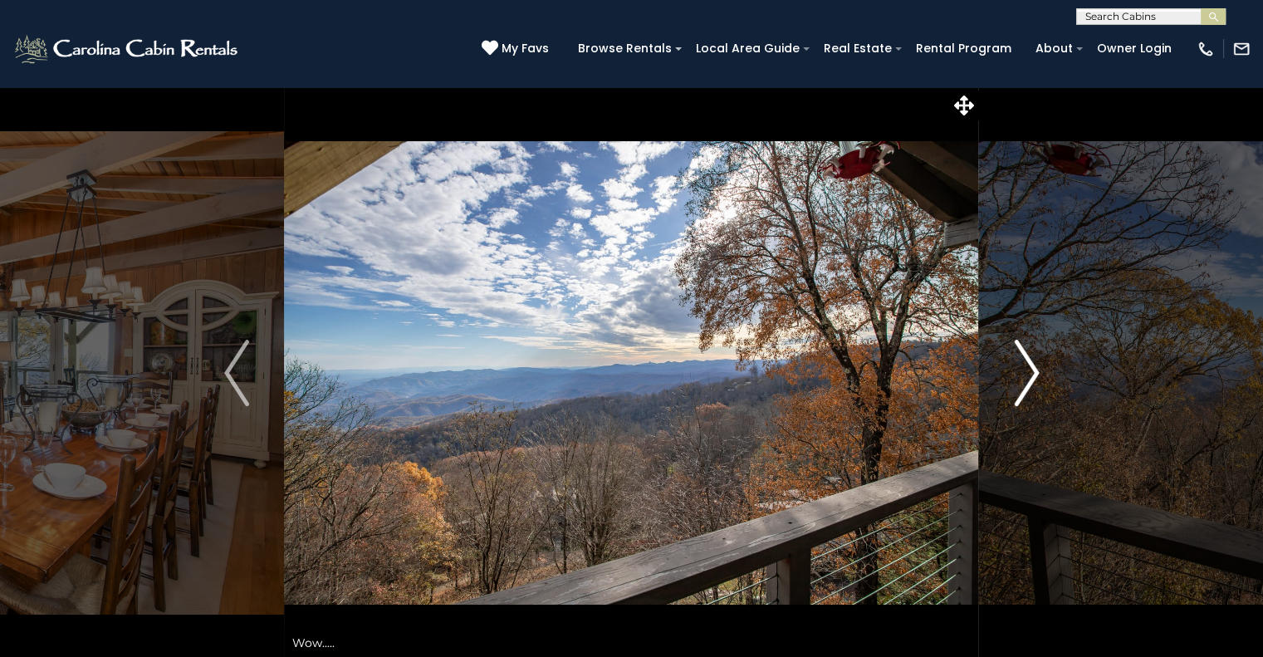
click at [1030, 377] on img "Next" at bounding box center [1026, 373] width 25 height 66
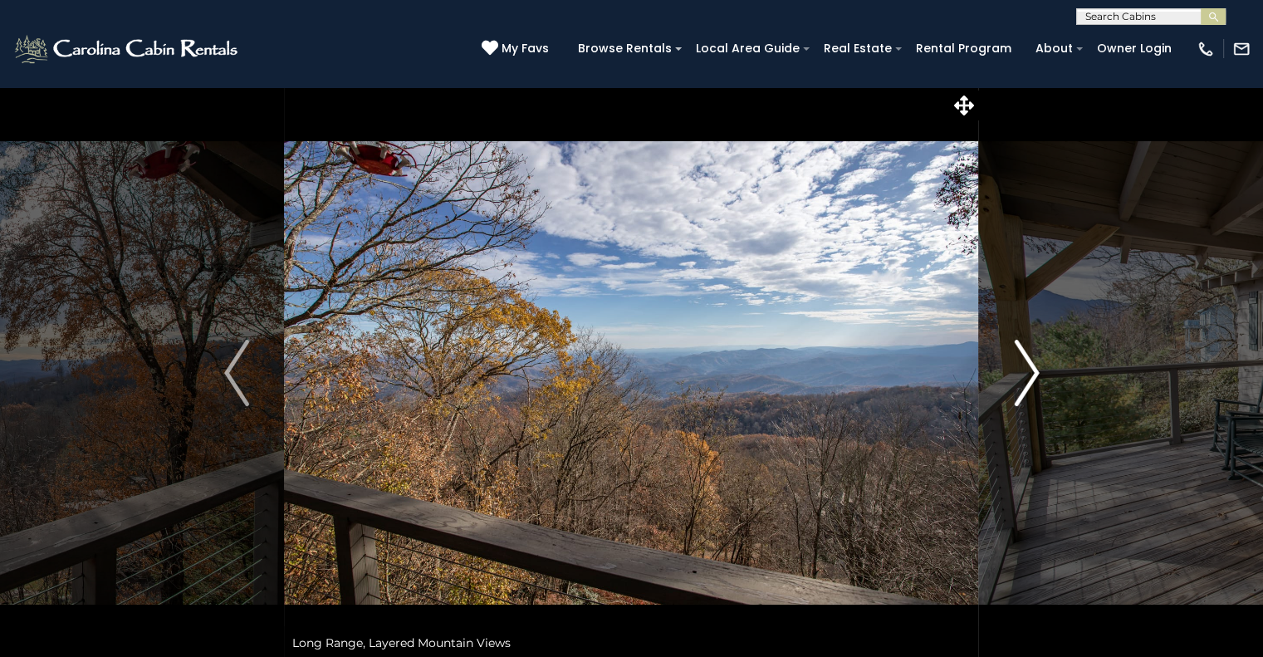
click at [1030, 377] on img "Next" at bounding box center [1026, 373] width 25 height 66
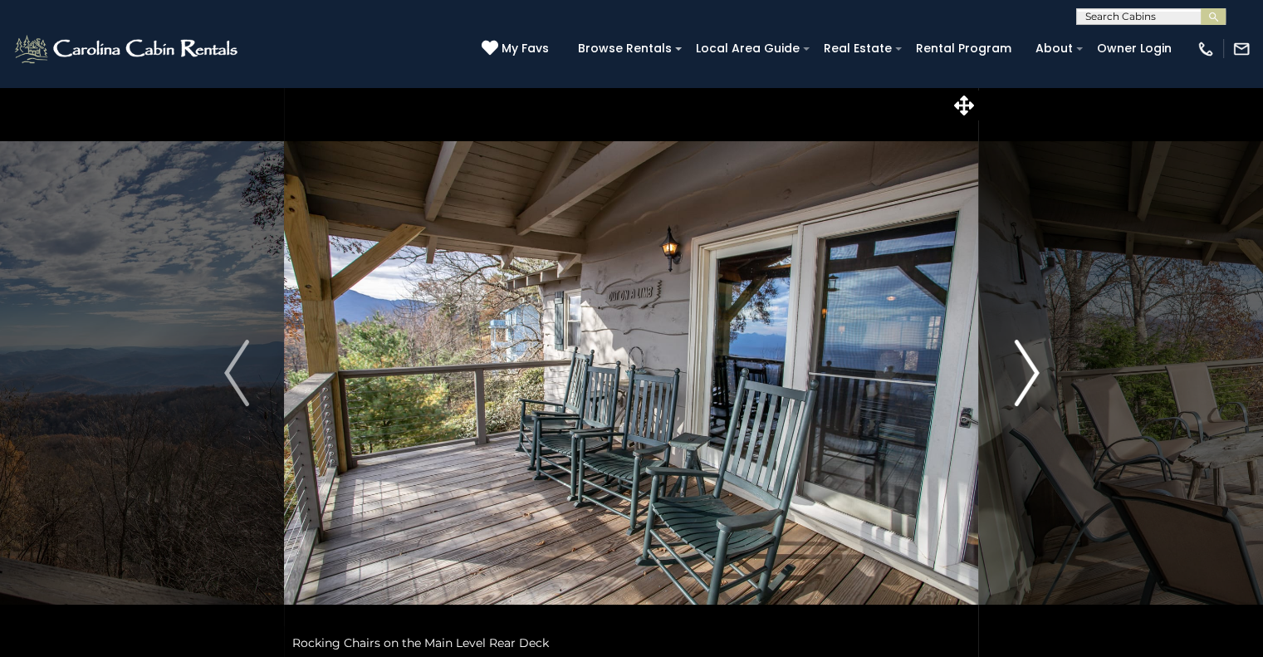
click at [1030, 377] on img "Next" at bounding box center [1026, 373] width 25 height 66
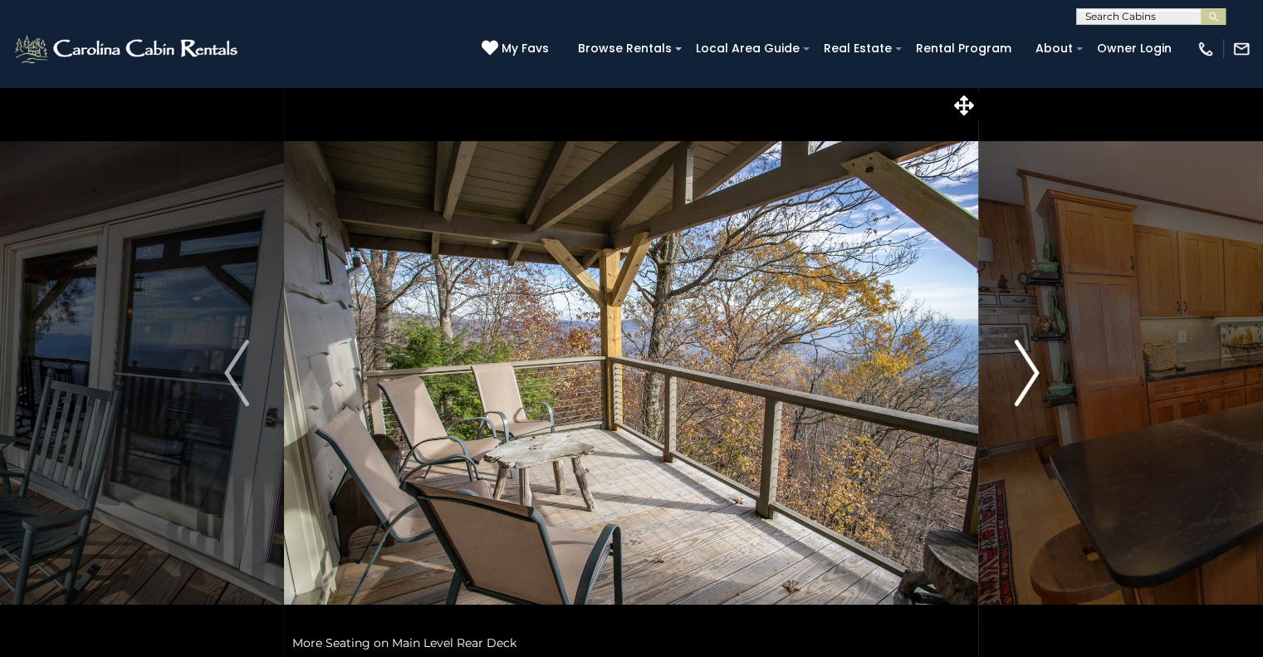
click at [1030, 377] on img "Next" at bounding box center [1026, 373] width 25 height 66
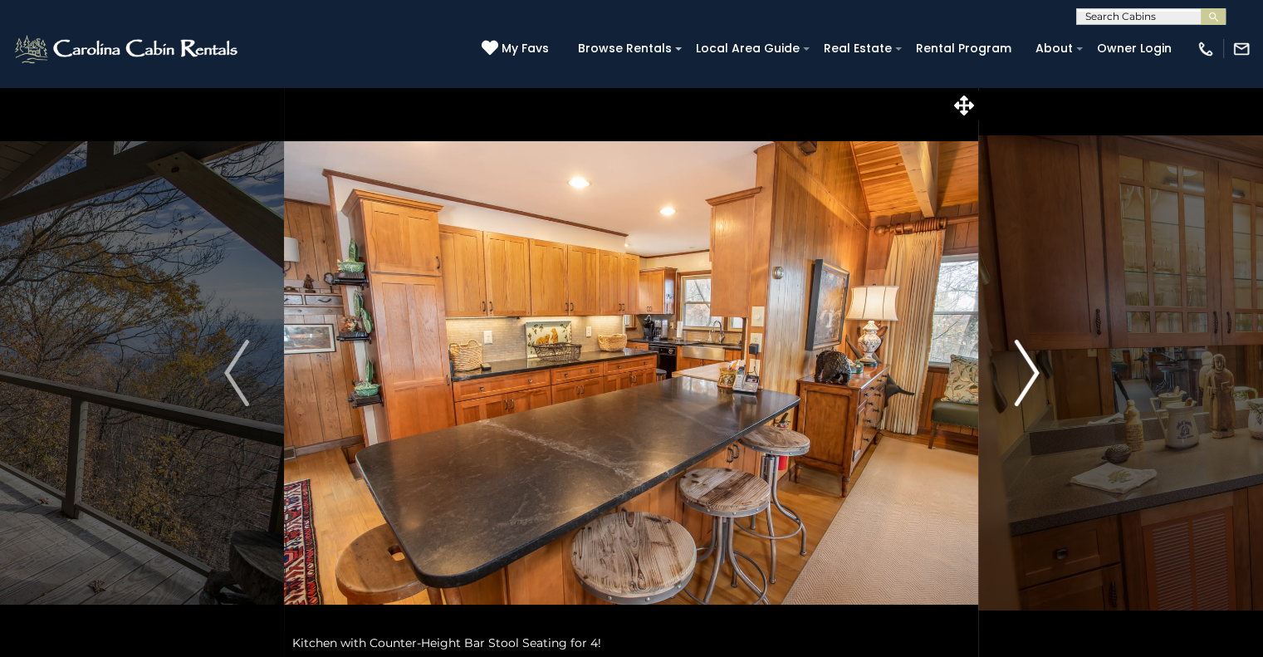
click at [1030, 377] on img "Next" at bounding box center [1026, 373] width 25 height 66
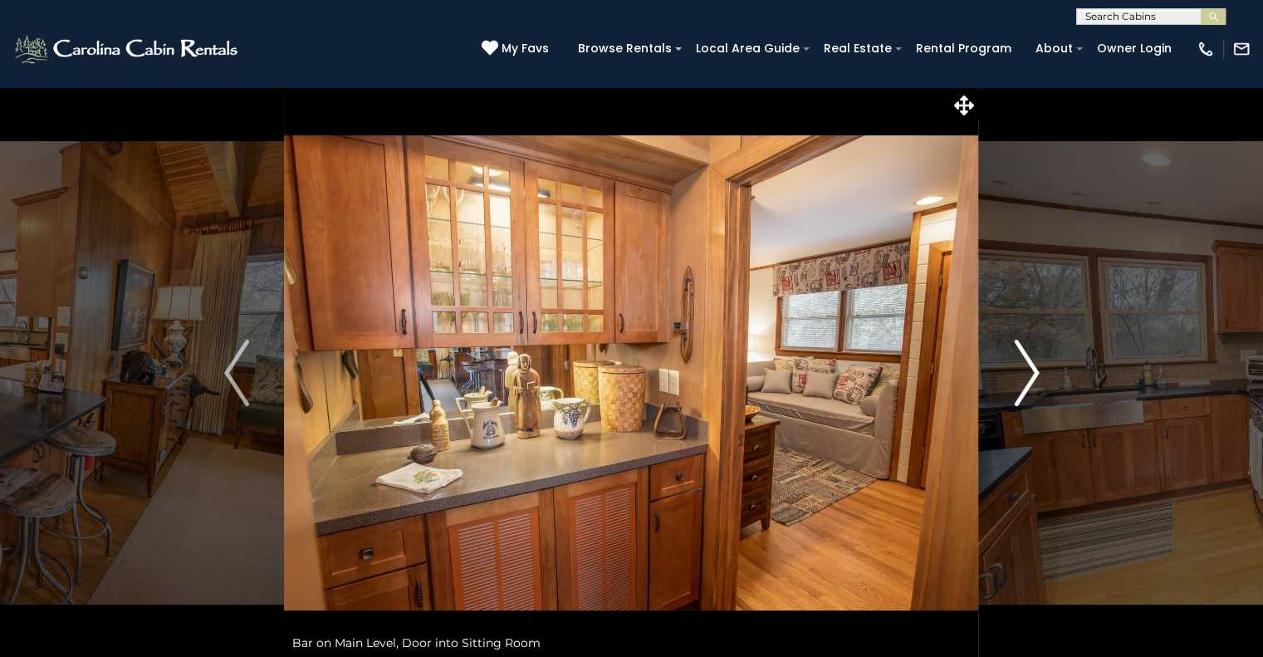
click at [1030, 377] on img "Next" at bounding box center [1026, 373] width 25 height 66
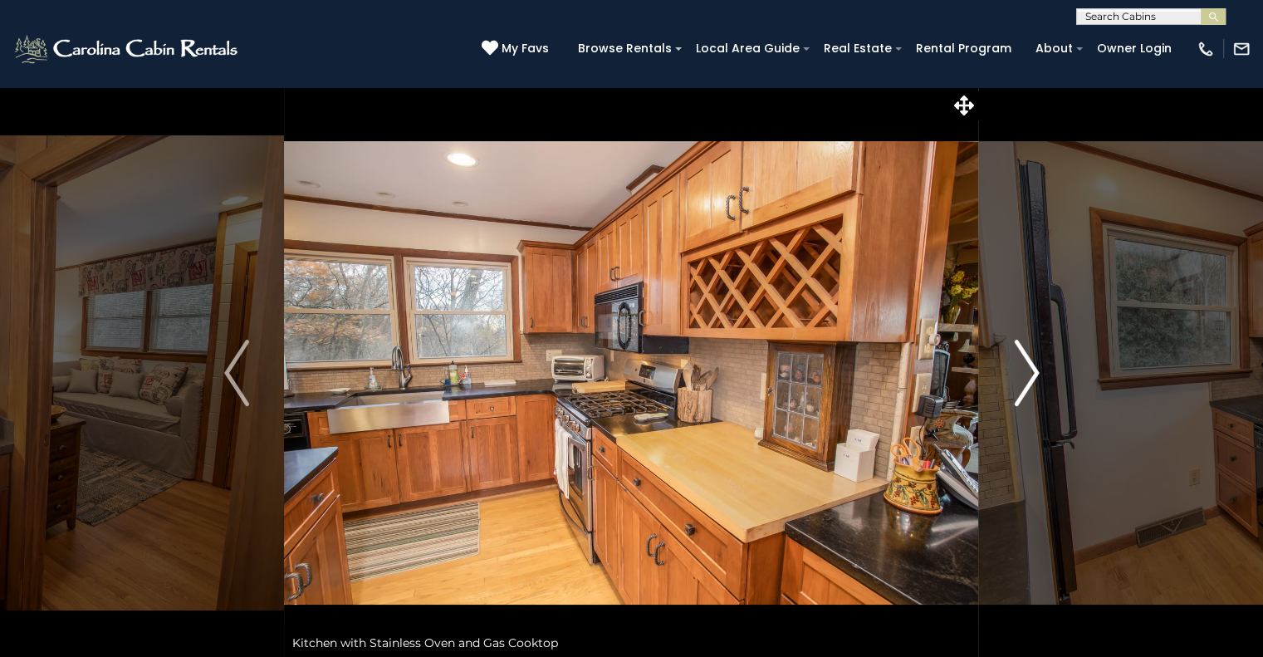
click at [1030, 377] on img "Next" at bounding box center [1026, 373] width 25 height 66
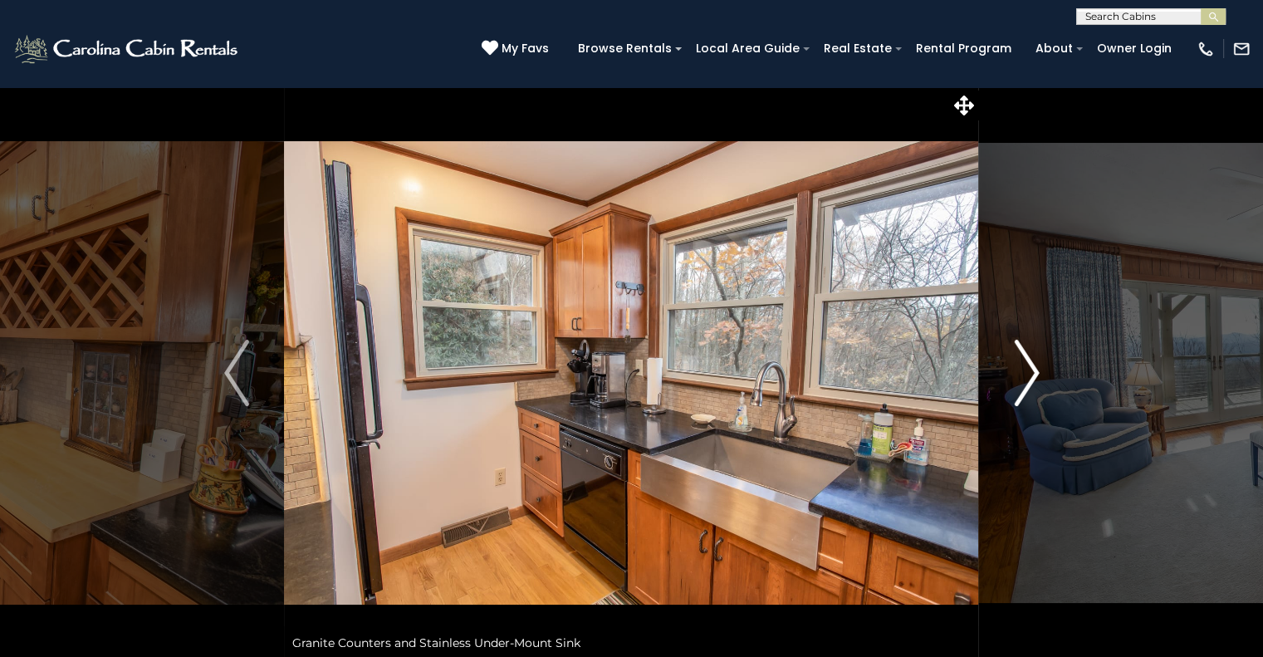
click at [1030, 377] on img "Next" at bounding box center [1026, 373] width 25 height 66
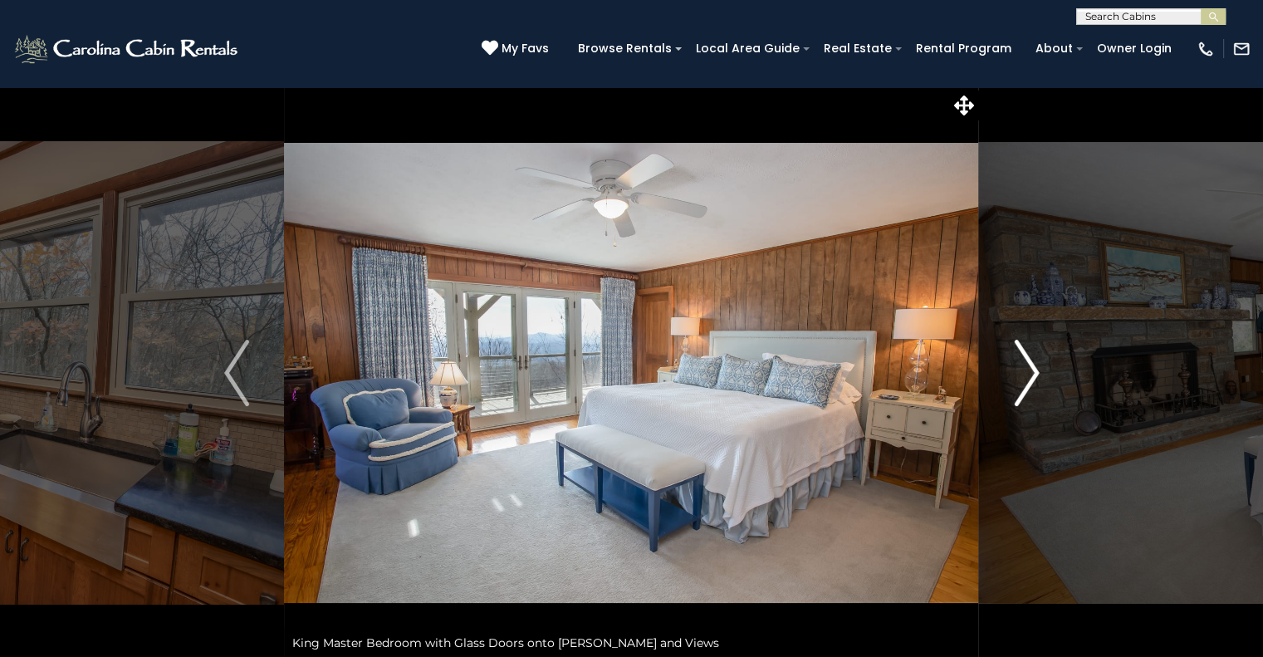
click at [1030, 377] on img "Next" at bounding box center [1026, 373] width 25 height 66
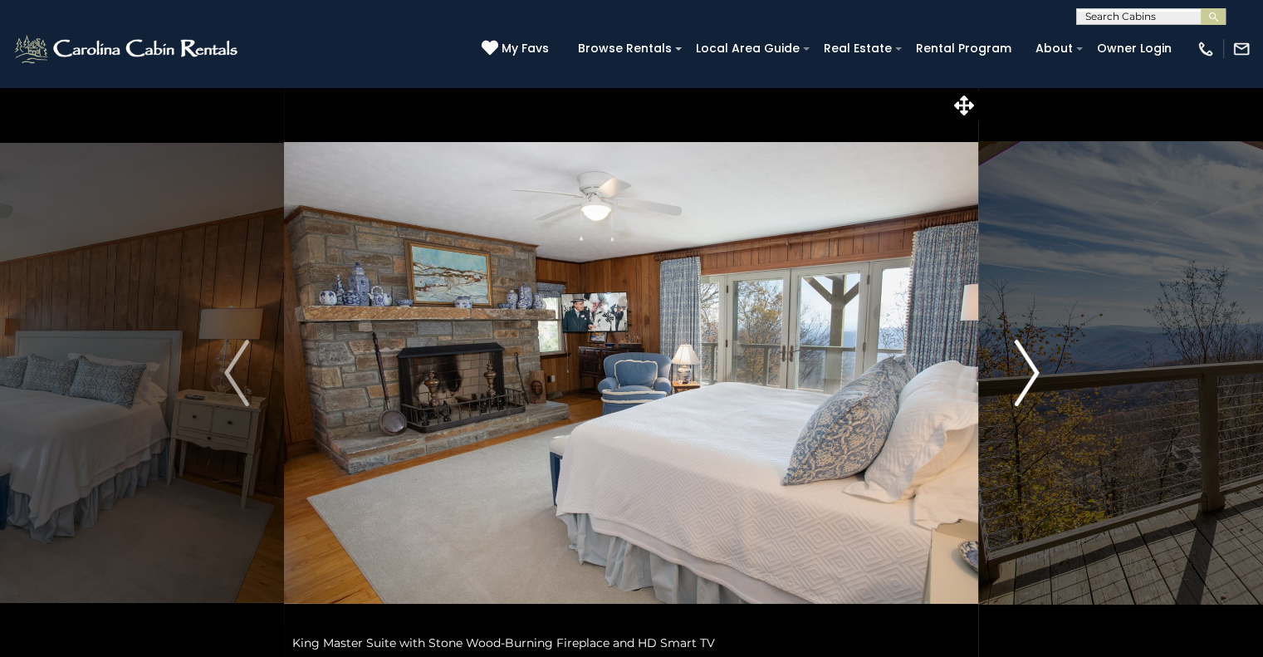
click at [1030, 377] on img "Next" at bounding box center [1026, 373] width 25 height 66
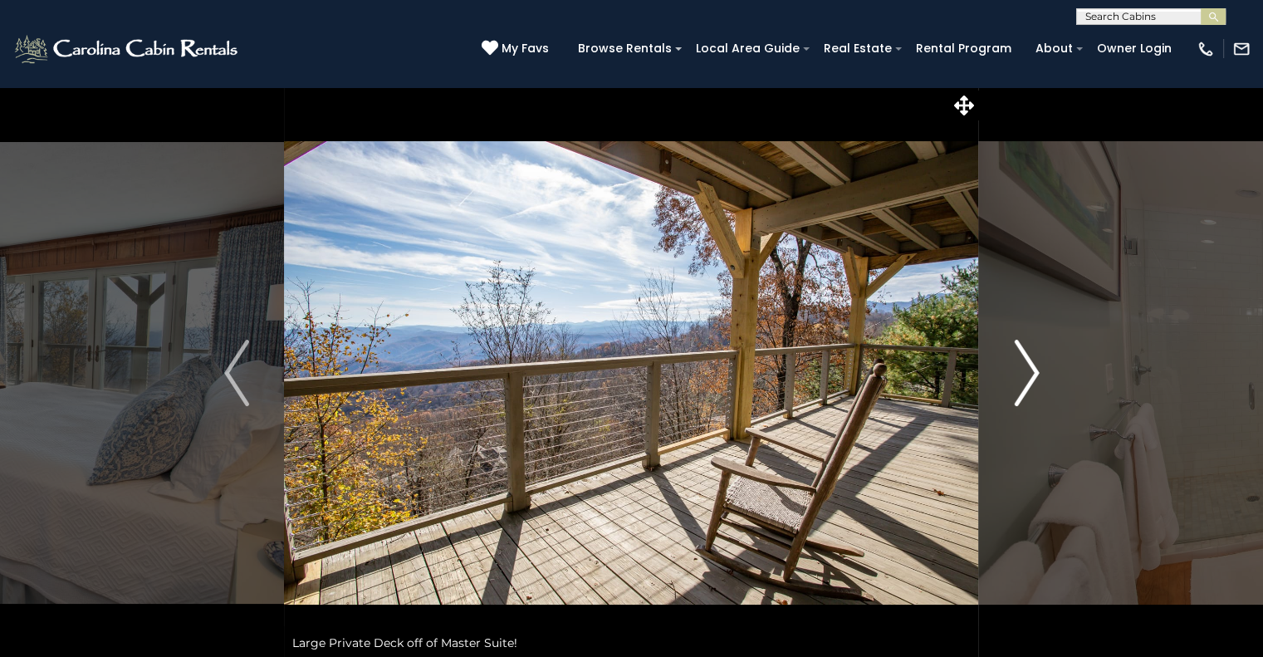
click at [1030, 377] on img "Next" at bounding box center [1026, 373] width 25 height 66
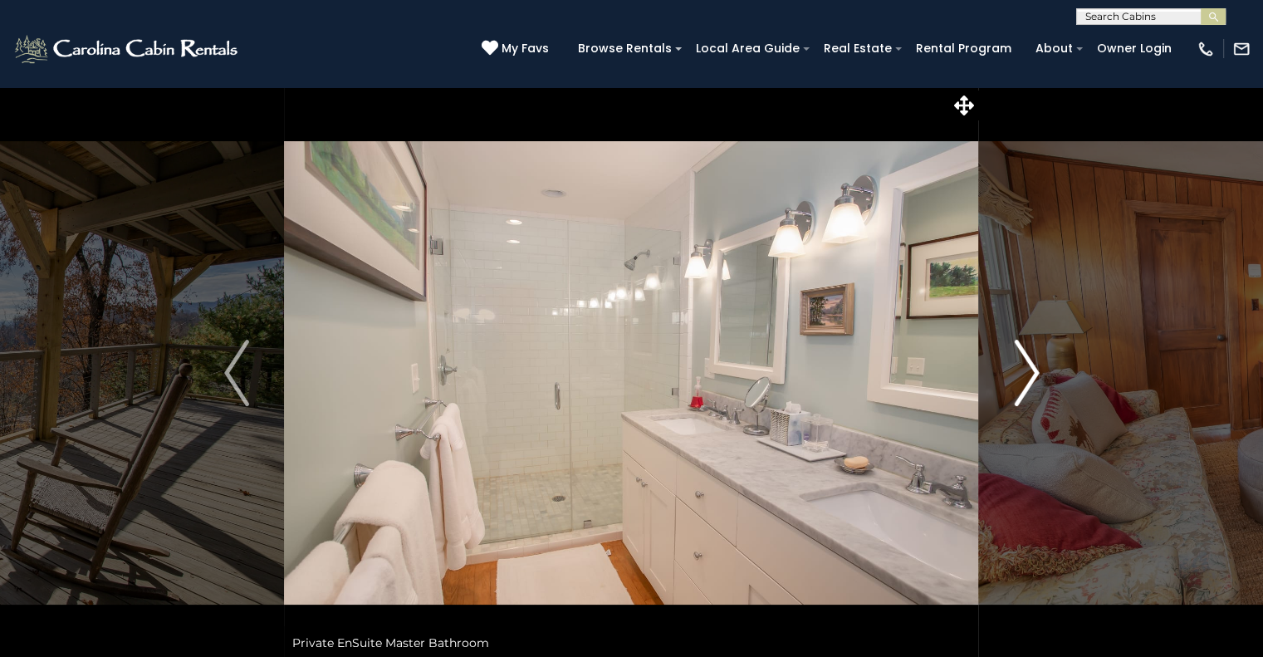
click at [1030, 377] on img "Next" at bounding box center [1026, 373] width 25 height 66
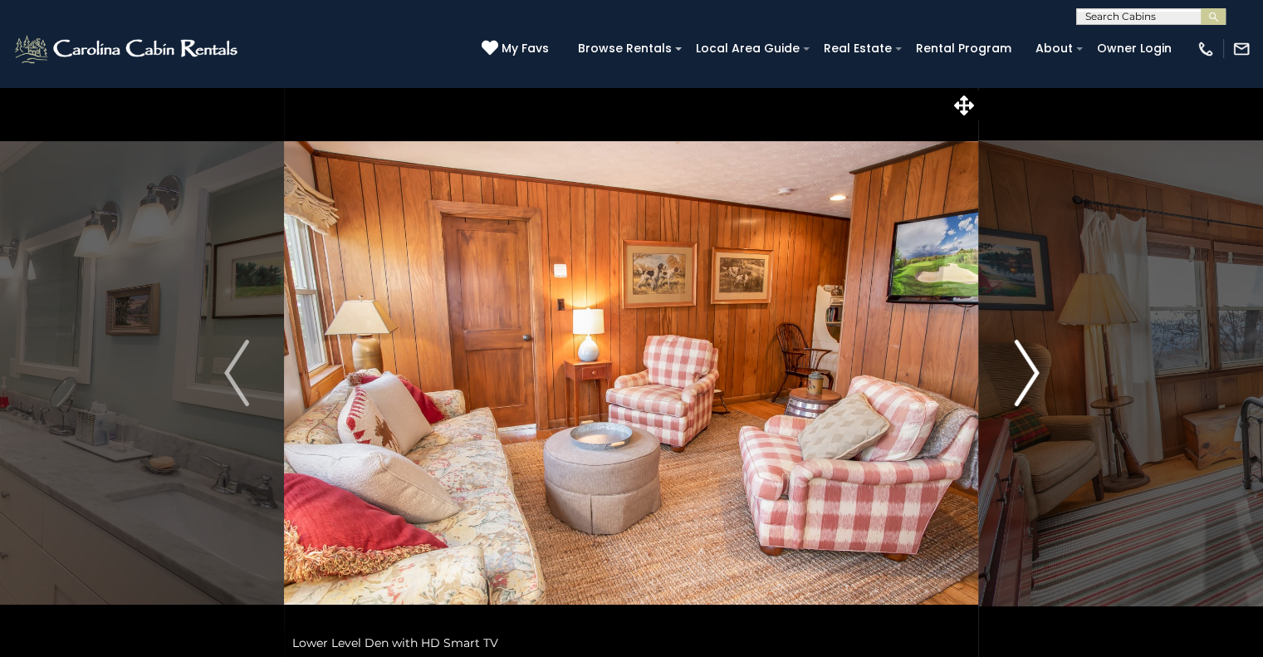
click at [1030, 377] on img "Next" at bounding box center [1026, 373] width 25 height 66
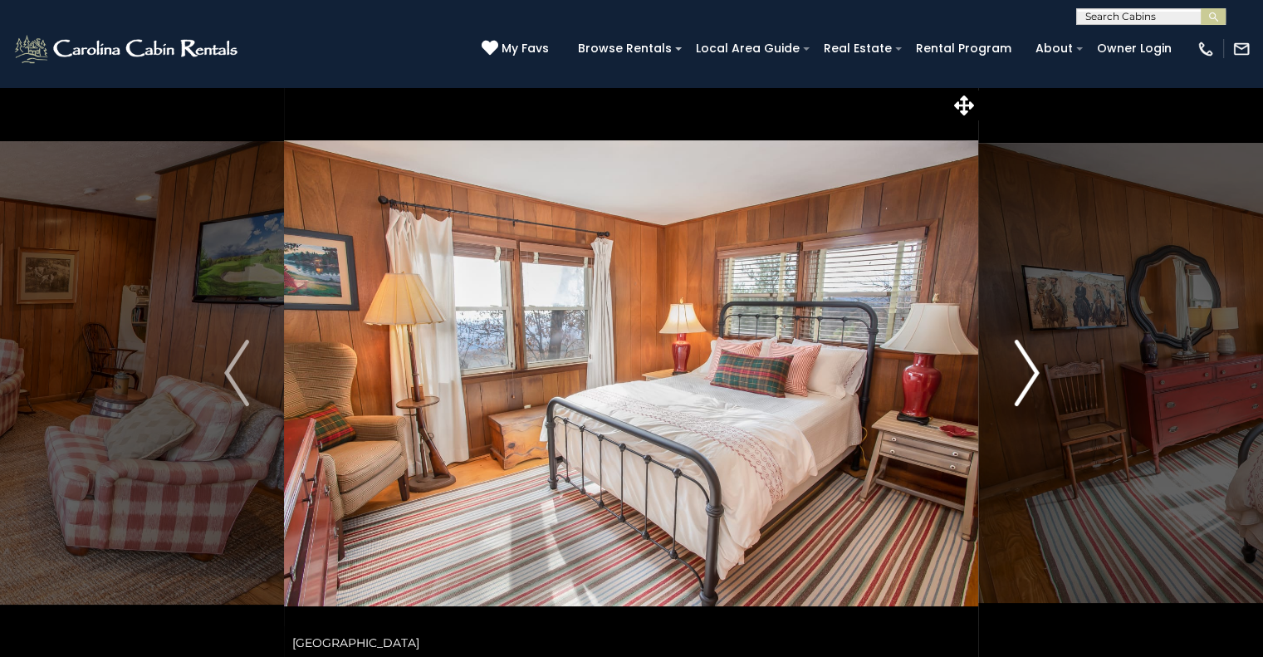
click at [1030, 377] on img "Next" at bounding box center [1026, 373] width 25 height 66
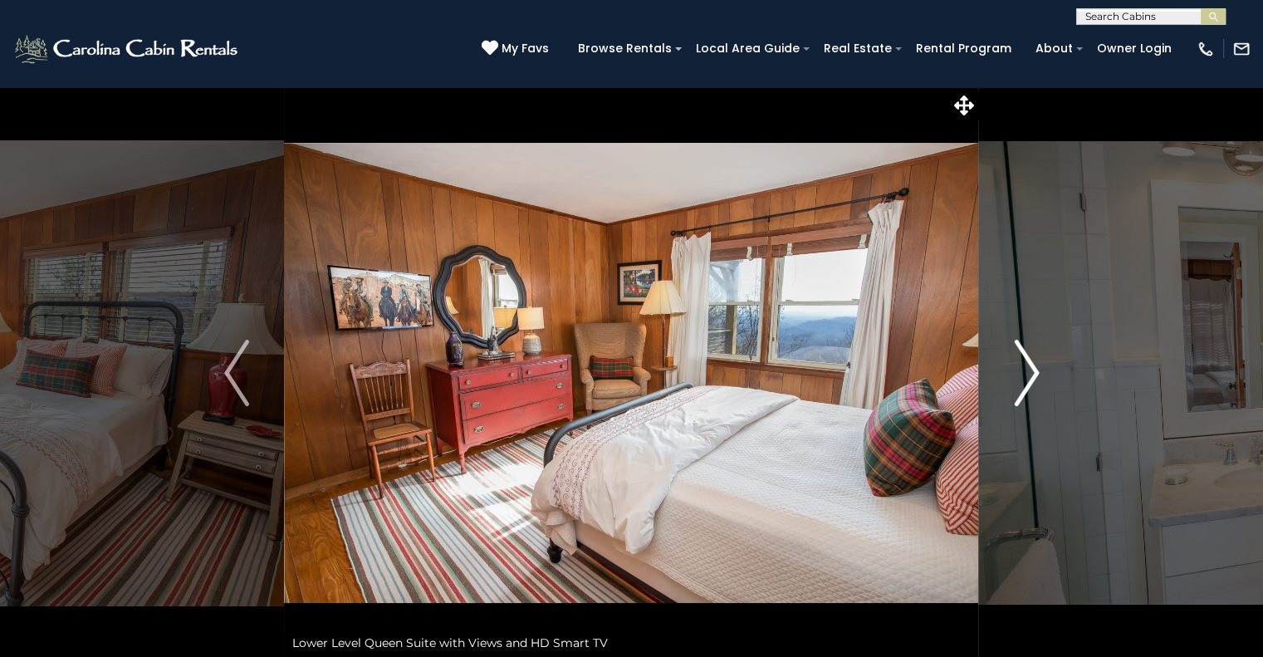
click at [1030, 377] on img "Next" at bounding box center [1026, 373] width 25 height 66
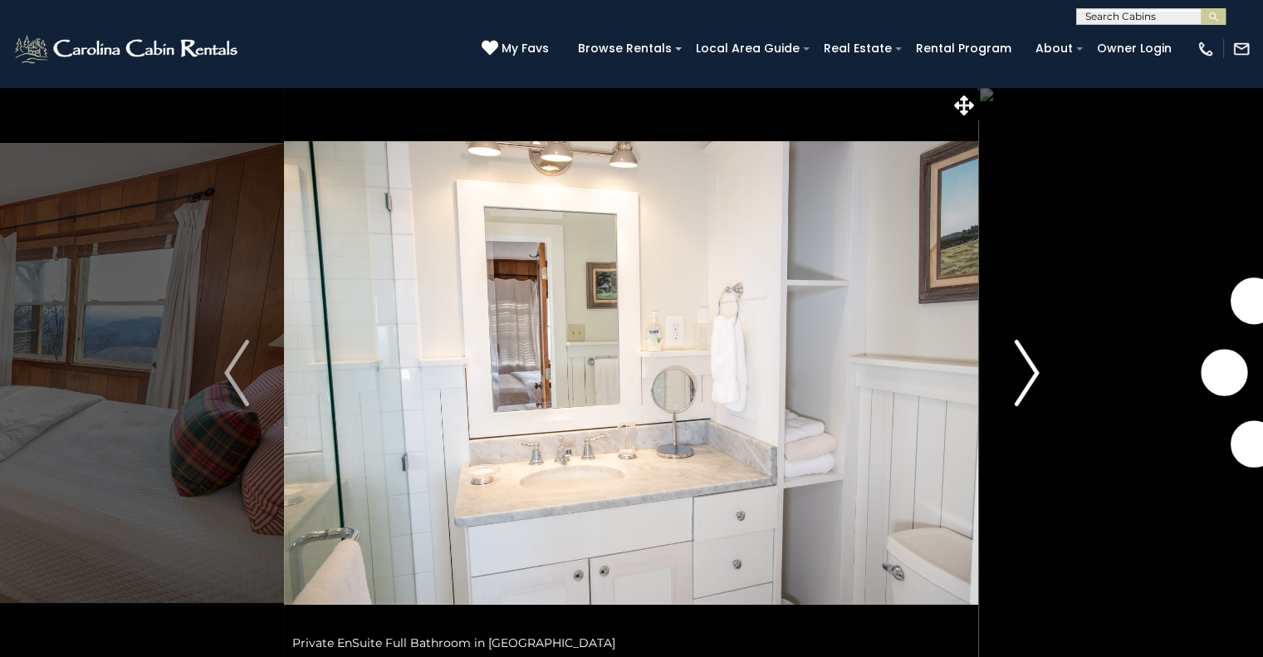
click at [1030, 377] on img "Next" at bounding box center [1026, 373] width 25 height 66
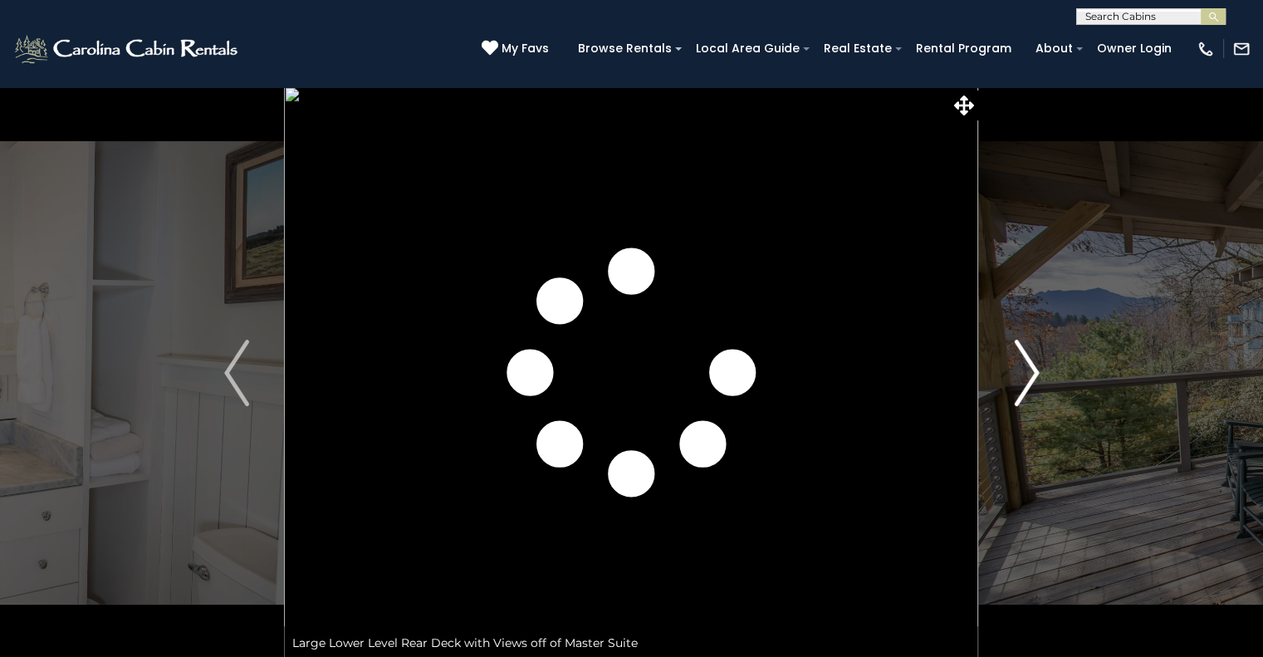
click at [1030, 377] on img "Next" at bounding box center [1026, 373] width 25 height 66
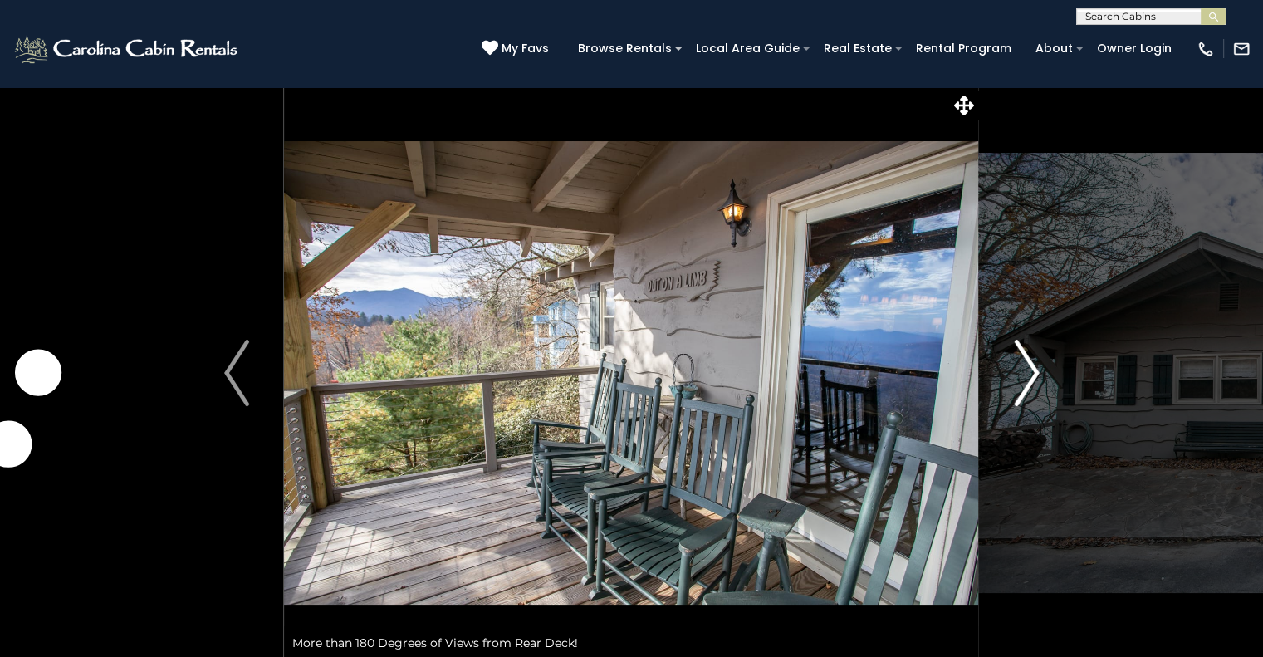
click at [1030, 377] on img "Next" at bounding box center [1026, 373] width 25 height 66
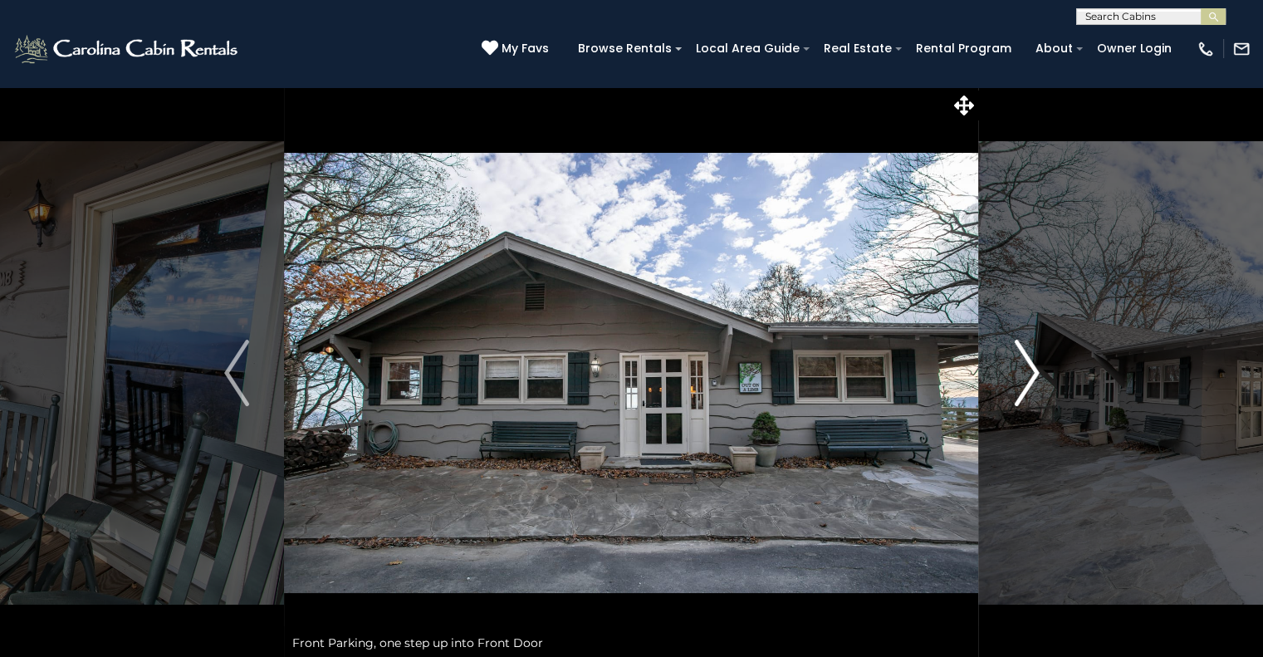
click at [1030, 377] on img "Next" at bounding box center [1026, 373] width 25 height 66
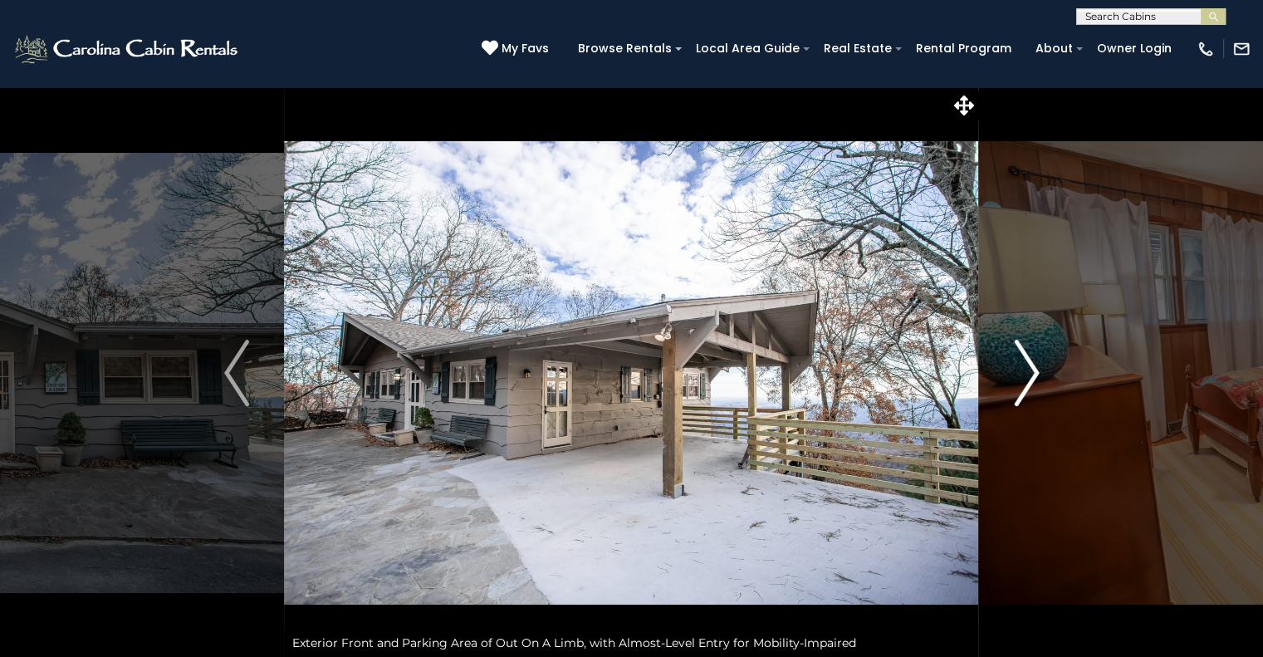
click at [1030, 377] on img "Next" at bounding box center [1026, 373] width 25 height 66
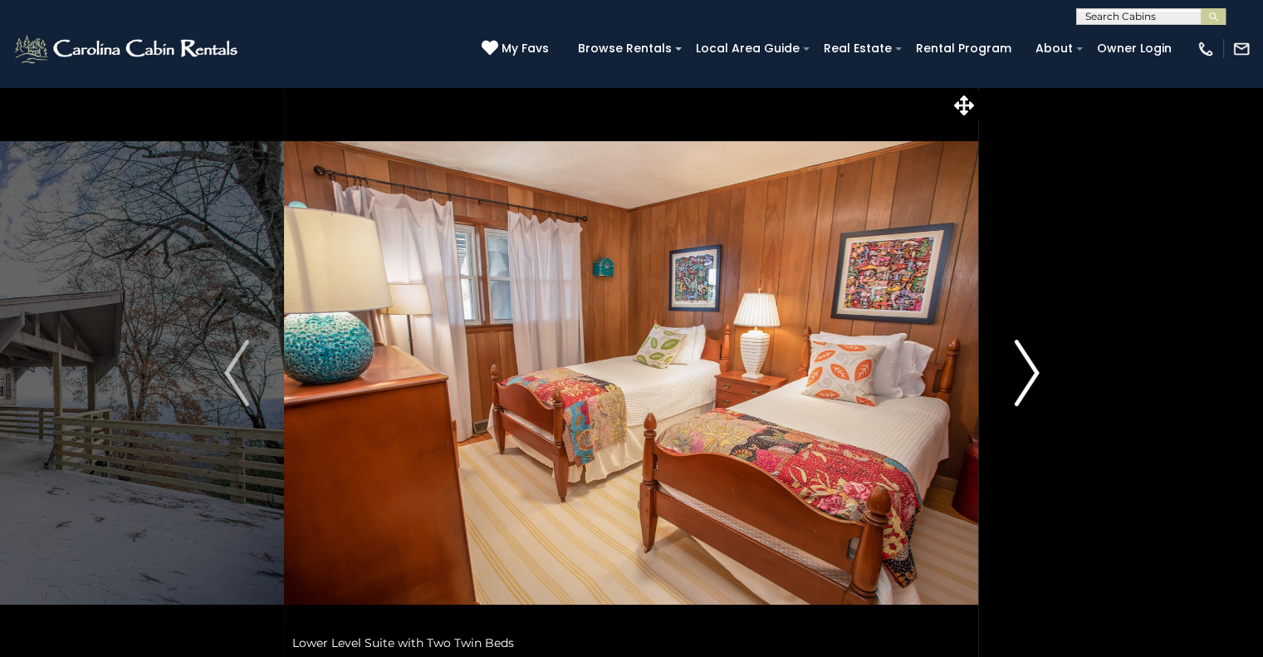
click at [1030, 377] on img "Next" at bounding box center [1026, 373] width 25 height 66
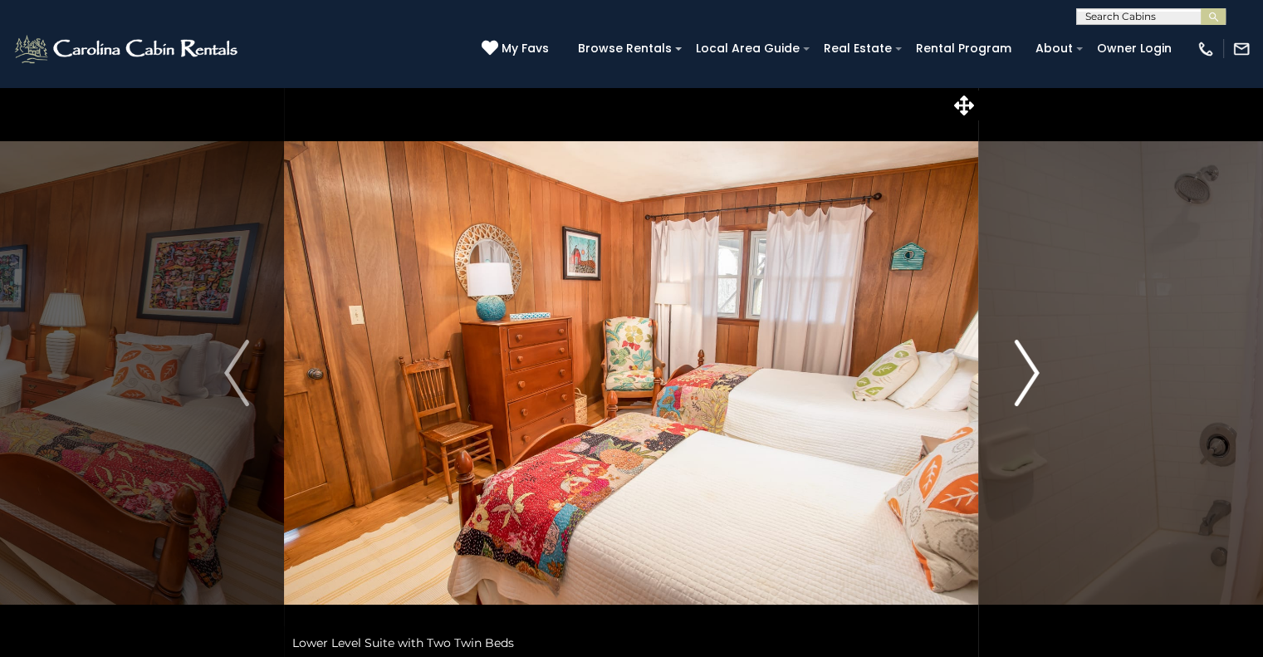
click at [1030, 377] on img "Next" at bounding box center [1026, 373] width 25 height 66
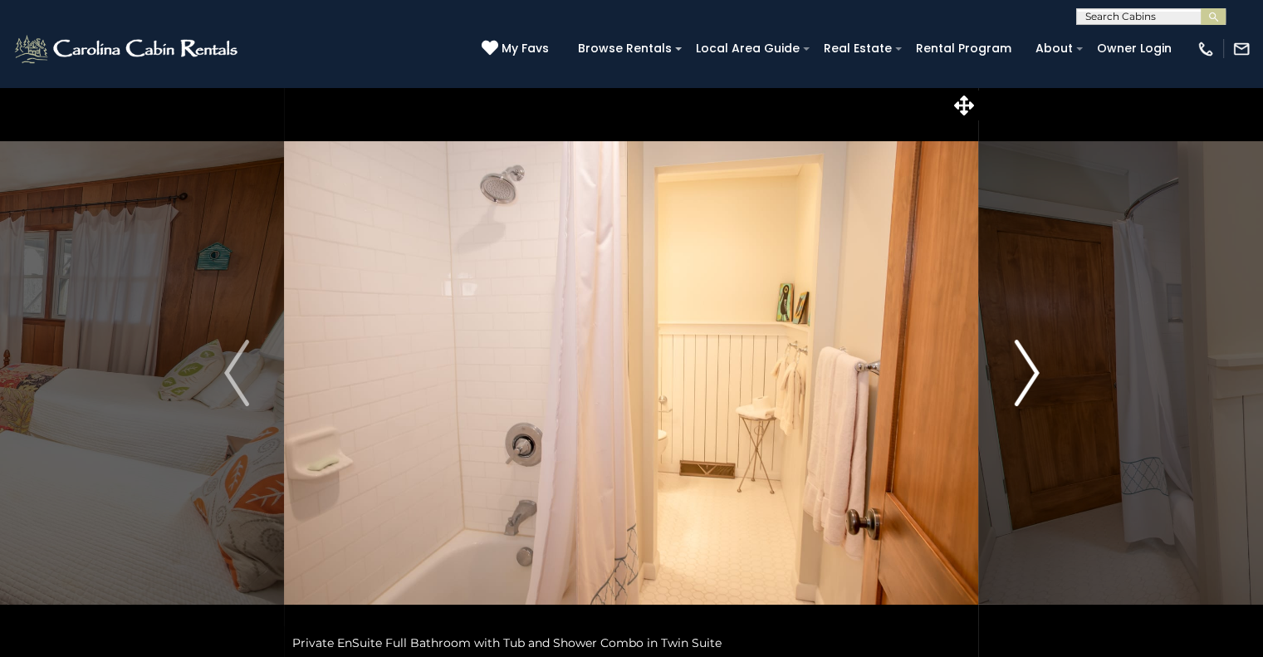
click at [1030, 377] on img "Next" at bounding box center [1026, 373] width 25 height 66
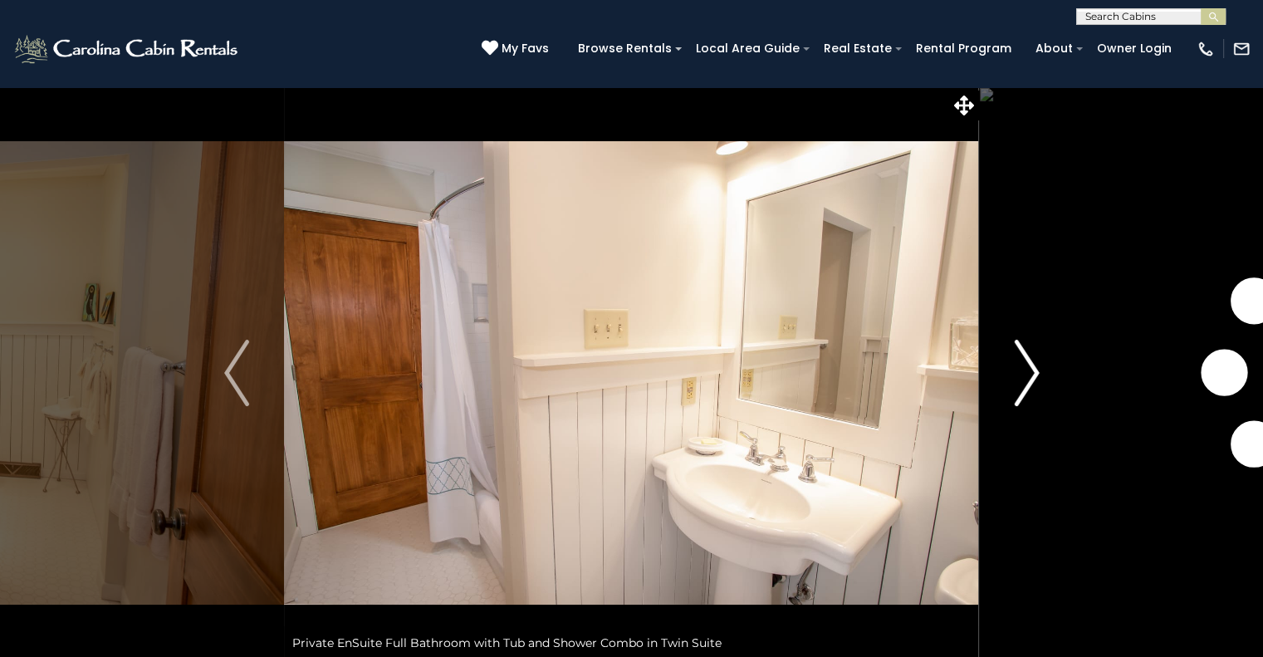
click at [1030, 377] on img "Next" at bounding box center [1026, 373] width 25 height 66
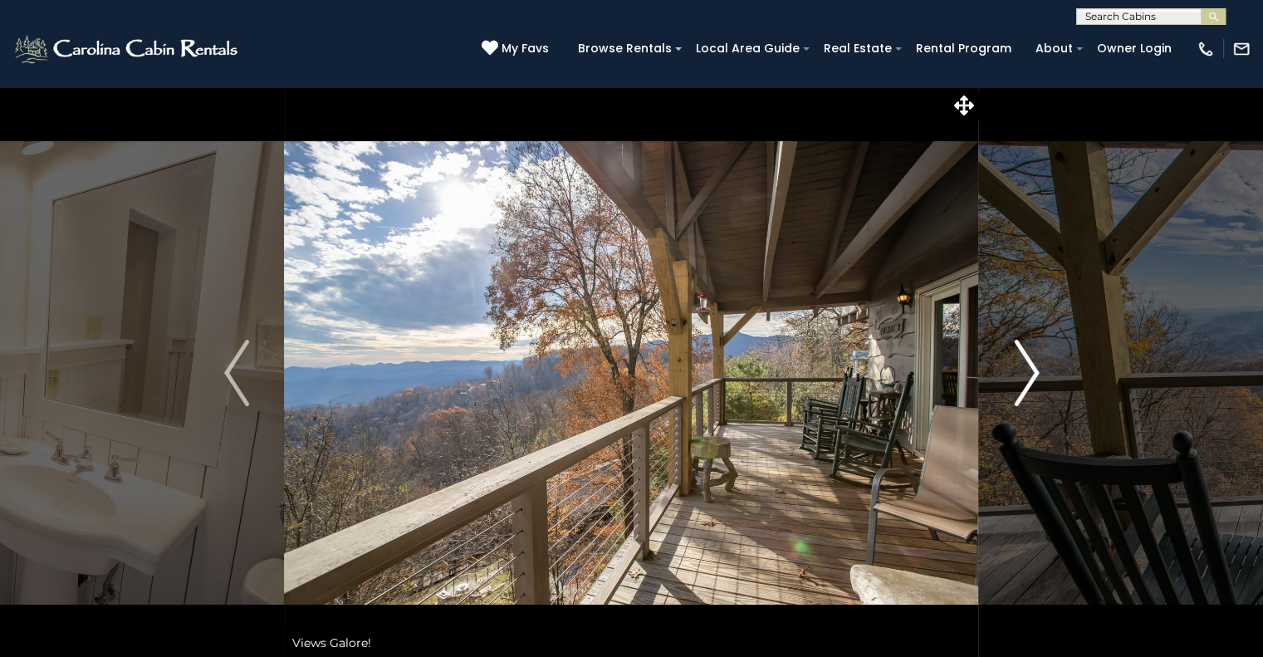
click at [1030, 377] on img "Next" at bounding box center [1026, 373] width 25 height 66
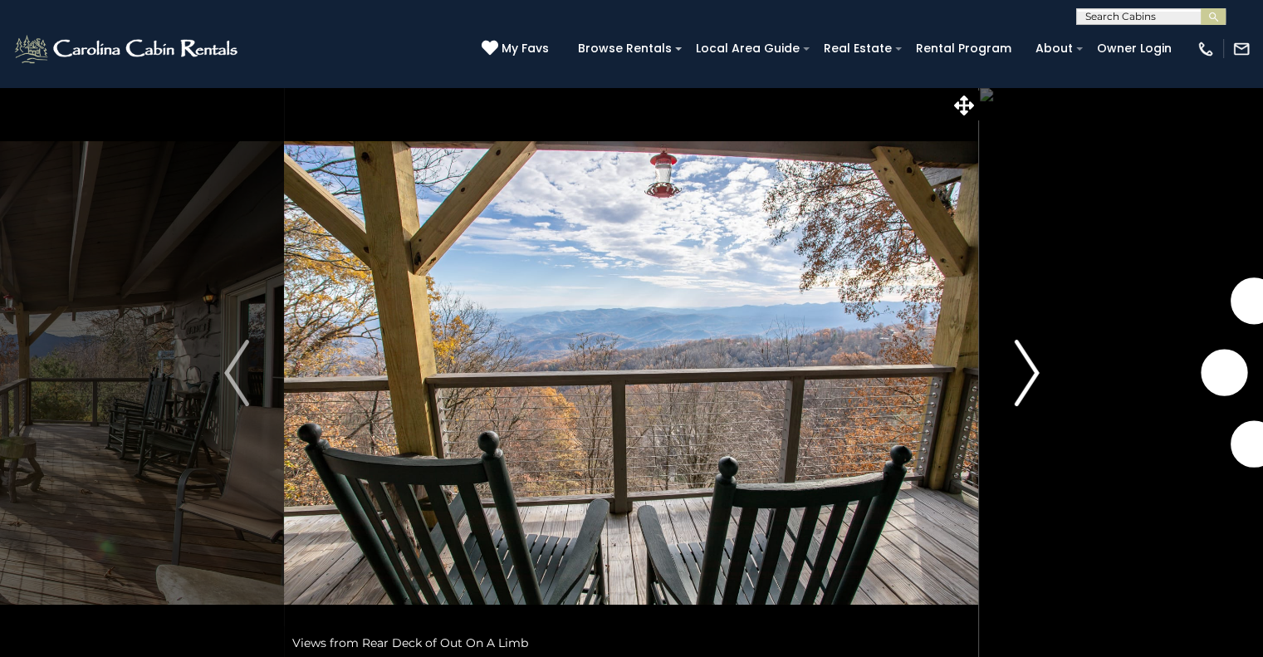
click at [1030, 377] on img "Next" at bounding box center [1026, 373] width 25 height 66
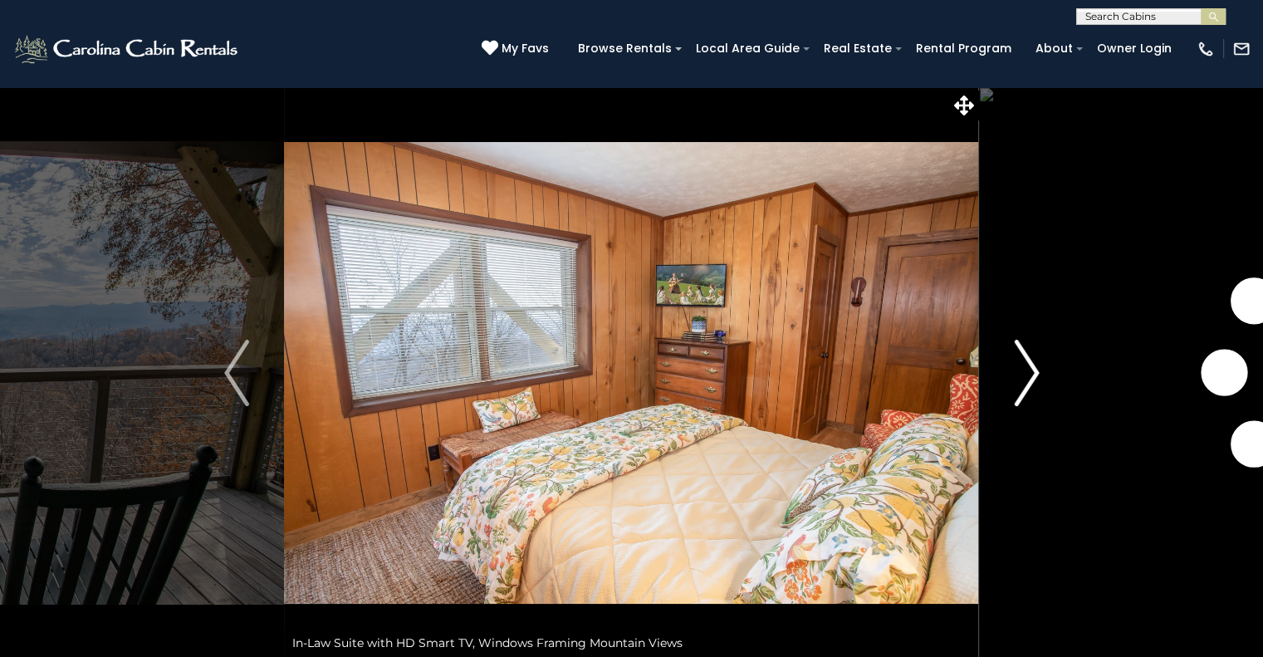
click at [1030, 377] on img "Next" at bounding box center [1026, 373] width 25 height 66
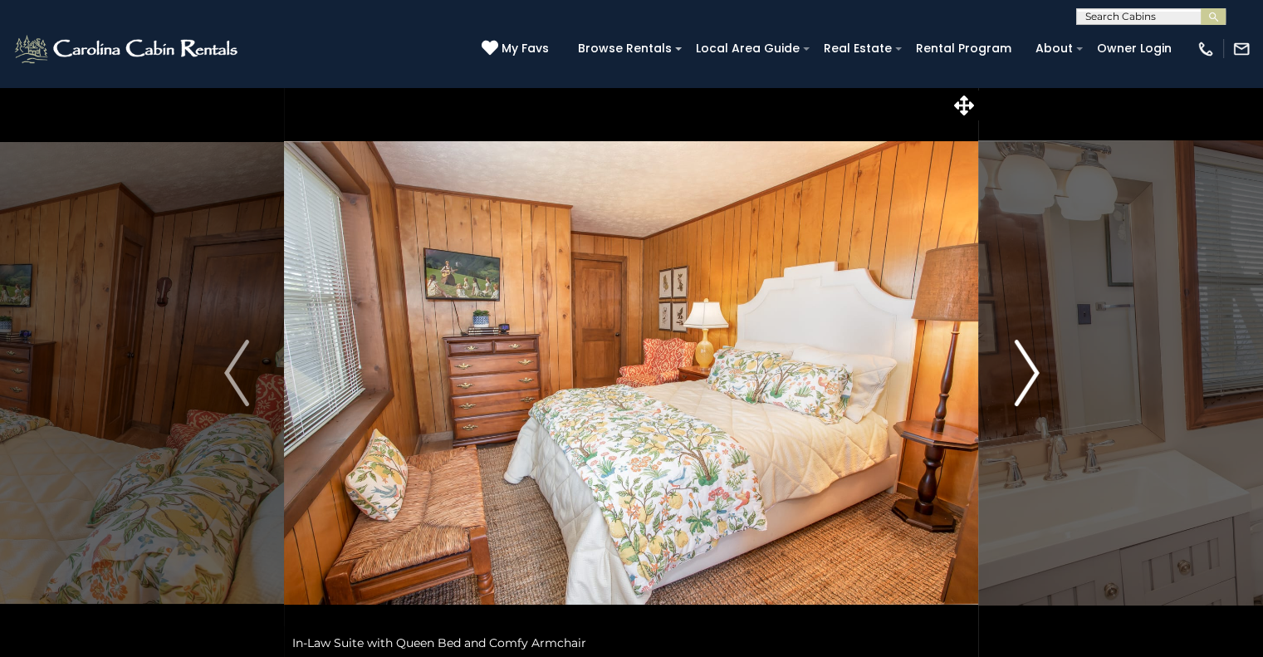
click at [1030, 377] on img "Next" at bounding box center [1026, 373] width 25 height 66
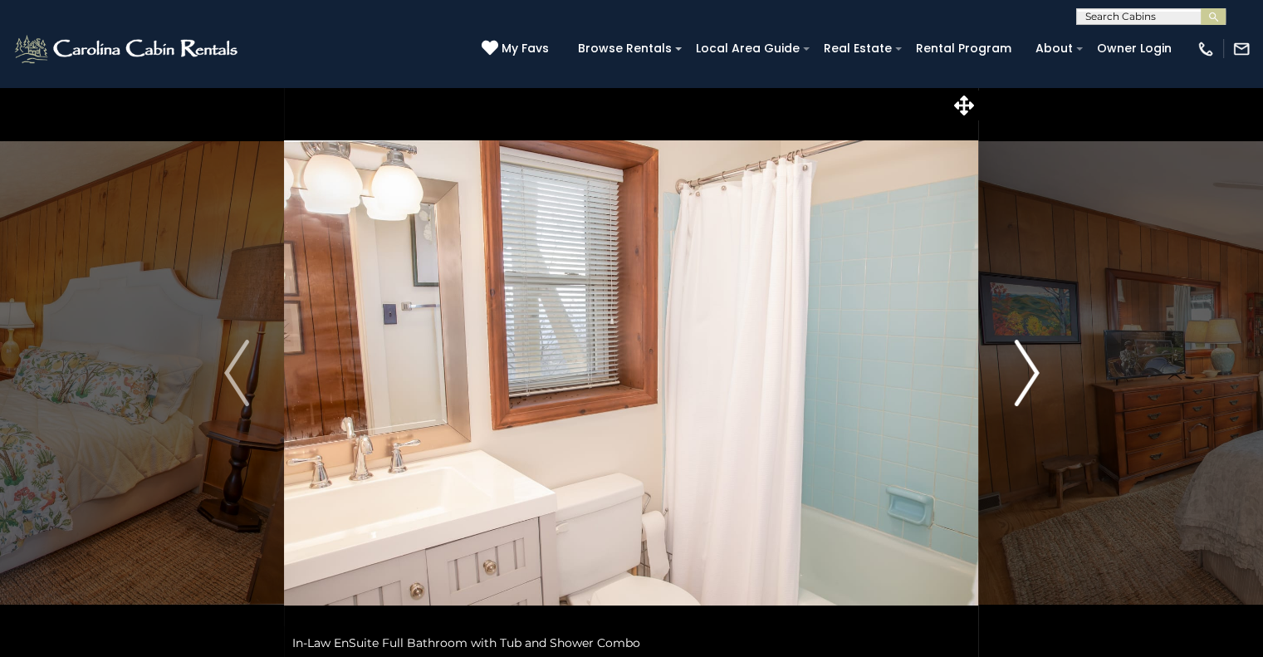
click at [1030, 377] on img "Next" at bounding box center [1026, 373] width 25 height 66
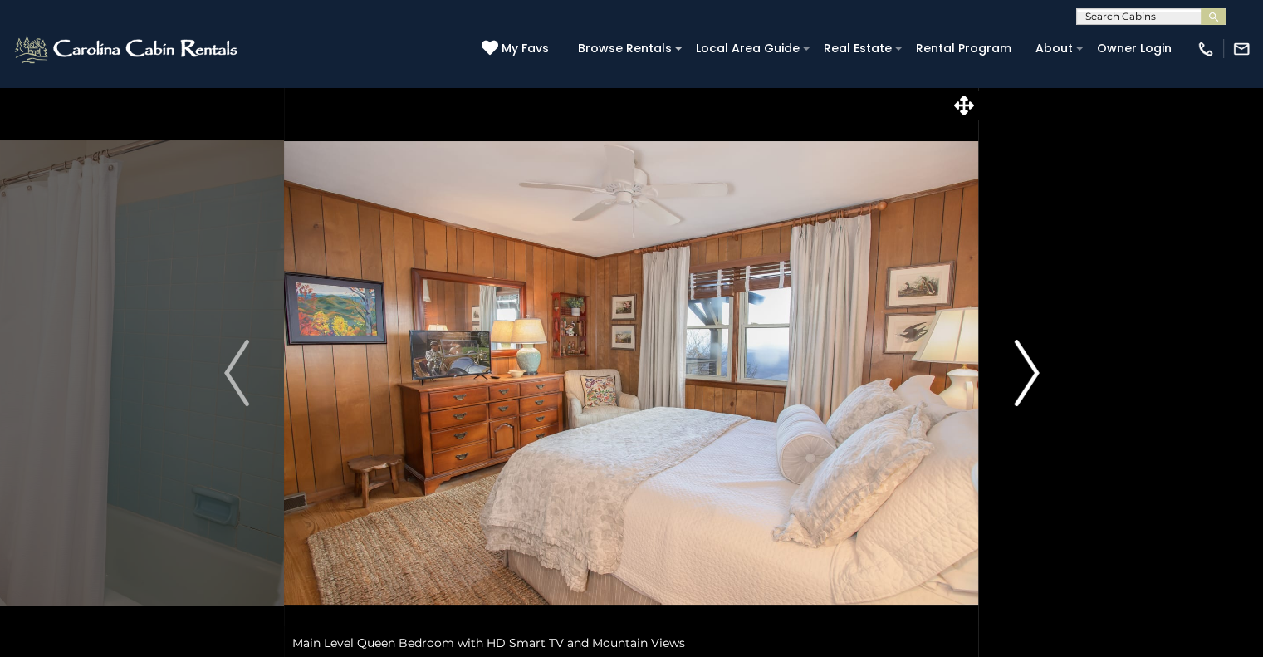
click at [1030, 377] on img "Next" at bounding box center [1026, 373] width 25 height 66
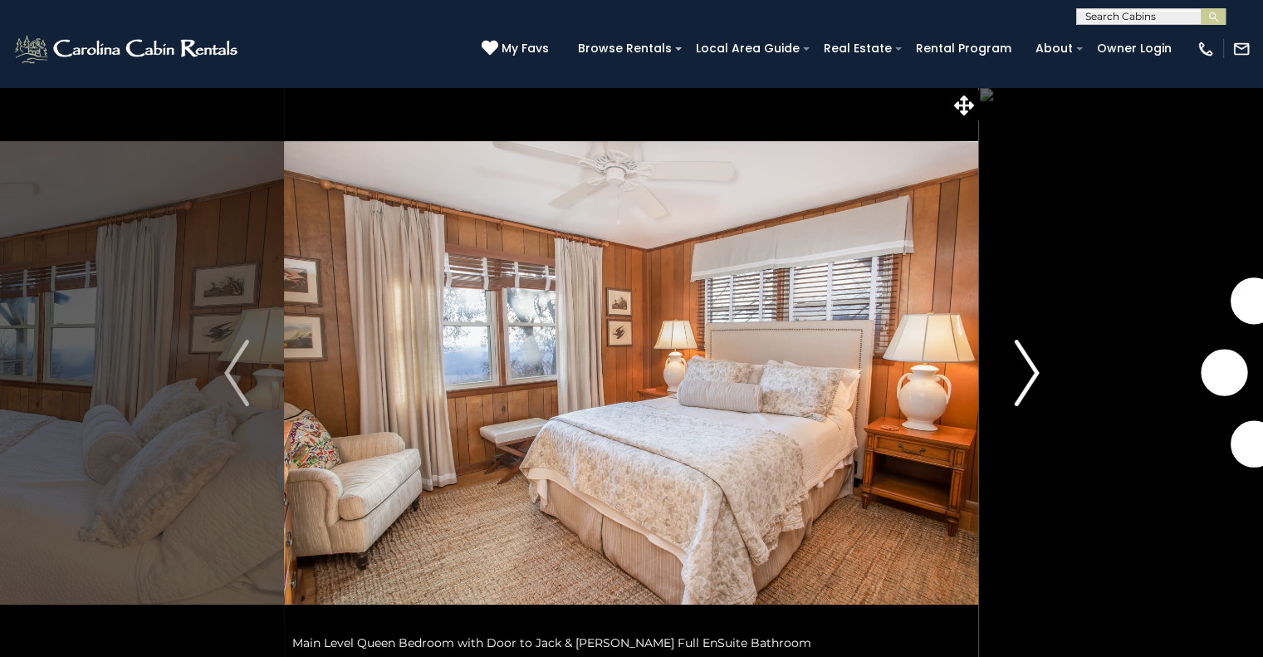
click at [1030, 377] on img "Next" at bounding box center [1026, 373] width 25 height 66
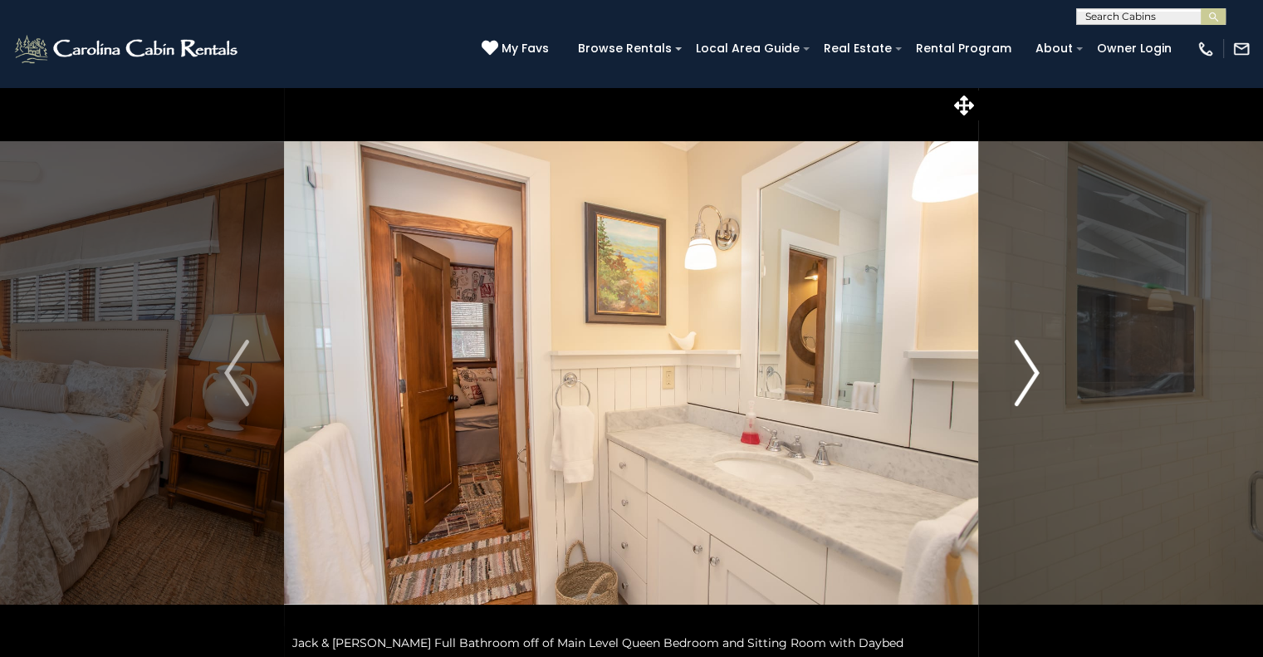
click at [1030, 377] on img "Next" at bounding box center [1026, 373] width 25 height 66
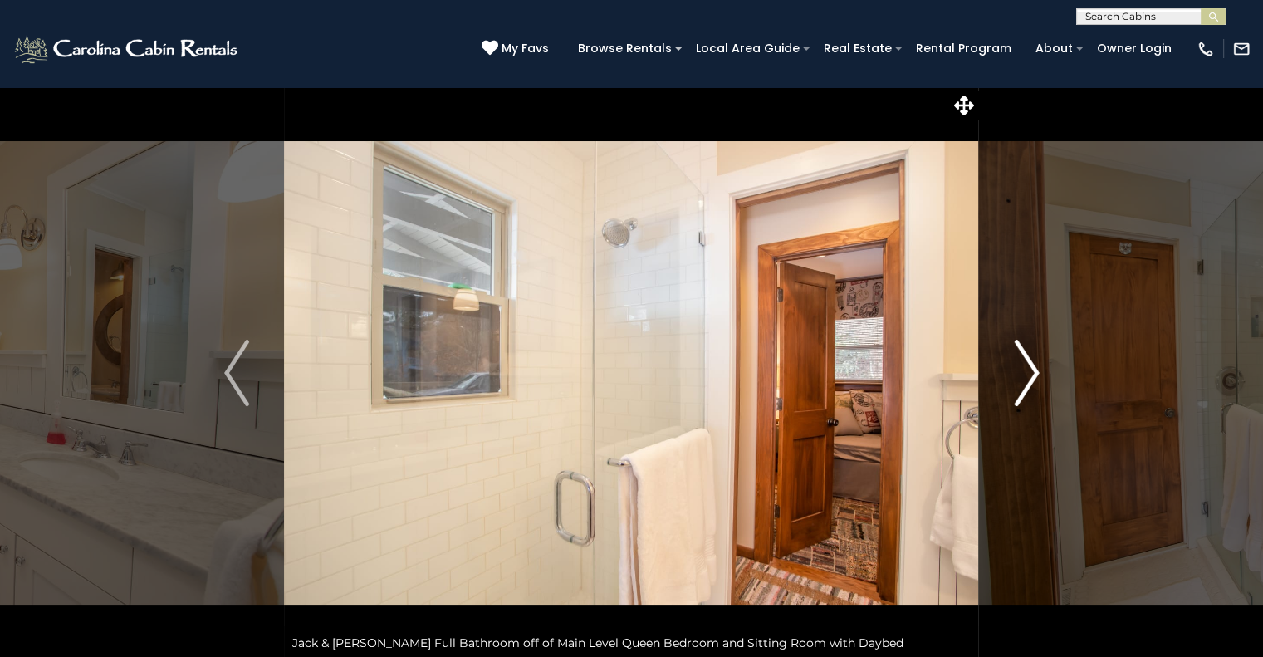
click at [1030, 377] on img "Next" at bounding box center [1026, 373] width 25 height 66
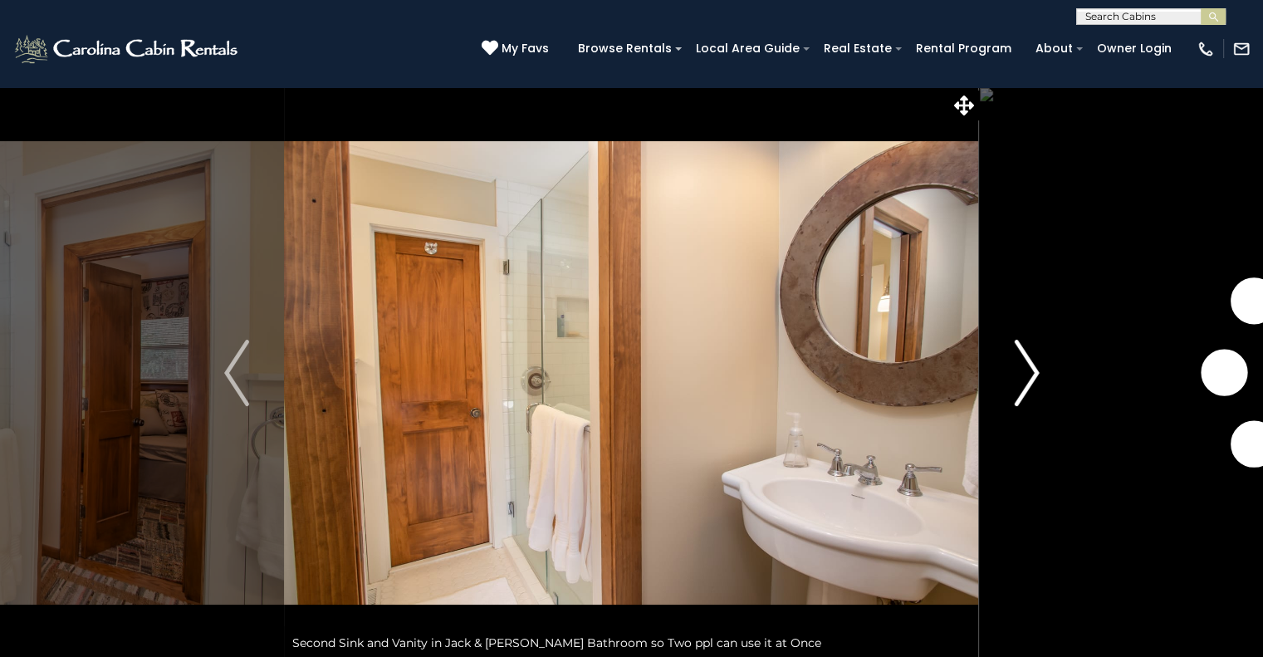
click at [1030, 377] on img "Next" at bounding box center [1026, 373] width 25 height 66
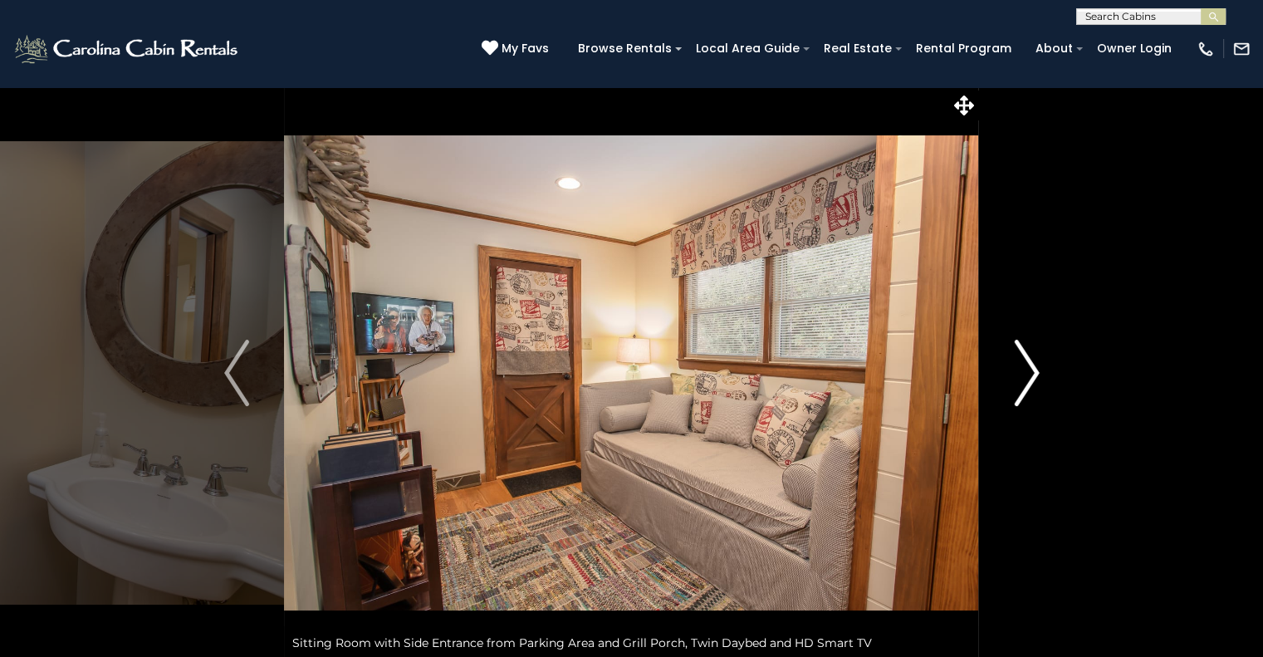
click at [1030, 377] on img "Next" at bounding box center [1026, 373] width 25 height 66
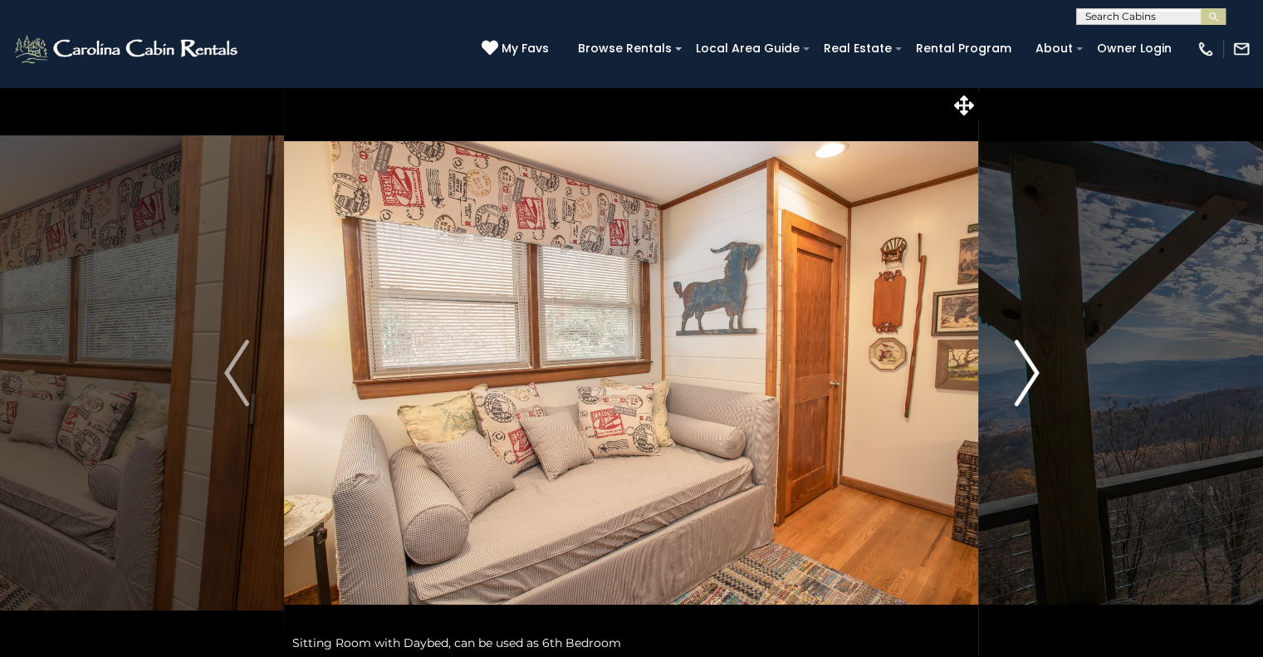
click at [1030, 377] on img "Next" at bounding box center [1026, 373] width 25 height 66
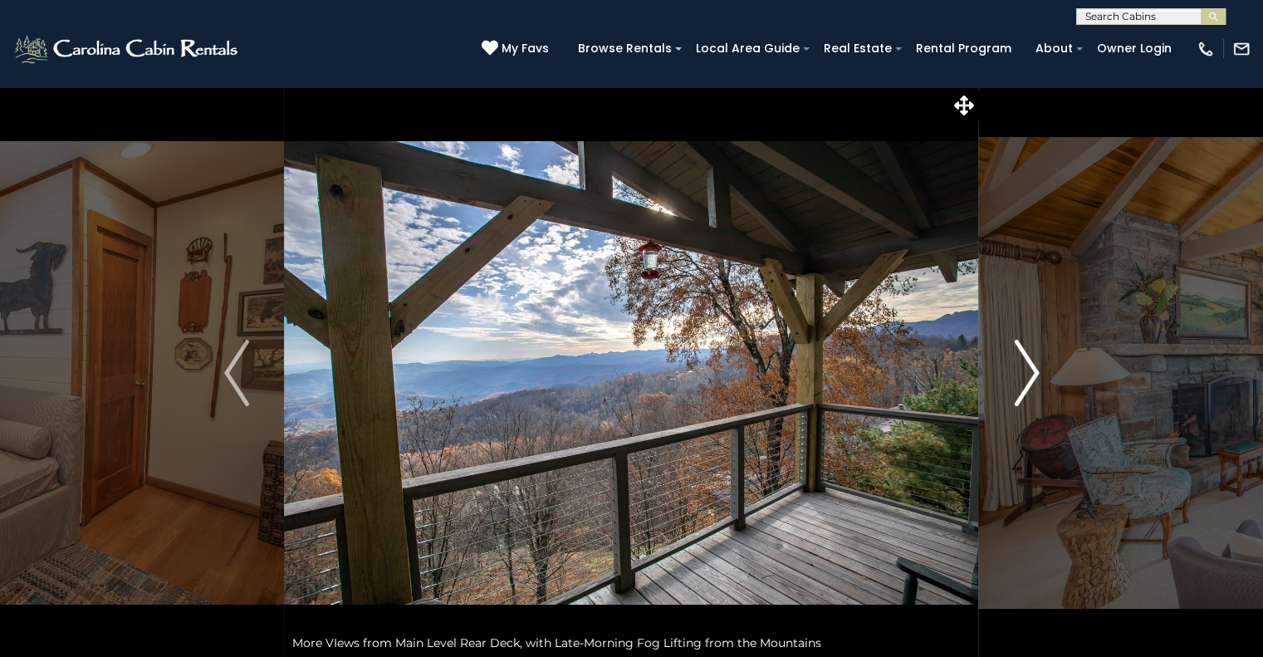
click at [1030, 377] on img "Next" at bounding box center [1026, 373] width 25 height 66
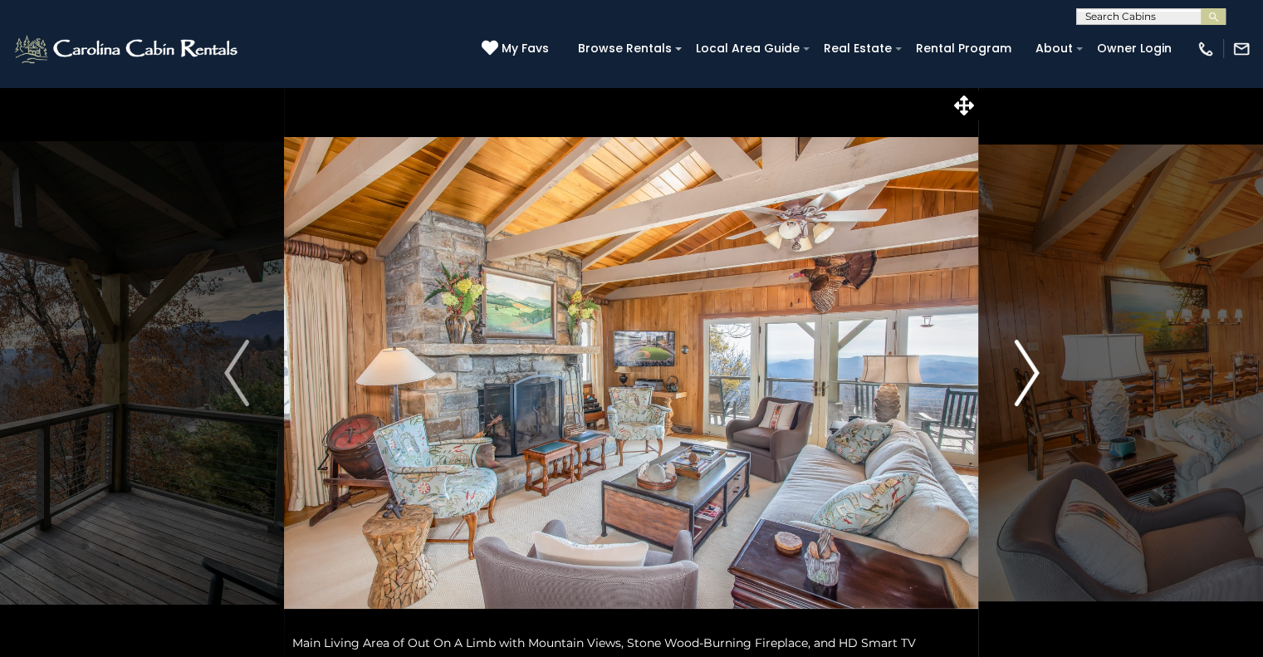
click at [1030, 377] on img "Next" at bounding box center [1026, 373] width 25 height 66
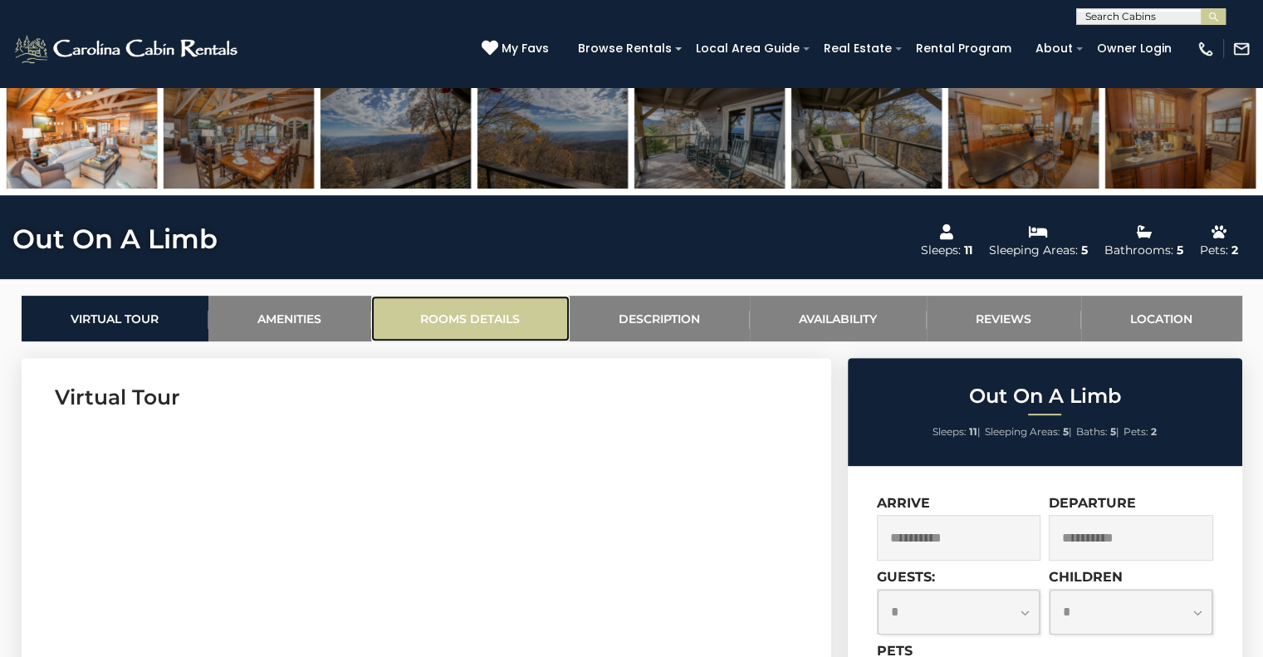
click at [502, 324] on link "Rooms Details" at bounding box center [470, 319] width 198 height 46
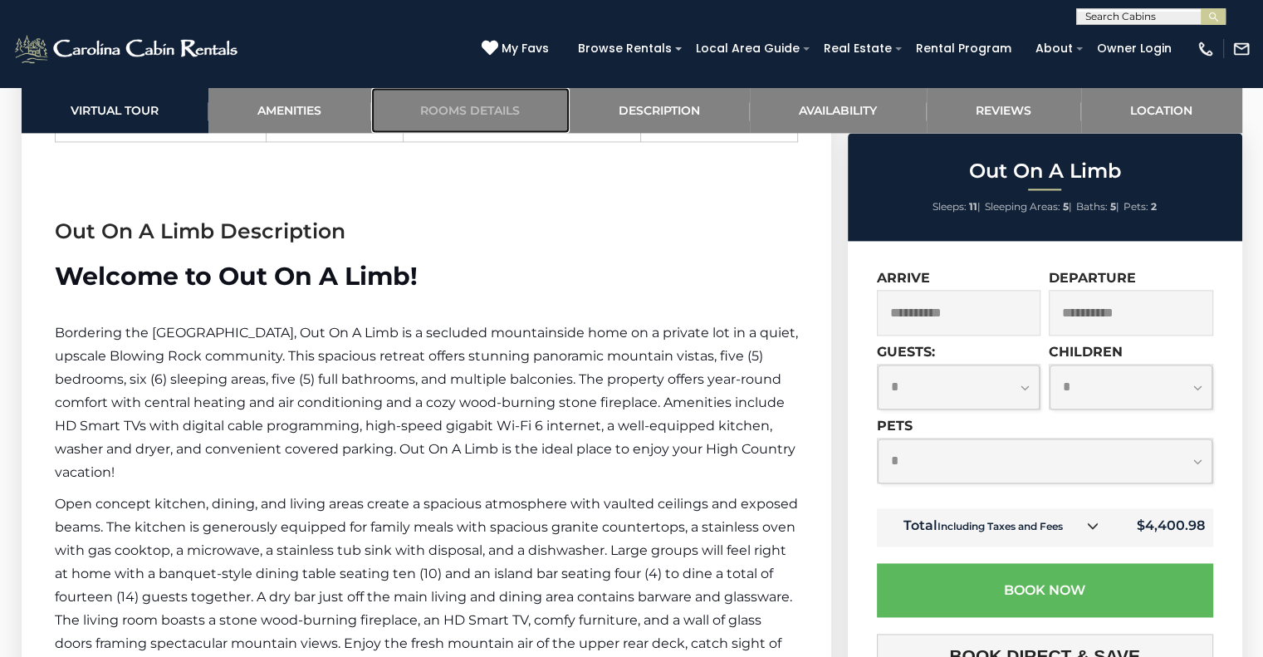
scroll to position [2591, 0]
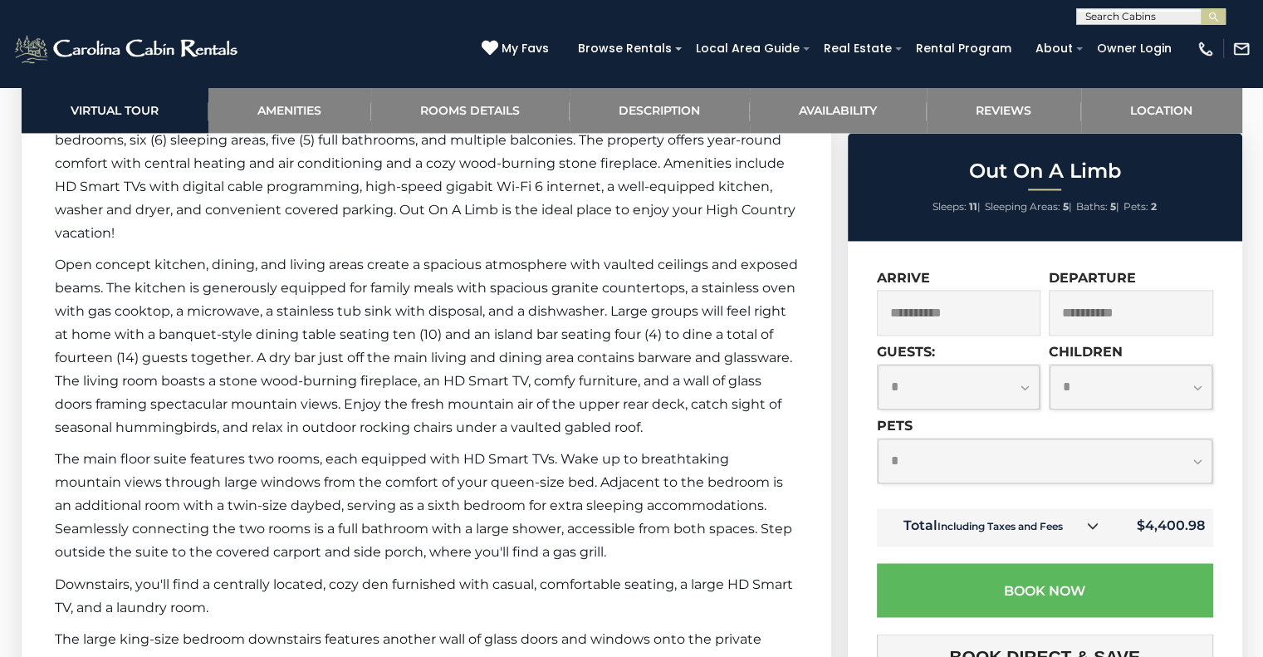
click at [977, 389] on select "**********" at bounding box center [959, 387] width 163 height 44
select select "**"
click at [878, 365] on select "**********" at bounding box center [959, 387] width 163 height 44
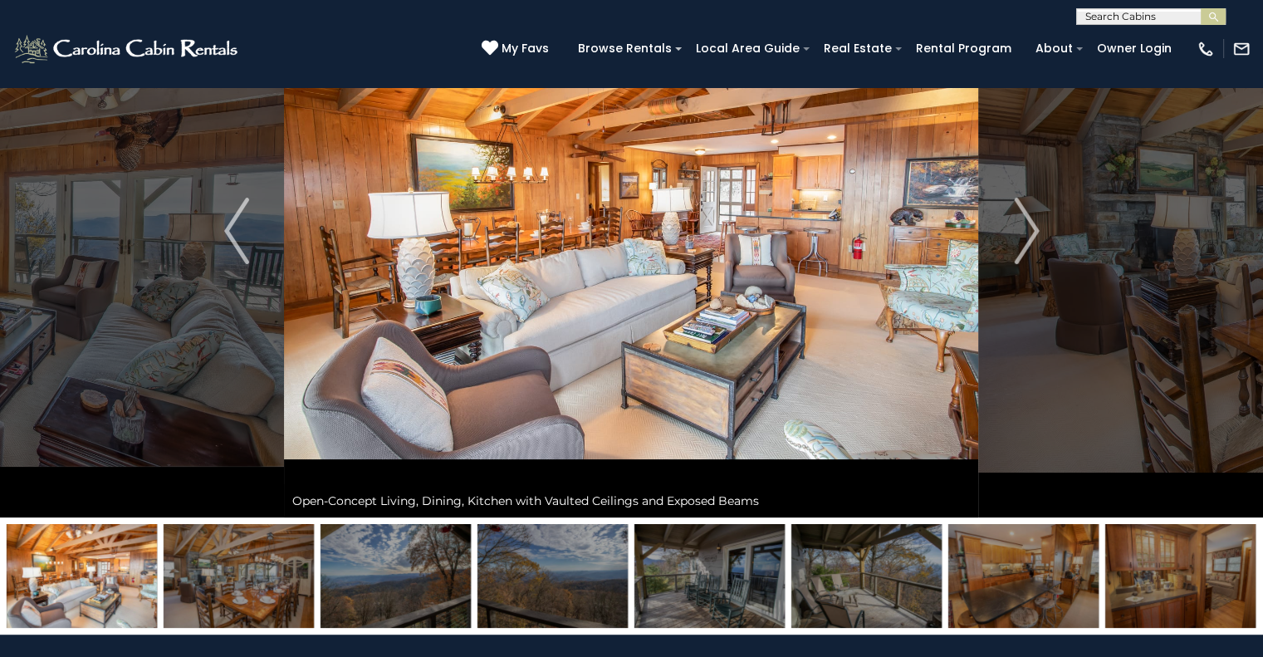
scroll to position [0, 0]
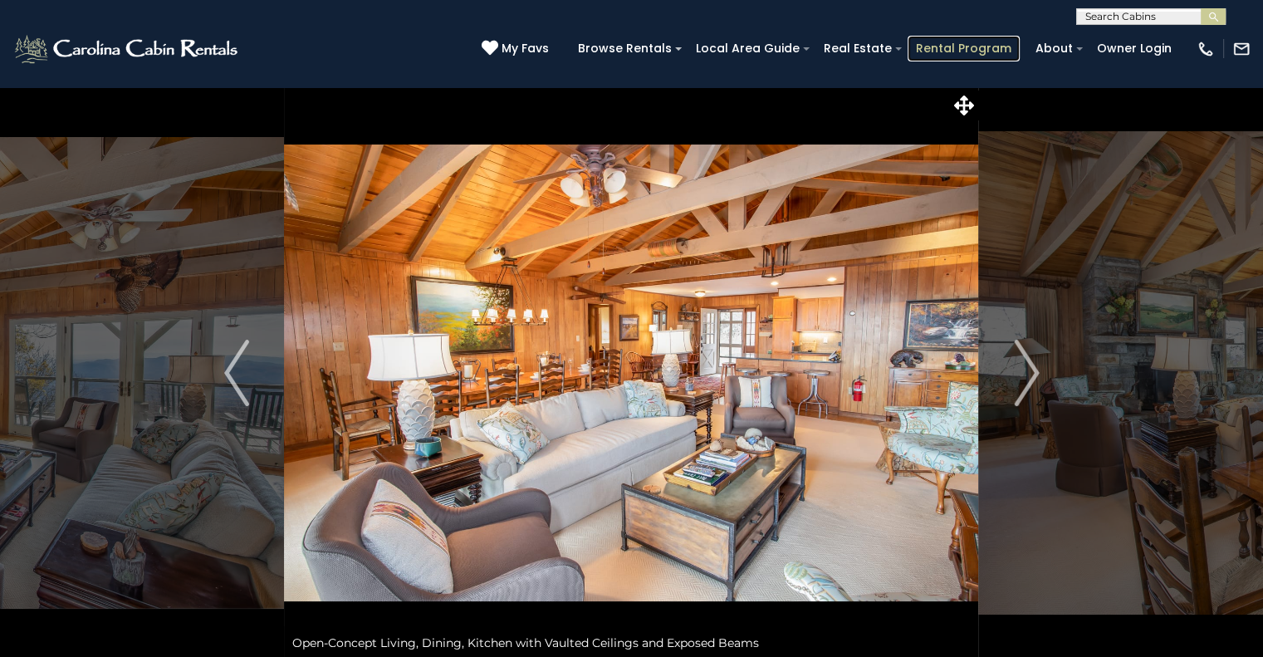
click at [1001, 42] on link "Rental Program" at bounding box center [964, 49] width 112 height 26
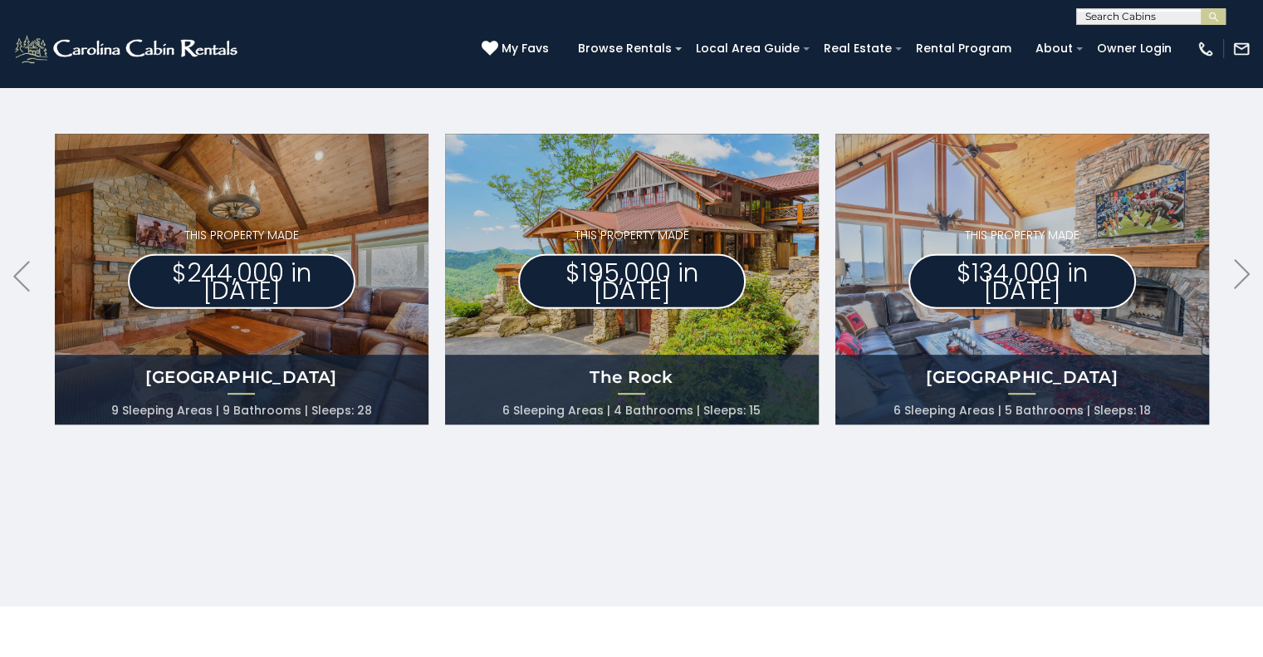
scroll to position [826, 0]
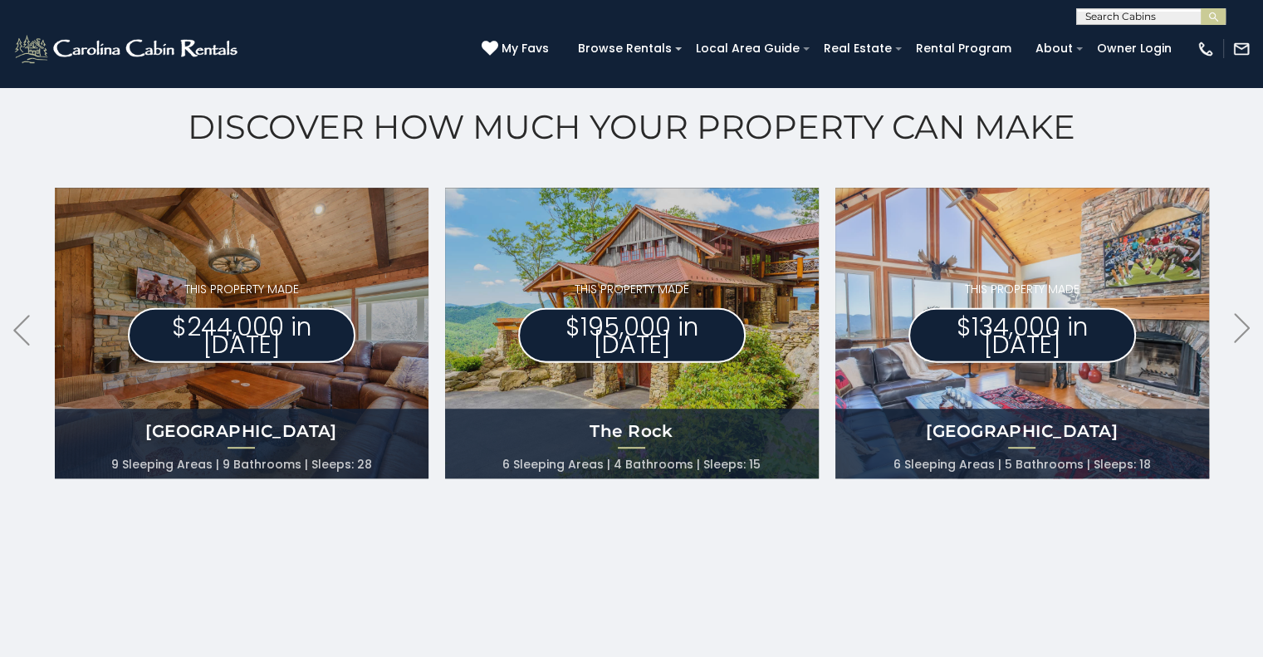
click at [1051, 368] on img at bounding box center [1021, 334] width 411 height 320
click at [1036, 425] on h4 "[GEOGRAPHIC_DATA]" at bounding box center [1022, 430] width 374 height 23
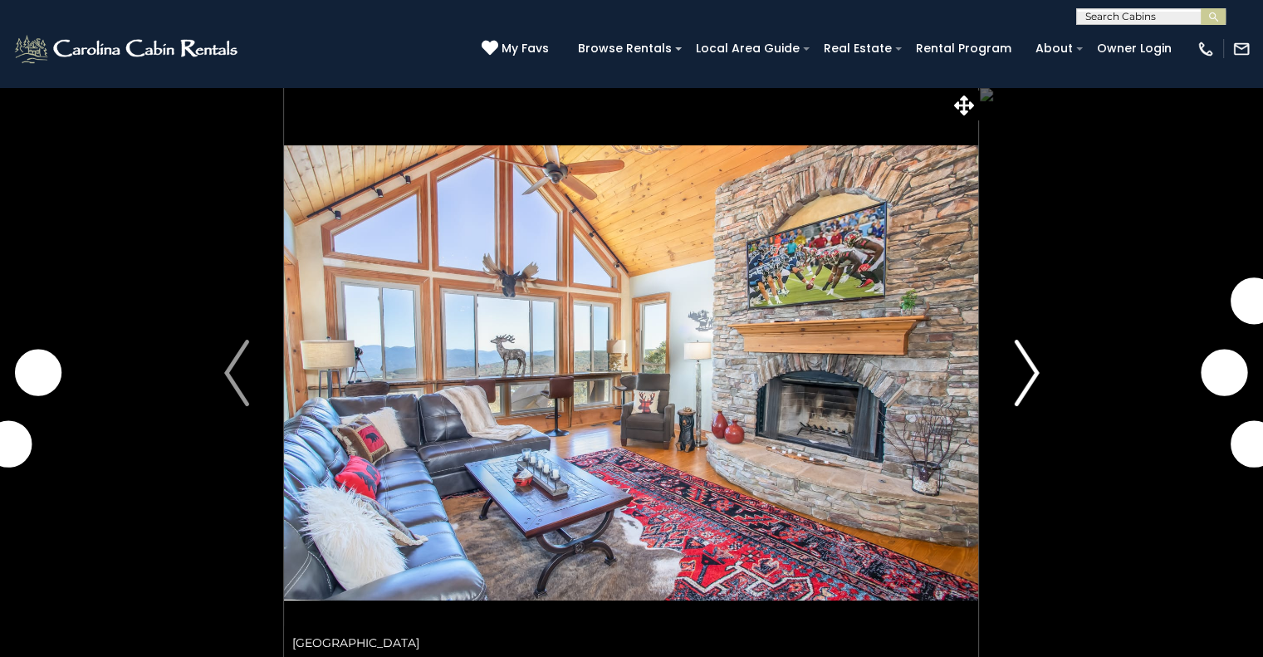
click at [1017, 388] on img "Next" at bounding box center [1026, 373] width 25 height 66
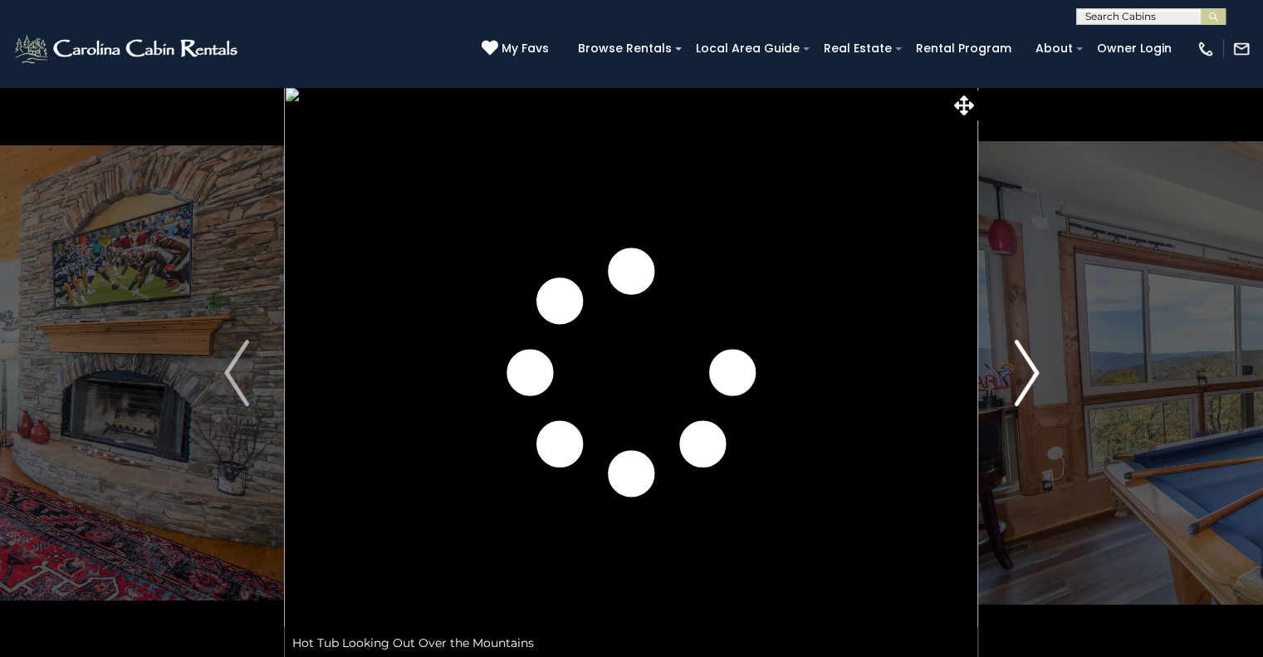
click at [1017, 388] on img "Next" at bounding box center [1026, 373] width 25 height 66
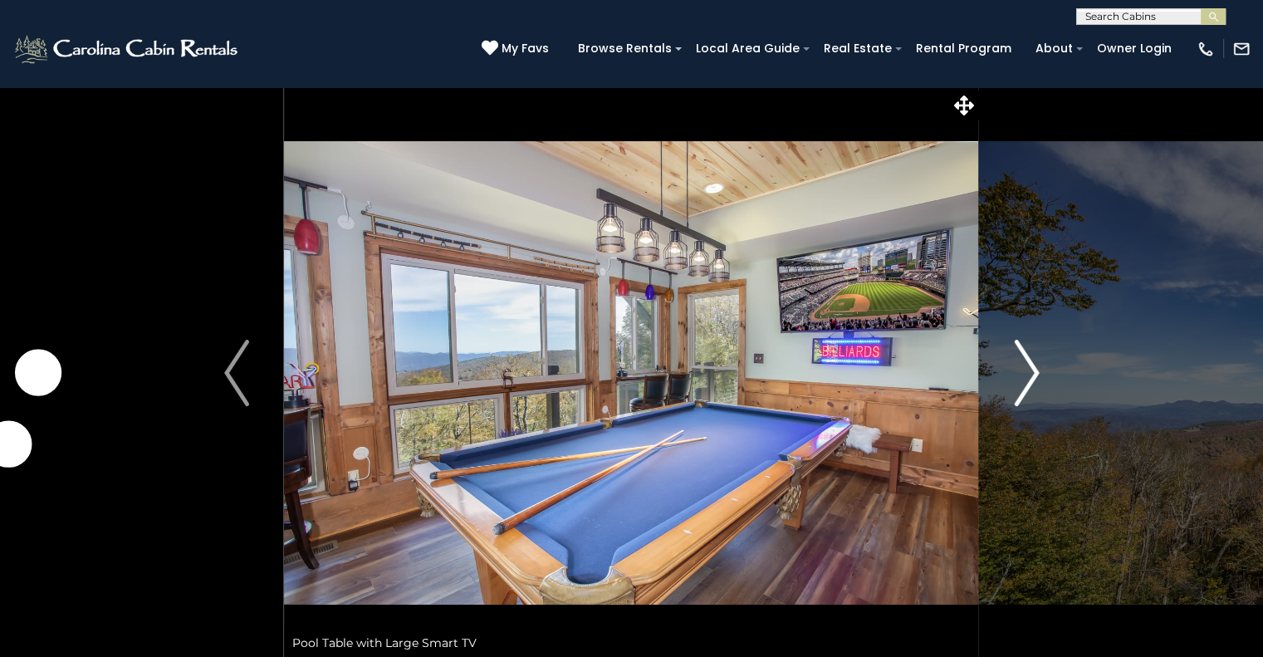
click at [1020, 394] on img "Next" at bounding box center [1026, 373] width 25 height 66
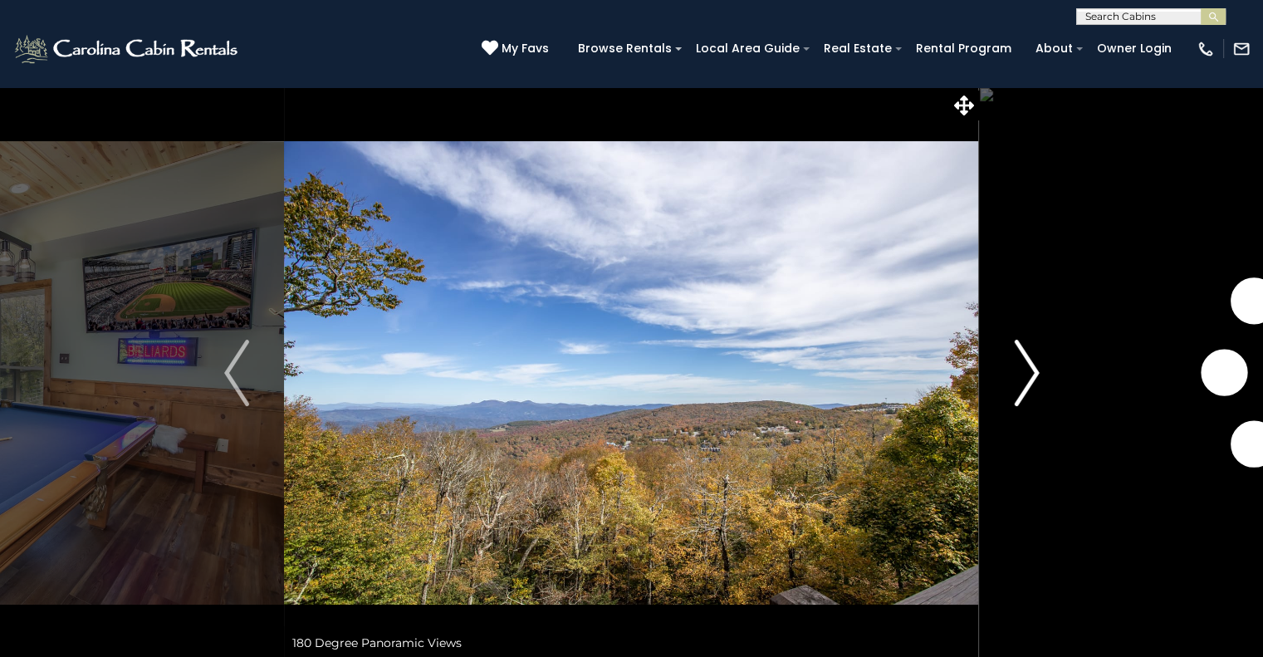
click at [1020, 395] on img "Next" at bounding box center [1026, 373] width 25 height 66
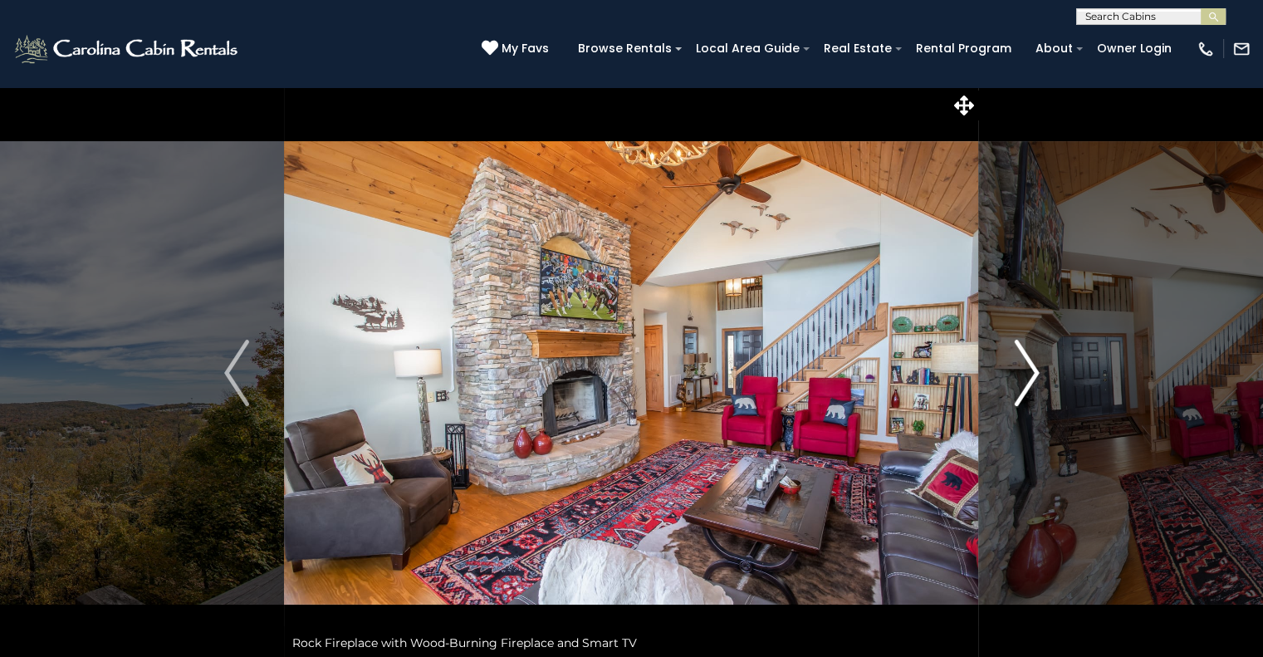
click at [1020, 395] on img "Next" at bounding box center [1026, 373] width 25 height 66
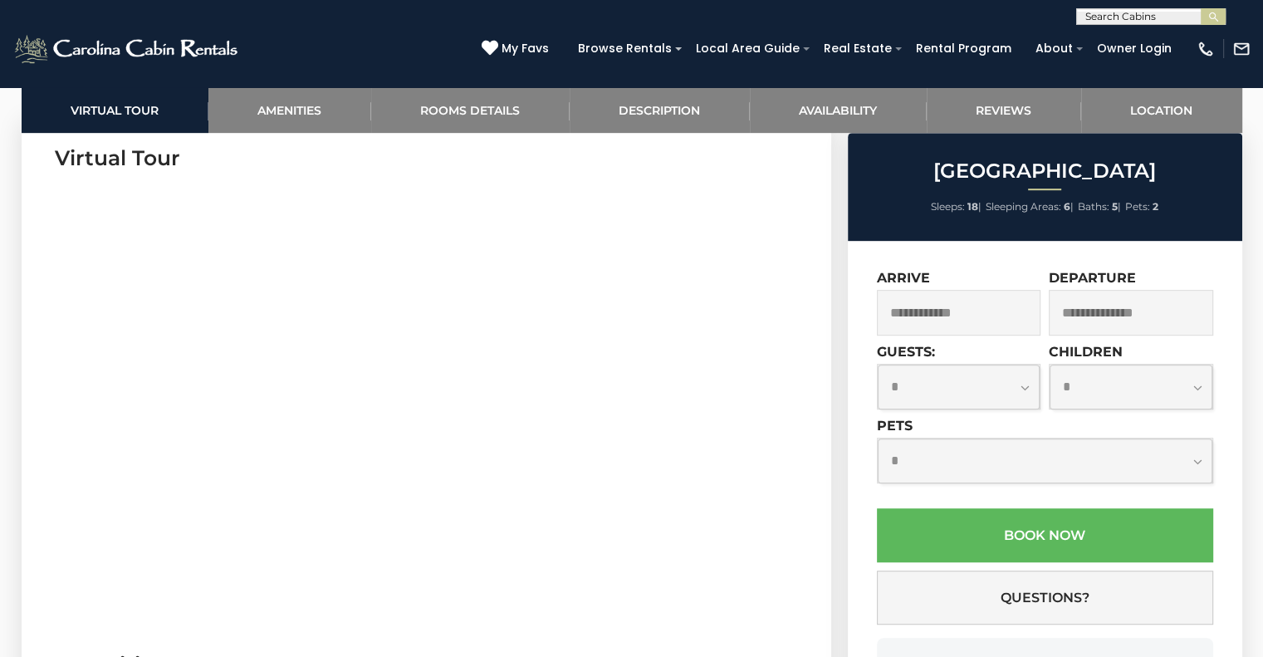
scroll to position [913, 0]
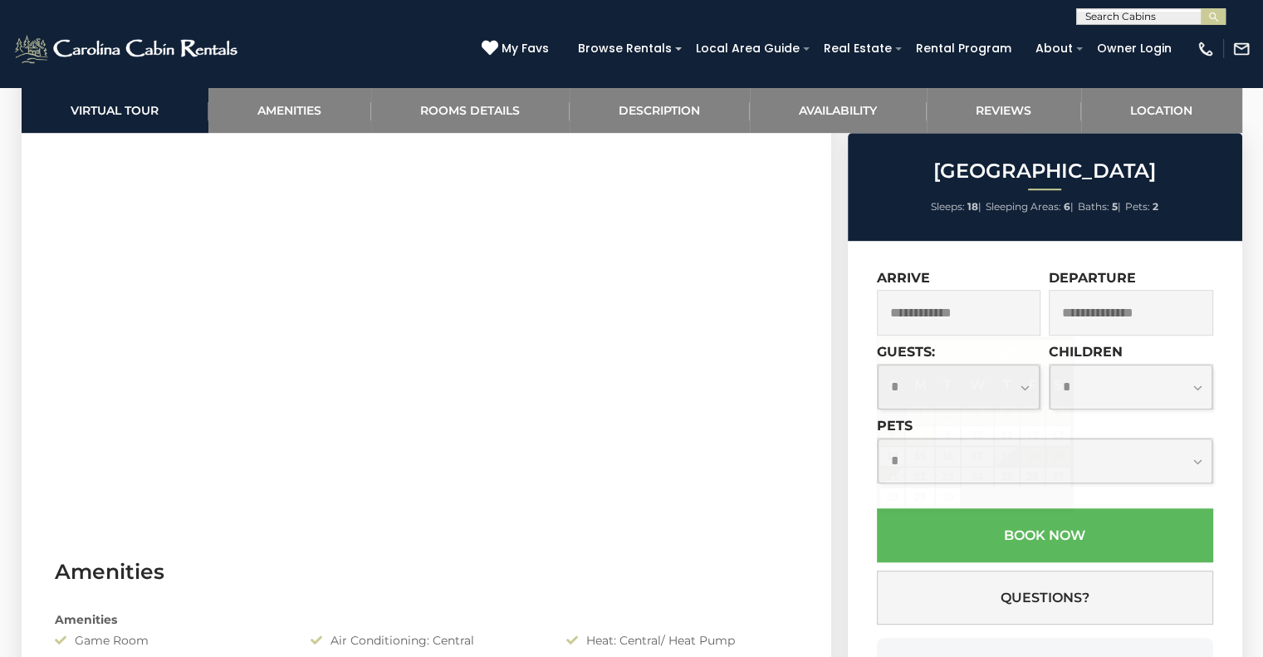
click at [986, 321] on input "text" at bounding box center [959, 313] width 164 height 46
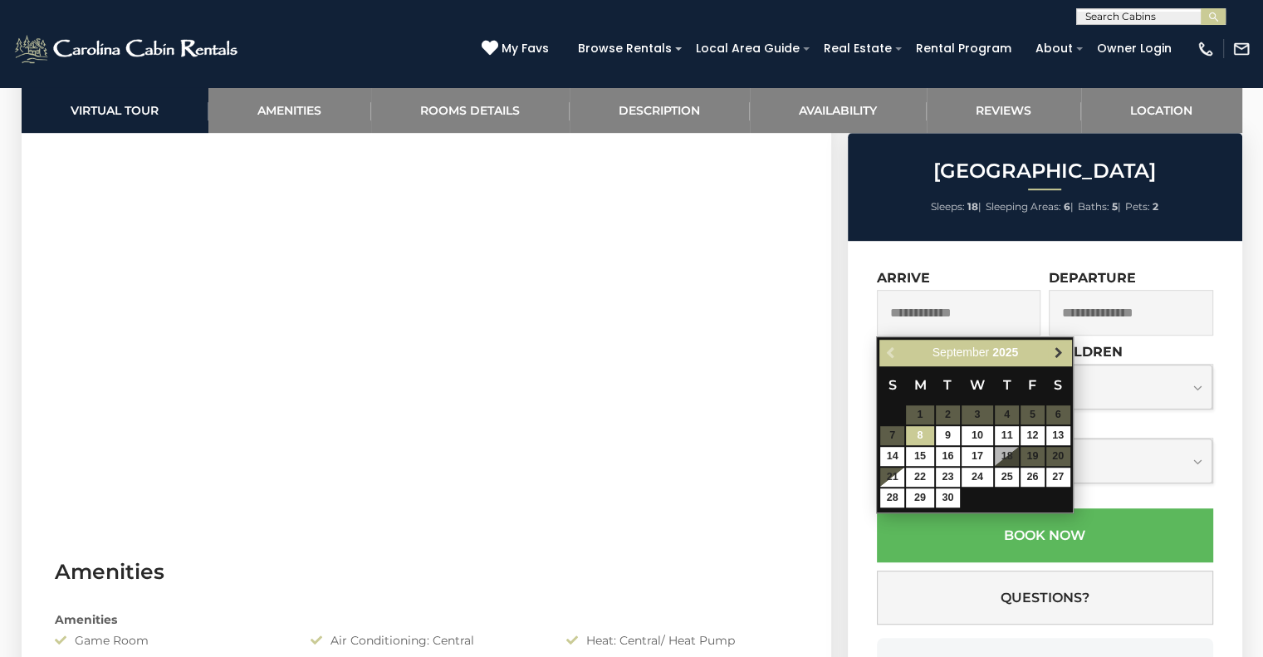
click at [1052, 352] on span "Next" at bounding box center [1058, 352] width 13 height 13
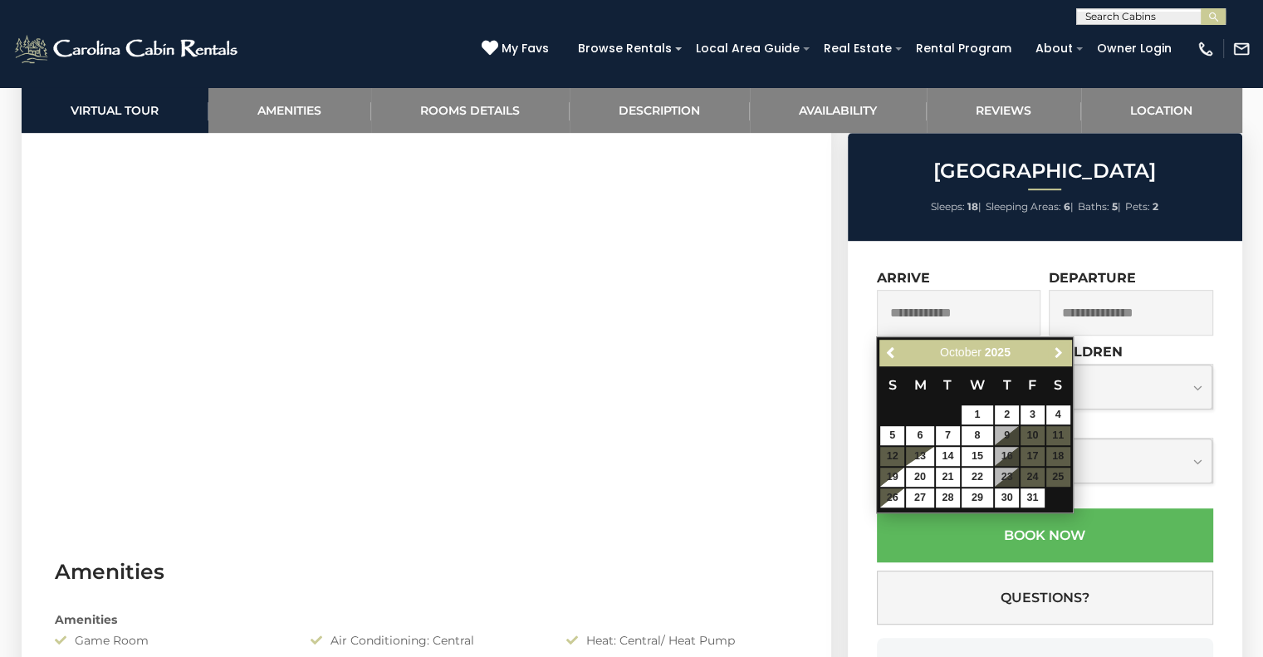
click at [1052, 352] on span "Next" at bounding box center [1058, 352] width 13 height 13
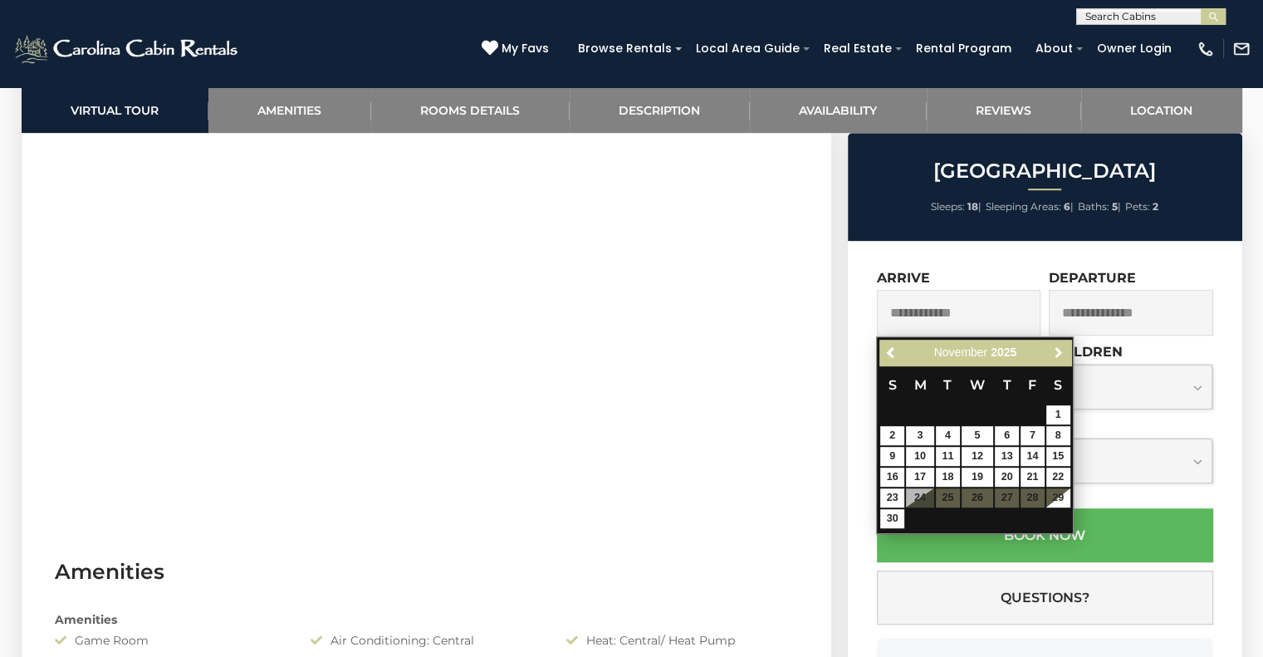
click at [1052, 352] on span "Next" at bounding box center [1058, 352] width 13 height 13
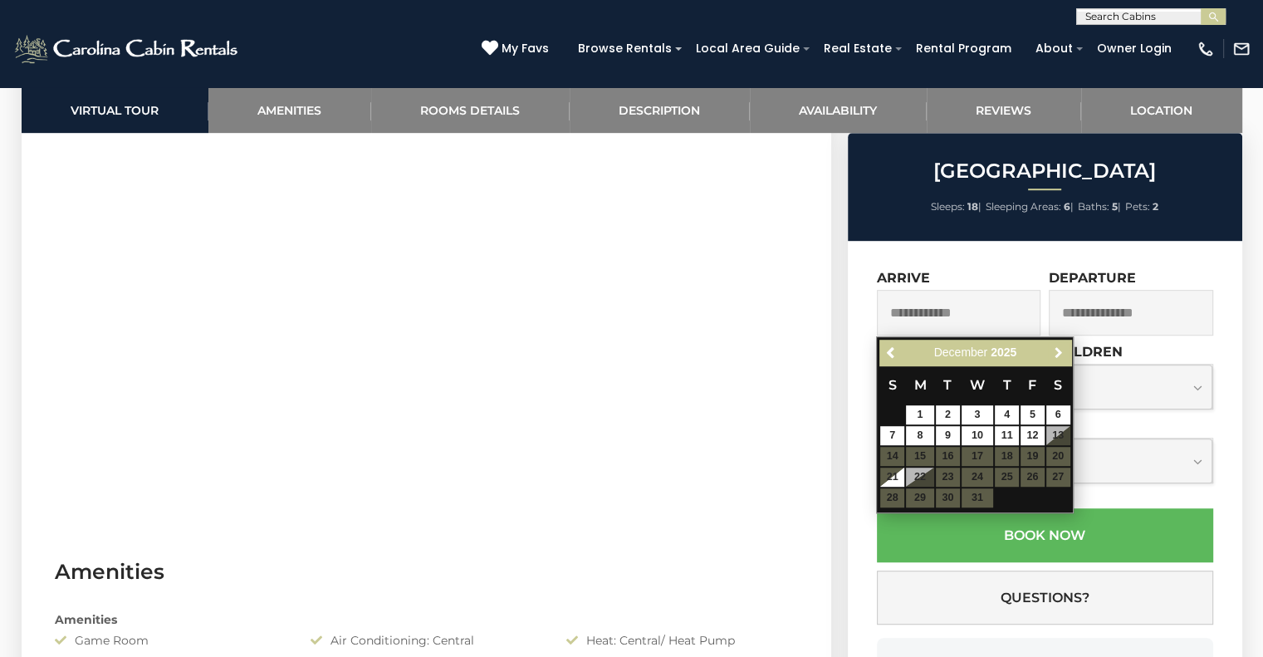
click at [1052, 352] on span "Next" at bounding box center [1058, 352] width 13 height 13
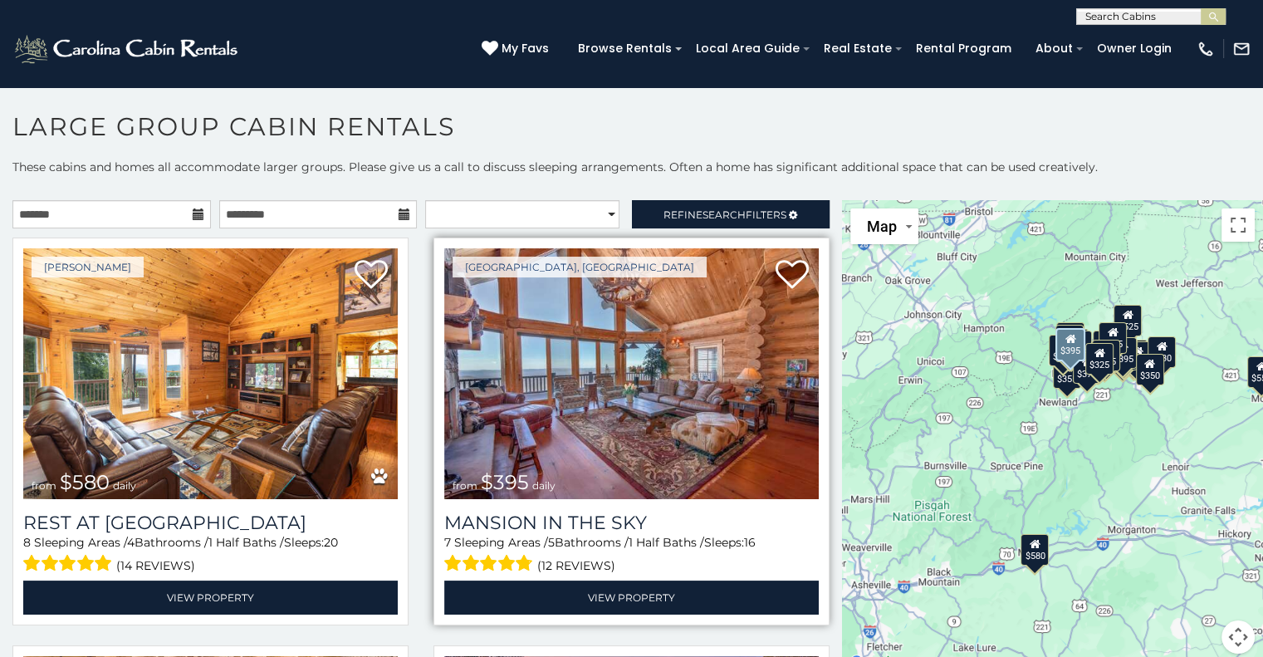
click at [644, 394] on img at bounding box center [631, 373] width 374 height 251
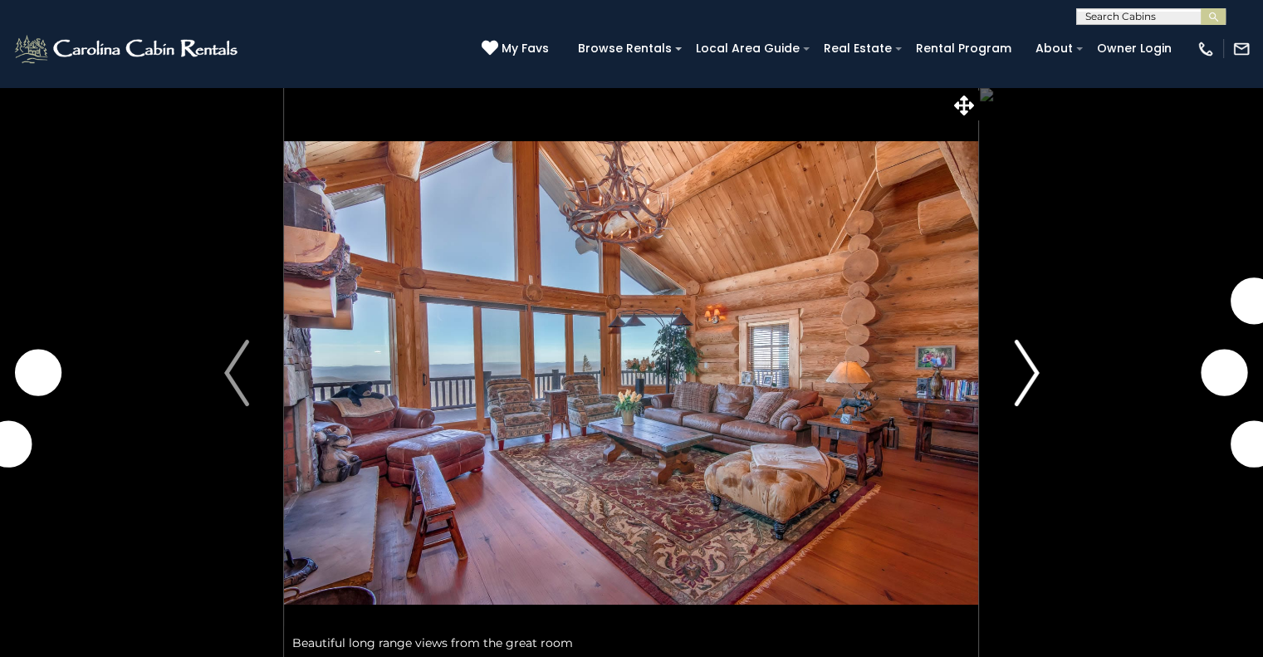
click at [1030, 371] on img "Next" at bounding box center [1026, 373] width 25 height 66
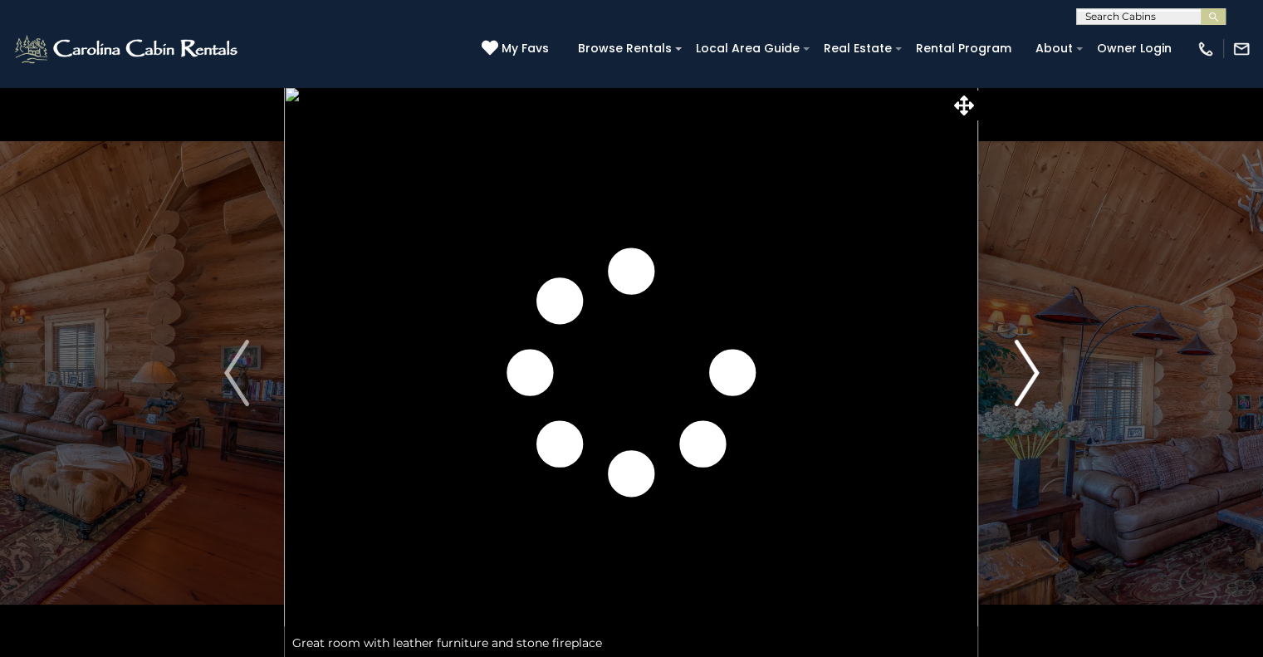
click at [1030, 374] on img "Next" at bounding box center [1026, 373] width 25 height 66
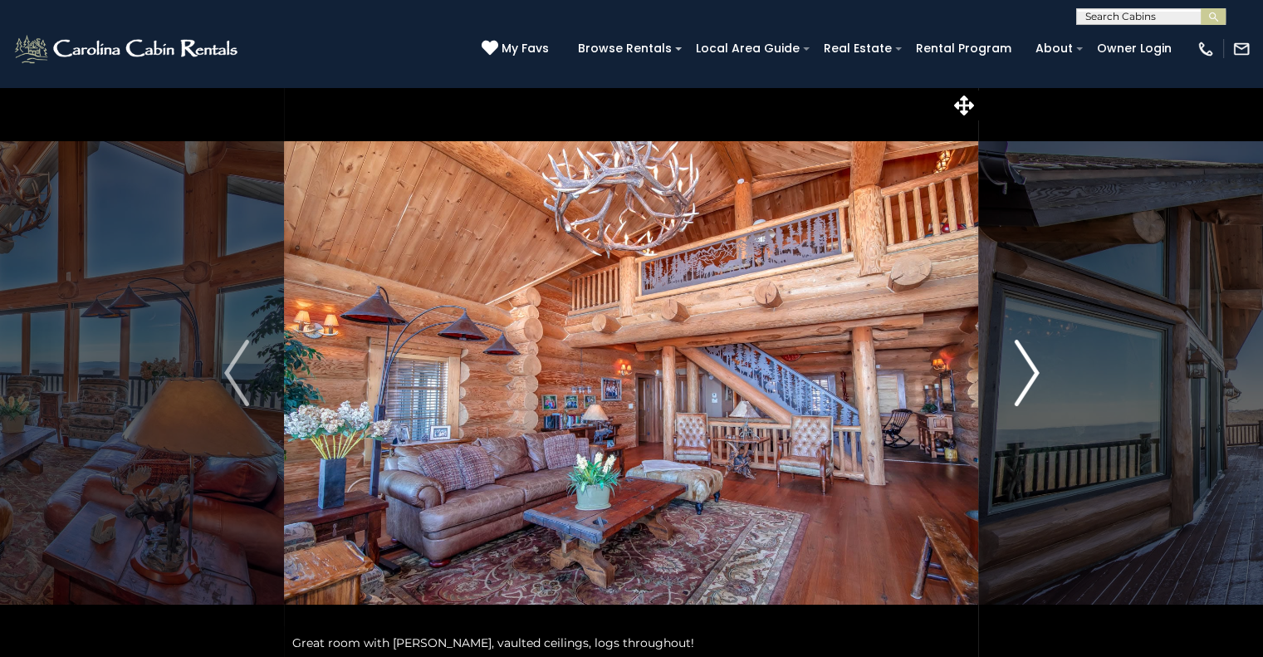
click at [1030, 374] on img "Next" at bounding box center [1026, 373] width 25 height 66
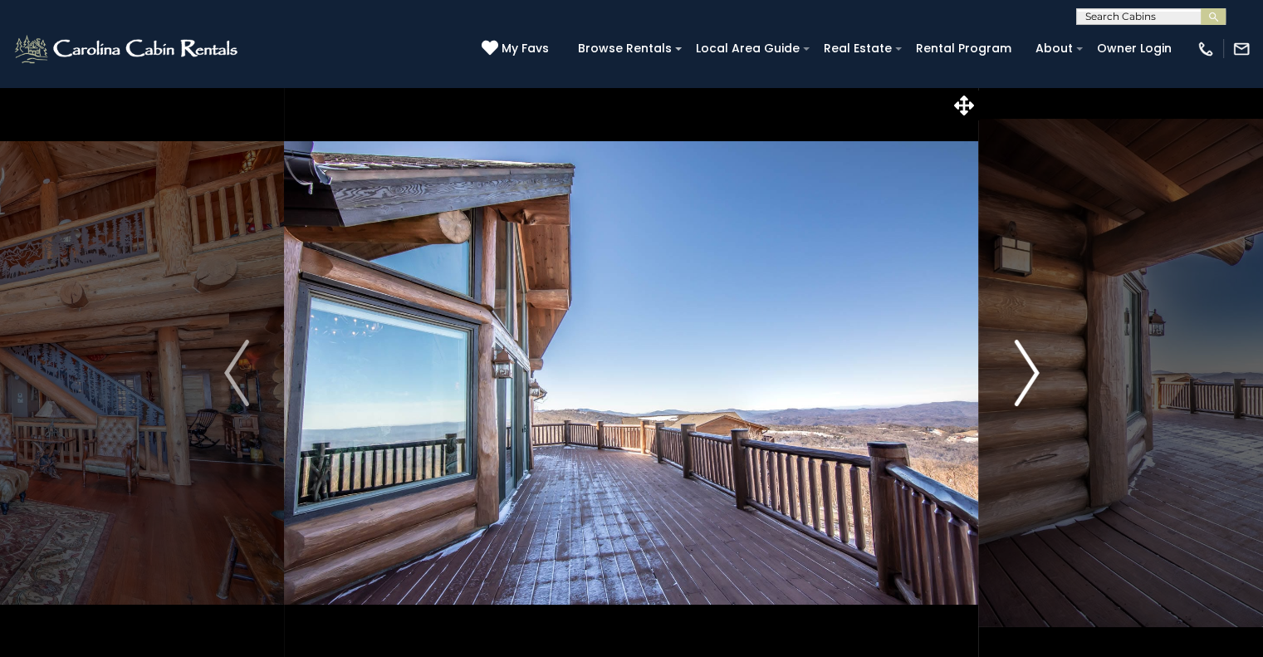
click at [1030, 374] on img "Next" at bounding box center [1026, 373] width 25 height 66
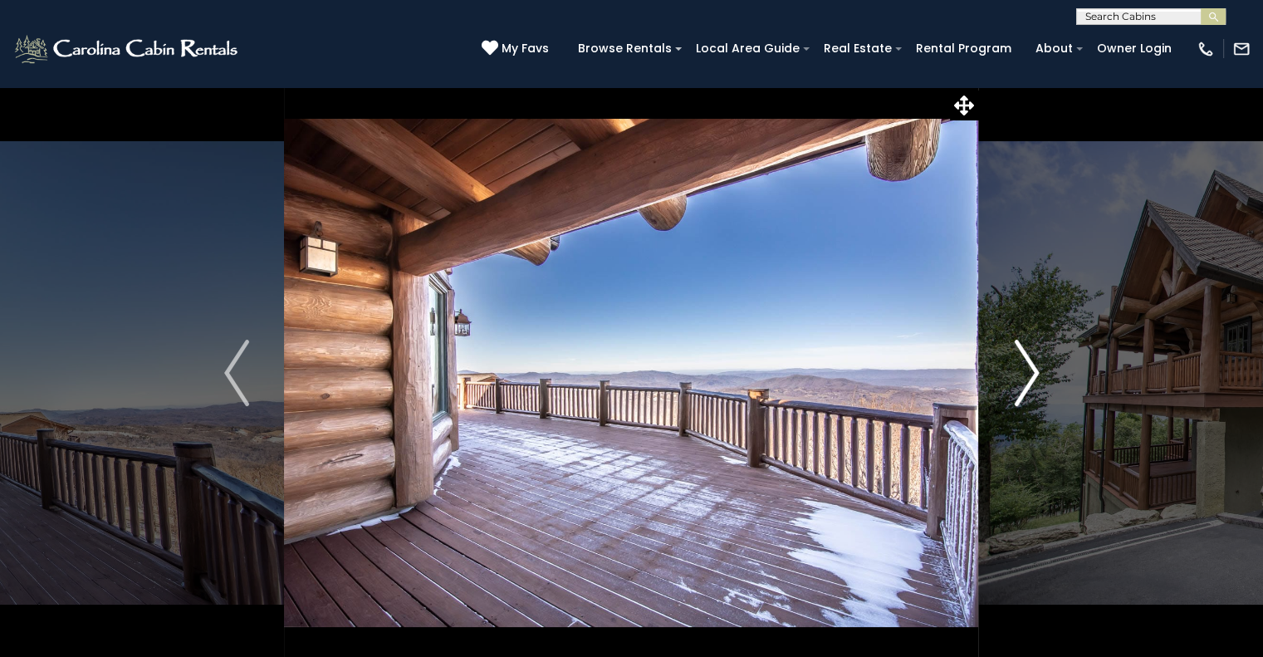
click at [1030, 374] on img "Next" at bounding box center [1026, 373] width 25 height 66
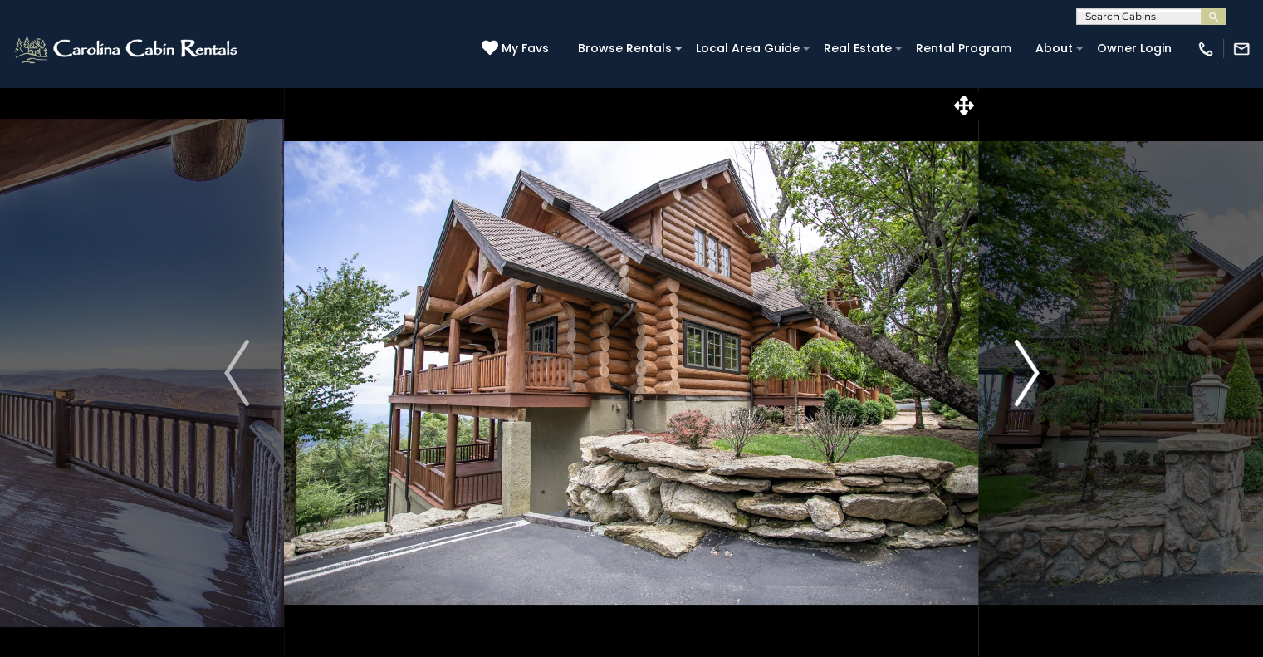
click at [1030, 374] on img "Next" at bounding box center [1026, 373] width 25 height 66
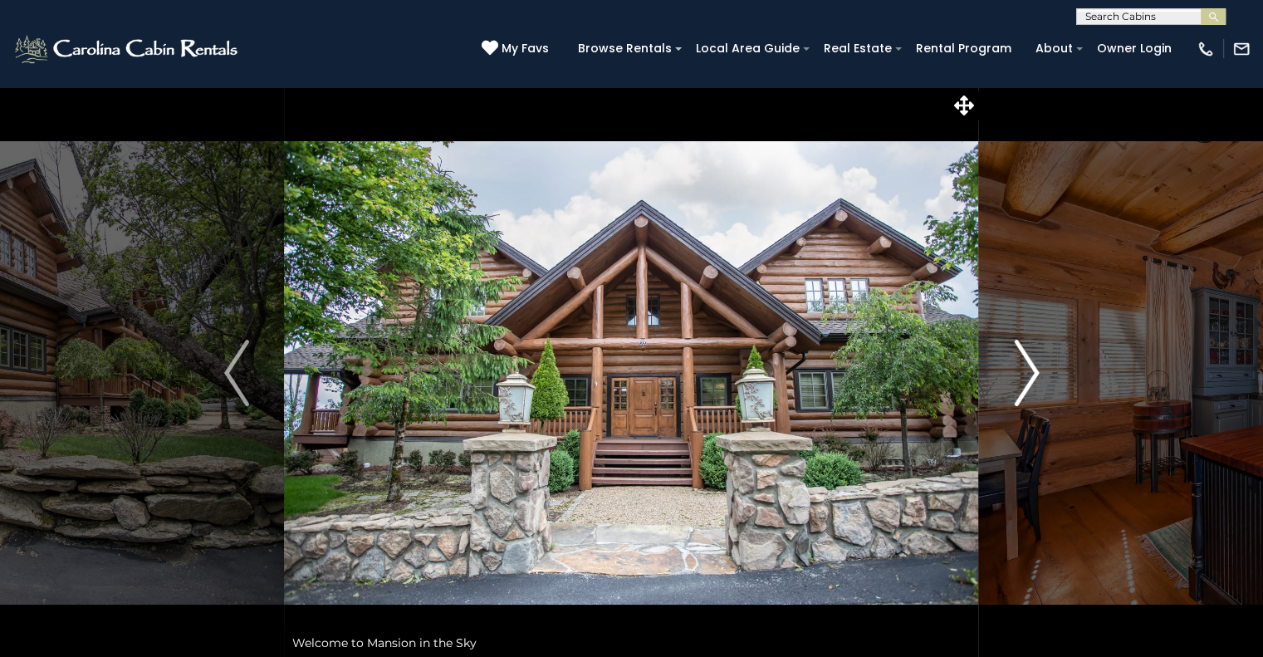
click at [1030, 374] on img "Next" at bounding box center [1026, 373] width 25 height 66
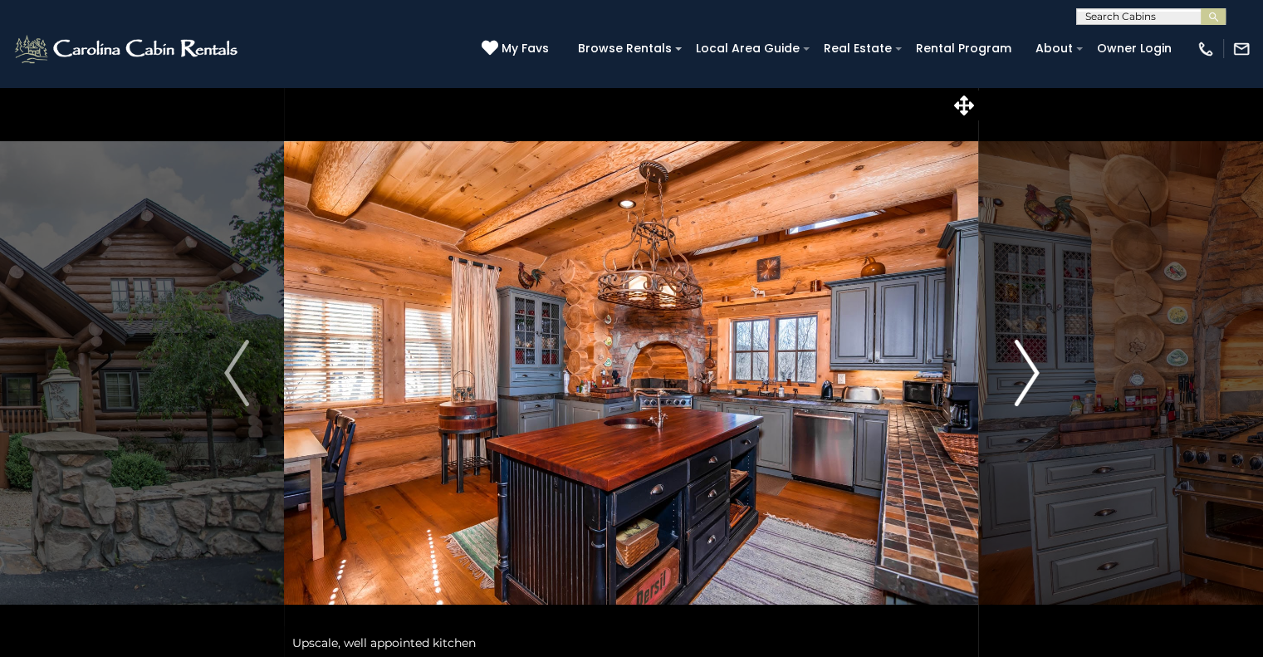
click at [1030, 374] on img "Next" at bounding box center [1026, 373] width 25 height 66
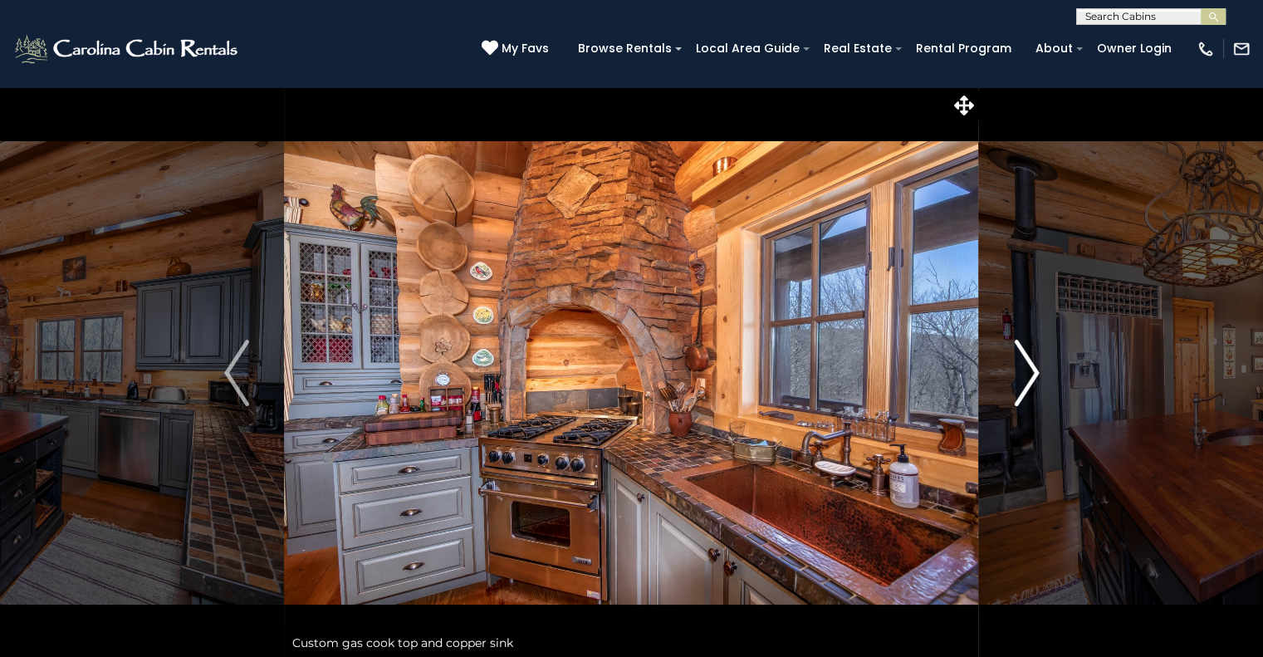
click at [1030, 374] on img "Next" at bounding box center [1026, 373] width 25 height 66
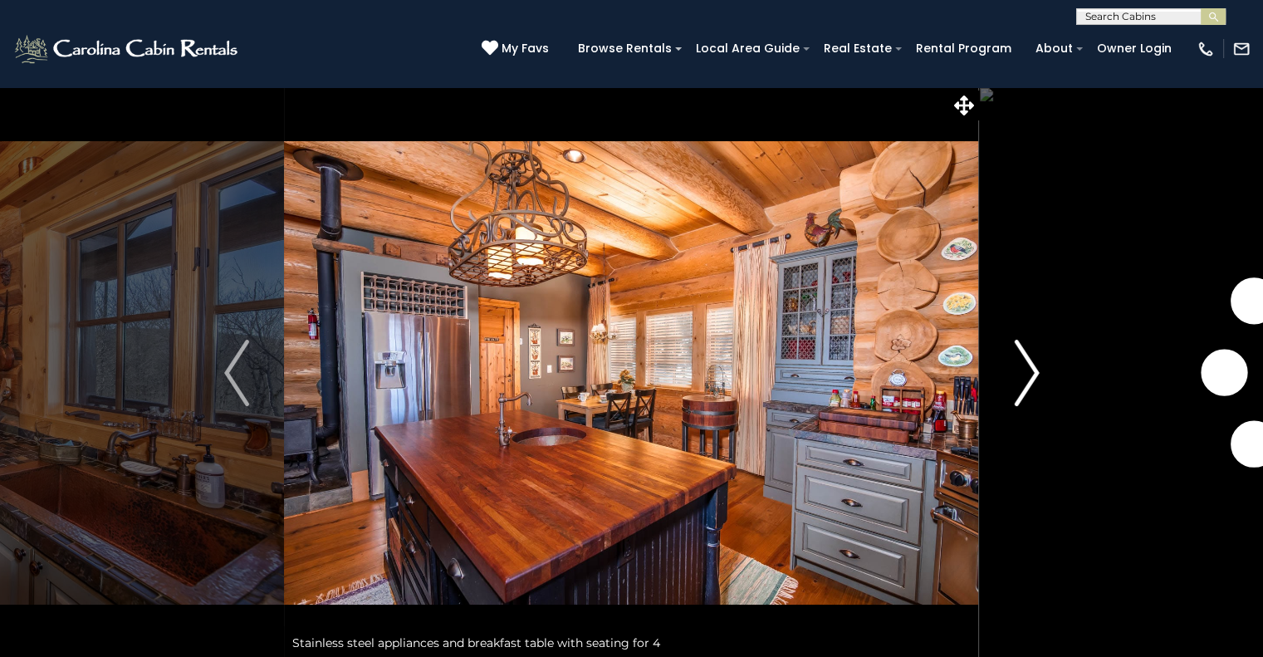
click at [1029, 375] on img "Next" at bounding box center [1026, 373] width 25 height 66
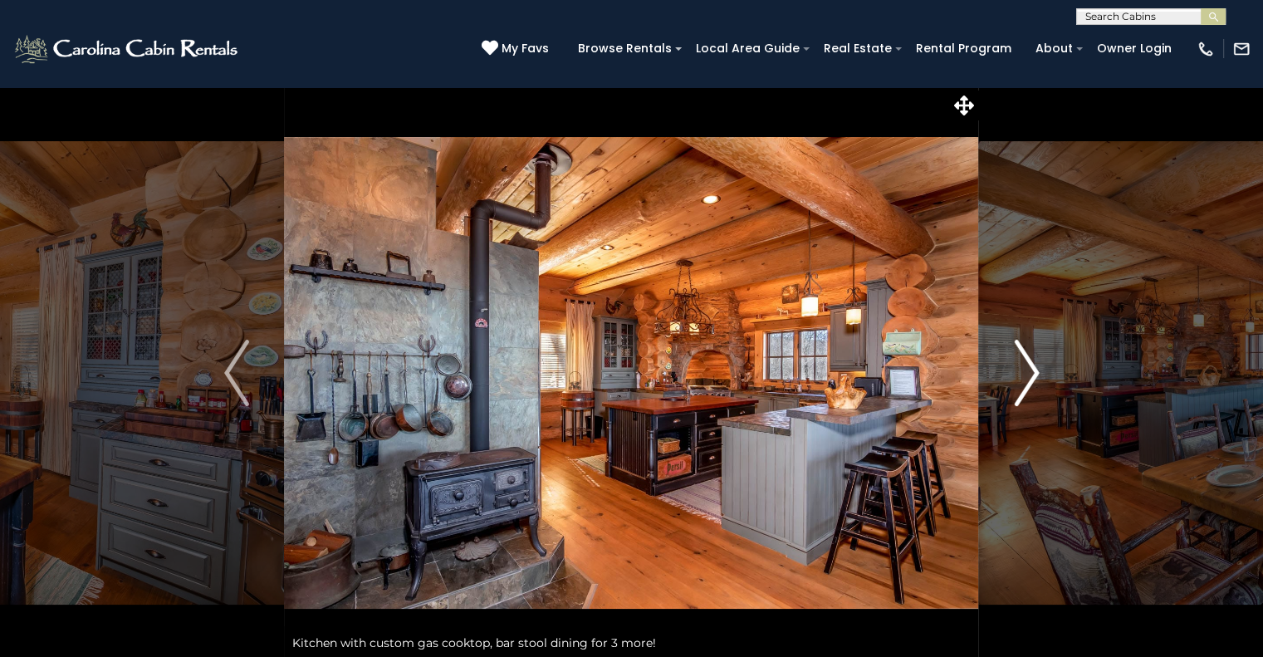
click at [1027, 376] on img "Next" at bounding box center [1026, 373] width 25 height 66
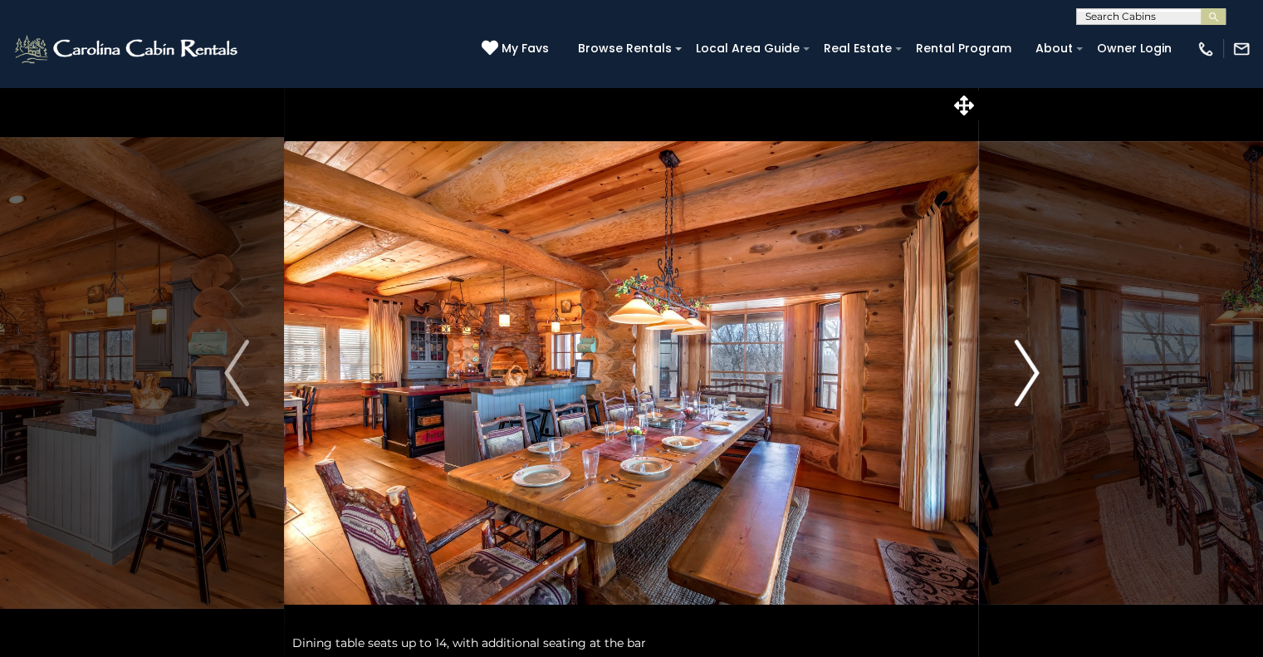
click at [1027, 377] on img "Next" at bounding box center [1026, 373] width 25 height 66
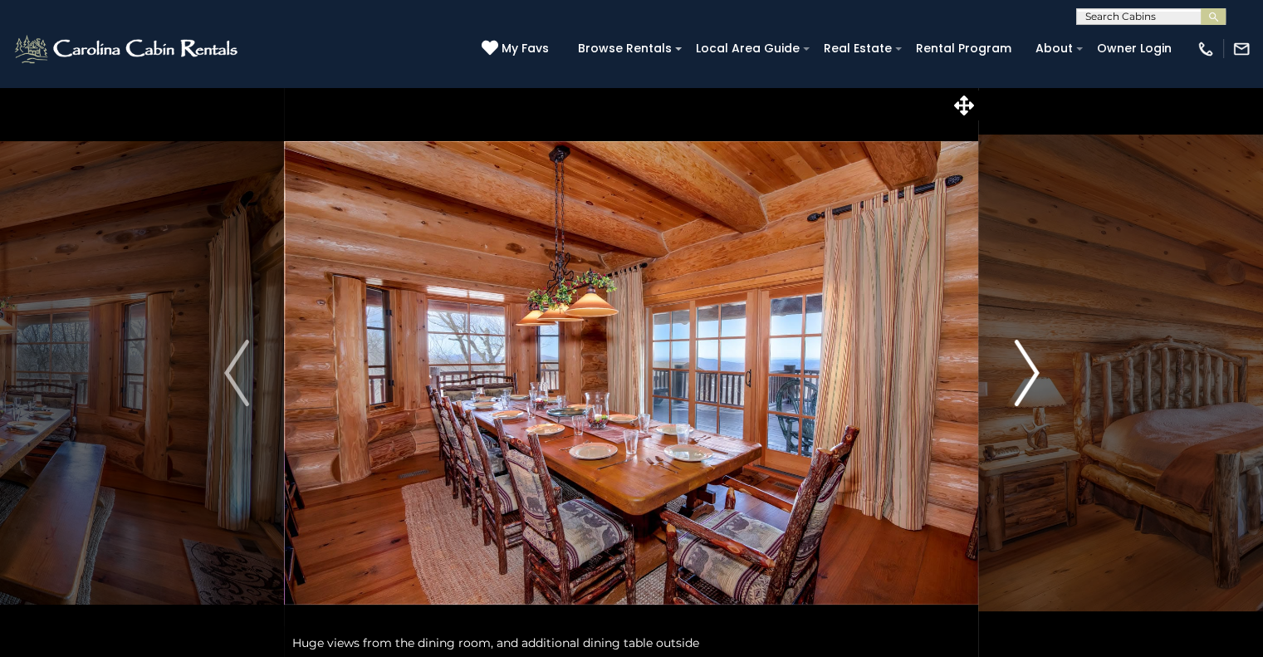
click at [1027, 377] on img "Next" at bounding box center [1026, 373] width 25 height 66
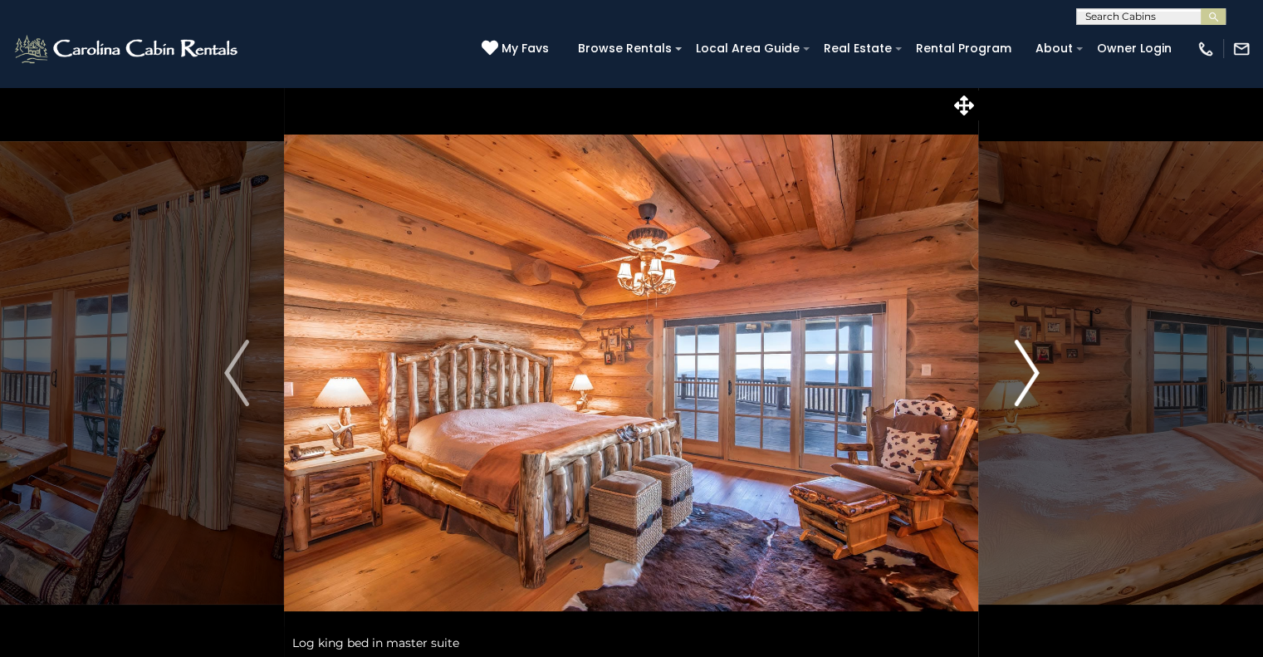
click at [1027, 377] on img "Next" at bounding box center [1026, 373] width 25 height 66
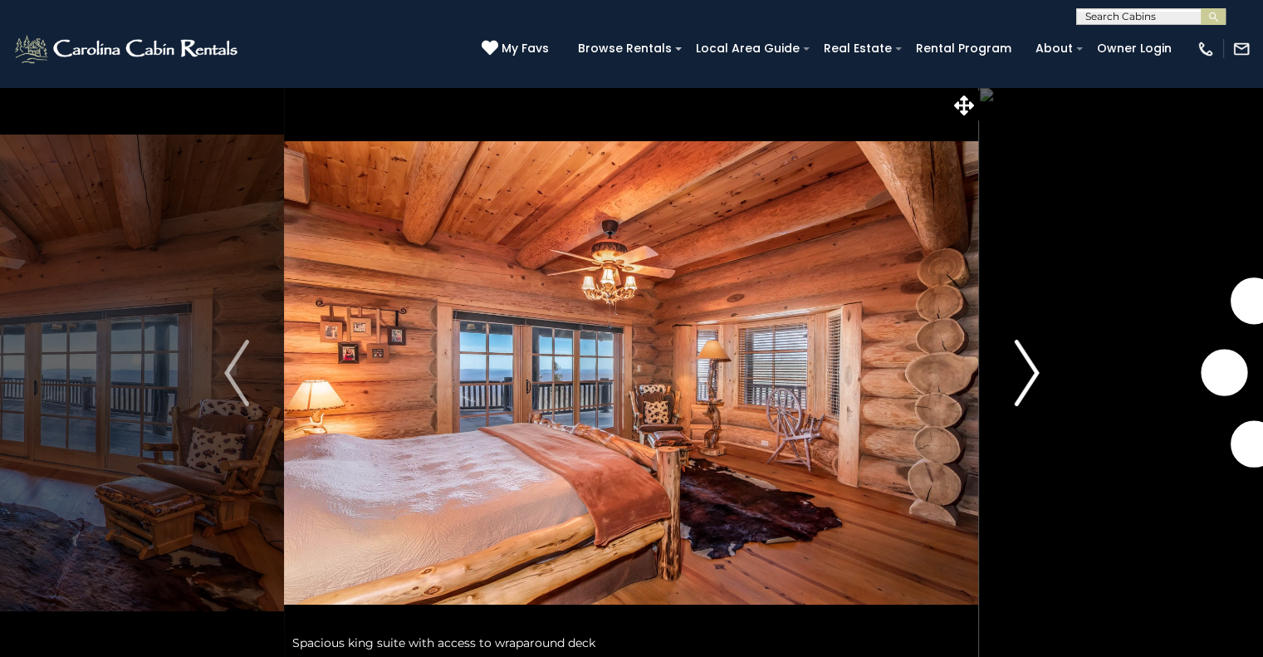
click at [1027, 377] on img "Next" at bounding box center [1026, 373] width 25 height 66
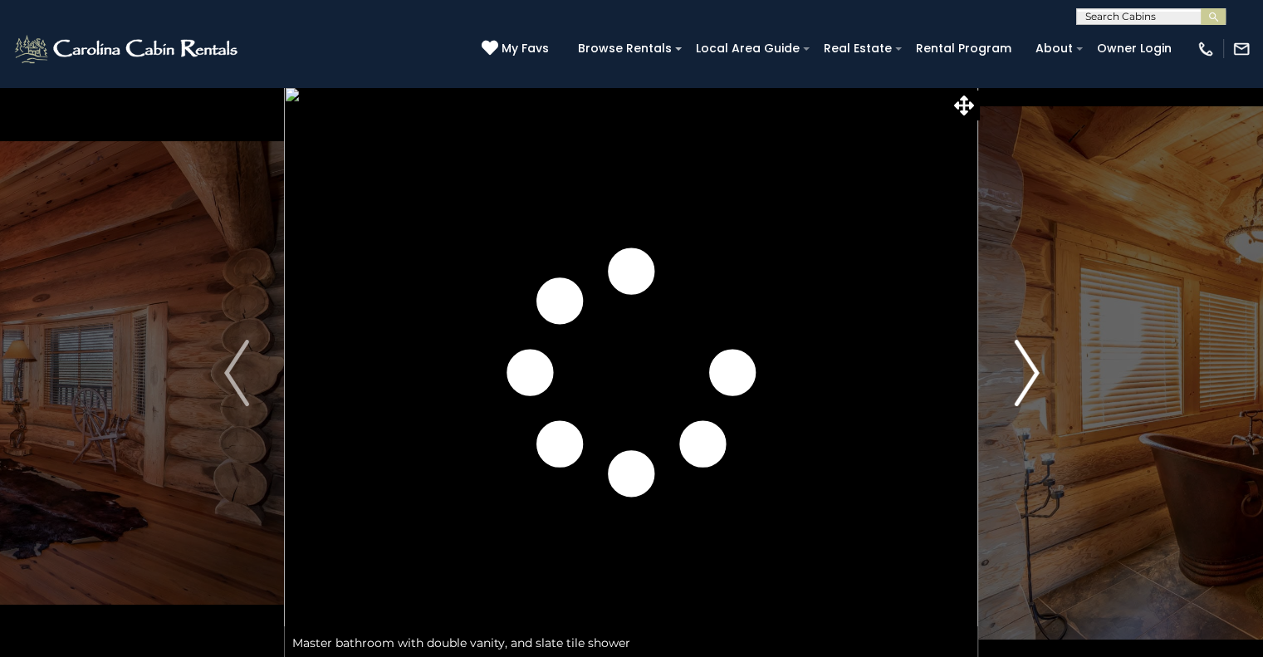
click at [1027, 377] on img "Next" at bounding box center [1026, 373] width 25 height 66
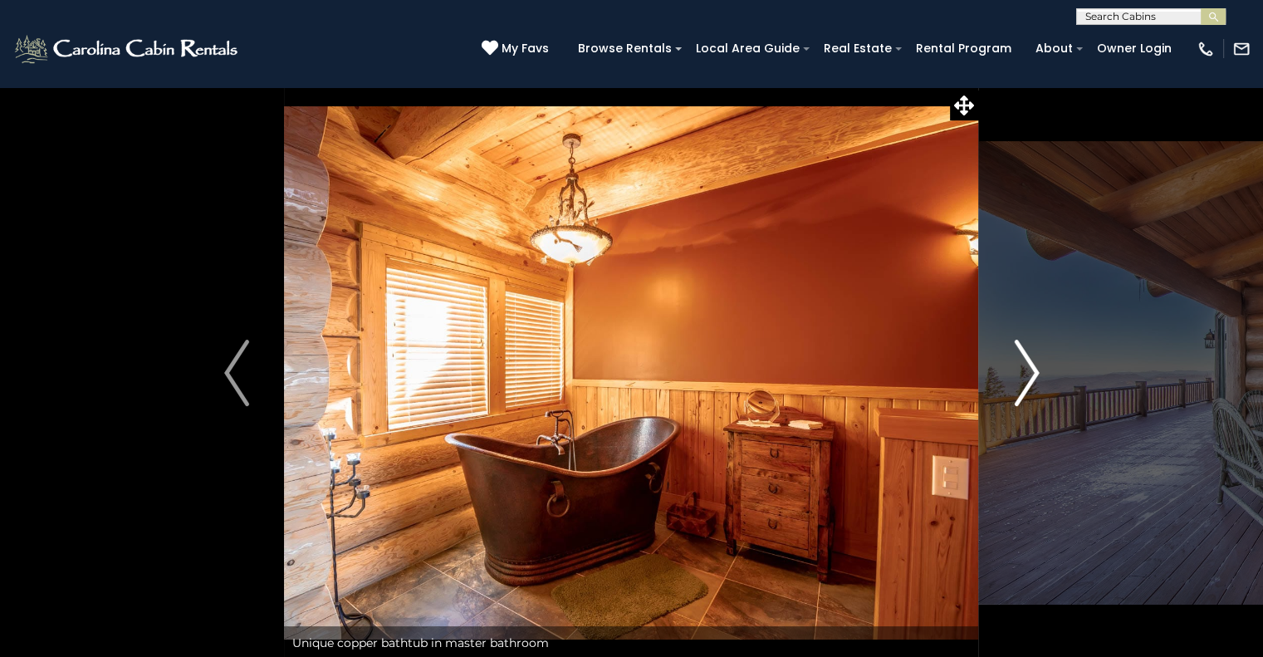
click at [1027, 377] on img "Next" at bounding box center [1026, 373] width 25 height 66
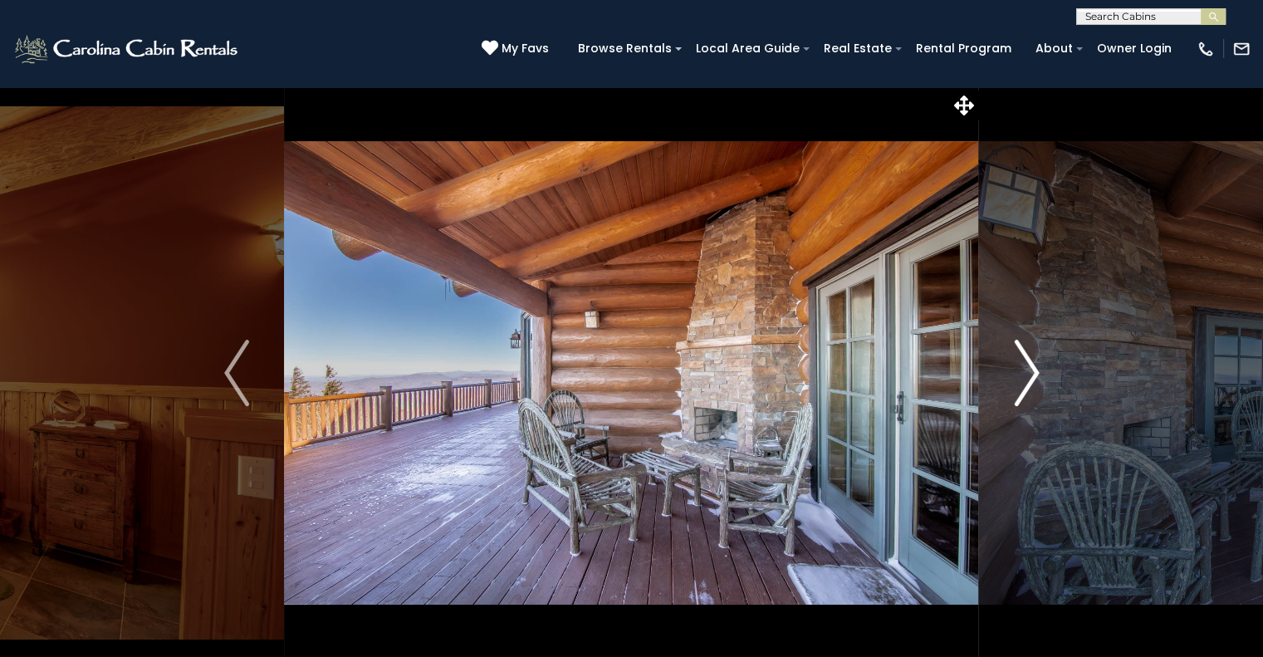
click at [1027, 377] on img "Next" at bounding box center [1026, 373] width 25 height 66
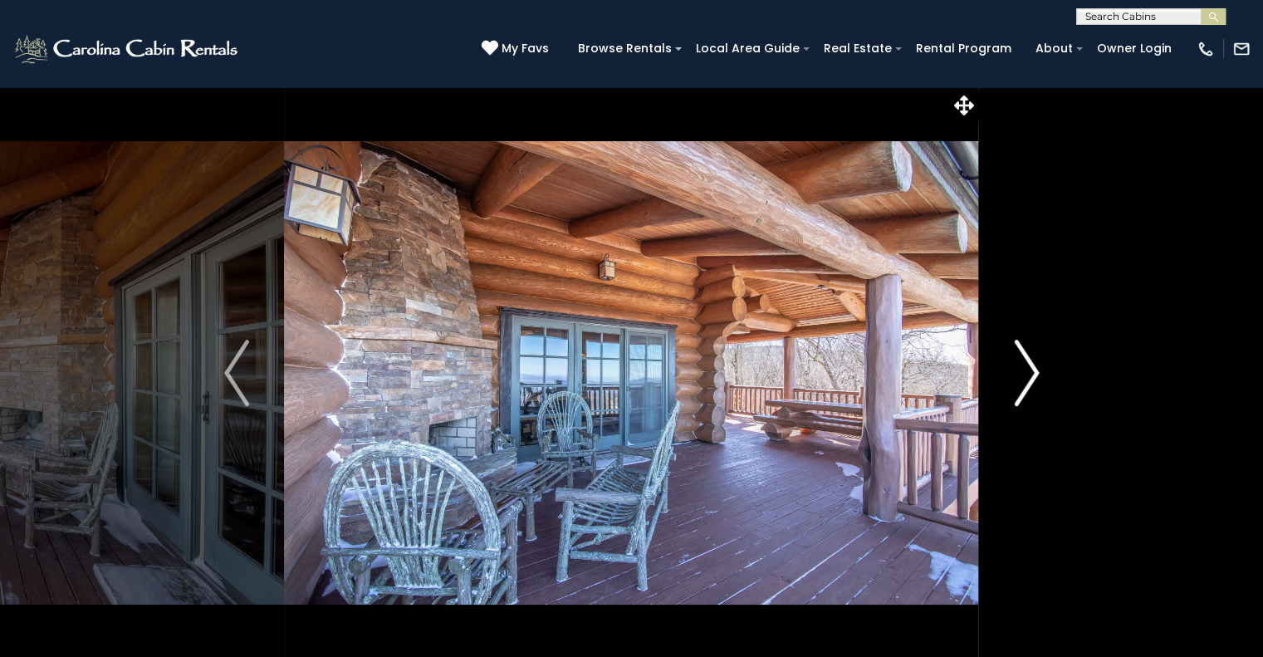
click at [1027, 377] on img "Next" at bounding box center [1026, 373] width 25 height 66
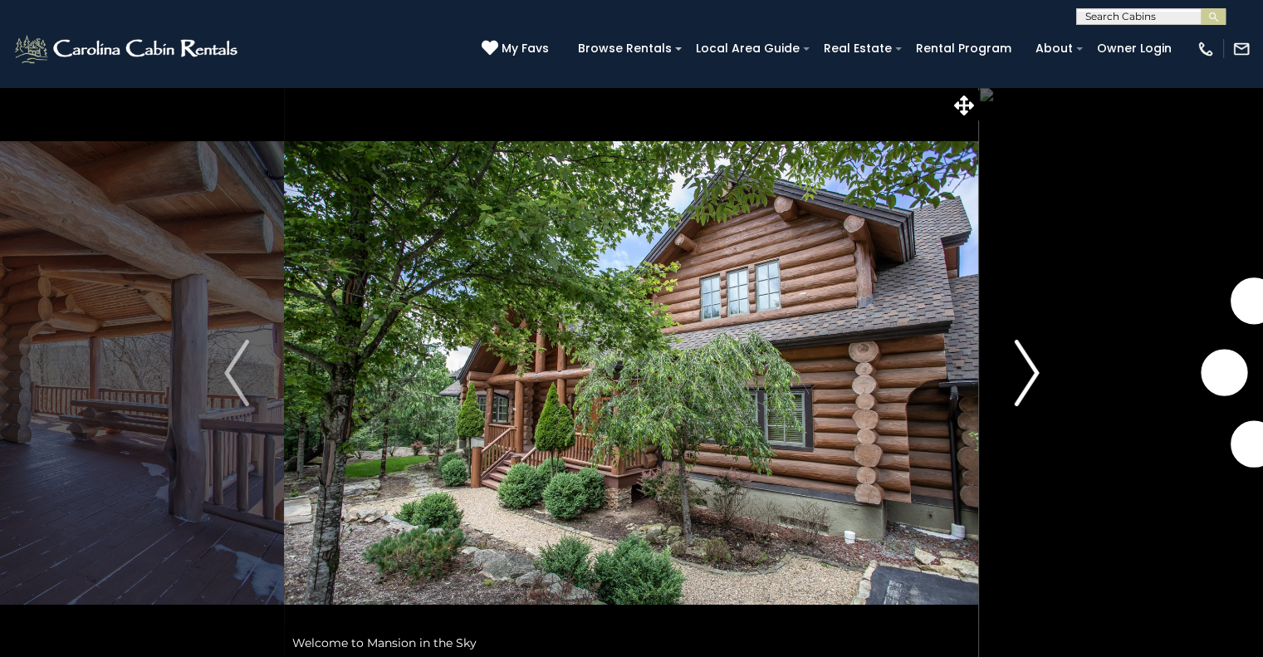
click at [1027, 377] on img "Next" at bounding box center [1026, 373] width 25 height 66
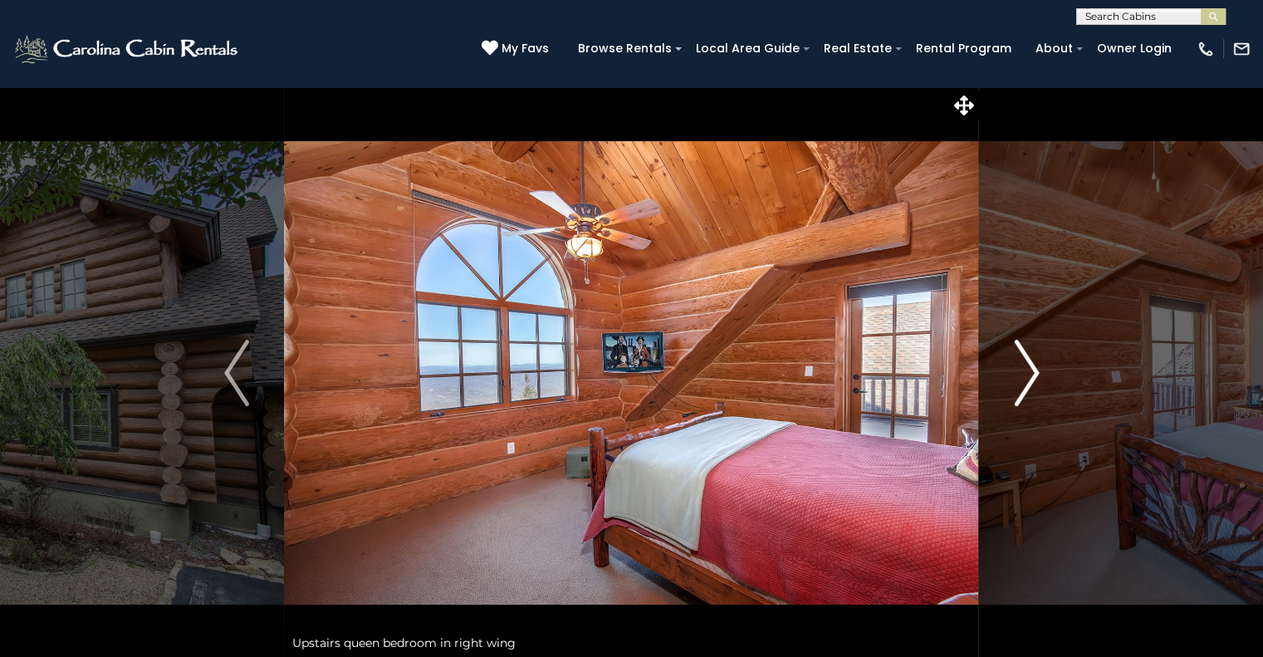
click at [1026, 380] on img "Next" at bounding box center [1026, 373] width 25 height 66
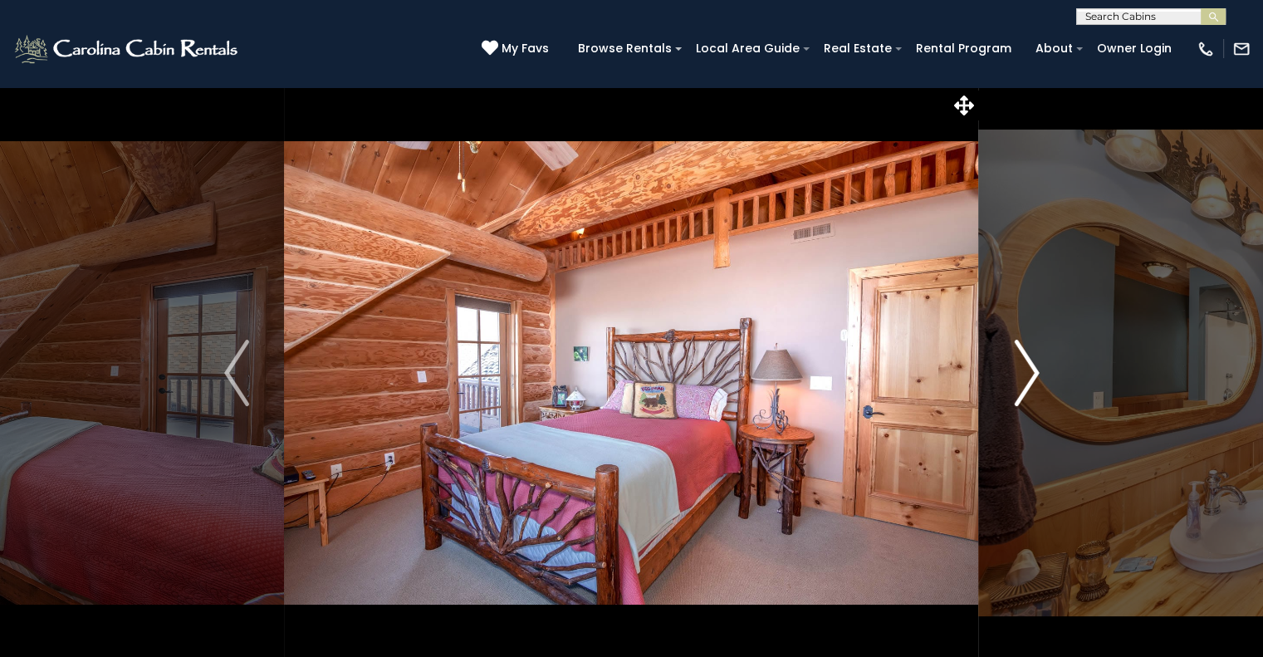
click at [1026, 381] on img "Next" at bounding box center [1026, 373] width 25 height 66
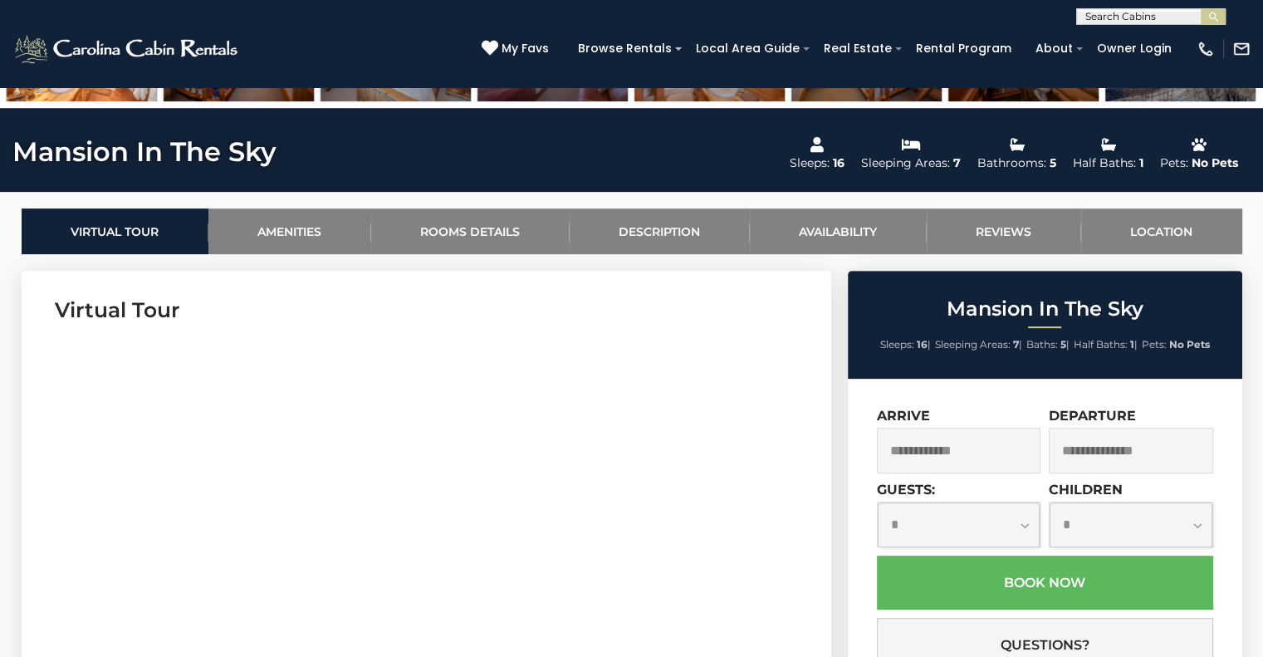
scroll to position [830, 0]
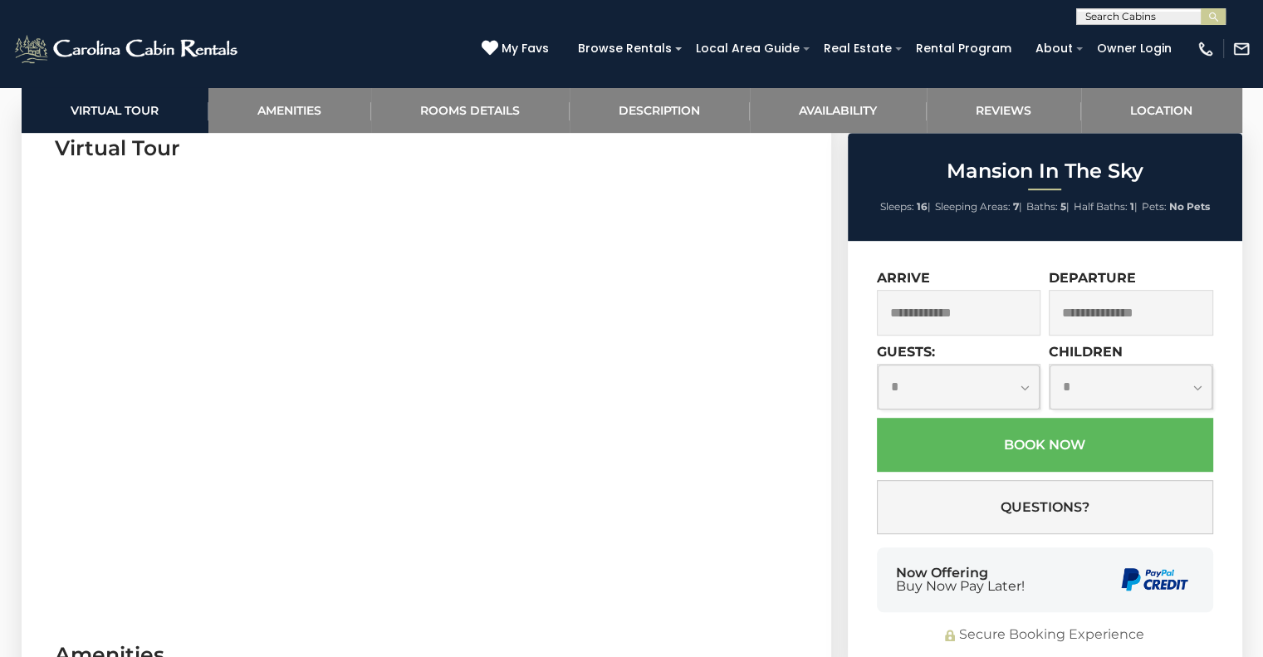
click at [960, 311] on input "text" at bounding box center [959, 313] width 164 height 46
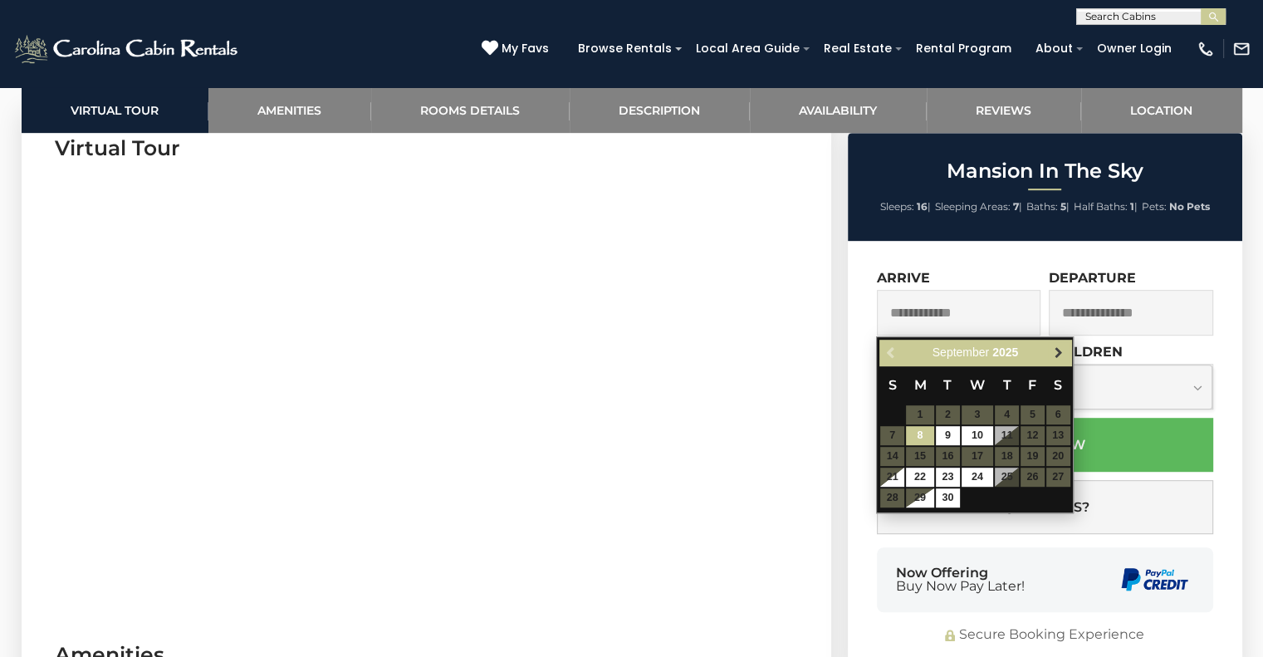
click at [1049, 354] on link "Next" at bounding box center [1058, 352] width 21 height 21
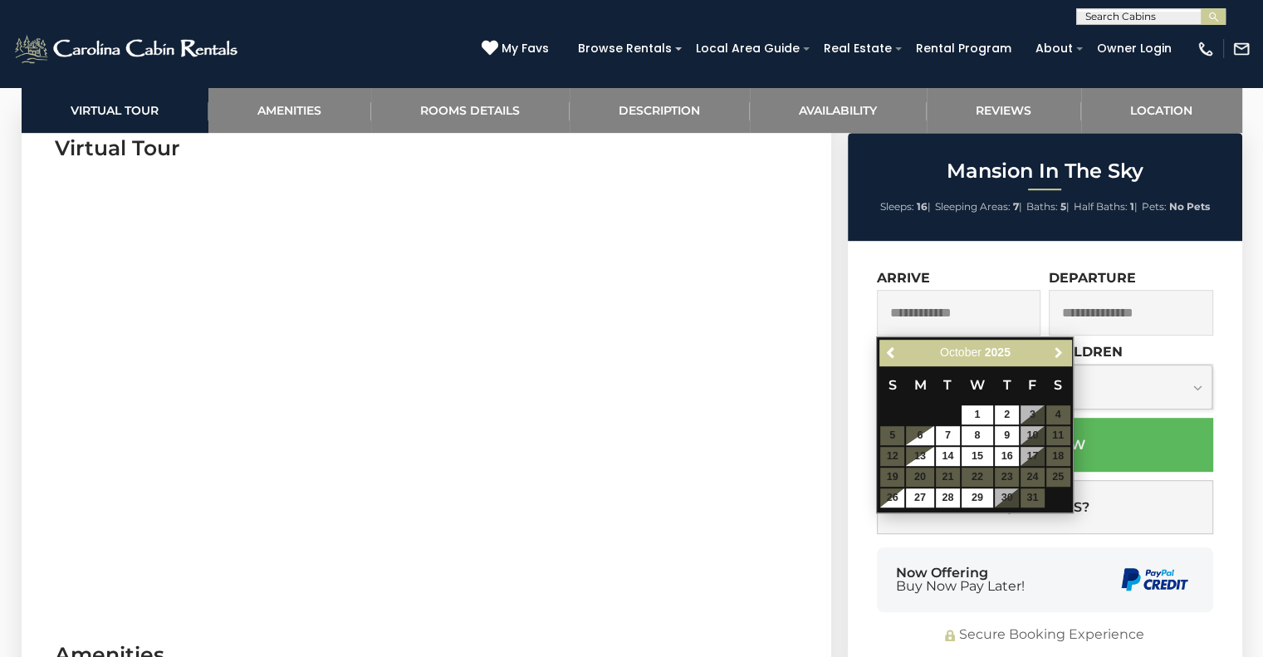
click at [1049, 354] on link "Next" at bounding box center [1058, 352] width 21 height 21
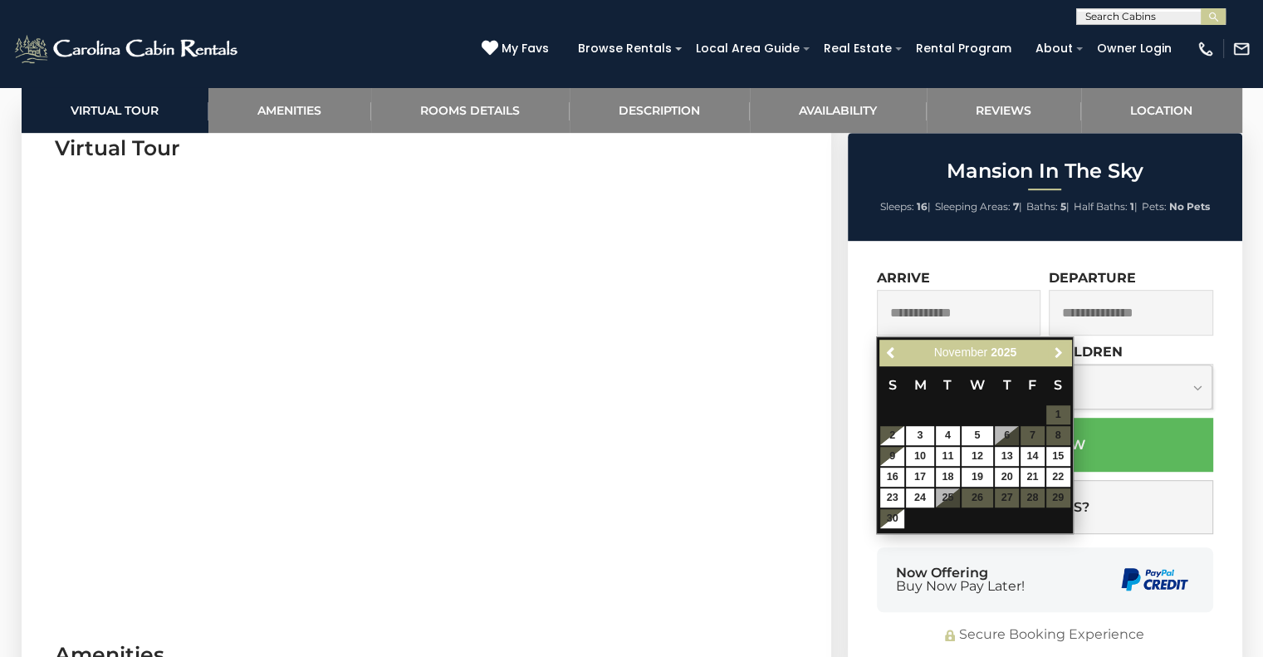
click at [1049, 354] on link "Next" at bounding box center [1058, 352] width 21 height 21
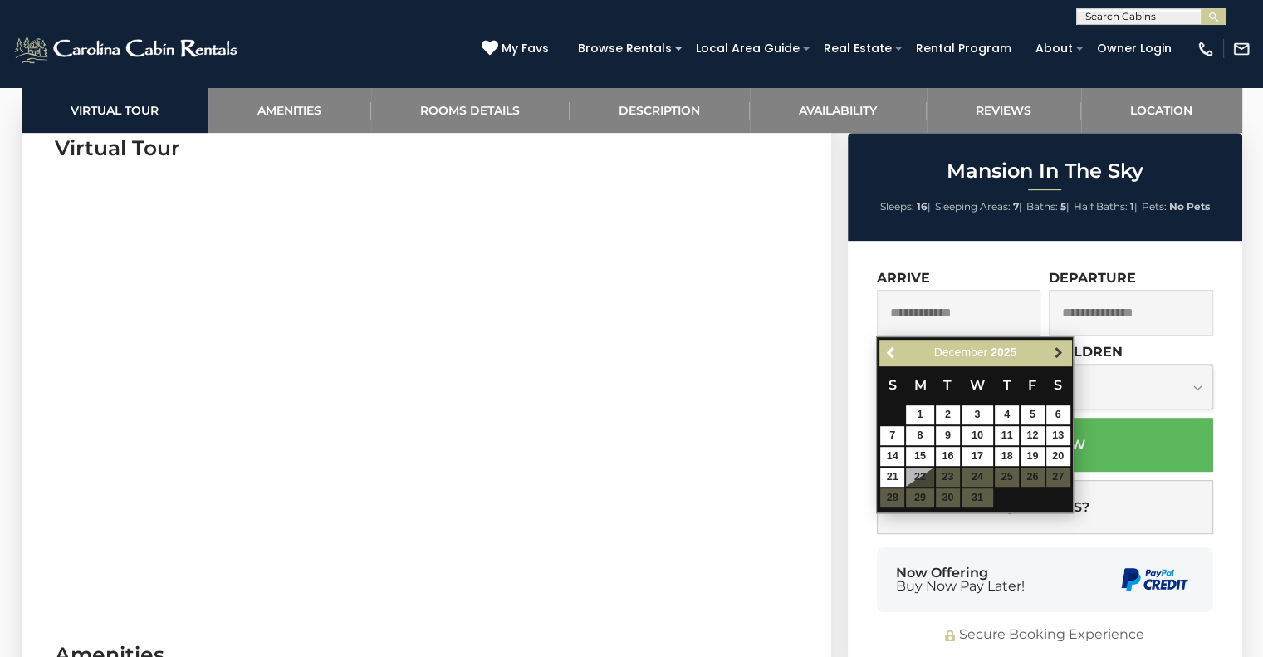
click at [1052, 350] on span "Next" at bounding box center [1058, 352] width 13 height 13
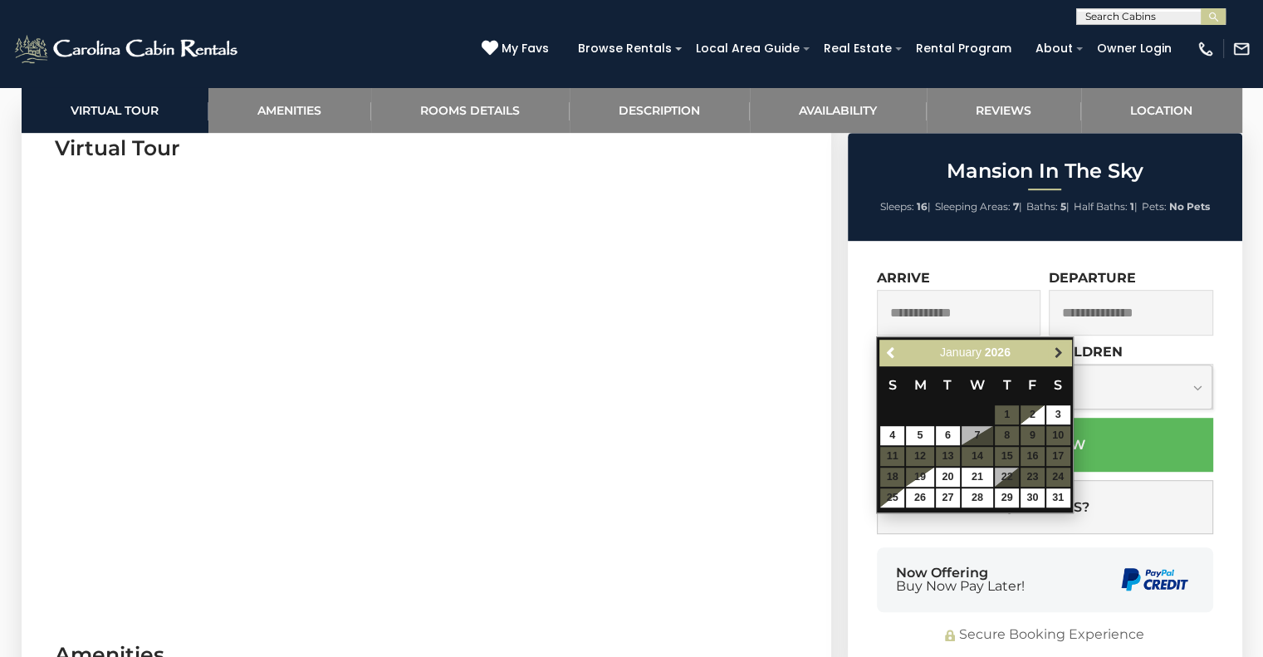
click at [1060, 347] on span "Next" at bounding box center [1058, 352] width 13 height 13
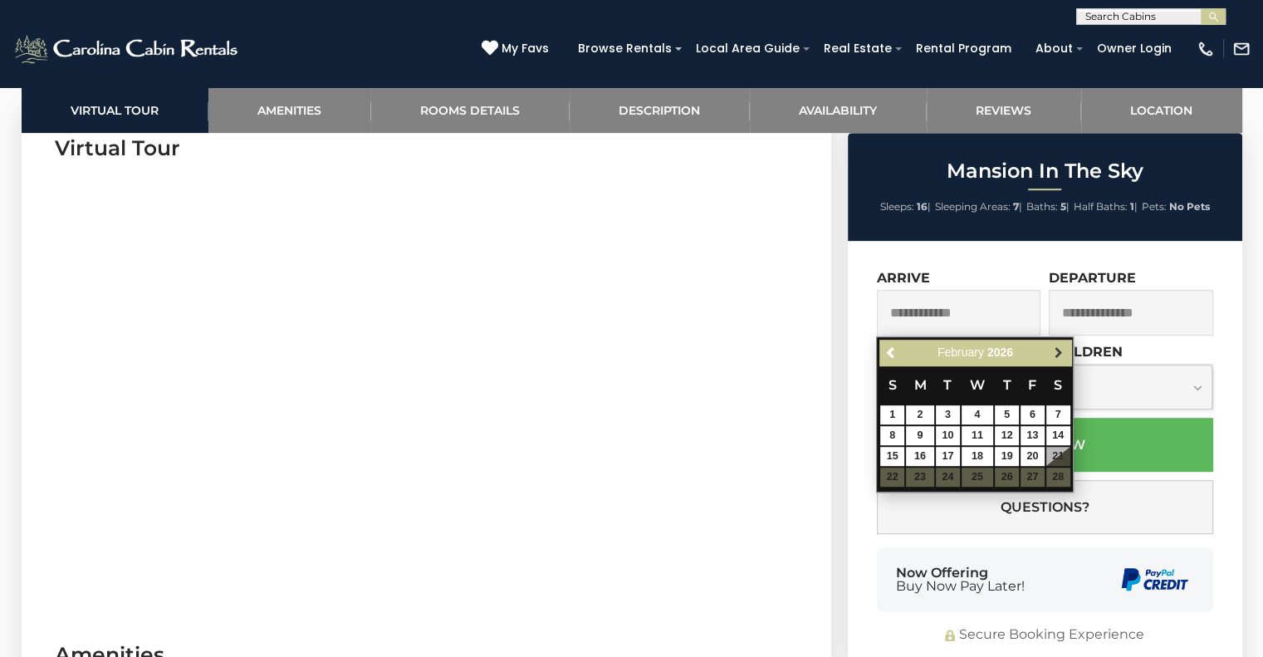
click at [1061, 354] on span "Next" at bounding box center [1058, 352] width 13 height 13
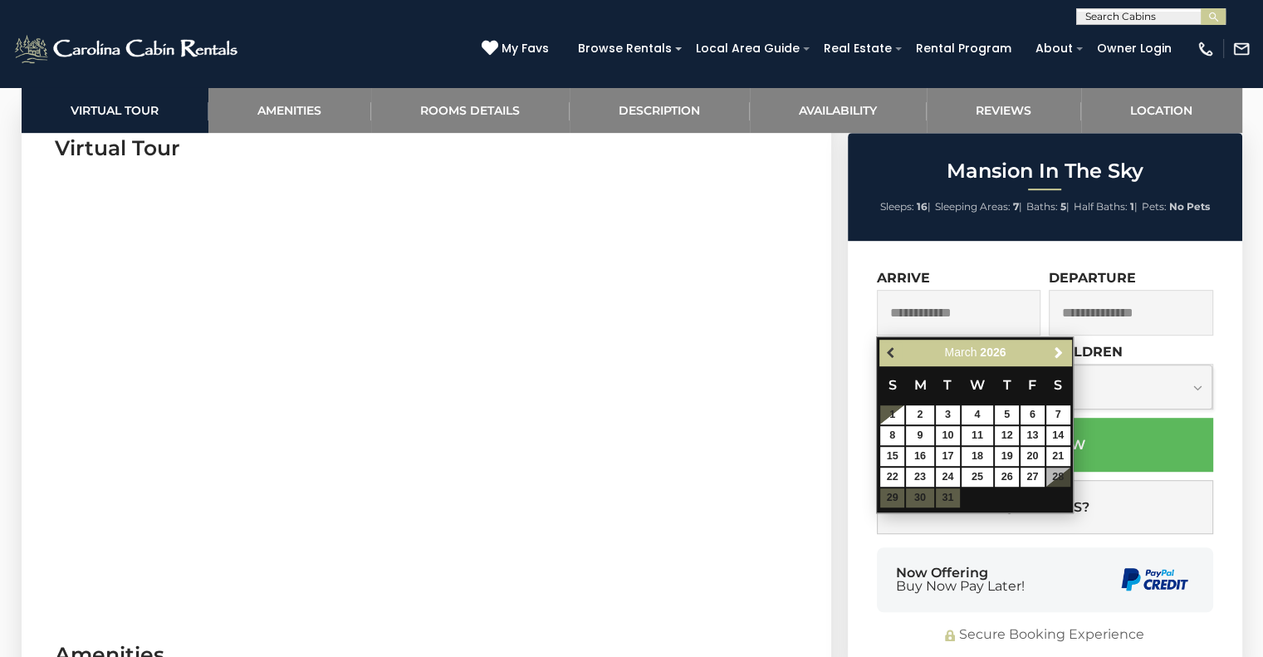
click at [889, 355] on span "Previous" at bounding box center [891, 352] width 13 height 13
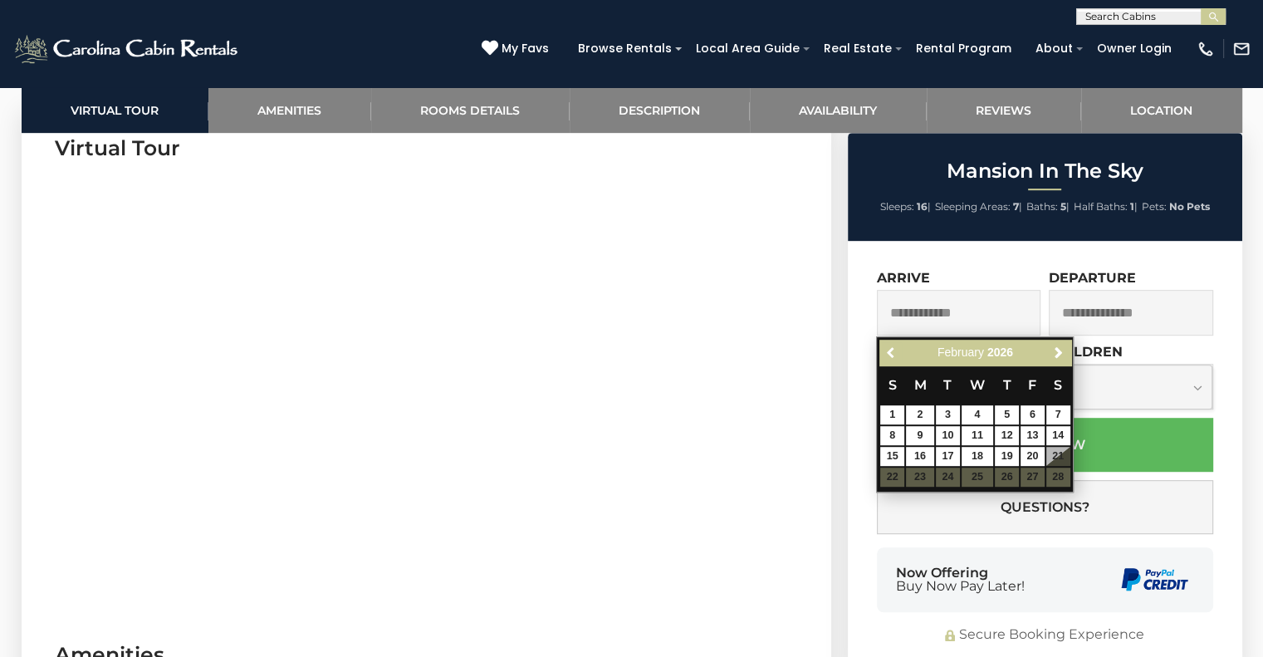
click at [889, 355] on span "Previous" at bounding box center [891, 352] width 13 height 13
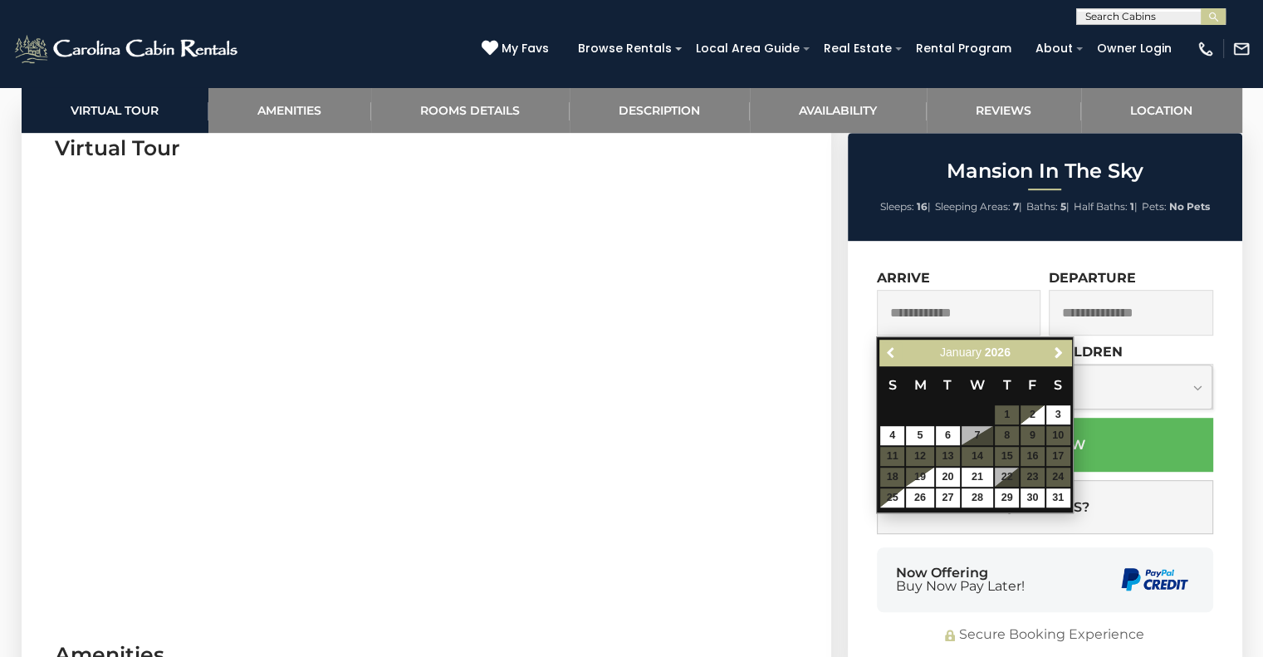
click at [889, 355] on span "Previous" at bounding box center [891, 352] width 13 height 13
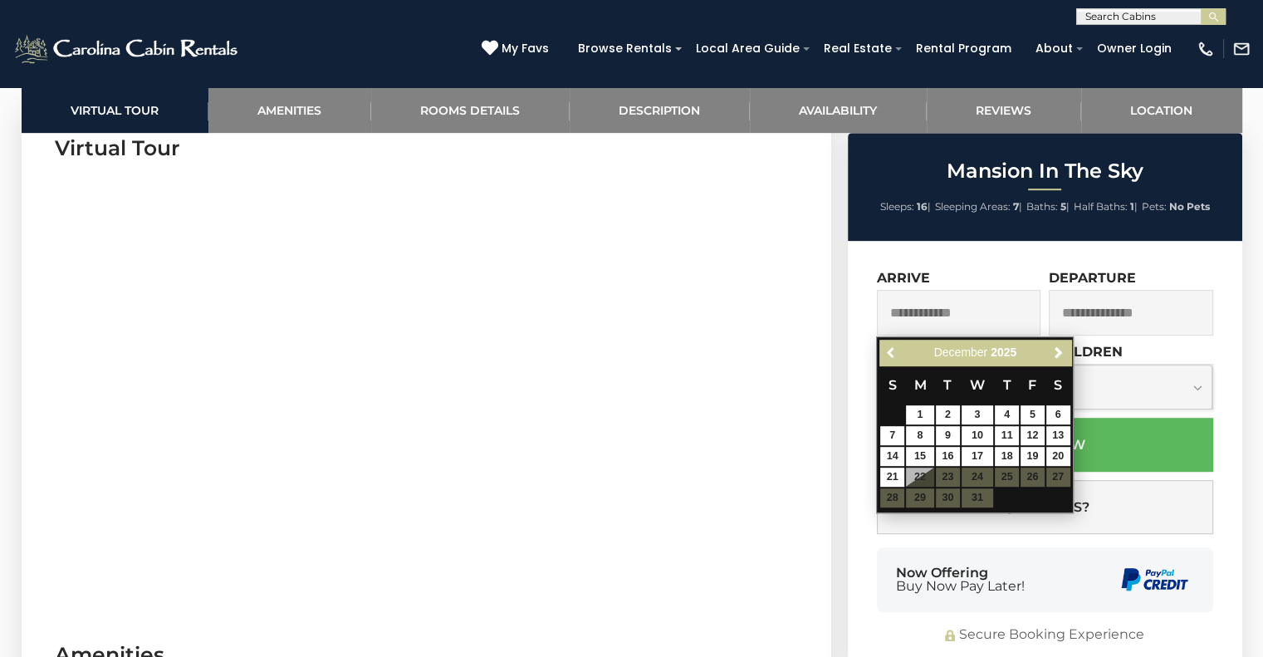
click at [889, 355] on span "Previous" at bounding box center [891, 352] width 13 height 13
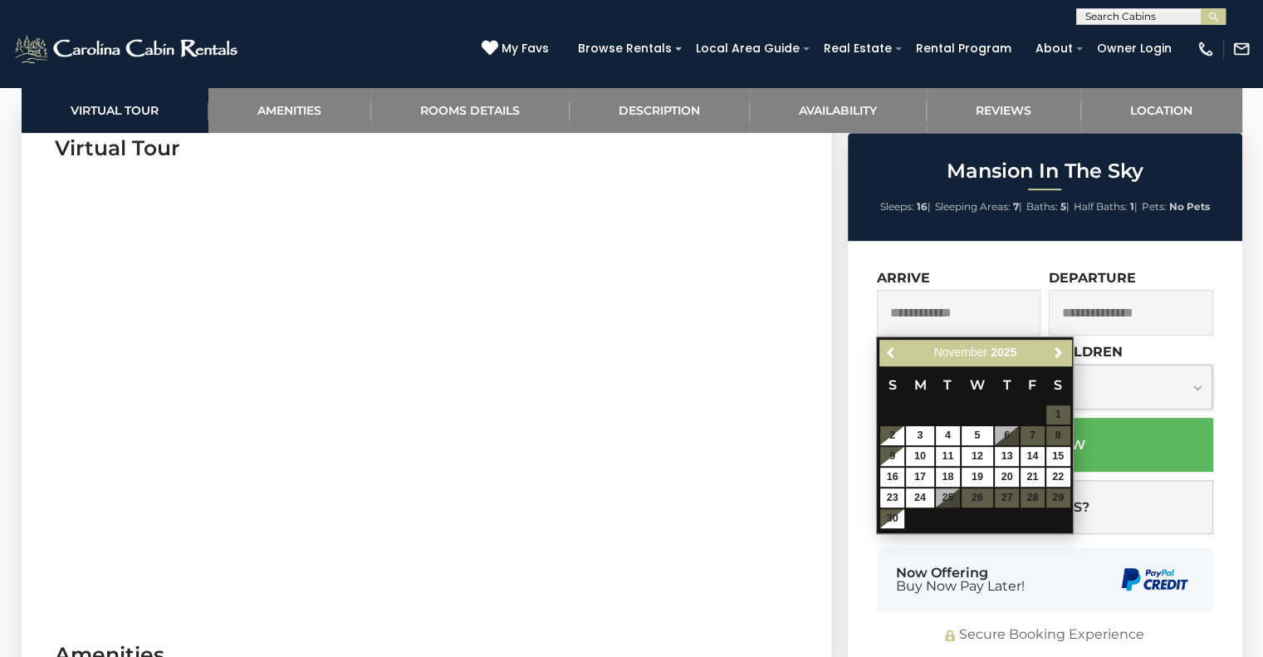
click at [888, 355] on span "Previous" at bounding box center [891, 352] width 13 height 13
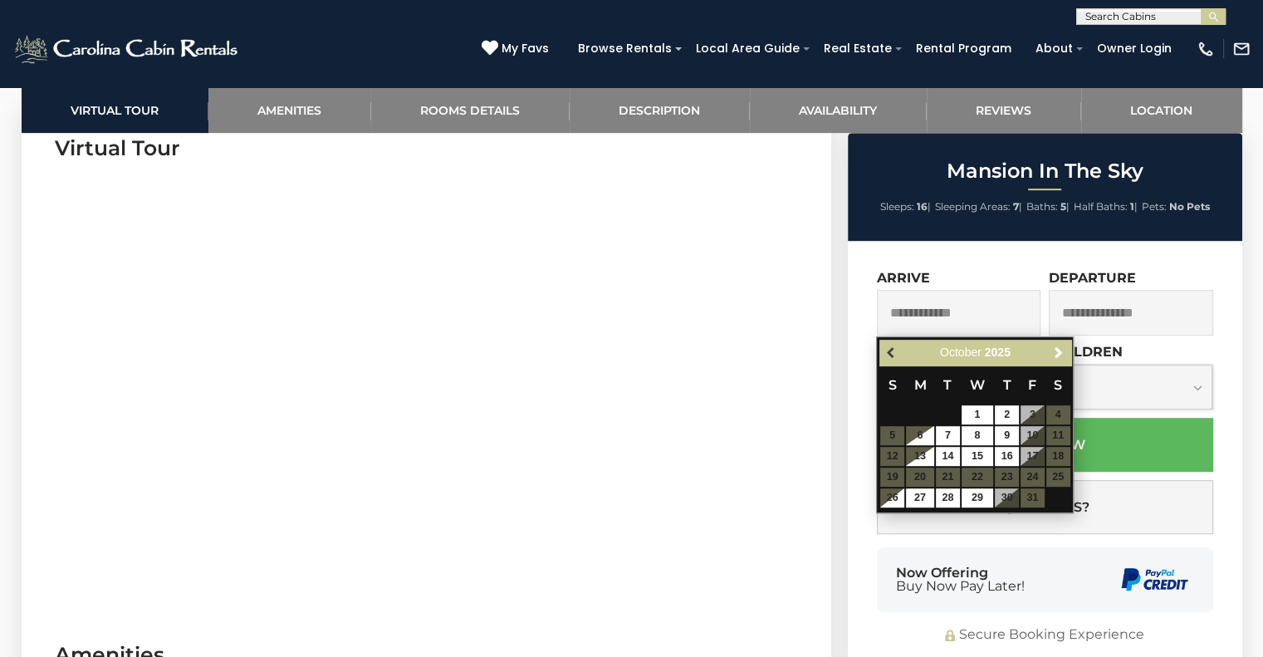
click at [888, 351] on span "Previous" at bounding box center [891, 352] width 13 height 13
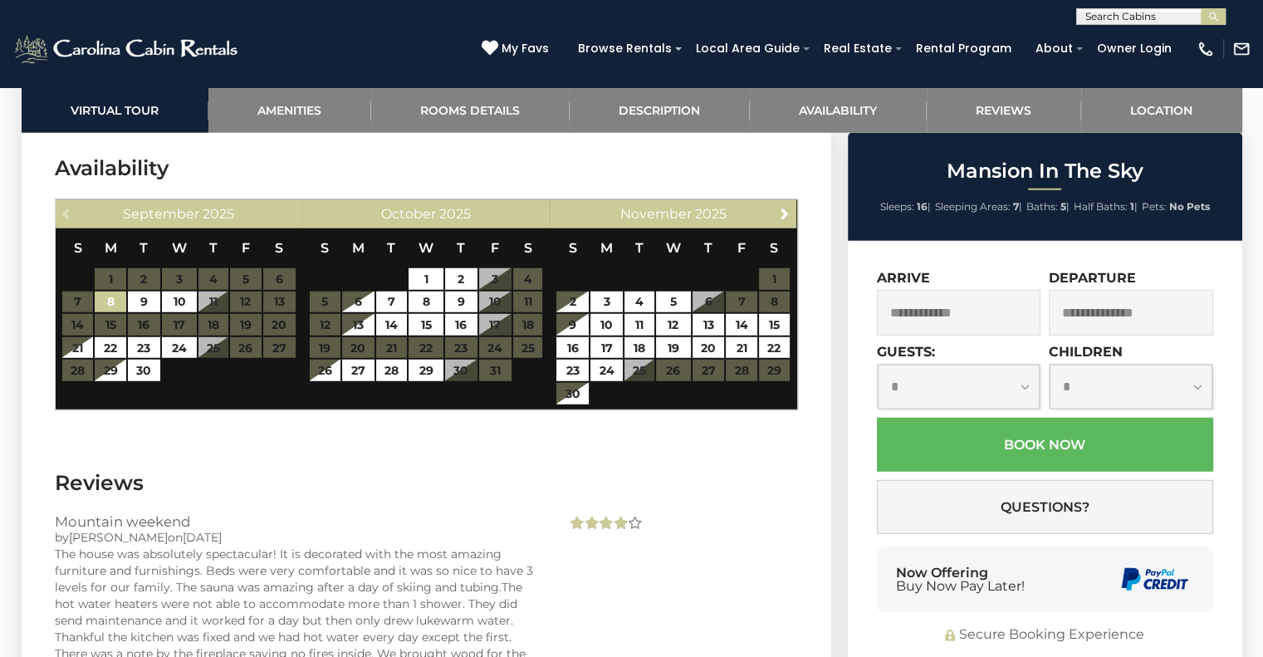
scroll to position [4461, 0]
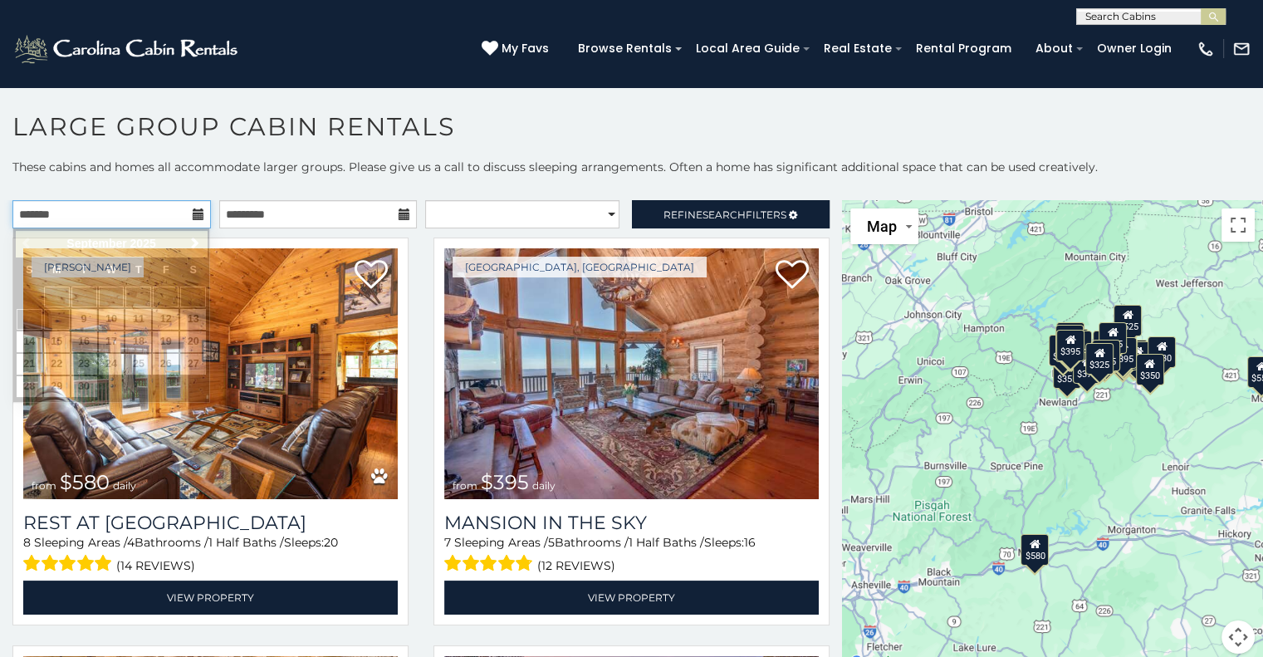
click at [186, 209] on input "text" at bounding box center [111, 214] width 198 height 28
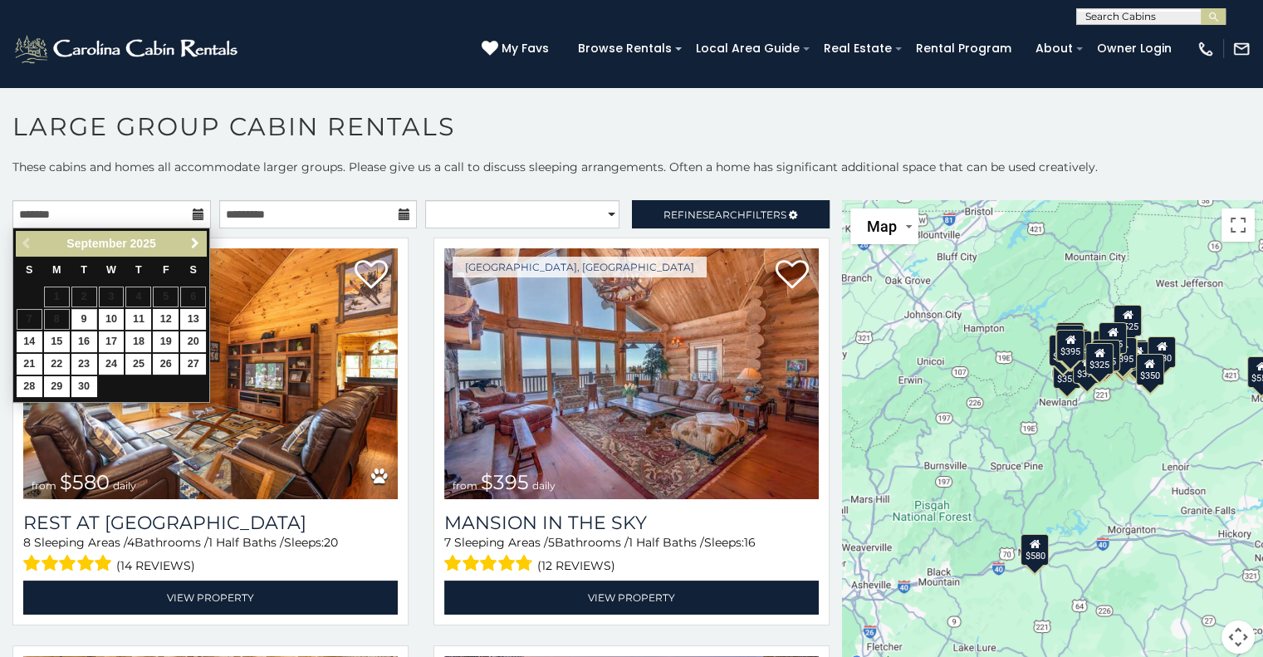
click at [203, 238] on link "Next" at bounding box center [194, 243] width 21 height 21
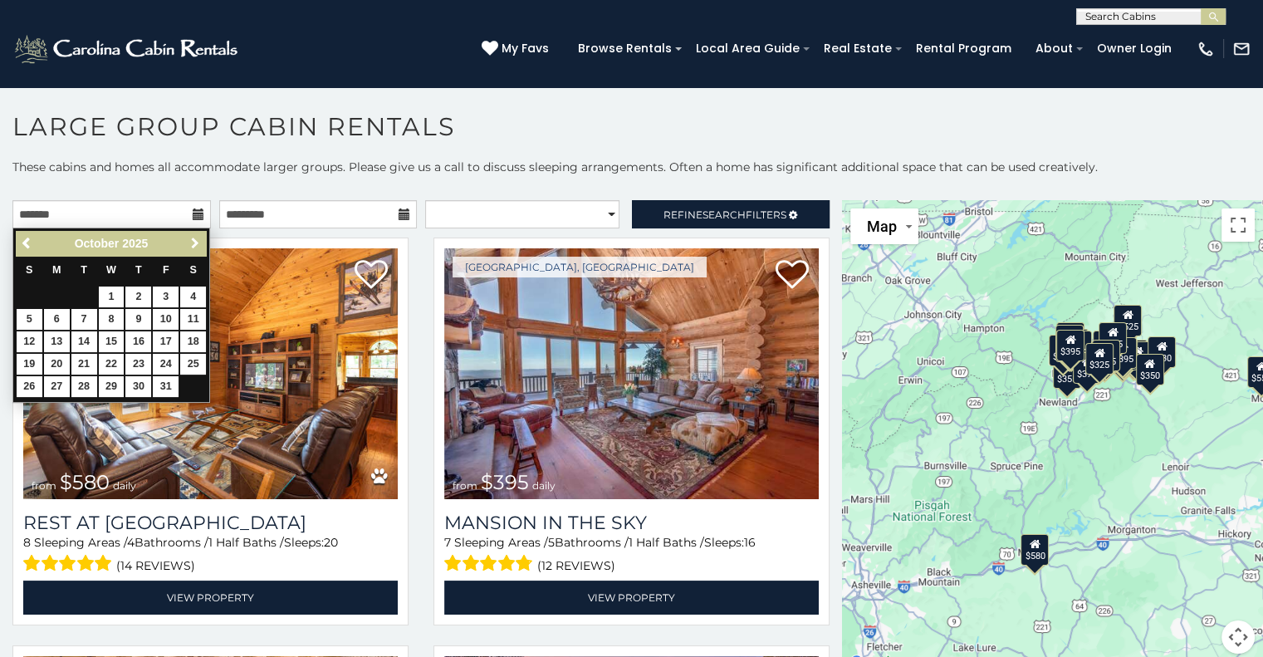
click at [201, 239] on span "Next" at bounding box center [194, 243] width 13 height 13
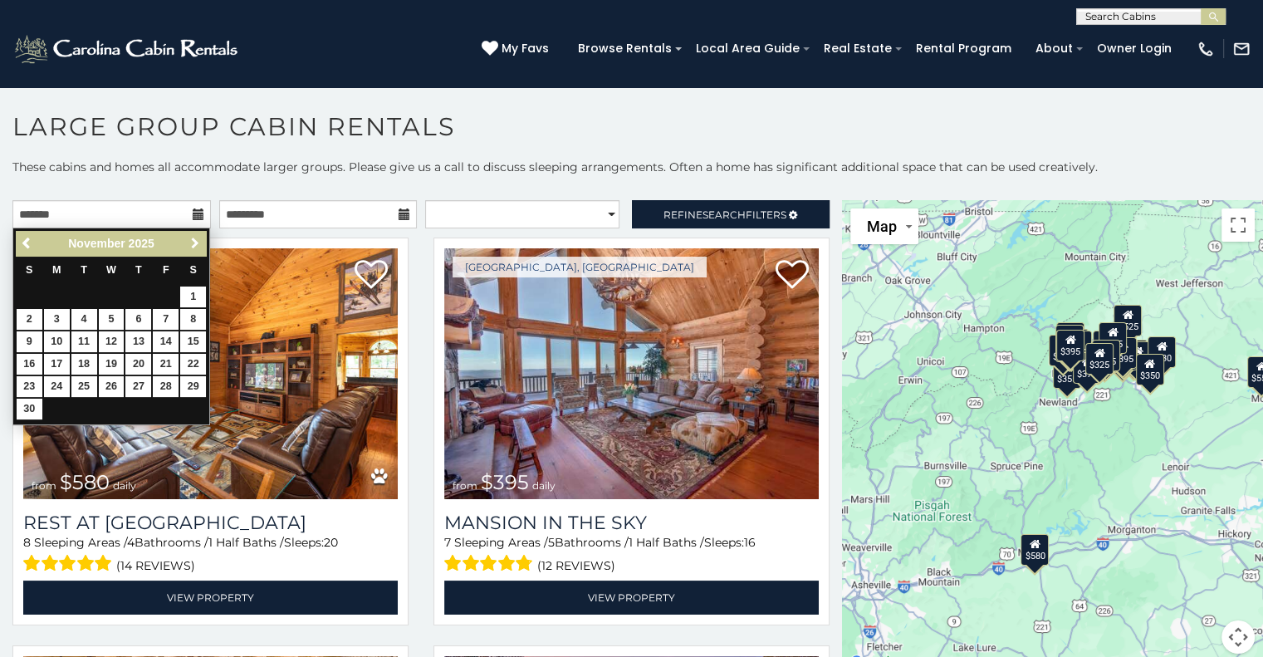
click at [200, 239] on span "Next" at bounding box center [194, 243] width 13 height 13
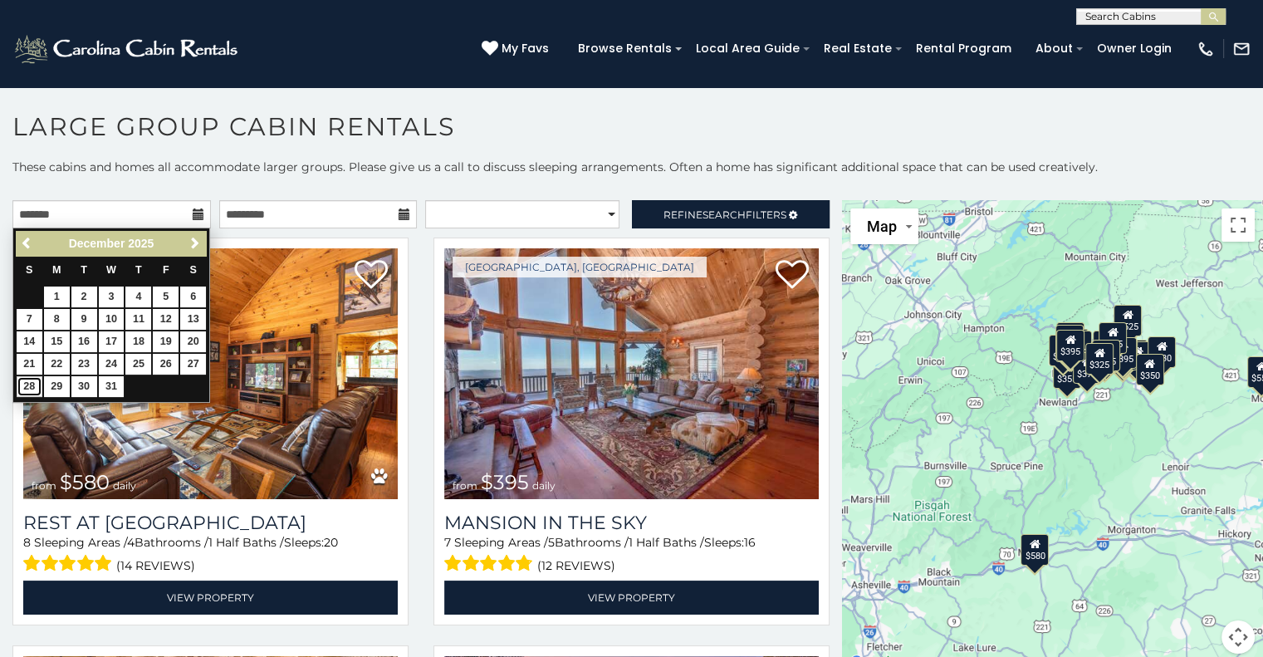
click at [24, 379] on link "28" at bounding box center [30, 386] width 26 height 21
type input "**********"
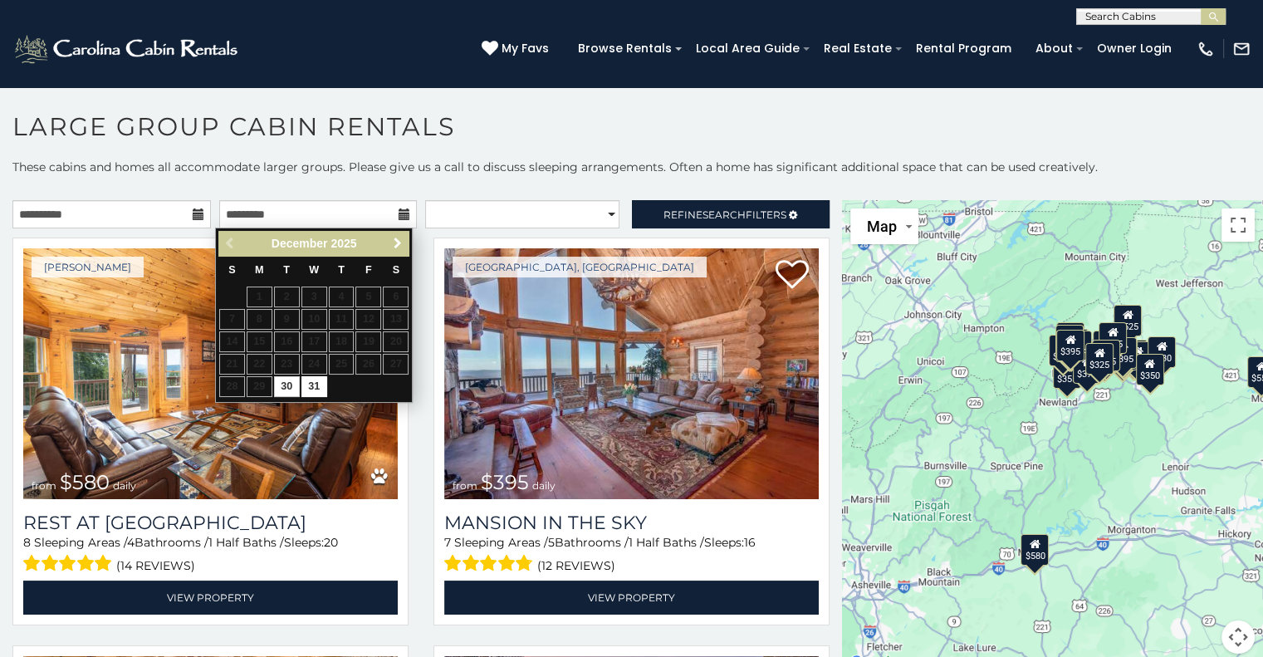
click at [398, 237] on span "Next" at bounding box center [397, 243] width 13 height 13
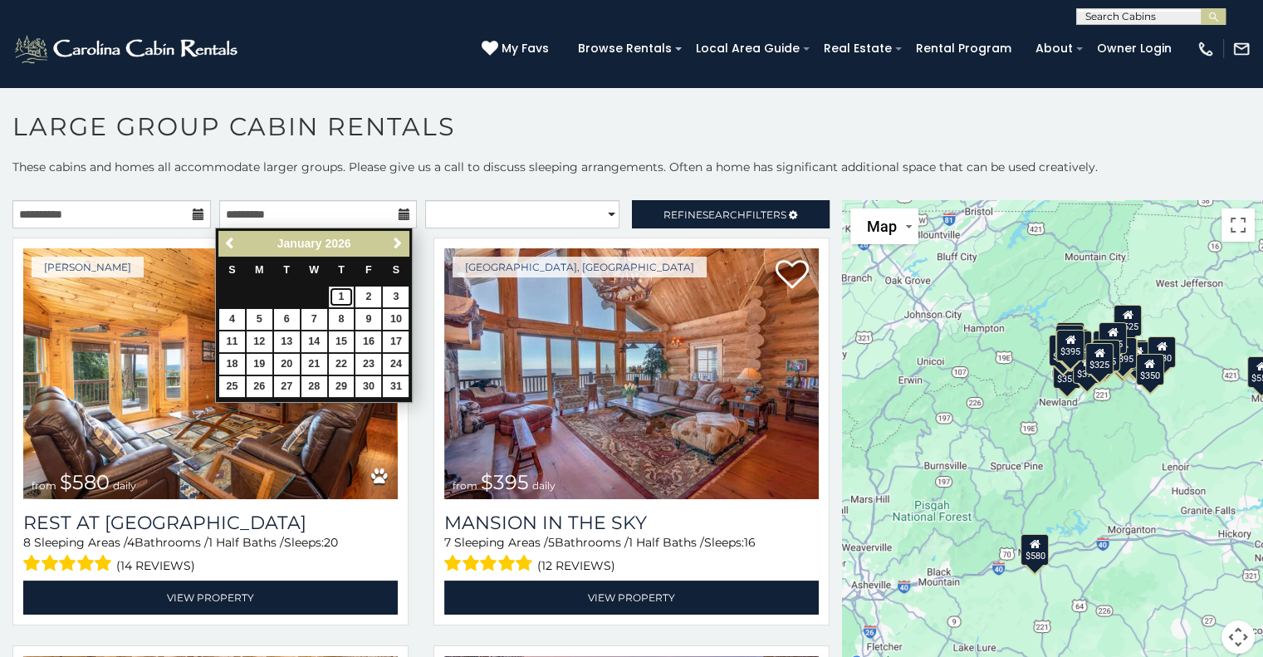
click at [342, 297] on link "1" at bounding box center [342, 296] width 26 height 21
type input "**********"
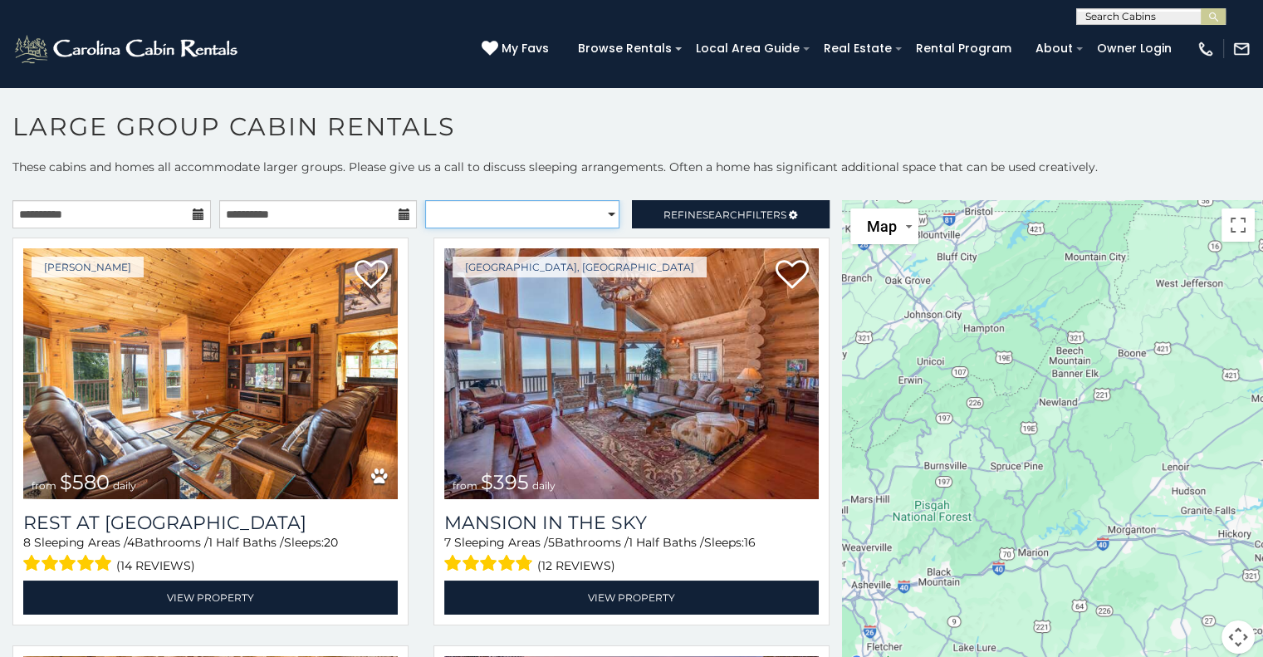
click at [564, 207] on select "**********" at bounding box center [522, 214] width 194 height 28
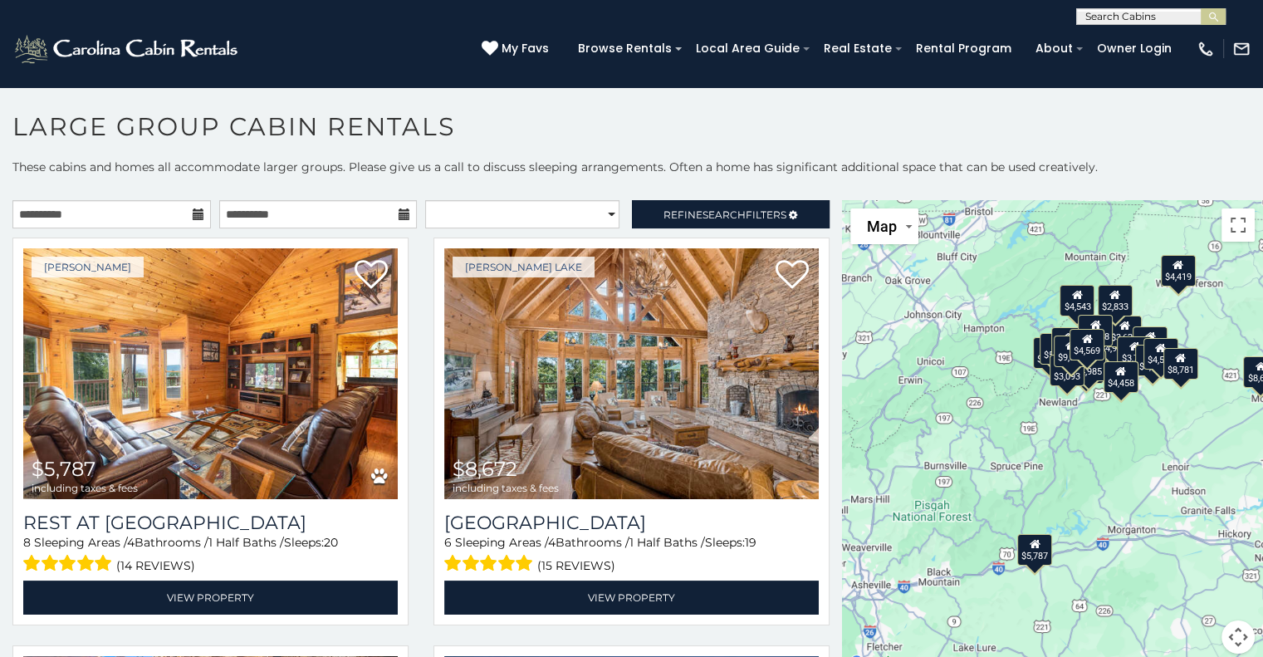
click at [603, 177] on p "These cabins and homes all accommodate larger groups. Please give us a call to …" at bounding box center [631, 175] width 1263 height 33
click at [726, 213] on span "Search" at bounding box center [723, 214] width 43 height 12
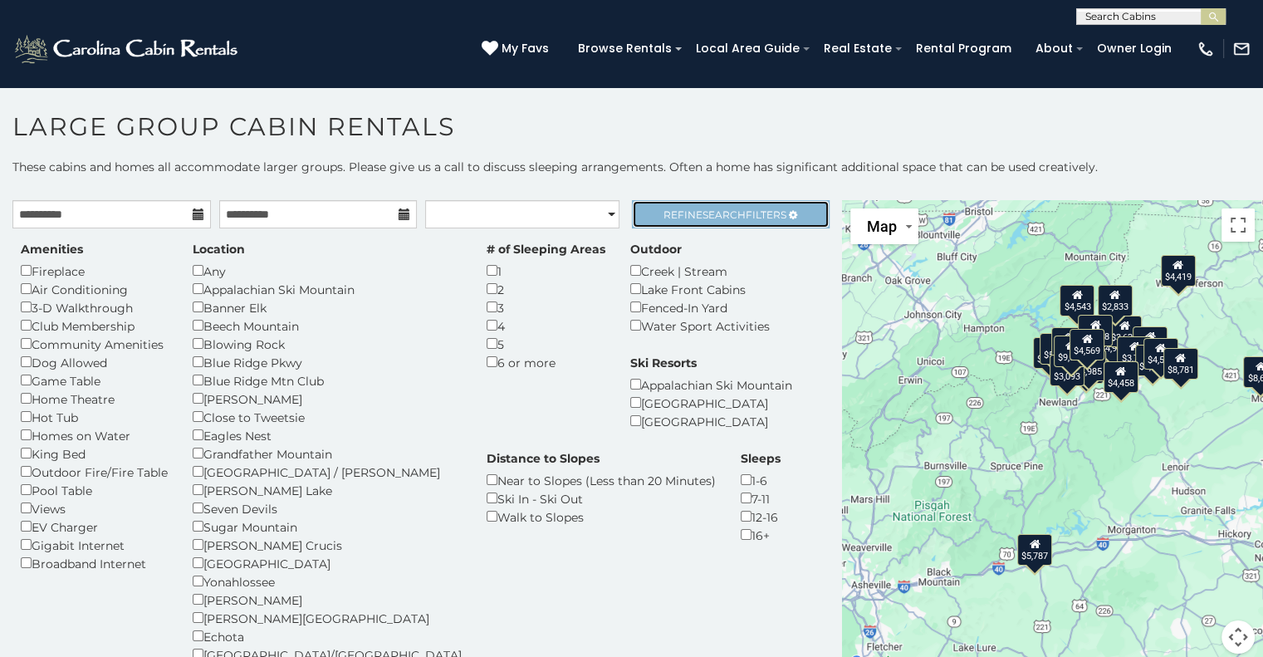
click at [744, 213] on span "Refine Search Filters" at bounding box center [724, 214] width 123 height 12
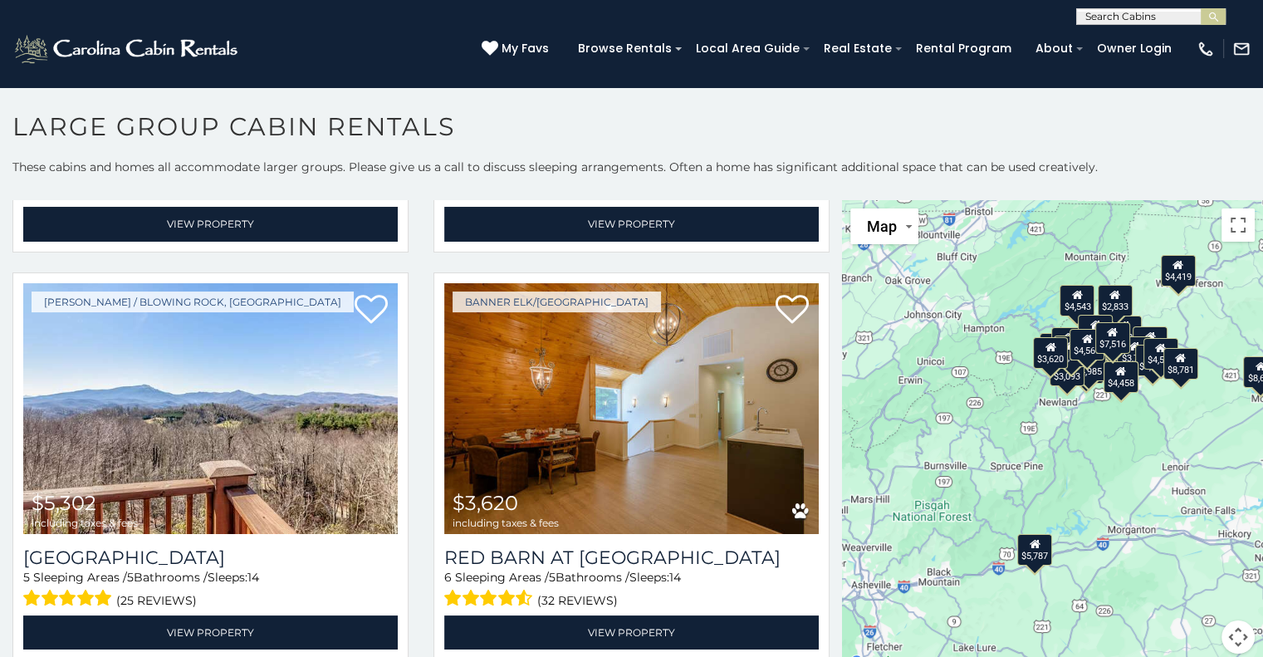
scroll to position [747, 0]
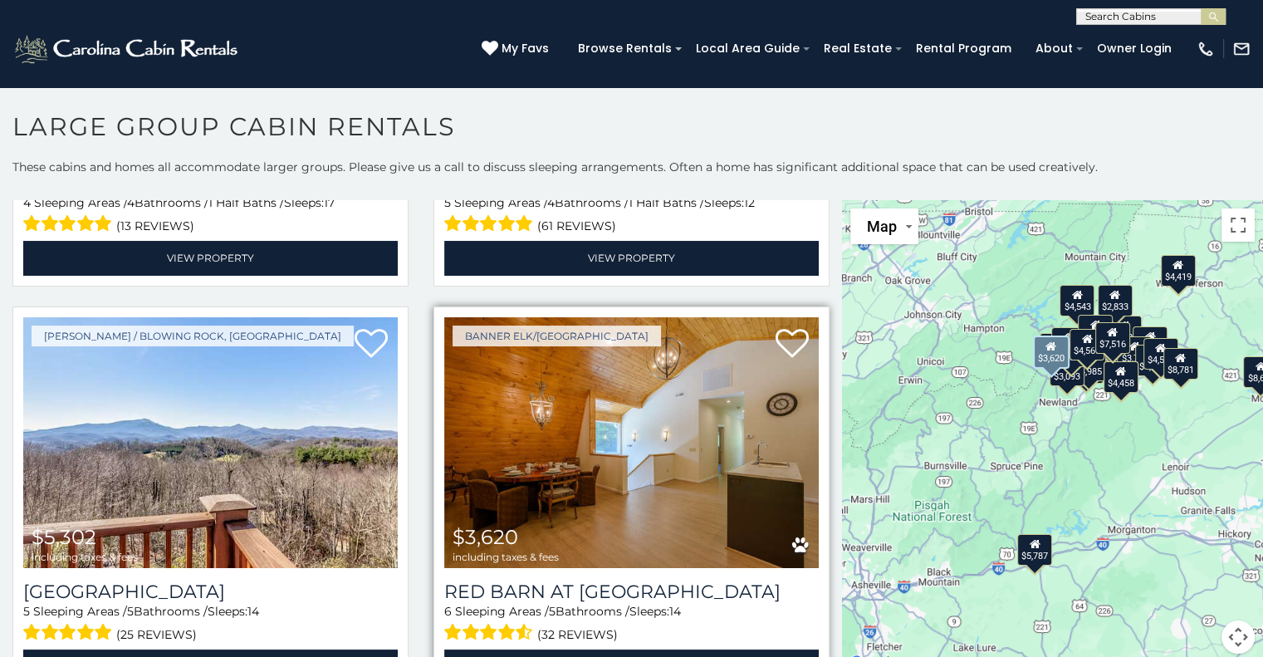
click at [614, 458] on img at bounding box center [631, 442] width 374 height 251
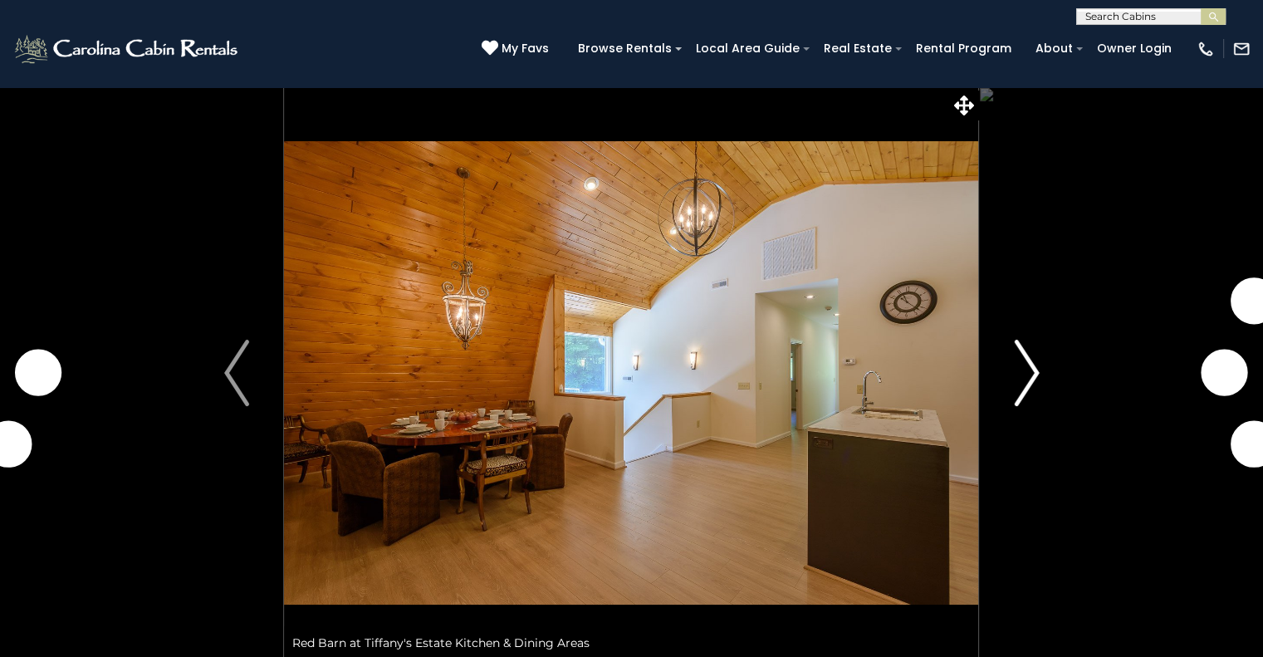
click at [1029, 363] on img "Next" at bounding box center [1026, 373] width 25 height 66
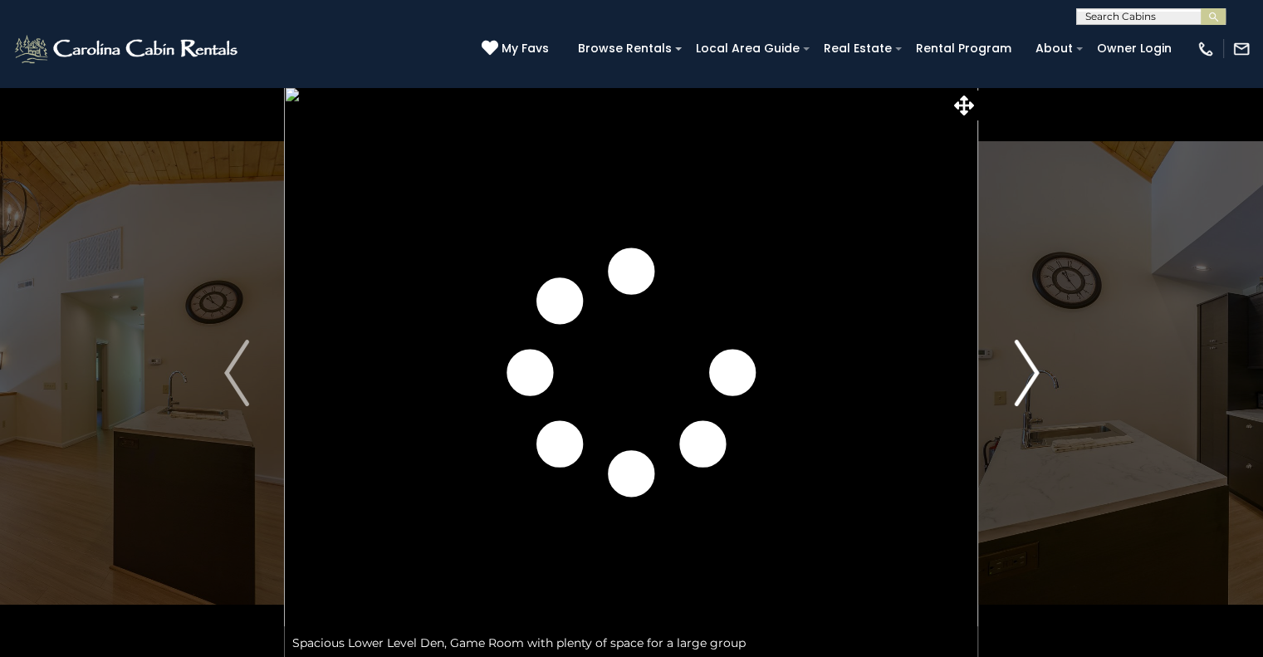
click at [1028, 364] on img "Next" at bounding box center [1026, 373] width 25 height 66
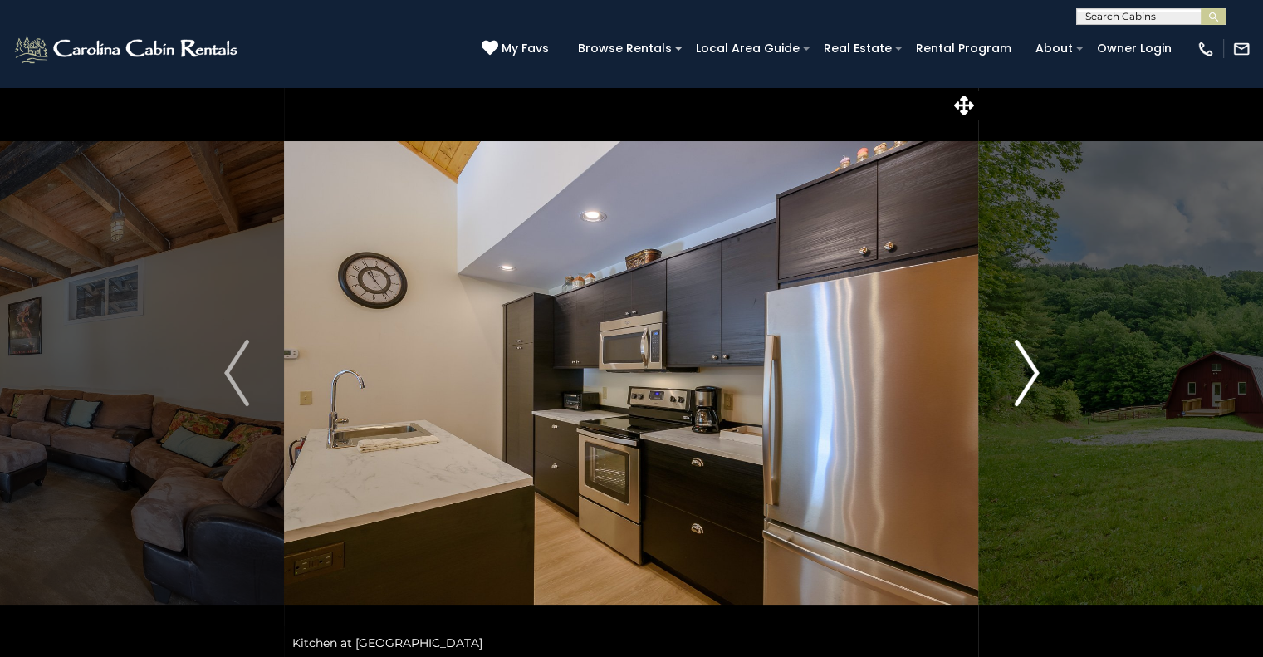
click at [1028, 364] on img "Next" at bounding box center [1026, 373] width 25 height 66
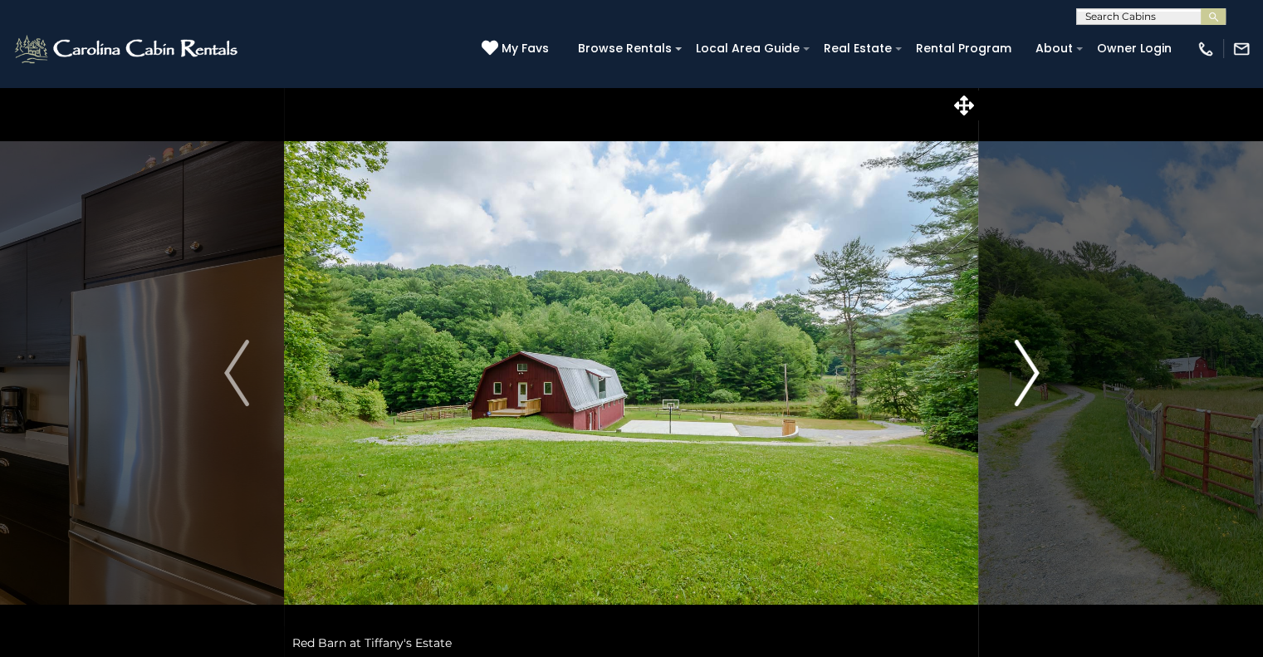
click at [1028, 364] on img "Next" at bounding box center [1026, 373] width 25 height 66
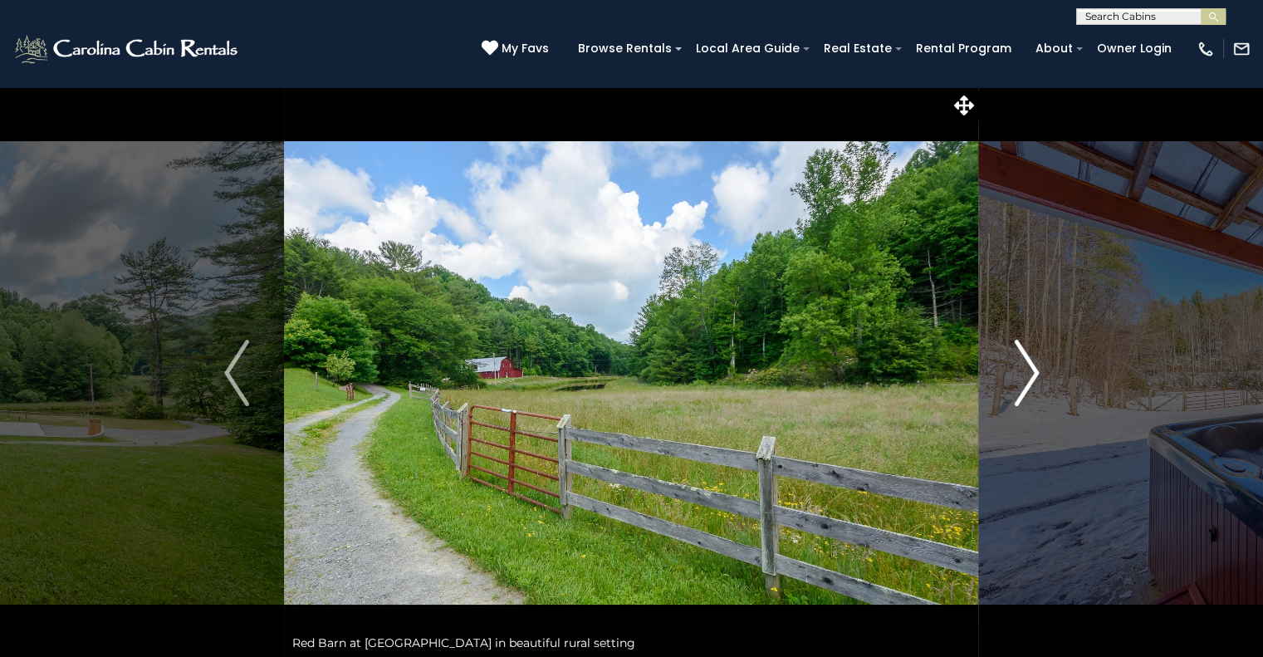
click at [1028, 364] on img "Next" at bounding box center [1026, 373] width 25 height 66
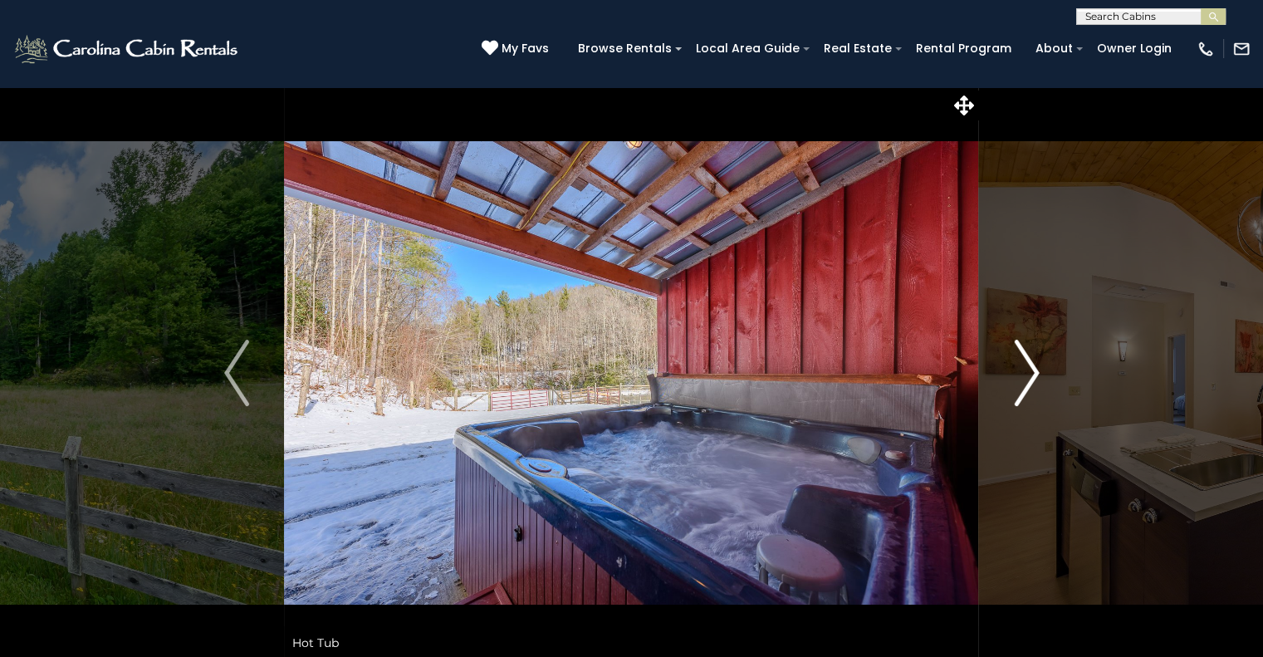
click at [1028, 364] on img "Next" at bounding box center [1026, 373] width 25 height 66
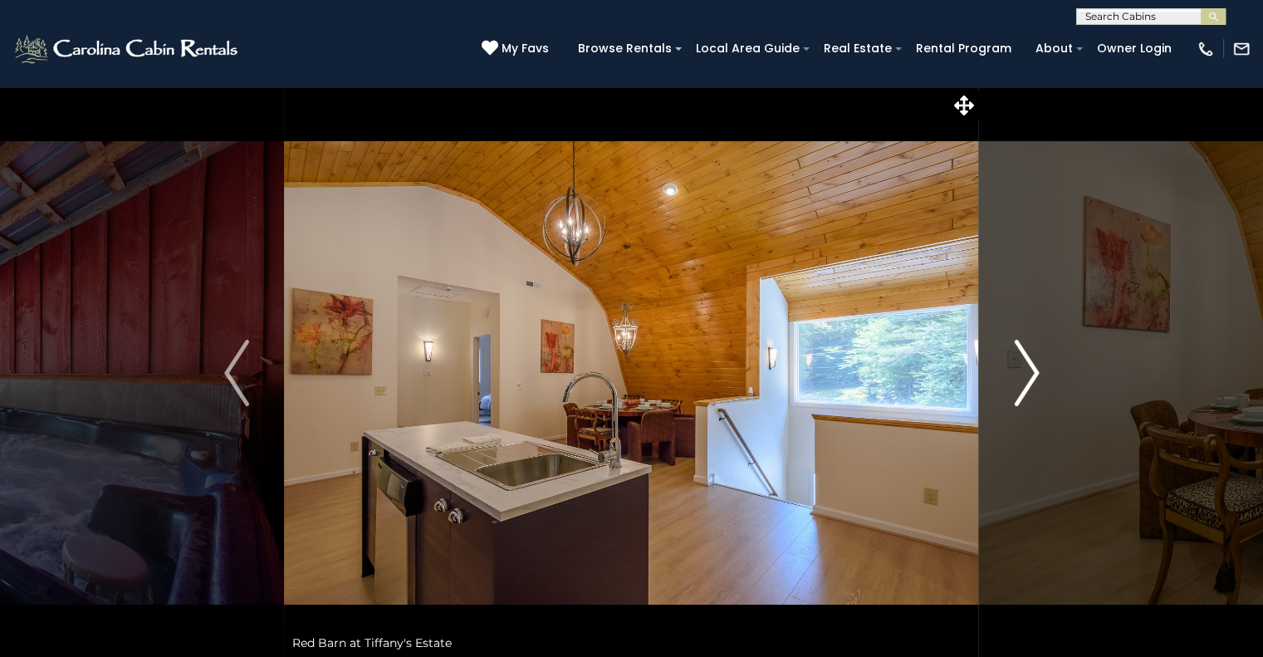
click at [1028, 364] on img "Next" at bounding box center [1026, 373] width 25 height 66
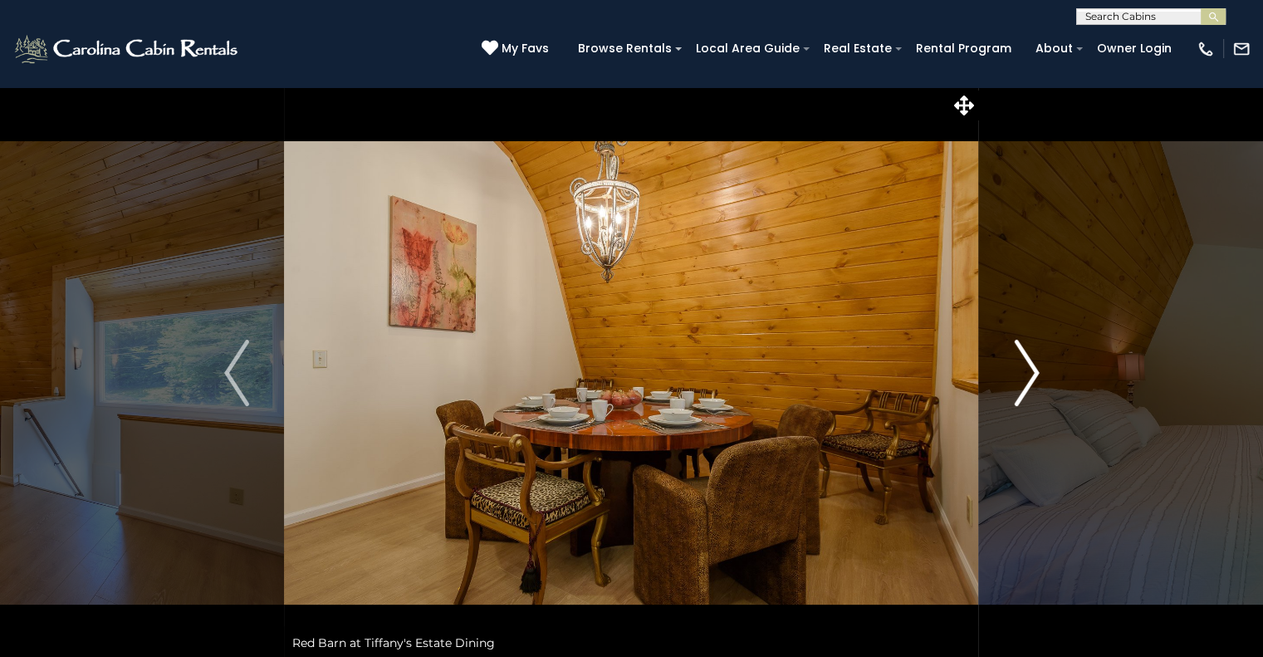
click at [1028, 364] on img "Next" at bounding box center [1026, 373] width 25 height 66
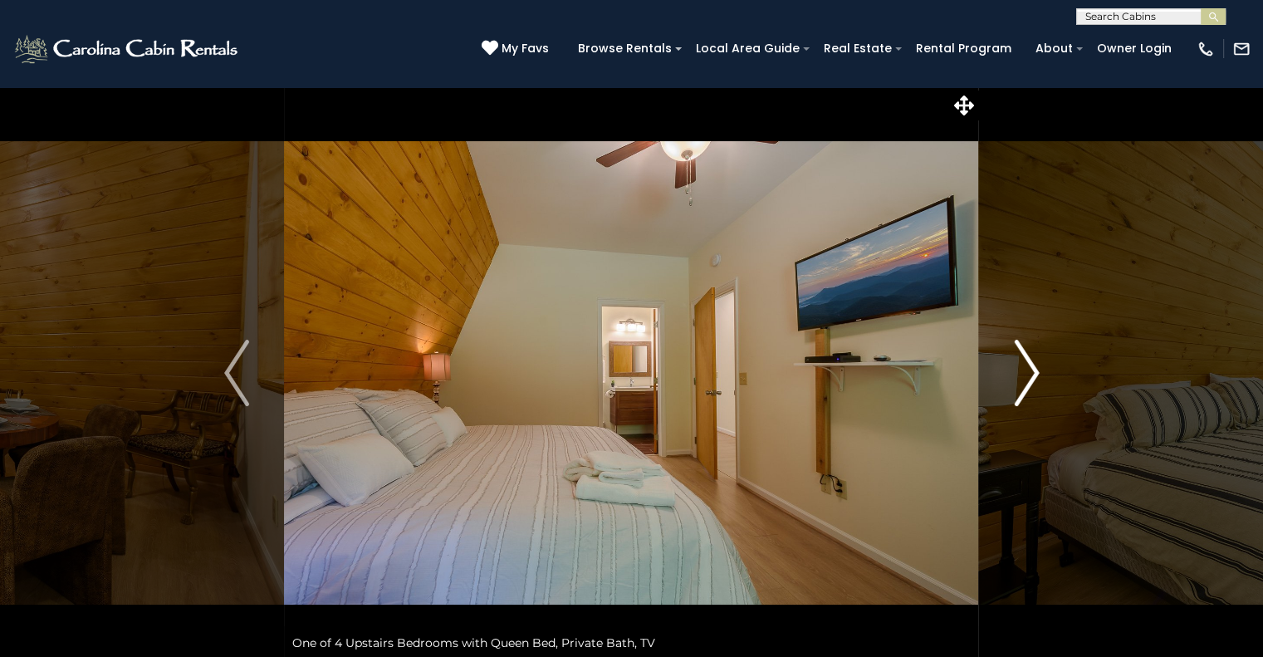
click at [1028, 364] on img "Next" at bounding box center [1026, 373] width 25 height 66
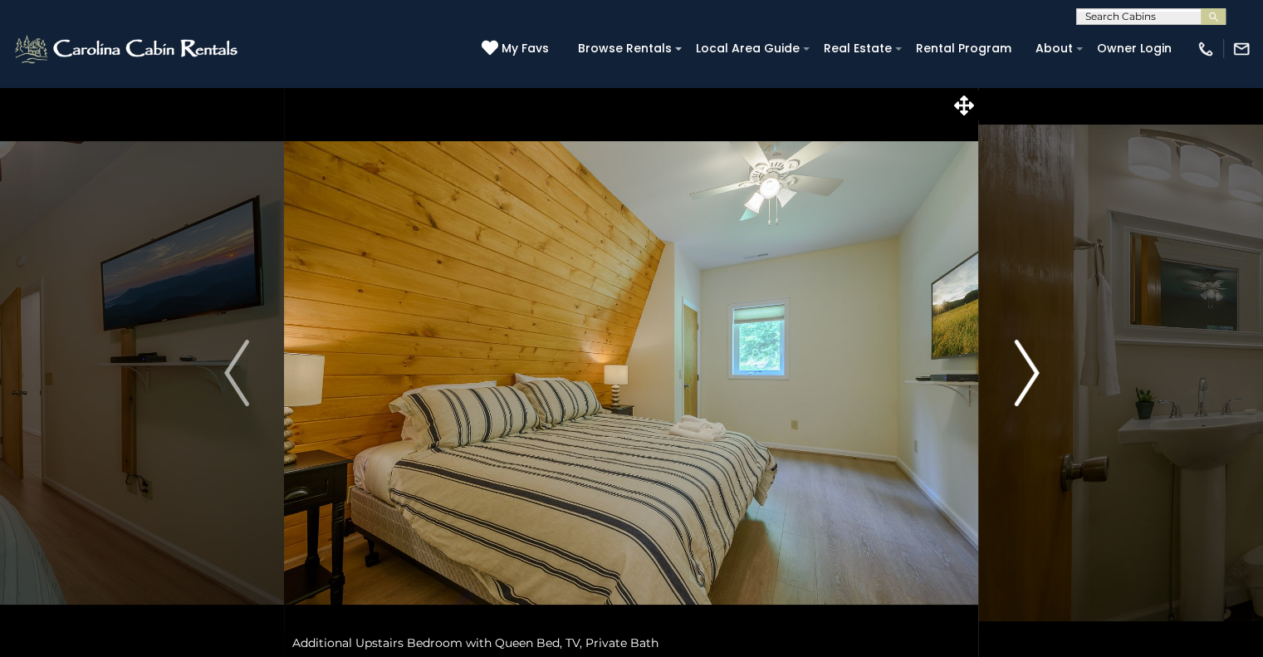
click at [1028, 364] on img "Next" at bounding box center [1026, 373] width 25 height 66
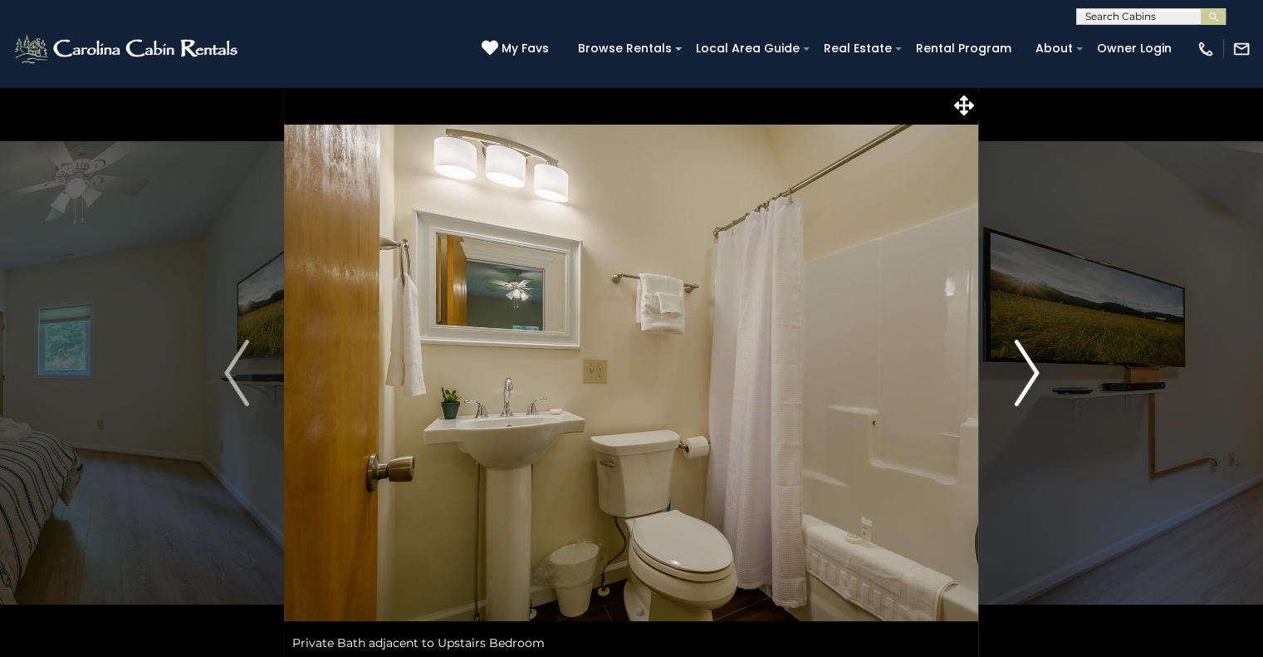
click at [1028, 364] on img "Next" at bounding box center [1026, 373] width 25 height 66
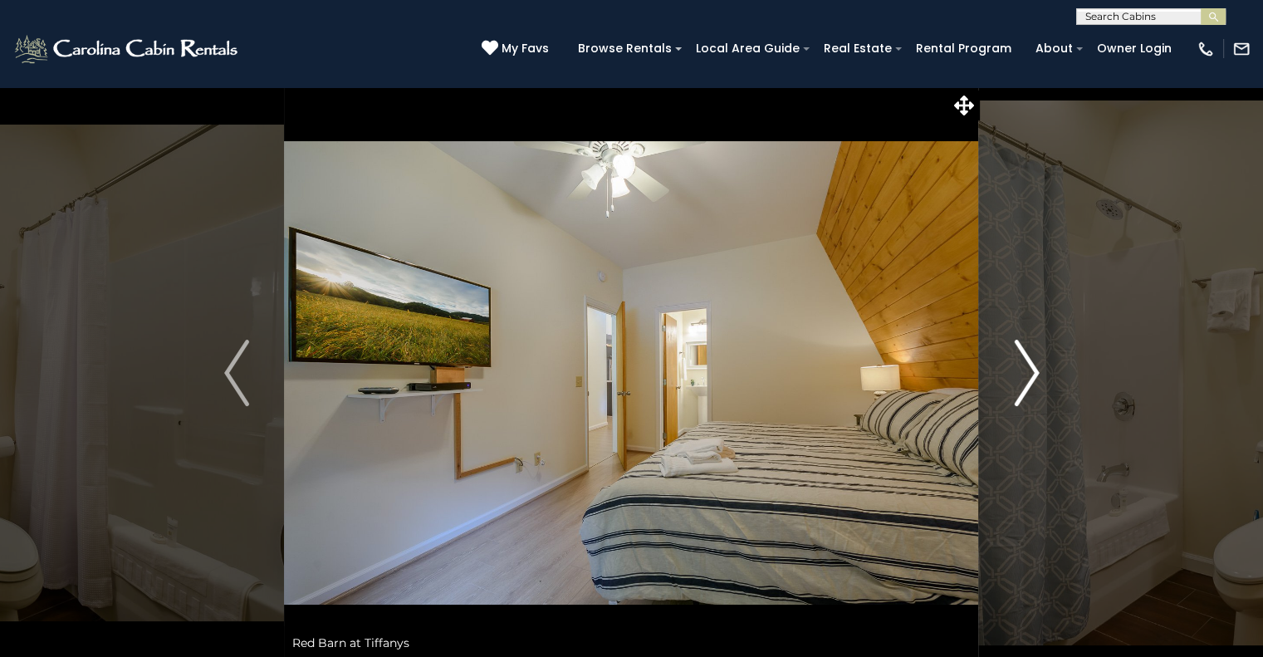
click at [1028, 364] on img "Next" at bounding box center [1026, 373] width 25 height 66
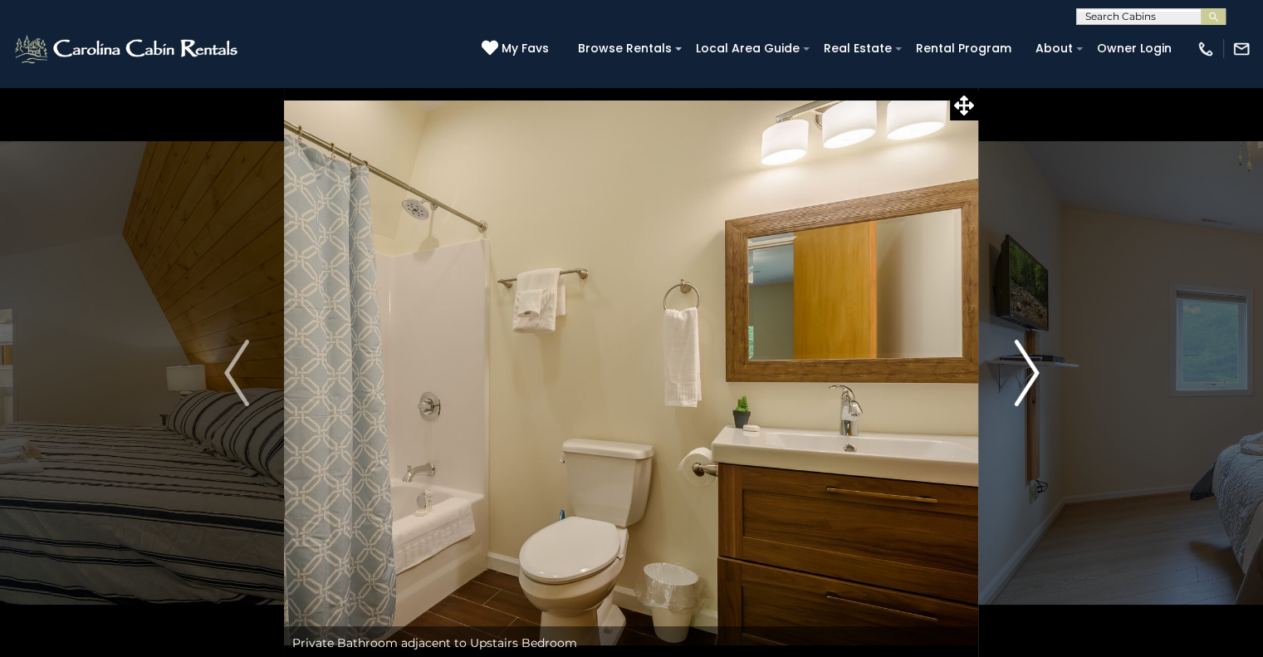
click at [1028, 364] on img "Next" at bounding box center [1026, 373] width 25 height 66
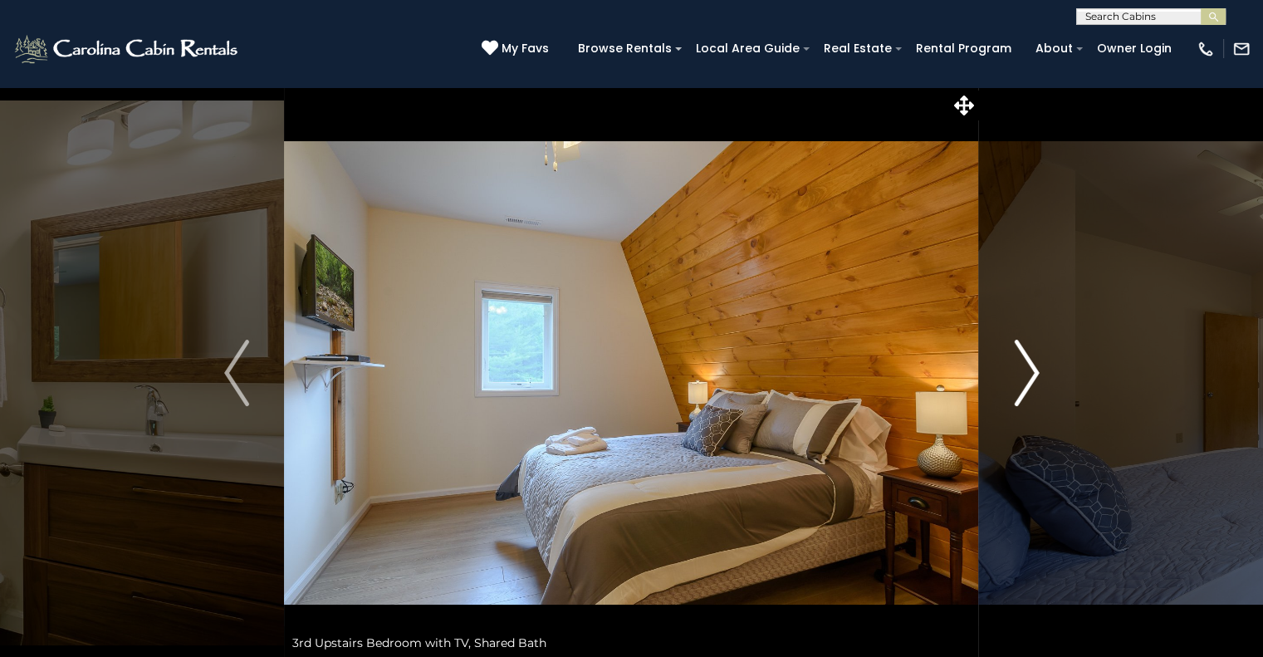
click at [1028, 364] on img "Next" at bounding box center [1026, 373] width 25 height 66
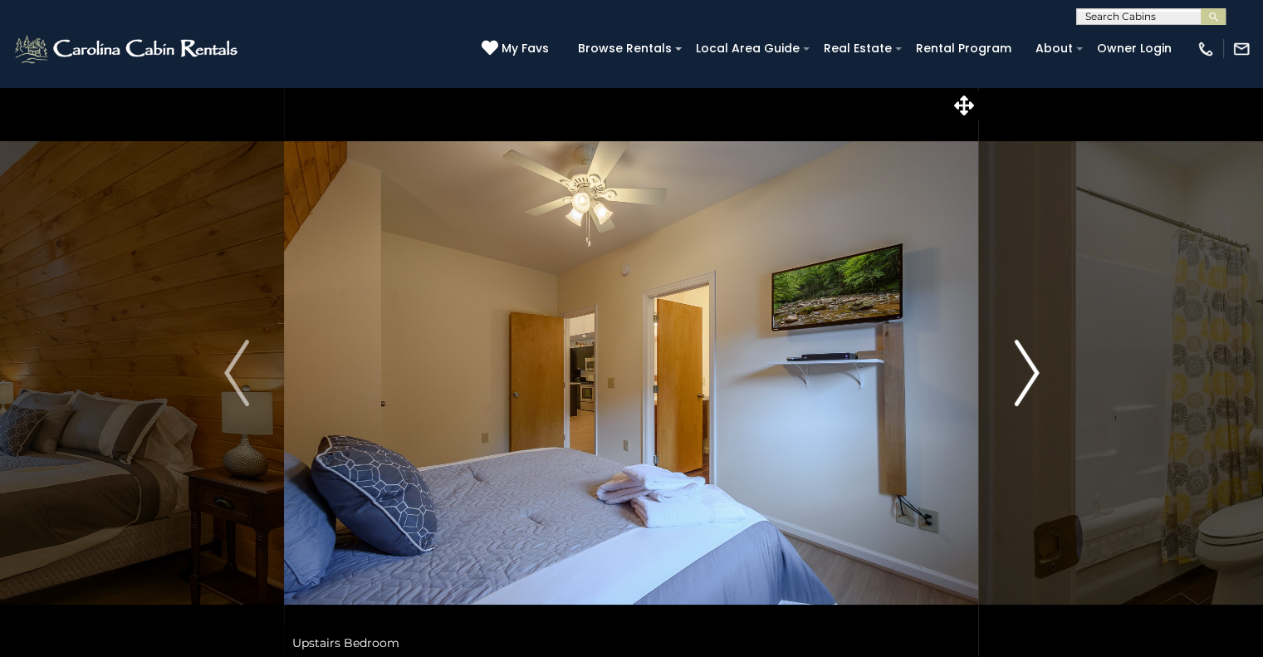
click at [1028, 364] on img "Next" at bounding box center [1026, 373] width 25 height 66
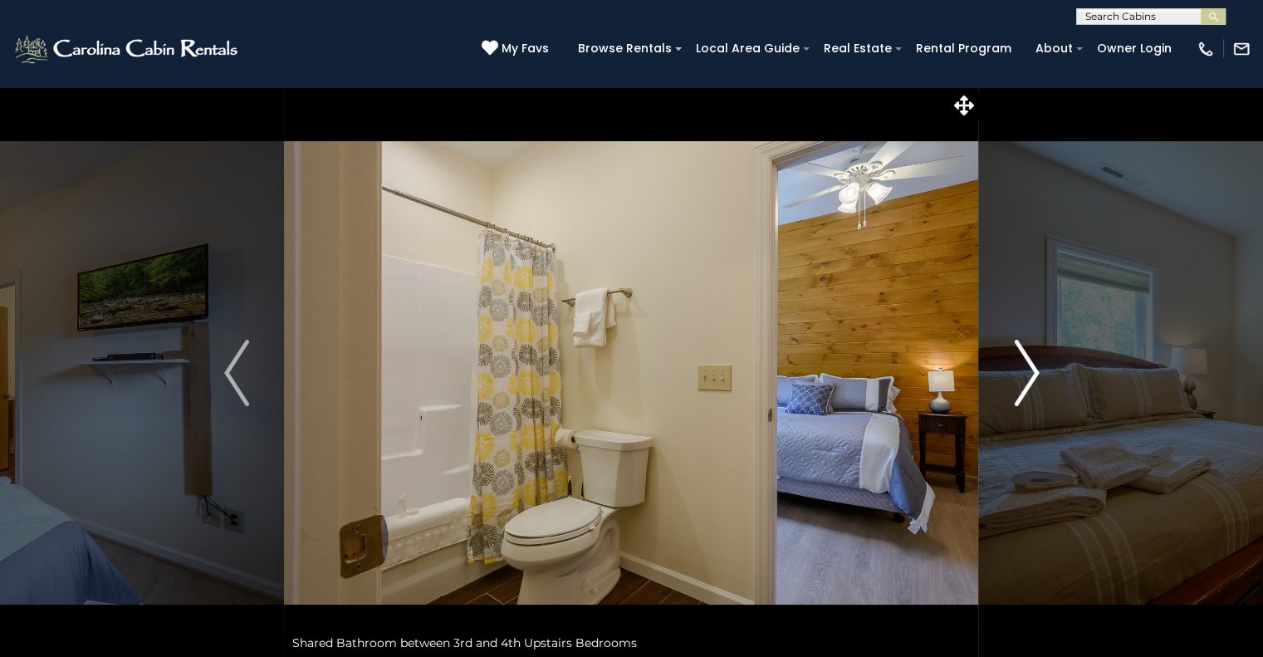
click at [1028, 364] on img "Next" at bounding box center [1026, 373] width 25 height 66
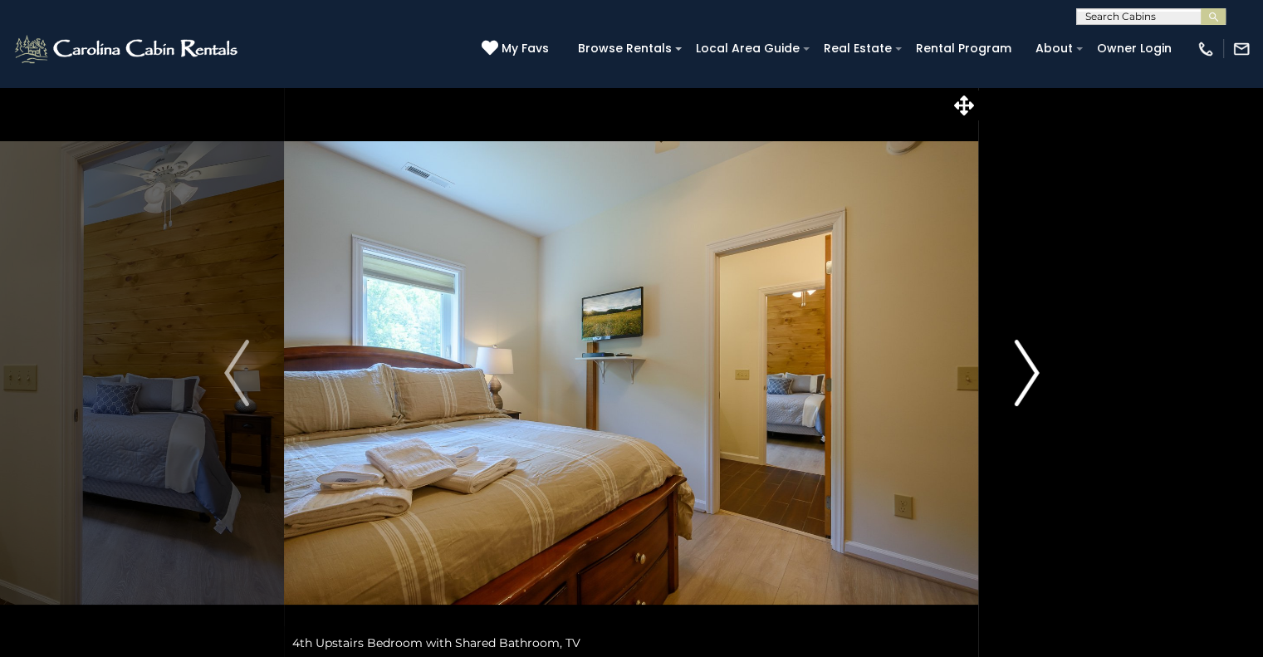
click at [1028, 364] on img "Next" at bounding box center [1026, 373] width 25 height 66
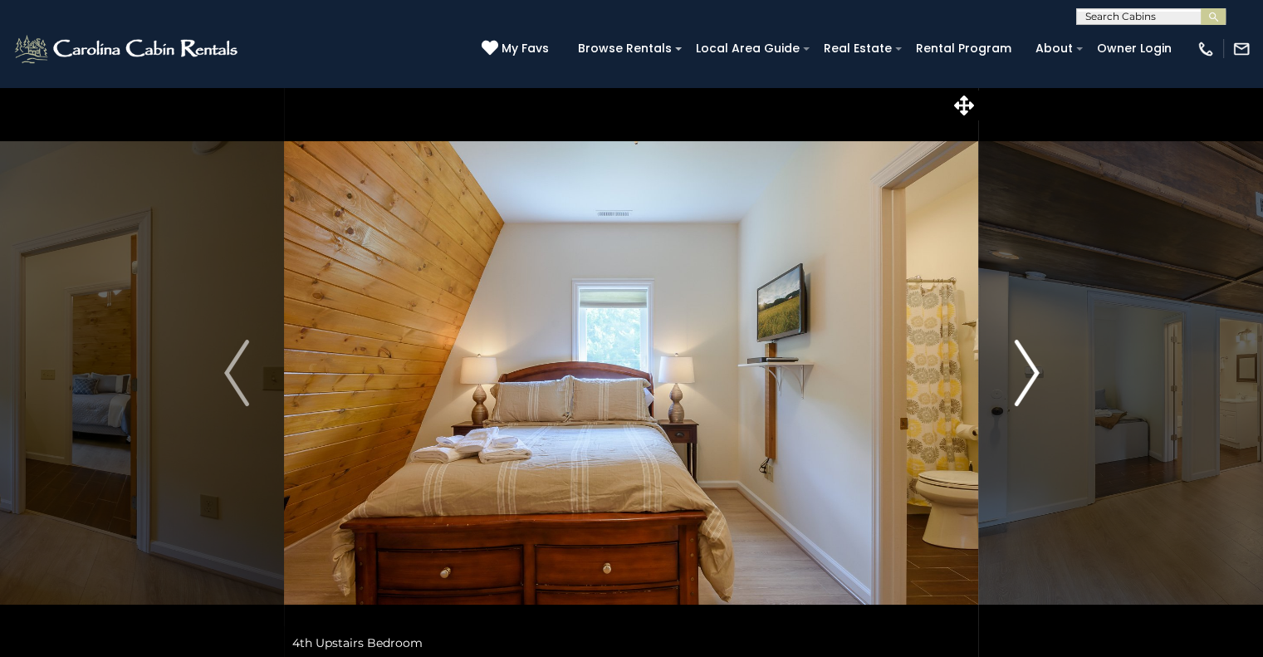
click at [1028, 364] on img "Next" at bounding box center [1026, 373] width 25 height 66
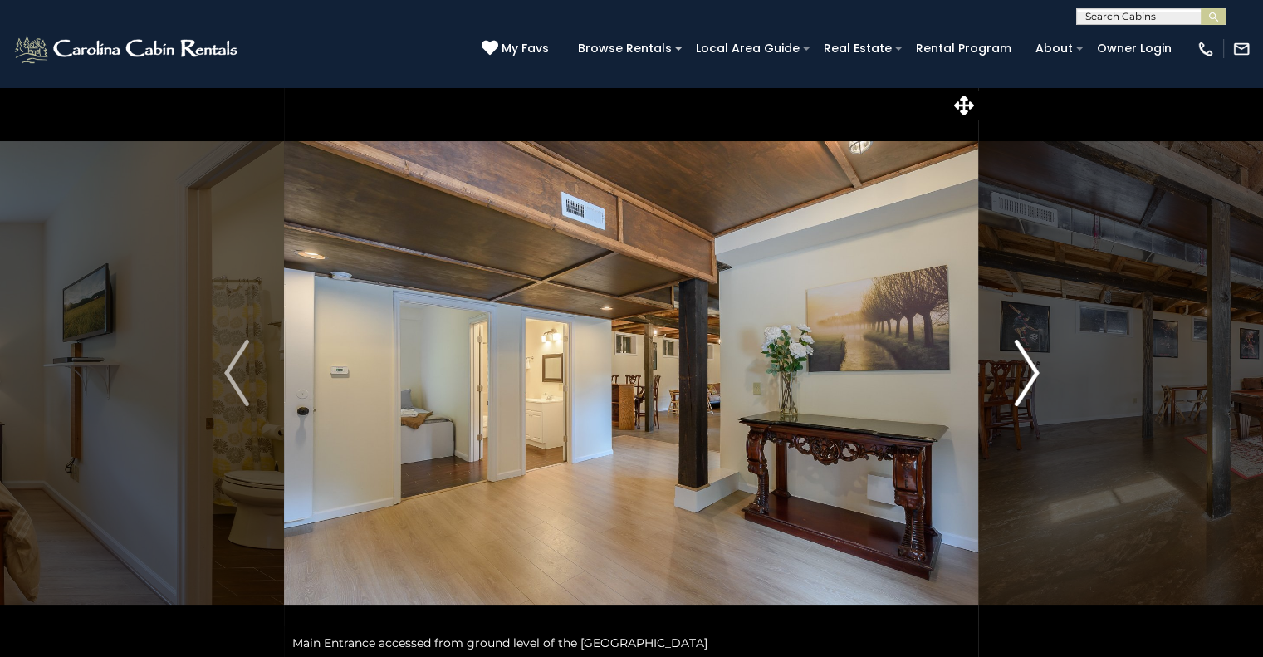
click at [1028, 364] on img "Next" at bounding box center [1026, 373] width 25 height 66
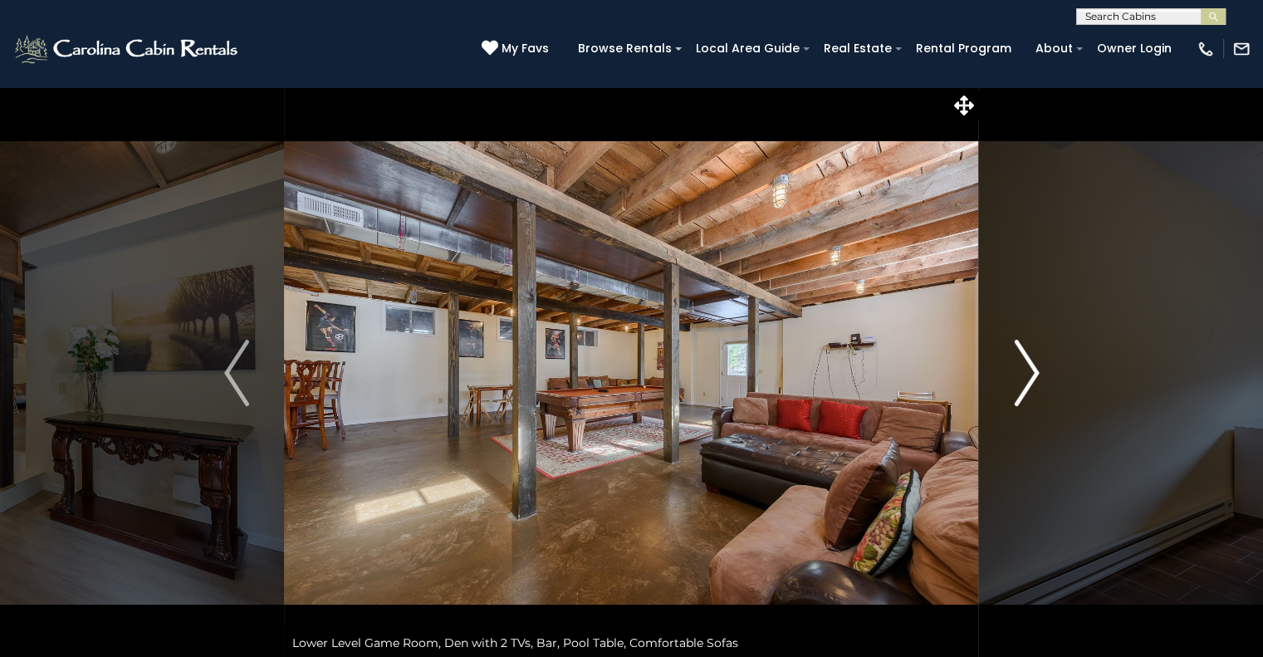
click at [1028, 364] on img "Next" at bounding box center [1026, 373] width 25 height 66
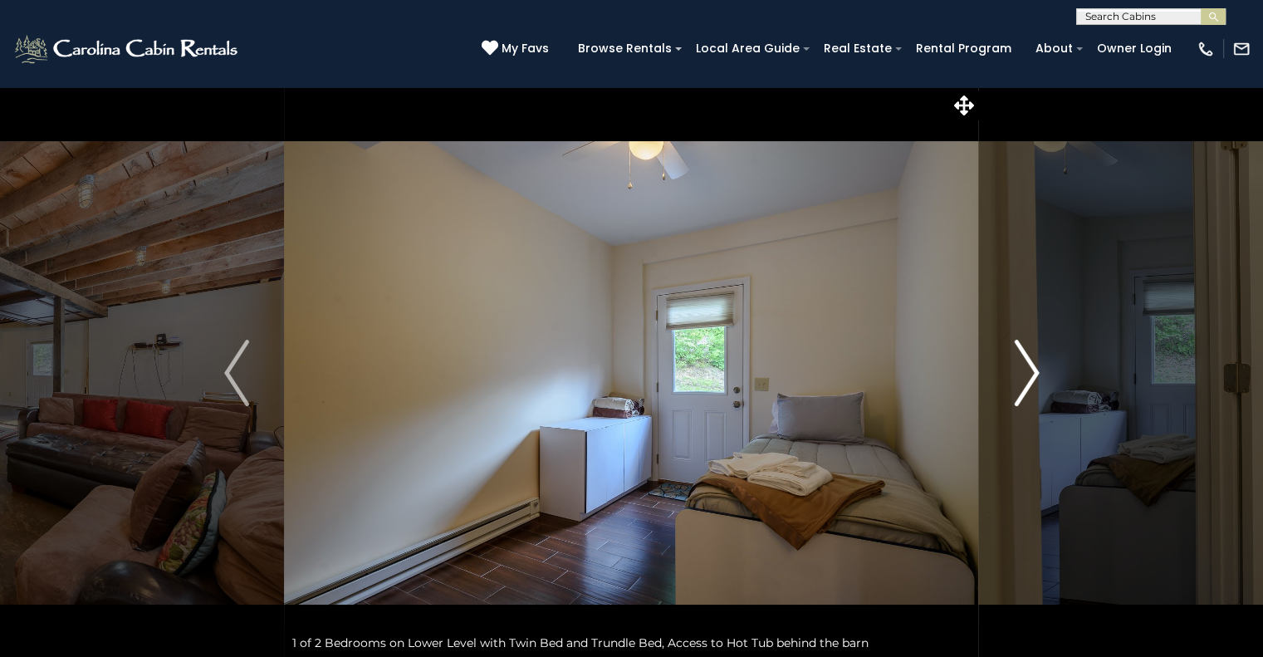
click at [1028, 364] on img "Next" at bounding box center [1026, 373] width 25 height 66
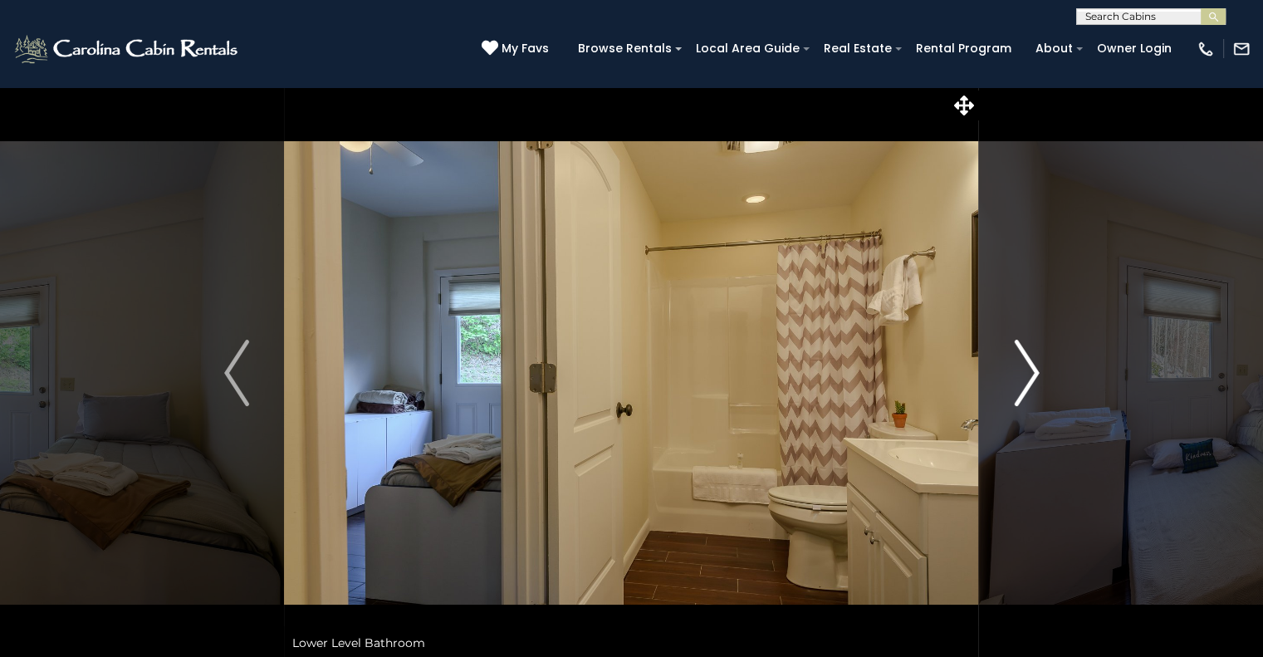
click at [1028, 364] on img "Next" at bounding box center [1026, 373] width 25 height 66
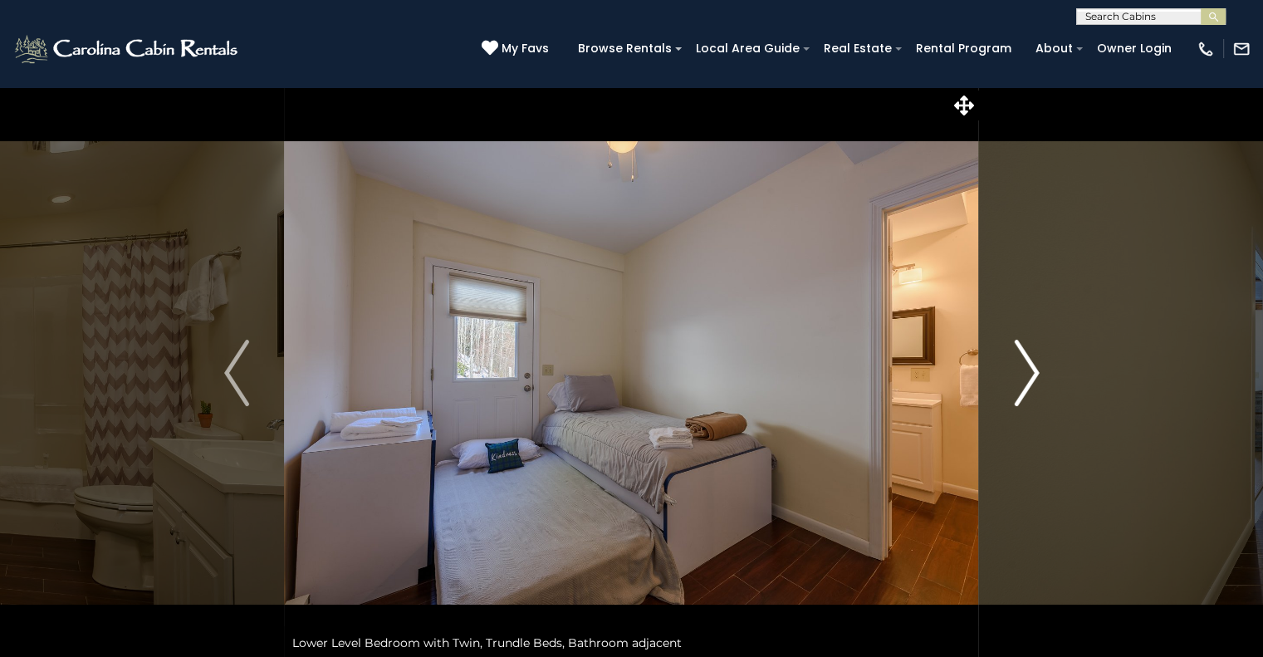
click at [1028, 364] on img "Next" at bounding box center [1026, 373] width 25 height 66
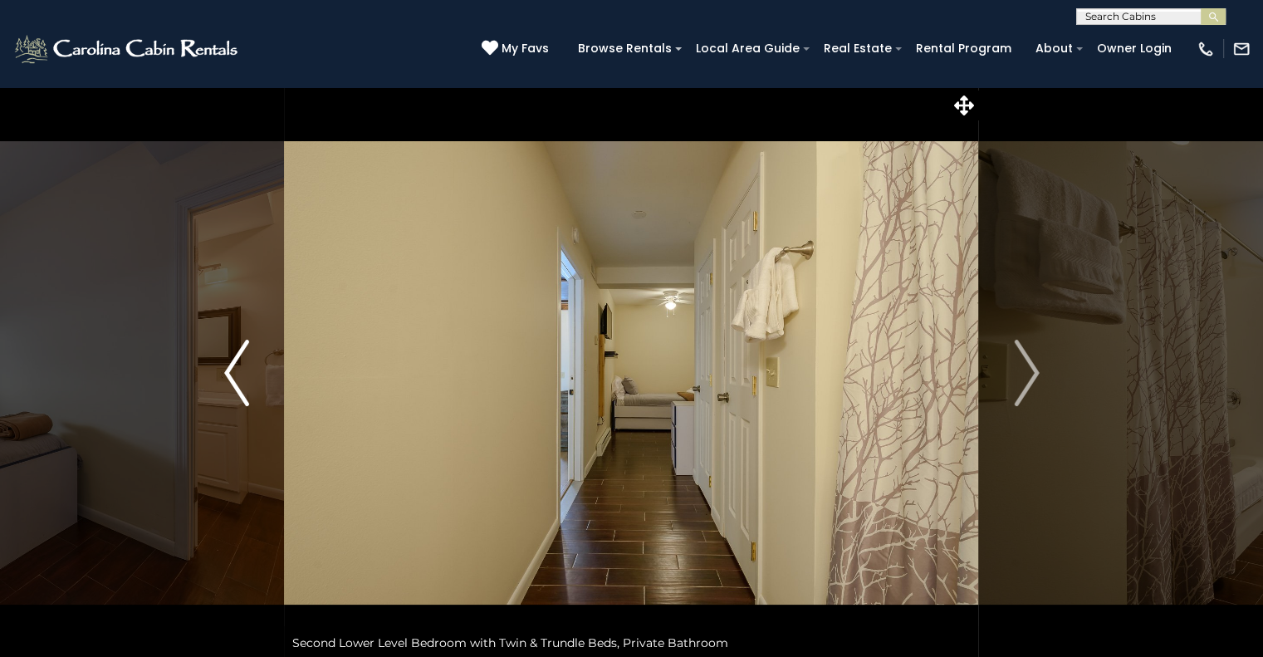
click at [237, 362] on img "Previous" at bounding box center [236, 373] width 25 height 66
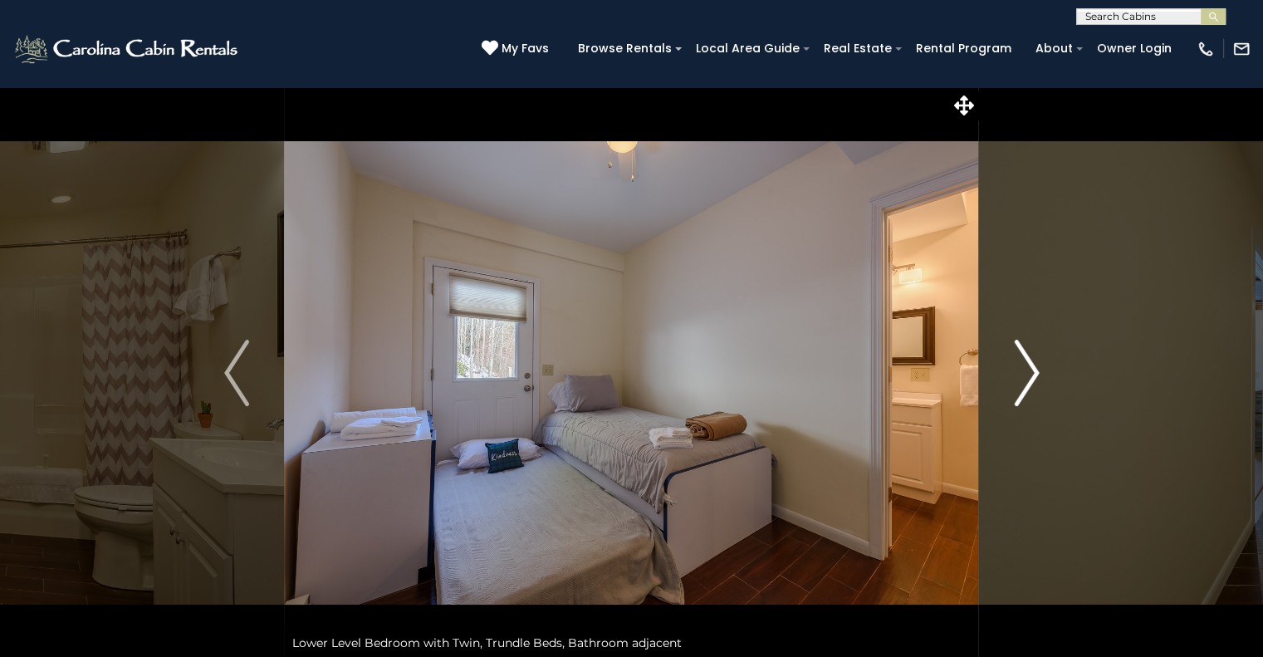
click at [1017, 372] on img "Next" at bounding box center [1026, 373] width 25 height 66
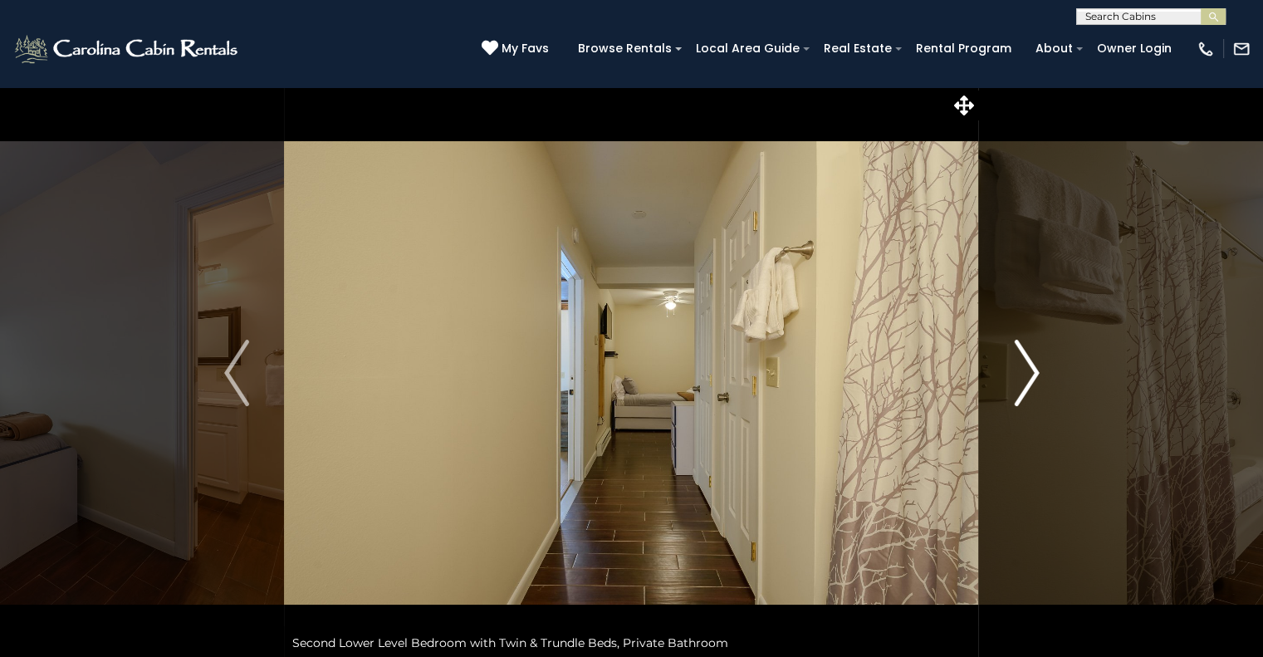
click at [1017, 372] on img "Next" at bounding box center [1026, 373] width 25 height 66
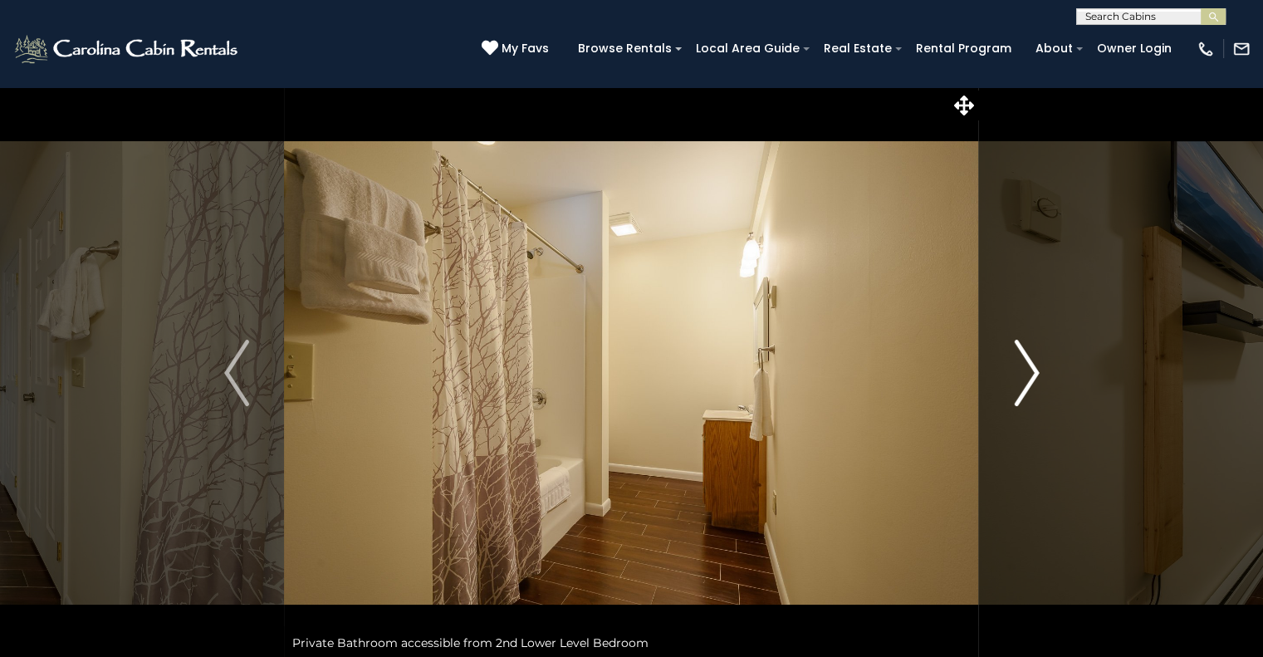
click at [1018, 372] on img "Next" at bounding box center [1026, 373] width 25 height 66
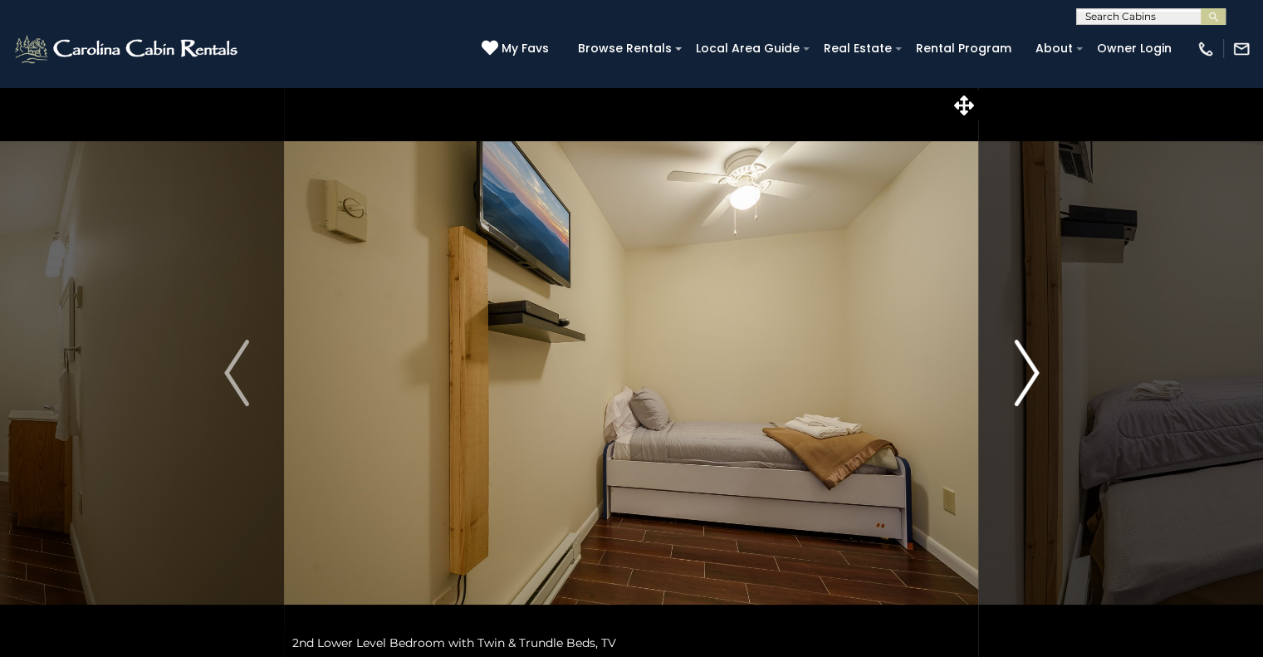
click at [1018, 372] on img "Next" at bounding box center [1026, 373] width 25 height 66
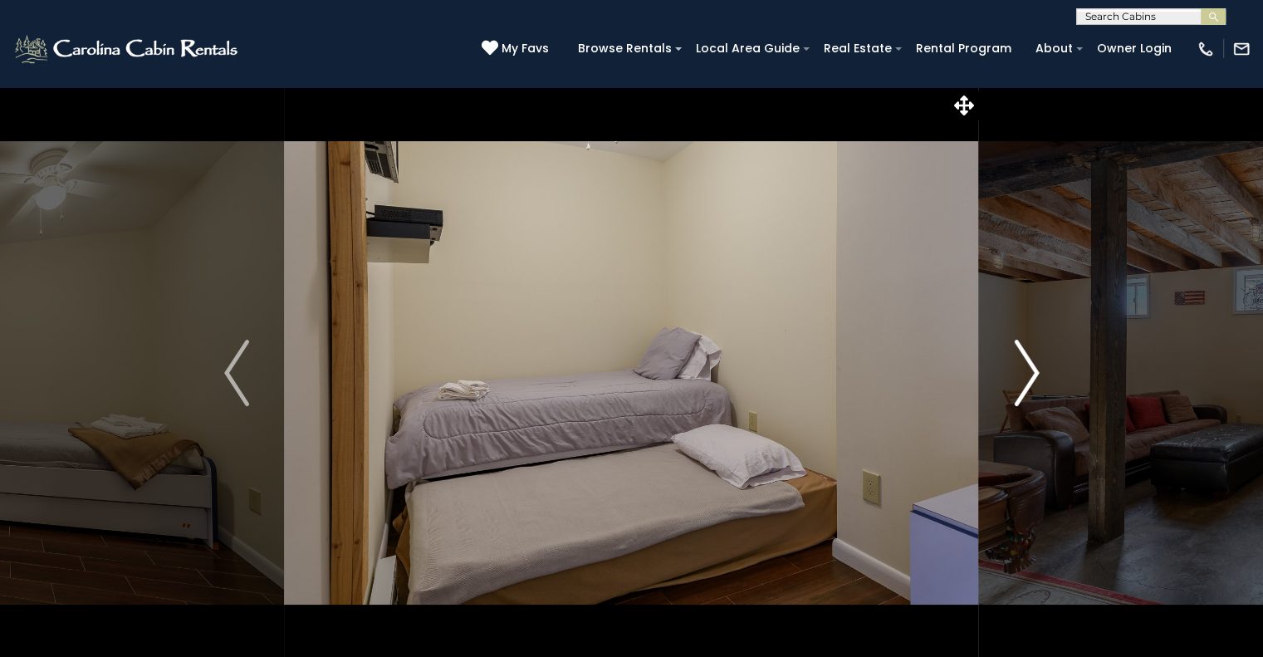
click at [1018, 372] on img "Next" at bounding box center [1026, 373] width 25 height 66
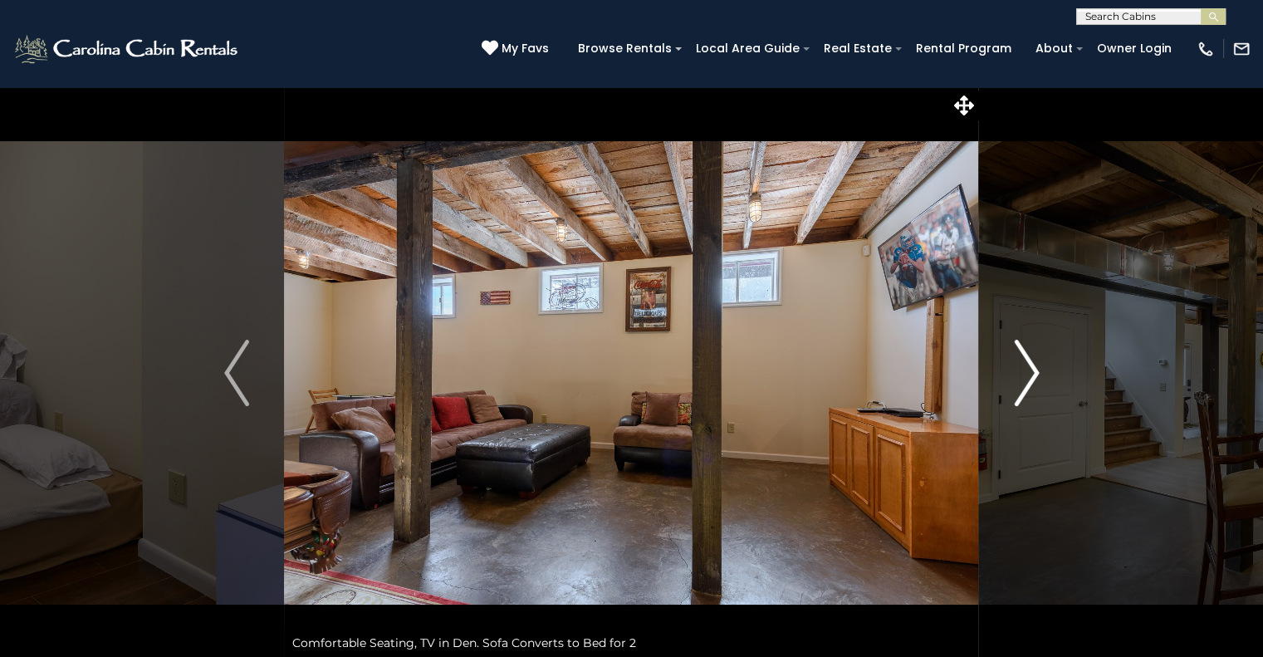
click at [1018, 372] on img "Next" at bounding box center [1026, 373] width 25 height 66
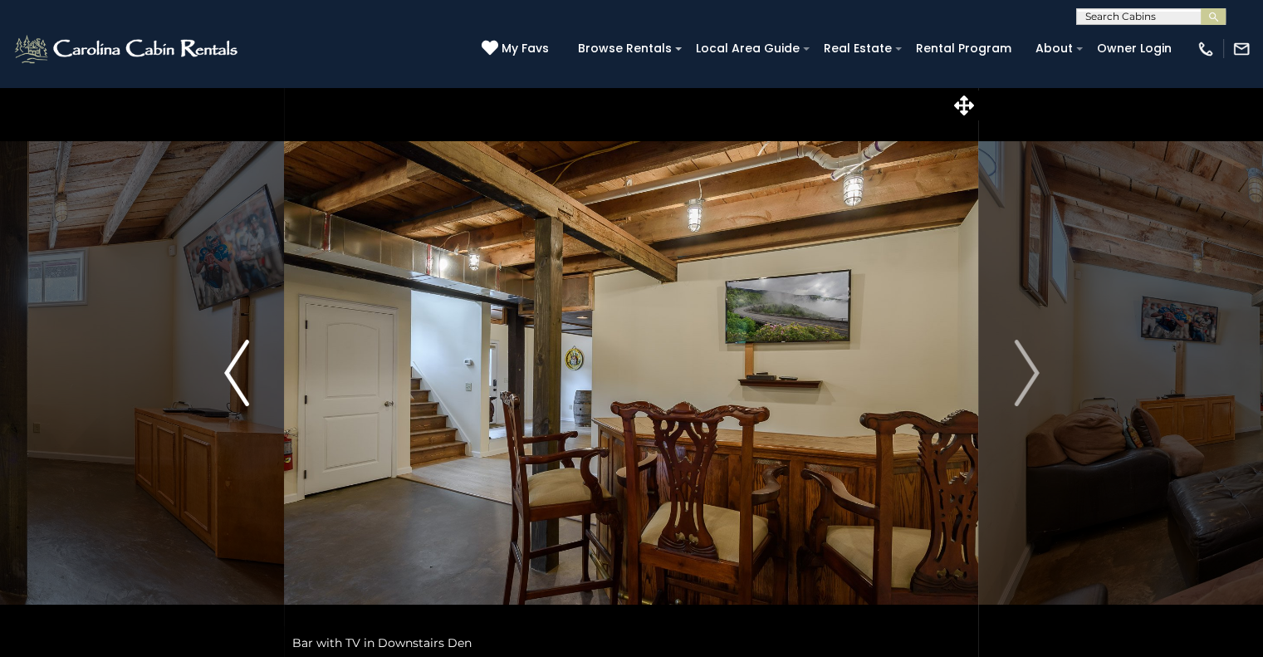
click at [230, 371] on img "Previous" at bounding box center [236, 373] width 25 height 66
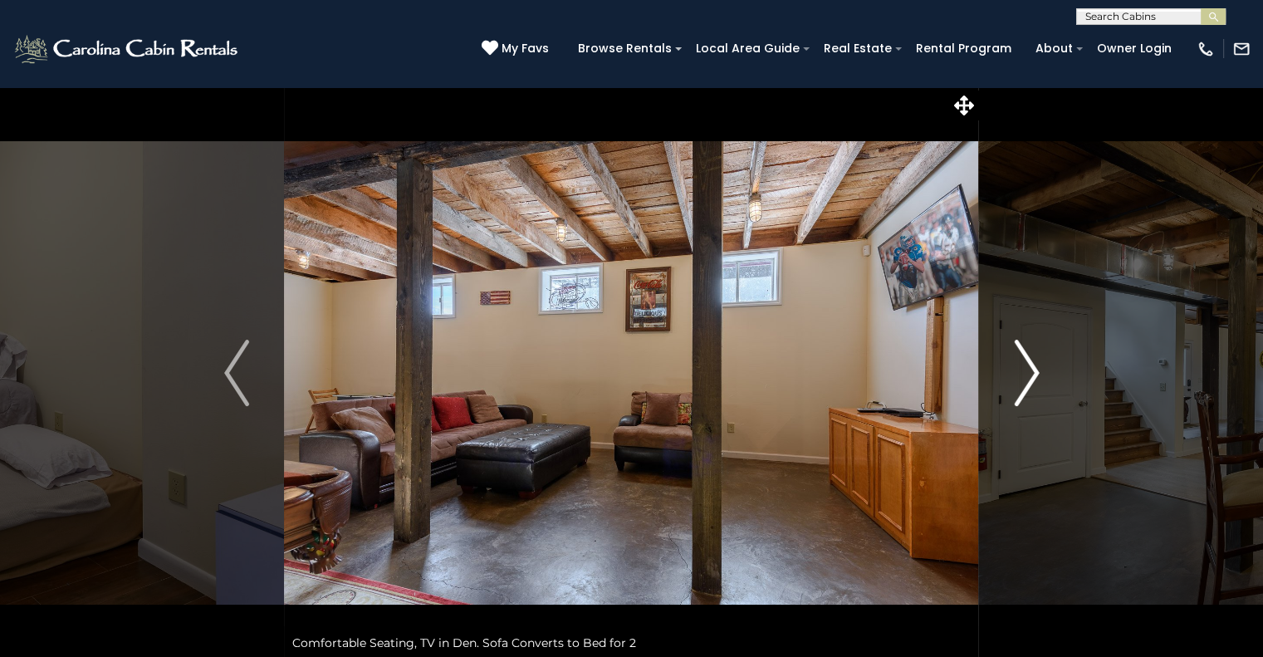
click at [1036, 376] on img "Next" at bounding box center [1026, 373] width 25 height 66
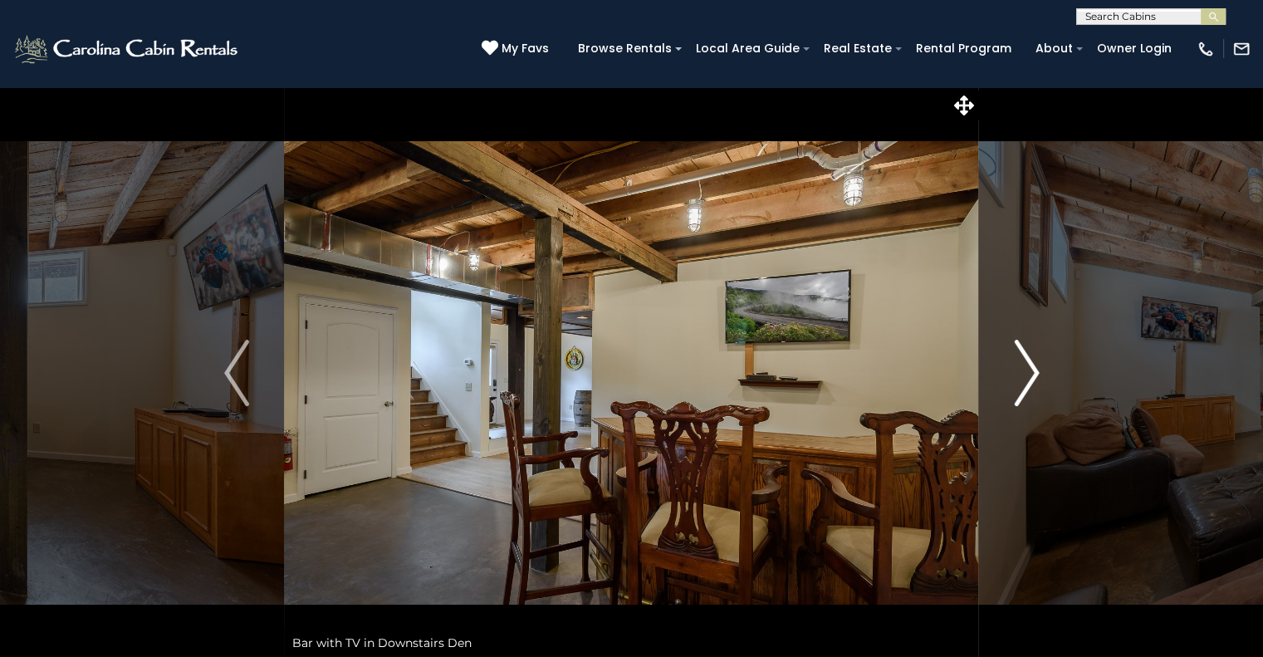
click at [1033, 380] on img "Next" at bounding box center [1026, 373] width 25 height 66
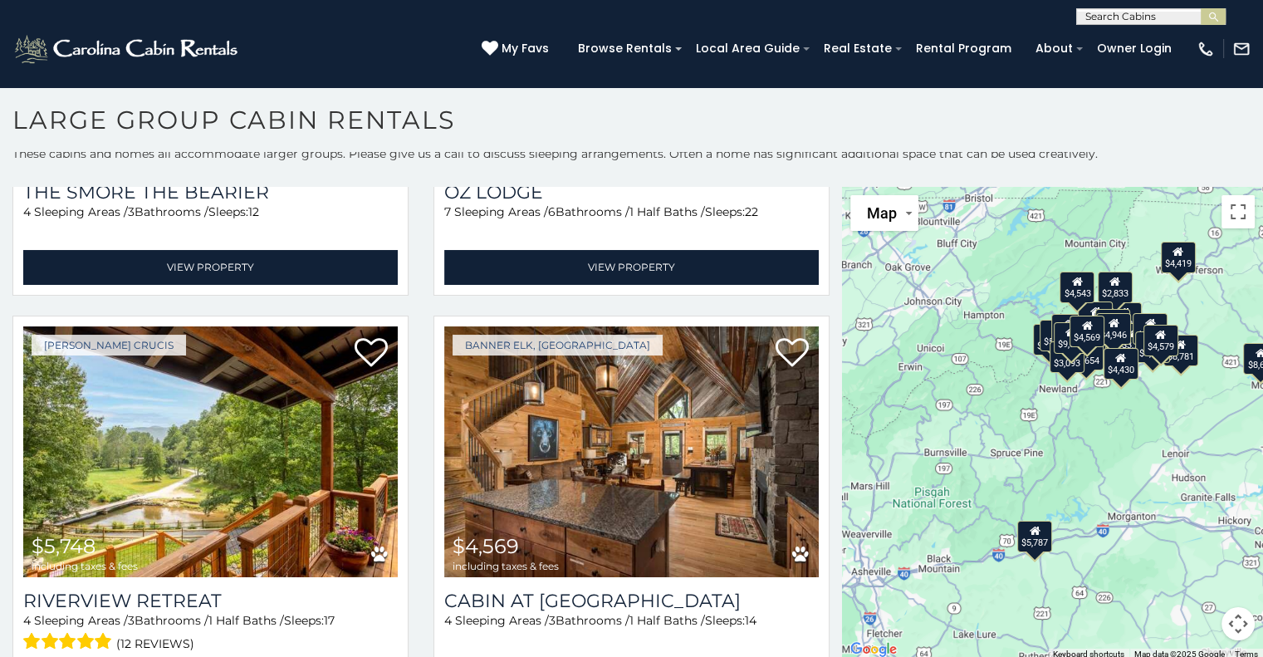
scroll to position [8, 0]
